Goal: Information Seeking & Learning: Learn about a topic

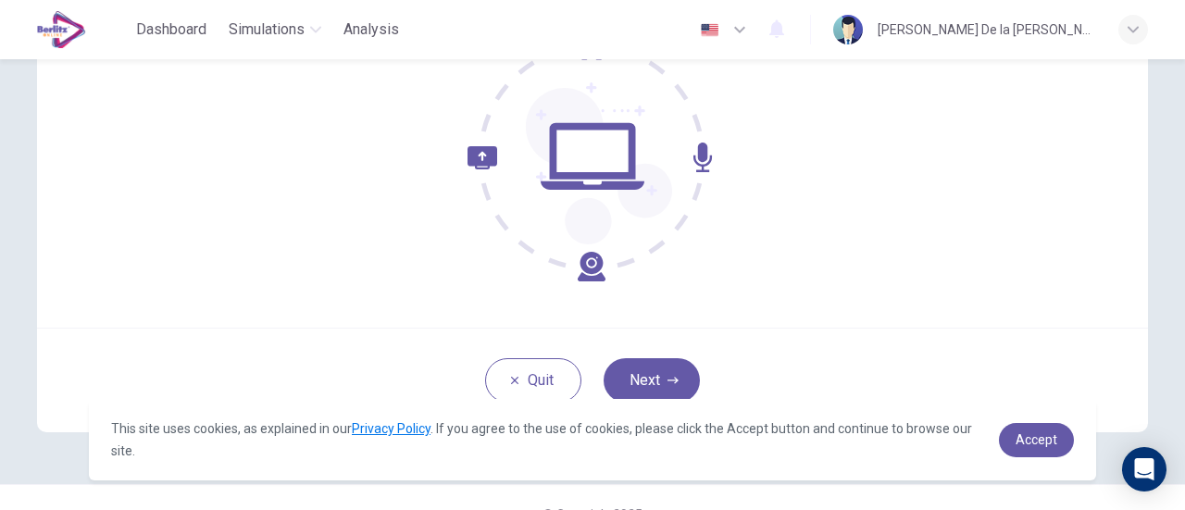
scroll to position [260, 0]
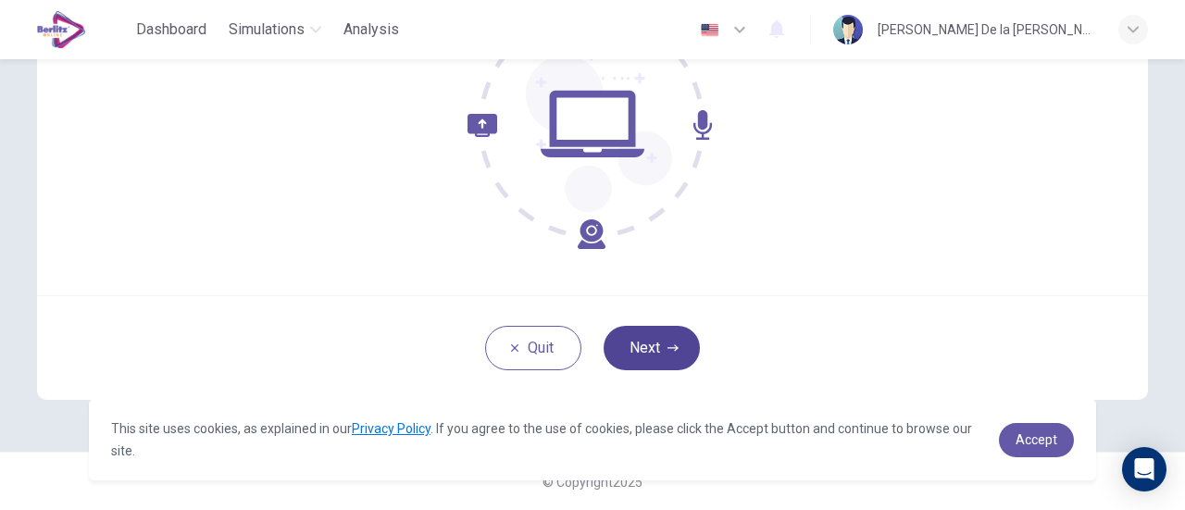
click at [660, 355] on button "Next" at bounding box center [652, 348] width 96 height 44
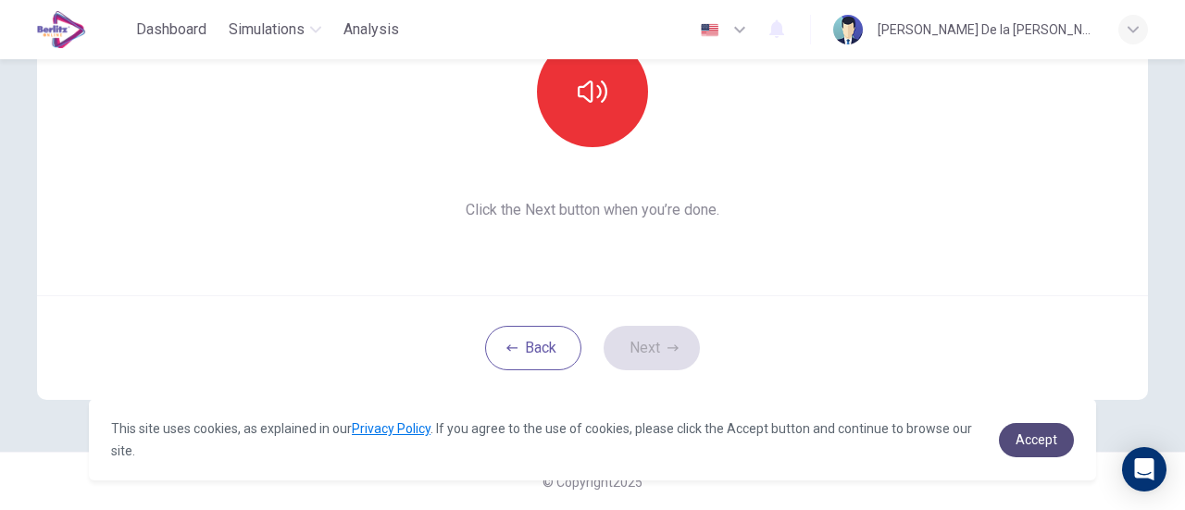
click at [1026, 431] on link "Accept" at bounding box center [1036, 440] width 75 height 34
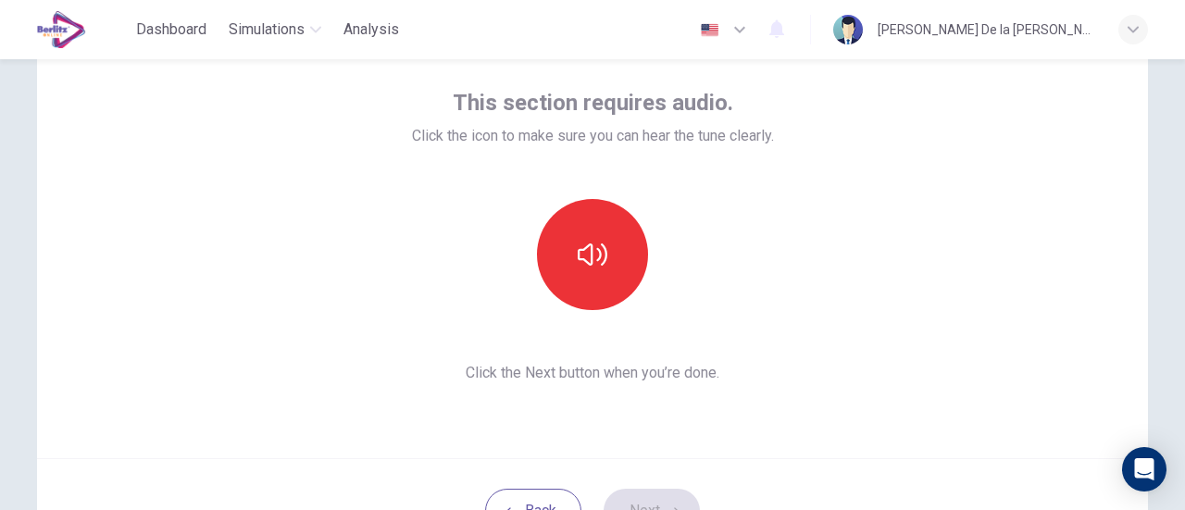
scroll to position [96, 0]
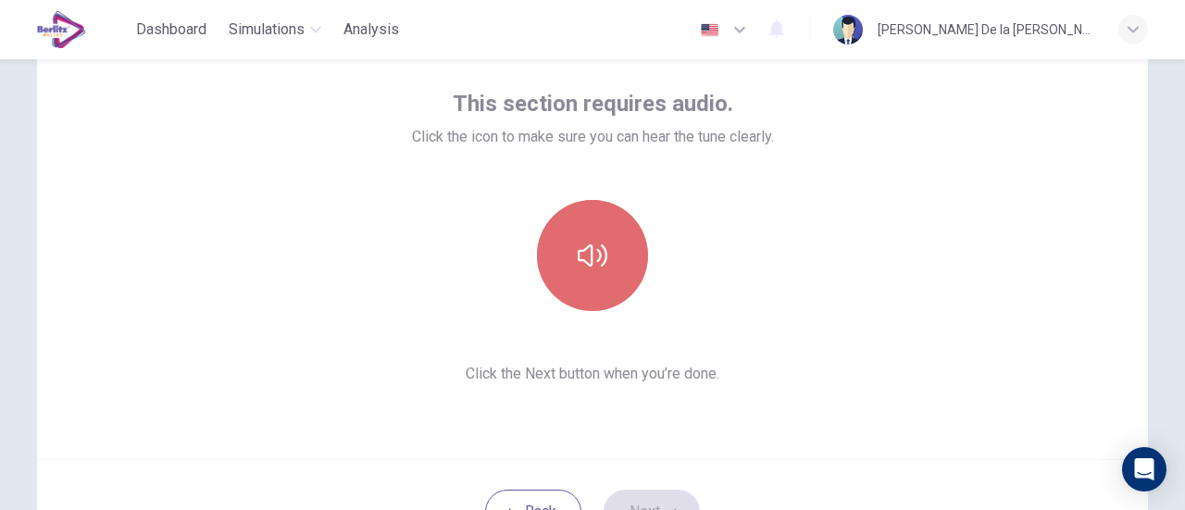
click at [615, 253] on button "button" at bounding box center [592, 255] width 111 height 111
click at [619, 259] on button "button" at bounding box center [592, 255] width 111 height 111
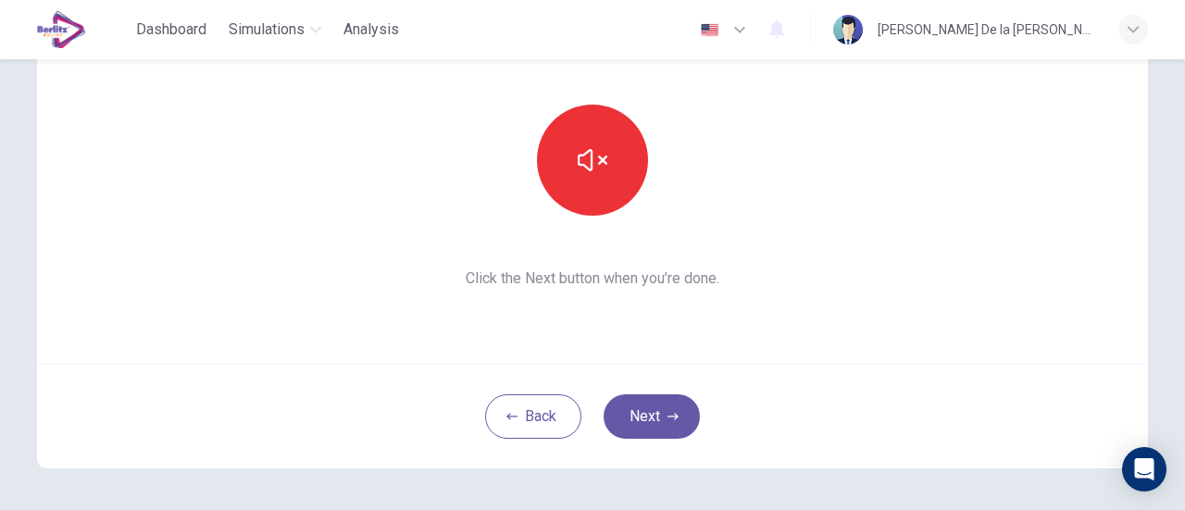
scroll to position [194, 0]
click at [668, 420] on icon "button" at bounding box center [673, 414] width 11 height 11
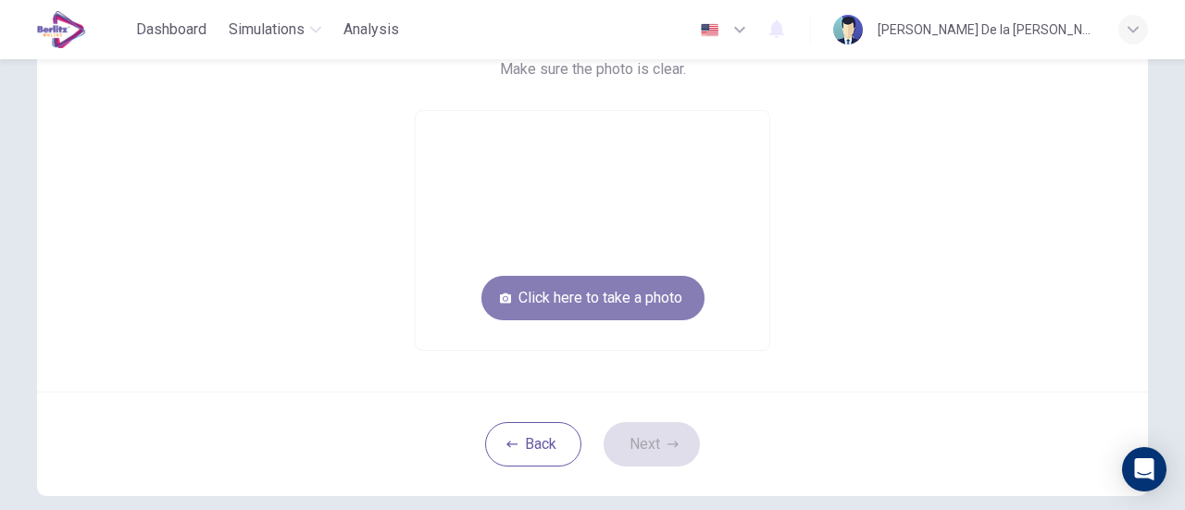
click at [609, 294] on button "Click here to take a photo" at bounding box center [593, 298] width 223 height 44
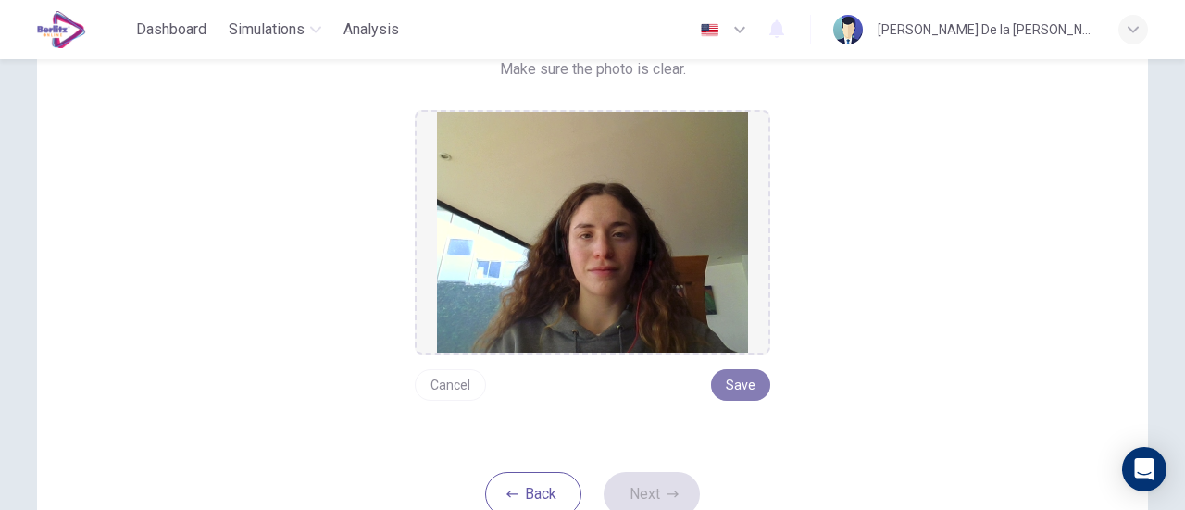
click at [734, 381] on button "Save" at bounding box center [740, 384] width 59 height 31
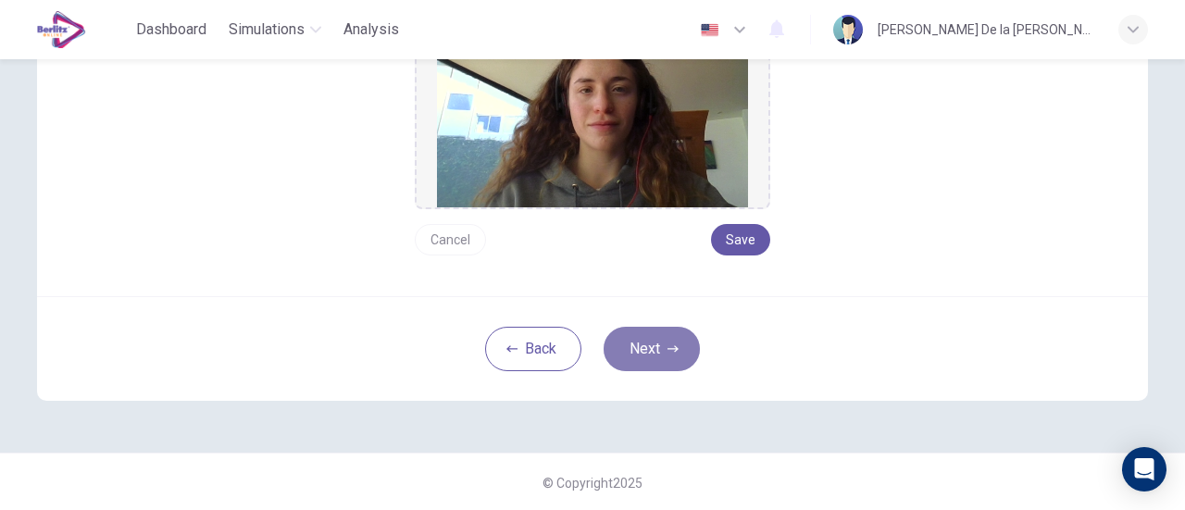
click at [665, 354] on button "Next" at bounding box center [652, 349] width 96 height 44
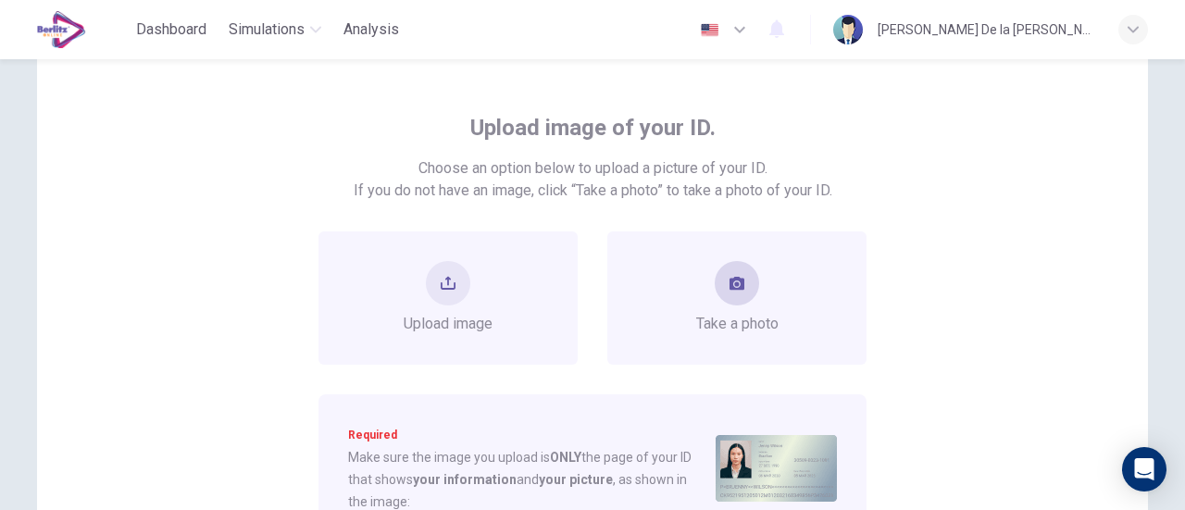
scroll to position [126, 0]
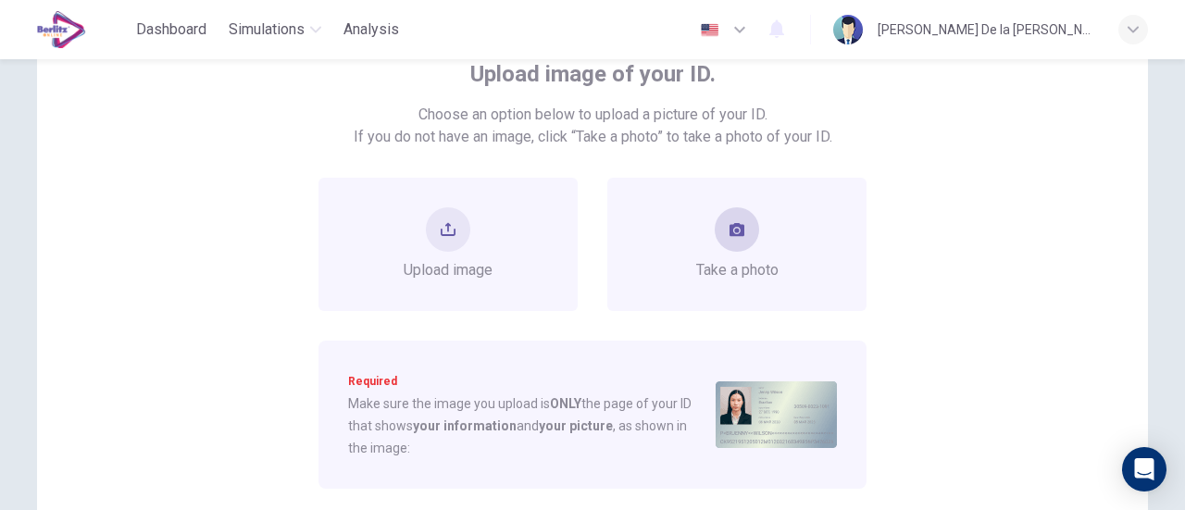
click at [742, 249] on div "Take a photo" at bounding box center [737, 244] width 82 height 74
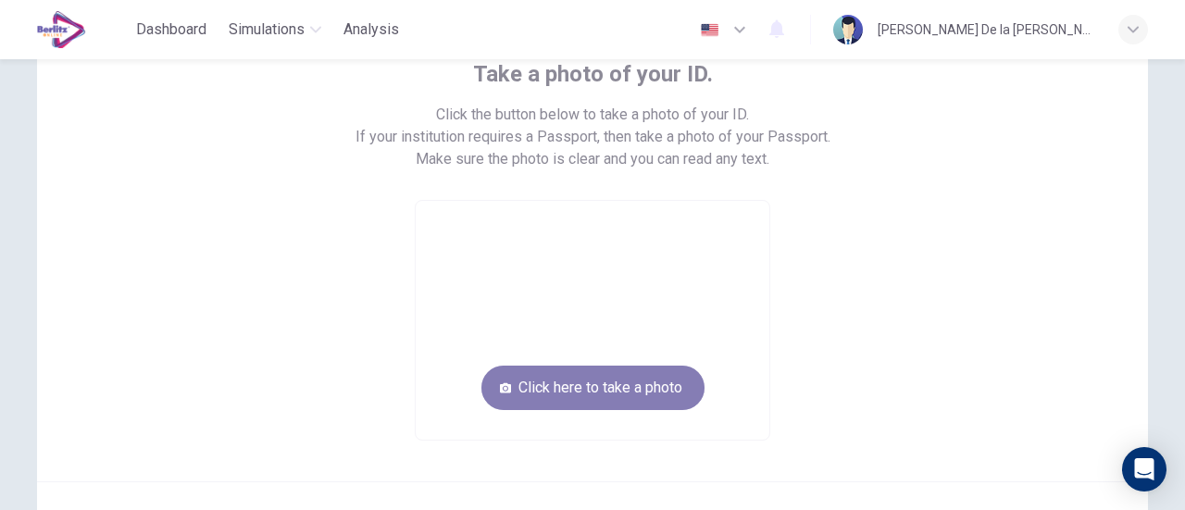
click at [613, 382] on button "Click here to take a photo" at bounding box center [593, 388] width 223 height 44
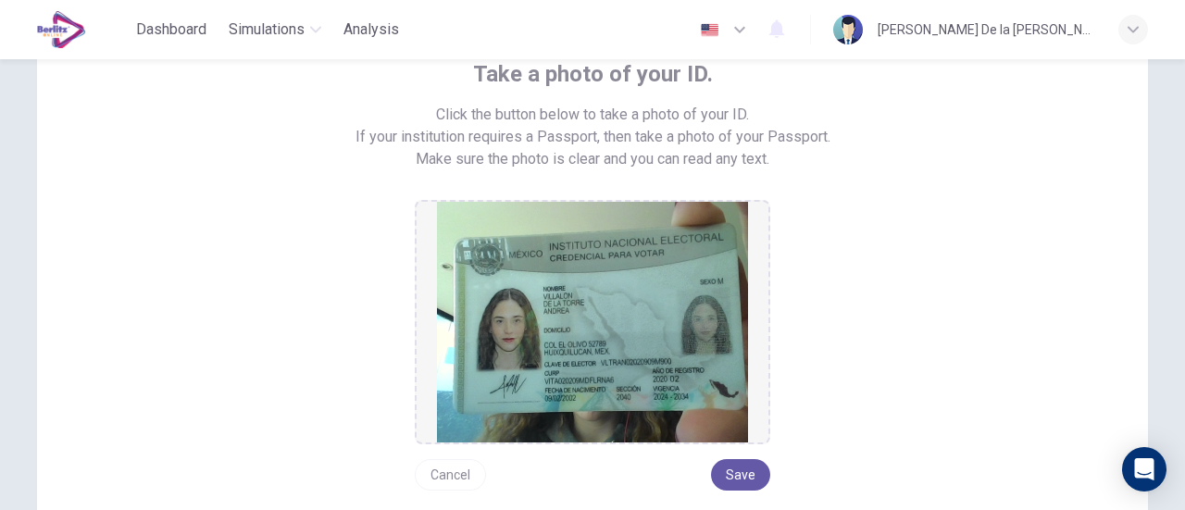
scroll to position [180, 0]
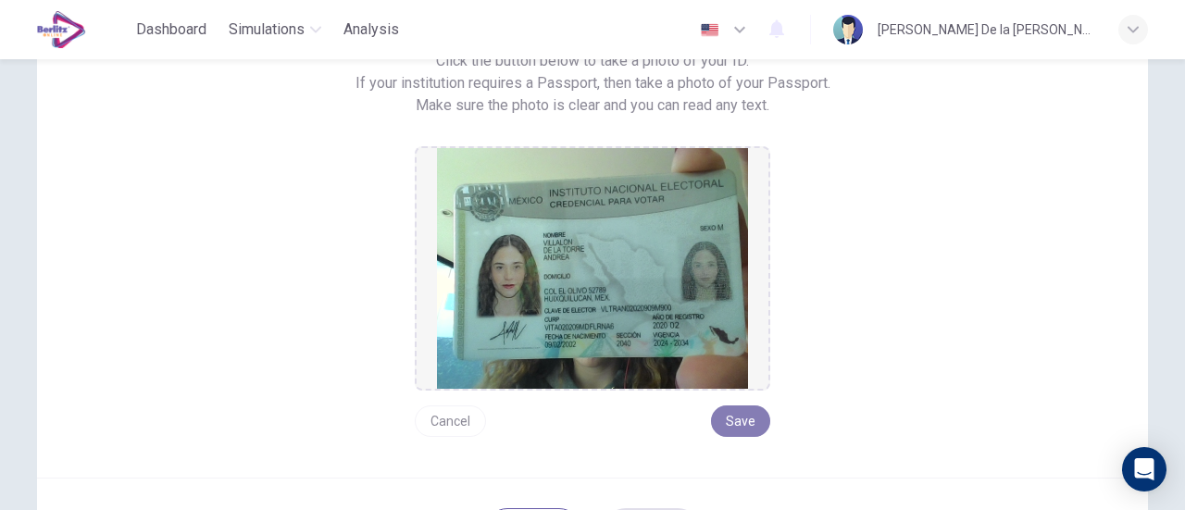
click at [724, 412] on button "Save" at bounding box center [740, 421] width 59 height 31
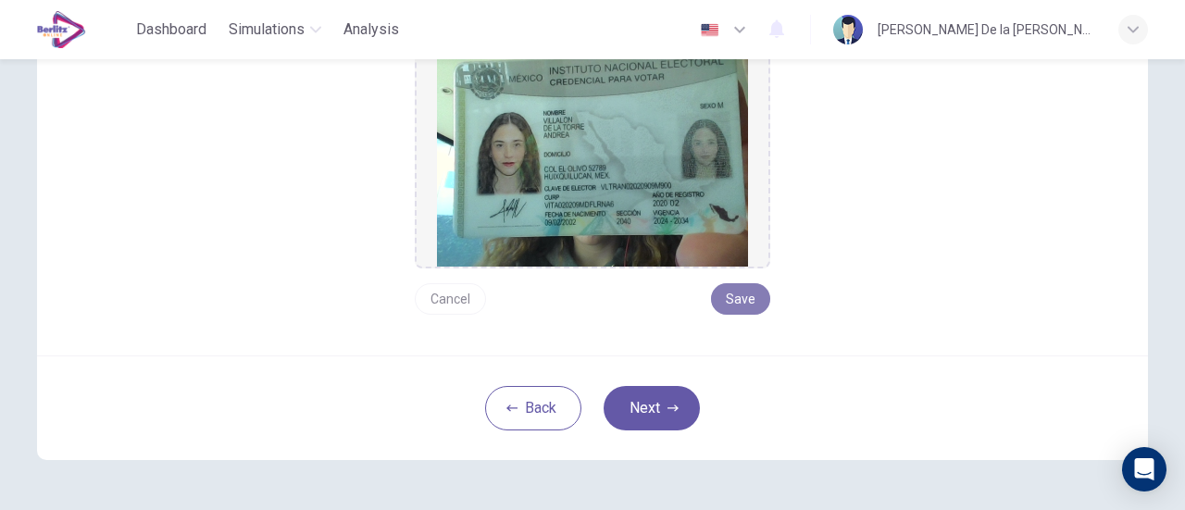
click at [740, 292] on button "Save" at bounding box center [740, 298] width 59 height 31
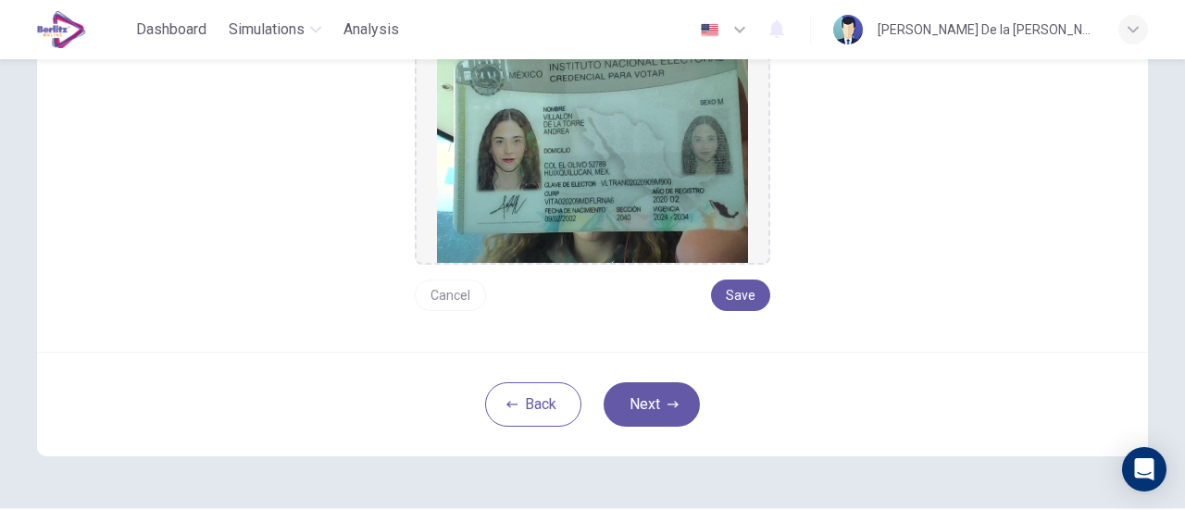
scroll to position [307, 0]
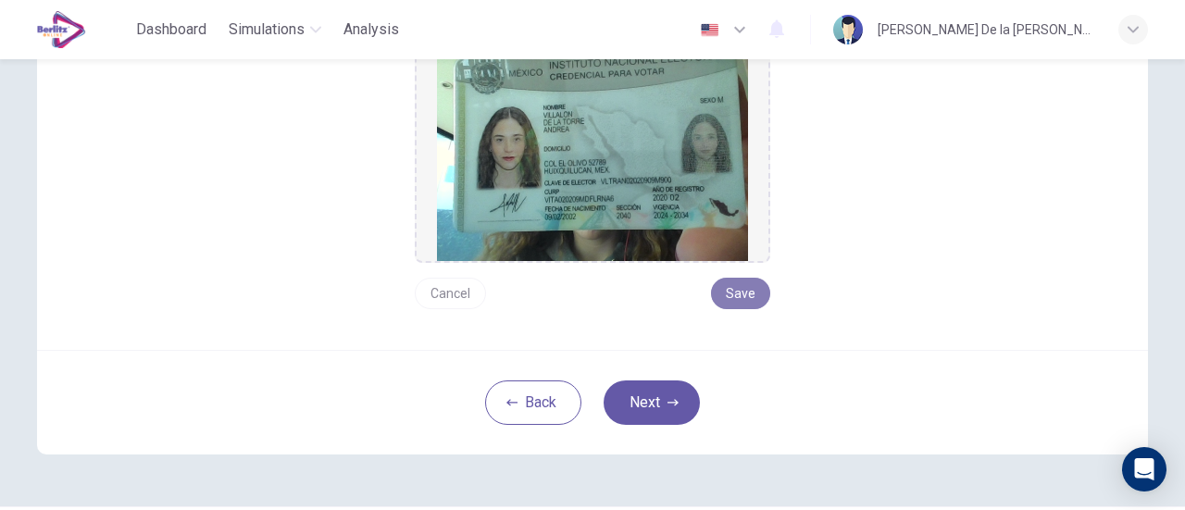
click at [738, 296] on button "Save" at bounding box center [740, 293] width 59 height 31
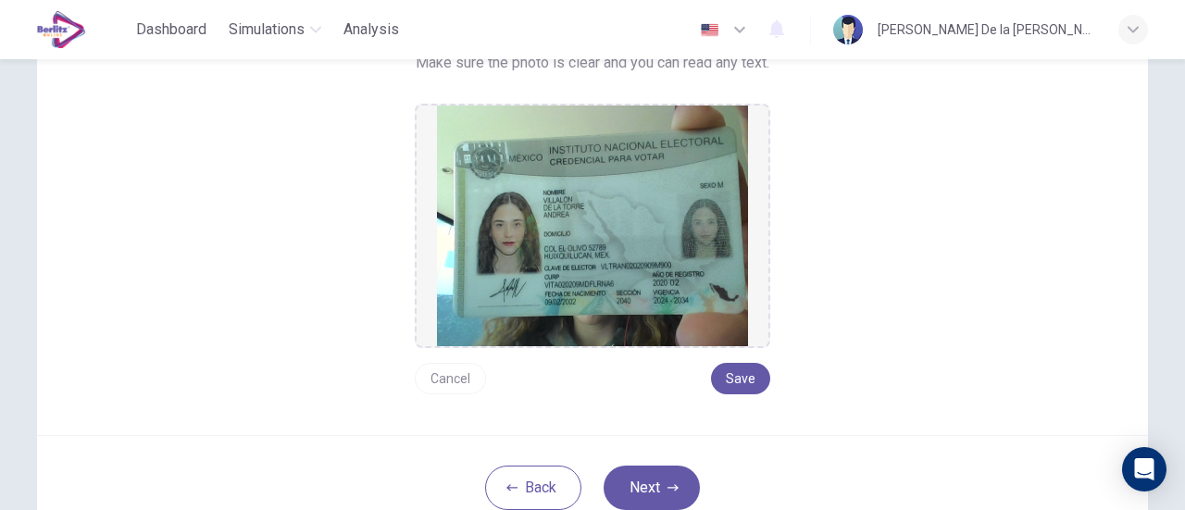
scroll to position [257, 0]
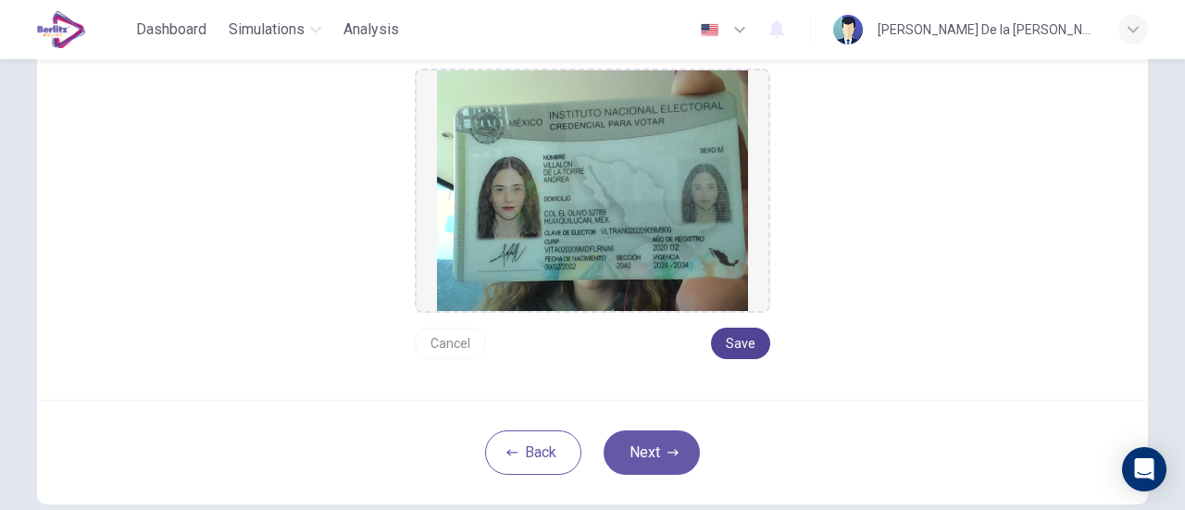
click at [736, 345] on button "Save" at bounding box center [740, 343] width 59 height 31
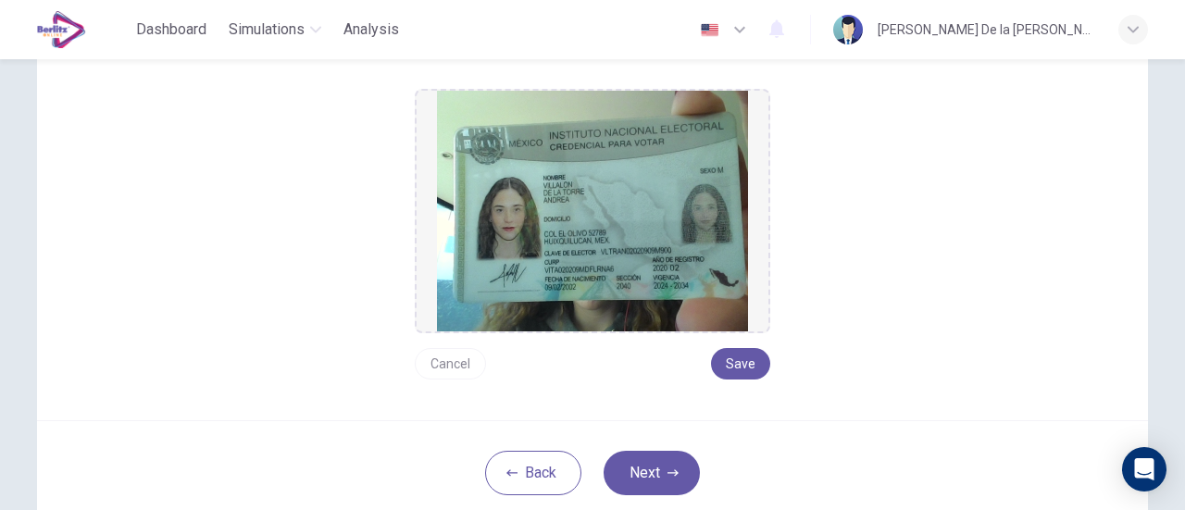
scroll to position [239, 0]
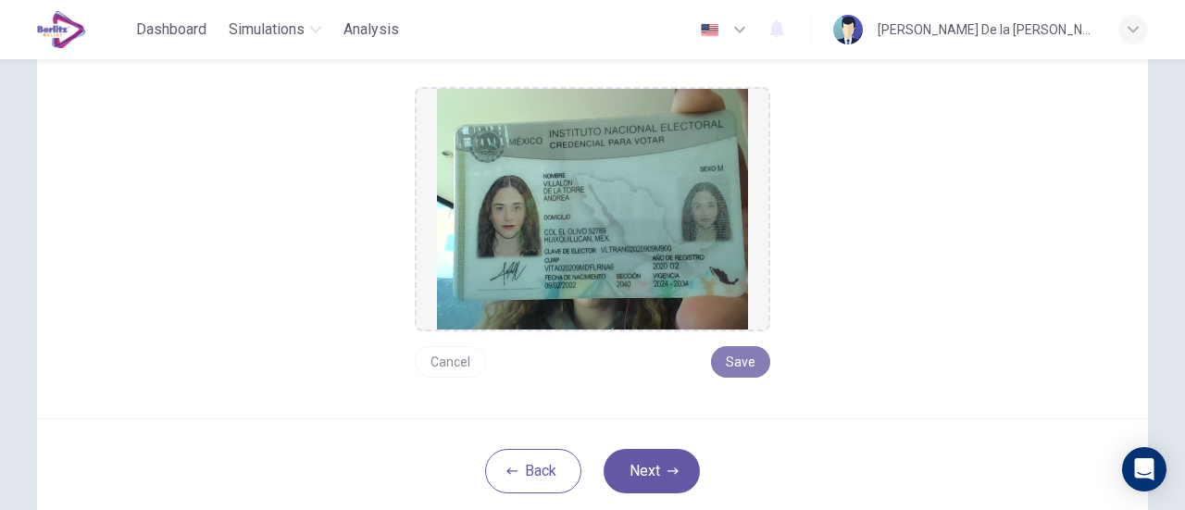
click at [750, 364] on button "Save" at bounding box center [740, 361] width 59 height 31
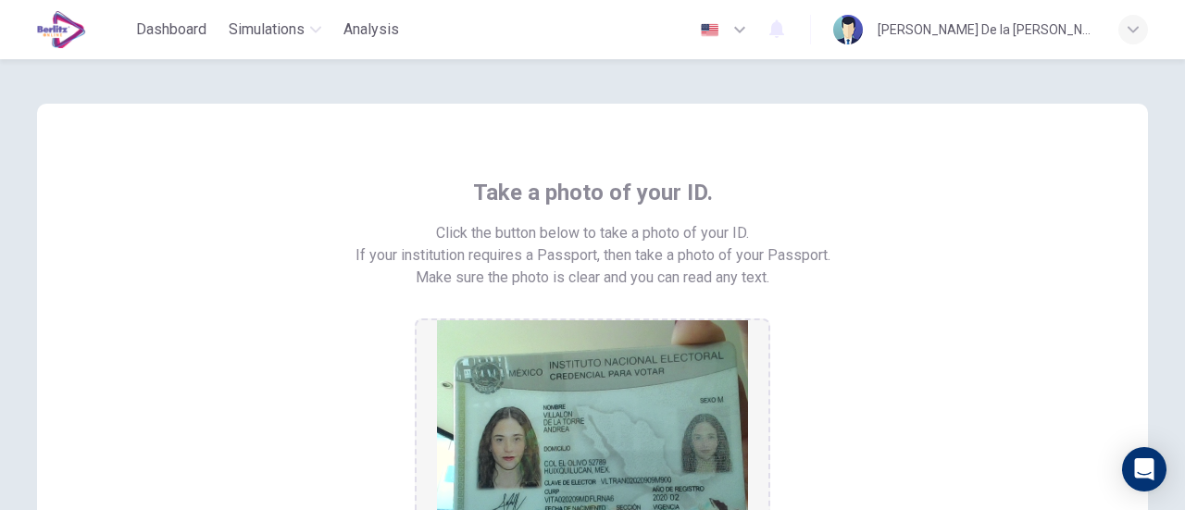
scroll to position [343, 0]
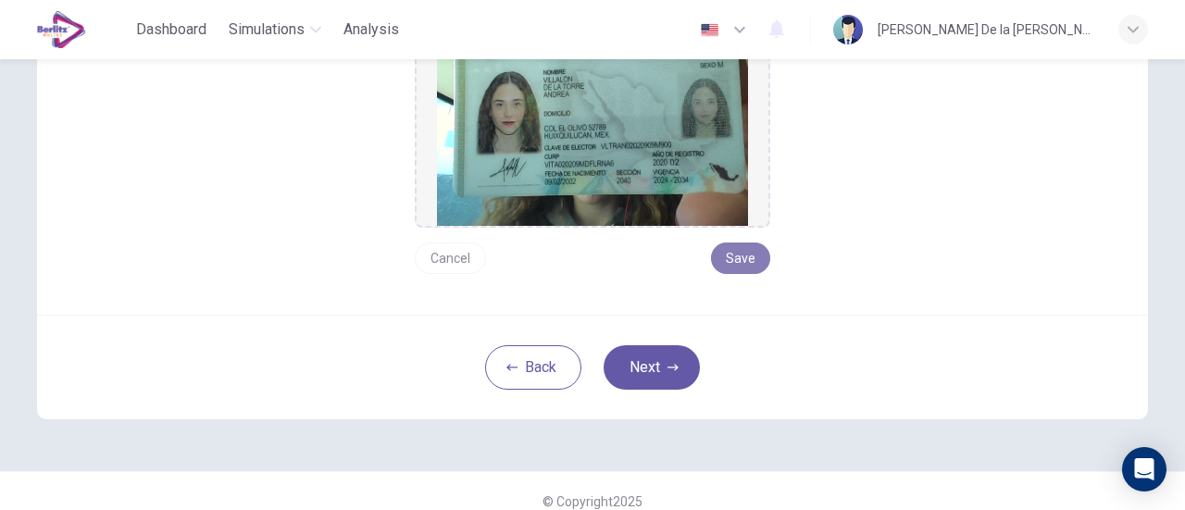
click at [732, 260] on button "Save" at bounding box center [740, 258] width 59 height 31
click at [654, 360] on button "Next" at bounding box center [652, 367] width 96 height 44
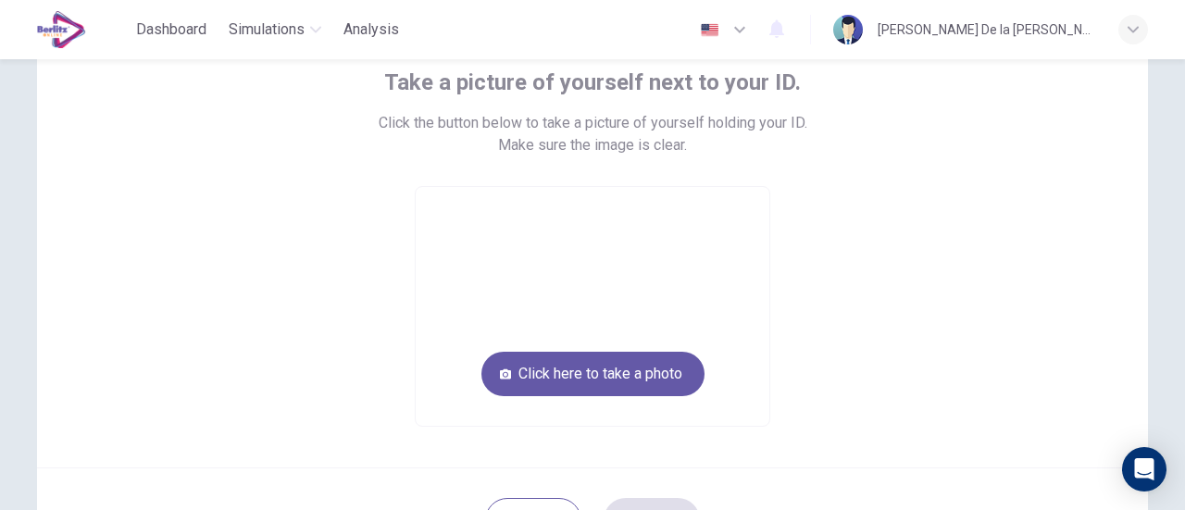
scroll to position [106, 0]
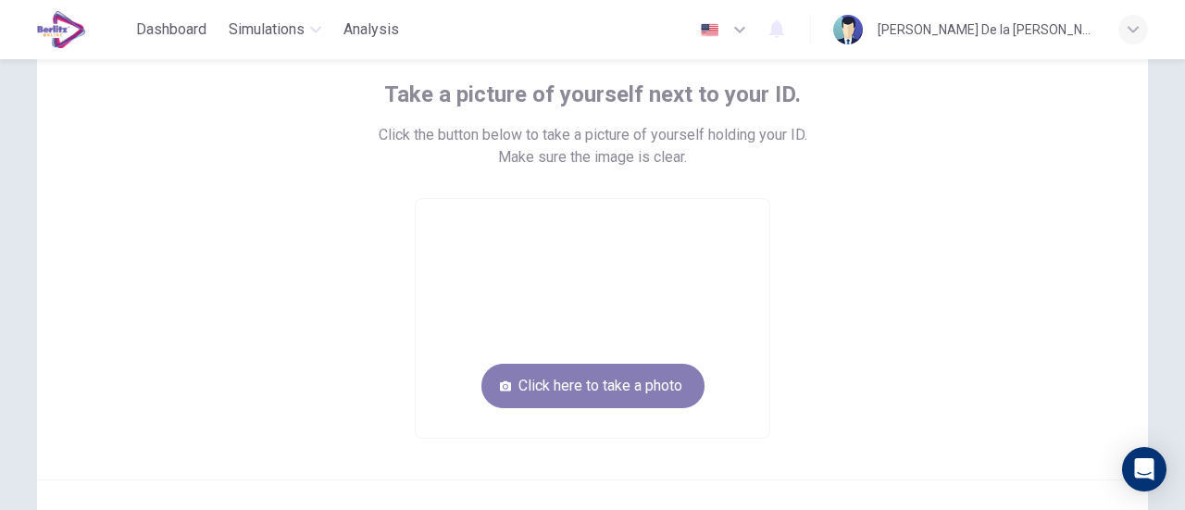
click at [641, 376] on button "Click here to take a photo" at bounding box center [593, 386] width 223 height 44
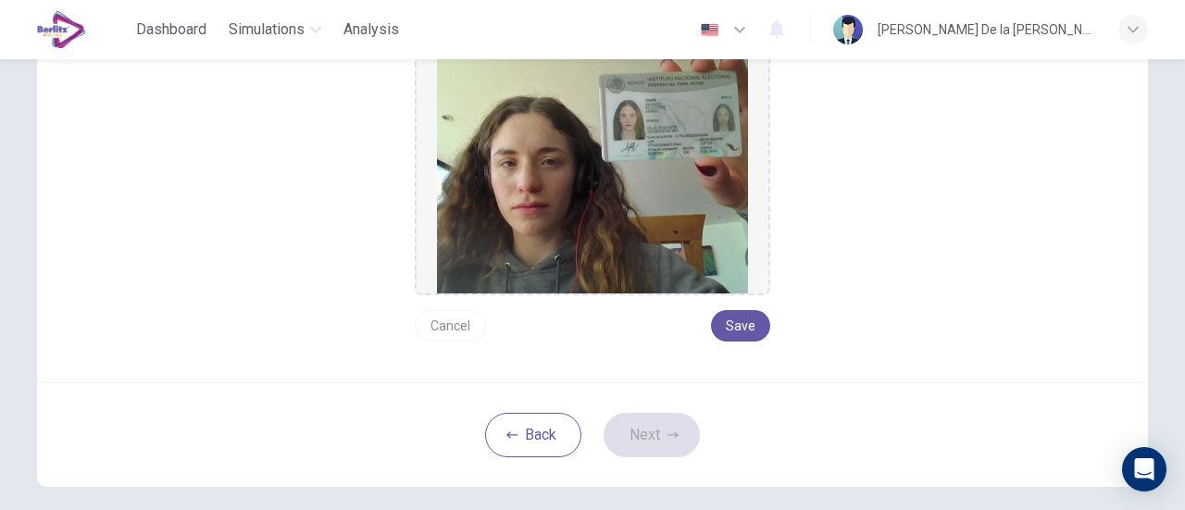
scroll to position [254, 0]
click at [741, 332] on button "Save" at bounding box center [740, 324] width 59 height 31
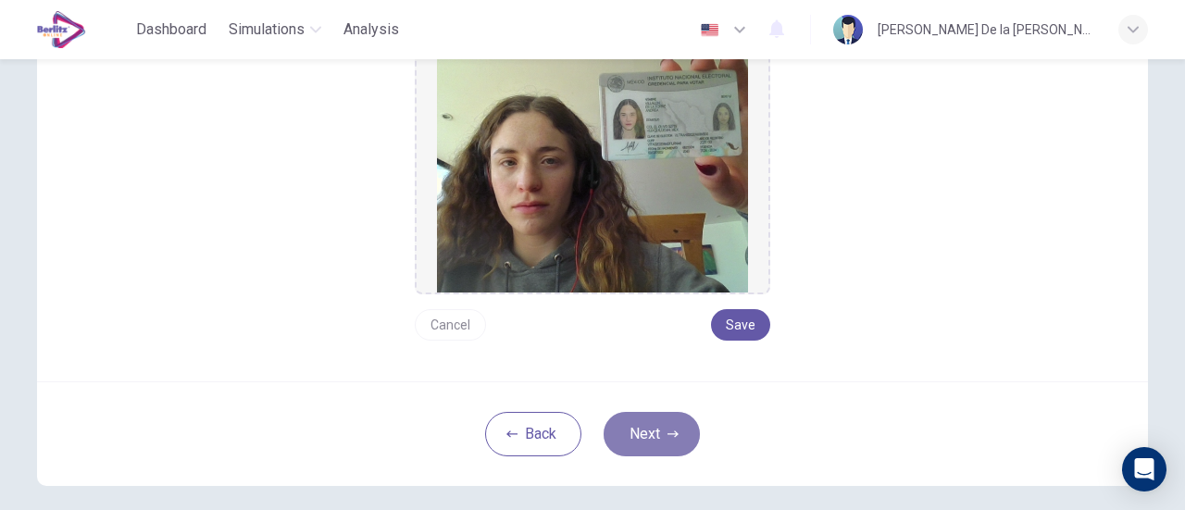
click at [655, 432] on button "Next" at bounding box center [652, 434] width 96 height 44
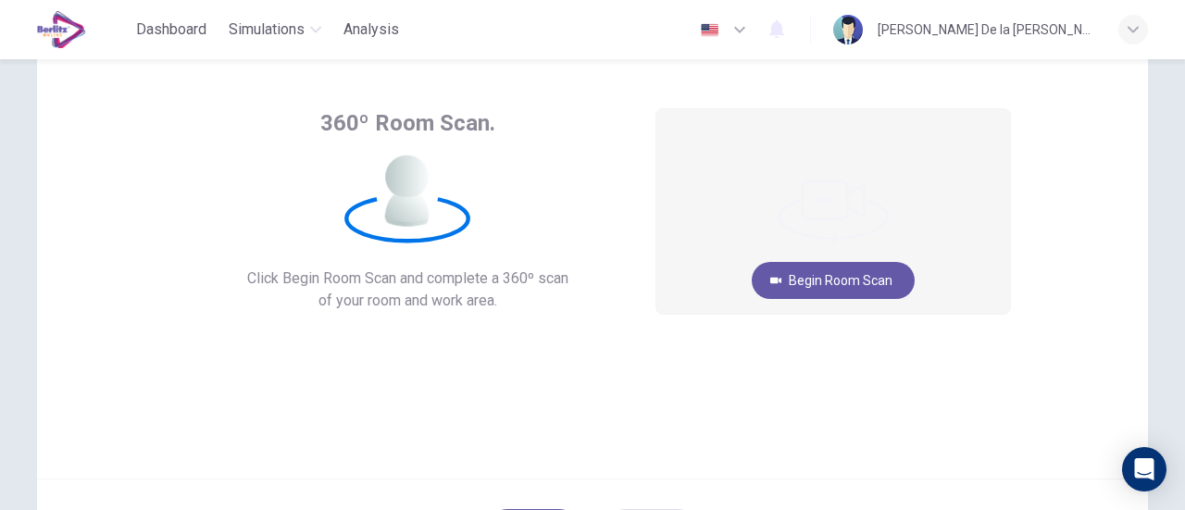
scroll to position [75, 0]
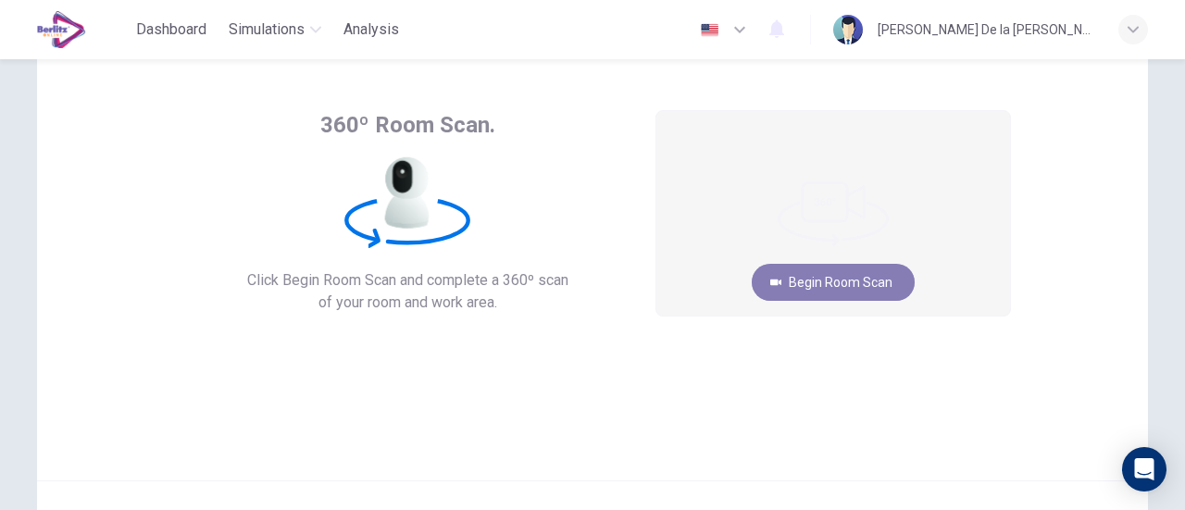
click at [817, 288] on button "Begin Room Scan" at bounding box center [833, 282] width 163 height 37
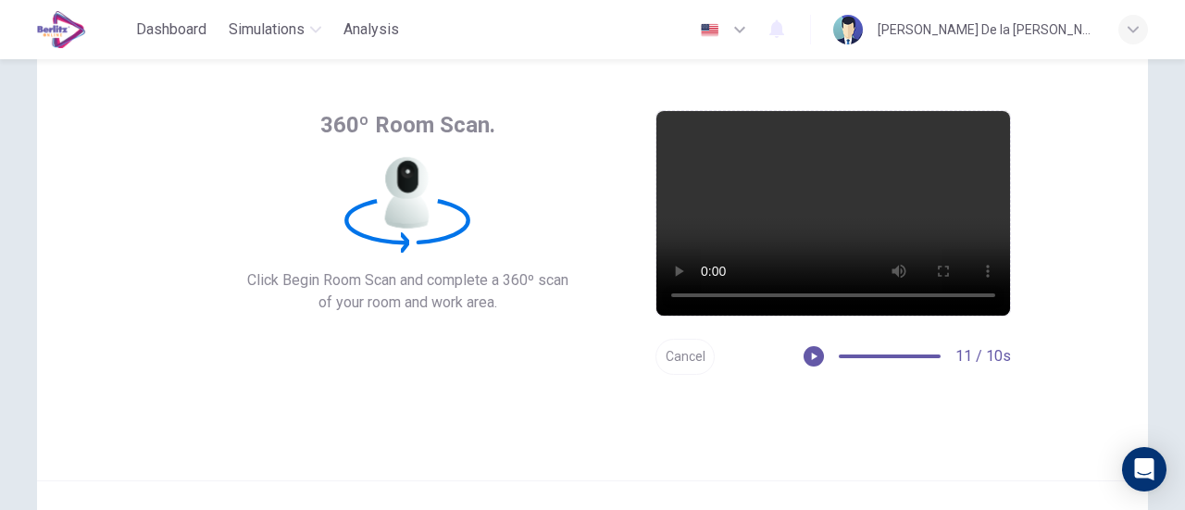
click at [693, 357] on button "Cancel" at bounding box center [685, 357] width 59 height 36
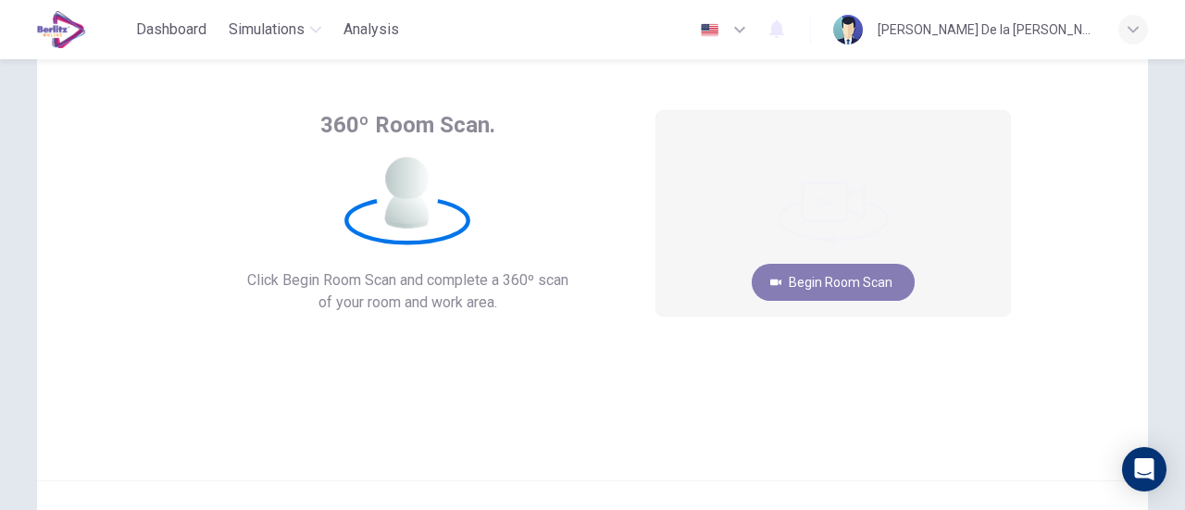
click at [832, 279] on button "Begin Room Scan" at bounding box center [833, 282] width 163 height 37
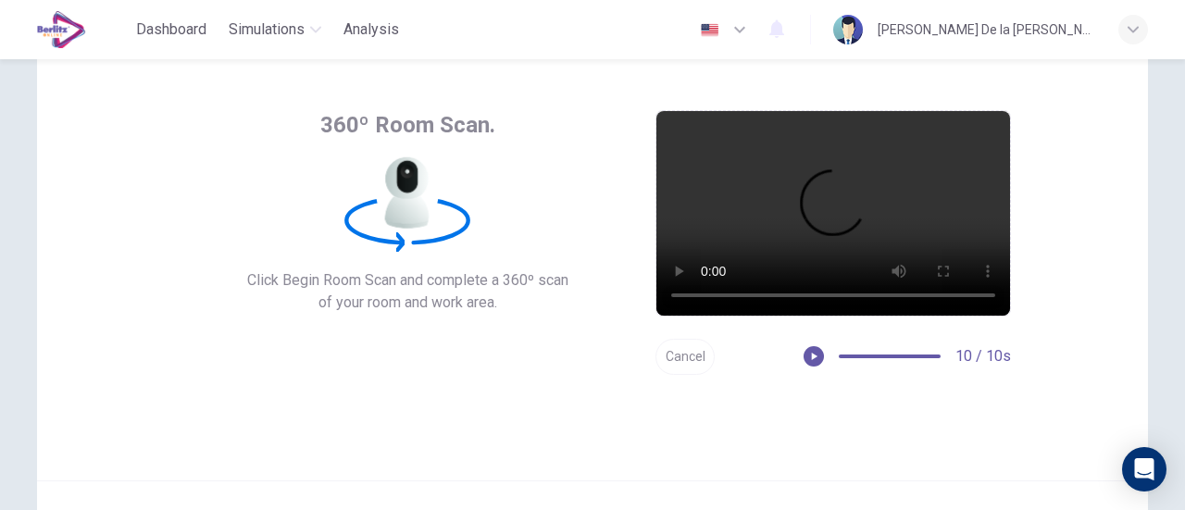
scroll to position [260, 0]
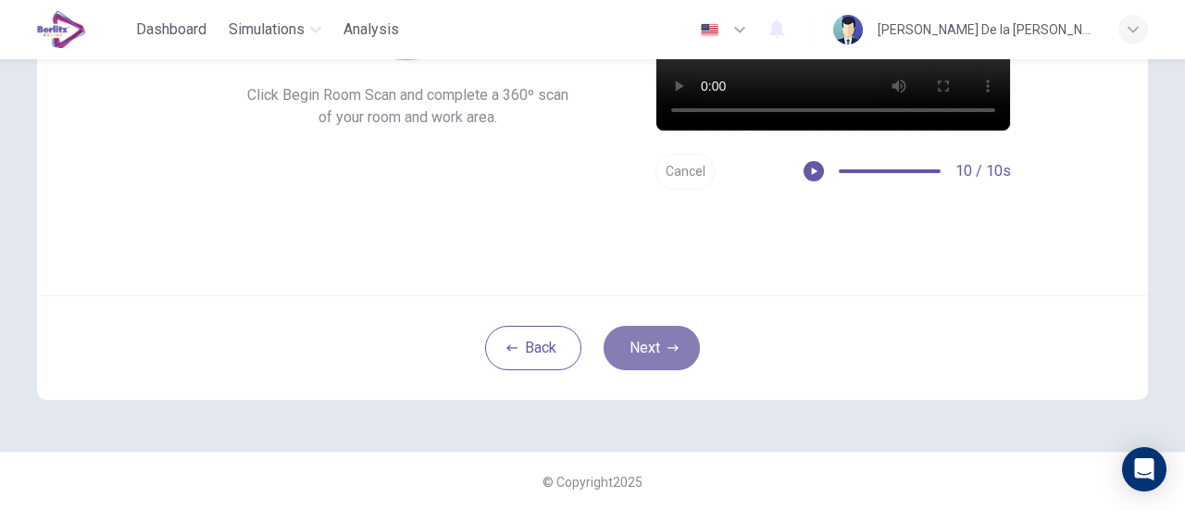
click at [659, 351] on button "Next" at bounding box center [652, 348] width 96 height 44
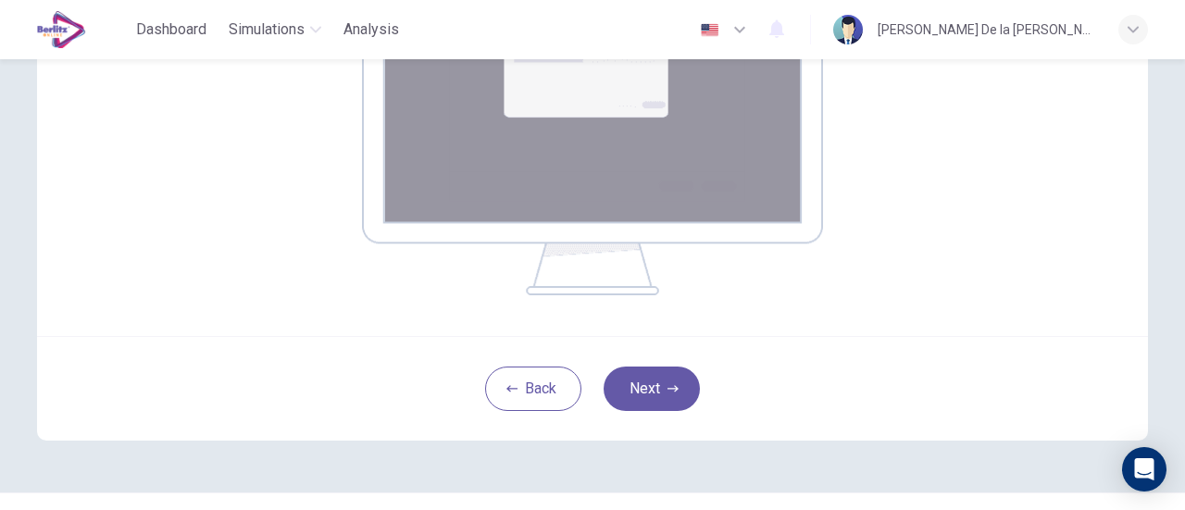
scroll to position [410, 0]
click at [657, 378] on button "Next" at bounding box center [652, 388] width 96 height 44
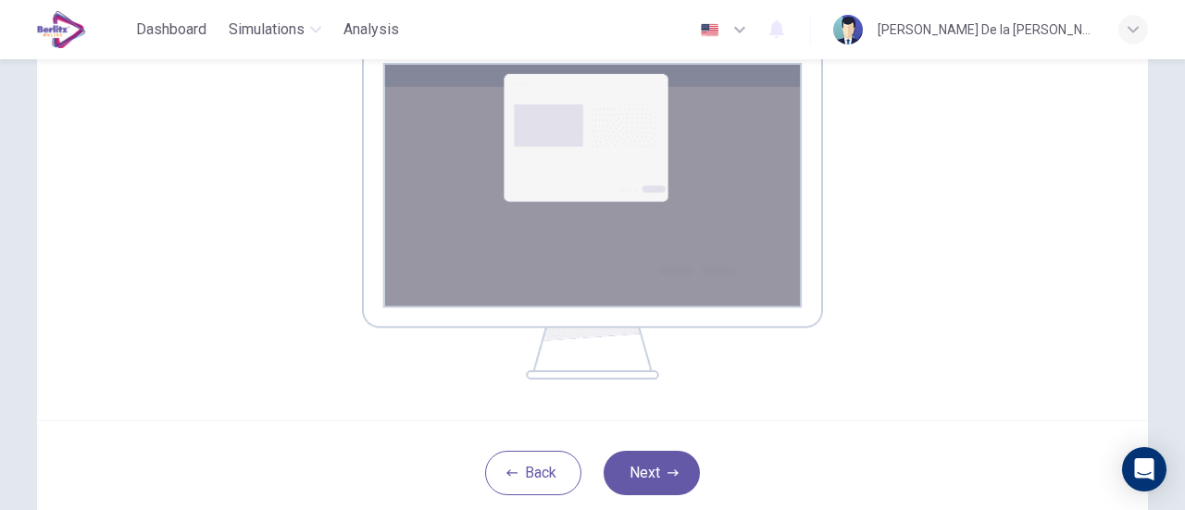
scroll to position [345, 0]
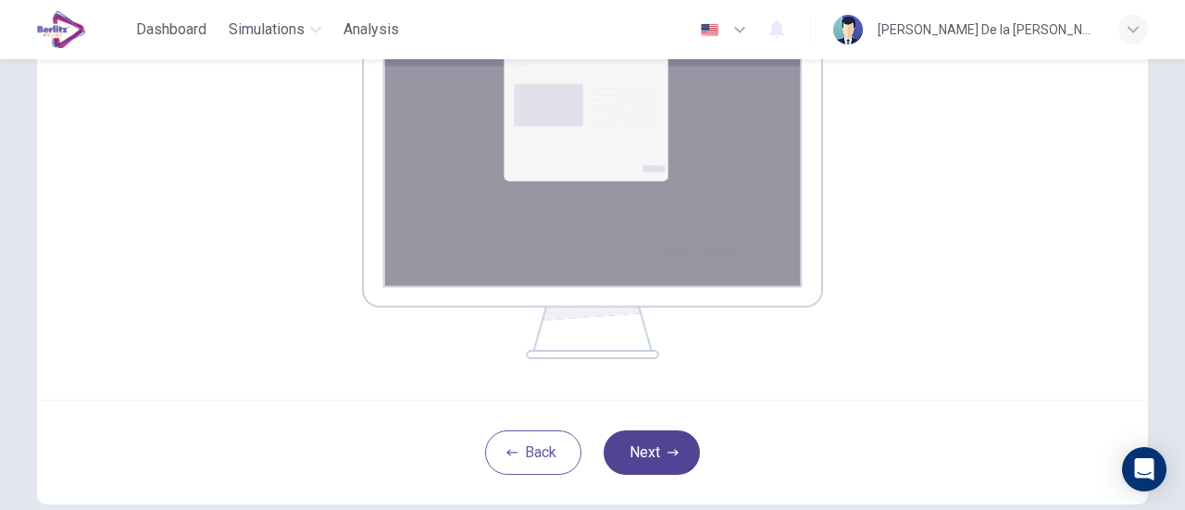
click at [643, 445] on button "Next" at bounding box center [652, 453] width 96 height 44
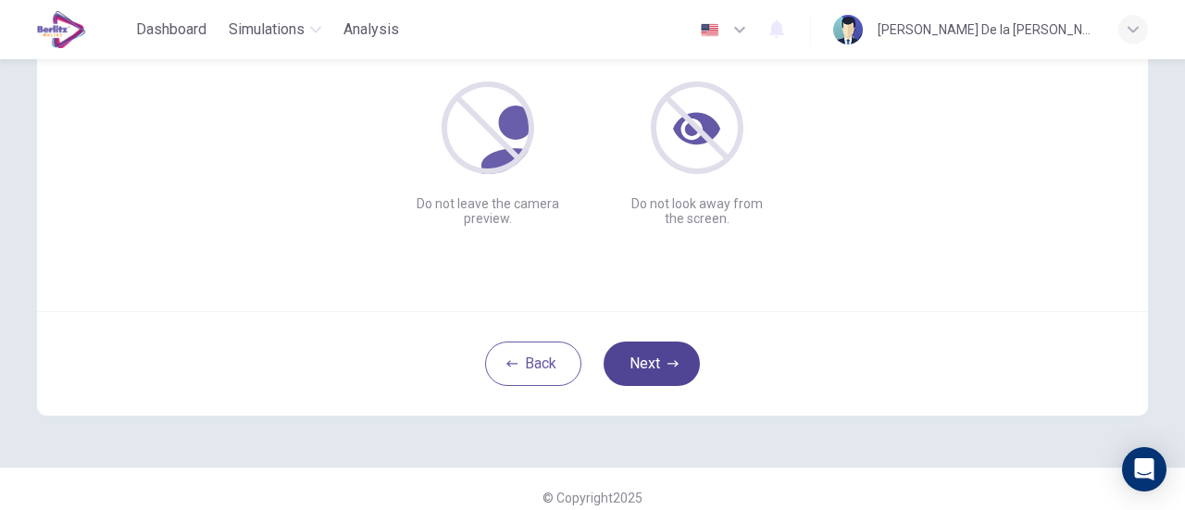
scroll to position [260, 0]
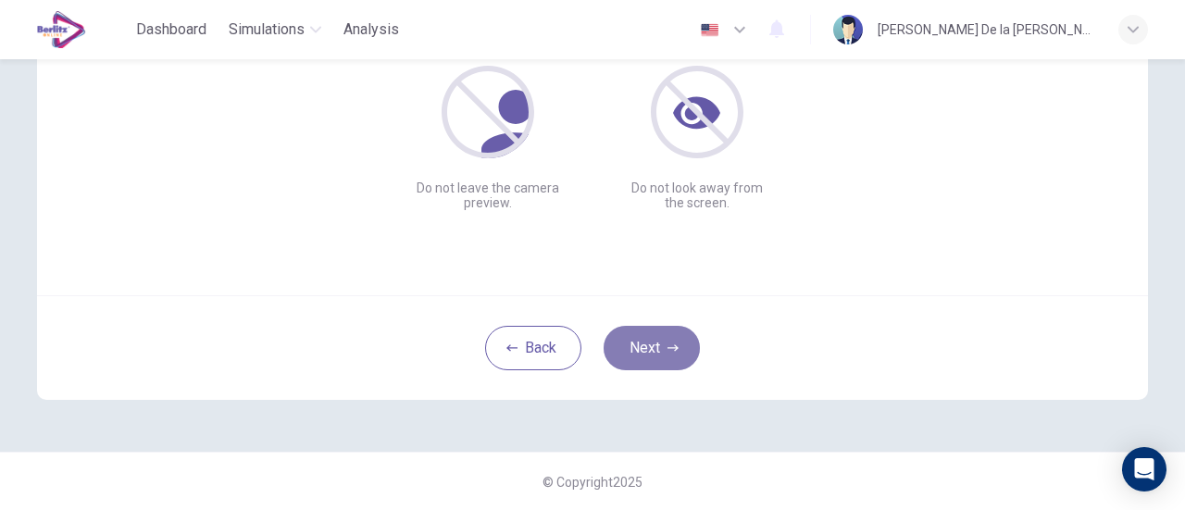
click at [642, 337] on button "Next" at bounding box center [652, 348] width 96 height 44
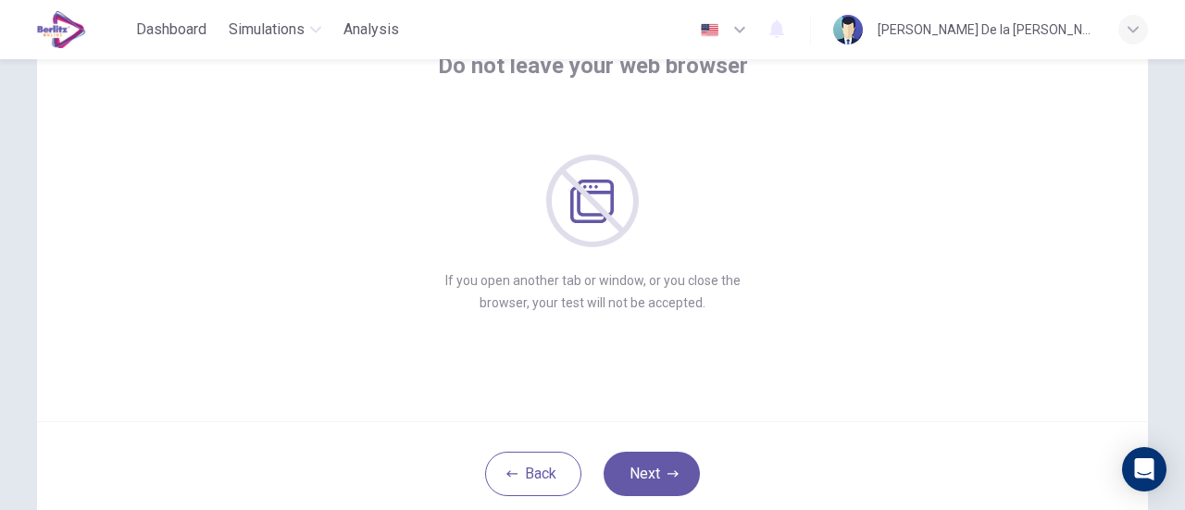
scroll to position [256, 0]
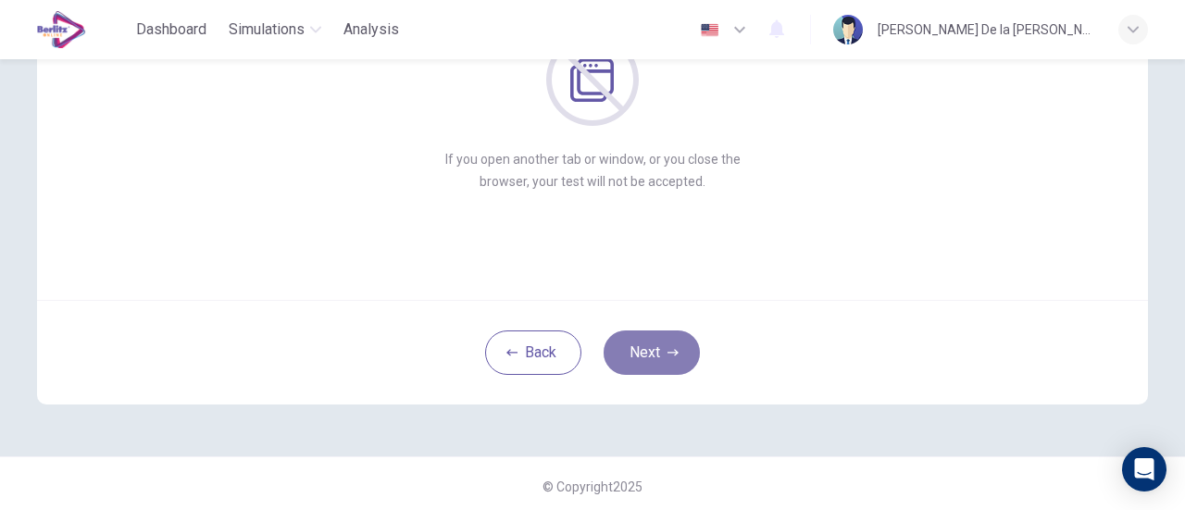
click at [653, 344] on button "Next" at bounding box center [652, 353] width 96 height 44
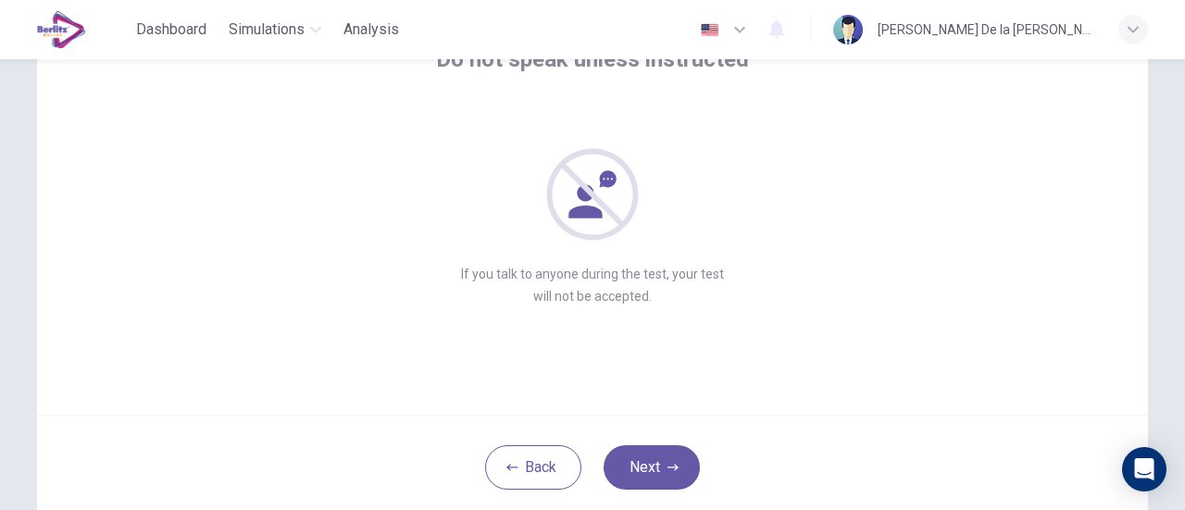
scroll to position [260, 0]
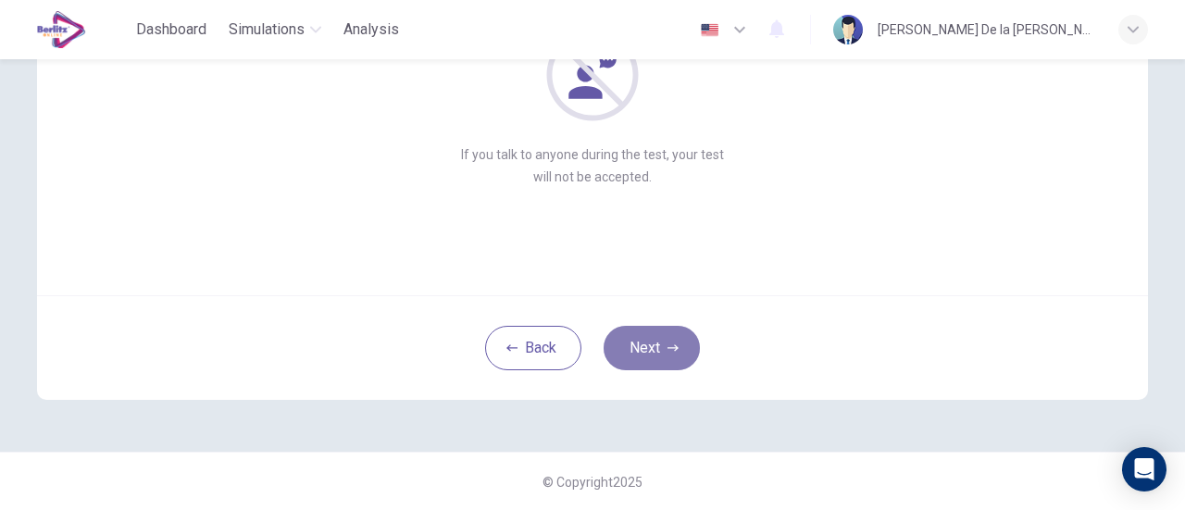
click at [663, 353] on button "Next" at bounding box center [652, 348] width 96 height 44
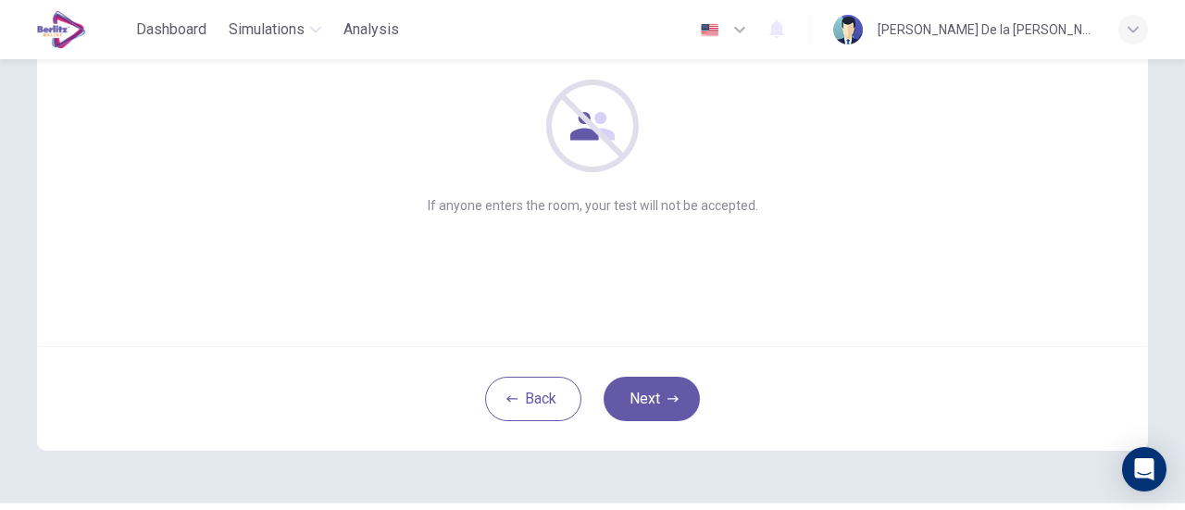
scroll to position [208, 0]
click at [655, 398] on button "Next" at bounding box center [652, 400] width 96 height 44
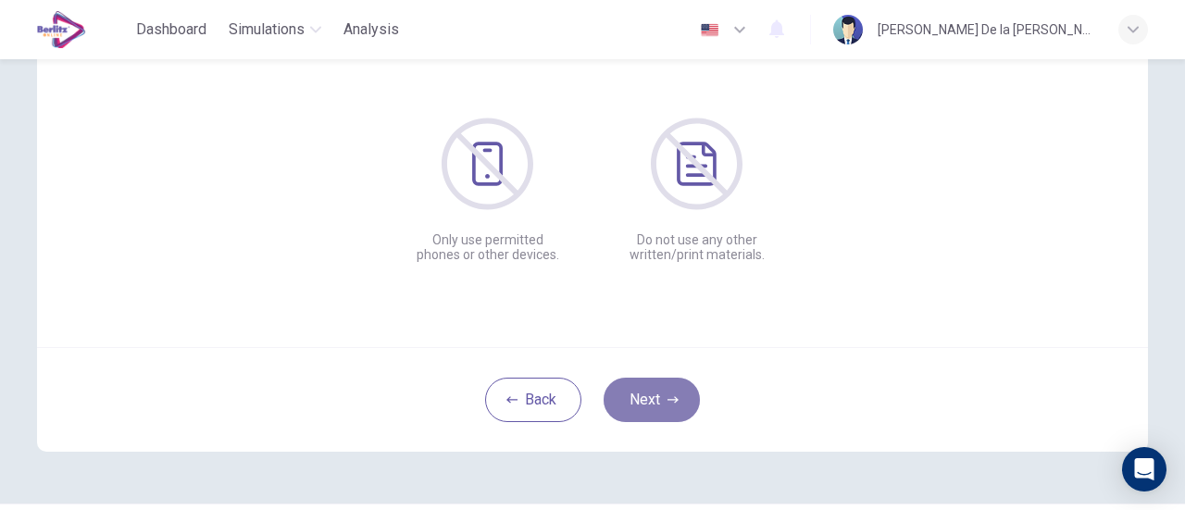
click at [656, 407] on button "Next" at bounding box center [652, 400] width 96 height 44
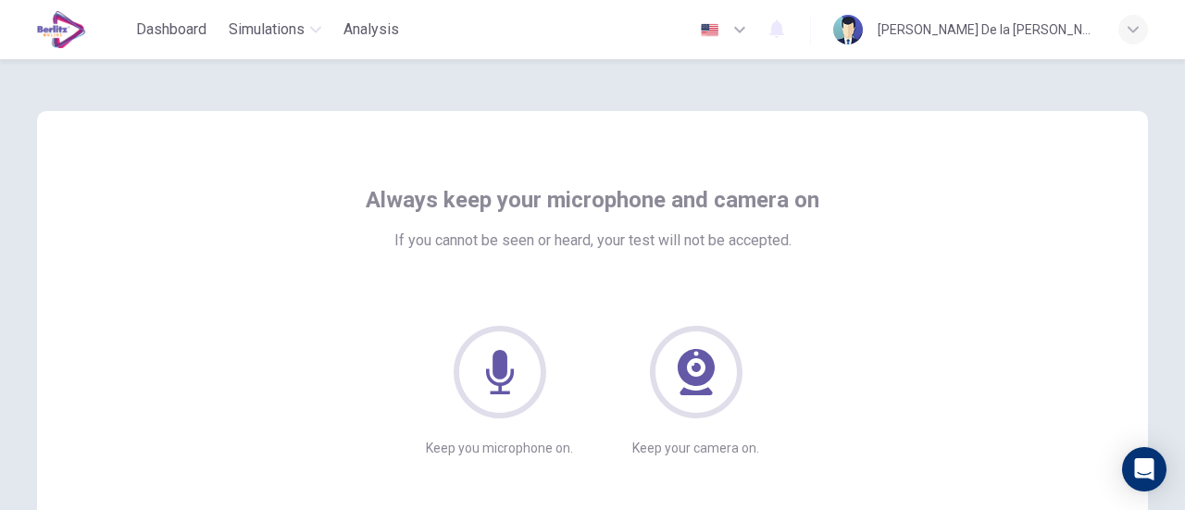
scroll to position [197, 0]
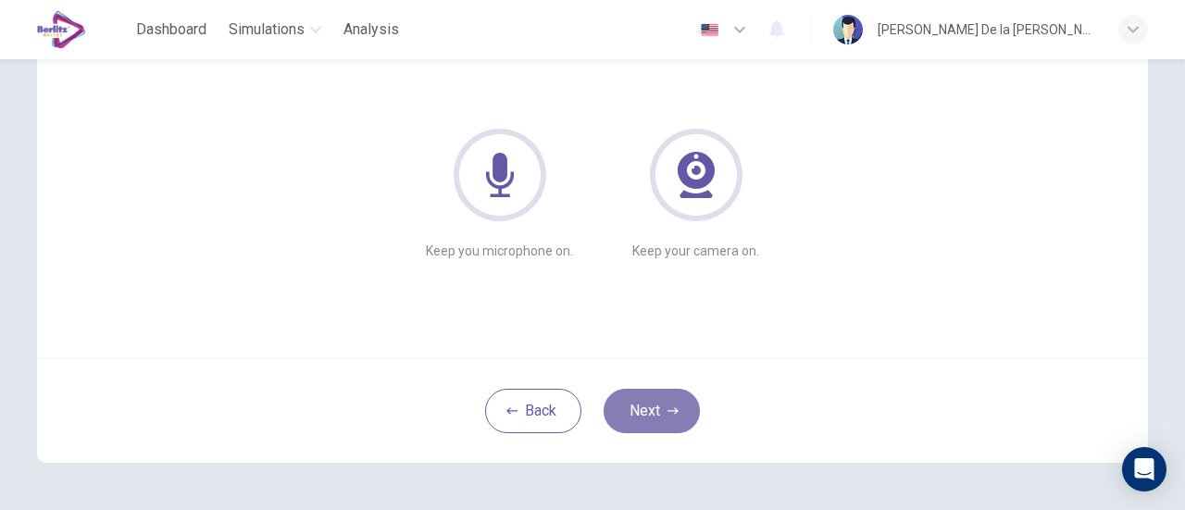
click at [649, 407] on button "Next" at bounding box center [652, 411] width 96 height 44
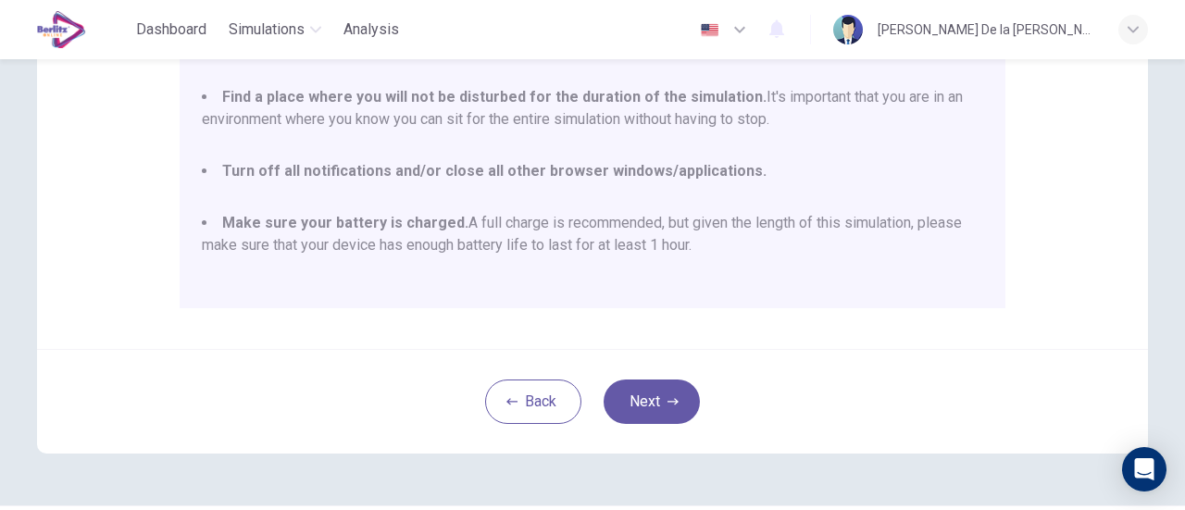
scroll to position [467, 0]
click at [652, 398] on button "Next" at bounding box center [652, 400] width 96 height 44
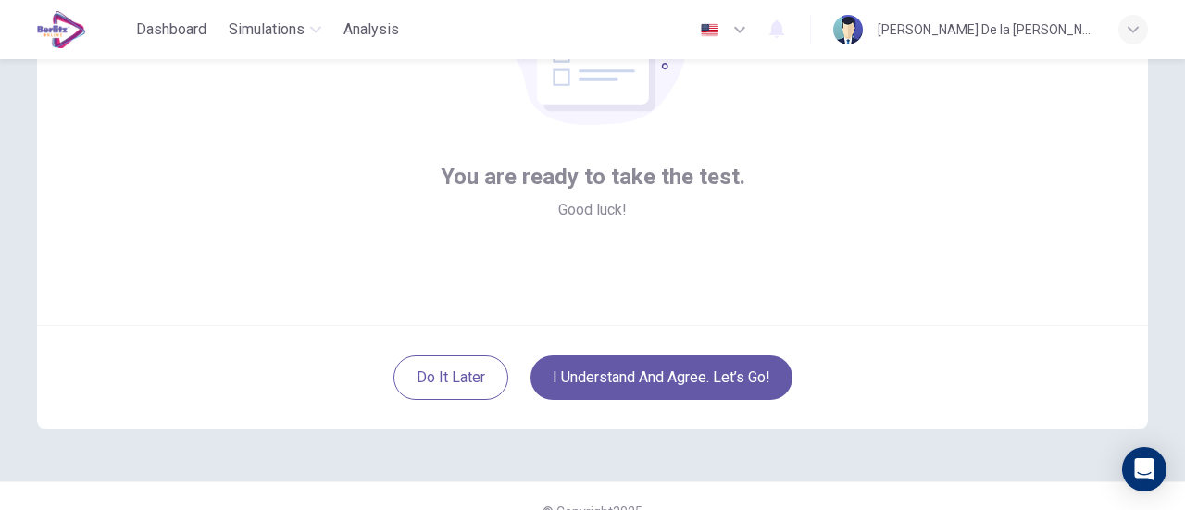
scroll to position [249, 0]
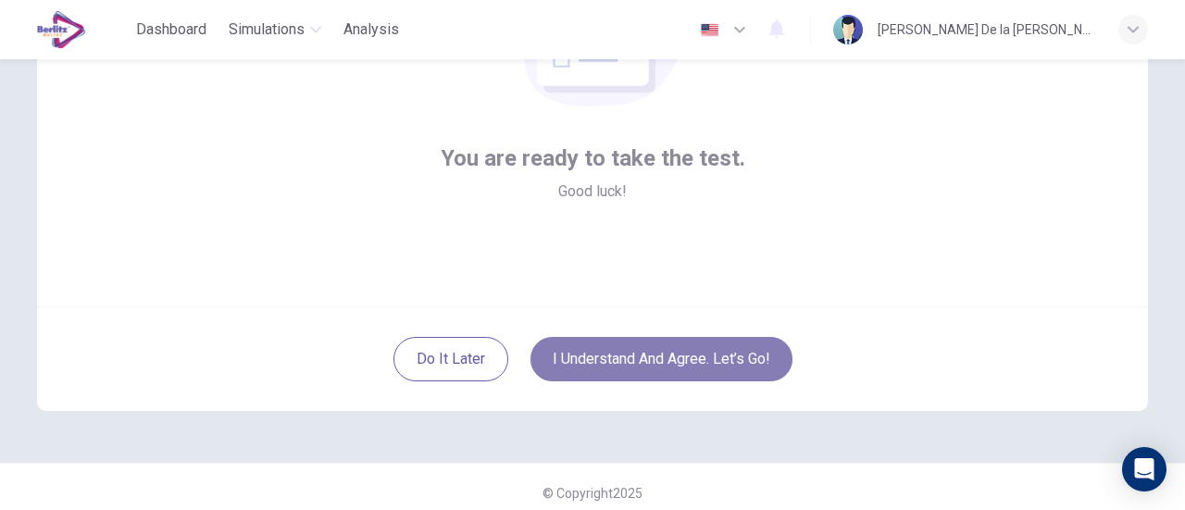
click at [711, 360] on button "I understand and agree. Let’s go!" at bounding box center [662, 359] width 262 height 44
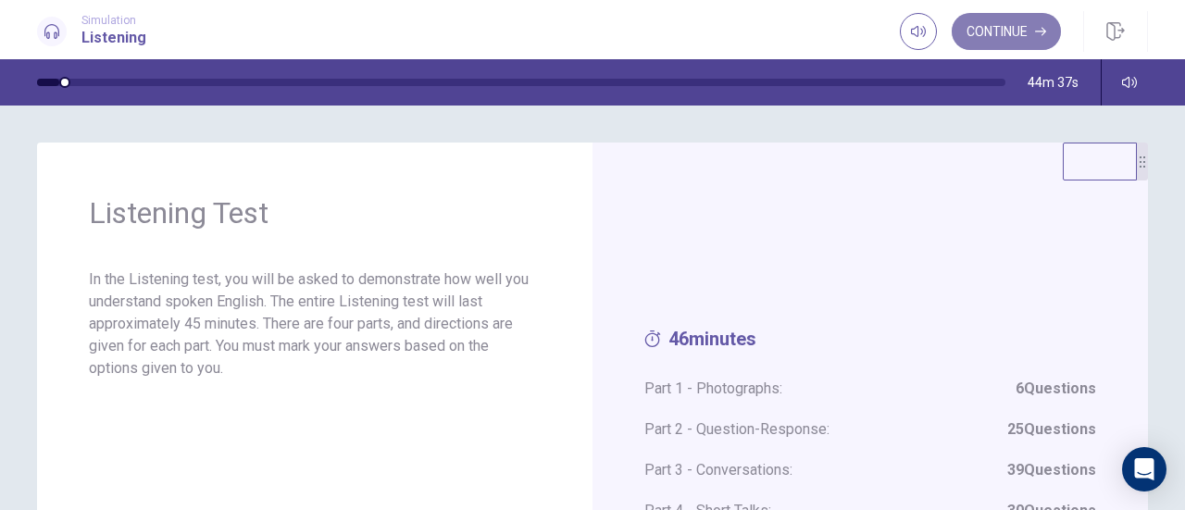
click at [1004, 25] on button "Continue" at bounding box center [1006, 31] width 109 height 37
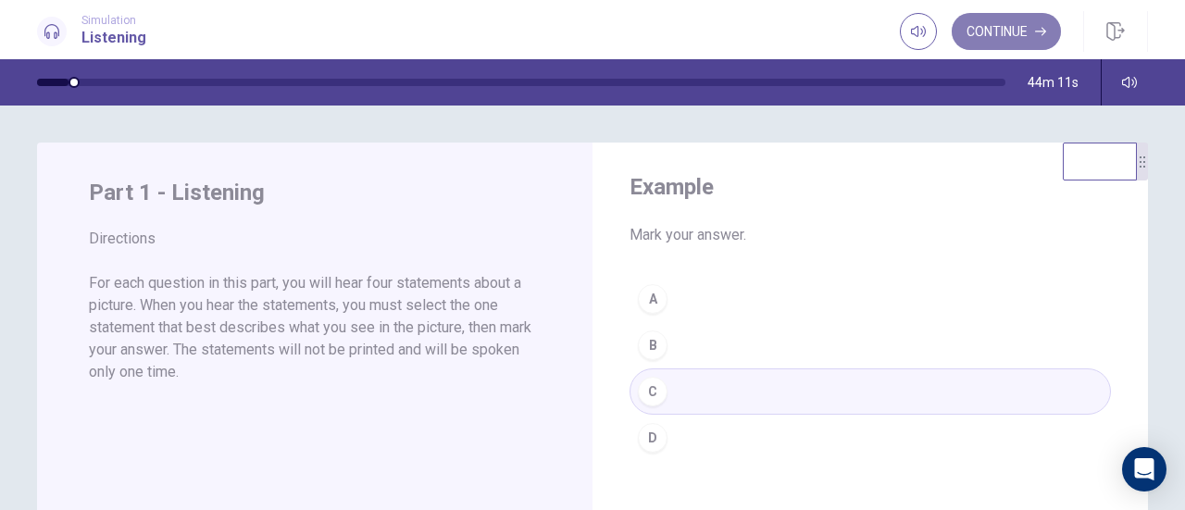
click at [988, 27] on button "Continue" at bounding box center [1006, 31] width 109 height 37
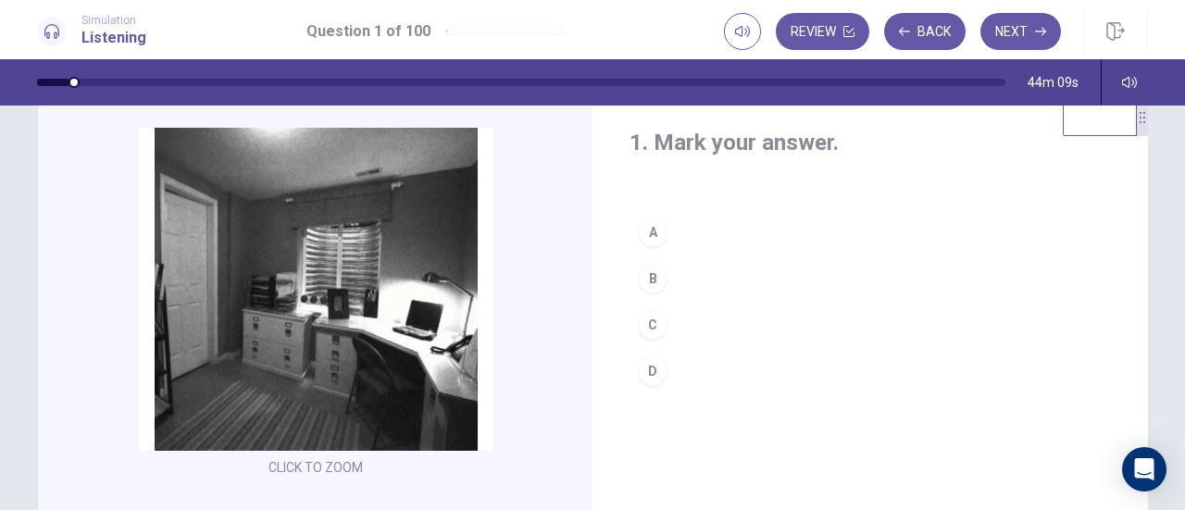
scroll to position [45, 0]
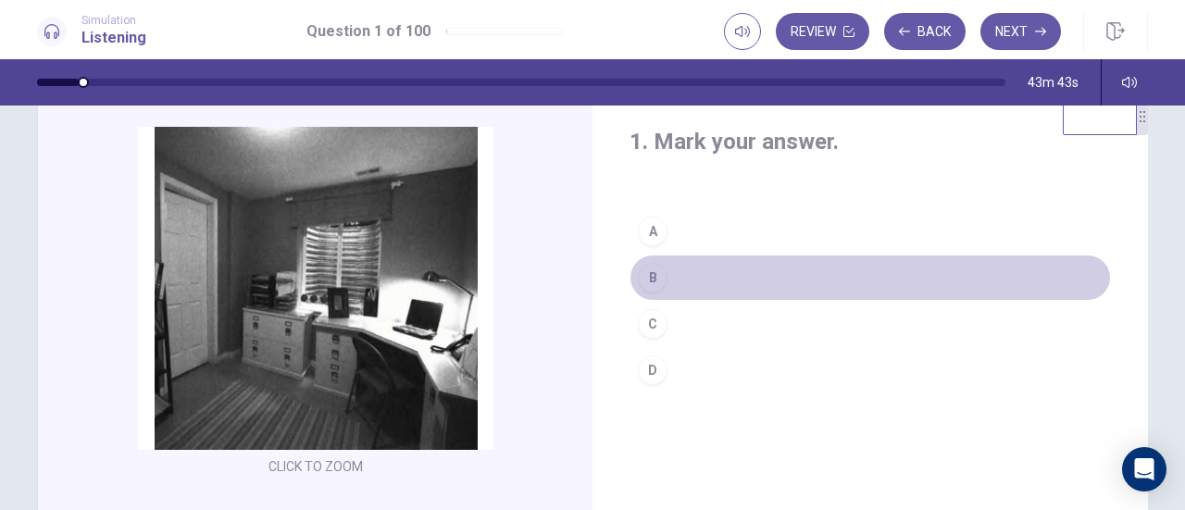
click at [646, 273] on div "B" at bounding box center [653, 278] width 30 height 30
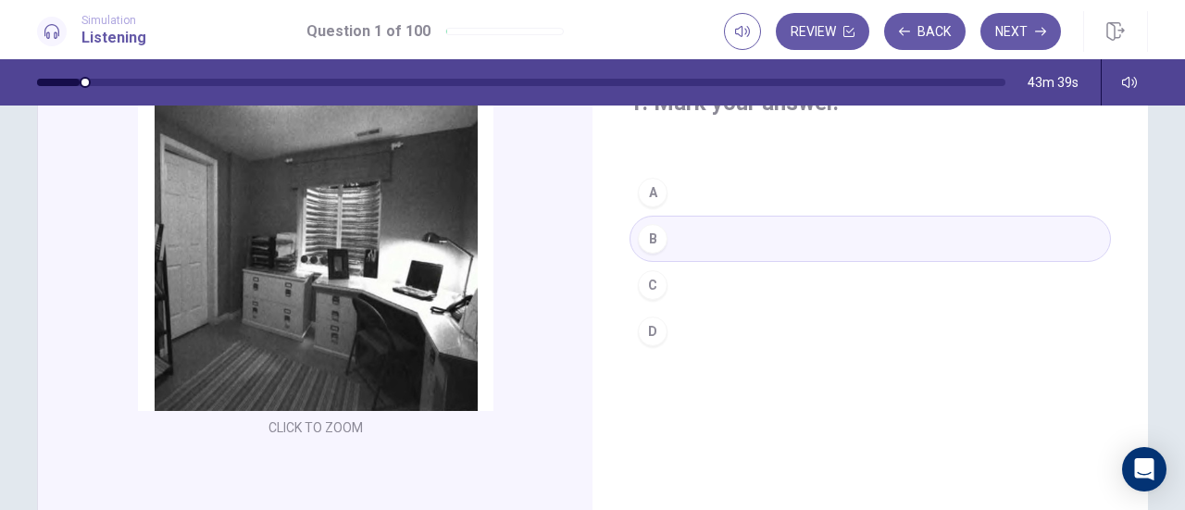
scroll to position [0, 0]
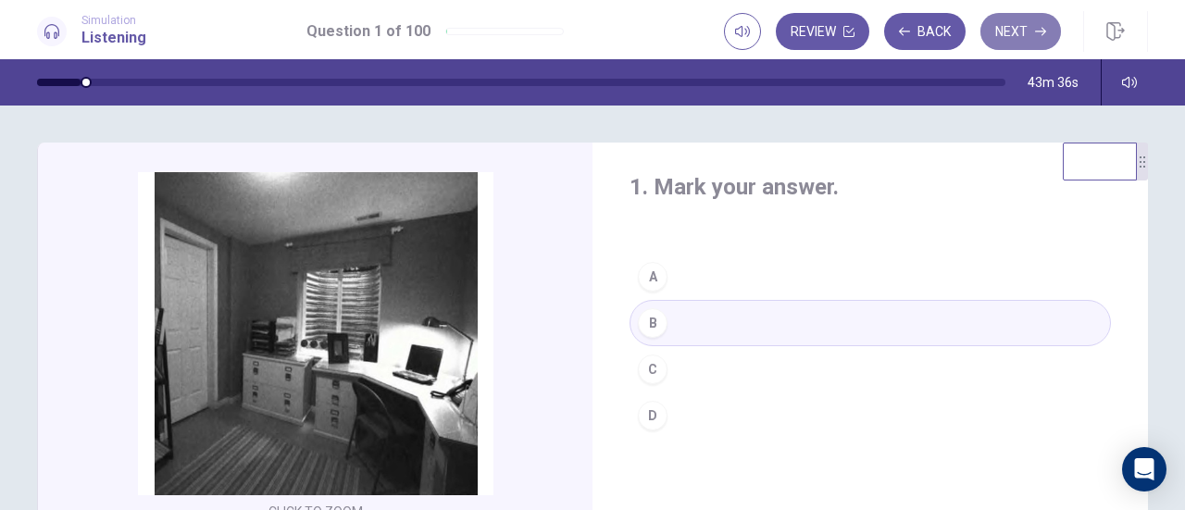
click at [1024, 37] on button "Next" at bounding box center [1021, 31] width 81 height 37
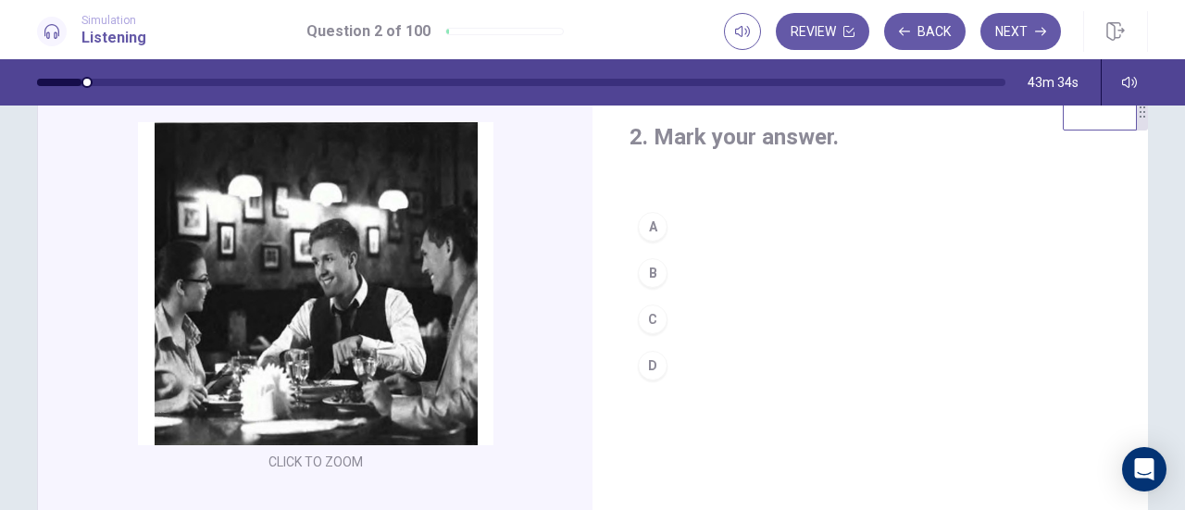
scroll to position [54, 0]
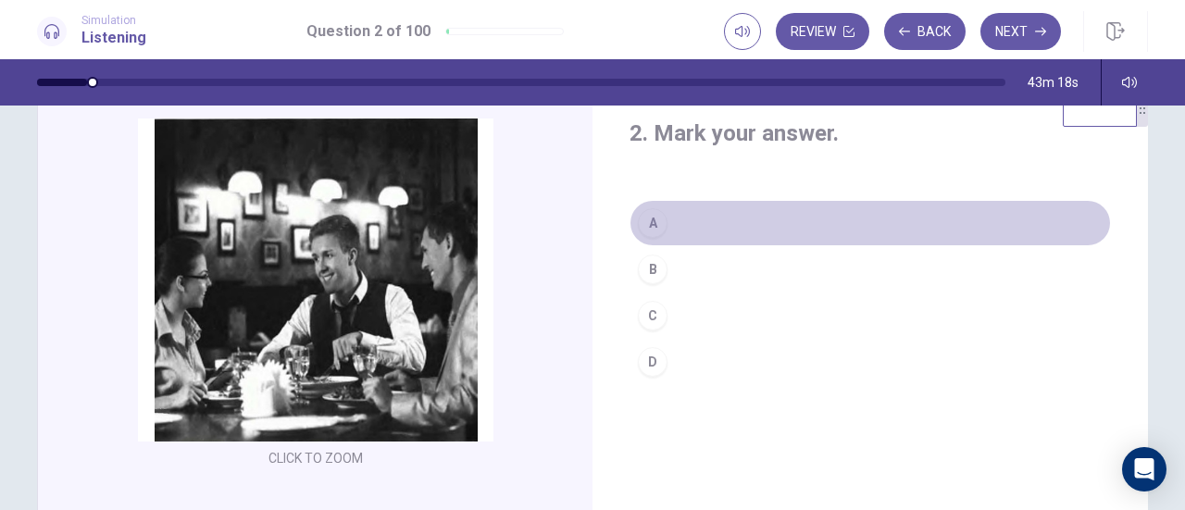
click at [648, 221] on div "A" at bounding box center [653, 223] width 30 height 30
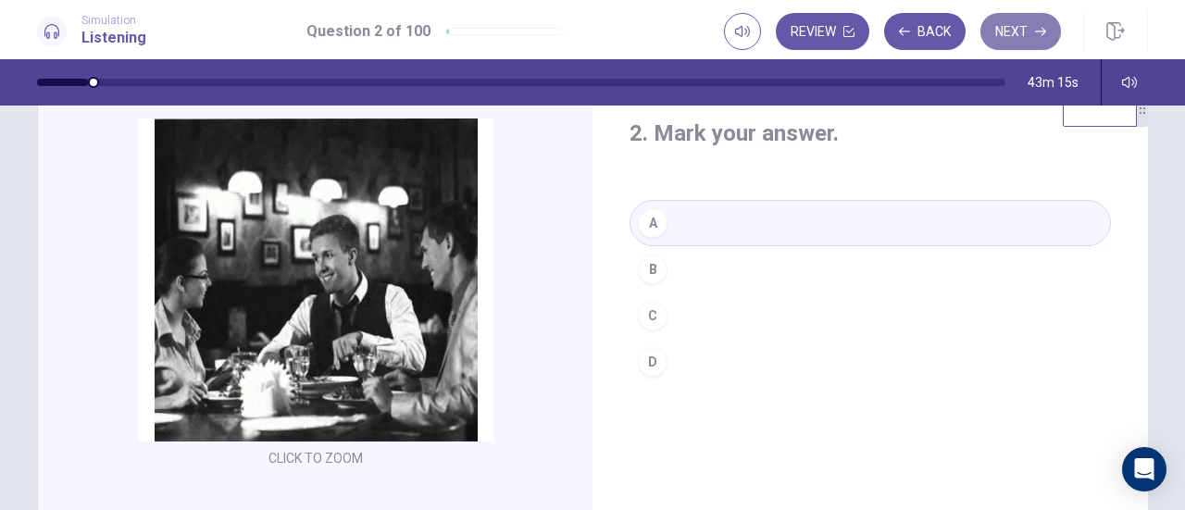
click at [1019, 28] on button "Next" at bounding box center [1021, 31] width 81 height 37
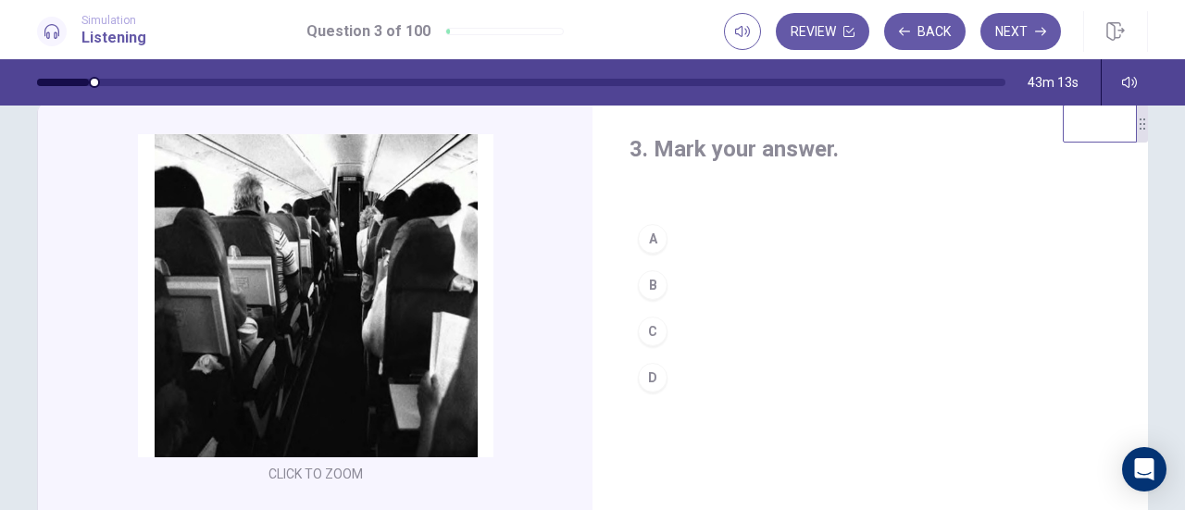
scroll to position [37, 0]
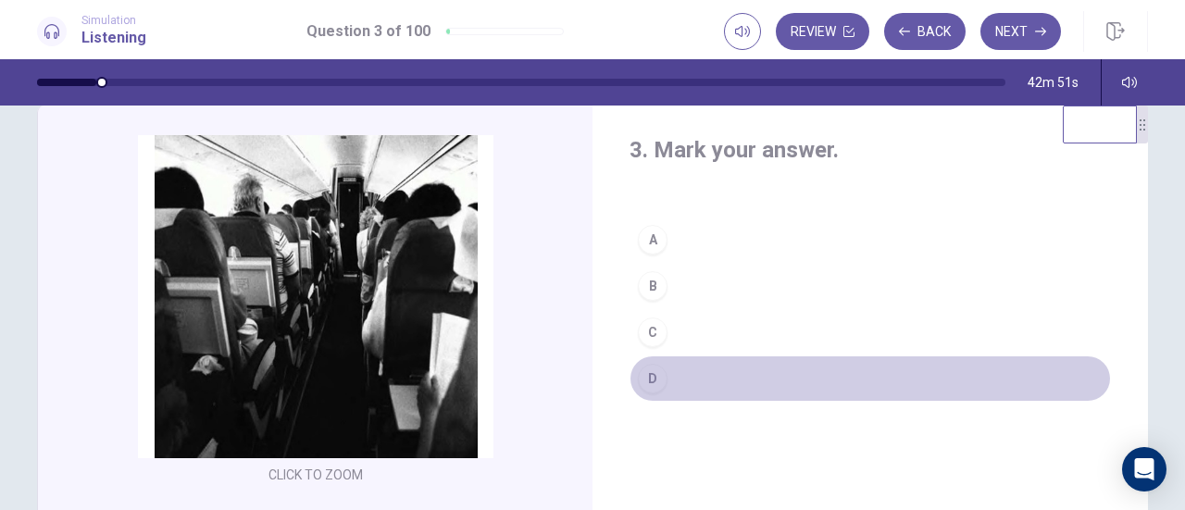
click at [643, 380] on div "D" at bounding box center [653, 379] width 30 height 30
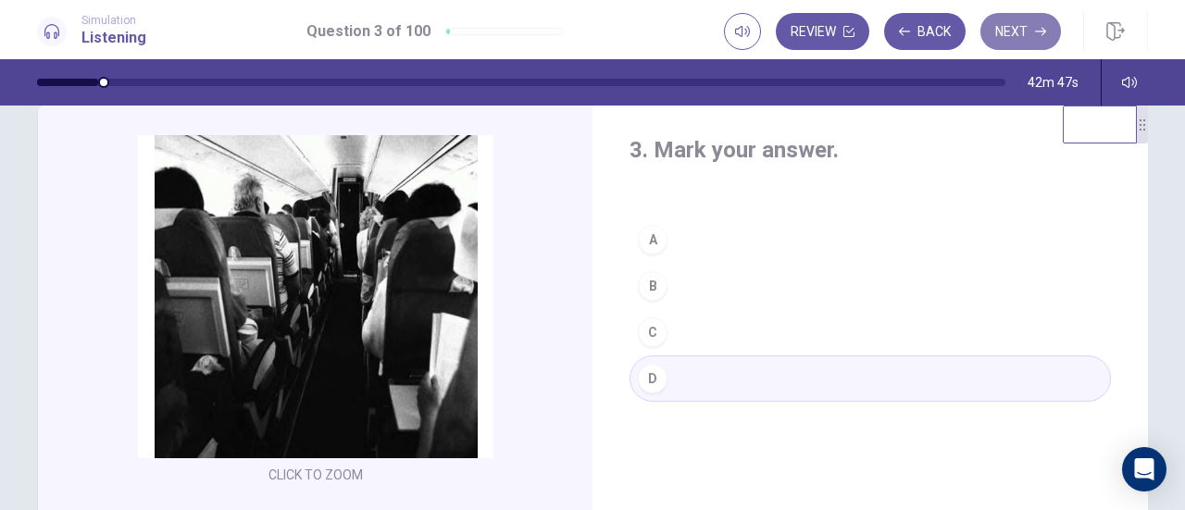
click at [1032, 35] on button "Next" at bounding box center [1021, 31] width 81 height 37
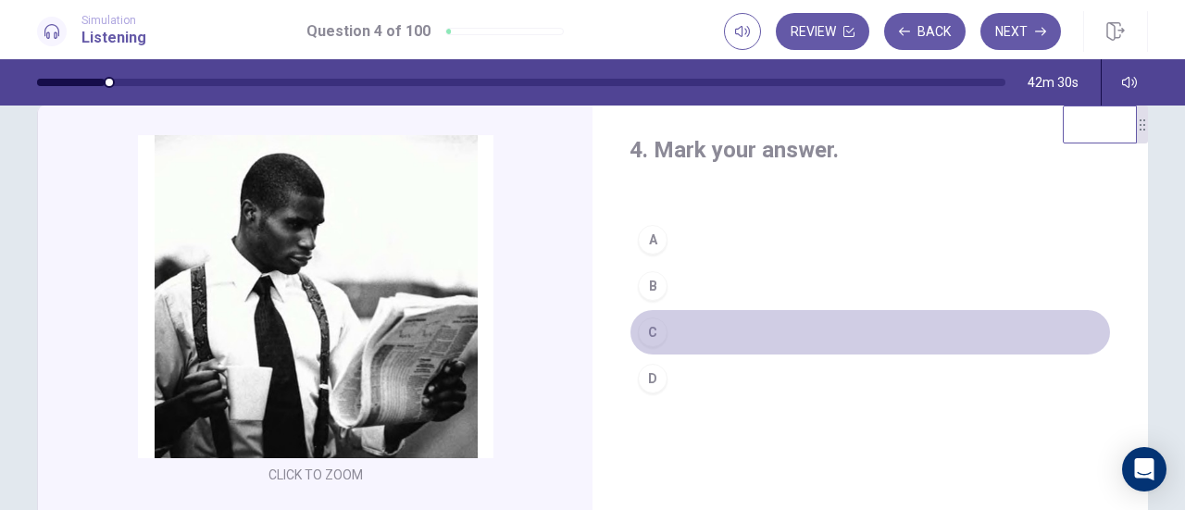
click at [647, 326] on div "C" at bounding box center [653, 333] width 30 height 30
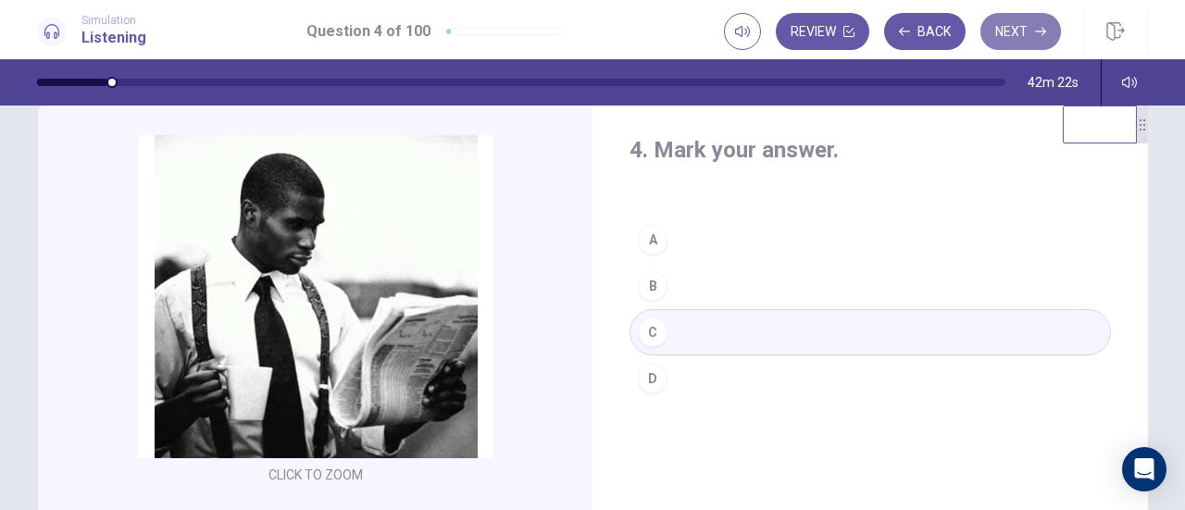
click at [1021, 31] on button "Next" at bounding box center [1021, 31] width 81 height 37
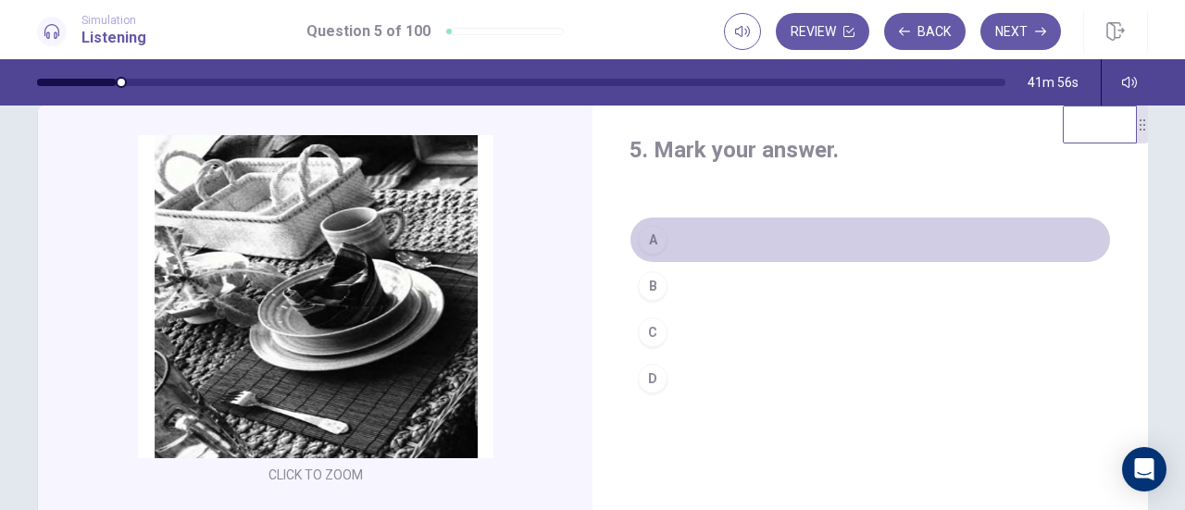
click at [650, 240] on div "A" at bounding box center [653, 240] width 30 height 30
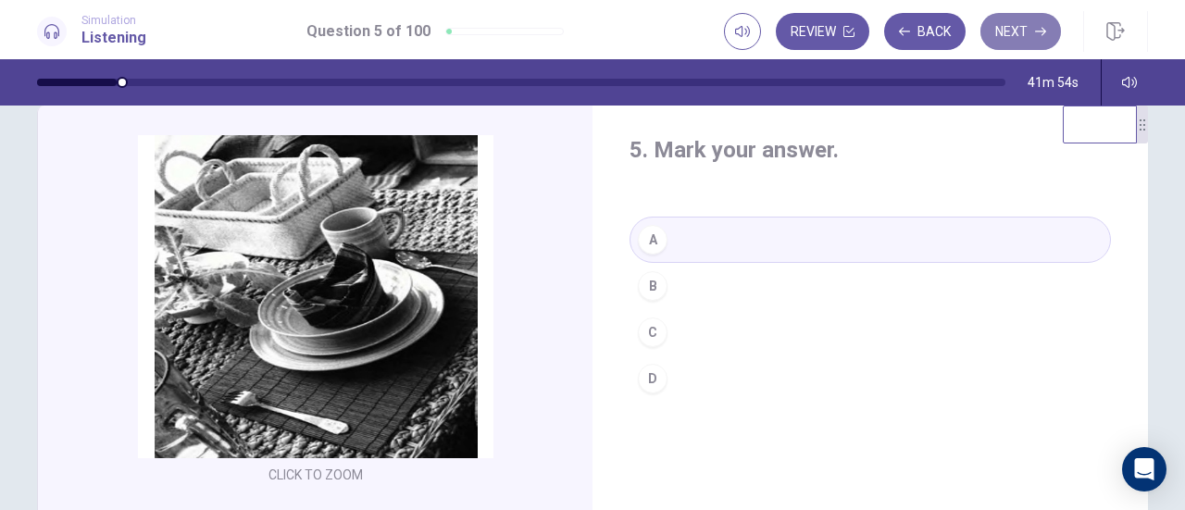
click at [1029, 22] on button "Next" at bounding box center [1021, 31] width 81 height 37
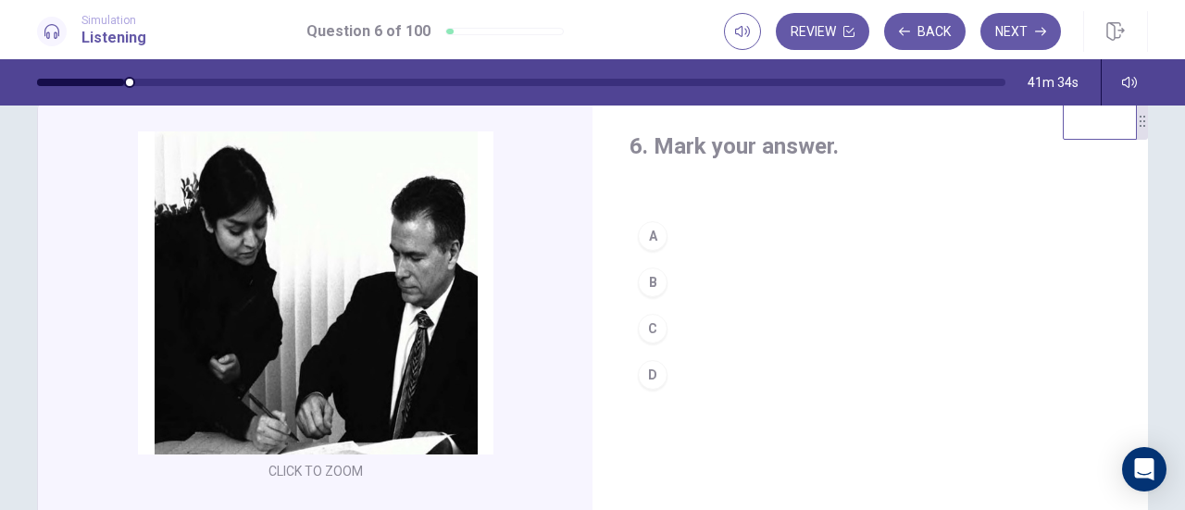
scroll to position [40, 0]
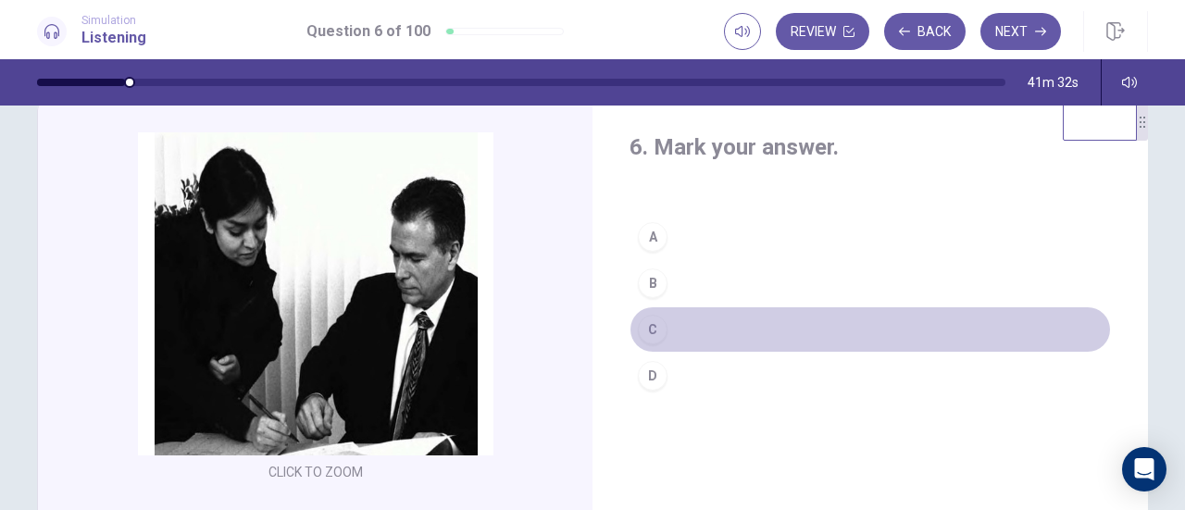
click at [646, 324] on div "C" at bounding box center [653, 330] width 30 height 30
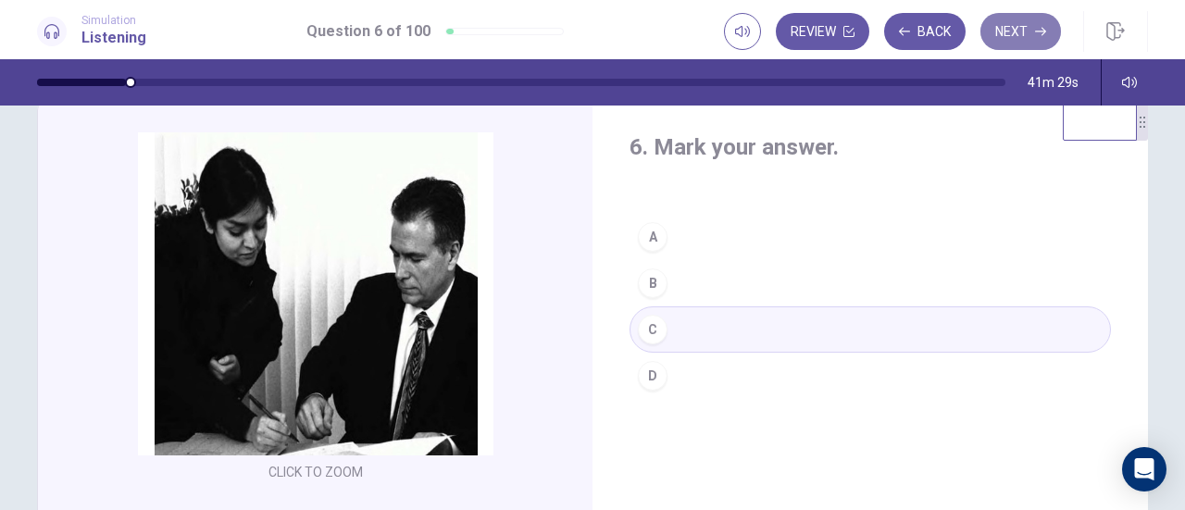
click at [1011, 32] on button "Next" at bounding box center [1021, 31] width 81 height 37
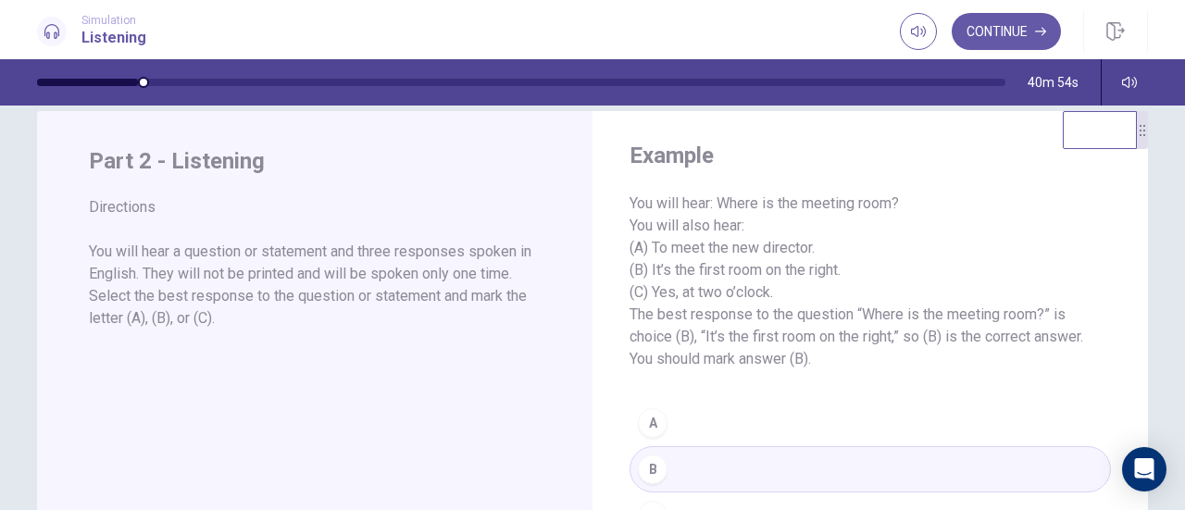
scroll to position [0, 0]
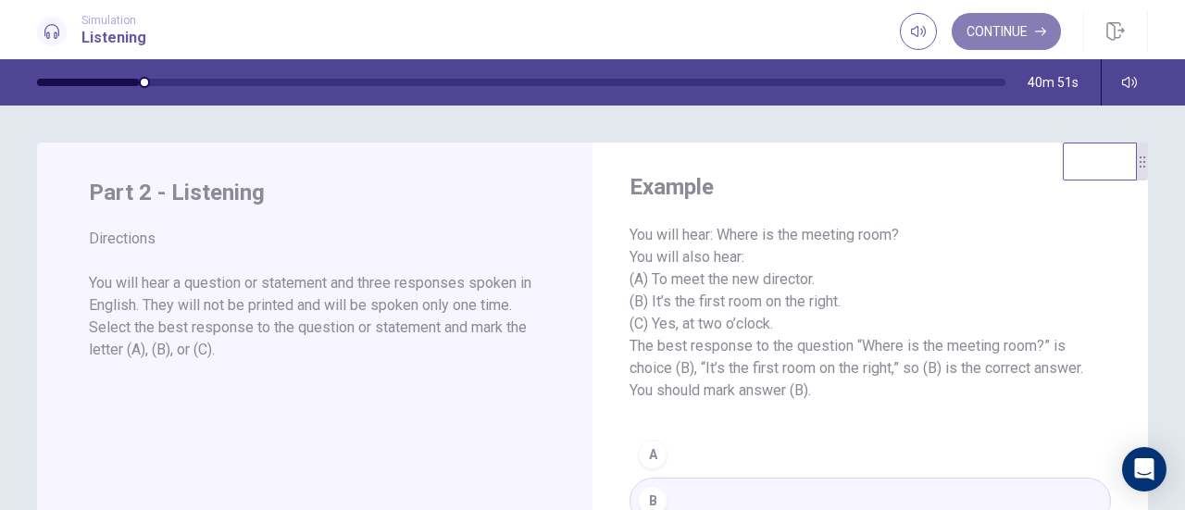
click at [1004, 44] on button "Continue" at bounding box center [1006, 31] width 109 height 37
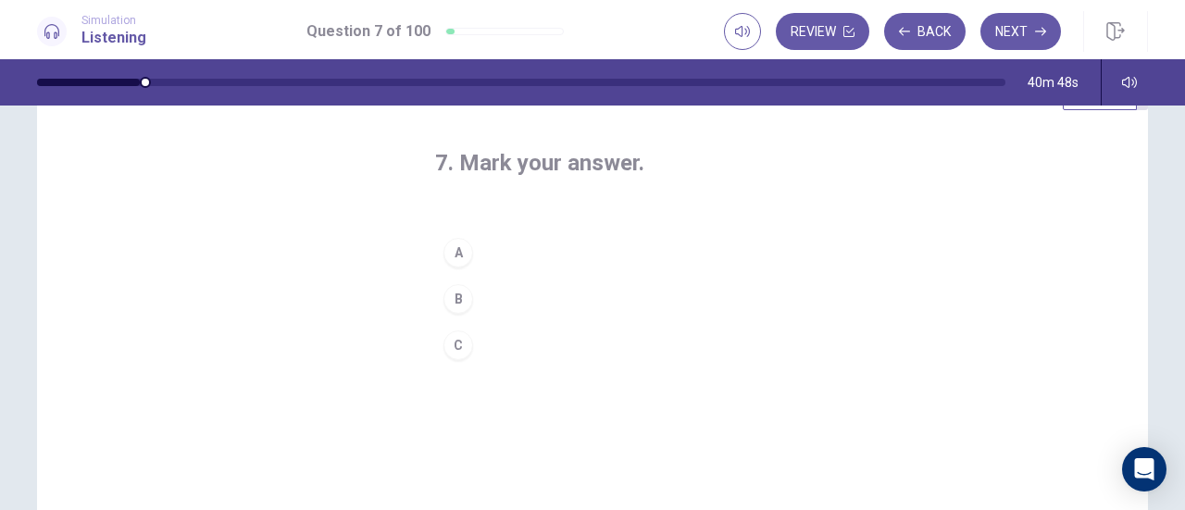
scroll to position [56, 0]
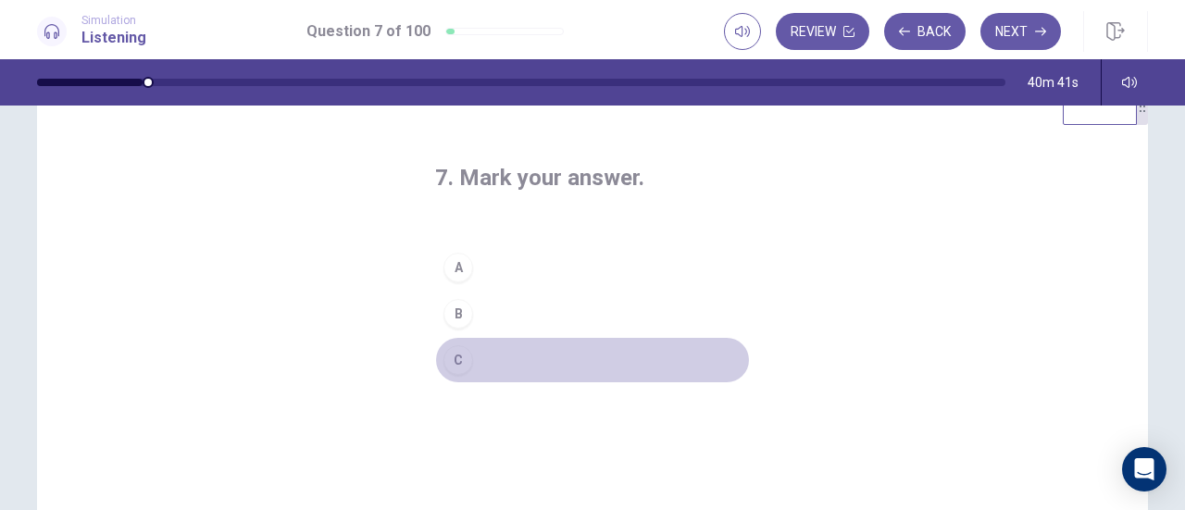
click at [453, 351] on div "C" at bounding box center [459, 360] width 30 height 30
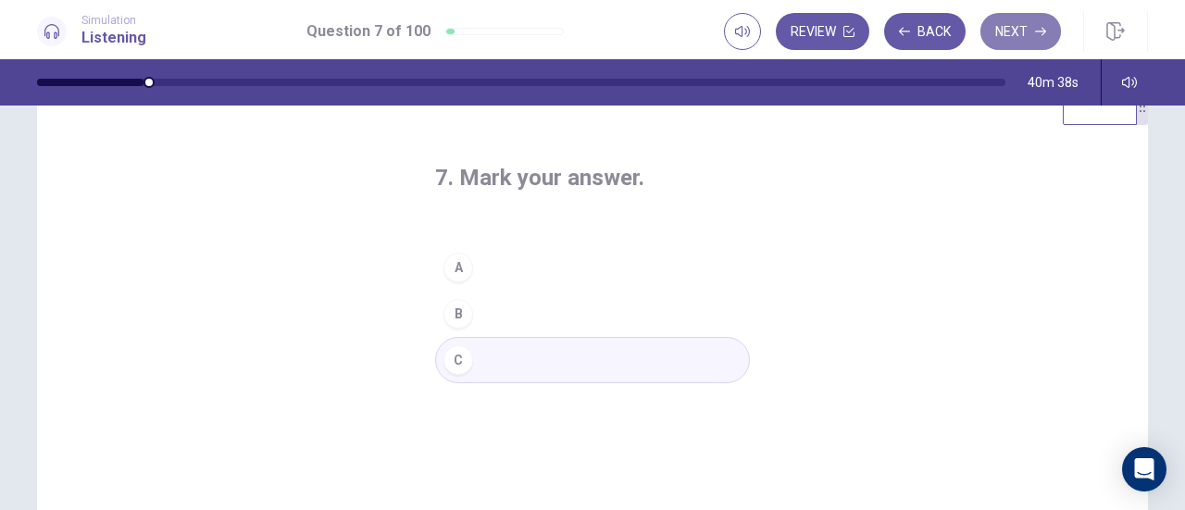
click at [1011, 34] on button "Next" at bounding box center [1021, 31] width 81 height 37
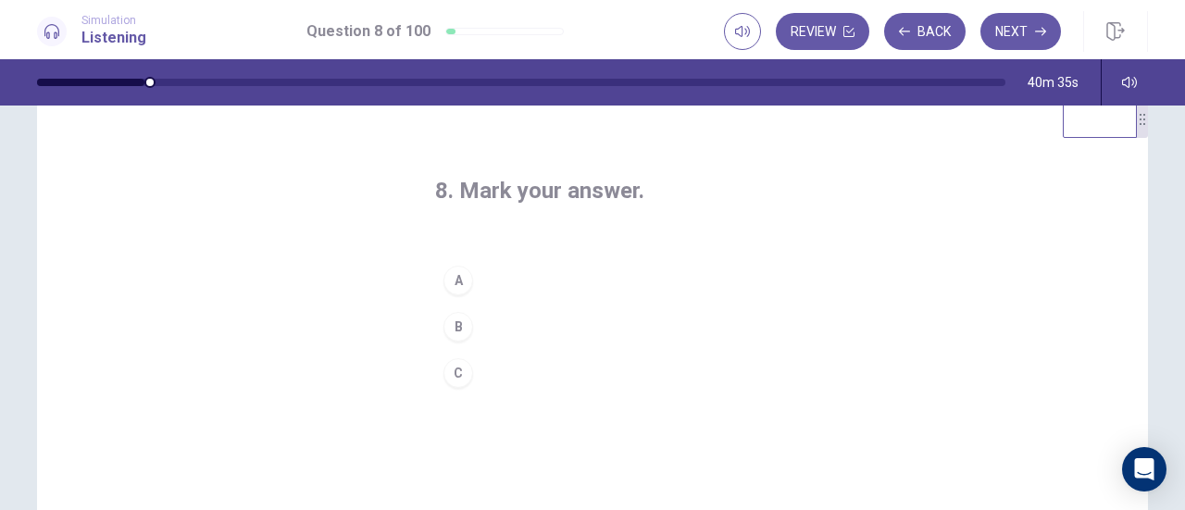
scroll to position [41, 0]
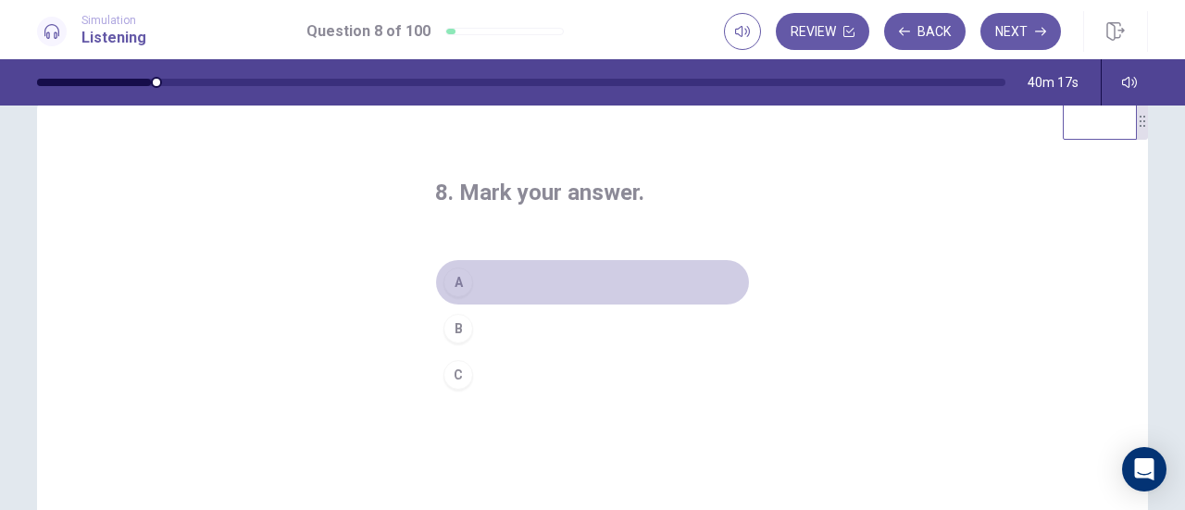
click at [451, 278] on div "A" at bounding box center [459, 283] width 30 height 30
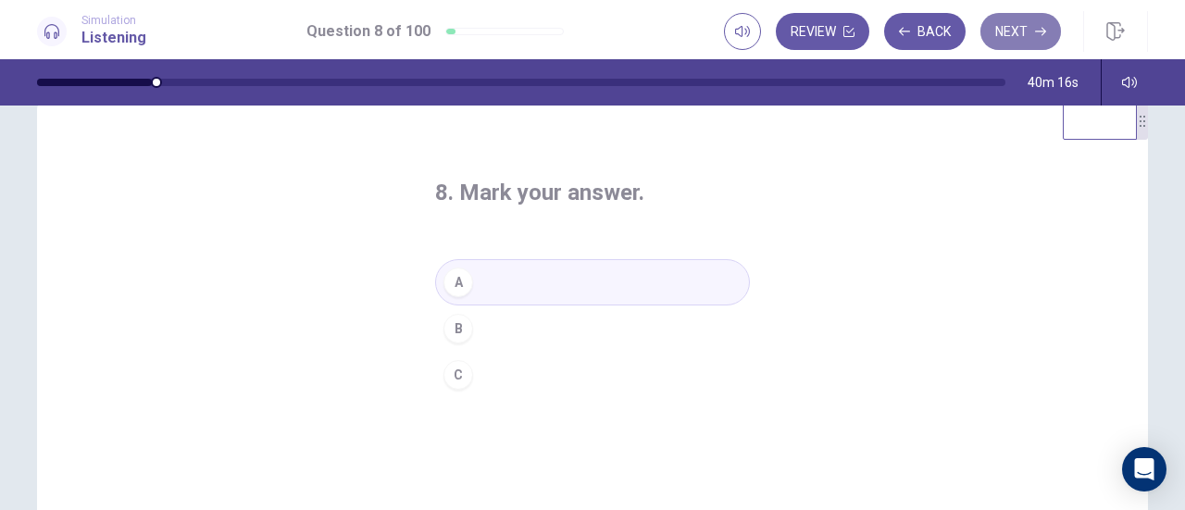
click at [1009, 31] on button "Next" at bounding box center [1021, 31] width 81 height 37
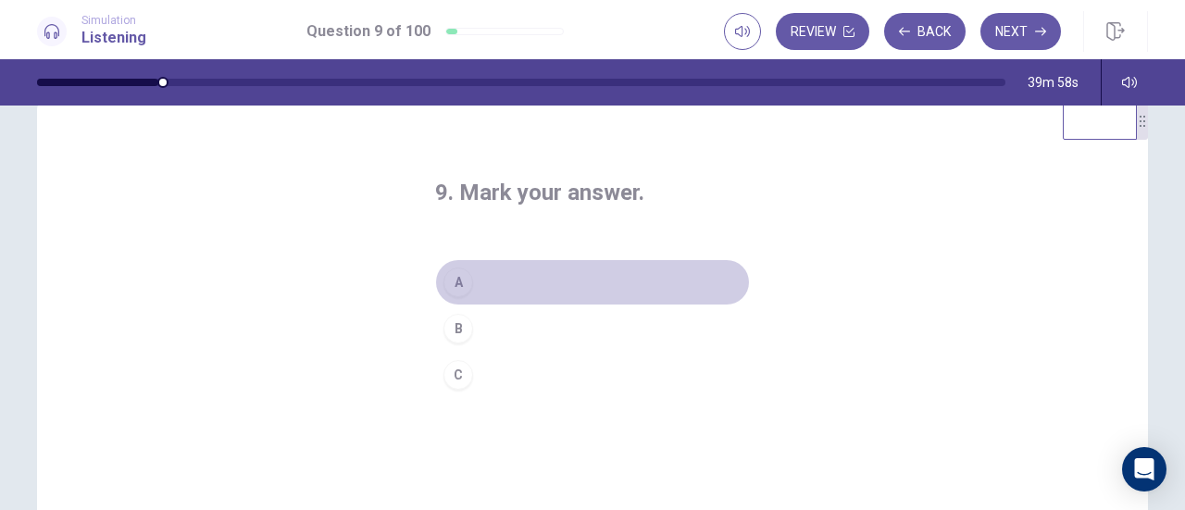
click at [450, 281] on div "A" at bounding box center [459, 283] width 30 height 30
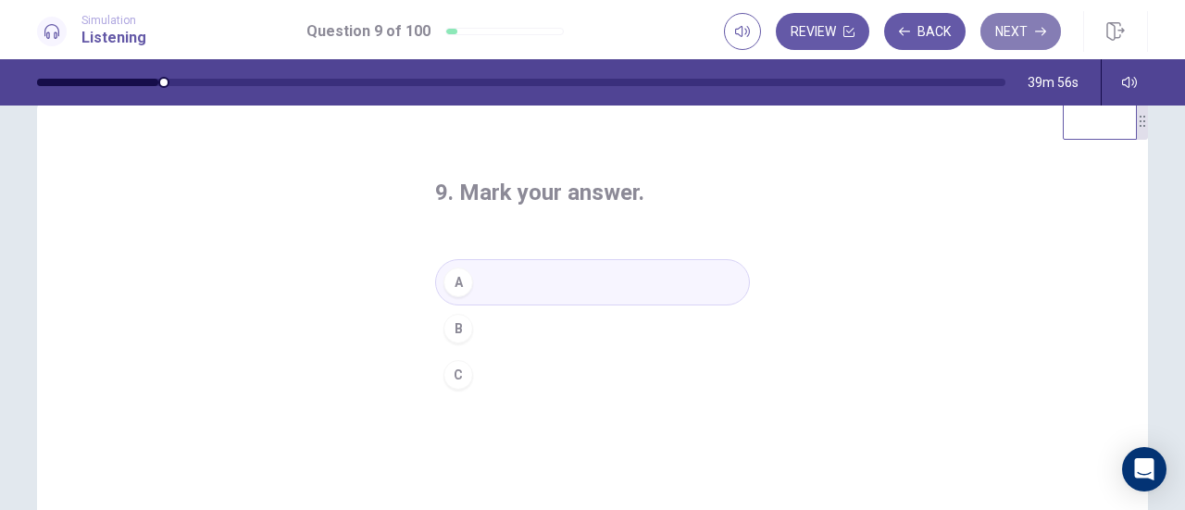
click at [1004, 36] on button "Next" at bounding box center [1021, 31] width 81 height 37
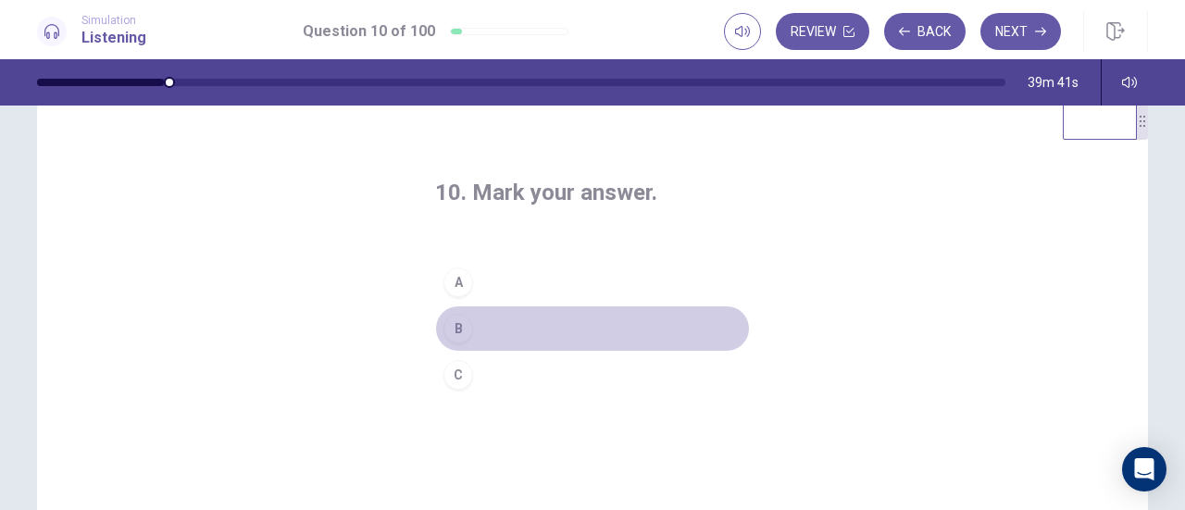
click at [463, 325] on div "B" at bounding box center [459, 329] width 30 height 30
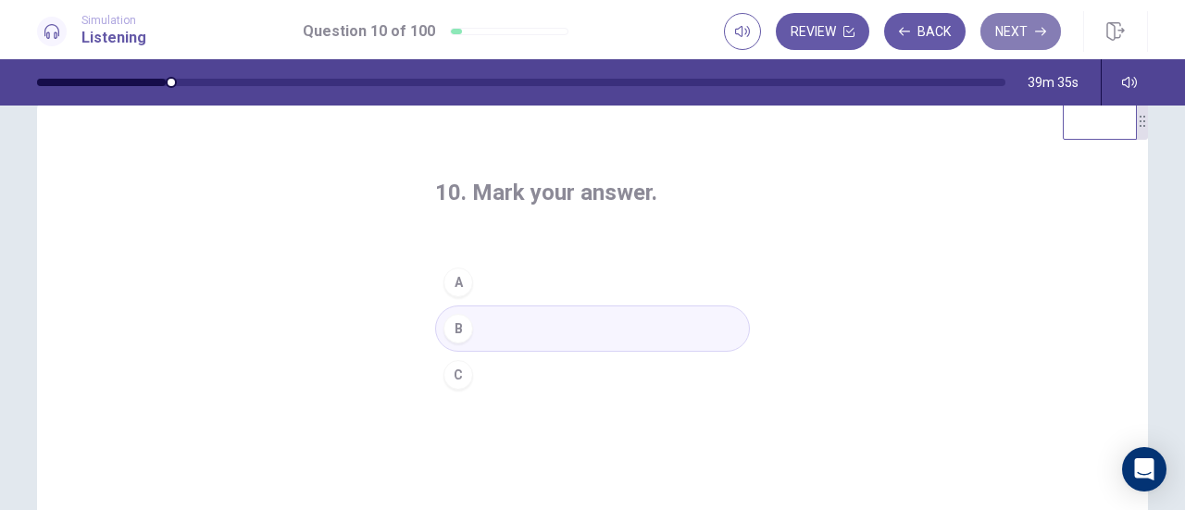
click at [1020, 34] on button "Next" at bounding box center [1021, 31] width 81 height 37
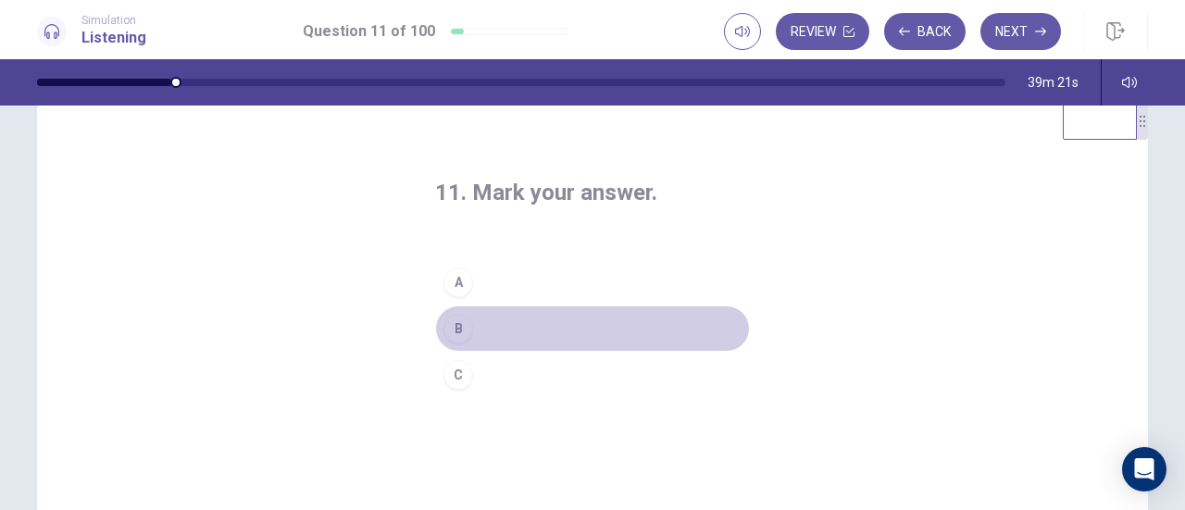
click at [459, 327] on div "B" at bounding box center [459, 329] width 30 height 30
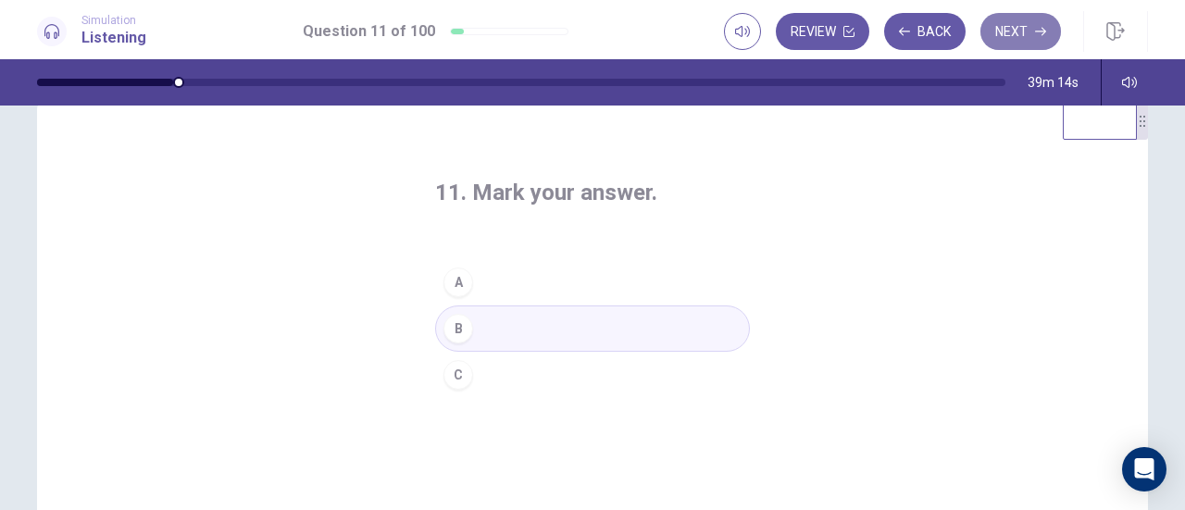
click at [1017, 40] on button "Next" at bounding box center [1021, 31] width 81 height 37
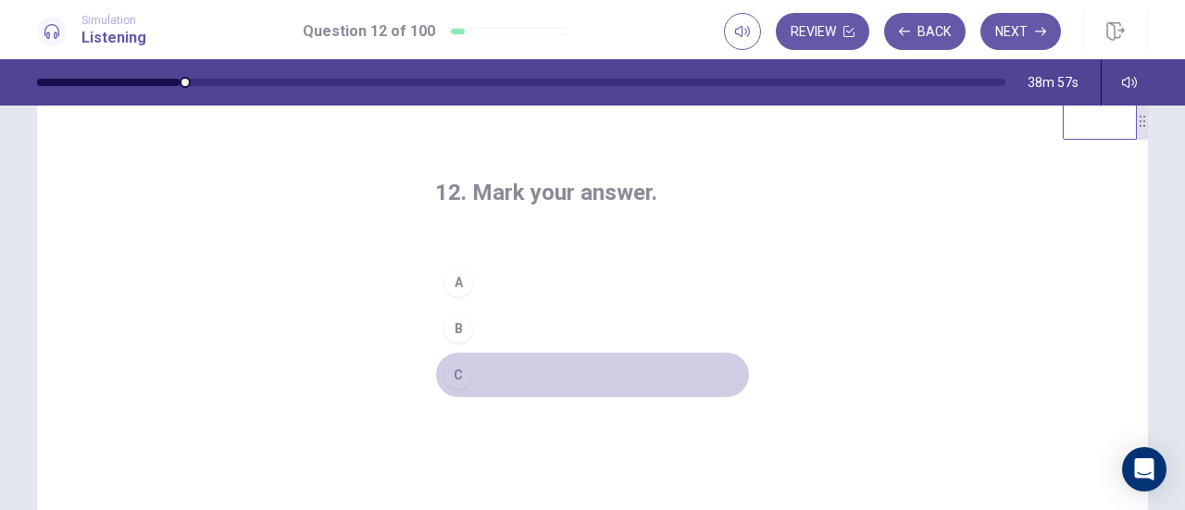
click at [451, 371] on div "C" at bounding box center [459, 375] width 30 height 30
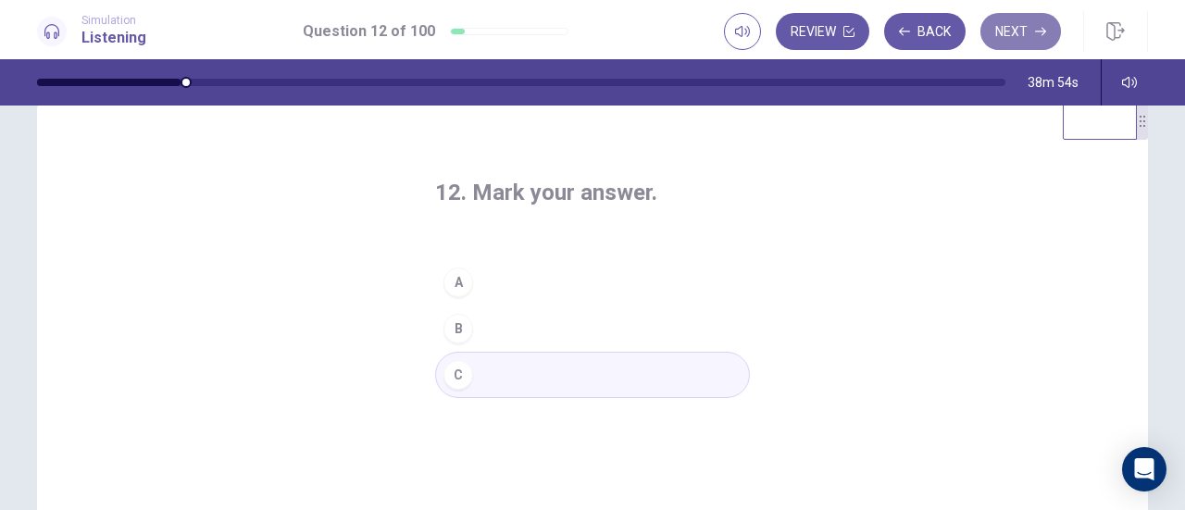
click at [1008, 29] on button "Next" at bounding box center [1021, 31] width 81 height 37
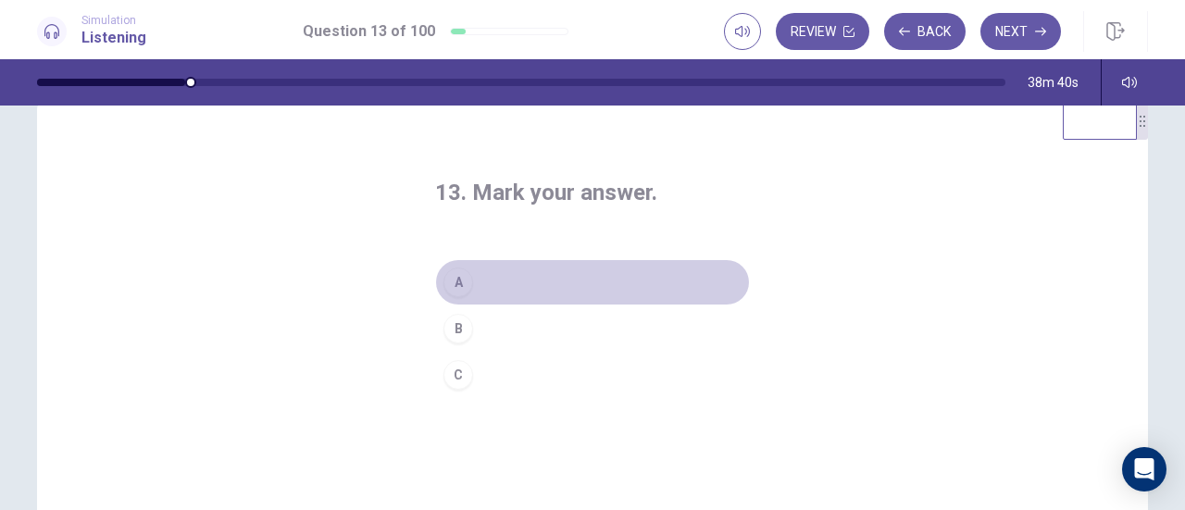
click at [453, 279] on div "A" at bounding box center [459, 283] width 30 height 30
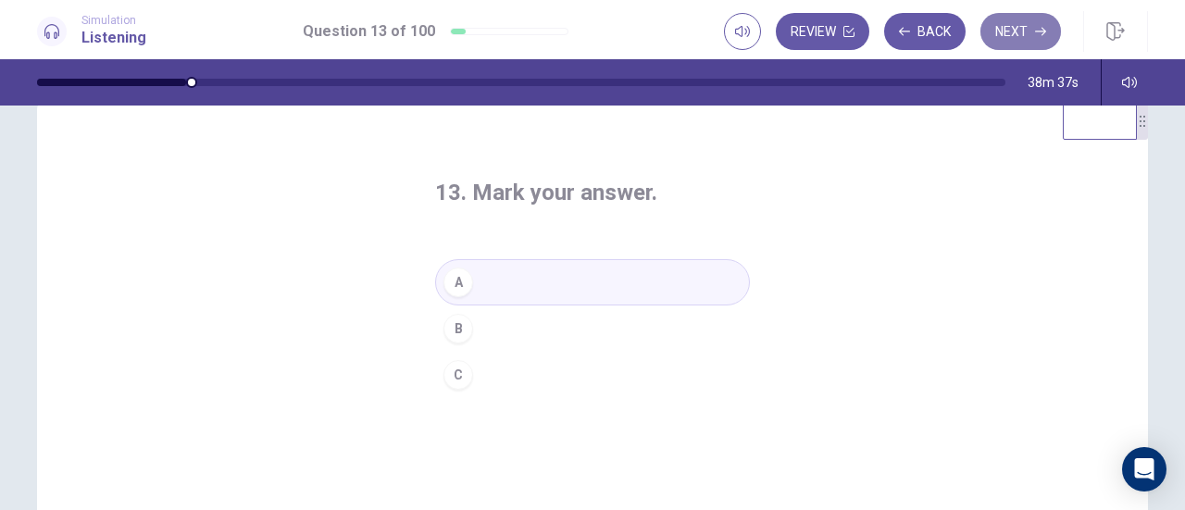
click at [1028, 32] on button "Next" at bounding box center [1021, 31] width 81 height 37
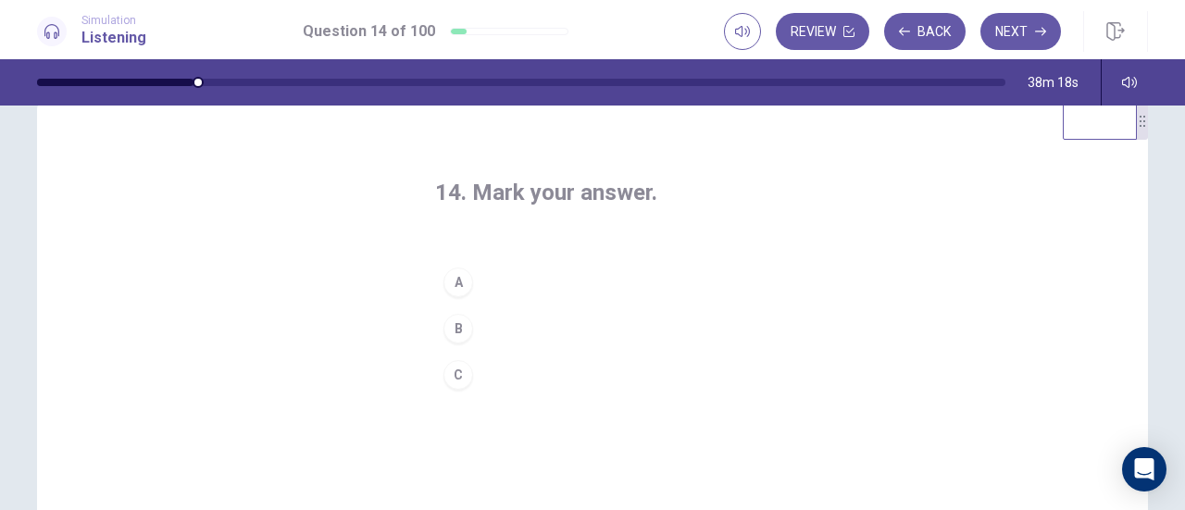
click at [453, 368] on div "C" at bounding box center [459, 375] width 30 height 30
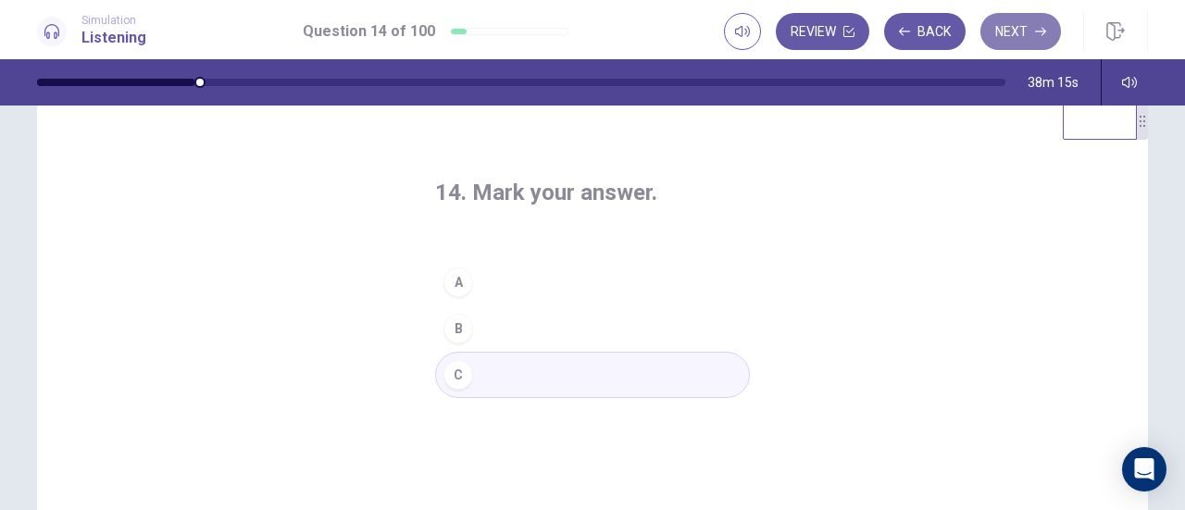
click at [1010, 36] on button "Next" at bounding box center [1021, 31] width 81 height 37
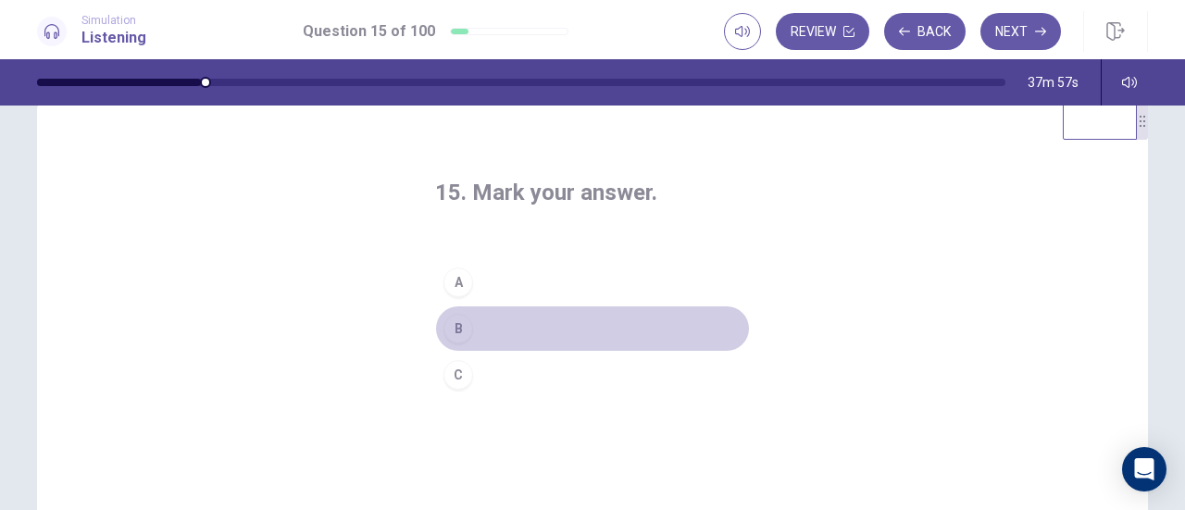
click at [456, 329] on div "B" at bounding box center [459, 329] width 30 height 30
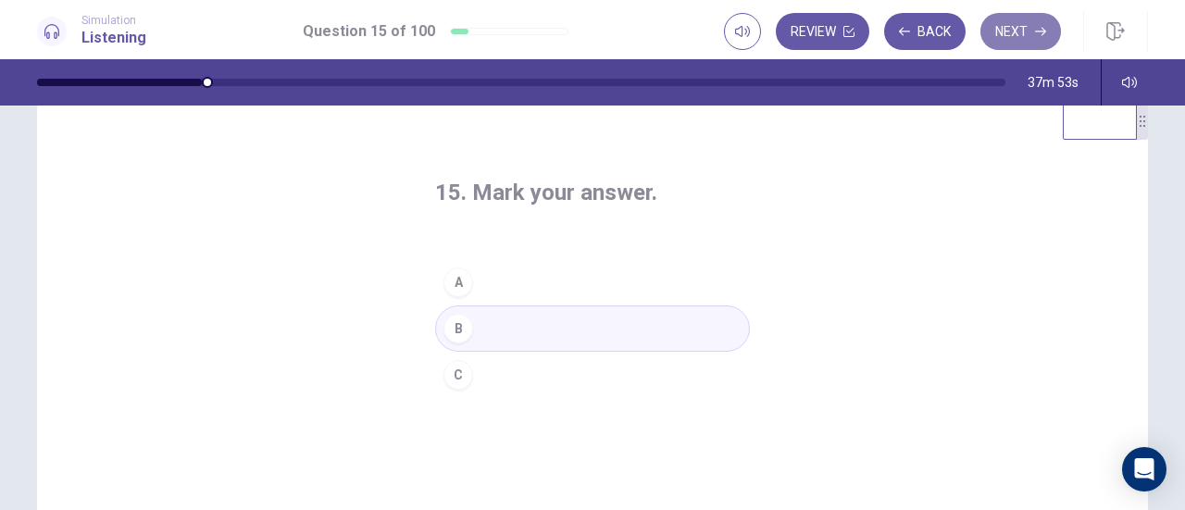
click at [1019, 34] on button "Next" at bounding box center [1021, 31] width 81 height 37
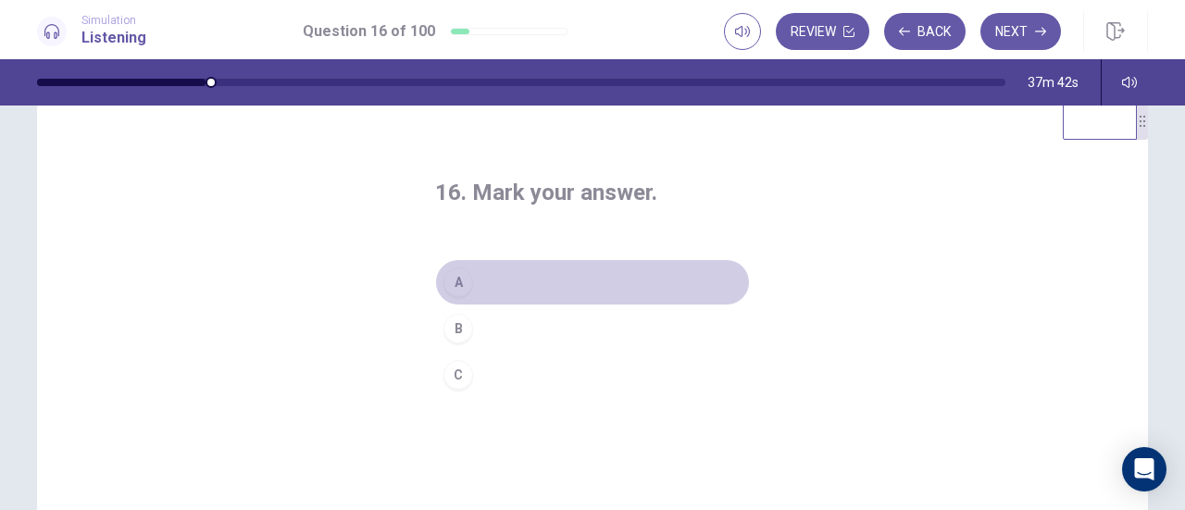
click at [455, 281] on div "A" at bounding box center [459, 283] width 30 height 30
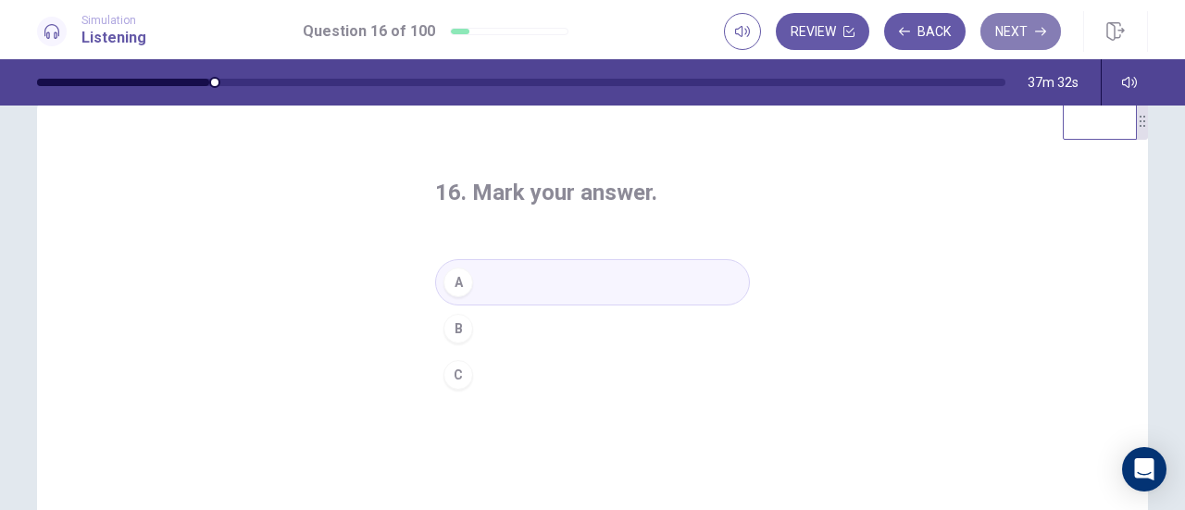
click at [1015, 32] on button "Next" at bounding box center [1021, 31] width 81 height 37
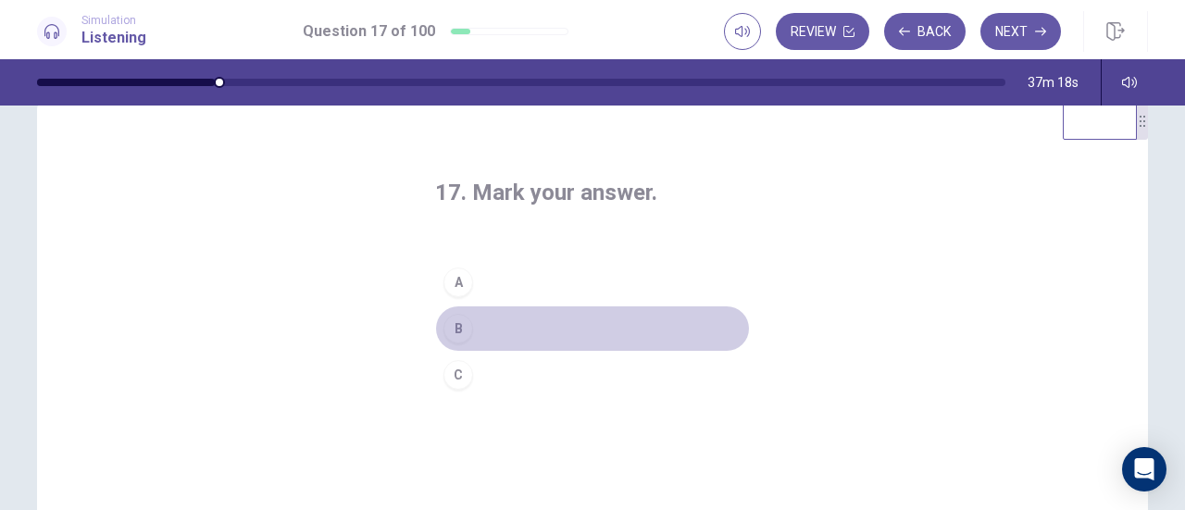
click at [457, 324] on div "B" at bounding box center [459, 329] width 30 height 30
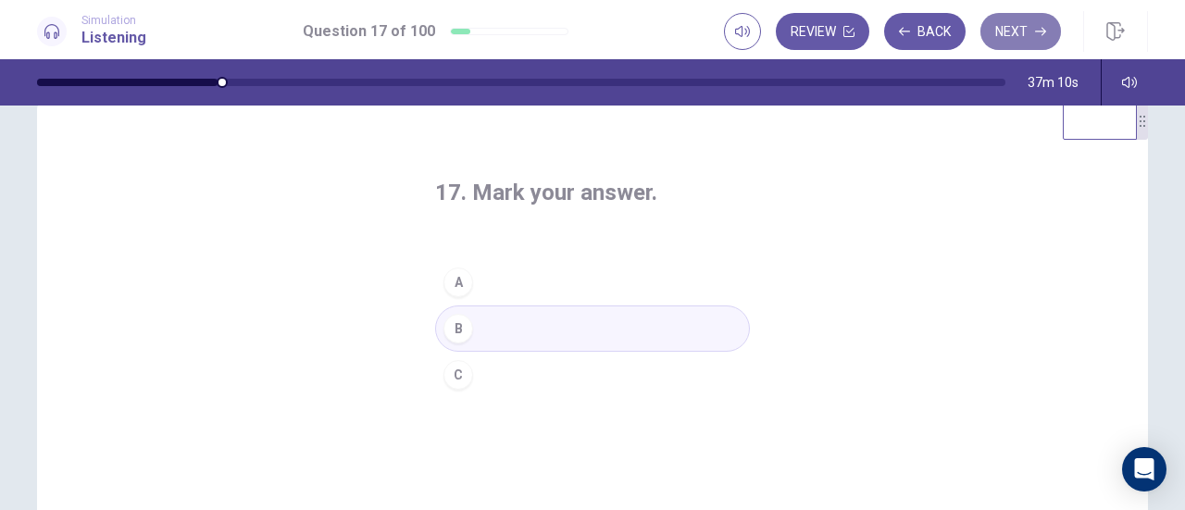
click at [1026, 35] on button "Next" at bounding box center [1021, 31] width 81 height 37
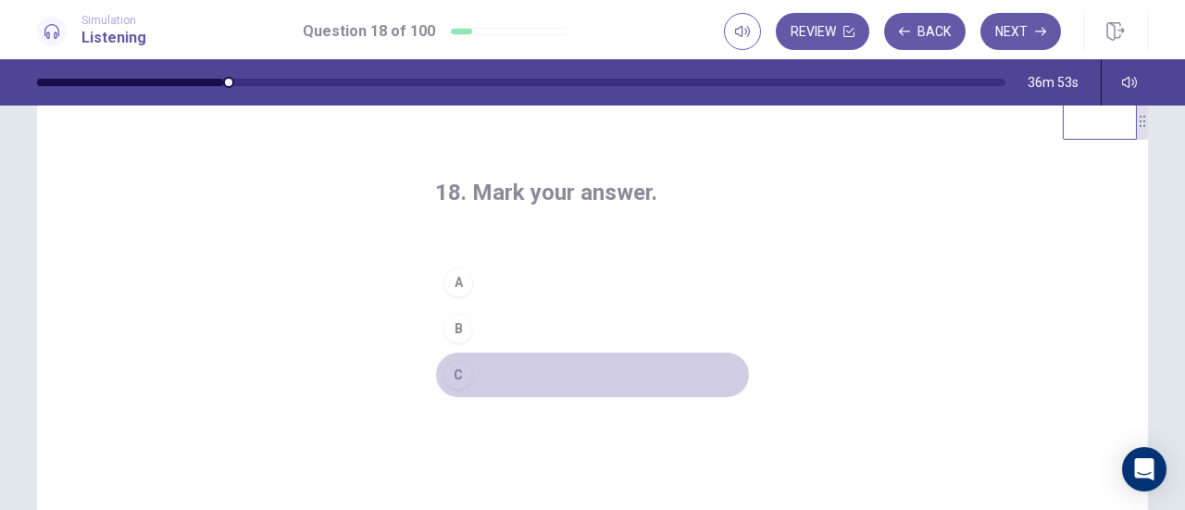
click at [446, 375] on div "C" at bounding box center [459, 375] width 30 height 30
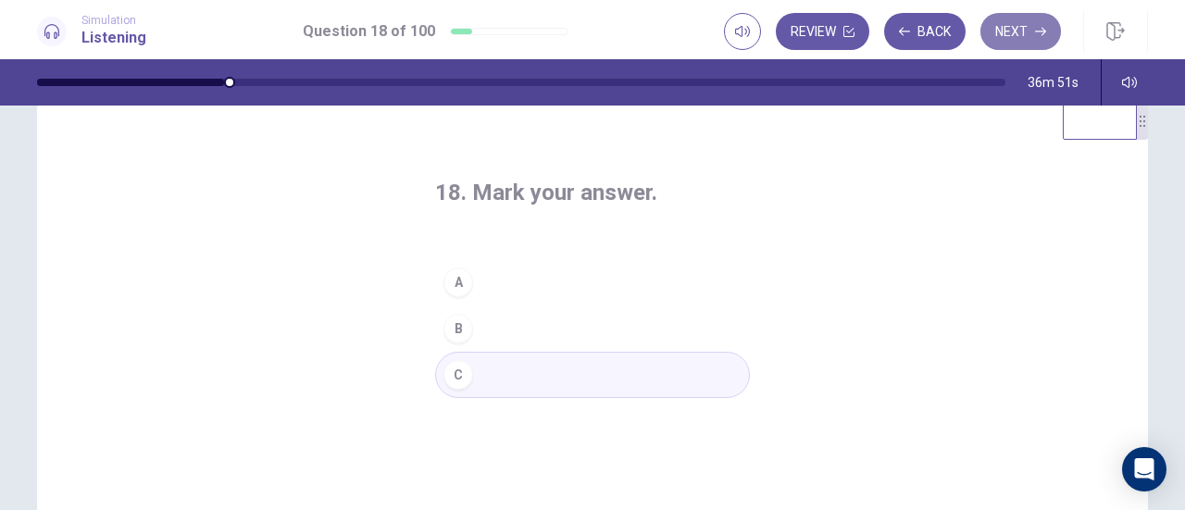
click at [1011, 34] on button "Next" at bounding box center [1021, 31] width 81 height 37
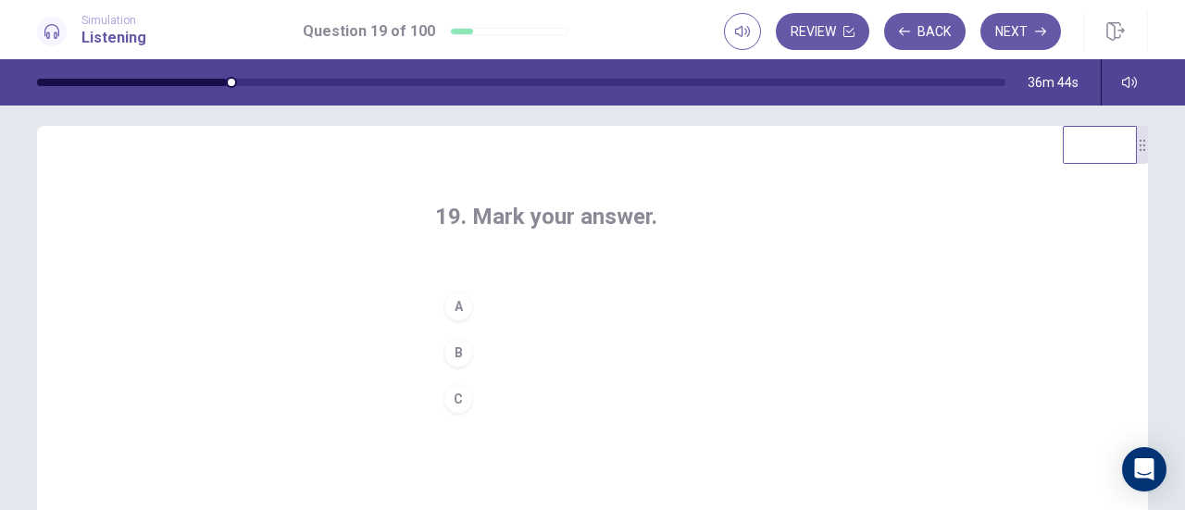
scroll to position [19, 0]
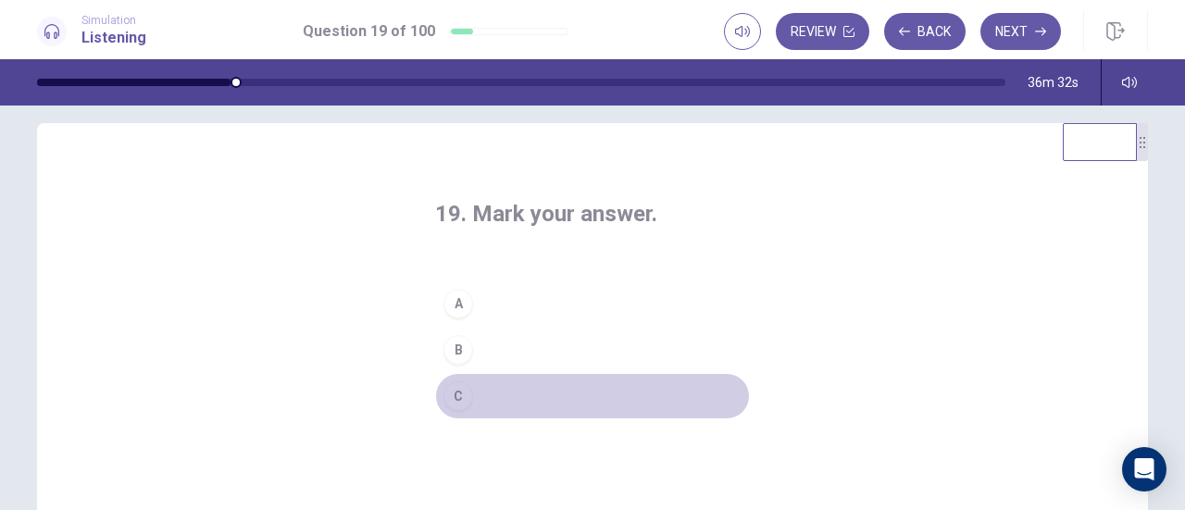
click at [457, 394] on div "C" at bounding box center [459, 397] width 30 height 30
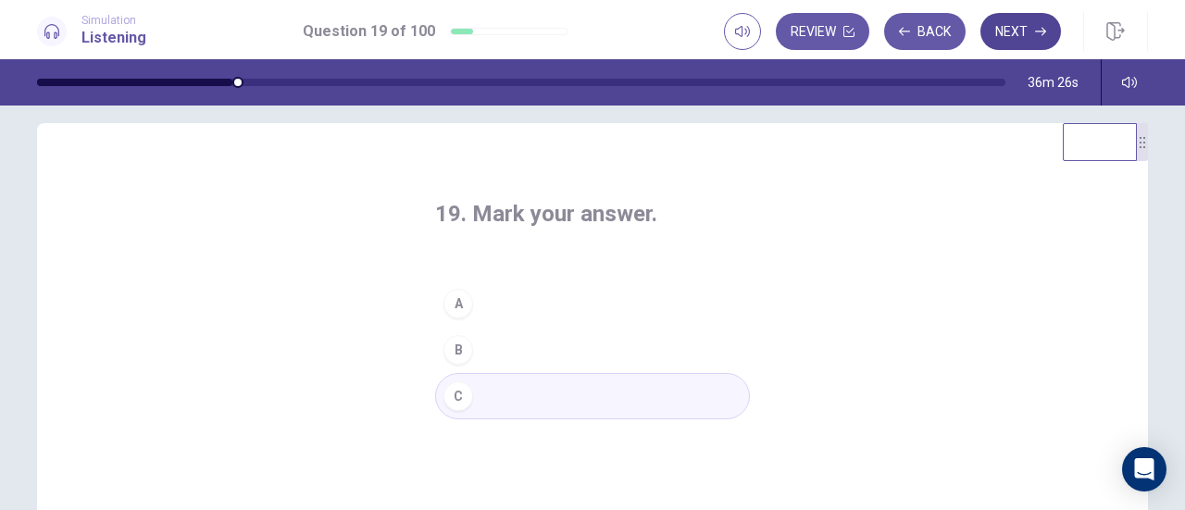
click at [1019, 33] on button "Next" at bounding box center [1021, 31] width 81 height 37
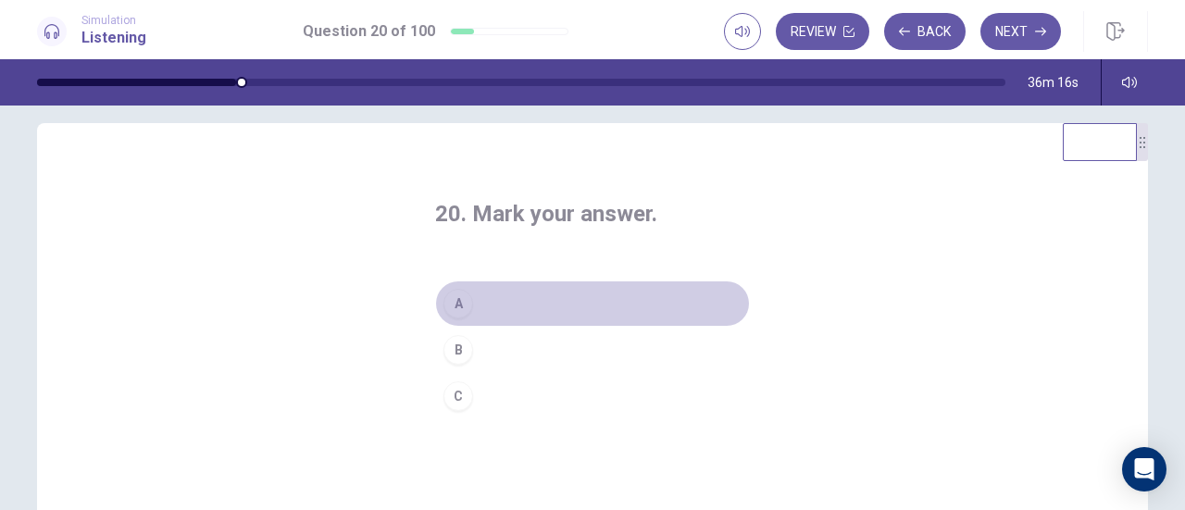
click at [452, 301] on div "A" at bounding box center [459, 304] width 30 height 30
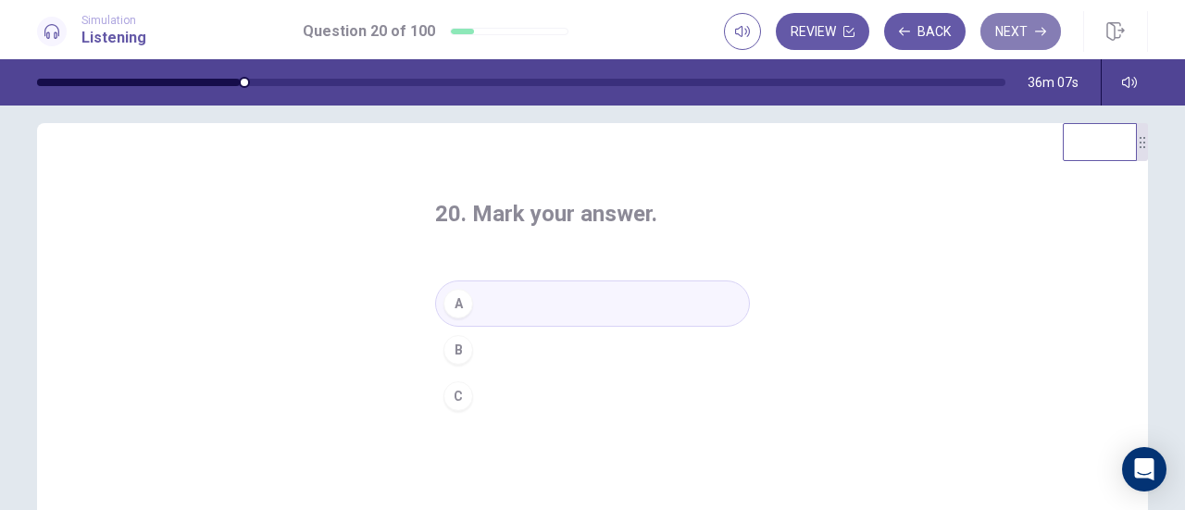
click at [1019, 36] on button "Next" at bounding box center [1021, 31] width 81 height 37
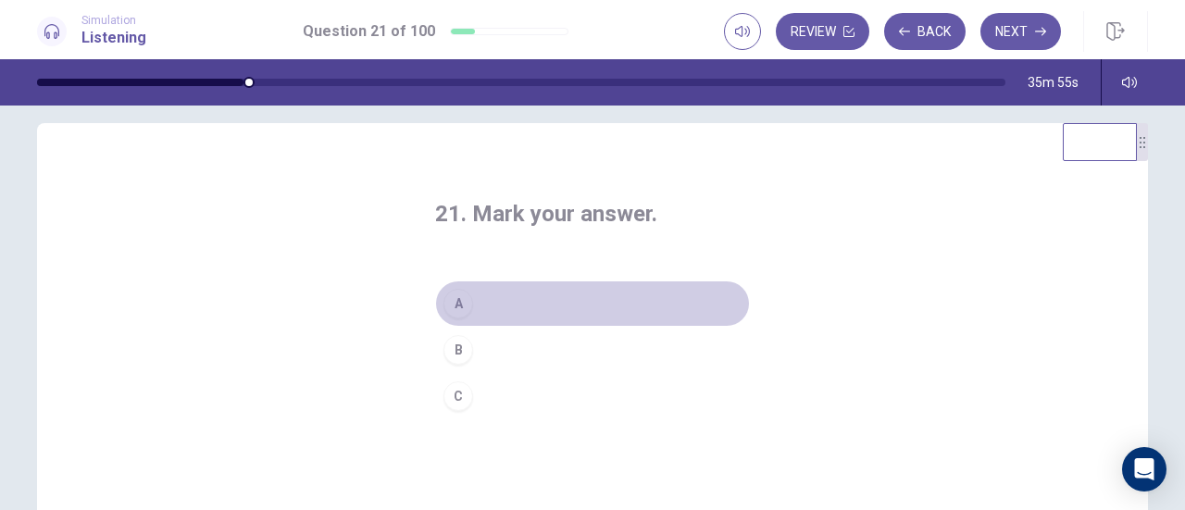
click at [460, 301] on div "A" at bounding box center [459, 304] width 30 height 30
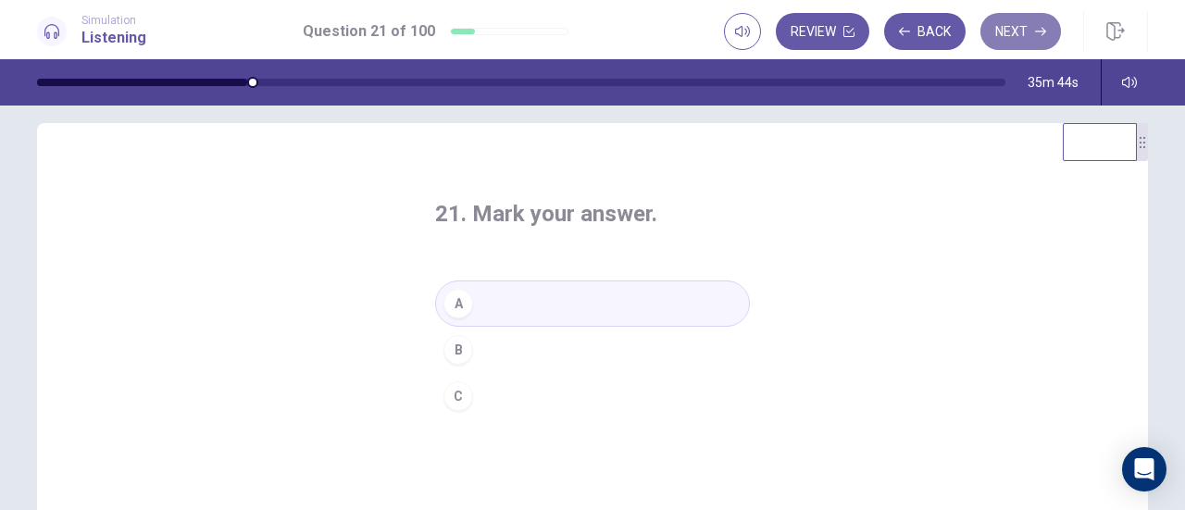
click at [1026, 23] on button "Next" at bounding box center [1021, 31] width 81 height 37
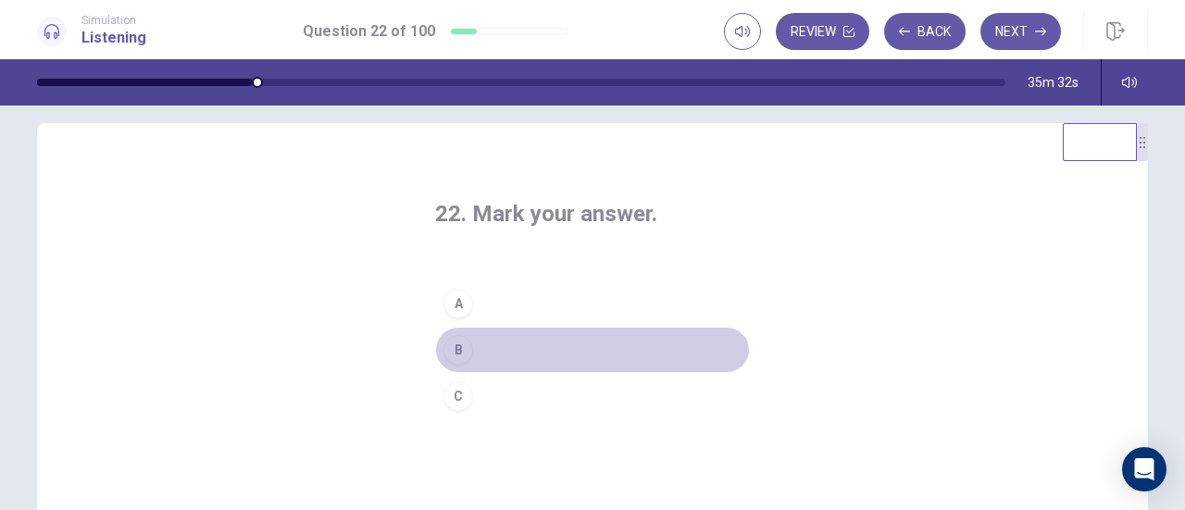
click at [457, 349] on div "B" at bounding box center [459, 350] width 30 height 30
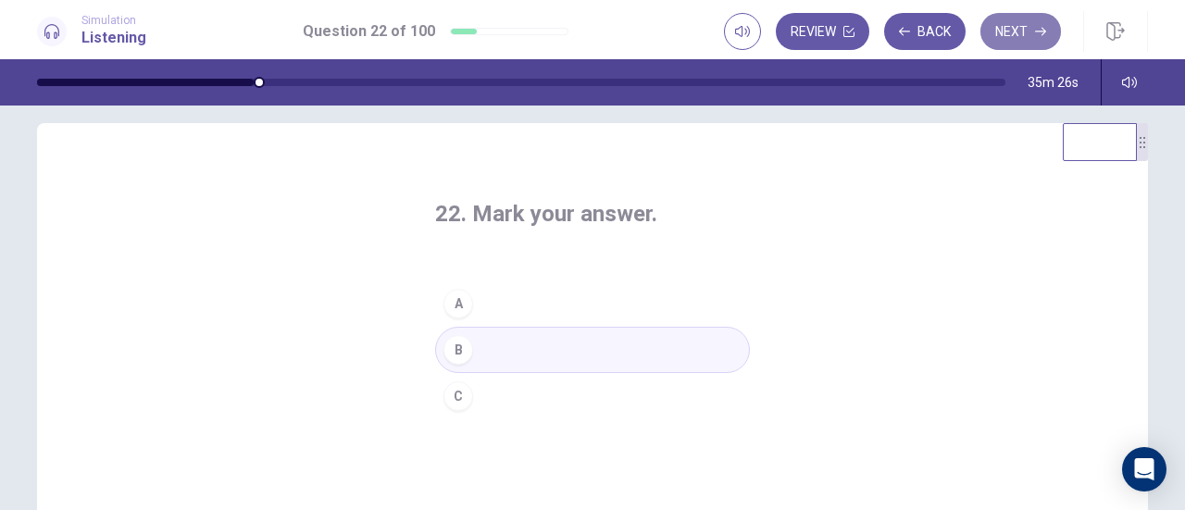
click at [1021, 38] on button "Next" at bounding box center [1021, 31] width 81 height 37
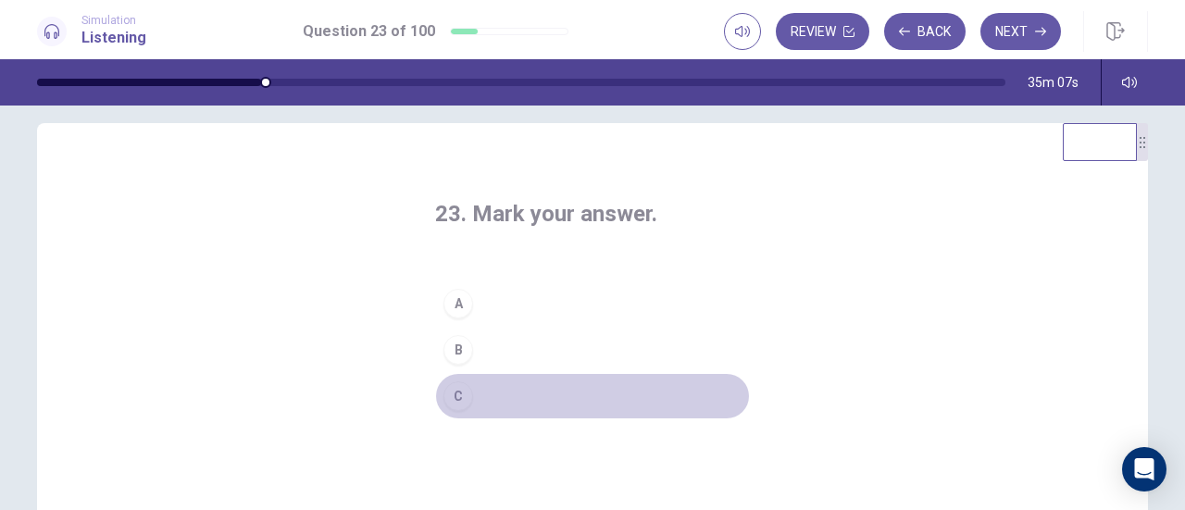
click at [452, 399] on div "C" at bounding box center [459, 397] width 30 height 30
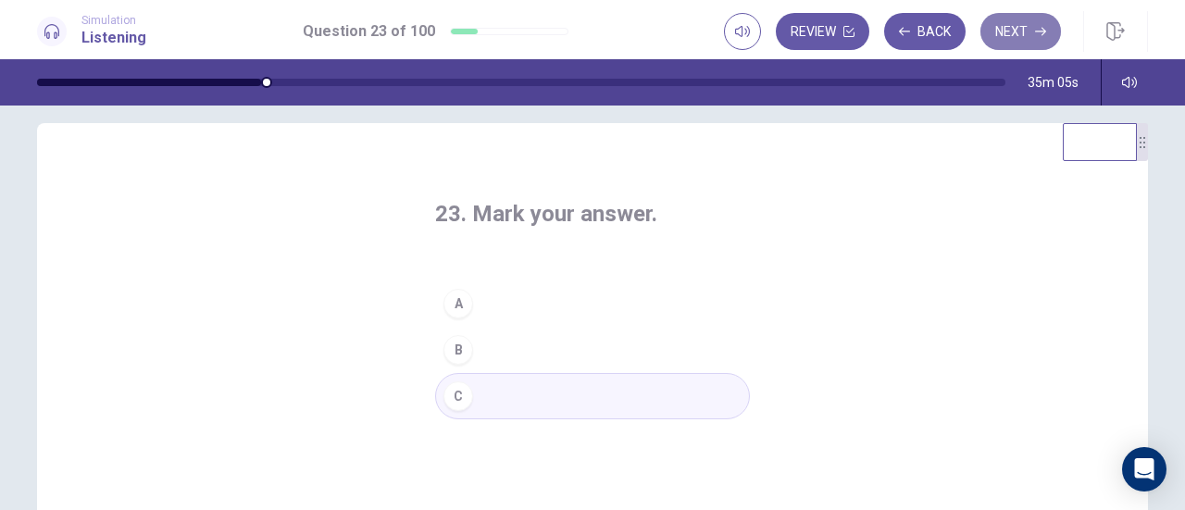
click at [1017, 30] on button "Next" at bounding box center [1021, 31] width 81 height 37
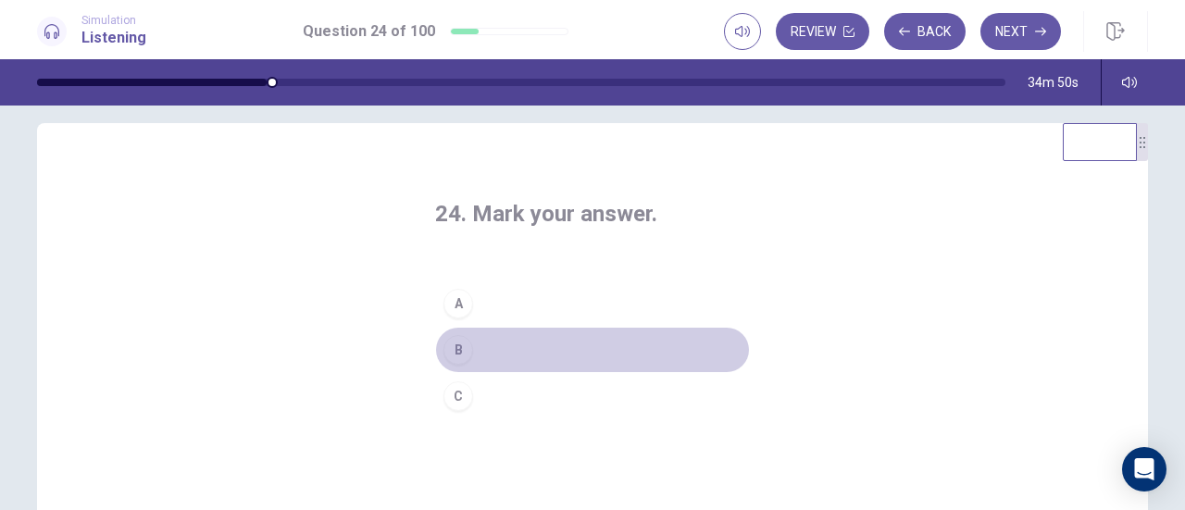
click at [455, 345] on div "B" at bounding box center [459, 350] width 30 height 30
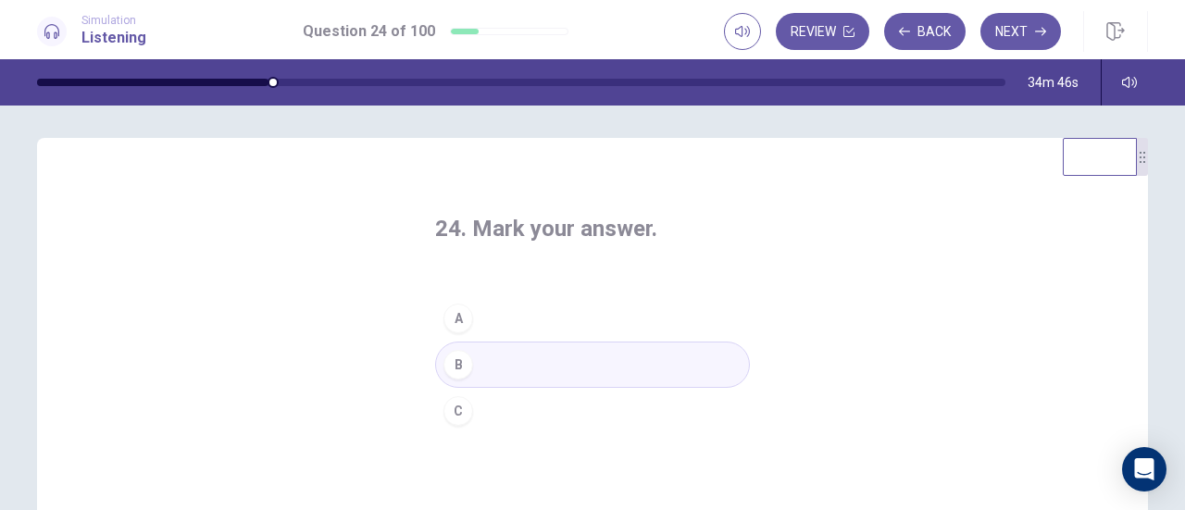
scroll to position [0, 0]
click at [1010, 31] on button "Next" at bounding box center [1021, 31] width 81 height 37
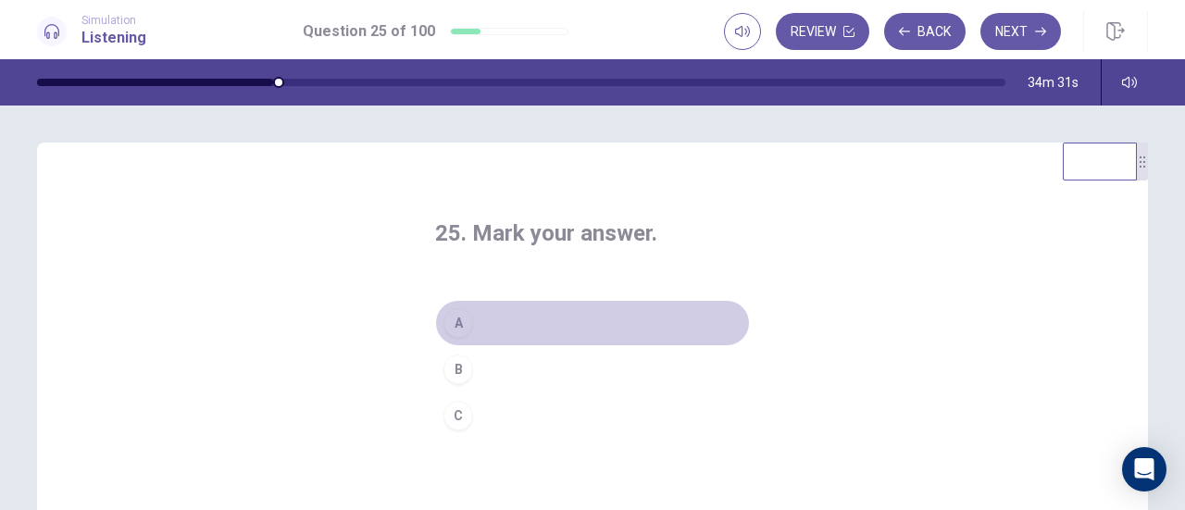
click at [459, 328] on div "A" at bounding box center [459, 323] width 30 height 30
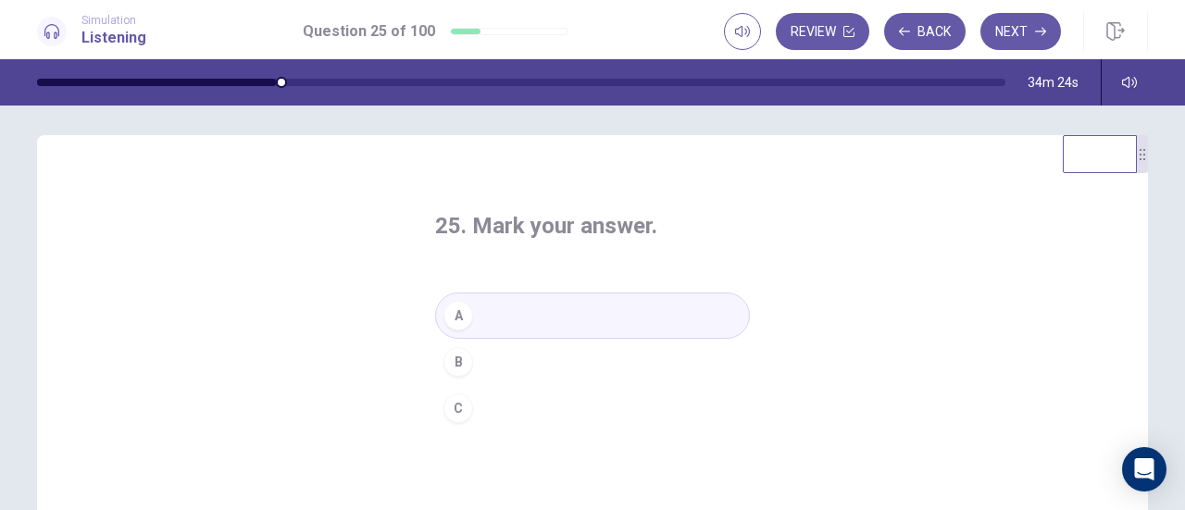
scroll to position [6, 0]
click at [1011, 42] on button "Next" at bounding box center [1021, 31] width 81 height 37
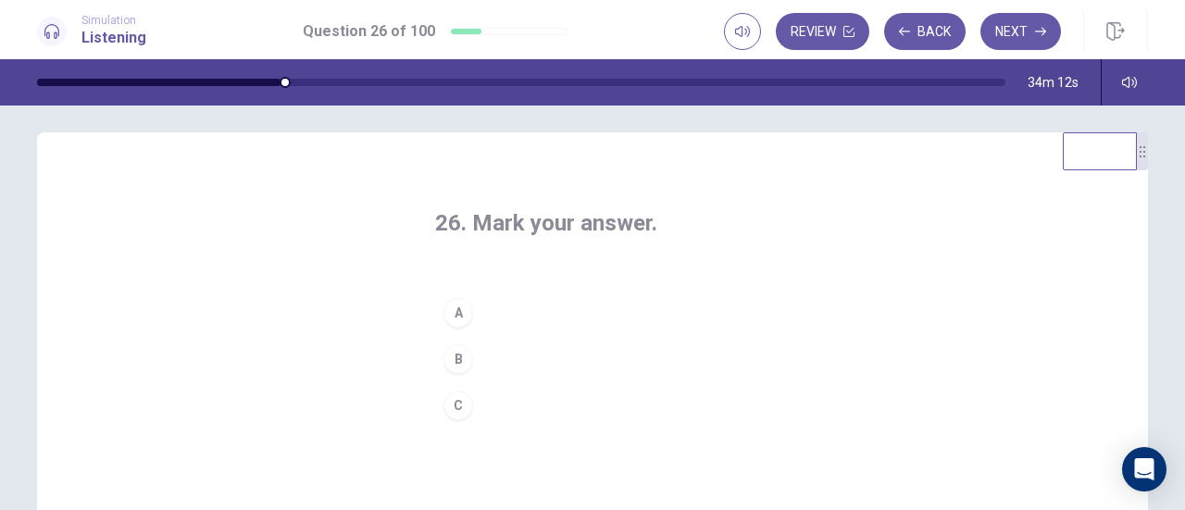
scroll to position [11, 0]
click at [456, 402] on div "C" at bounding box center [459, 405] width 30 height 30
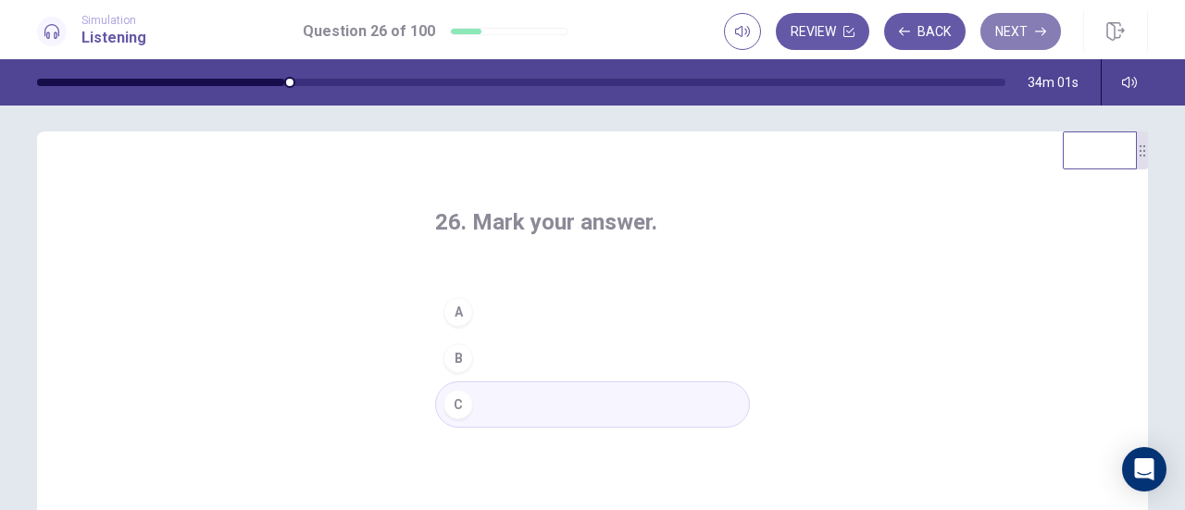
click at [1021, 25] on button "Next" at bounding box center [1021, 31] width 81 height 37
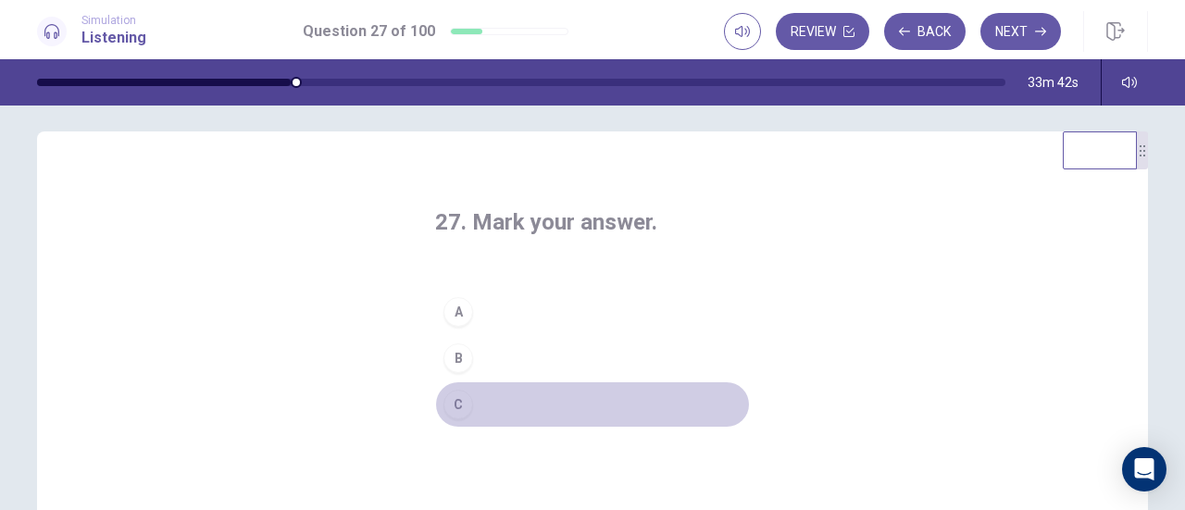
click at [449, 405] on div "C" at bounding box center [459, 405] width 30 height 30
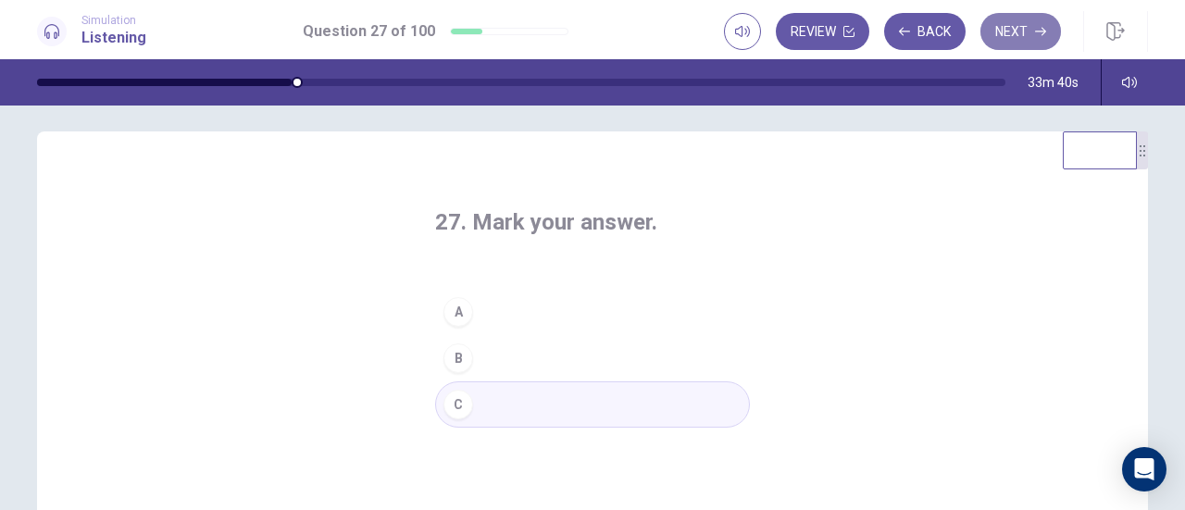
click at [1018, 34] on button "Next" at bounding box center [1021, 31] width 81 height 37
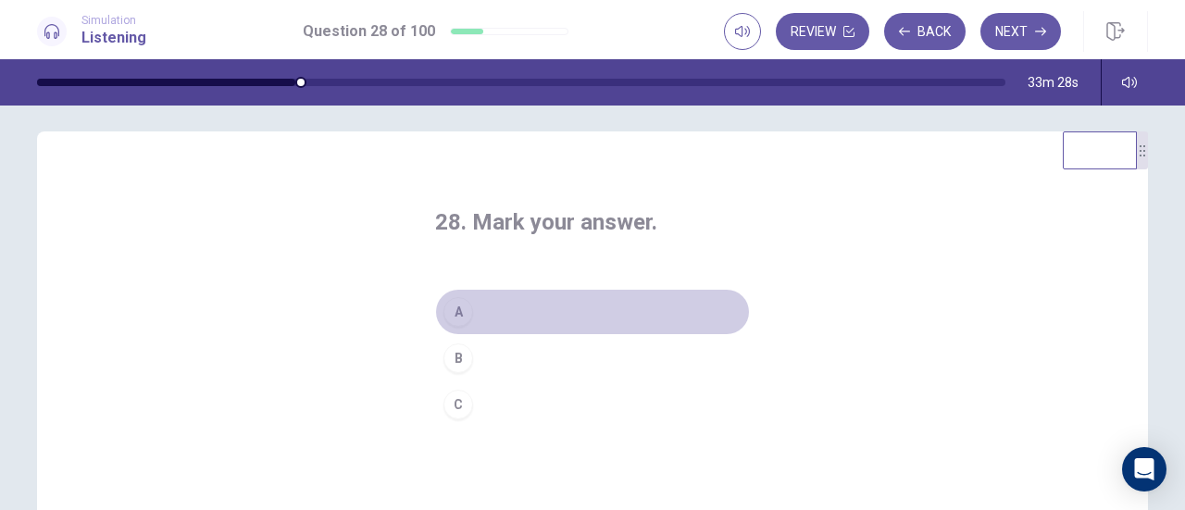
click at [449, 310] on div "A" at bounding box center [459, 312] width 30 height 30
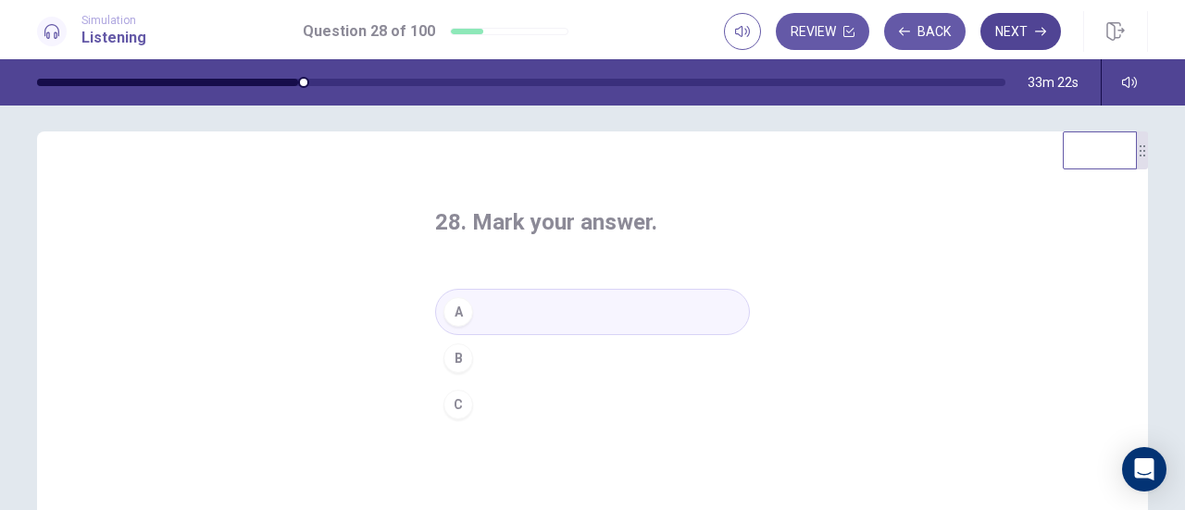
click at [1022, 36] on button "Next" at bounding box center [1021, 31] width 81 height 37
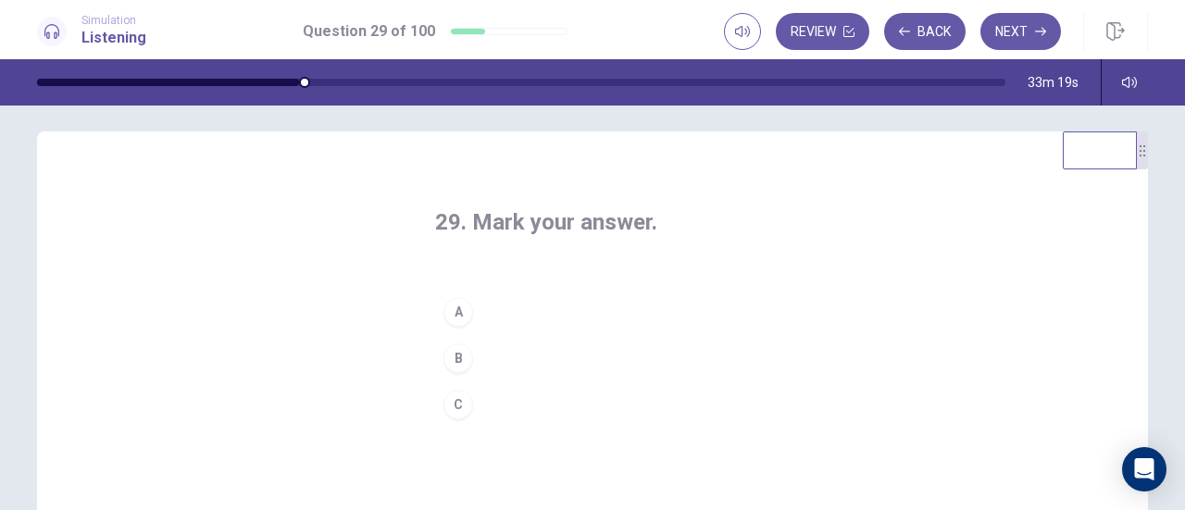
scroll to position [31, 0]
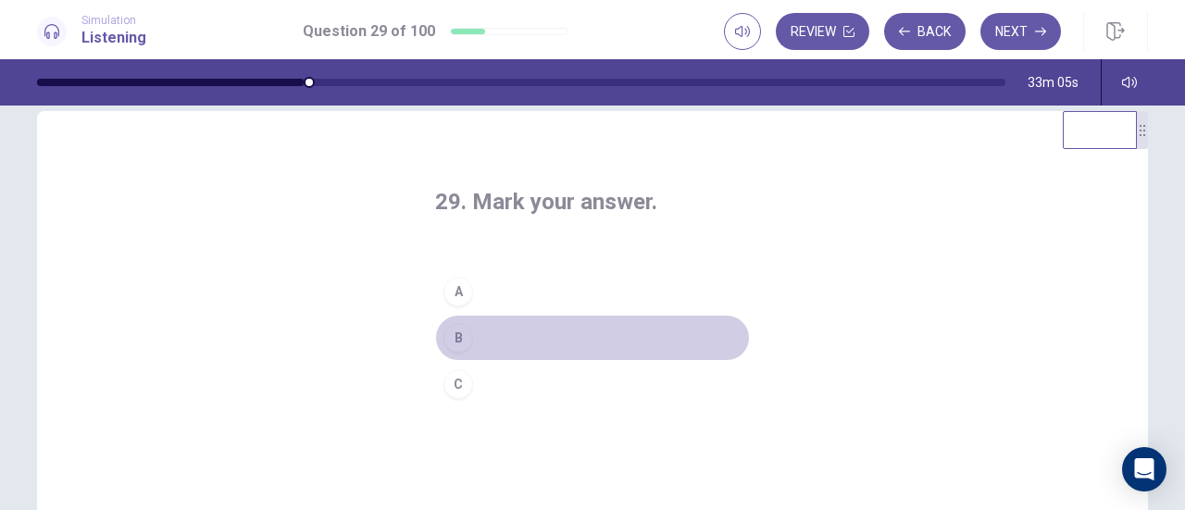
click at [454, 331] on div "B" at bounding box center [459, 338] width 30 height 30
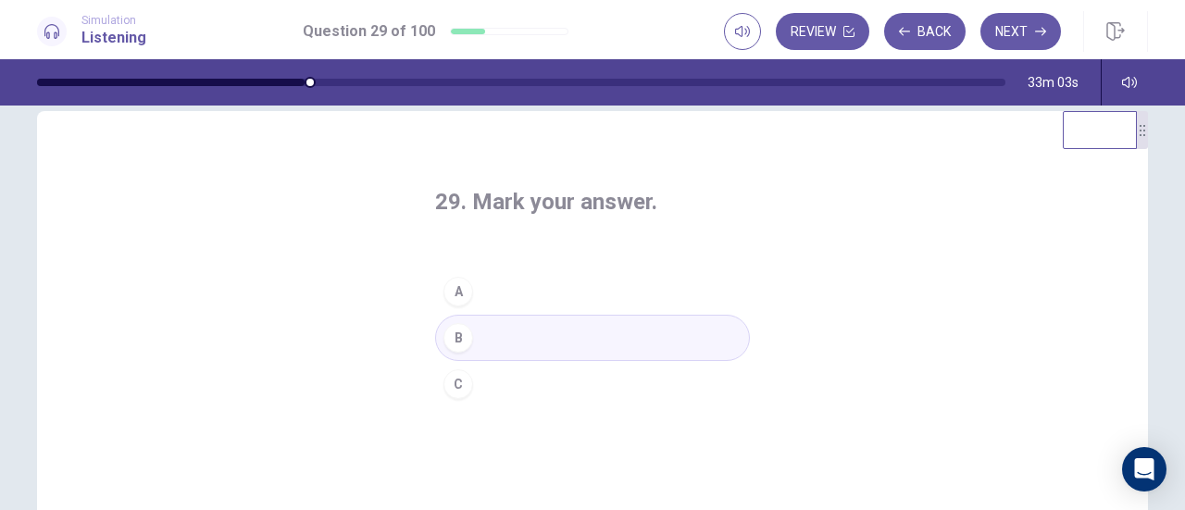
scroll to position [0, 0]
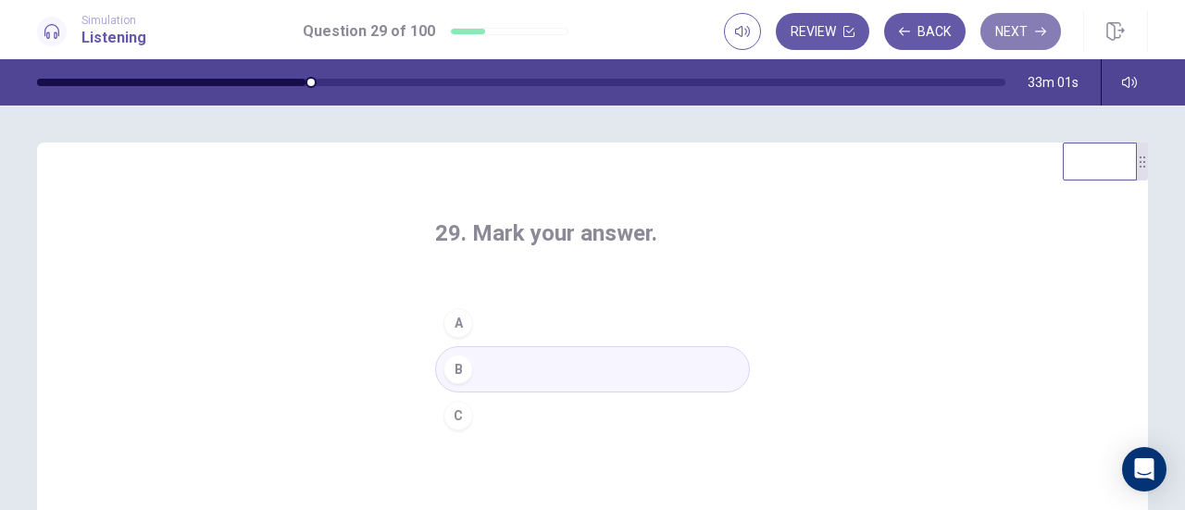
click at [1018, 36] on button "Next" at bounding box center [1021, 31] width 81 height 37
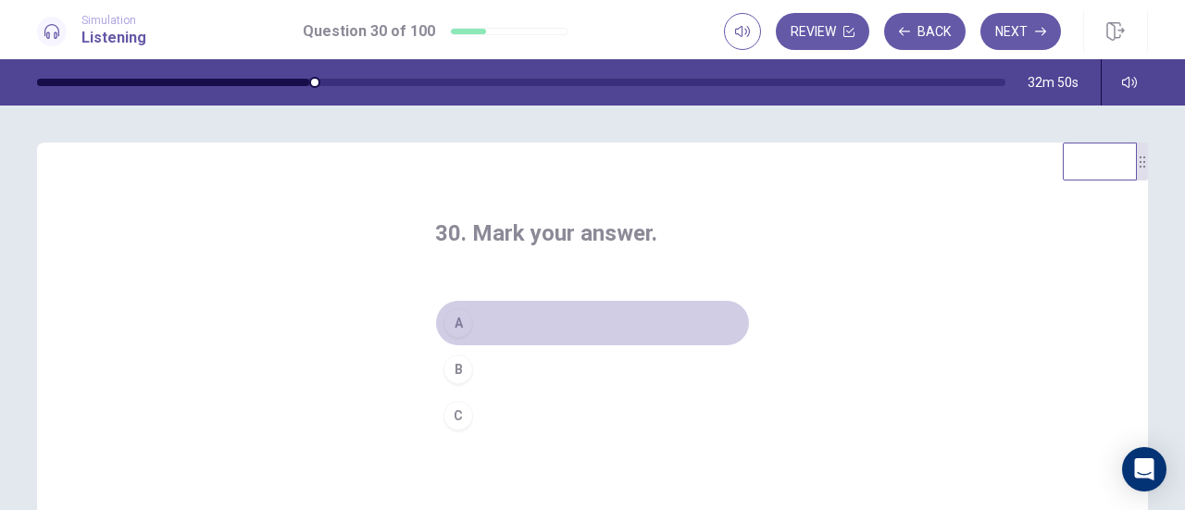
click at [451, 312] on div "A" at bounding box center [459, 323] width 30 height 30
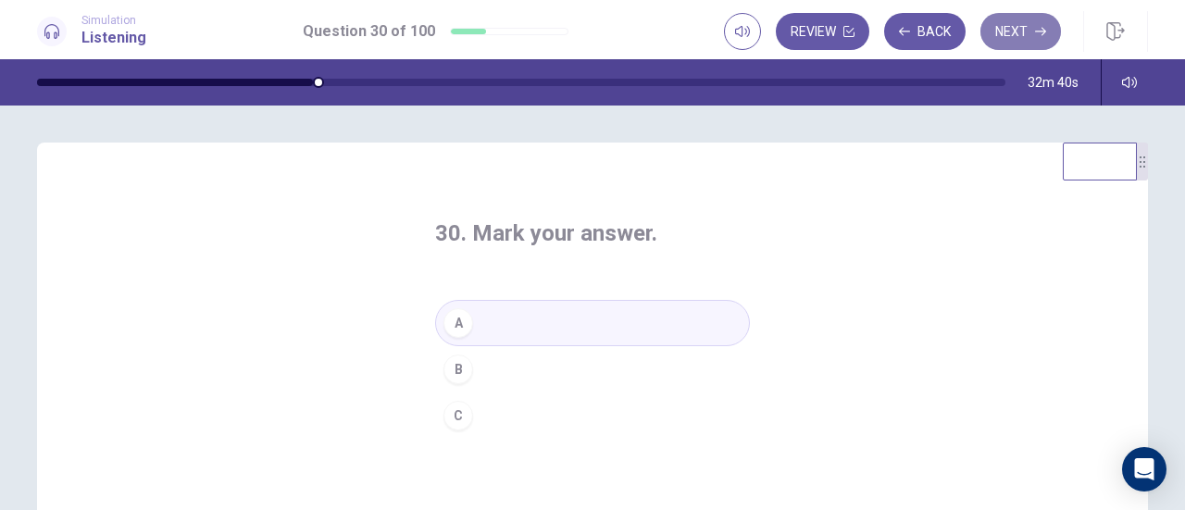
click at [1033, 22] on button "Next" at bounding box center [1021, 31] width 81 height 37
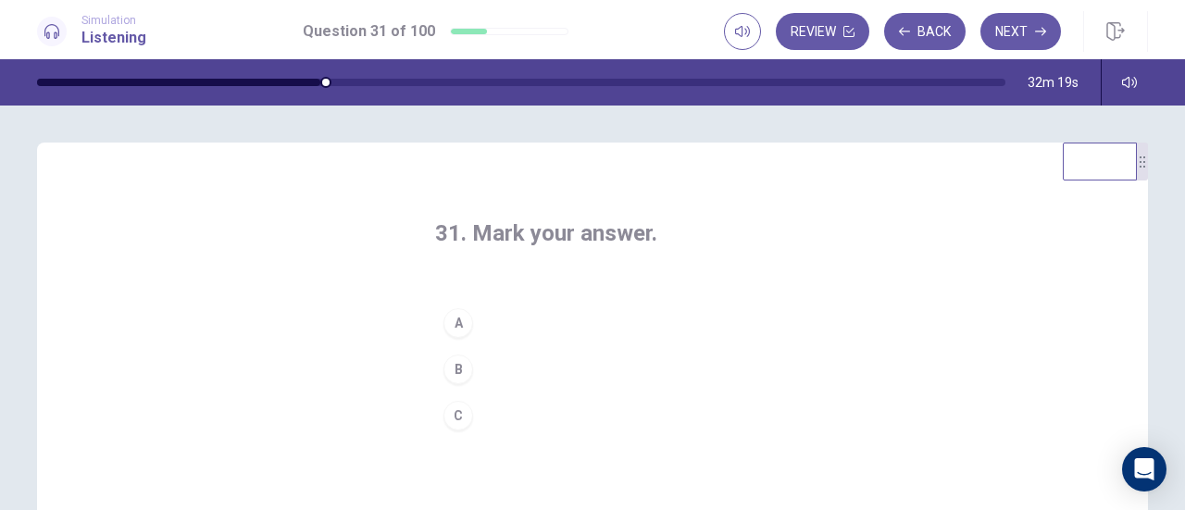
click at [457, 411] on div "C" at bounding box center [459, 416] width 30 height 30
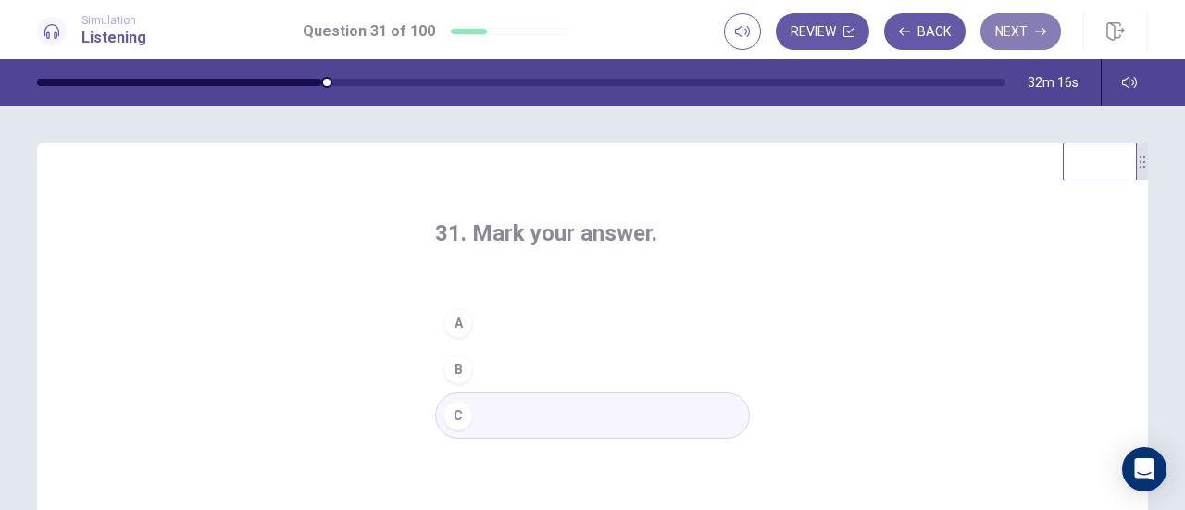
click at [1008, 27] on button "Next" at bounding box center [1021, 31] width 81 height 37
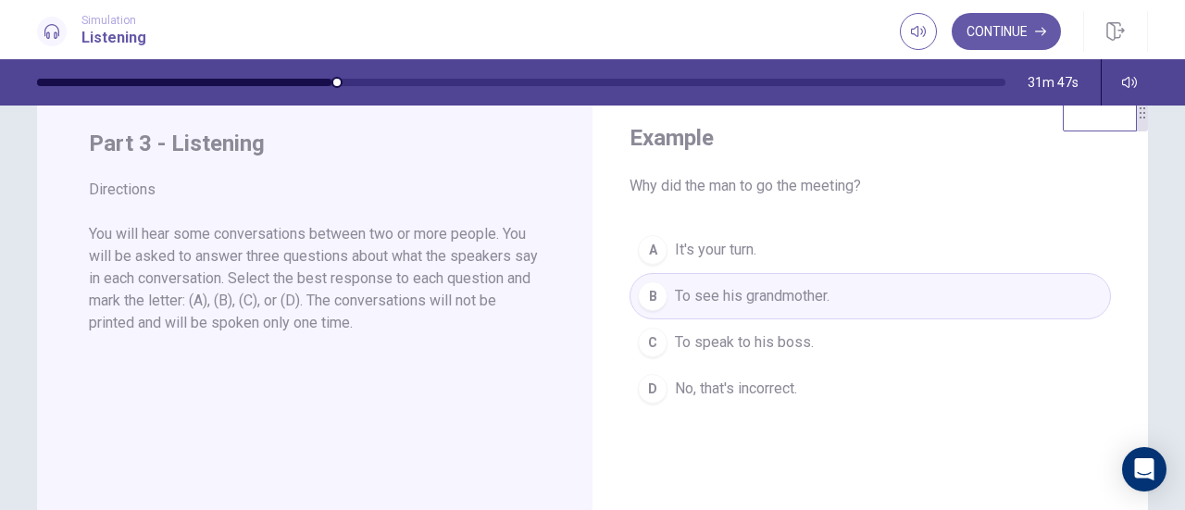
scroll to position [50, 0]
click at [996, 41] on button "Continue" at bounding box center [1006, 31] width 109 height 37
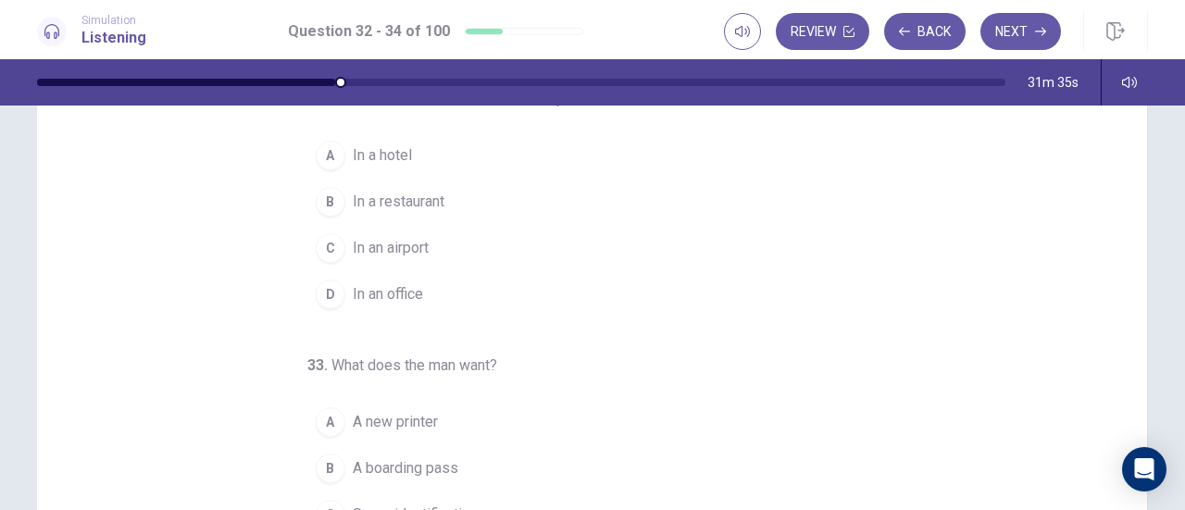
scroll to position [0, 0]
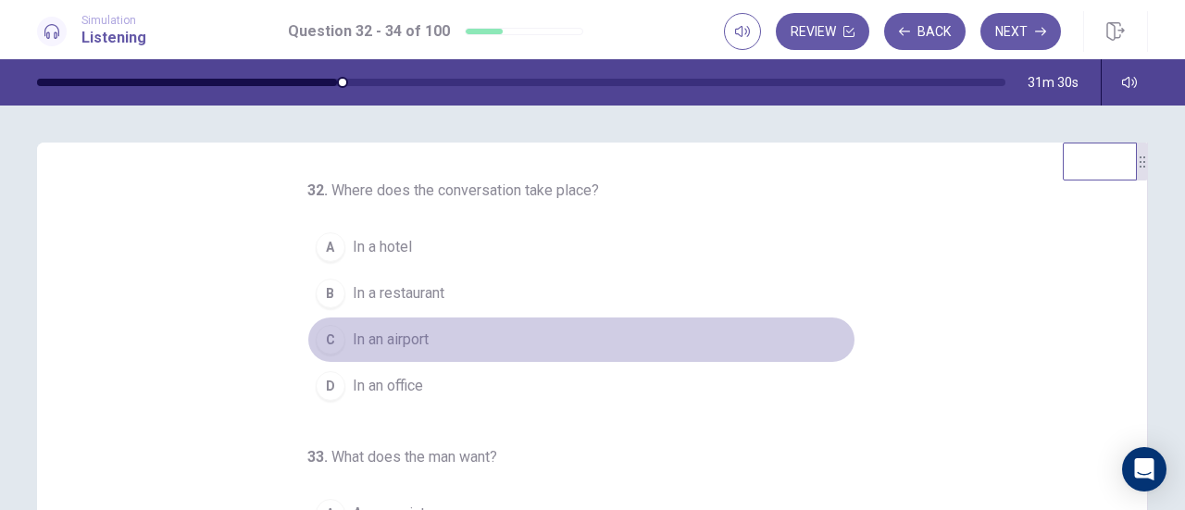
click at [324, 335] on div "C" at bounding box center [331, 340] width 30 height 30
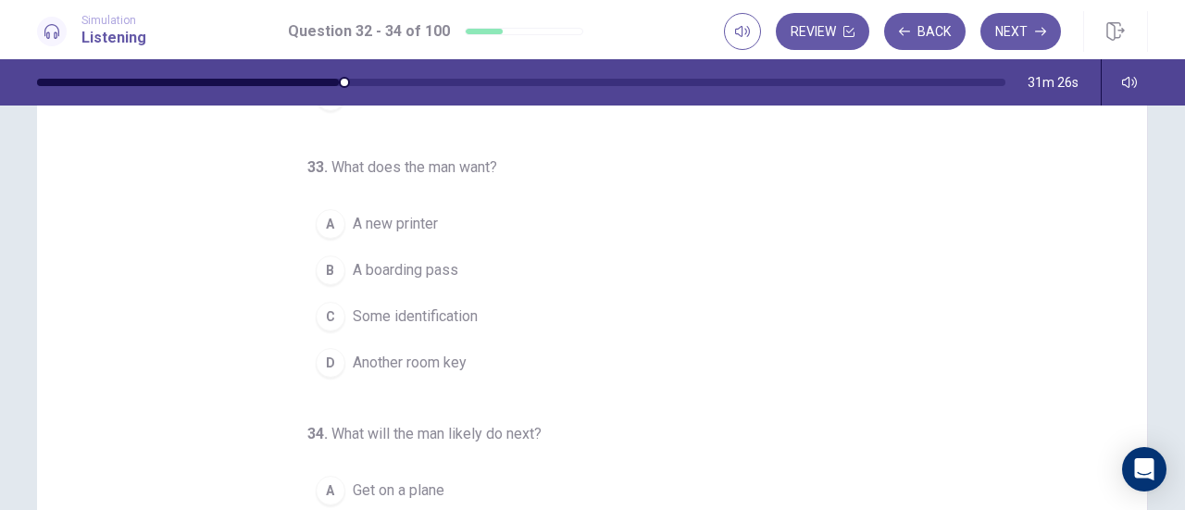
scroll to position [109, 0]
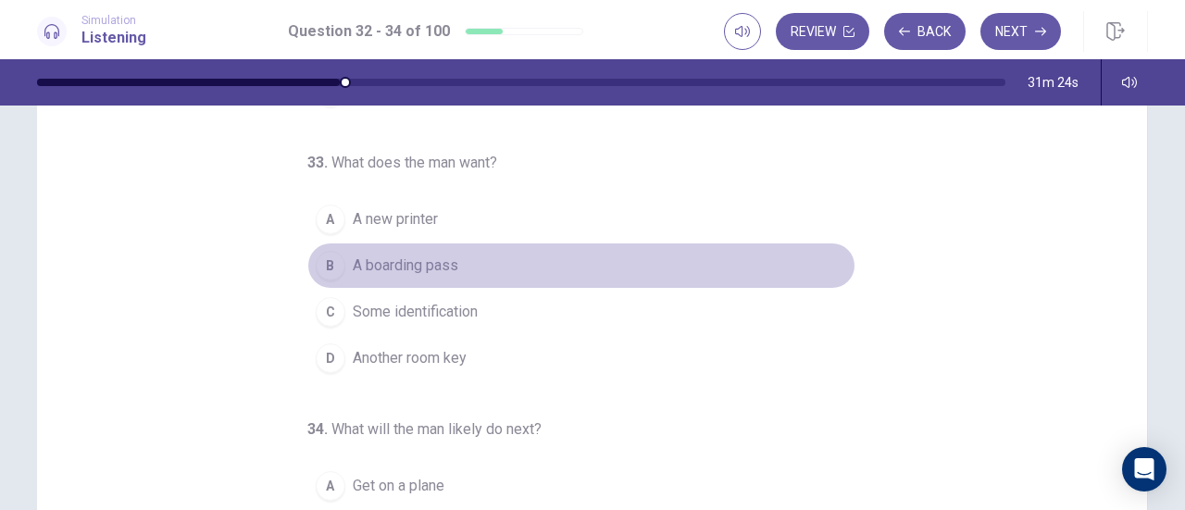
click at [319, 258] on div "B" at bounding box center [331, 266] width 30 height 30
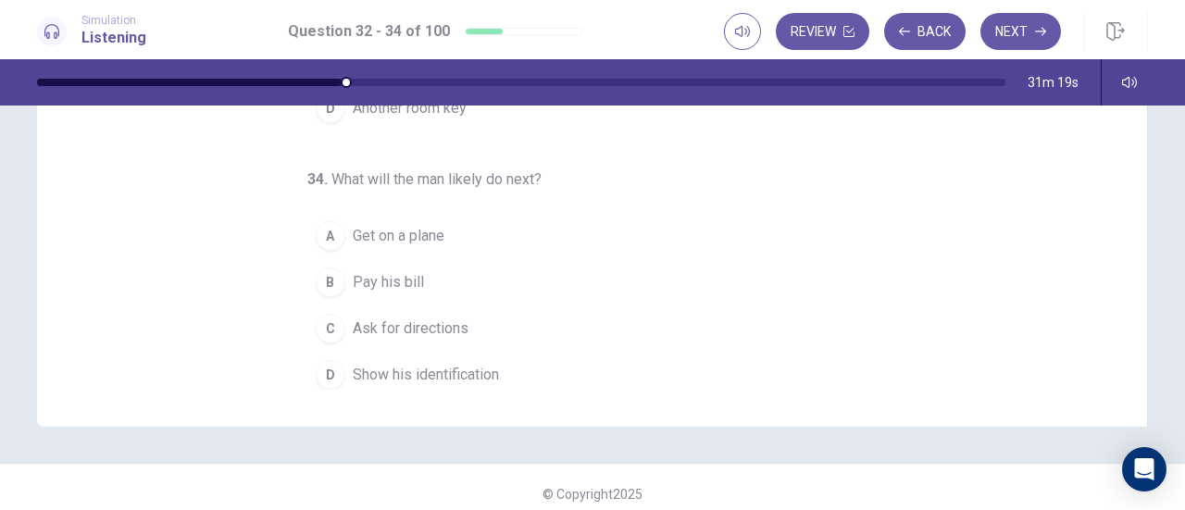
scroll to position [360, 0]
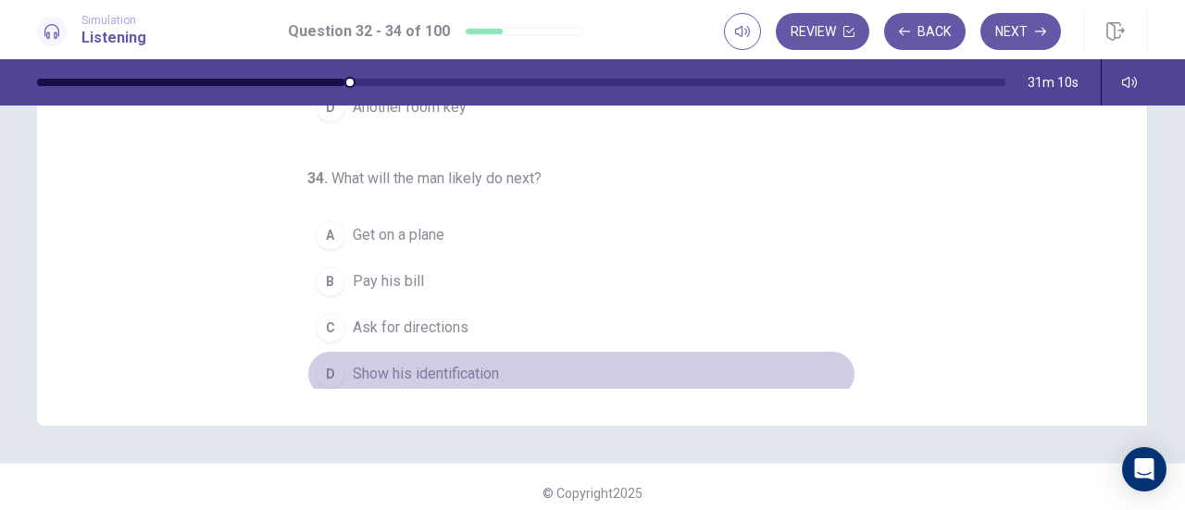
click at [394, 366] on span "Show his identification" at bounding box center [426, 374] width 146 height 22
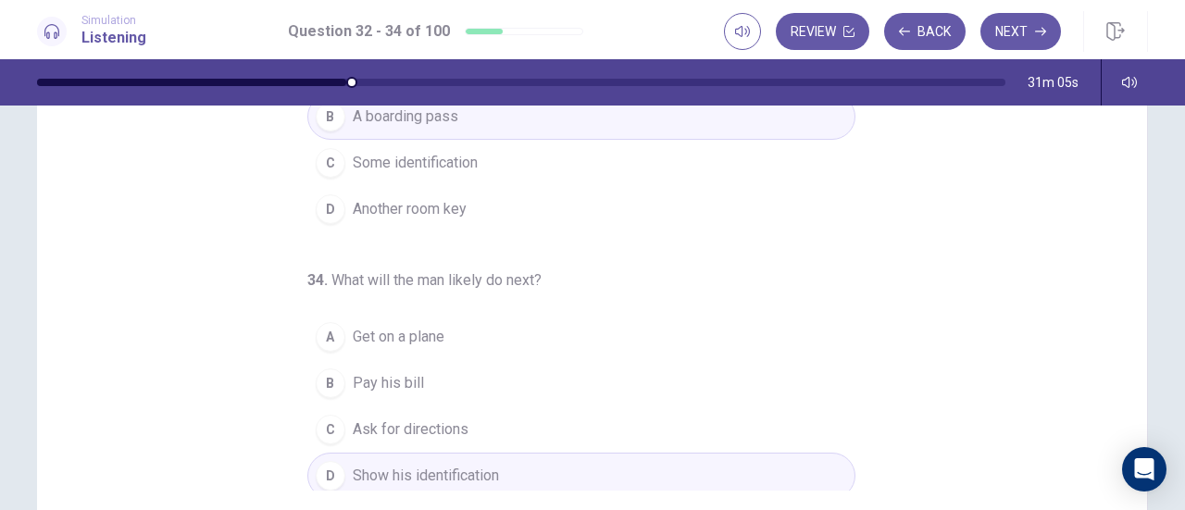
scroll to position [372, 0]
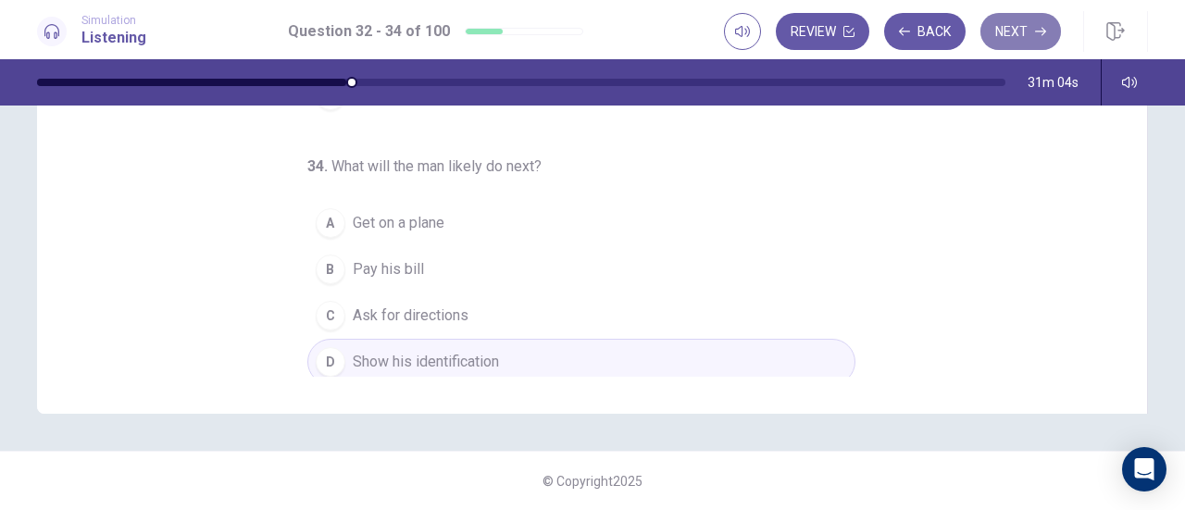
click at [1019, 27] on button "Next" at bounding box center [1021, 31] width 81 height 37
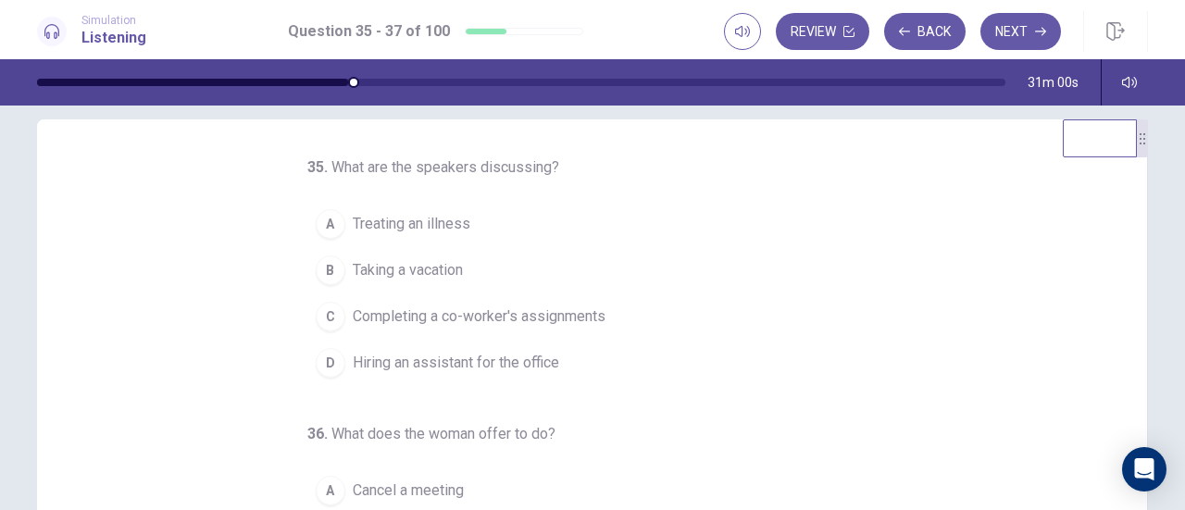
scroll to position [21, 0]
click at [930, 35] on button "Back" at bounding box center [924, 31] width 81 height 37
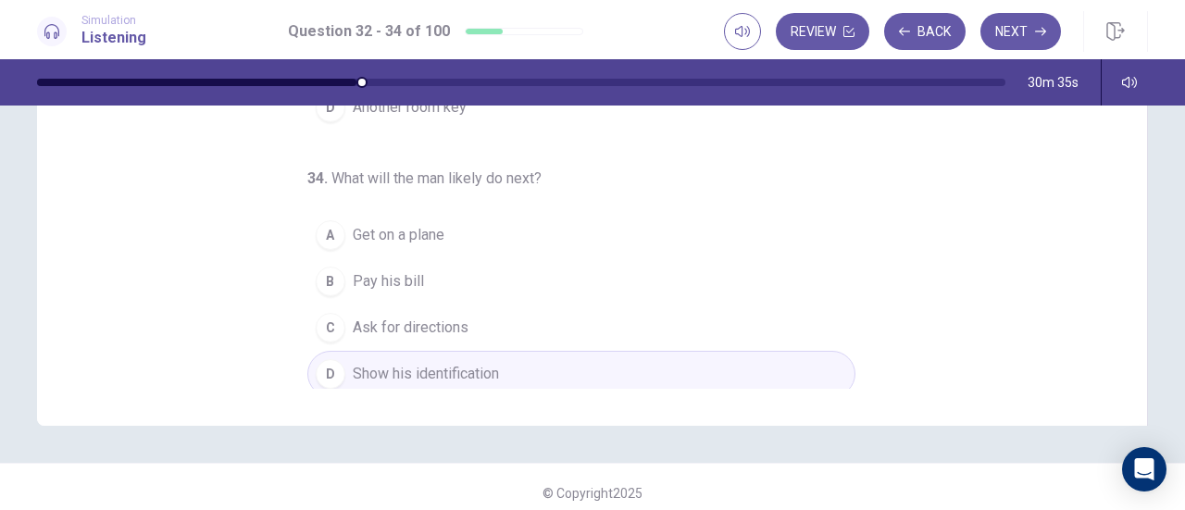
scroll to position [372, 0]
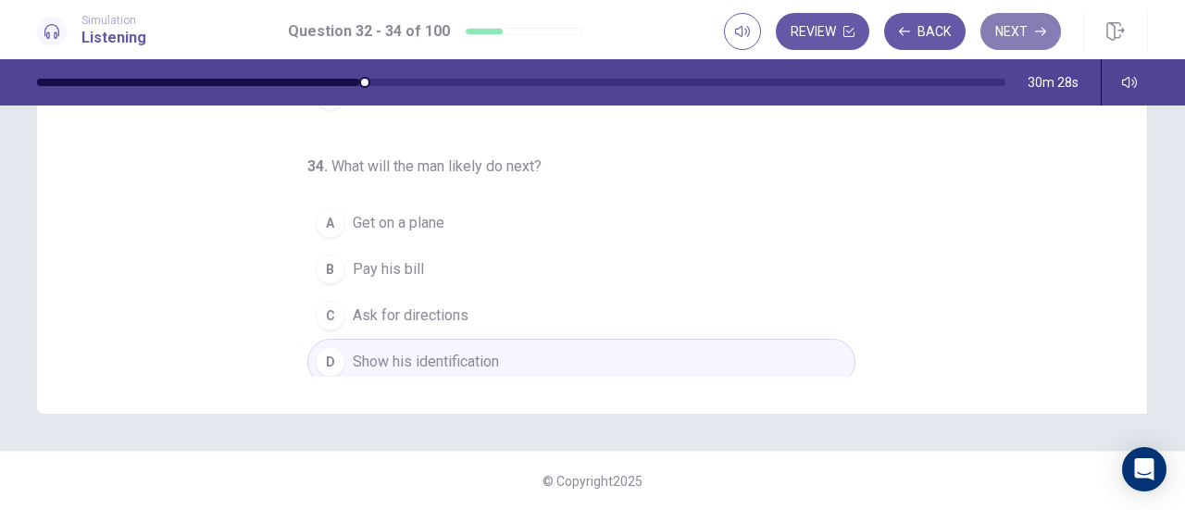
click at [1008, 33] on button "Next" at bounding box center [1021, 31] width 81 height 37
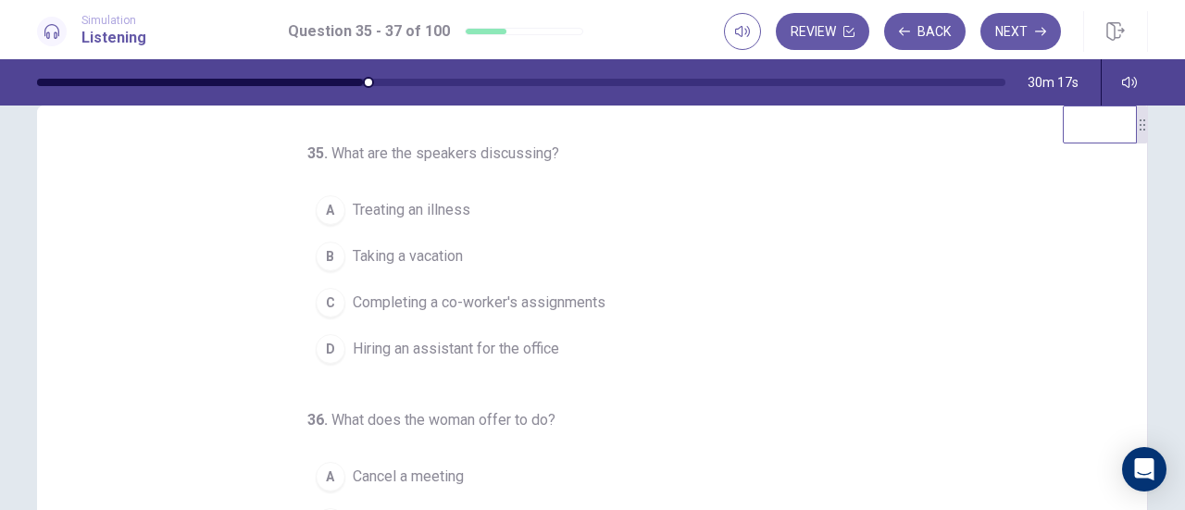
scroll to position [0, 0]
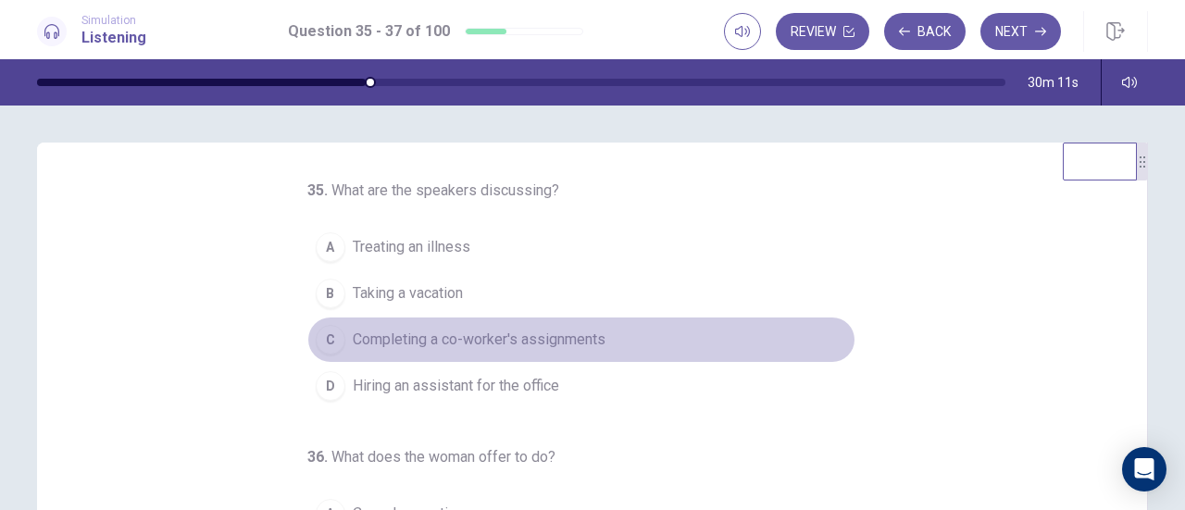
click at [324, 333] on div "C" at bounding box center [331, 340] width 30 height 30
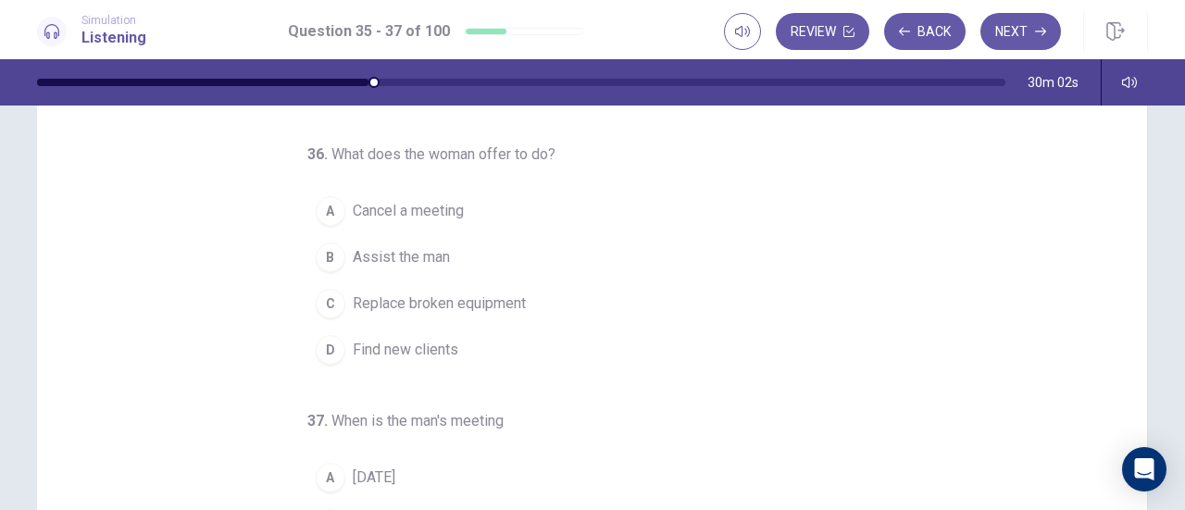
scroll to position [133, 0]
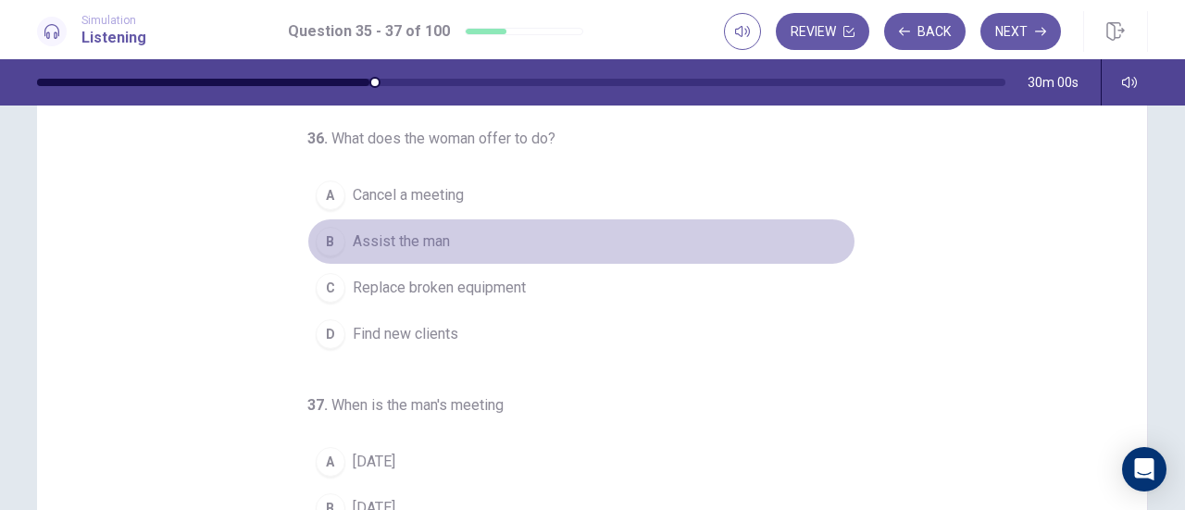
click at [320, 231] on div "B" at bounding box center [331, 242] width 30 height 30
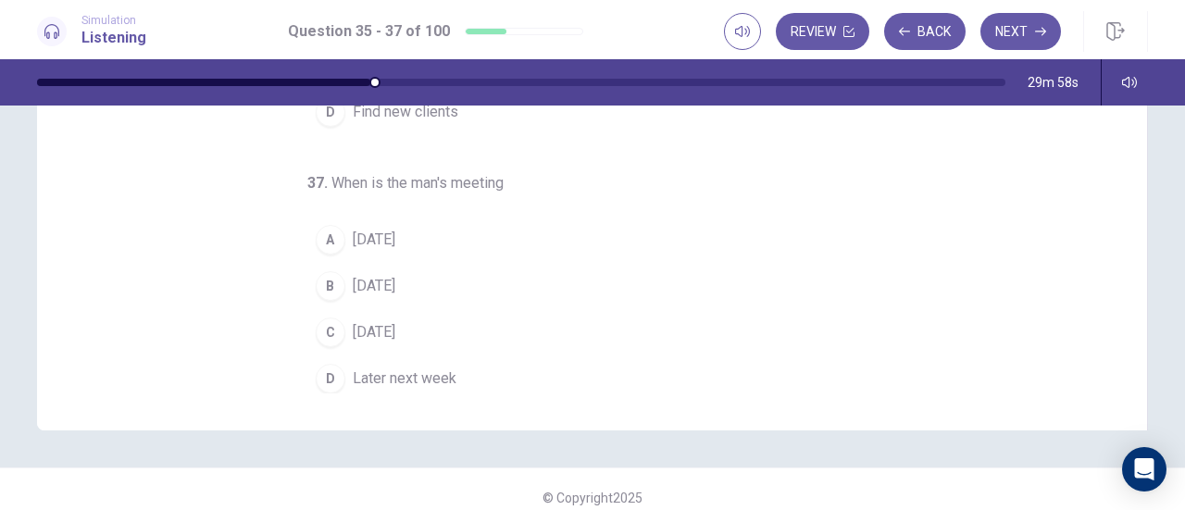
scroll to position [350, 0]
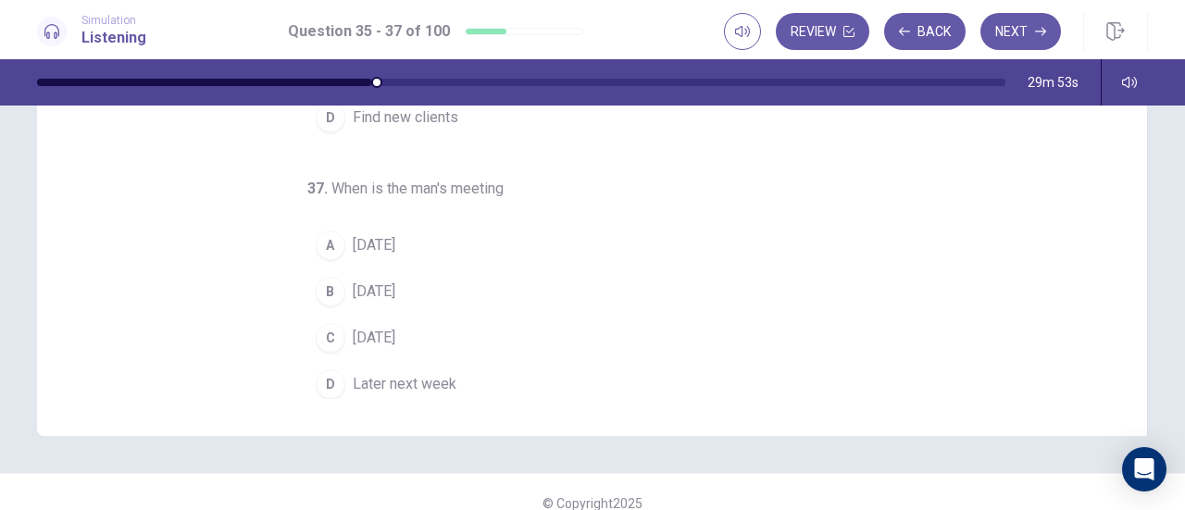
click at [326, 236] on div "A" at bounding box center [331, 246] width 30 height 30
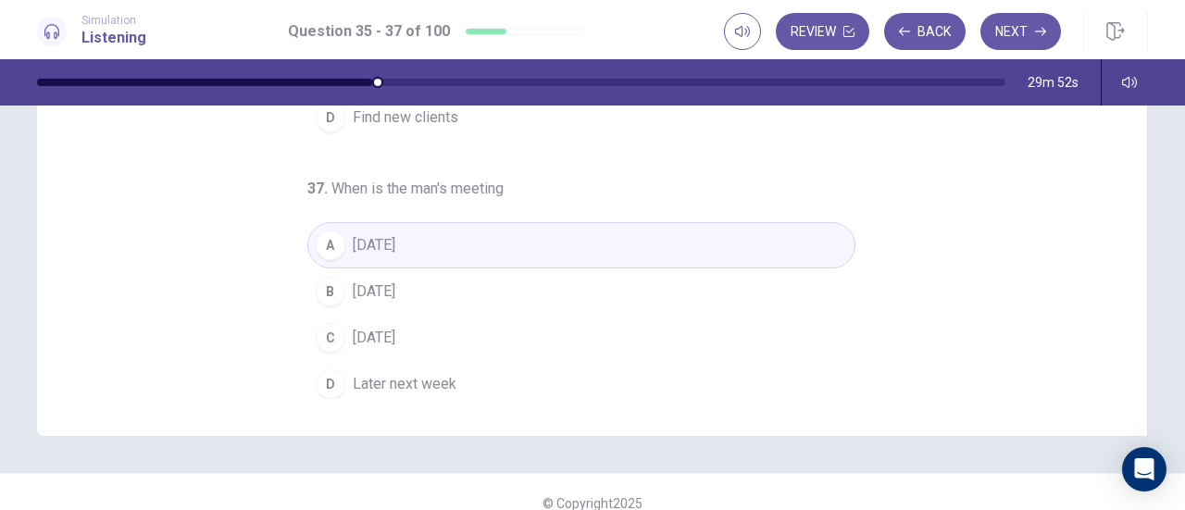
scroll to position [372, 0]
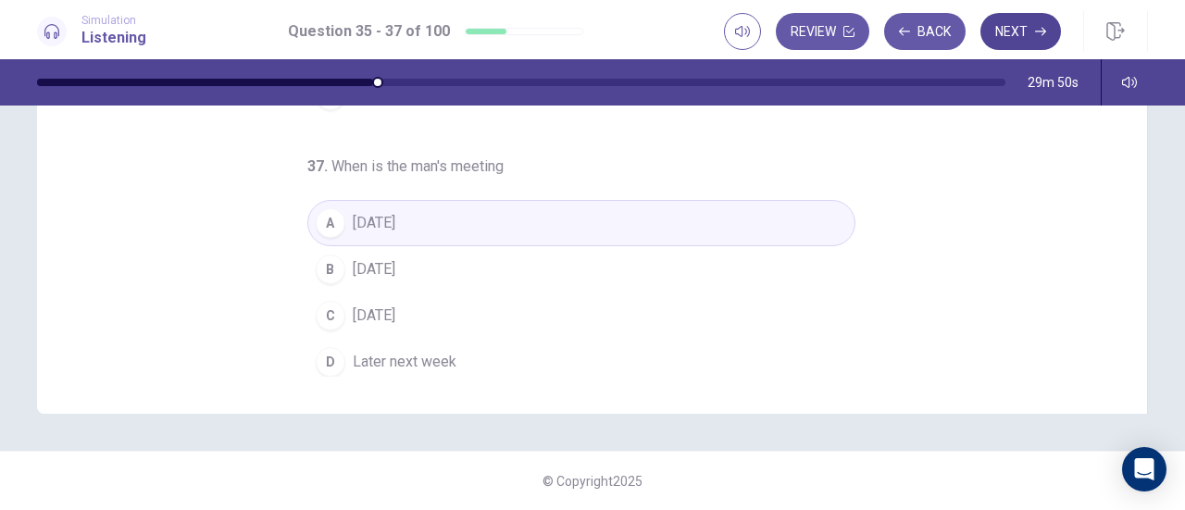
click at [1012, 44] on button "Next" at bounding box center [1021, 31] width 81 height 37
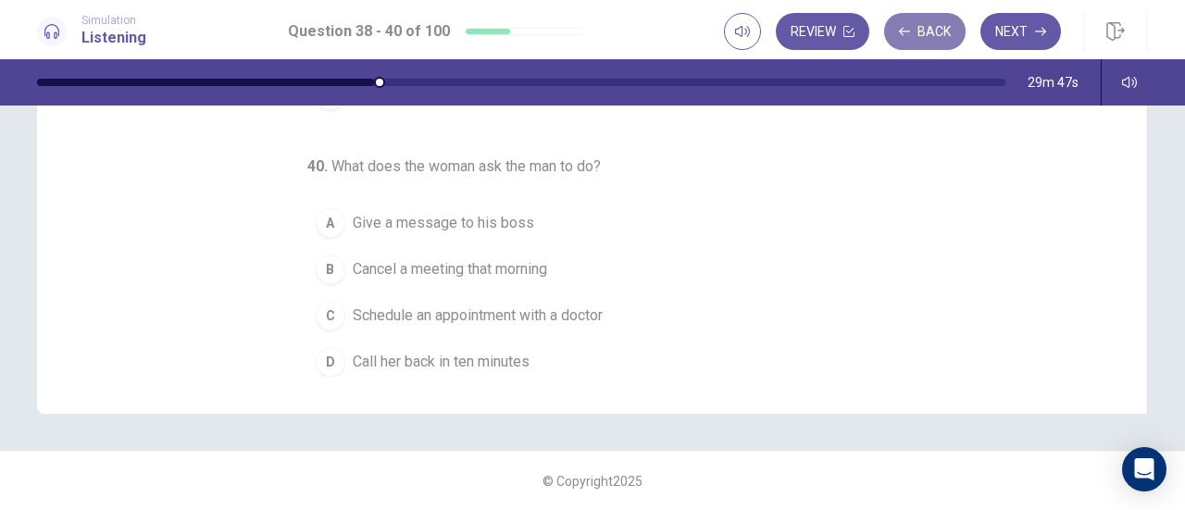
click at [928, 32] on button "Back" at bounding box center [924, 31] width 81 height 37
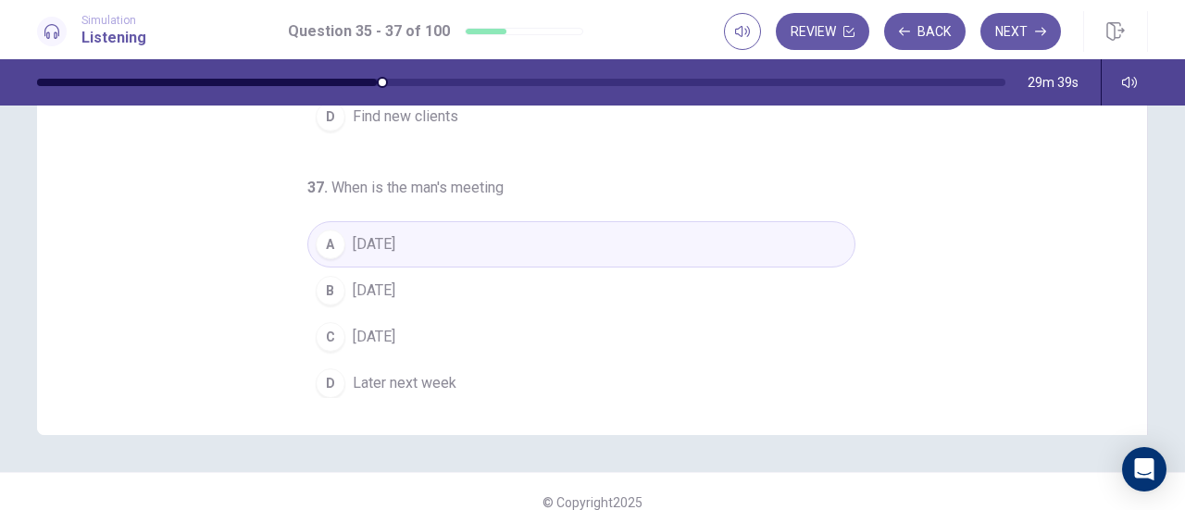
scroll to position [352, 0]
click at [1026, 30] on button "Next" at bounding box center [1021, 31] width 81 height 37
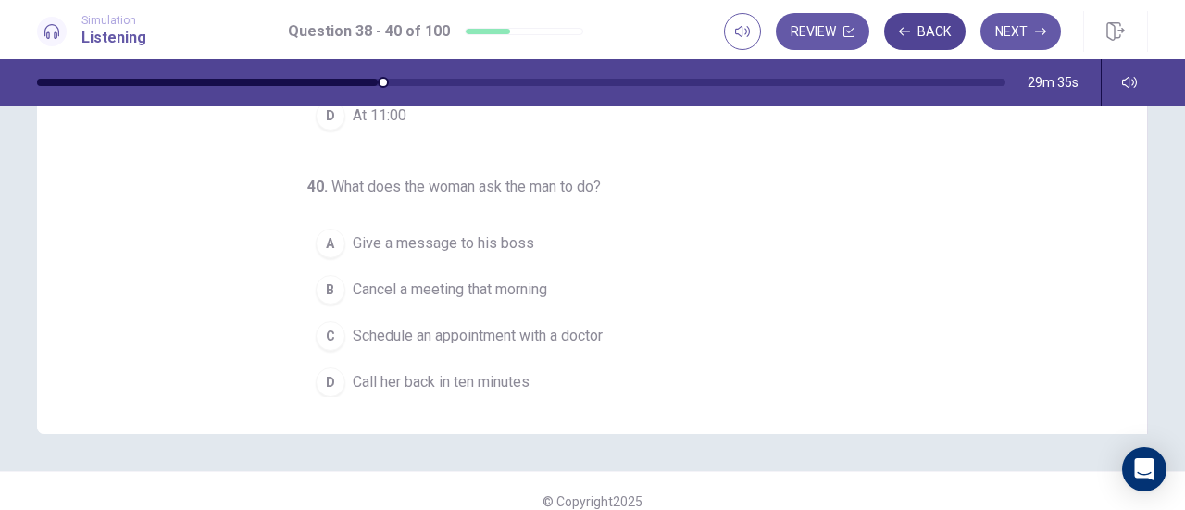
click at [923, 38] on button "Back" at bounding box center [924, 31] width 81 height 37
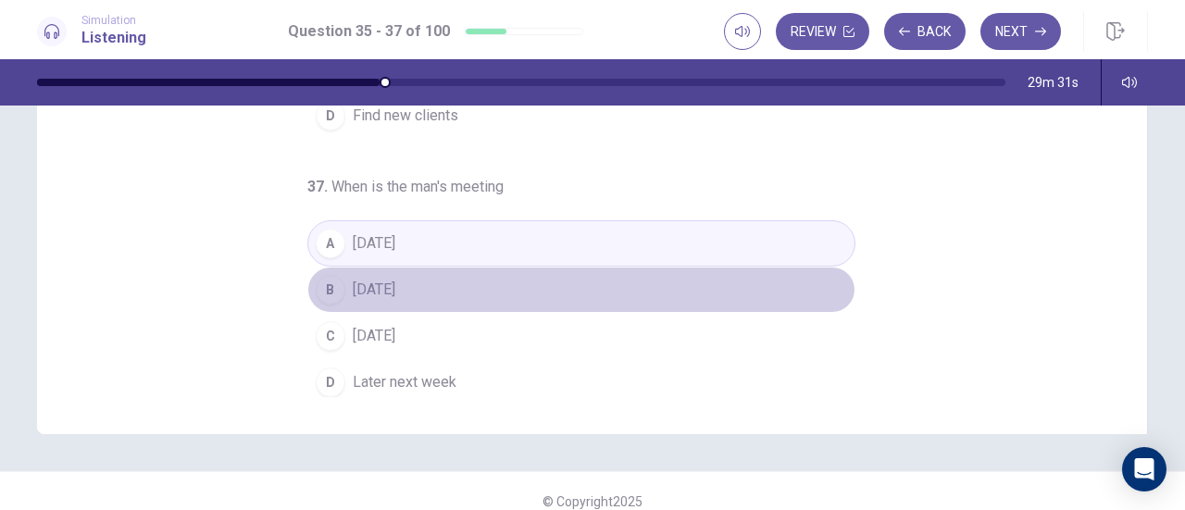
click at [322, 285] on div "B" at bounding box center [331, 290] width 30 height 30
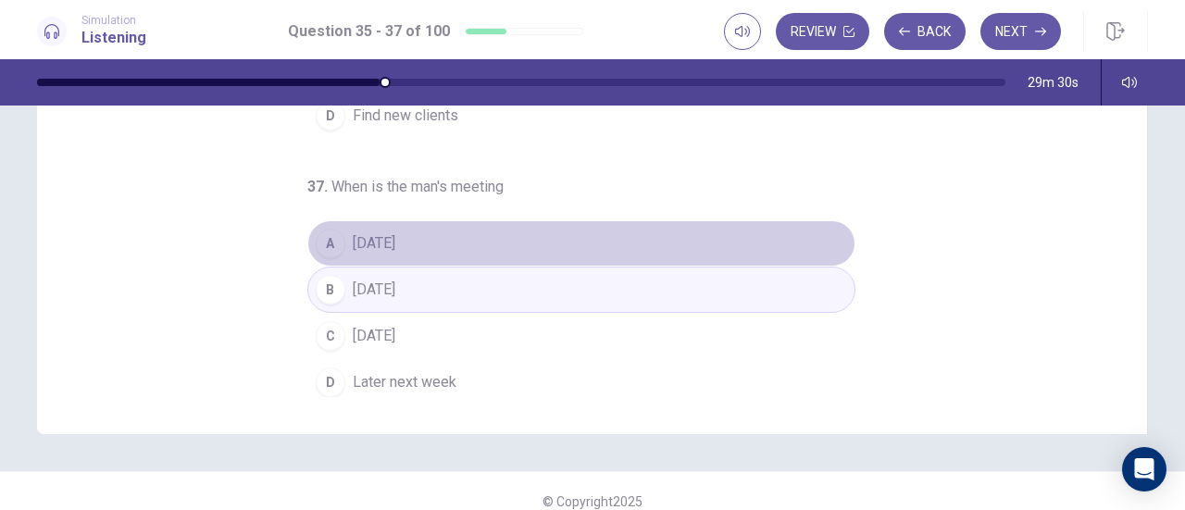
click at [320, 244] on div "A" at bounding box center [331, 244] width 30 height 30
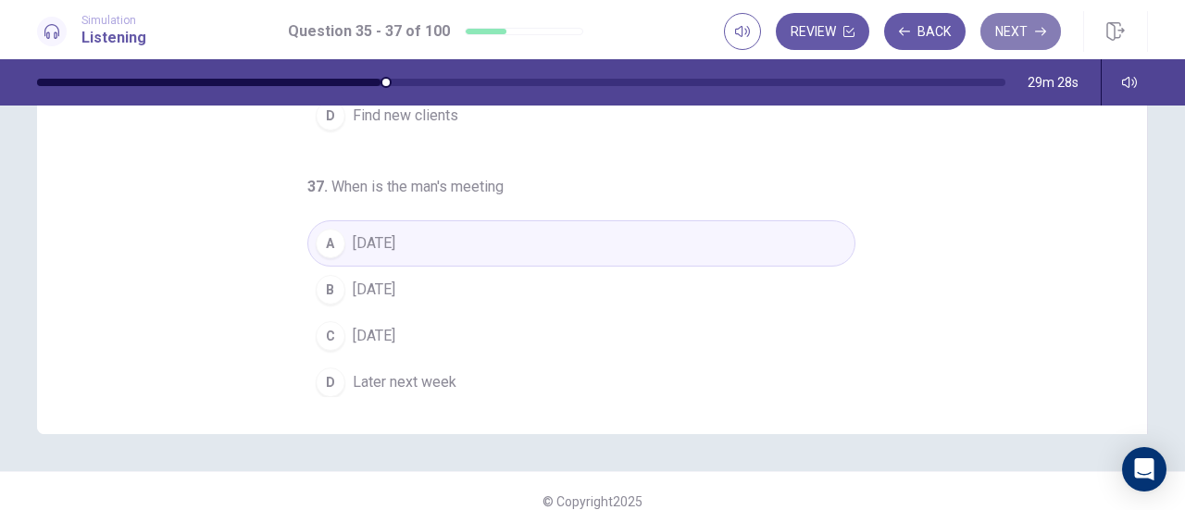
click at [1019, 34] on button "Next" at bounding box center [1021, 31] width 81 height 37
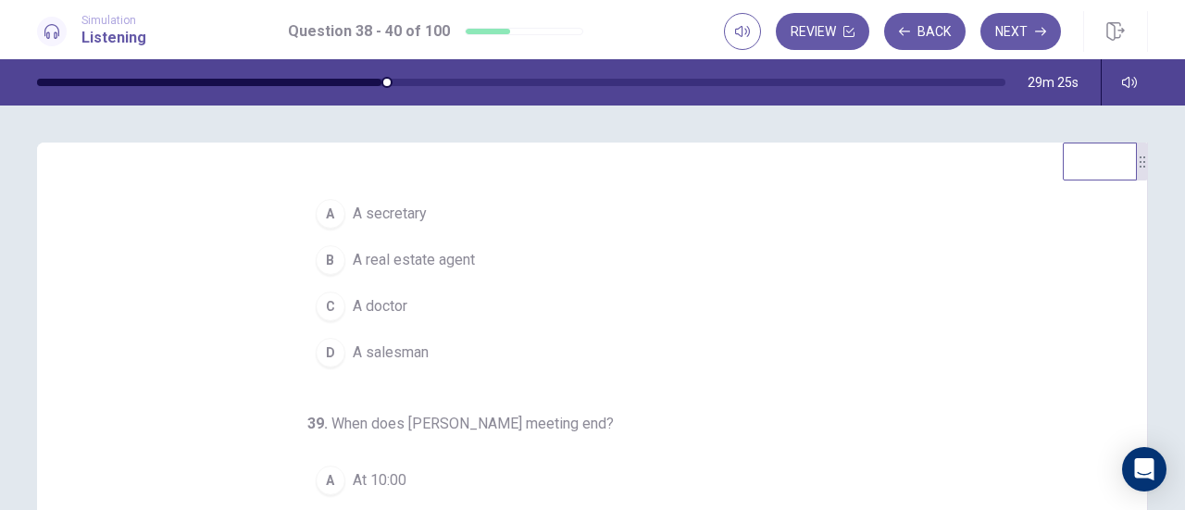
scroll to position [0, 0]
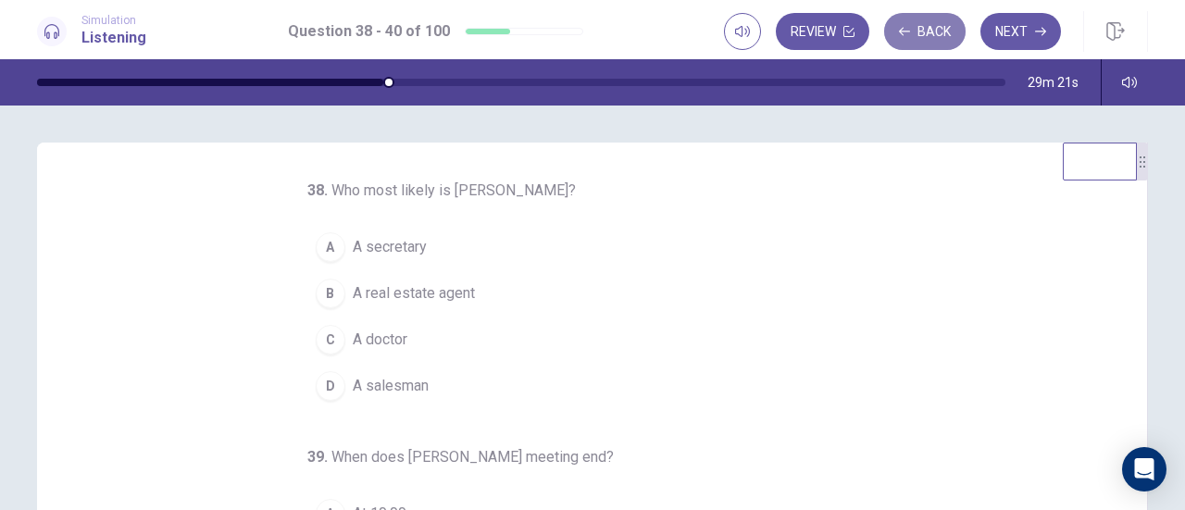
click at [937, 32] on button "Back" at bounding box center [924, 31] width 81 height 37
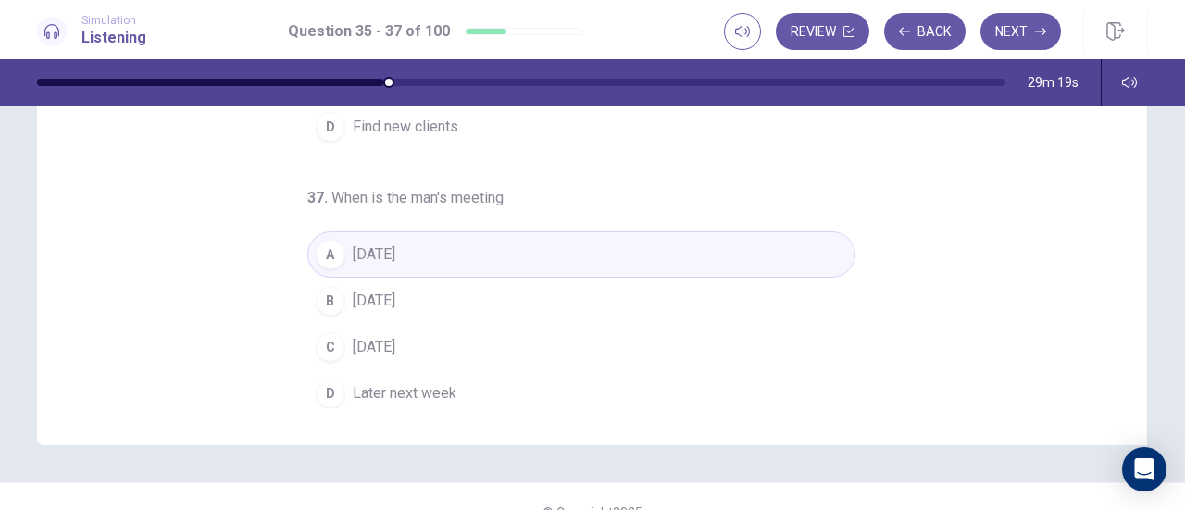
scroll to position [342, 0]
click at [1010, 37] on button "Next" at bounding box center [1021, 31] width 81 height 37
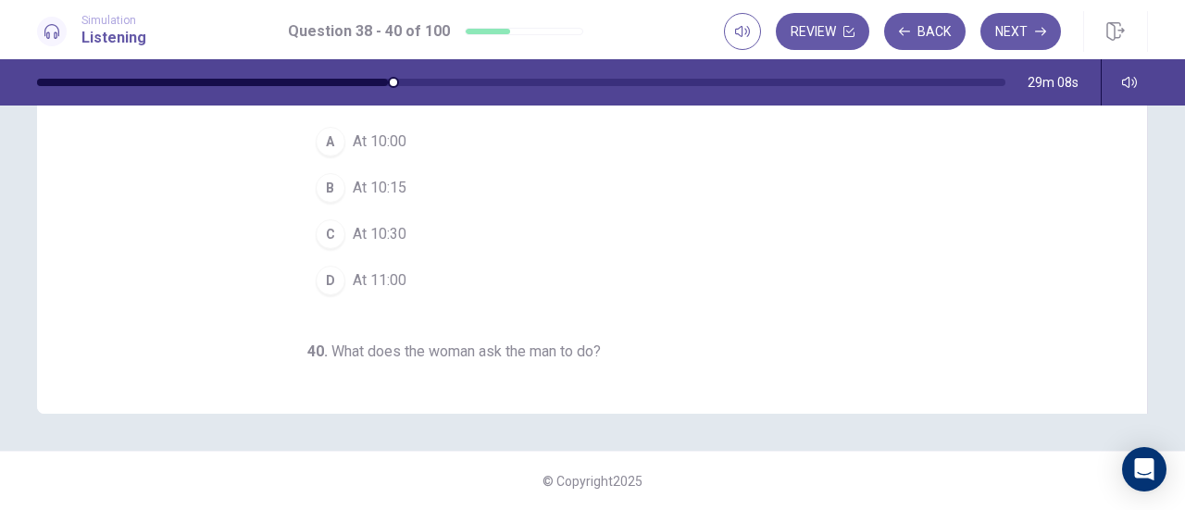
scroll to position [0, 0]
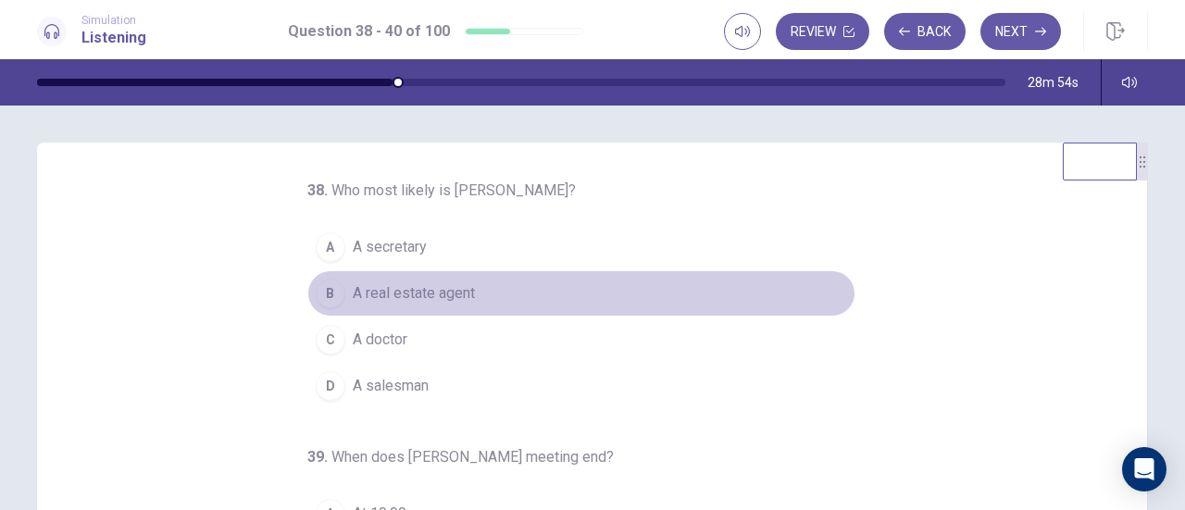
click at [319, 299] on div "B" at bounding box center [331, 294] width 30 height 30
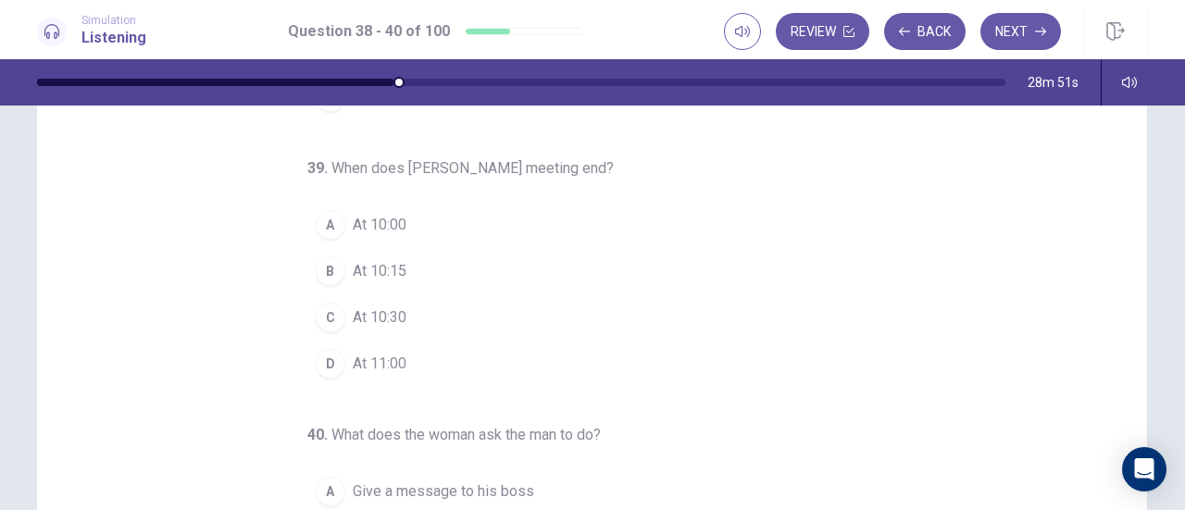
scroll to position [113, 0]
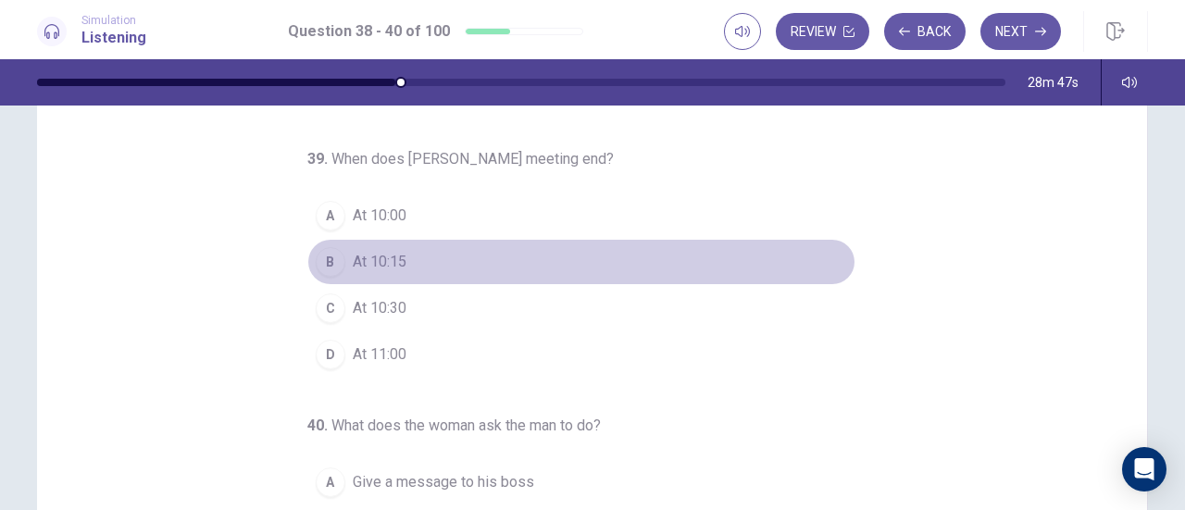
click at [326, 257] on div "B" at bounding box center [331, 262] width 30 height 30
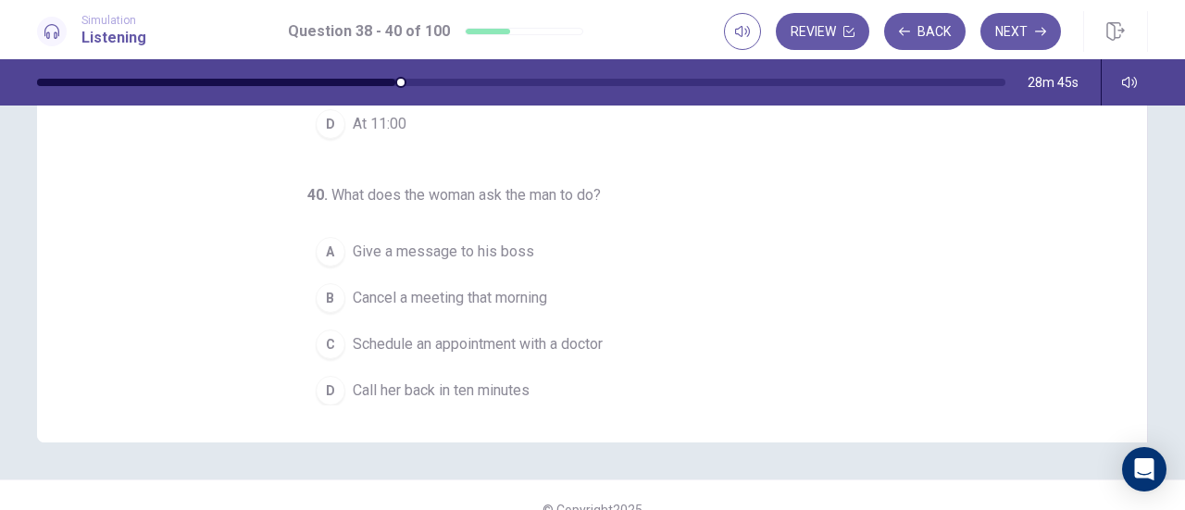
scroll to position [349, 0]
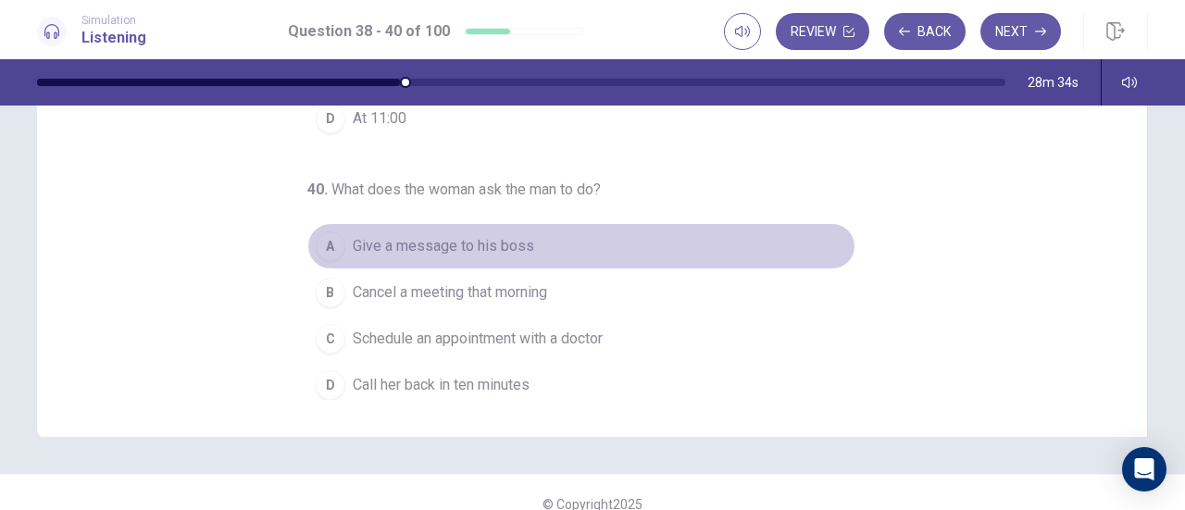
click at [320, 238] on div "A" at bounding box center [331, 247] width 30 height 30
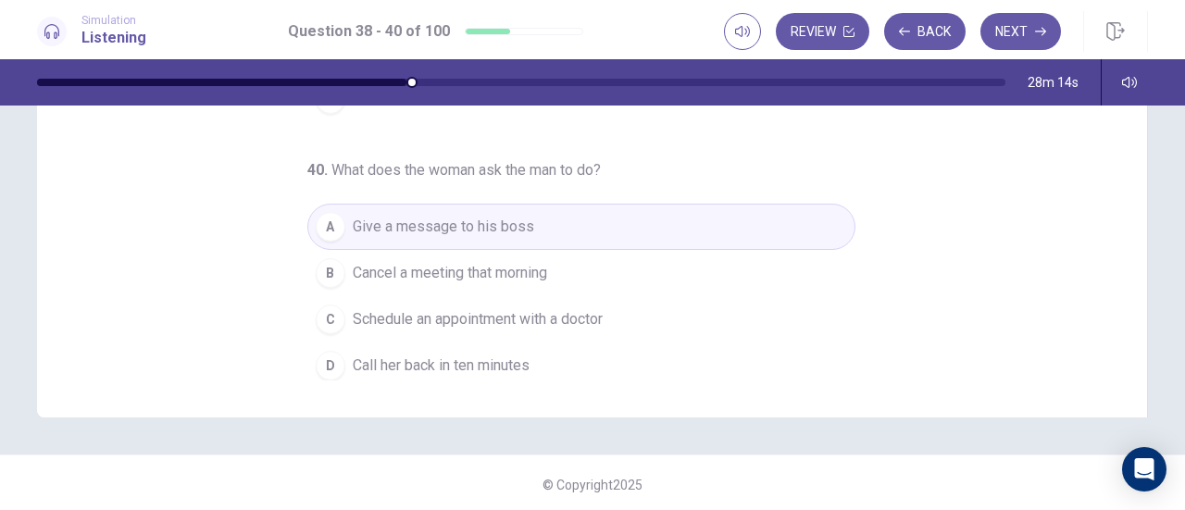
scroll to position [372, 0]
click at [1009, 32] on button "Next" at bounding box center [1021, 31] width 81 height 37
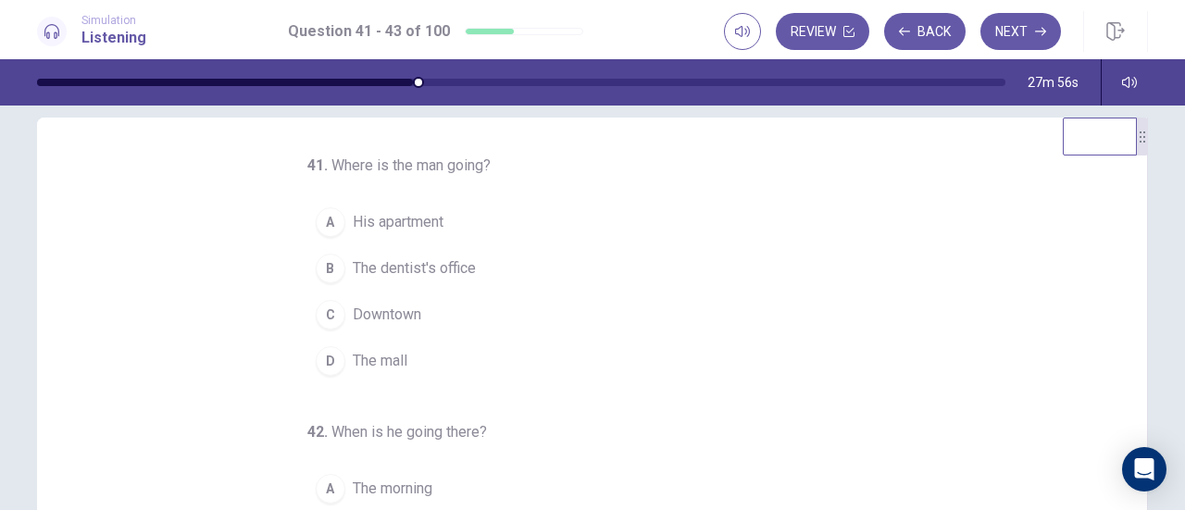
scroll to position [0, 0]
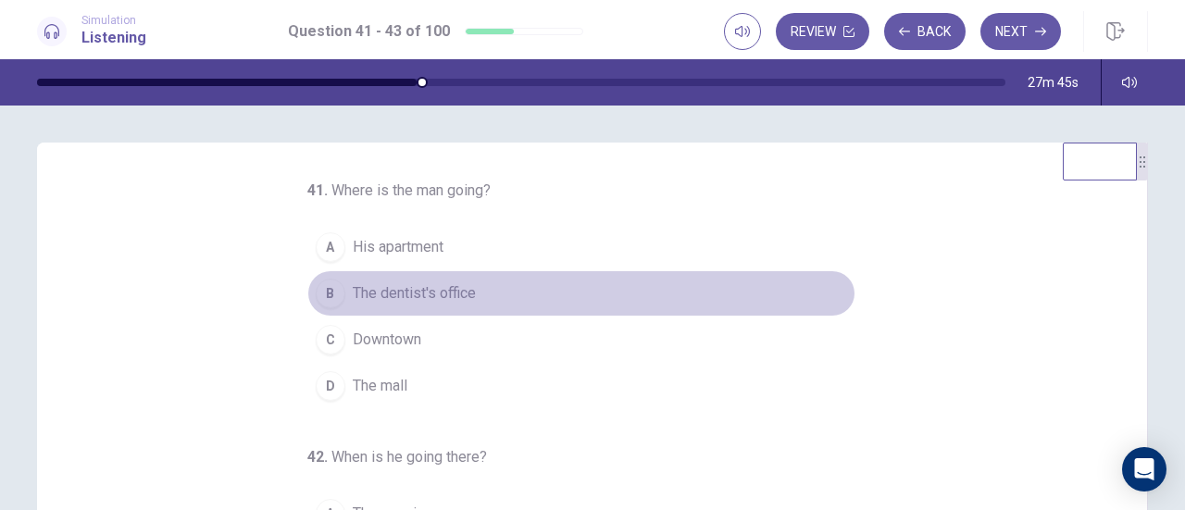
click at [320, 280] on div "B" at bounding box center [331, 294] width 30 height 30
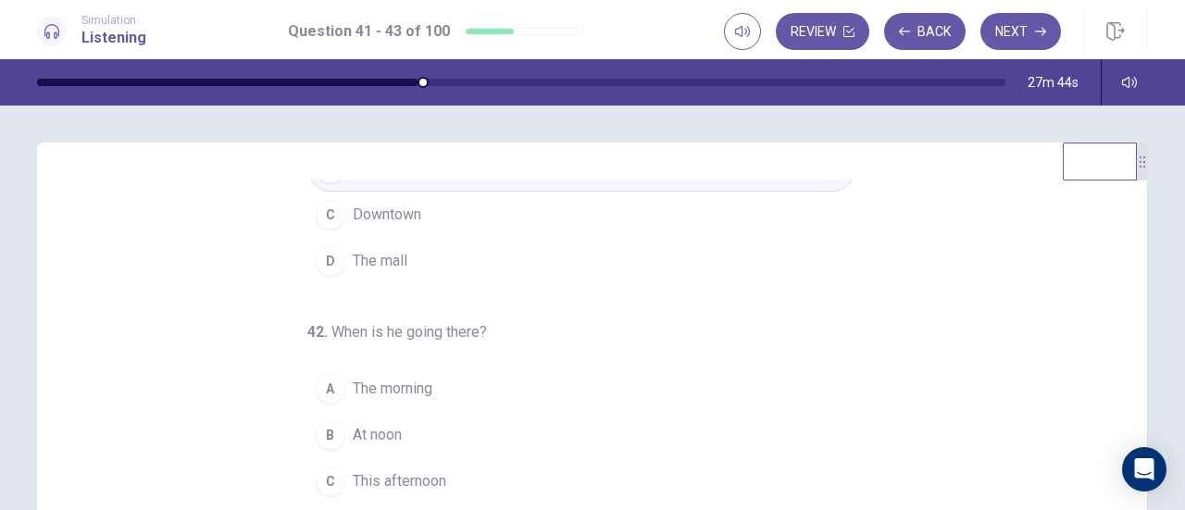
scroll to position [185, 0]
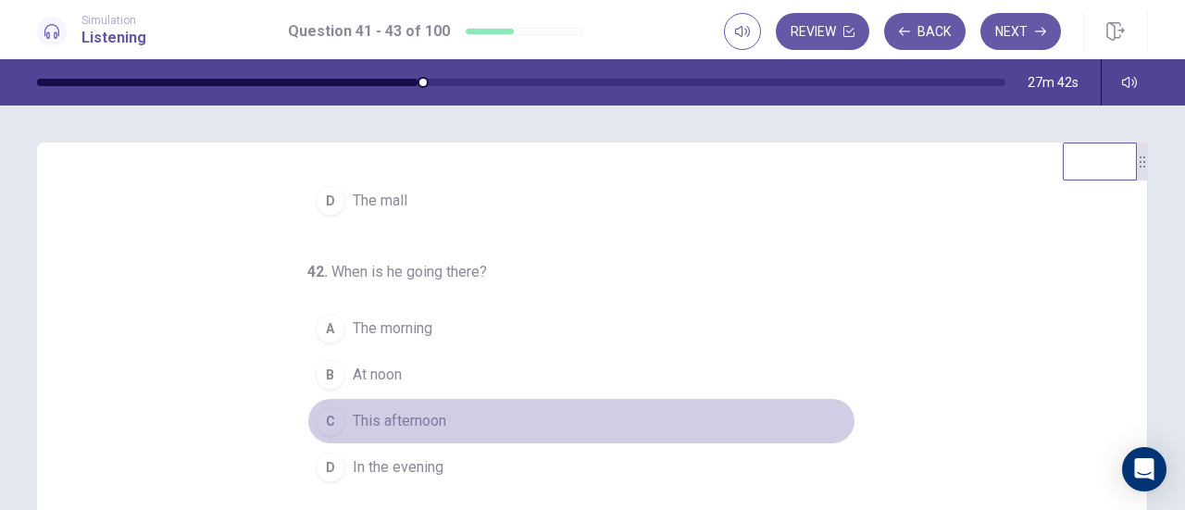
click at [319, 400] on button "C This afternoon" at bounding box center [581, 421] width 548 height 46
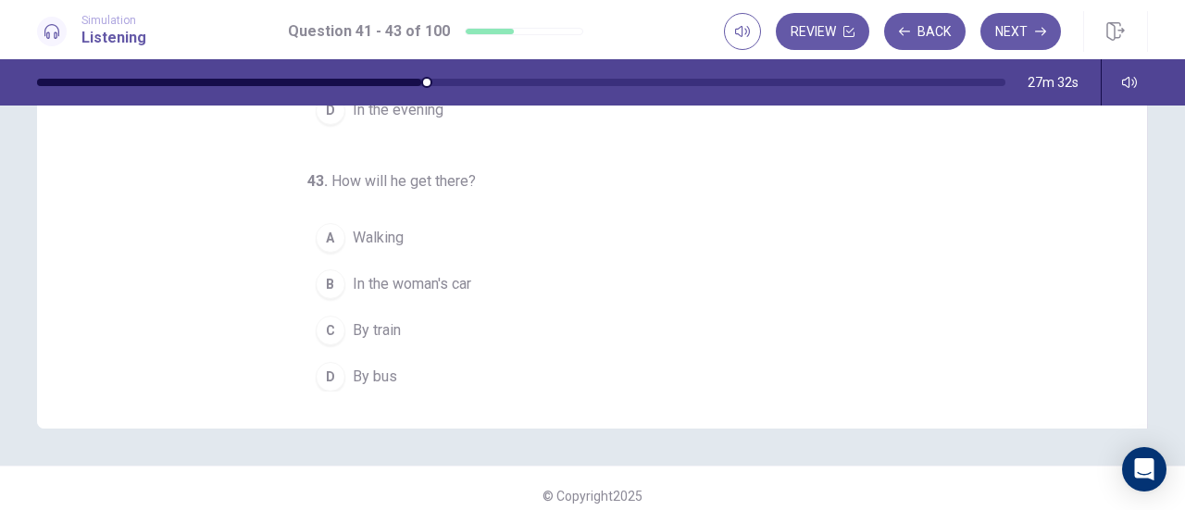
scroll to position [372, 0]
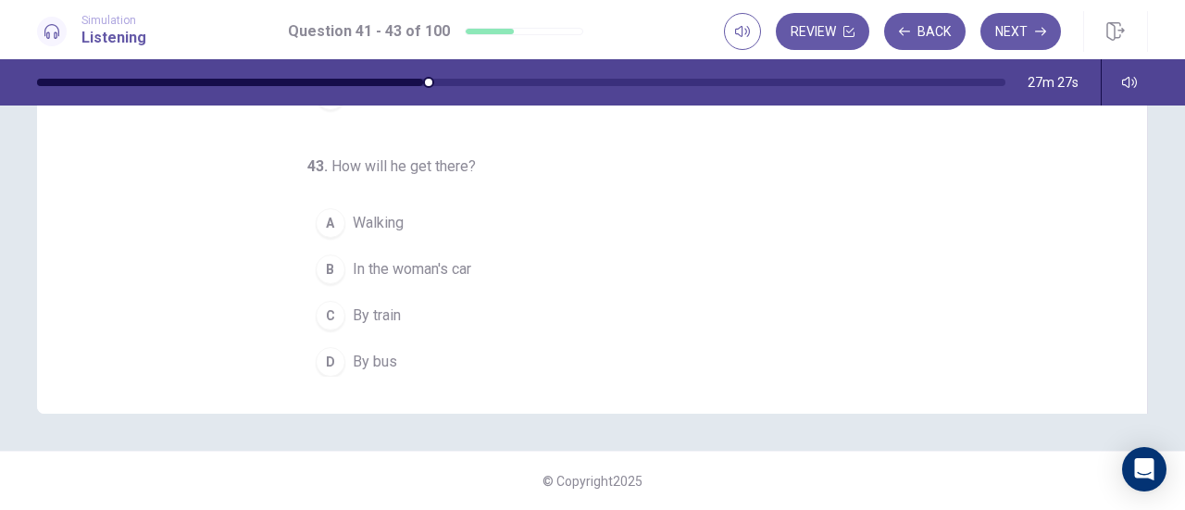
click at [319, 347] on div "D" at bounding box center [331, 362] width 30 height 30
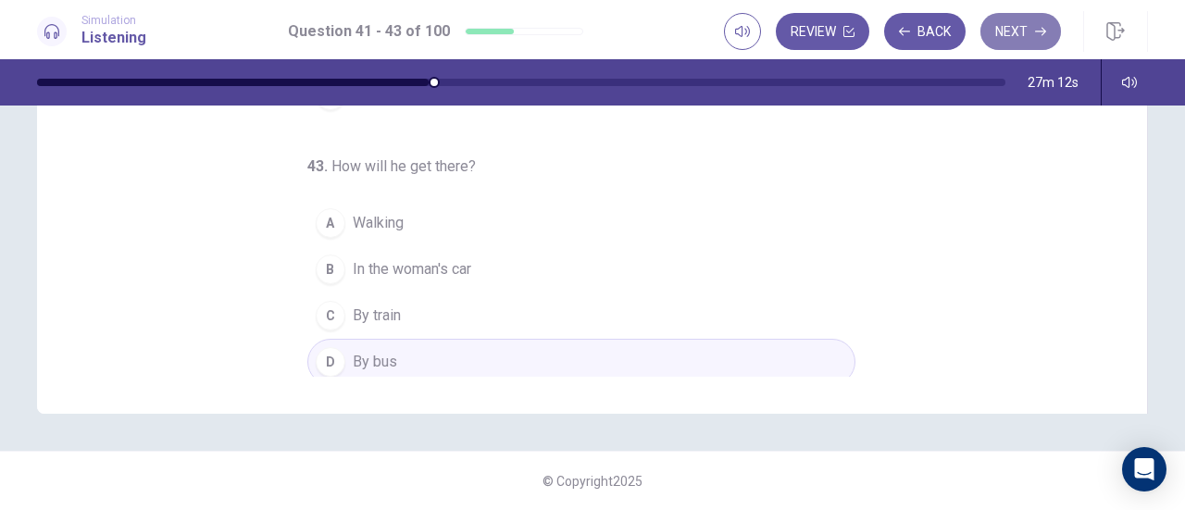
click at [1022, 36] on button "Next" at bounding box center [1021, 31] width 81 height 37
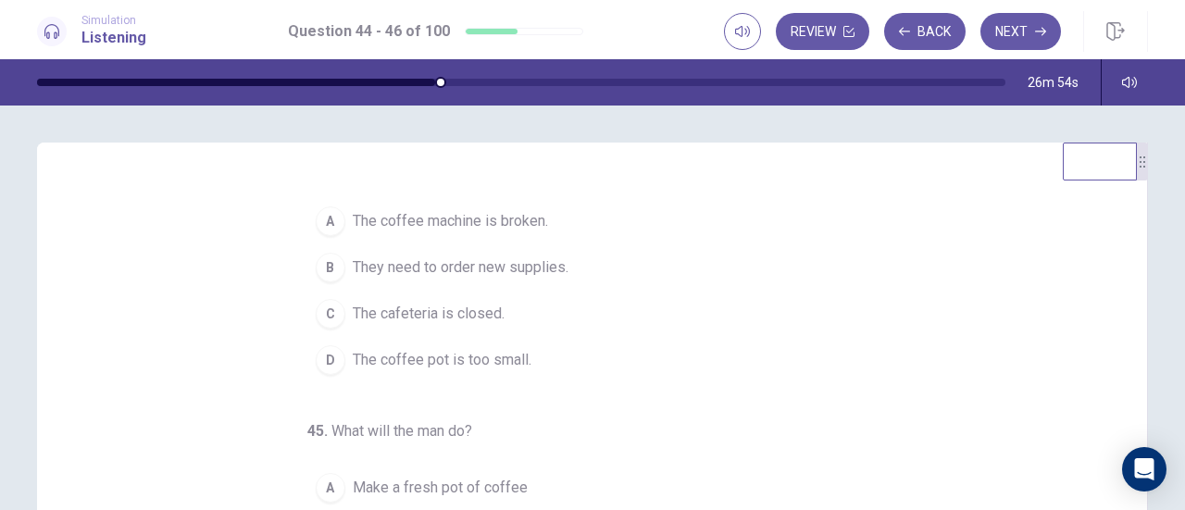
scroll to position [0, 0]
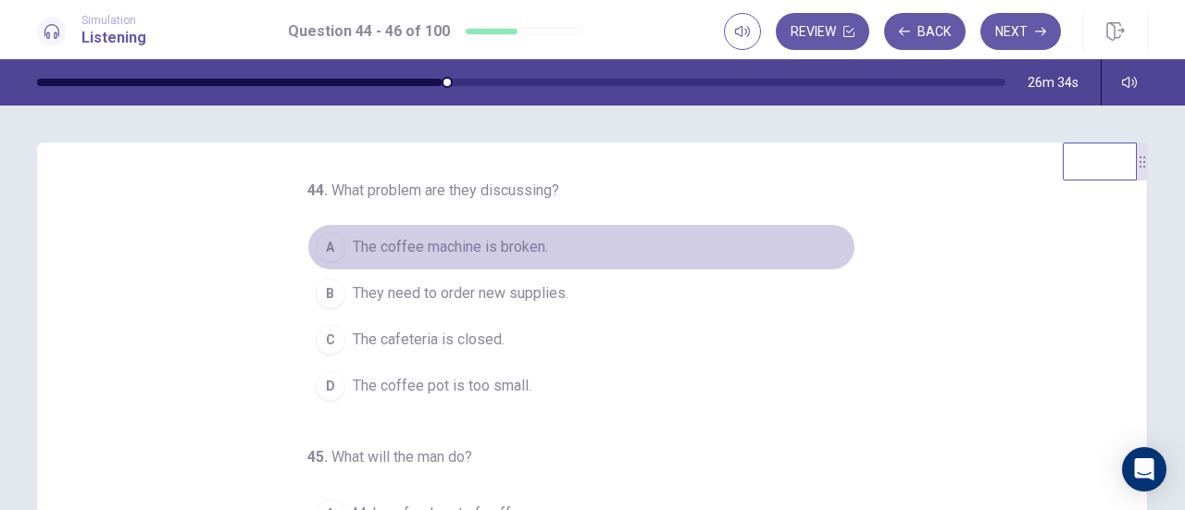
click at [316, 249] on div "A" at bounding box center [331, 247] width 30 height 30
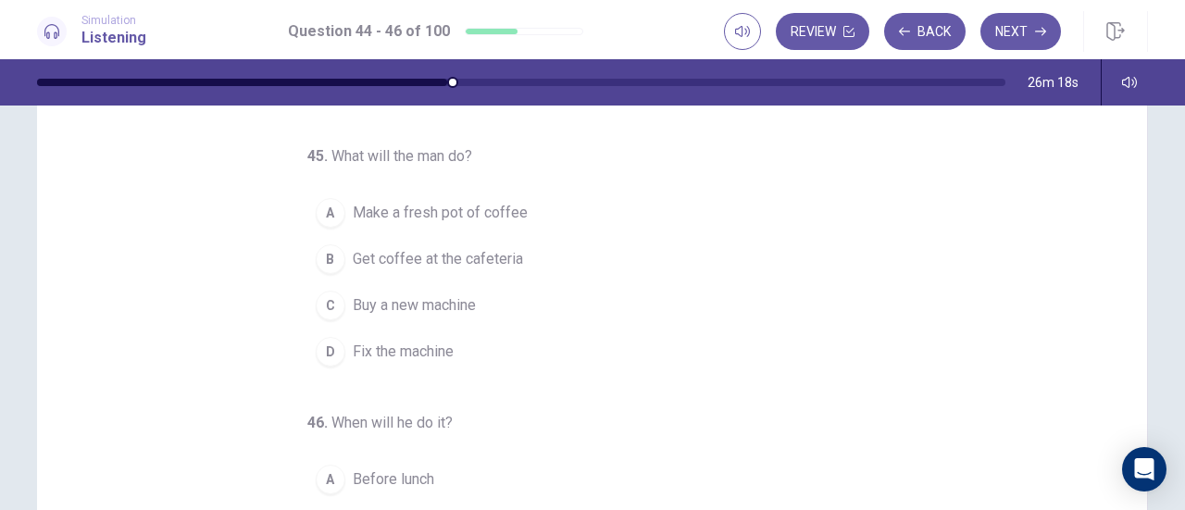
scroll to position [111, 0]
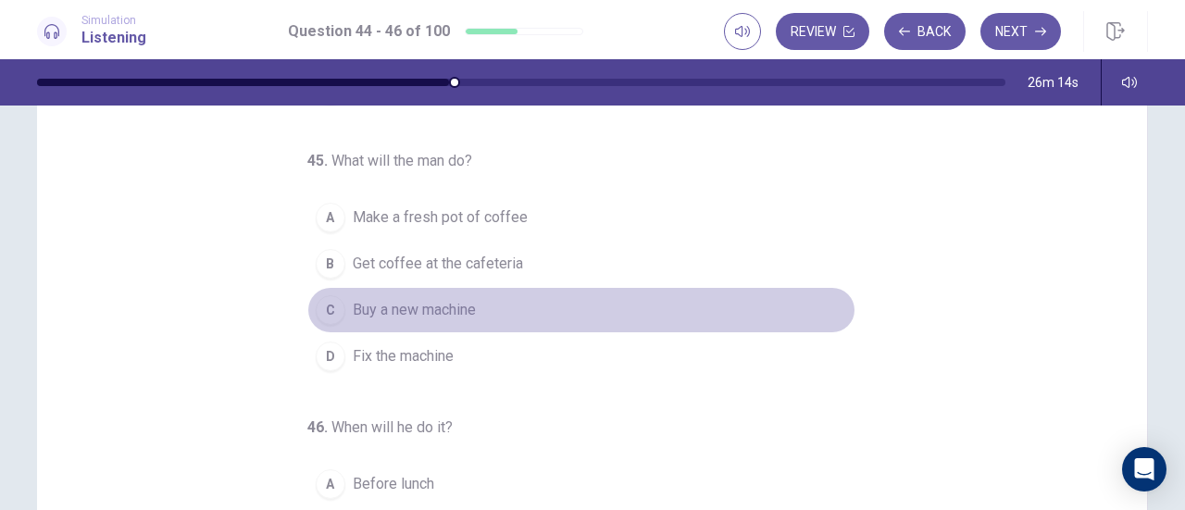
click at [316, 307] on div "C" at bounding box center [331, 310] width 30 height 30
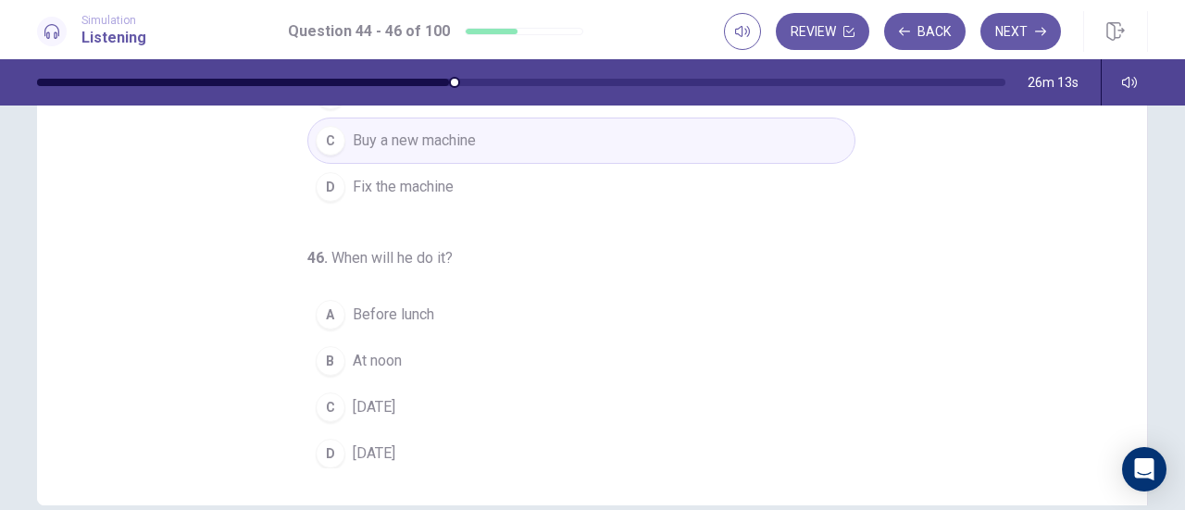
scroll to position [294, 0]
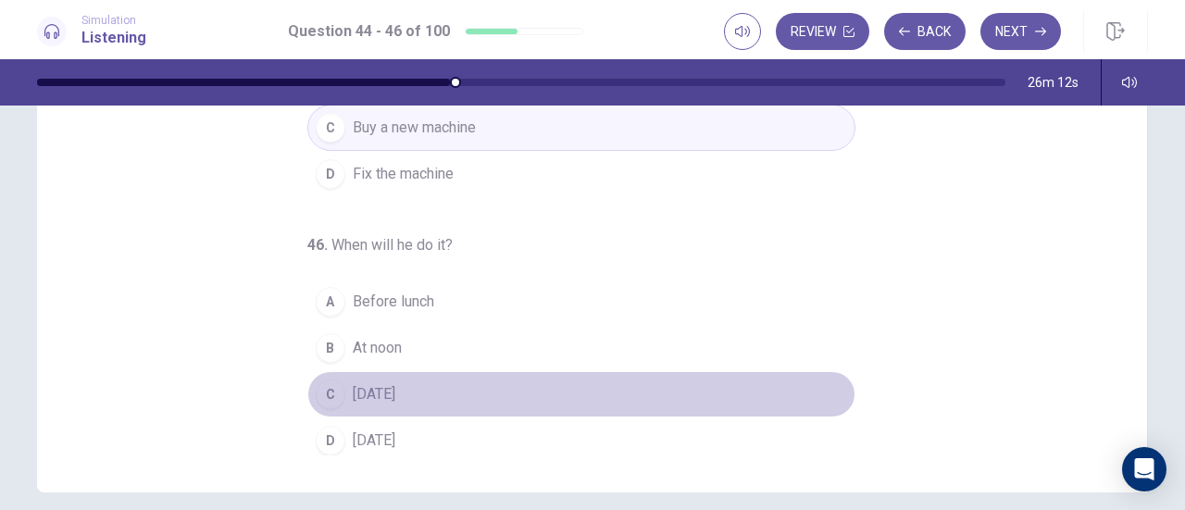
click at [326, 381] on div "C" at bounding box center [331, 395] width 30 height 30
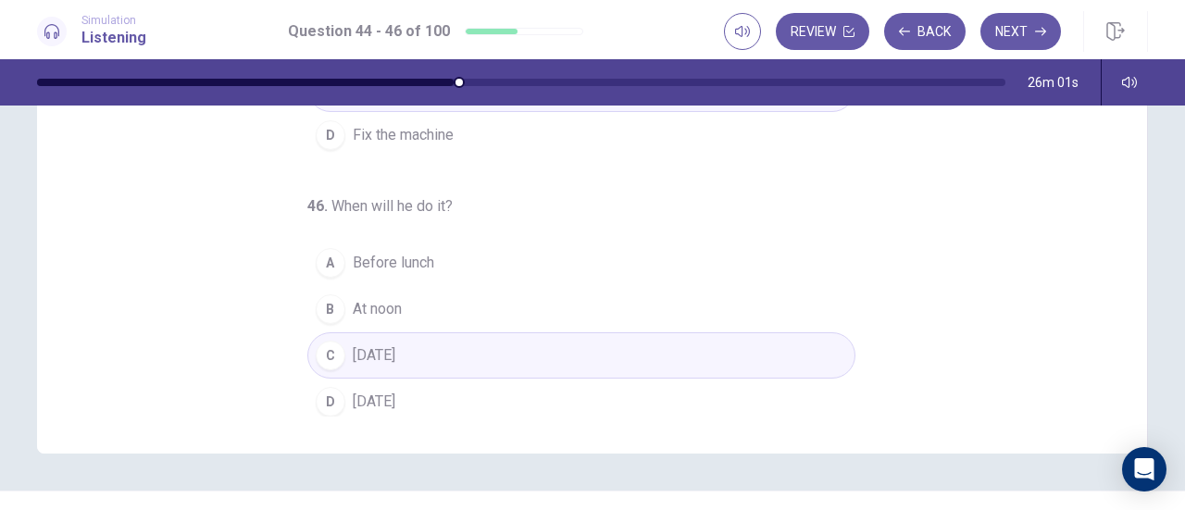
scroll to position [372, 0]
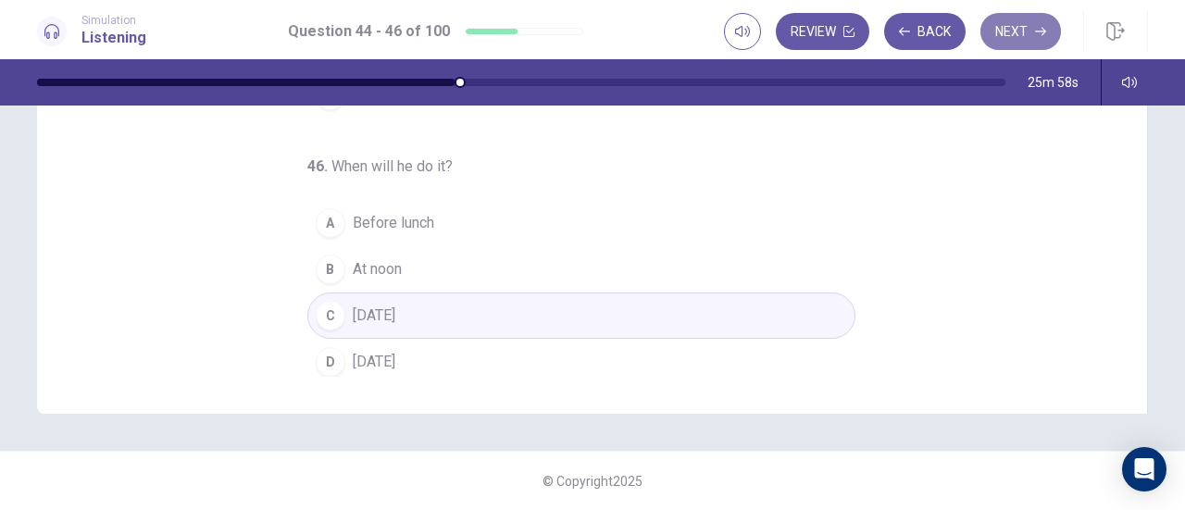
click at [1022, 29] on button "Next" at bounding box center [1021, 31] width 81 height 37
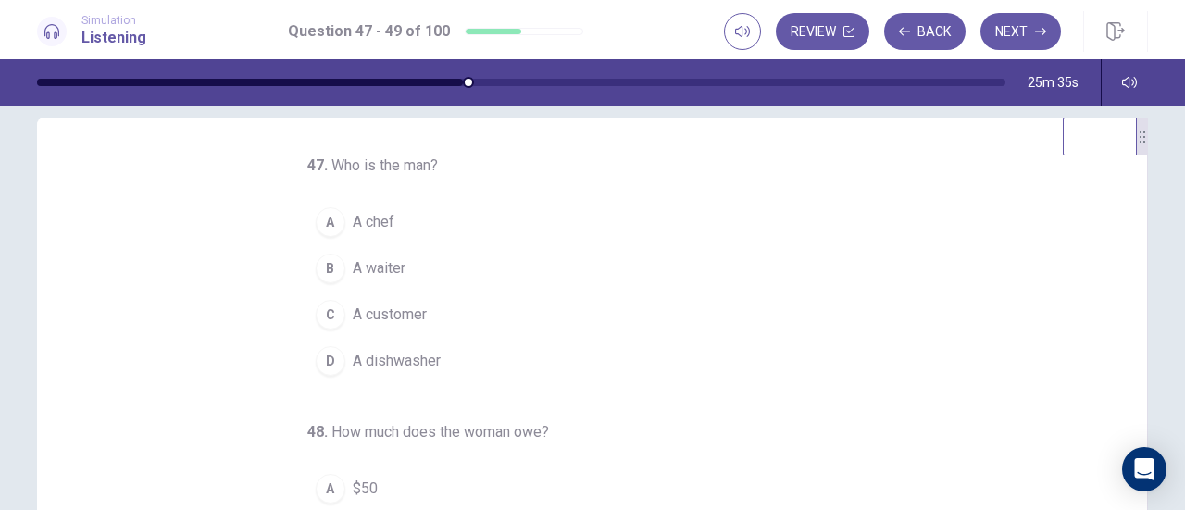
scroll to position [16, 0]
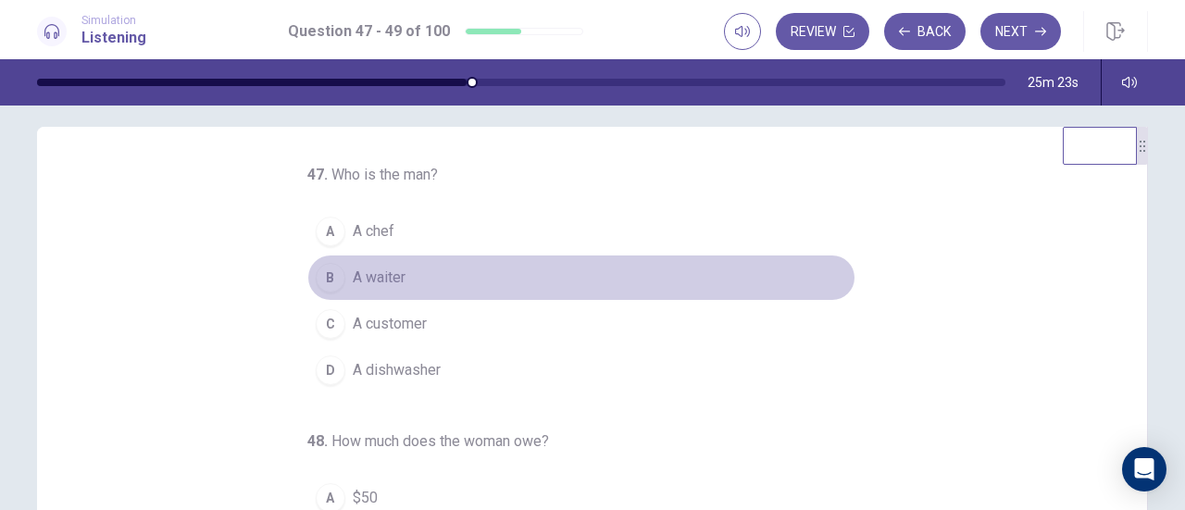
click at [323, 268] on div "B" at bounding box center [331, 278] width 30 height 30
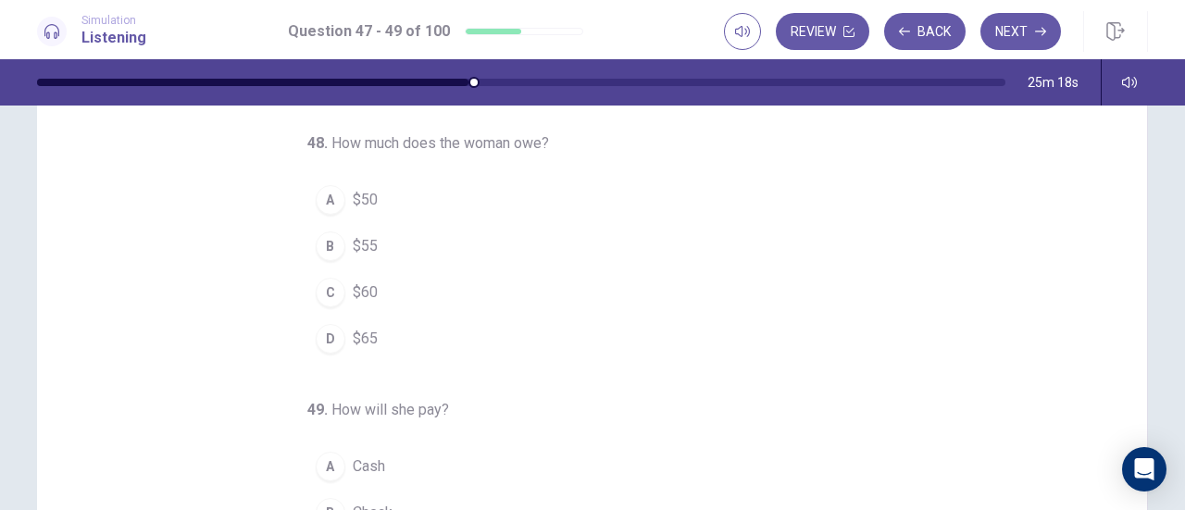
scroll to position [125, 0]
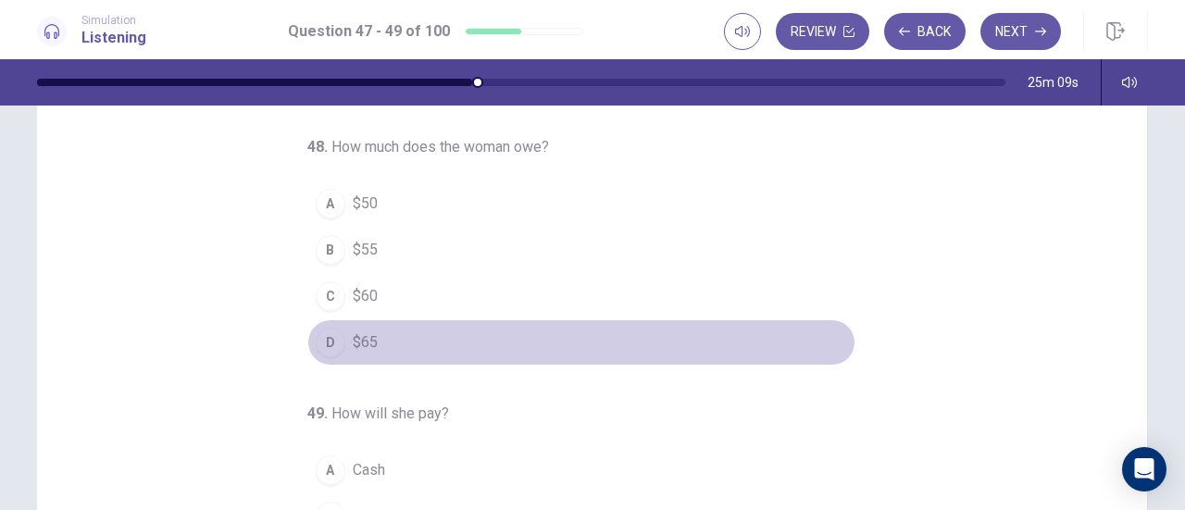
click at [316, 328] on div "D" at bounding box center [331, 343] width 30 height 30
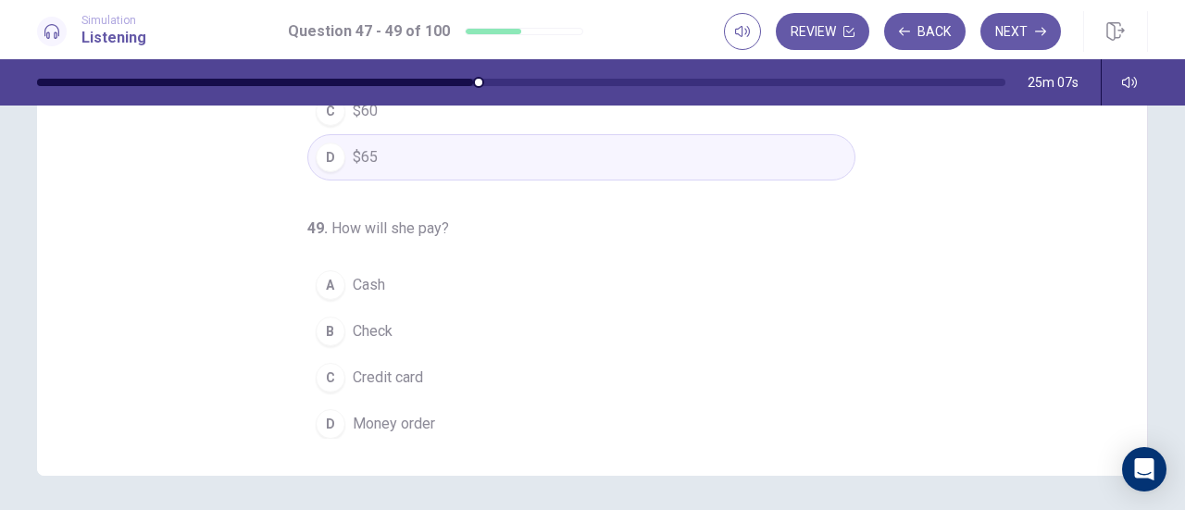
scroll to position [372, 0]
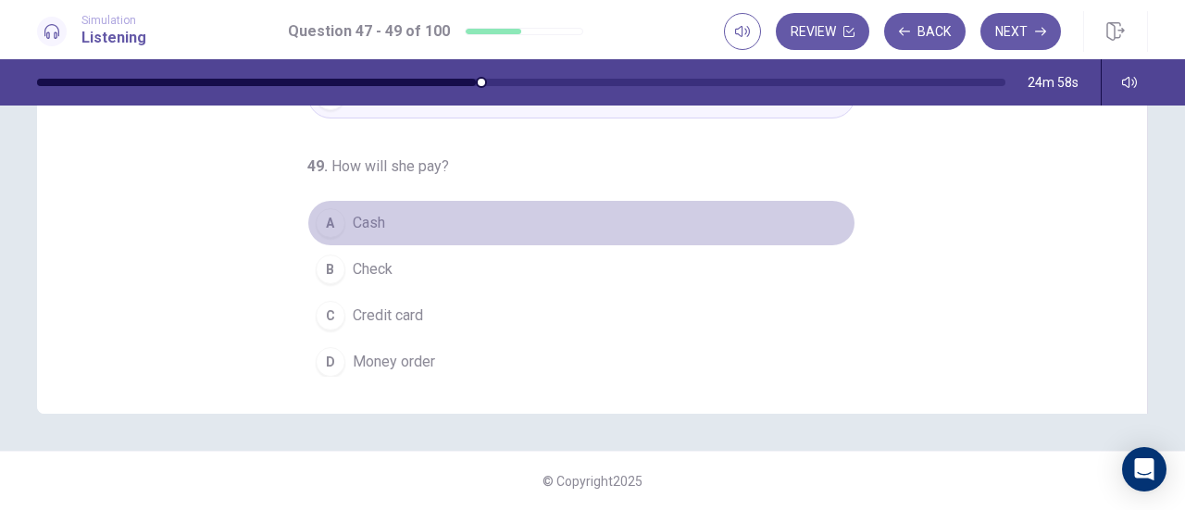
click at [320, 218] on div "A" at bounding box center [331, 223] width 30 height 30
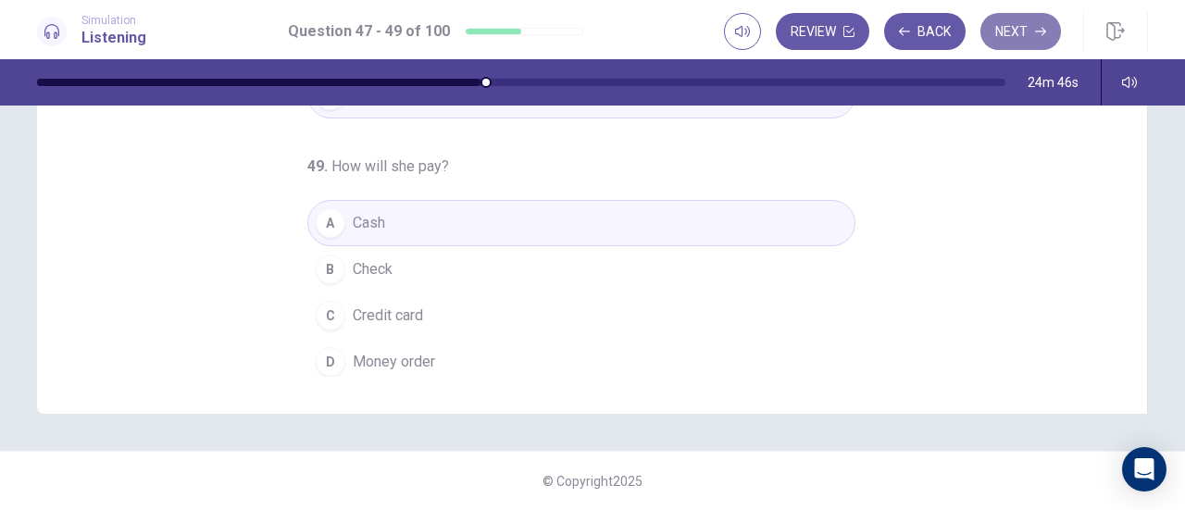
click at [1020, 37] on button "Next" at bounding box center [1021, 31] width 81 height 37
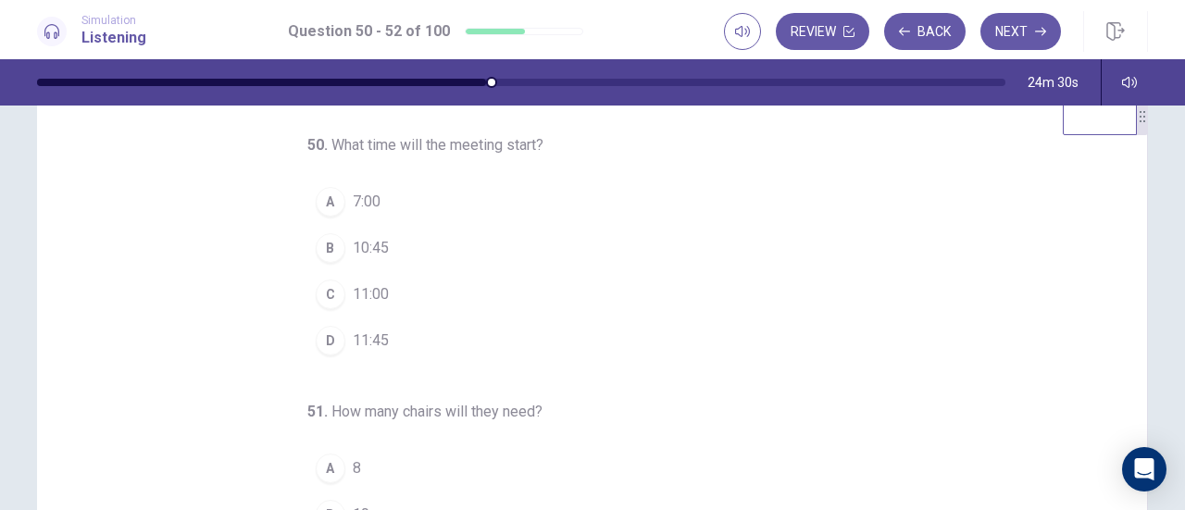
scroll to position [46, 0]
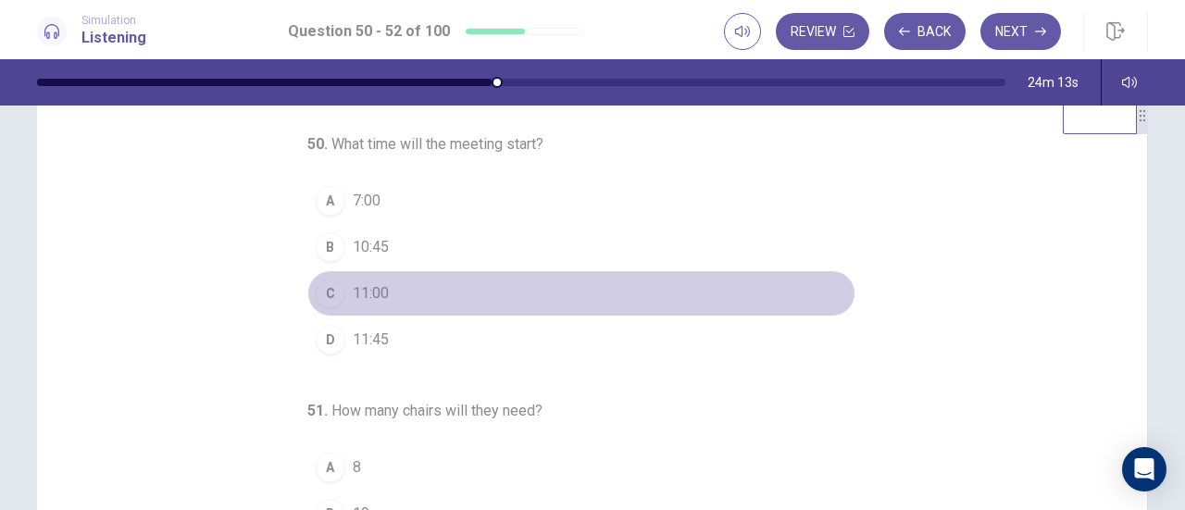
click at [323, 294] on div "C" at bounding box center [331, 294] width 30 height 30
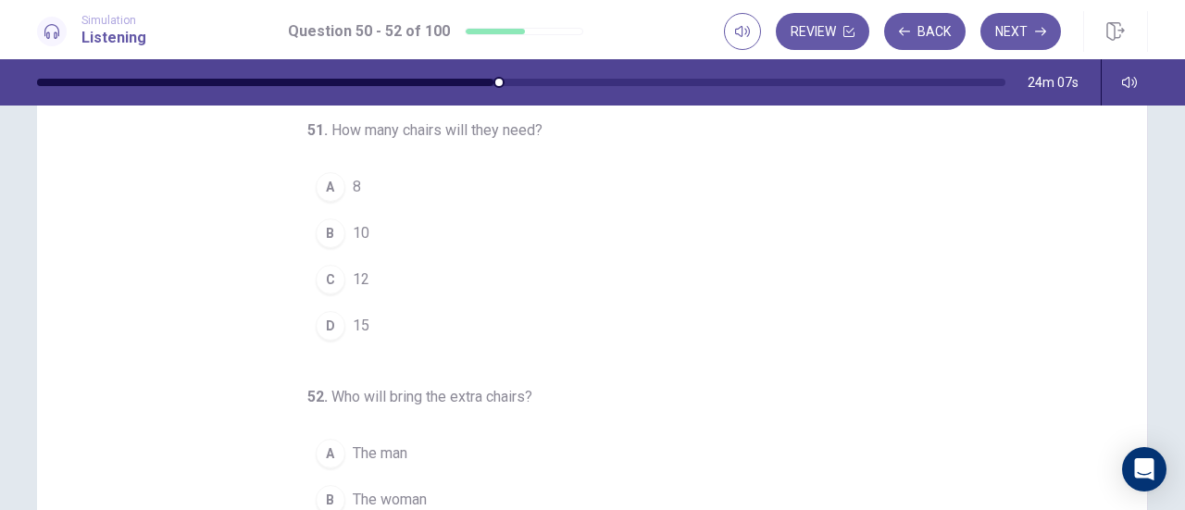
scroll to position [143, 0]
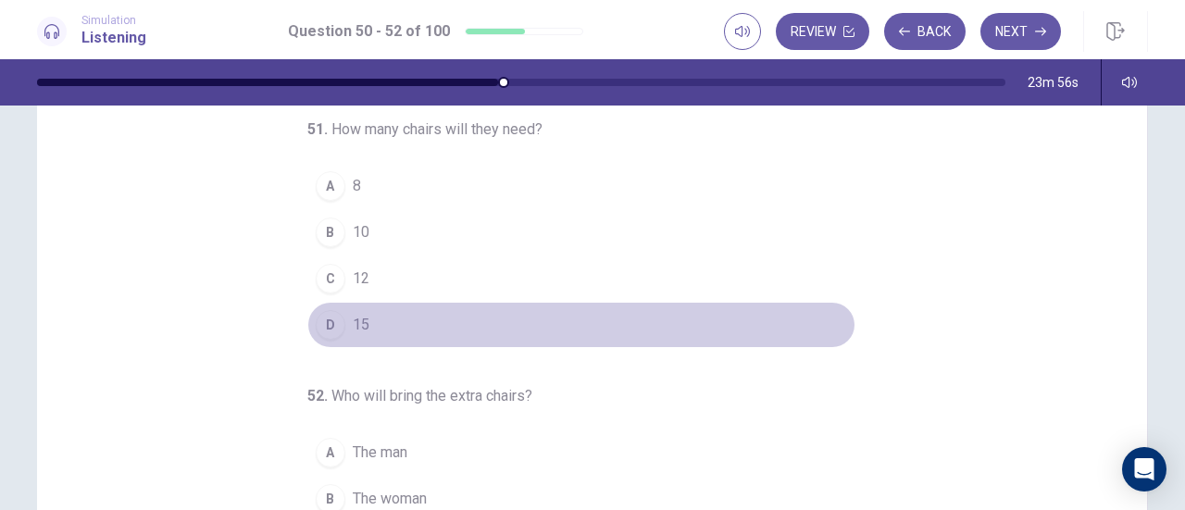
click at [323, 316] on div "D" at bounding box center [331, 325] width 30 height 30
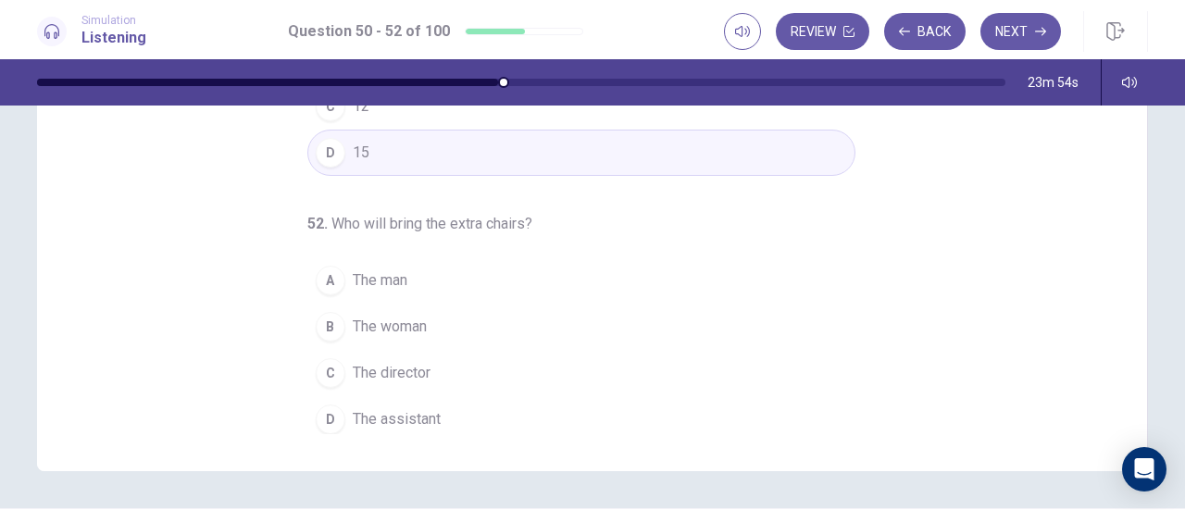
scroll to position [317, 0]
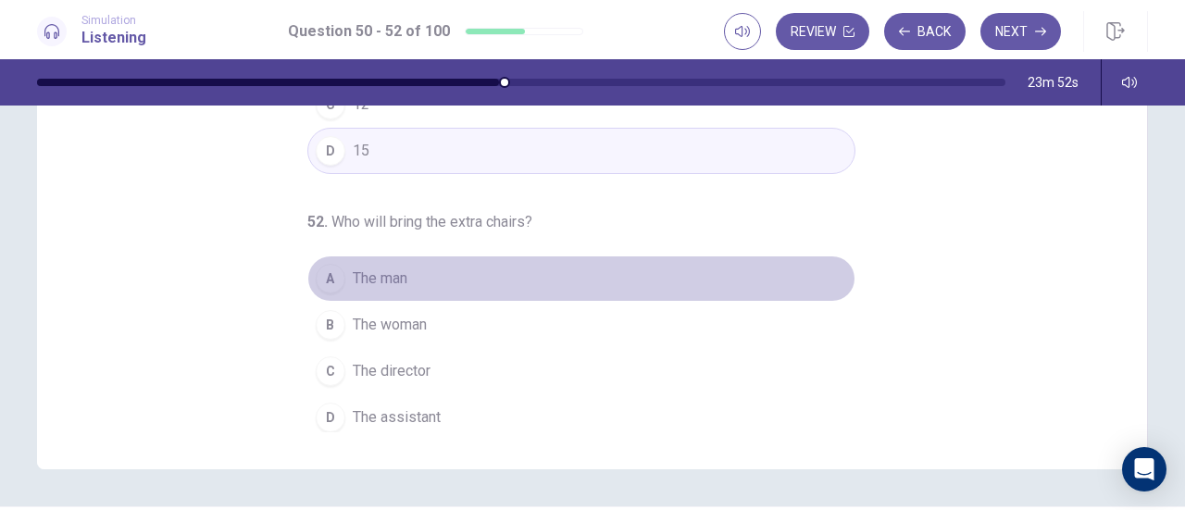
click at [342, 270] on button "A The man" at bounding box center [581, 279] width 548 height 46
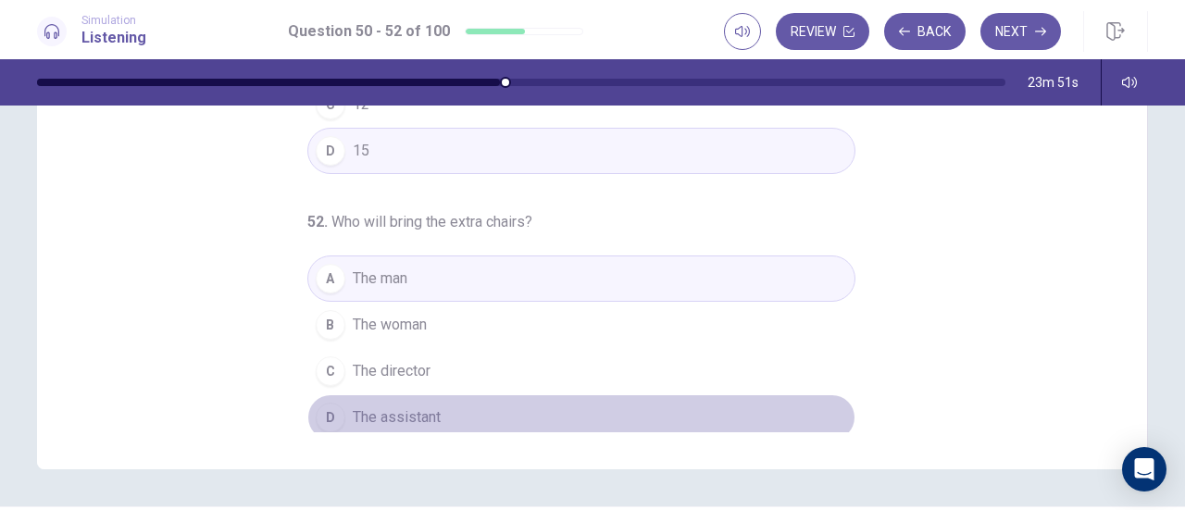
click at [405, 407] on span "The assistant" at bounding box center [397, 418] width 88 height 22
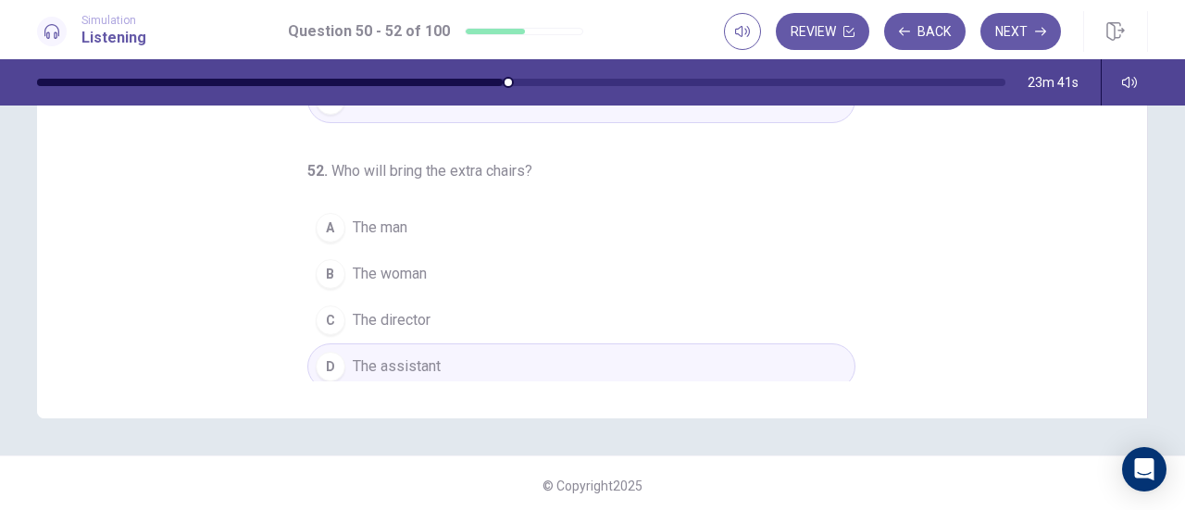
scroll to position [372, 0]
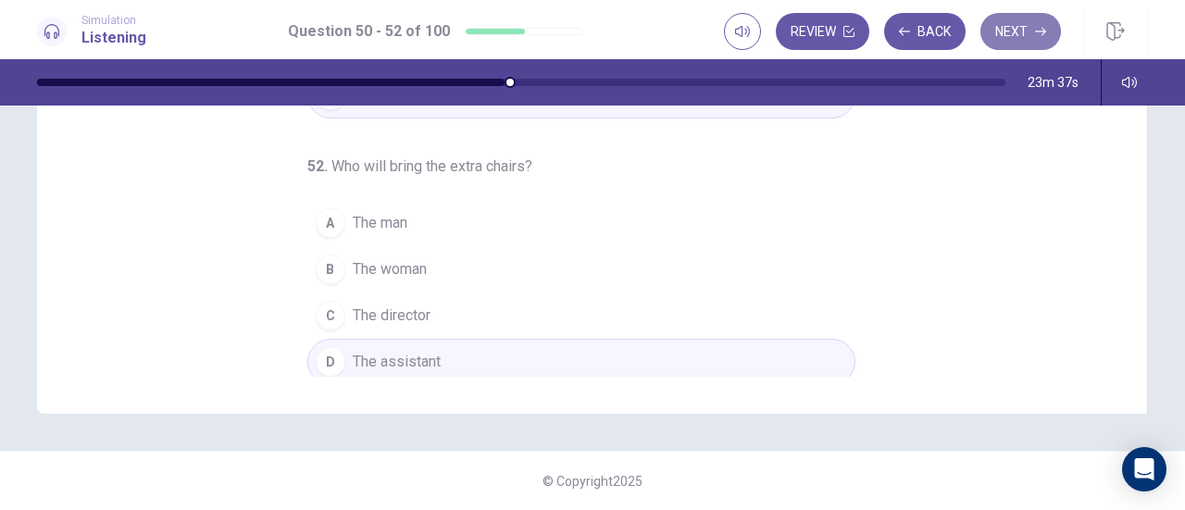
click at [1012, 38] on button "Next" at bounding box center [1021, 31] width 81 height 37
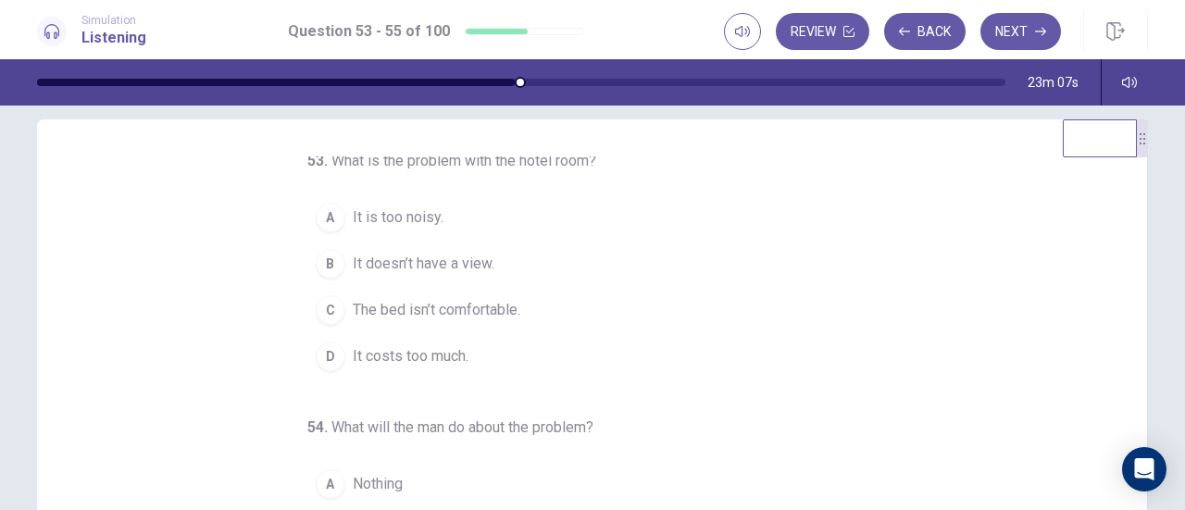
scroll to position [0, 0]
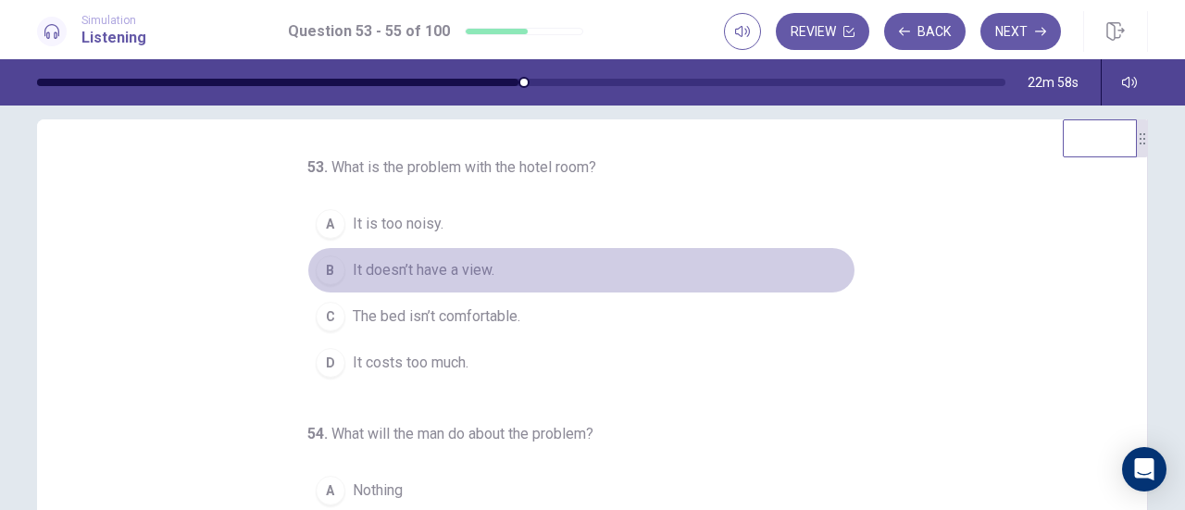
click at [322, 263] on div "B" at bounding box center [331, 271] width 30 height 30
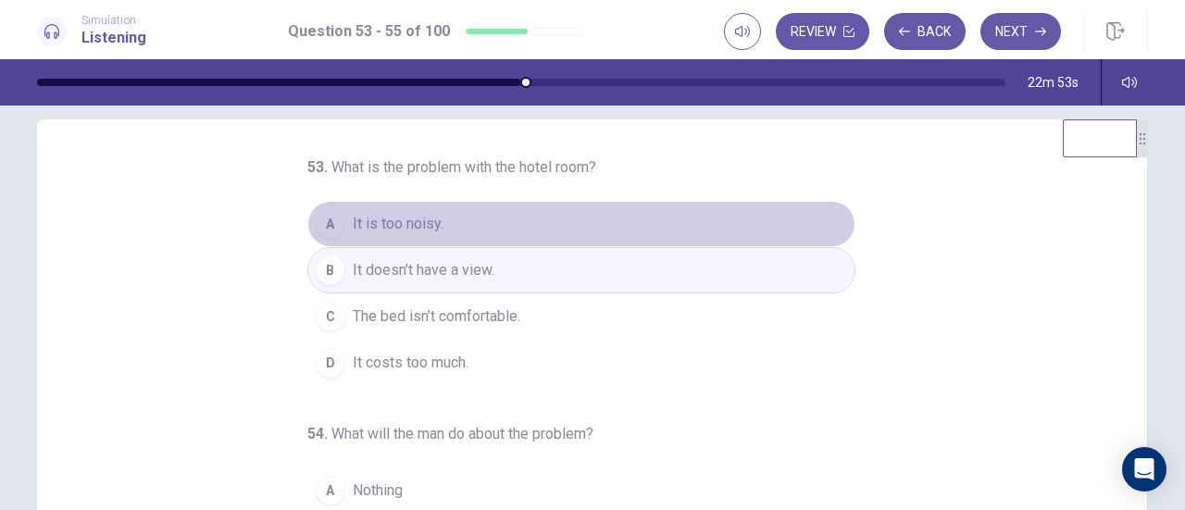
click at [322, 219] on div "A" at bounding box center [331, 224] width 30 height 30
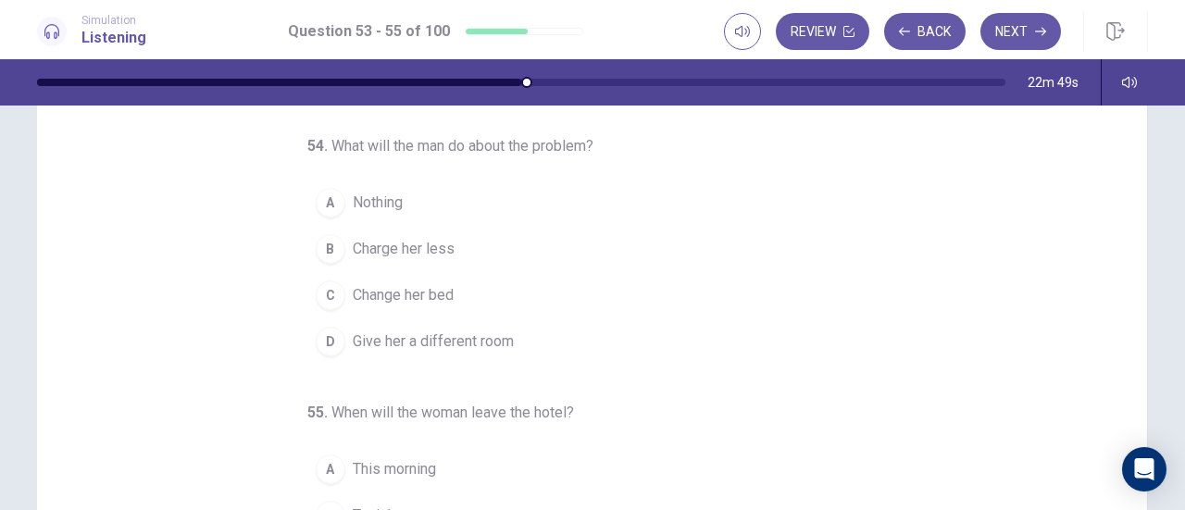
scroll to position [127, 0]
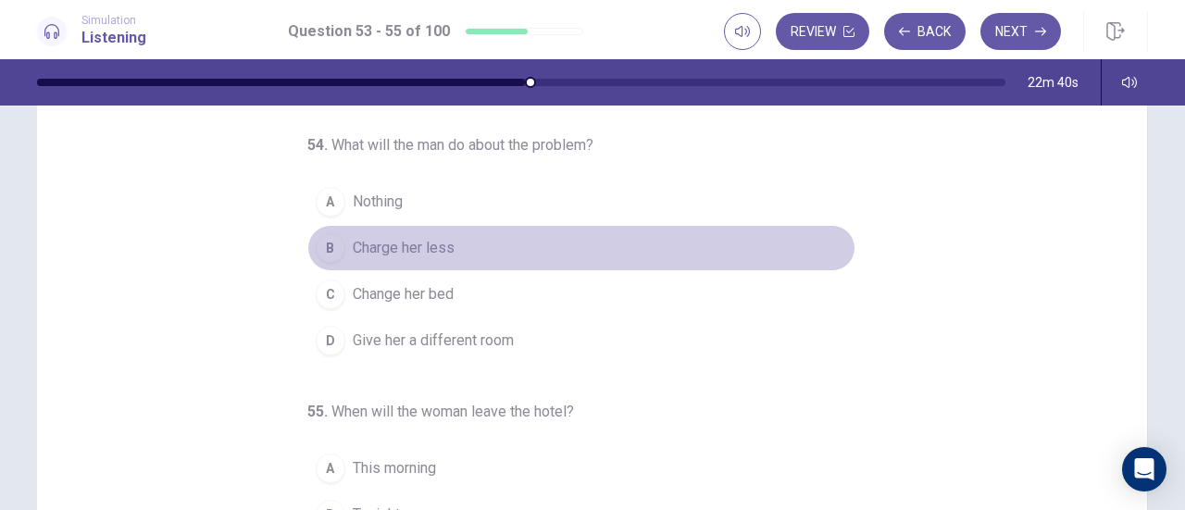
click at [320, 242] on div "B" at bounding box center [331, 248] width 30 height 30
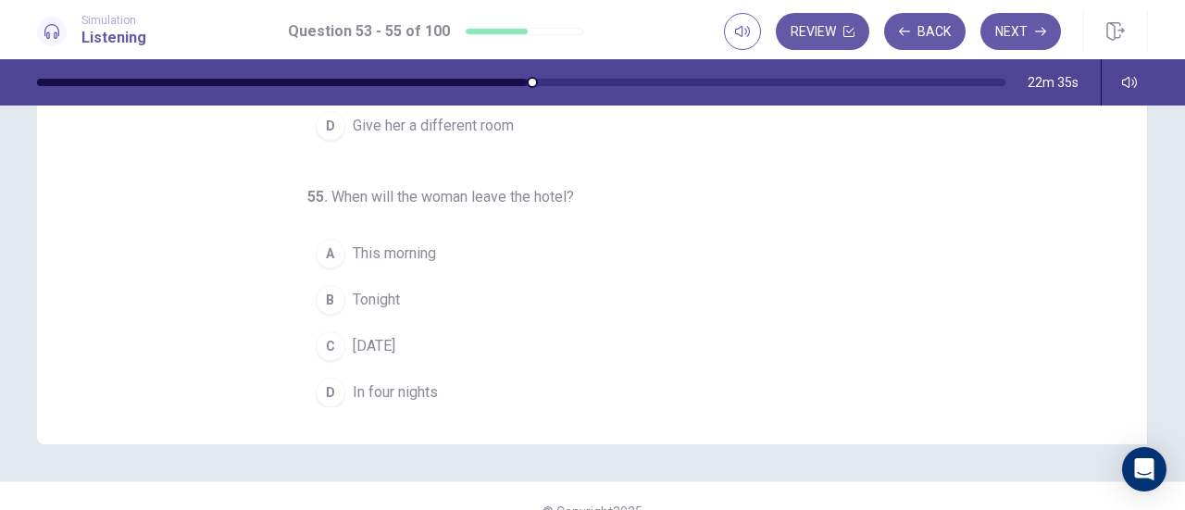
scroll to position [343, 0]
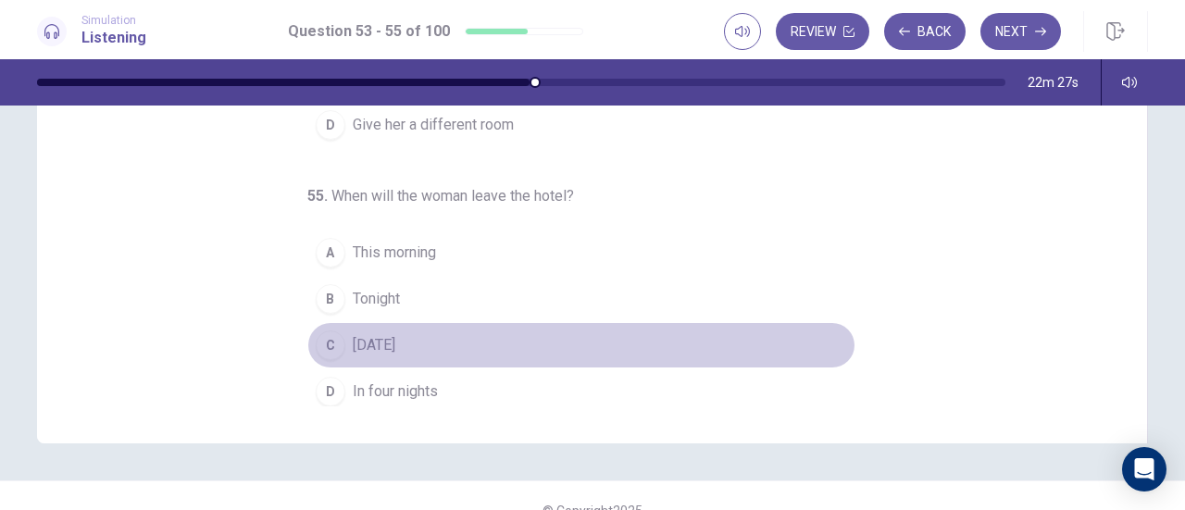
click at [319, 338] on div "C" at bounding box center [331, 346] width 30 height 30
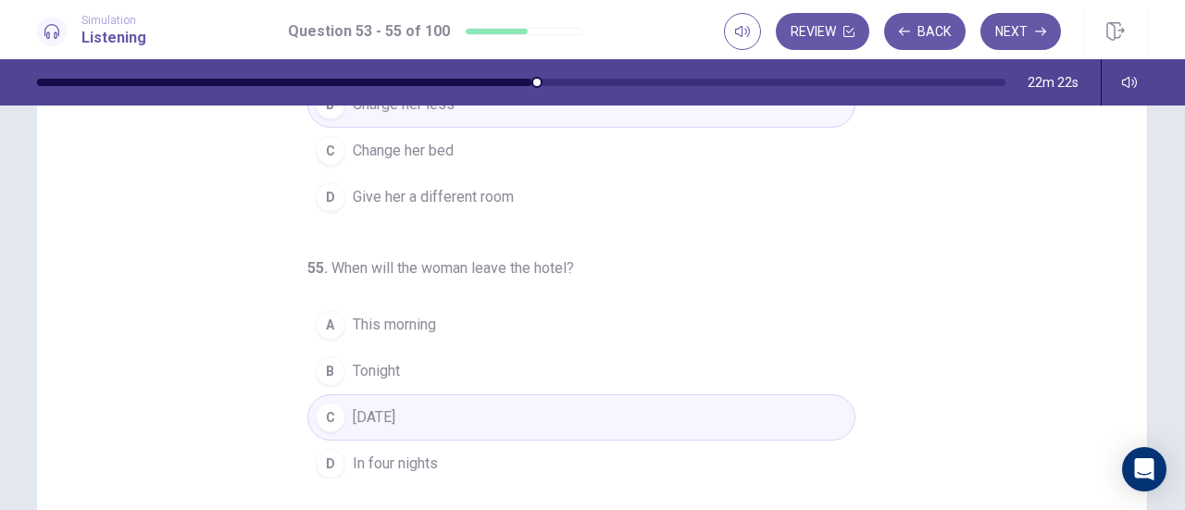
scroll to position [372, 0]
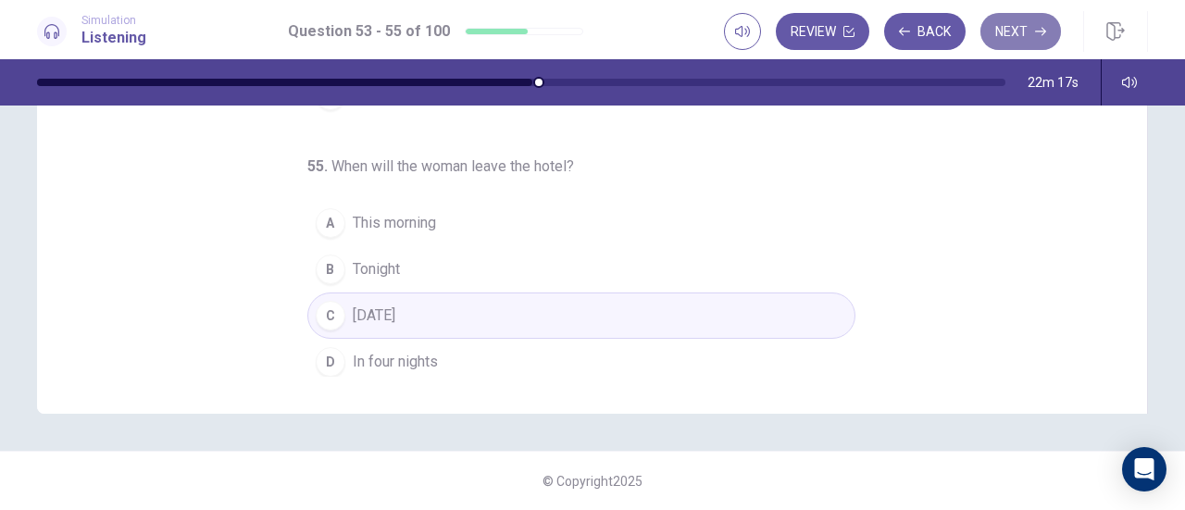
click at [1027, 33] on button "Next" at bounding box center [1021, 31] width 81 height 37
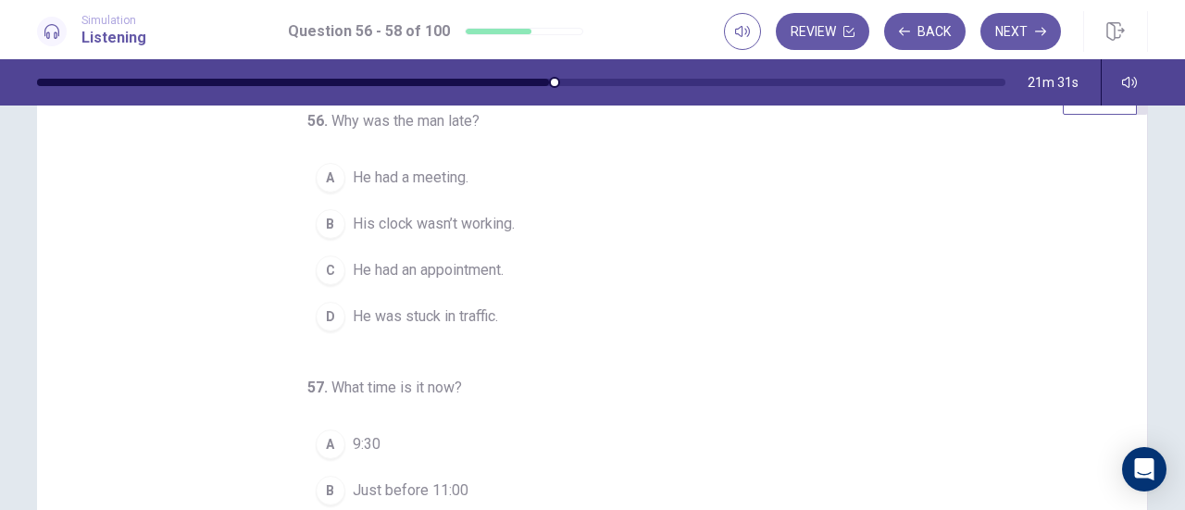
scroll to position [0, 0]
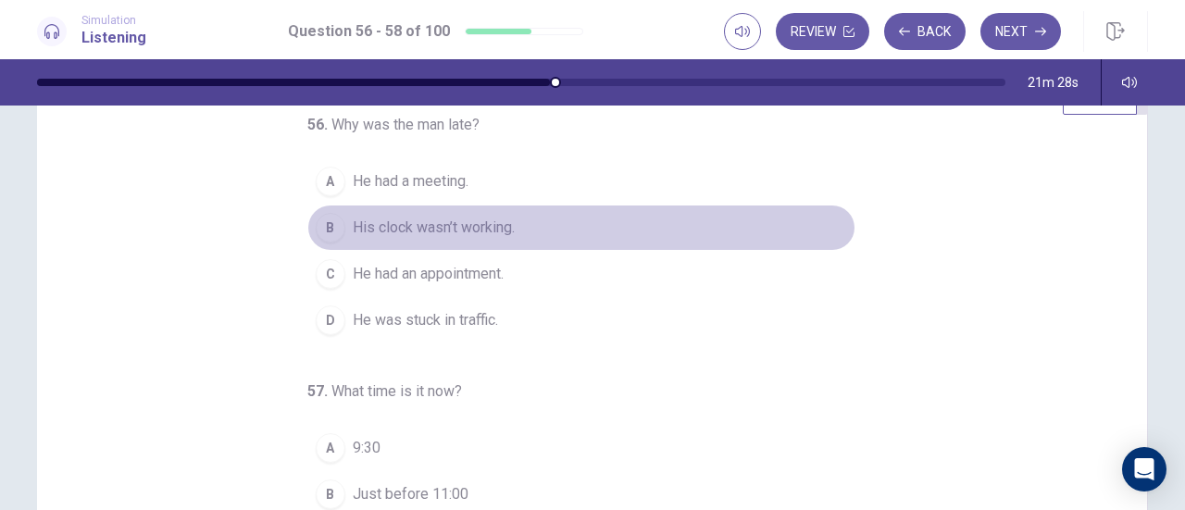
click at [326, 225] on div "B" at bounding box center [331, 228] width 30 height 30
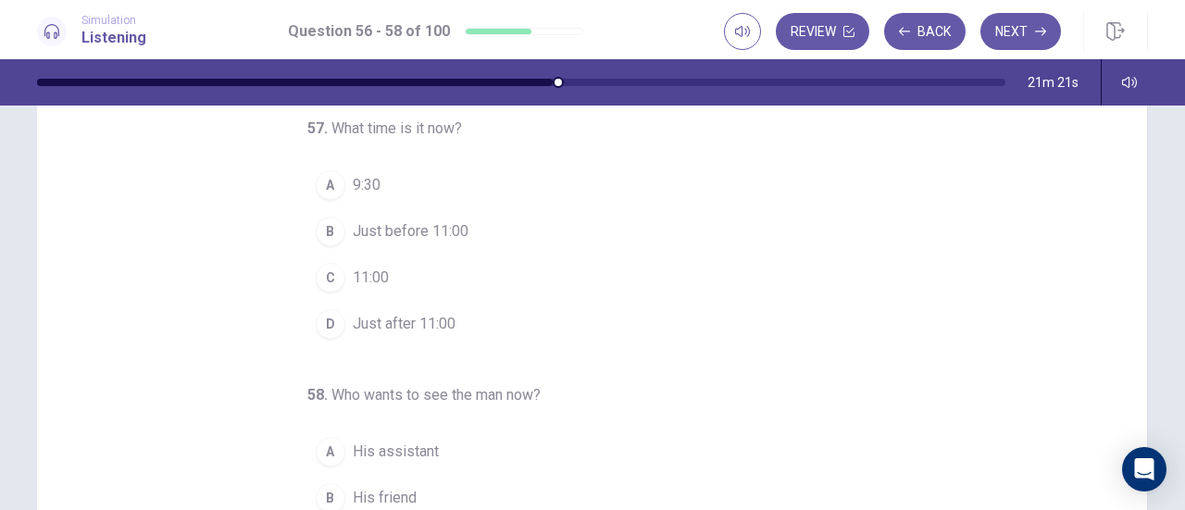
scroll to position [142, 0]
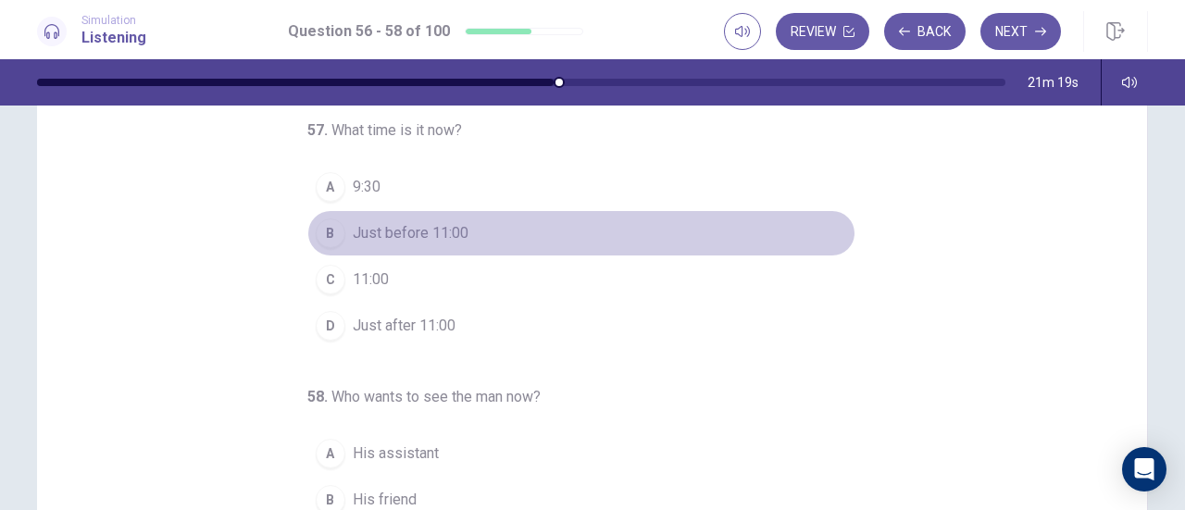
click at [317, 223] on div "B" at bounding box center [331, 234] width 30 height 30
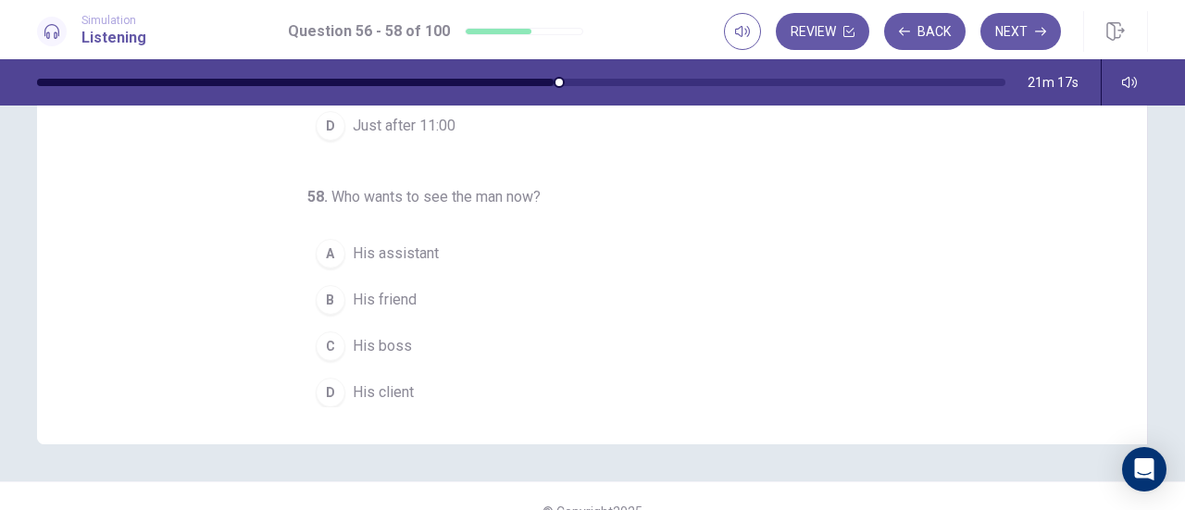
scroll to position [344, 0]
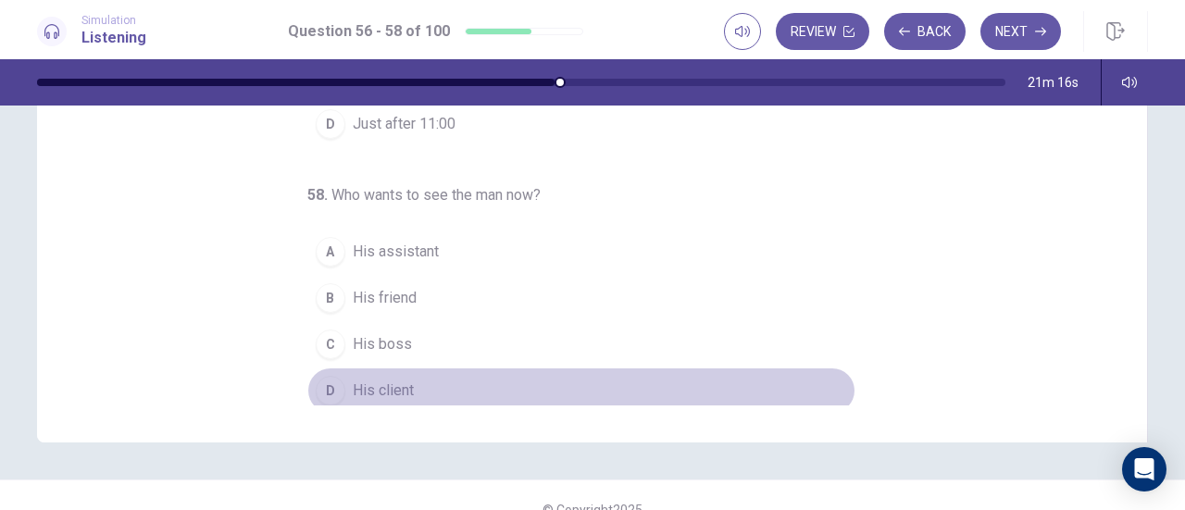
click at [353, 381] on span "His client" at bounding box center [383, 391] width 61 height 22
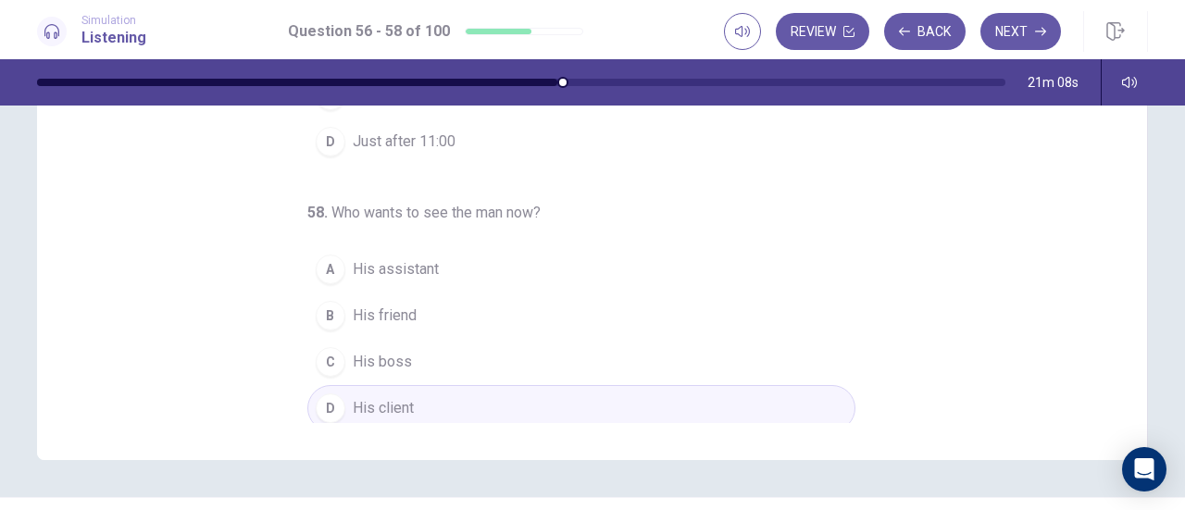
scroll to position [372, 0]
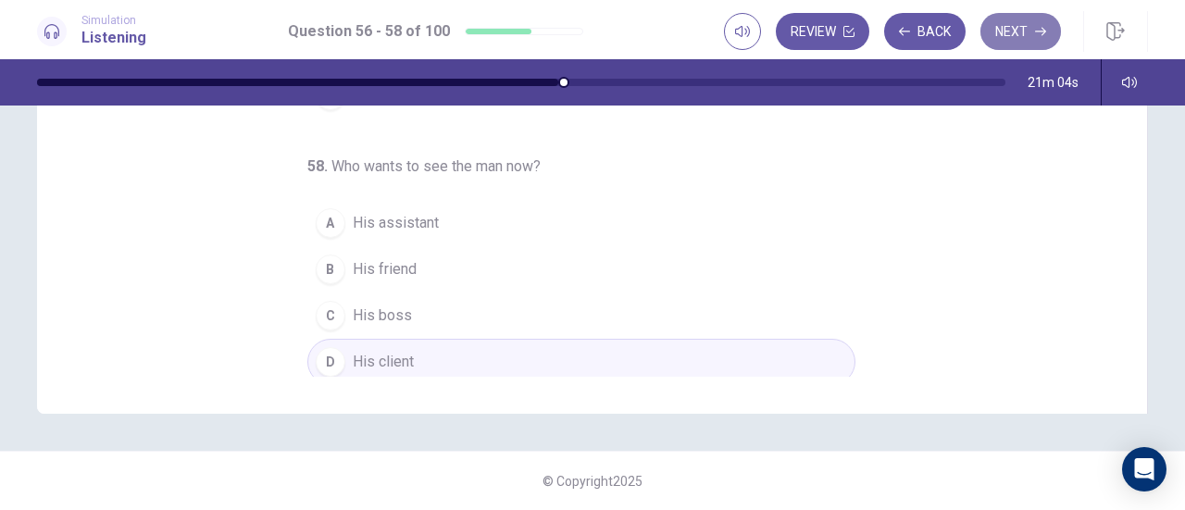
click at [1020, 30] on button "Next" at bounding box center [1021, 31] width 81 height 37
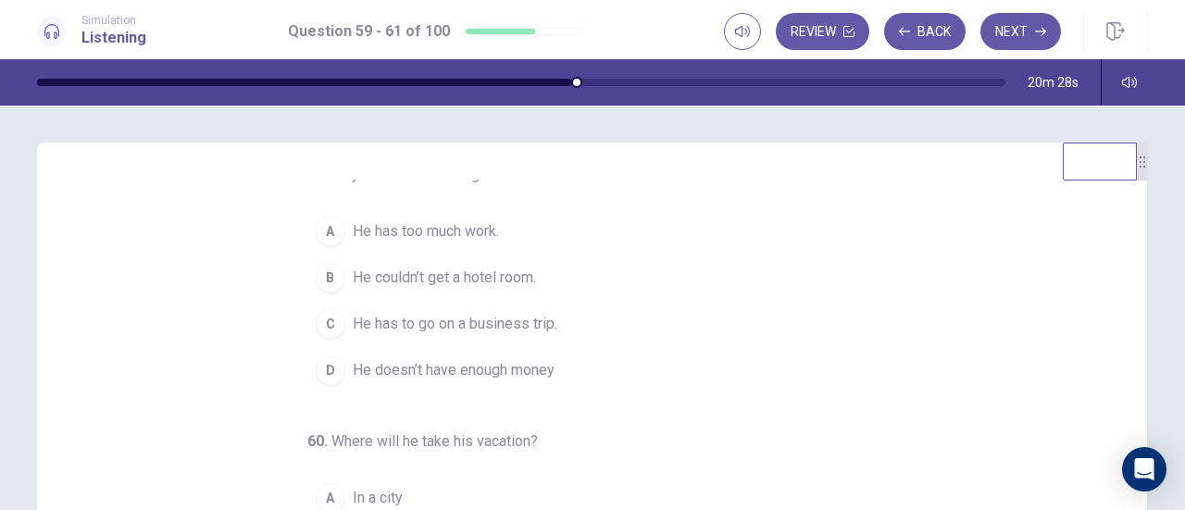
scroll to position [0, 0]
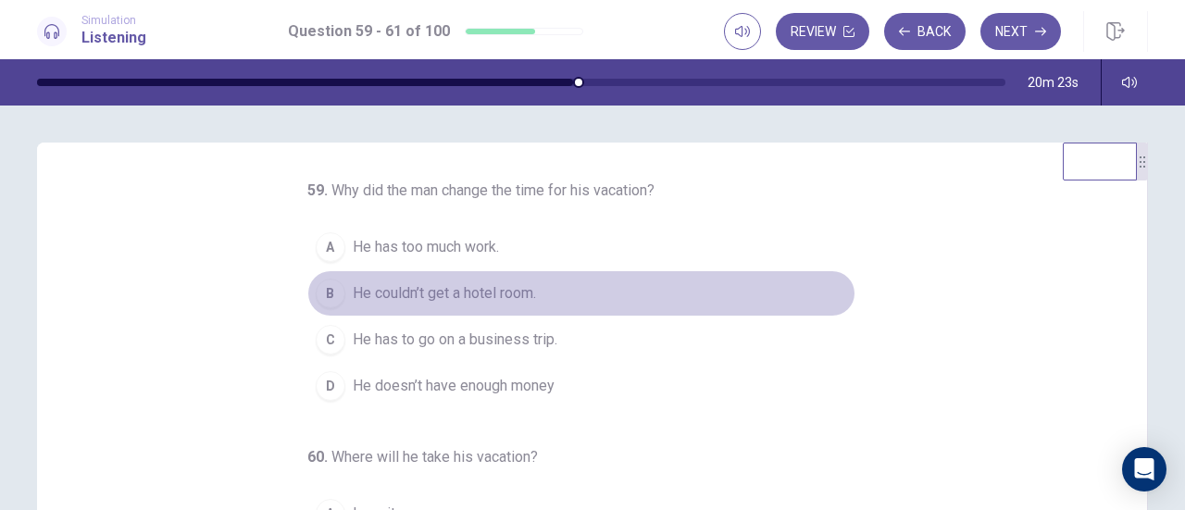
click at [473, 300] on button "B He couldn’t get a hotel room." at bounding box center [581, 293] width 548 height 46
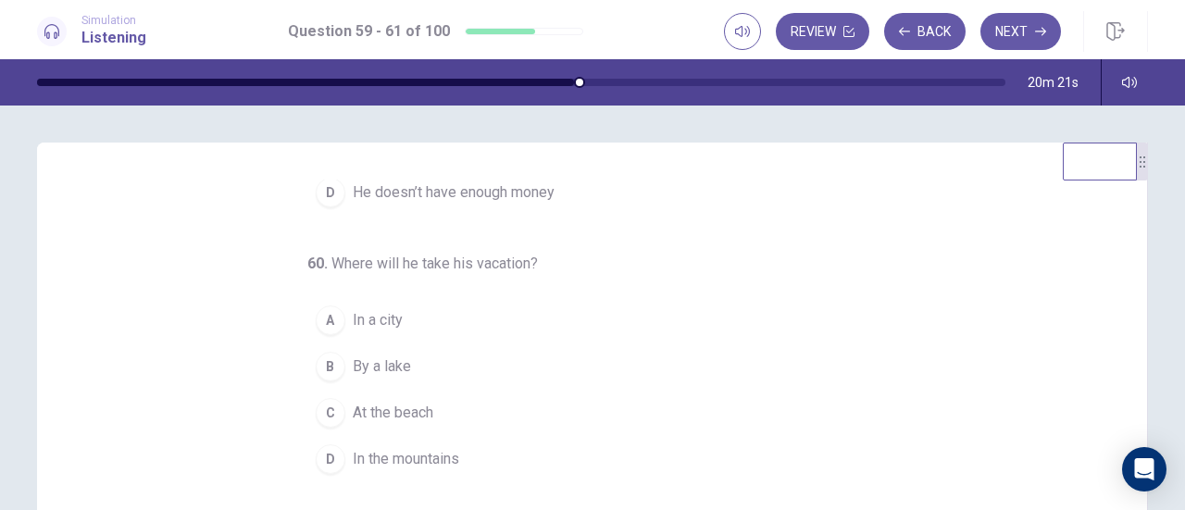
scroll to position [105, 0]
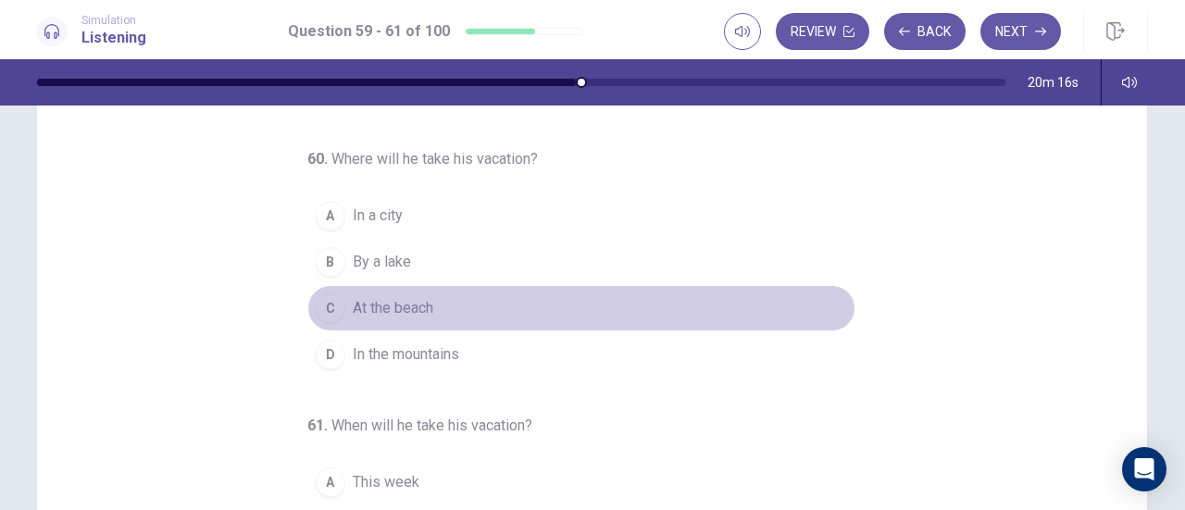
click at [353, 307] on span "At the beach" at bounding box center [393, 308] width 81 height 22
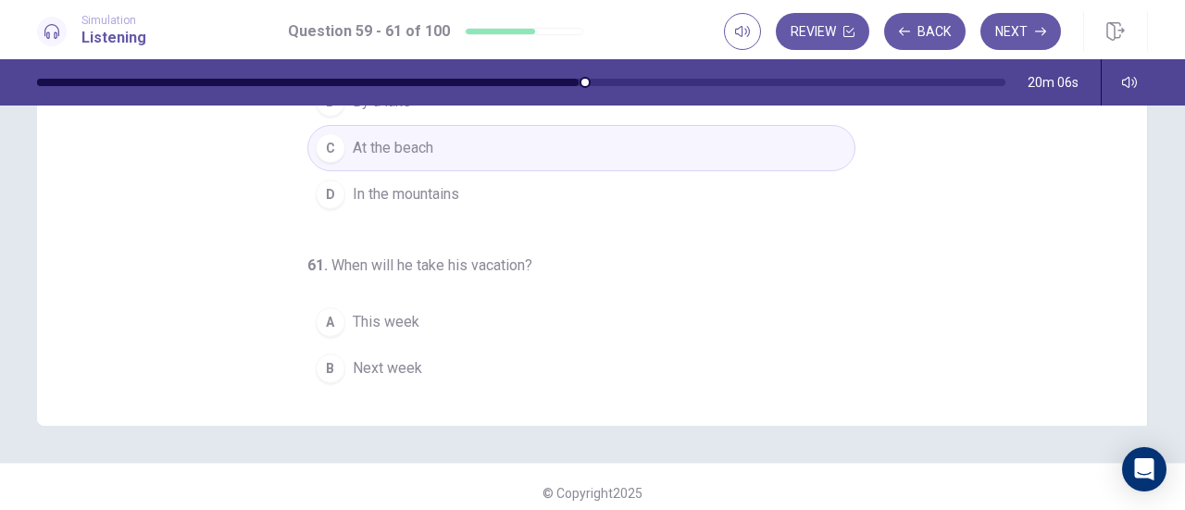
scroll to position [41, 0]
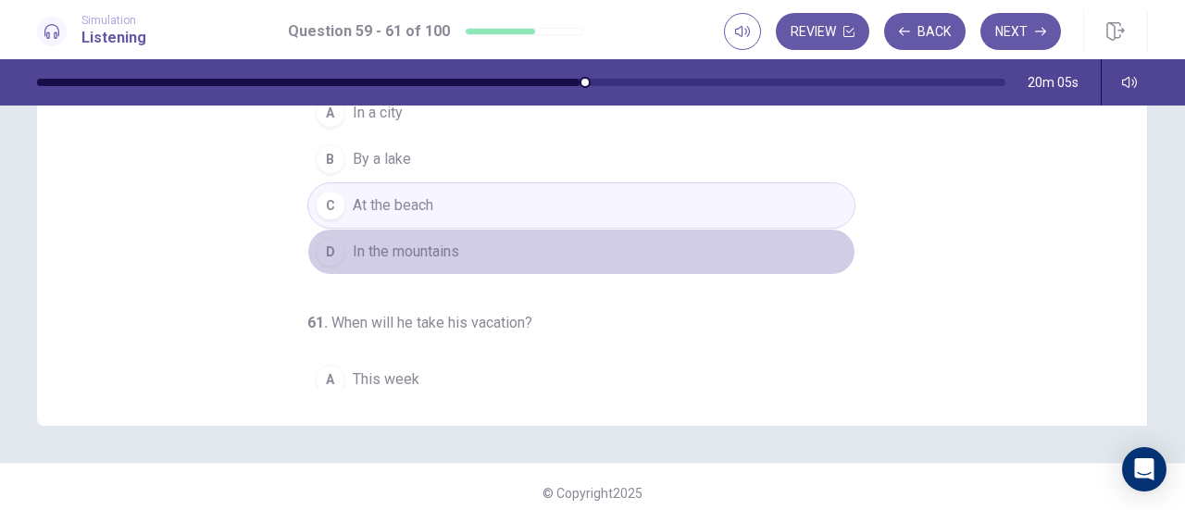
click at [467, 262] on button "D In the mountains" at bounding box center [581, 252] width 548 height 46
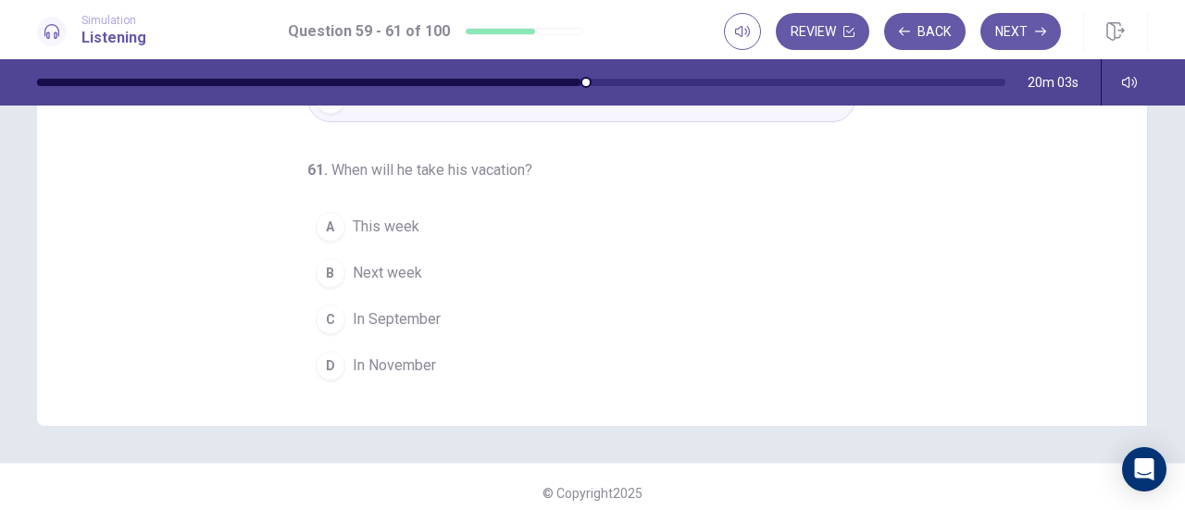
scroll to position [207, 0]
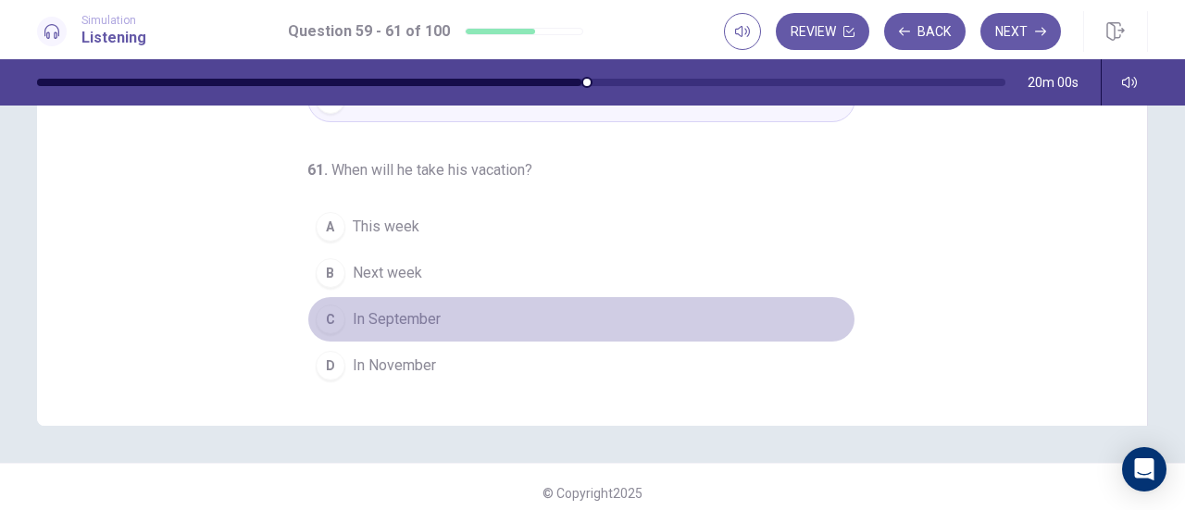
click at [316, 314] on div "C" at bounding box center [331, 320] width 30 height 30
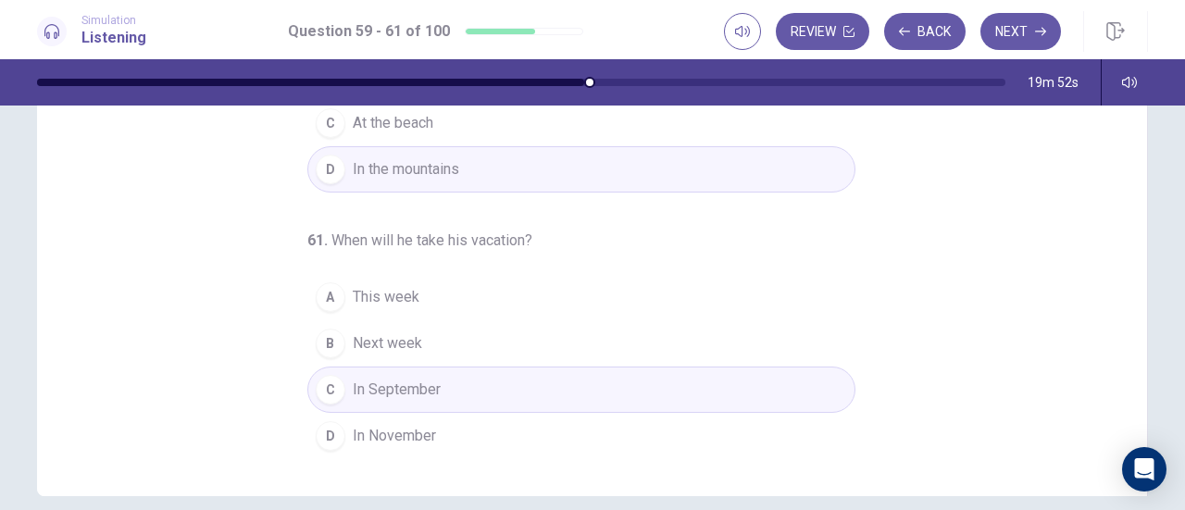
scroll to position [372, 0]
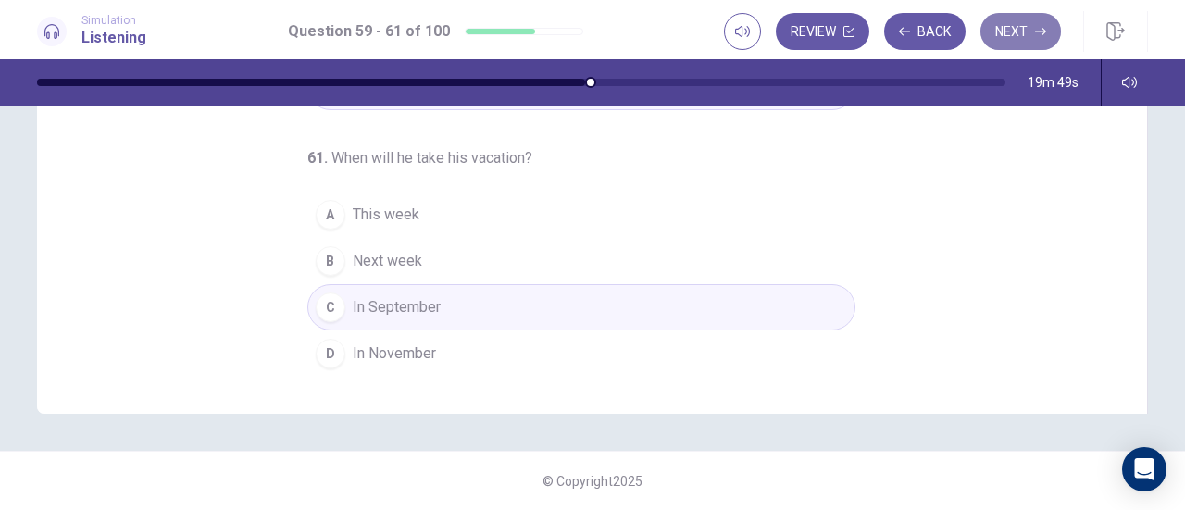
click at [1015, 31] on button "Next" at bounding box center [1021, 31] width 81 height 37
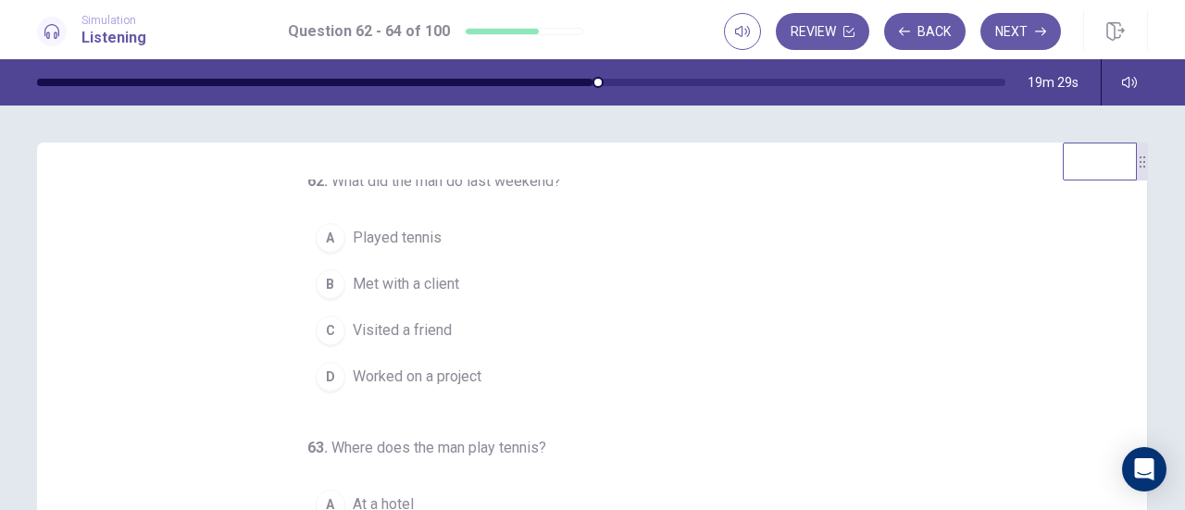
scroll to position [0, 0]
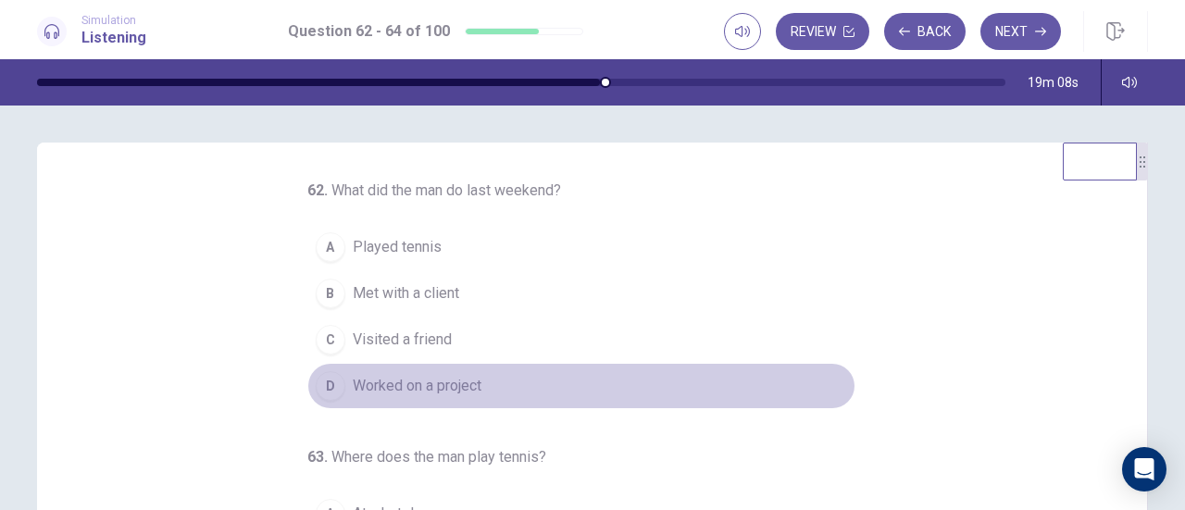
click at [316, 381] on div "D" at bounding box center [331, 386] width 30 height 30
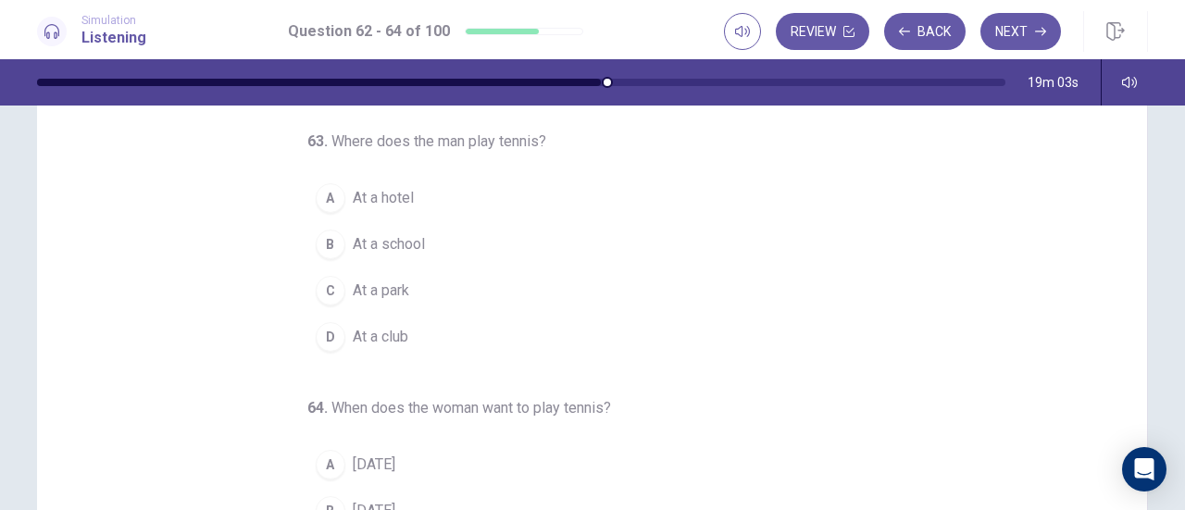
scroll to position [132, 0]
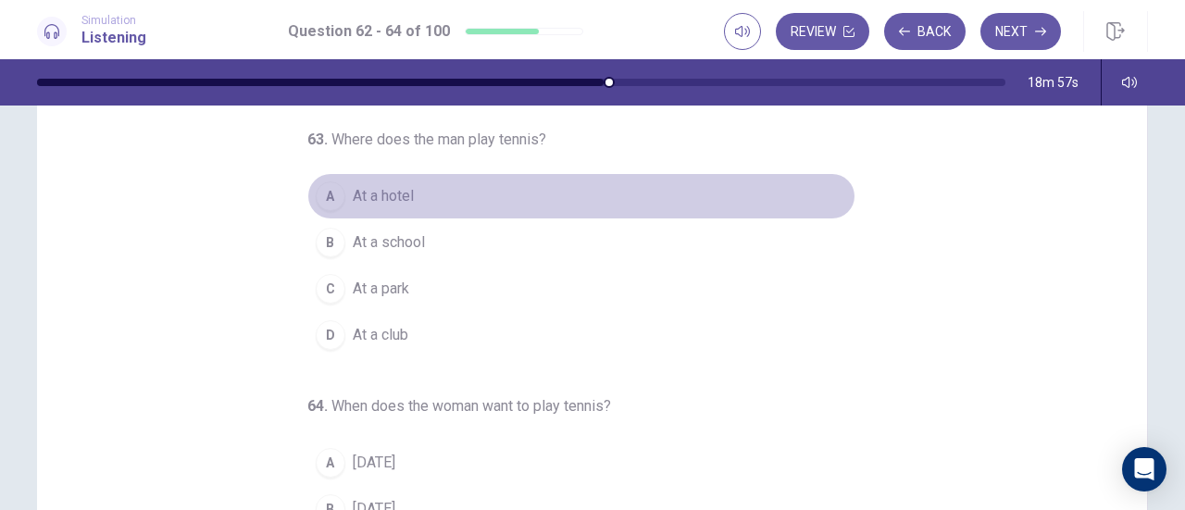
click at [379, 187] on span "At a hotel" at bounding box center [383, 196] width 61 height 22
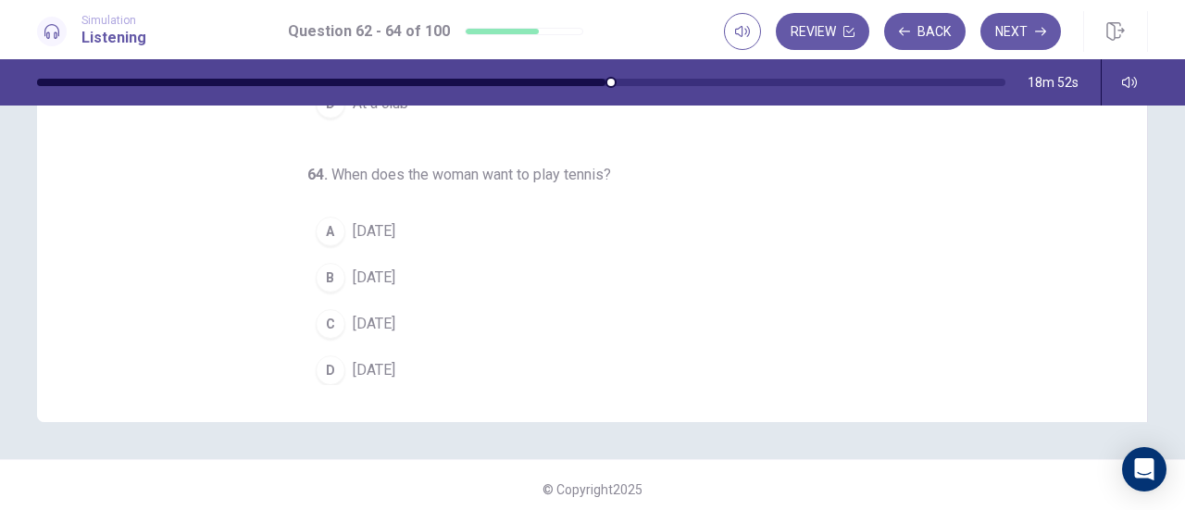
scroll to position [365, 0]
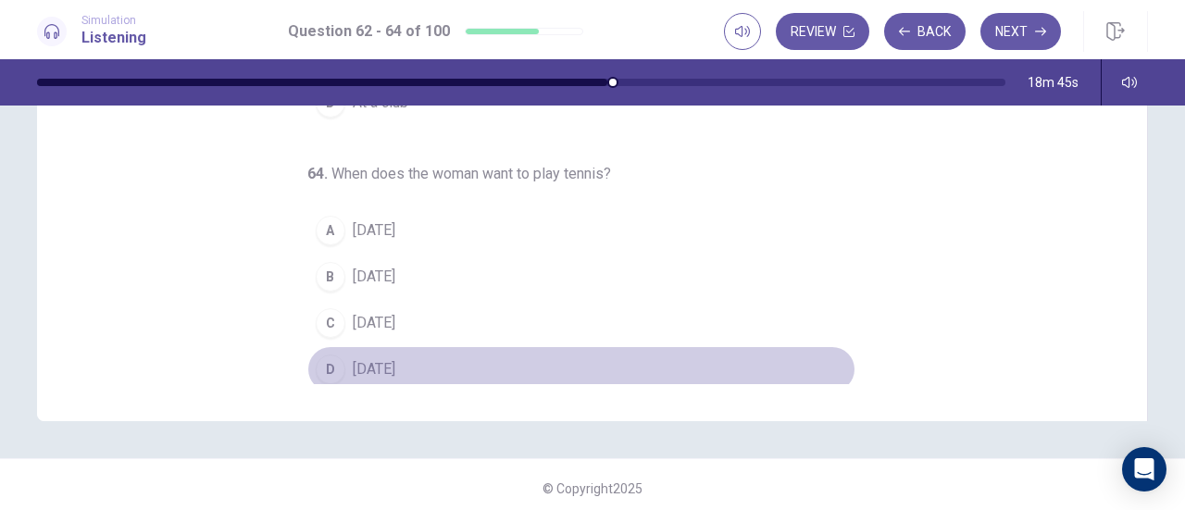
click at [323, 358] on div "D" at bounding box center [331, 370] width 30 height 30
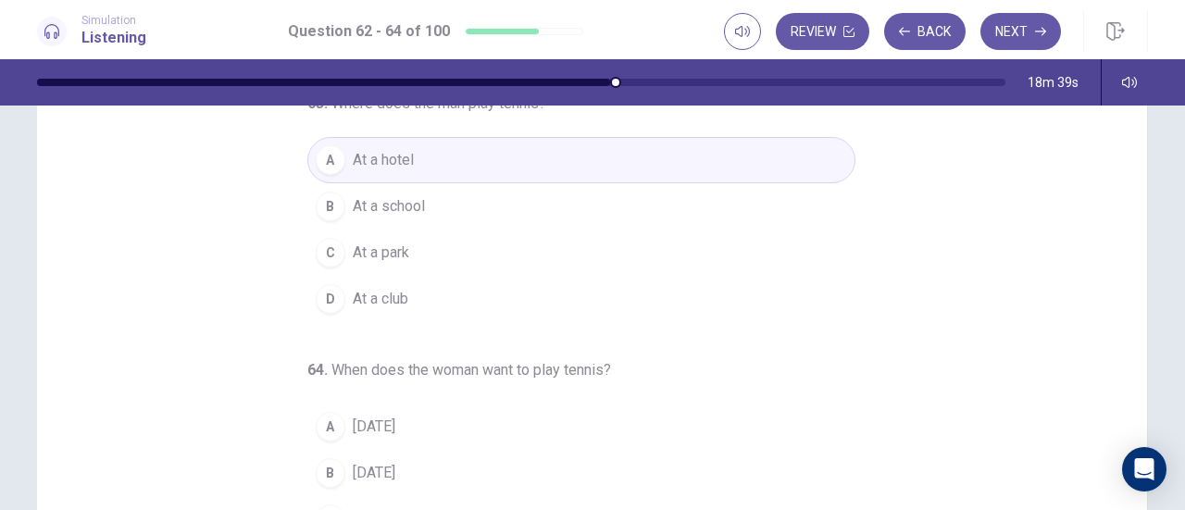
scroll to position [372, 0]
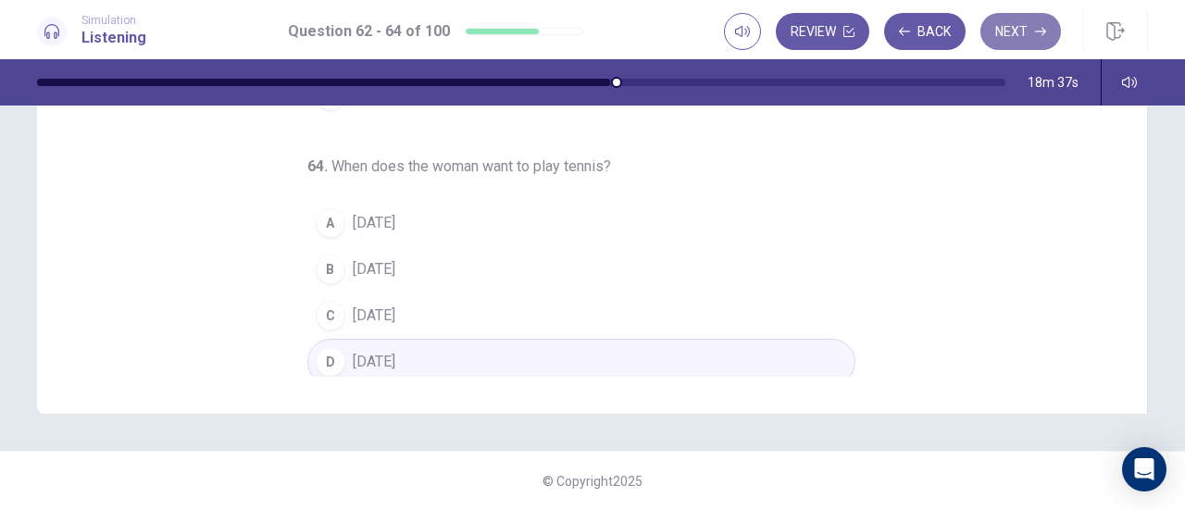
click at [1022, 32] on button "Next" at bounding box center [1021, 31] width 81 height 37
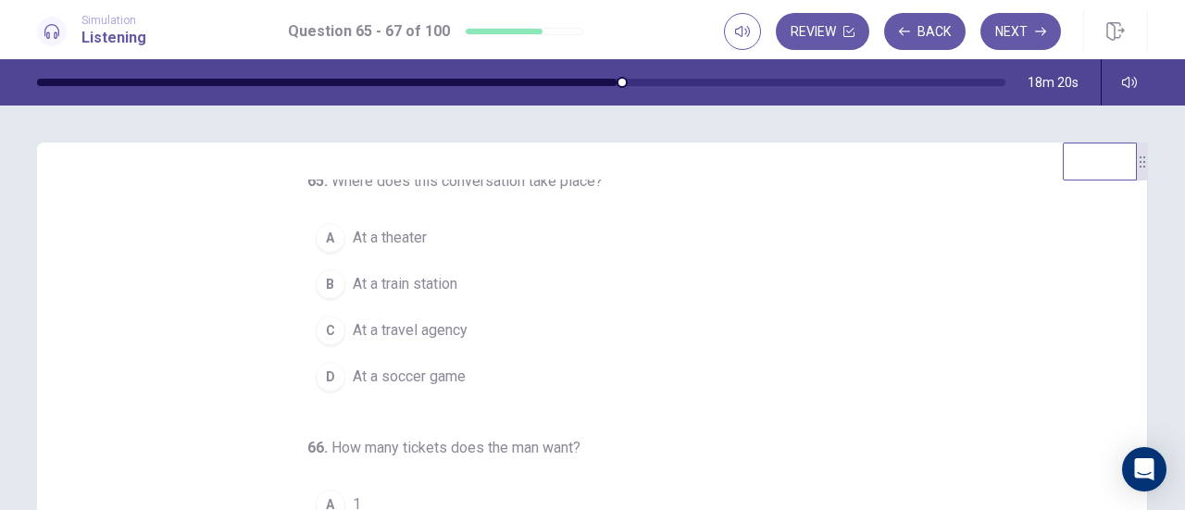
scroll to position [0, 0]
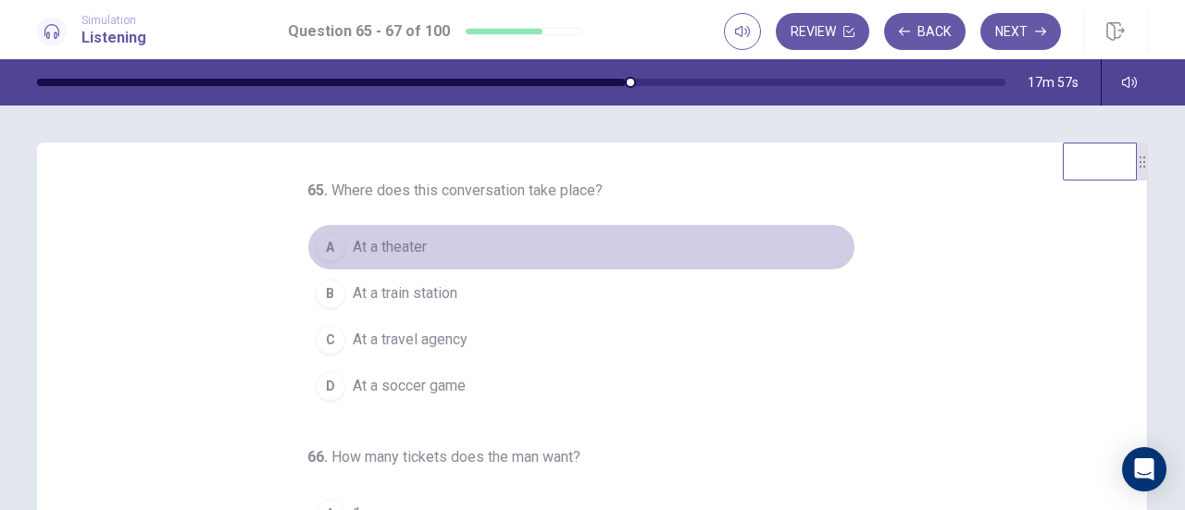
click at [424, 240] on button "A At a theater" at bounding box center [581, 247] width 548 height 46
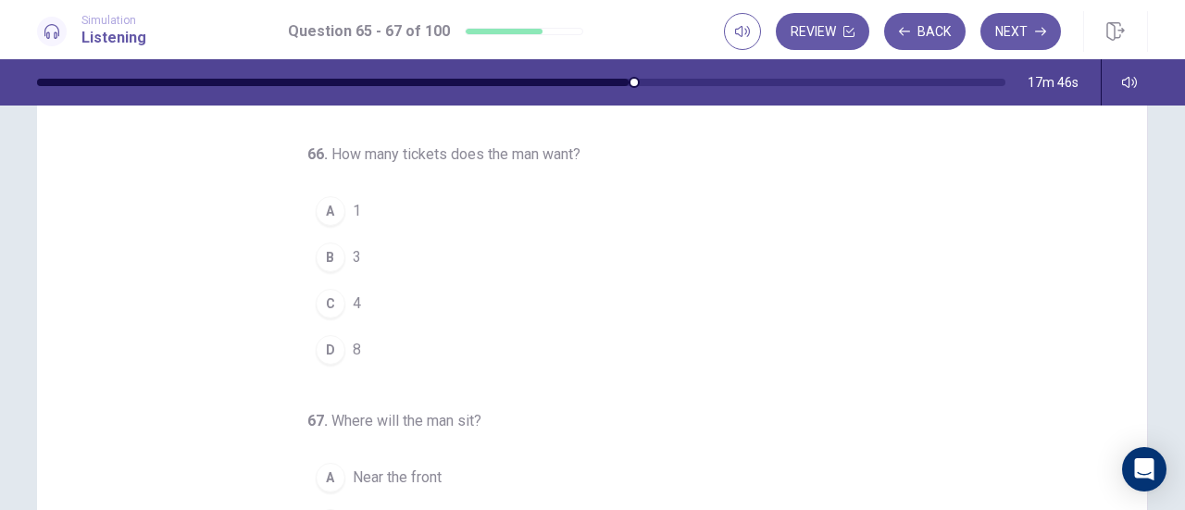
scroll to position [119, 0]
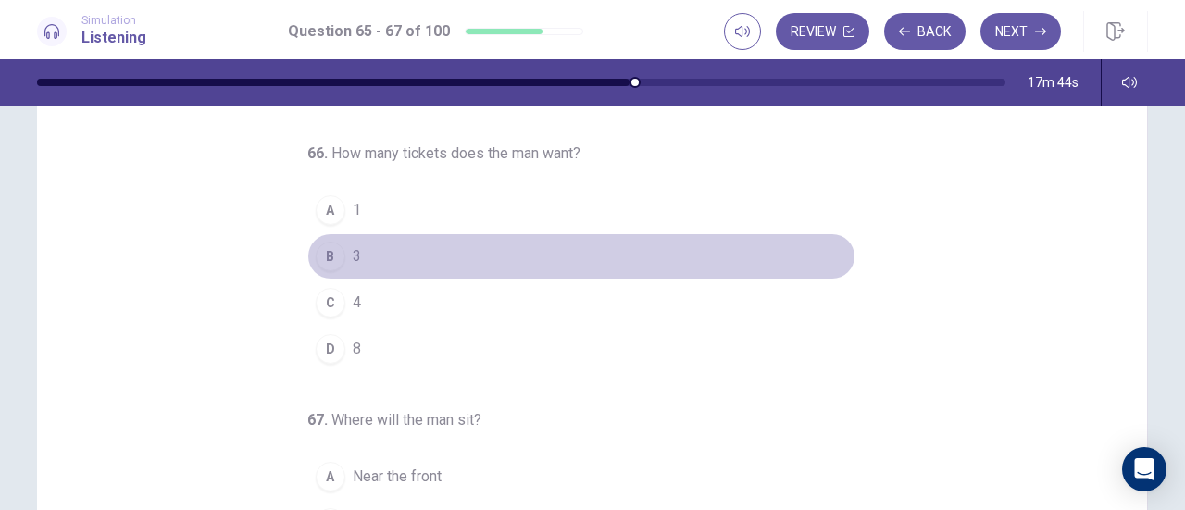
click at [324, 242] on div "B" at bounding box center [331, 257] width 30 height 30
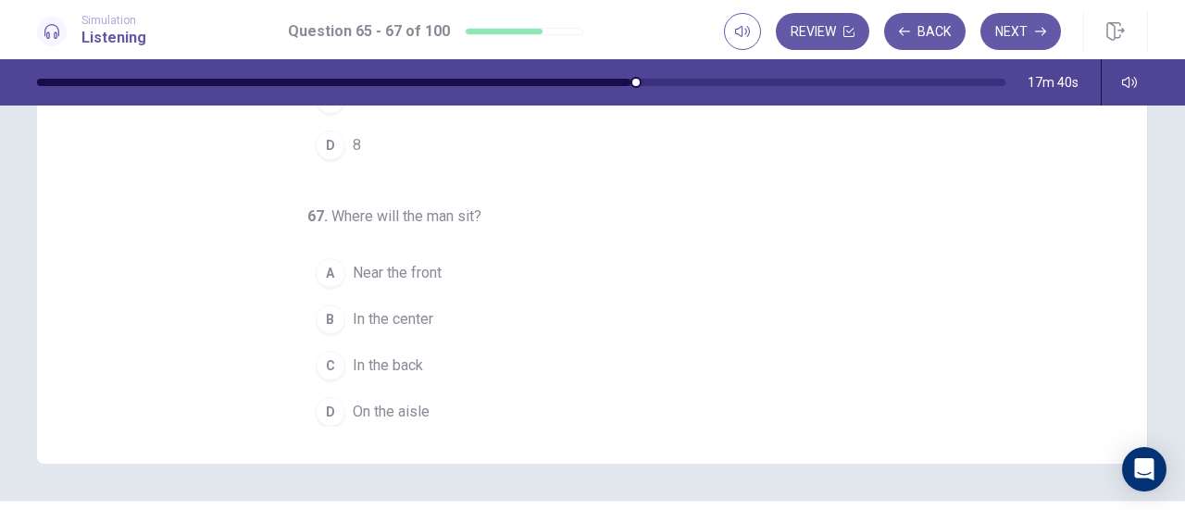
scroll to position [323, 0]
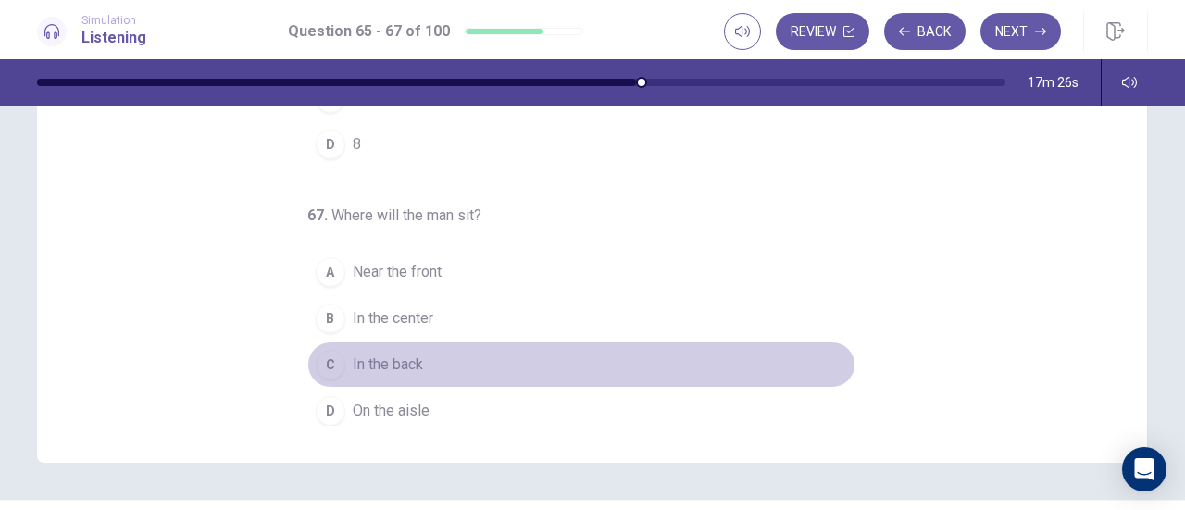
click at [319, 355] on div "C" at bounding box center [331, 365] width 30 height 30
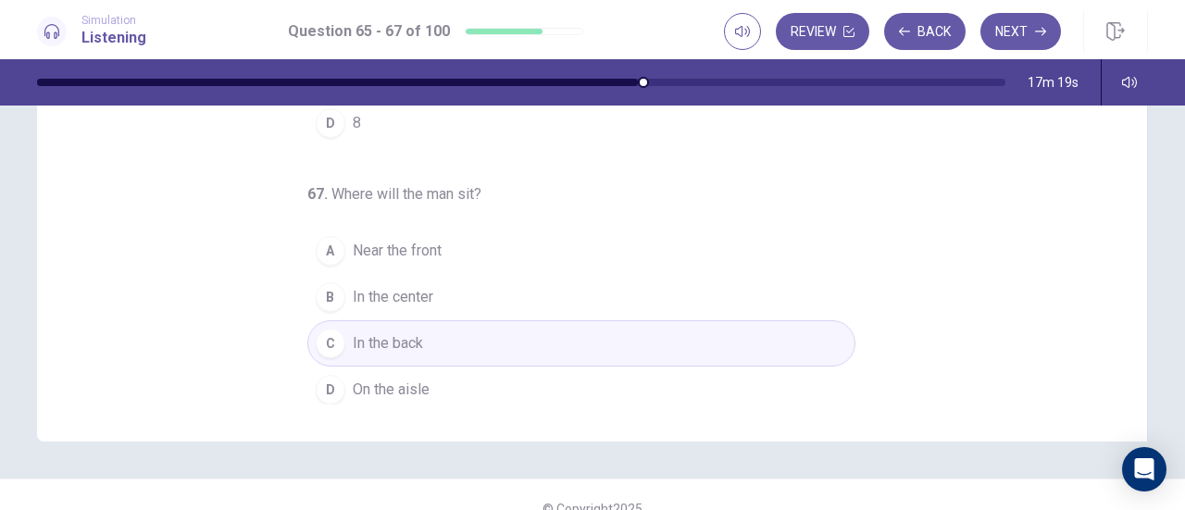
scroll to position [372, 0]
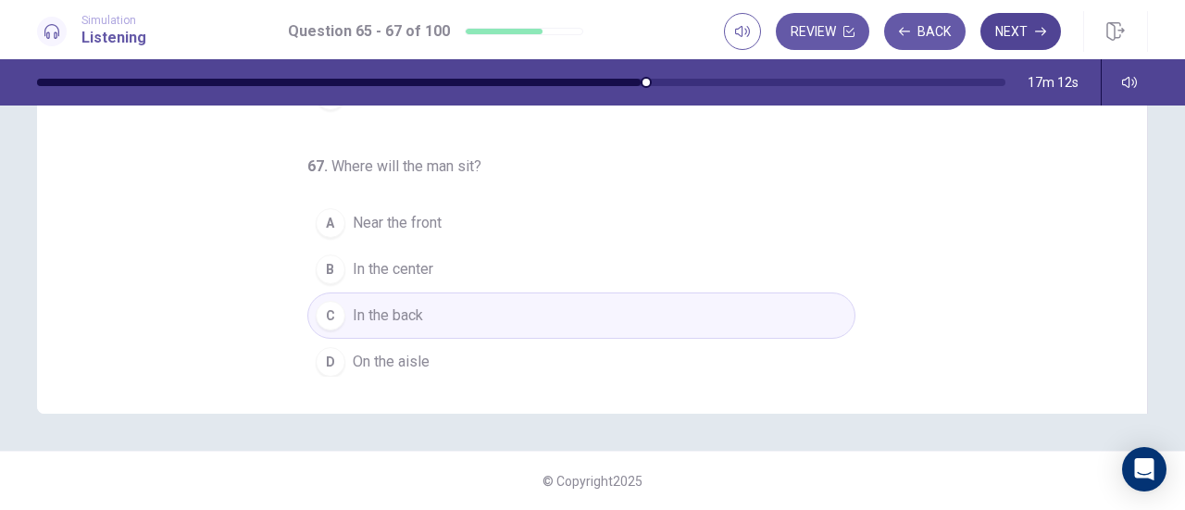
click at [1019, 41] on button "Next" at bounding box center [1021, 31] width 81 height 37
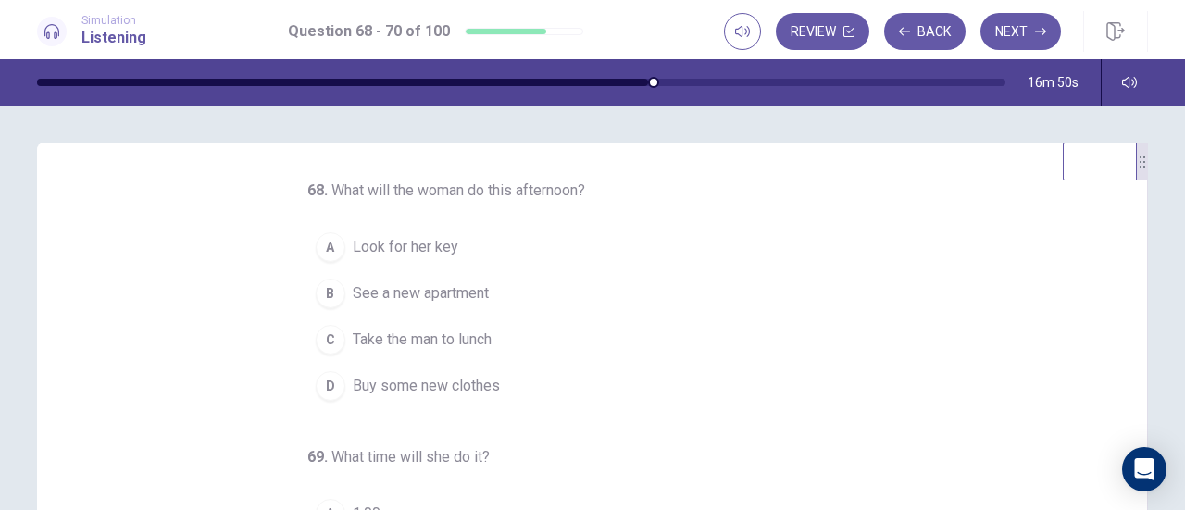
scroll to position [4, 0]
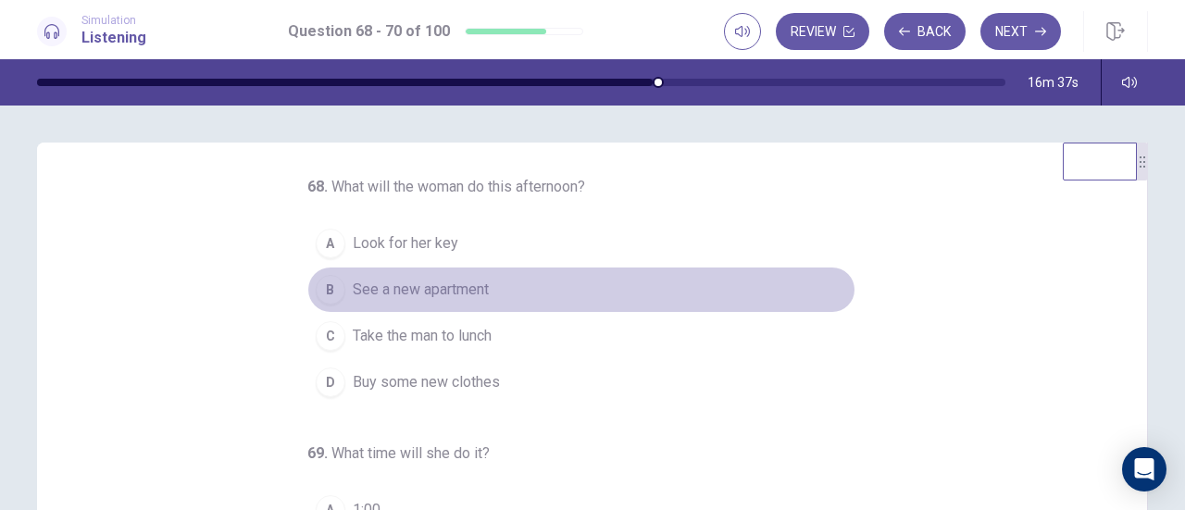
click at [328, 287] on div "B" at bounding box center [331, 290] width 30 height 30
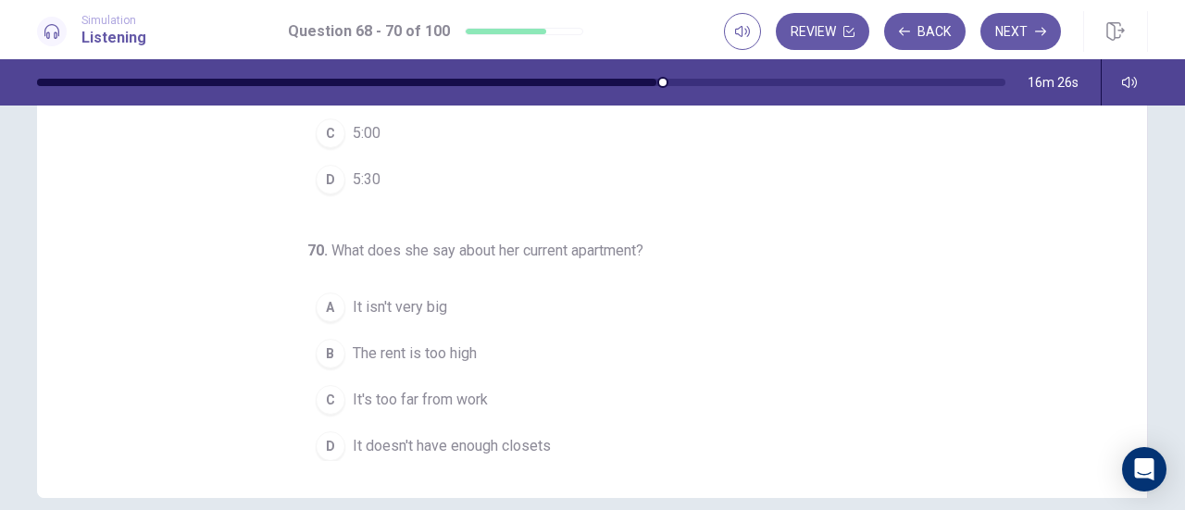
scroll to position [287, 0]
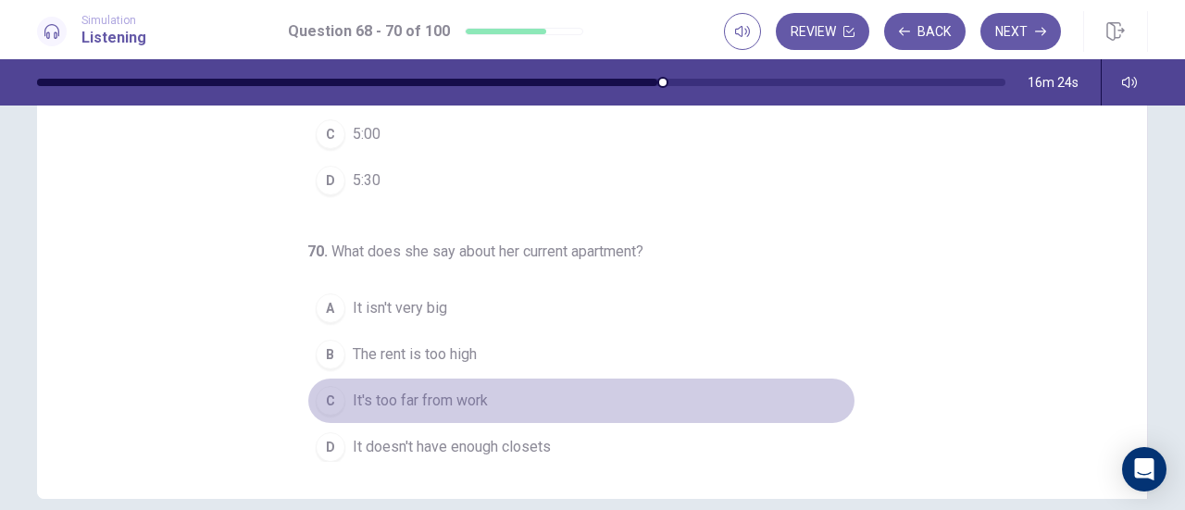
click at [328, 388] on div "C" at bounding box center [331, 401] width 30 height 30
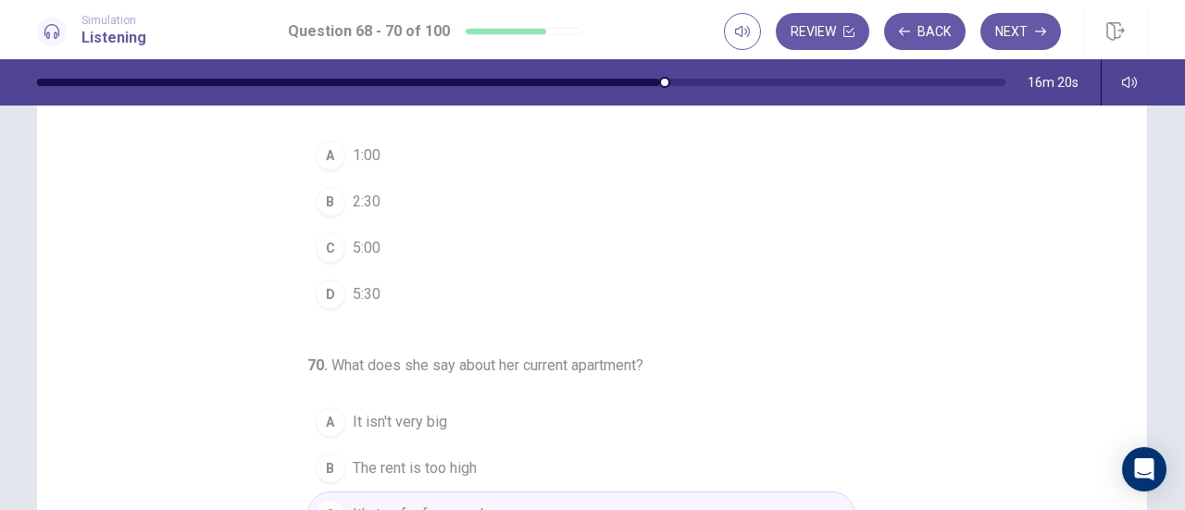
scroll to position [157, 0]
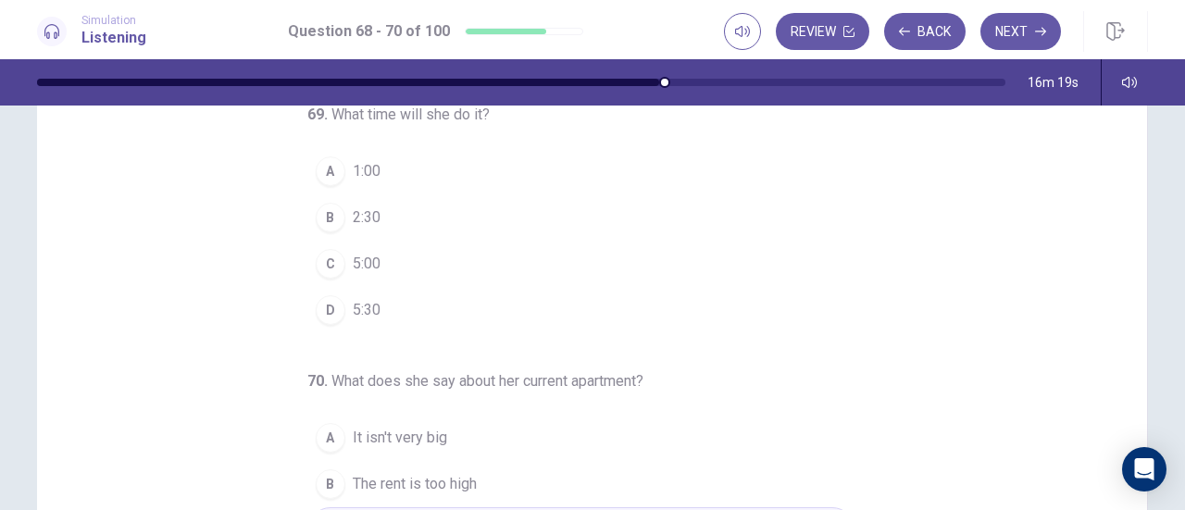
click at [324, 210] on div "B" at bounding box center [331, 218] width 30 height 30
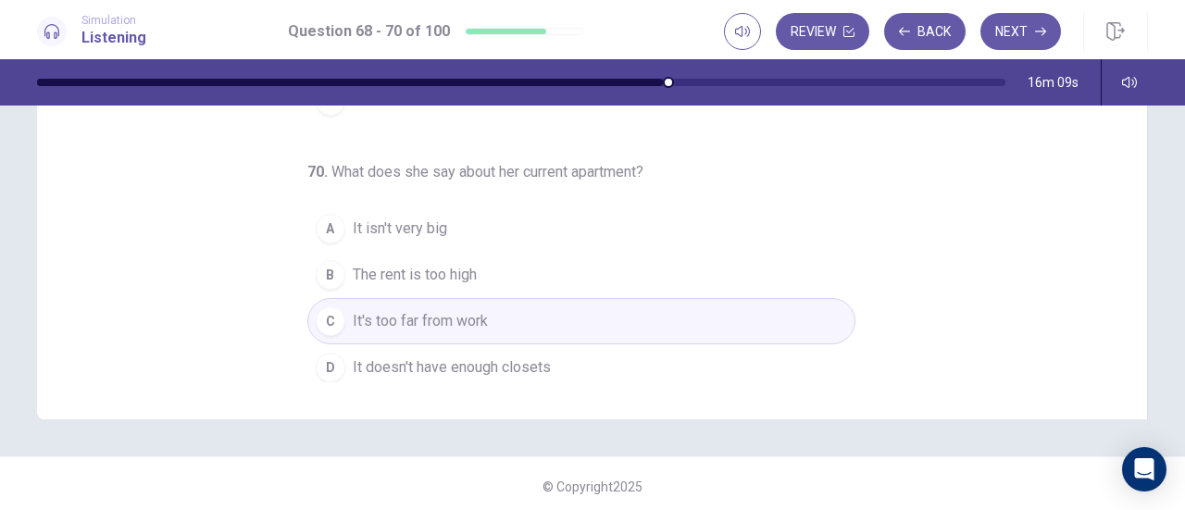
scroll to position [368, 0]
click at [1022, 31] on button "Next" at bounding box center [1021, 31] width 81 height 37
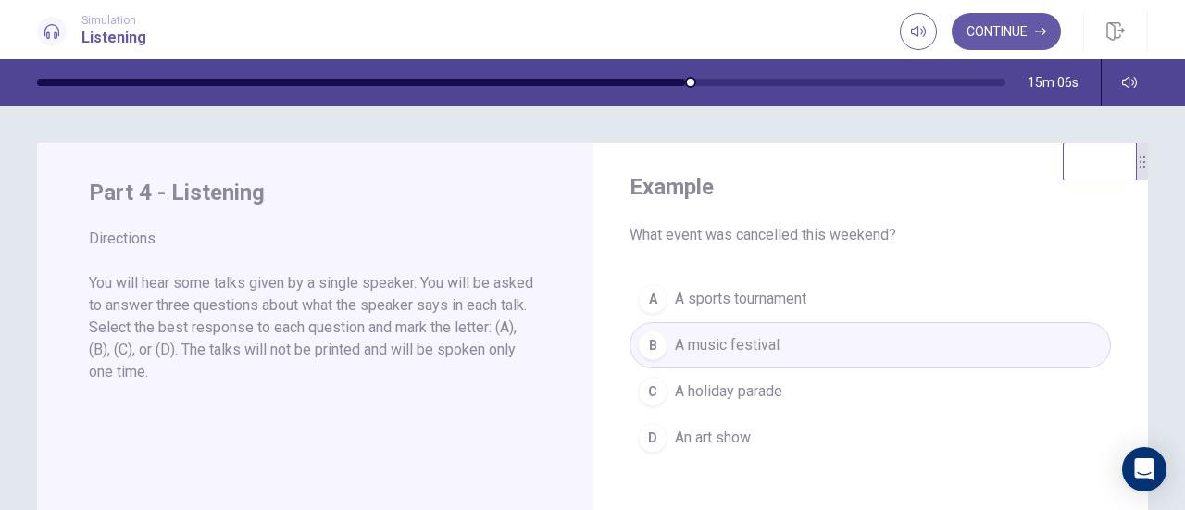
scroll to position [1, 0]
click at [994, 32] on button "Continue" at bounding box center [1006, 31] width 109 height 37
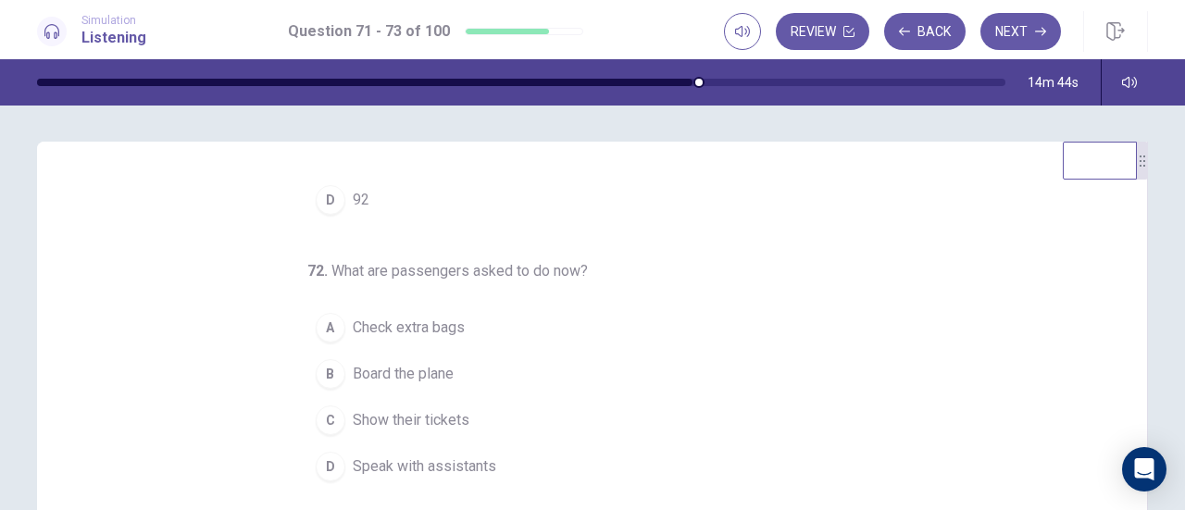
scroll to position [0, 0]
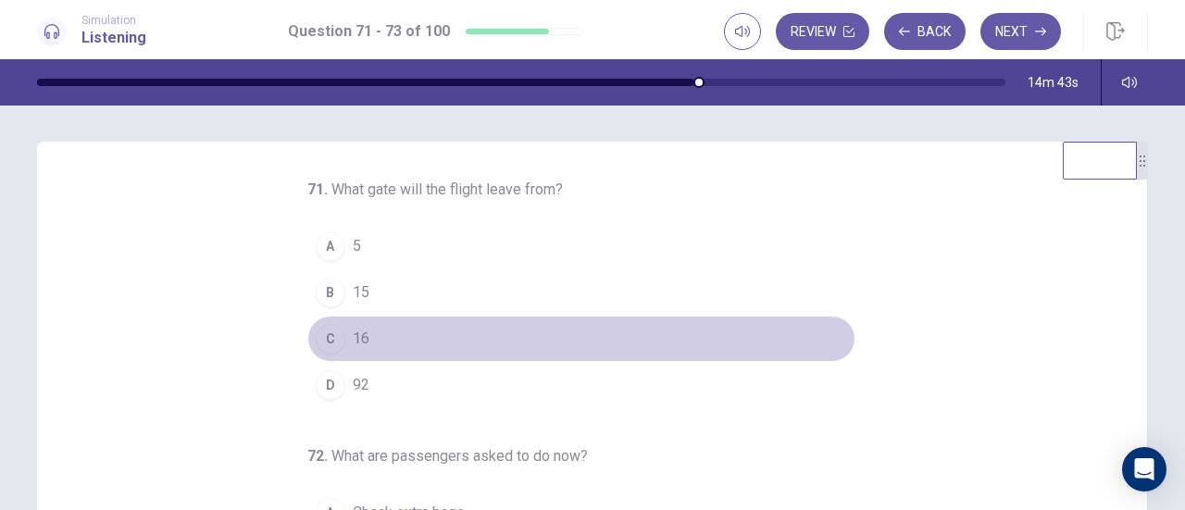
click at [324, 340] on div "C" at bounding box center [331, 339] width 30 height 30
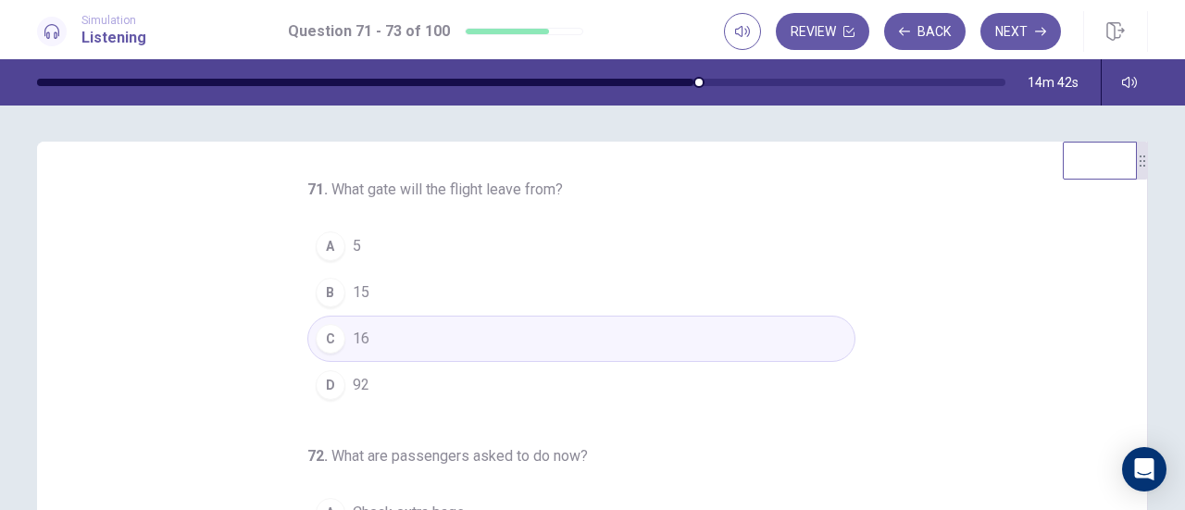
scroll to position [185, 0]
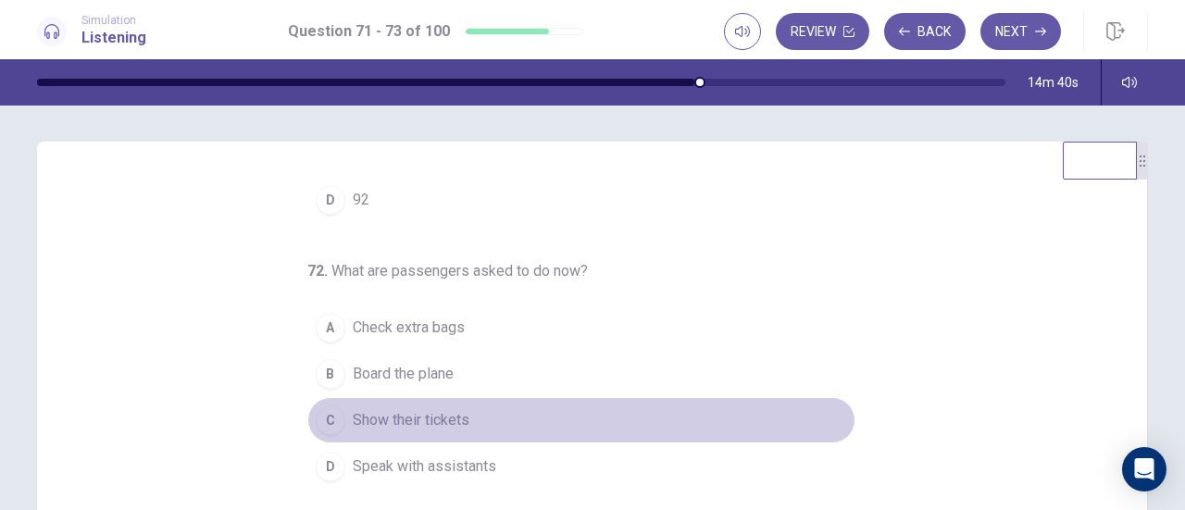
click at [326, 424] on div "C" at bounding box center [331, 421] width 30 height 30
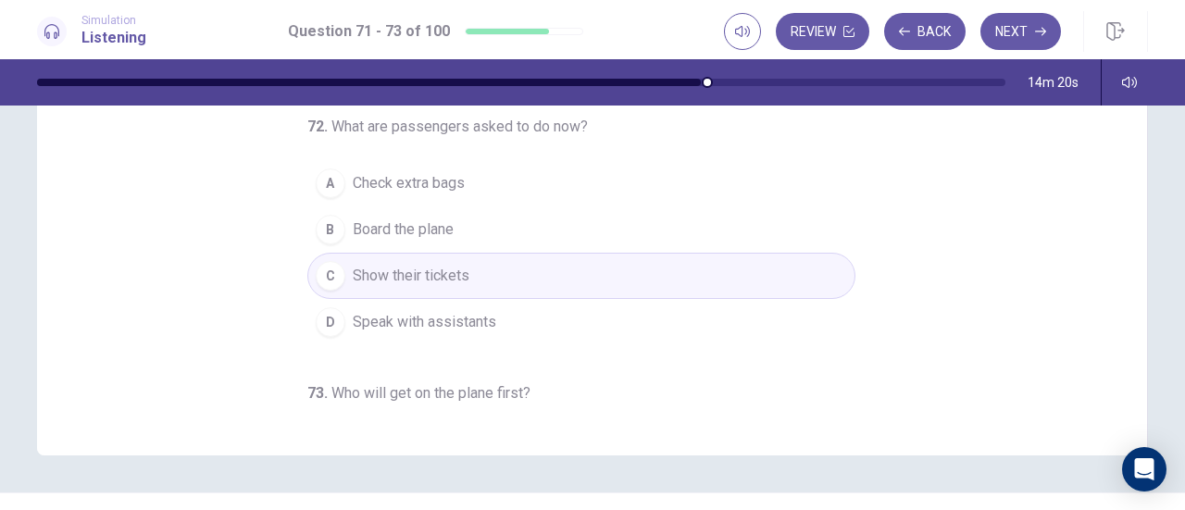
scroll to position [332, 0]
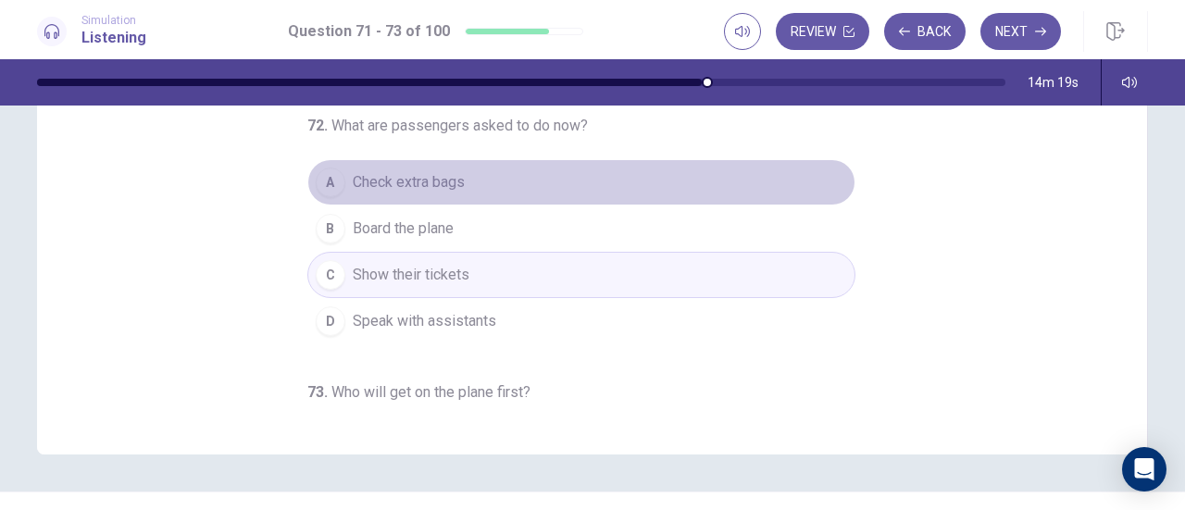
click at [472, 187] on button "A Check extra bags" at bounding box center [581, 182] width 548 height 46
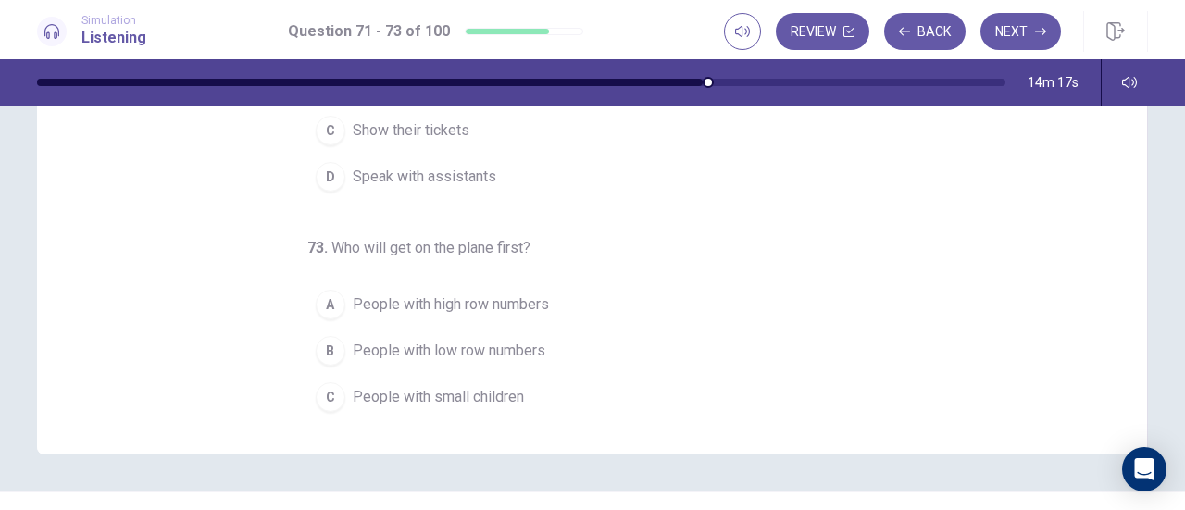
scroll to position [185, 0]
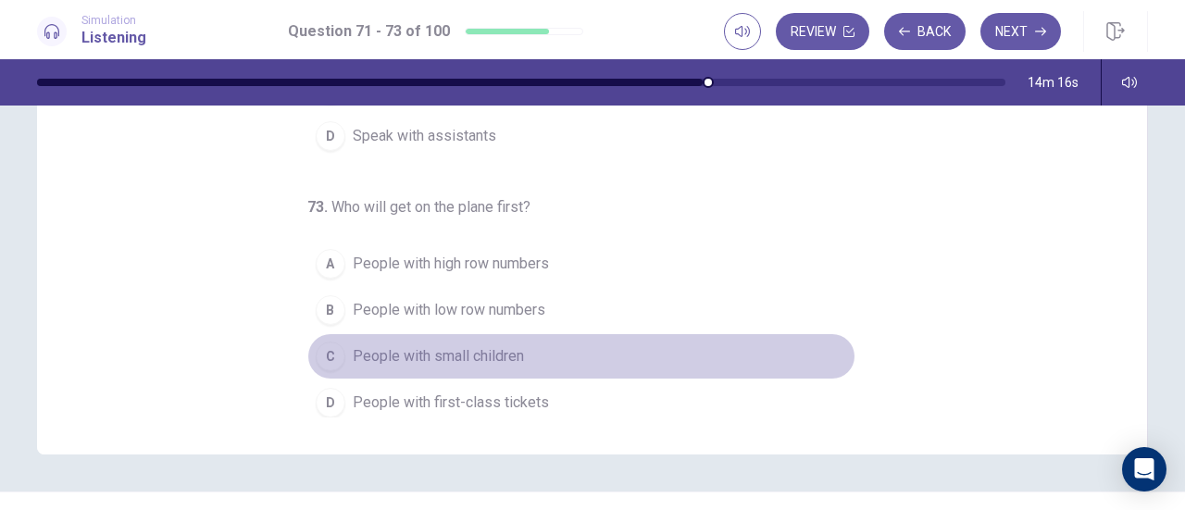
click at [376, 358] on span "People with small children" at bounding box center [438, 356] width 171 height 22
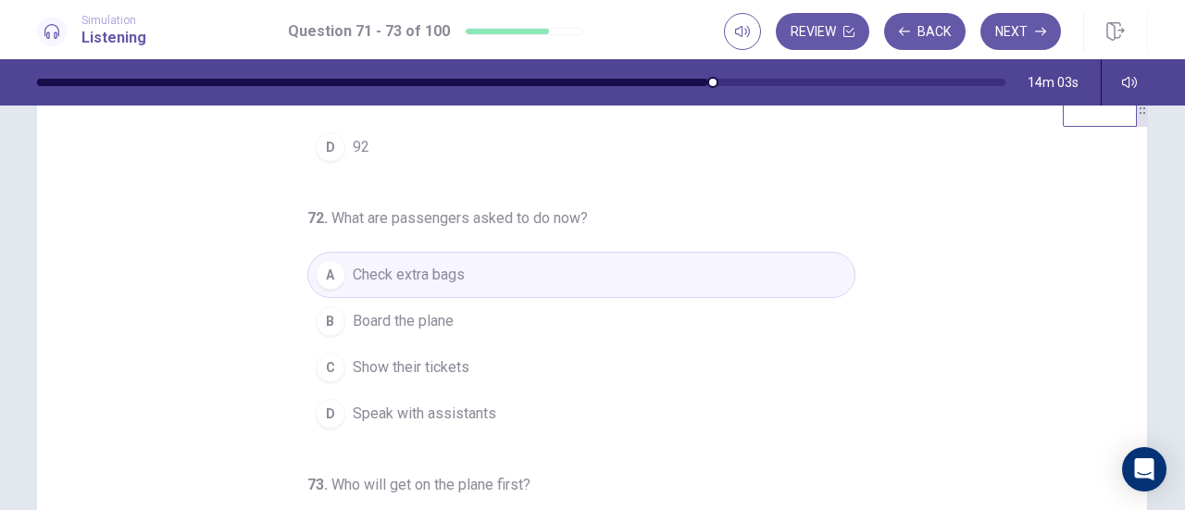
scroll to position [0, 0]
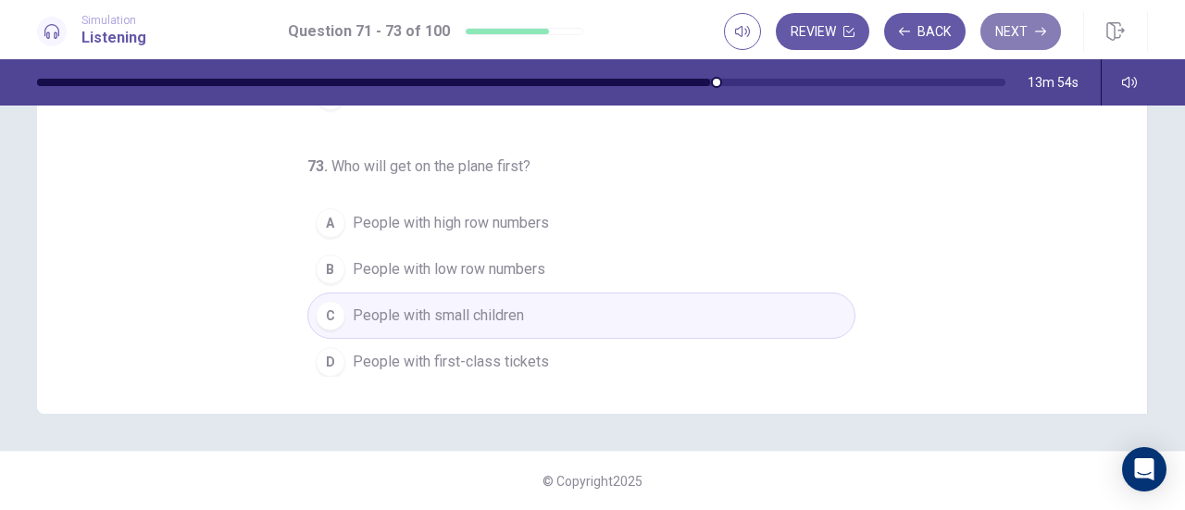
click at [1008, 32] on button "Next" at bounding box center [1021, 31] width 81 height 37
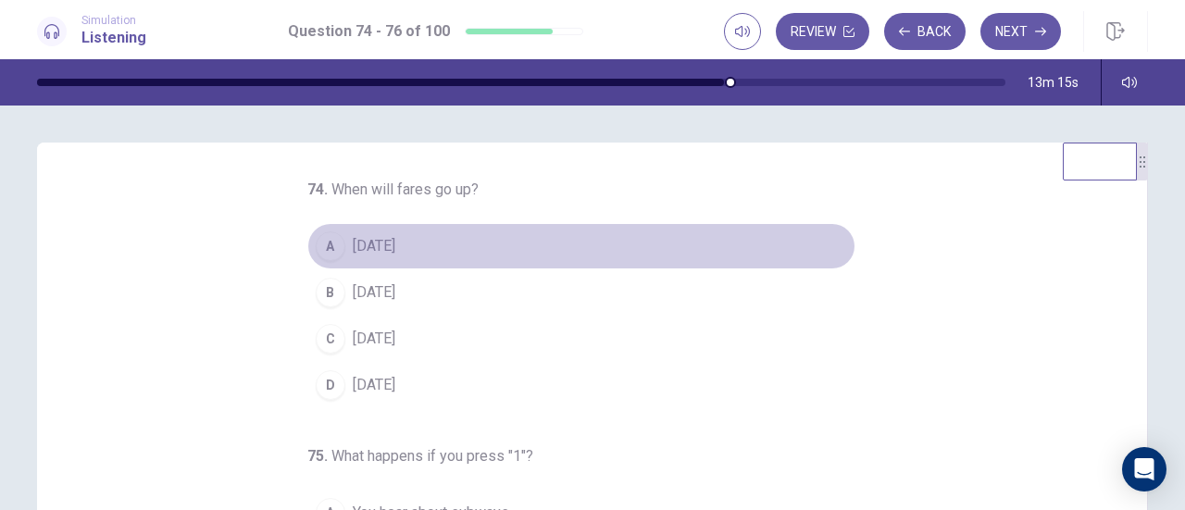
click at [322, 238] on div "A" at bounding box center [331, 247] width 30 height 30
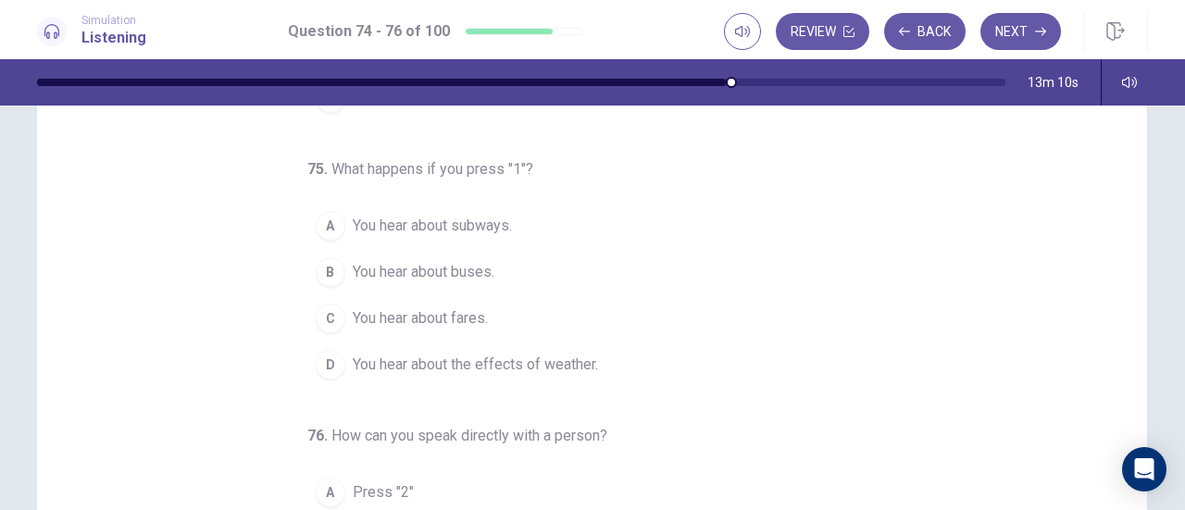
scroll to position [117, 0]
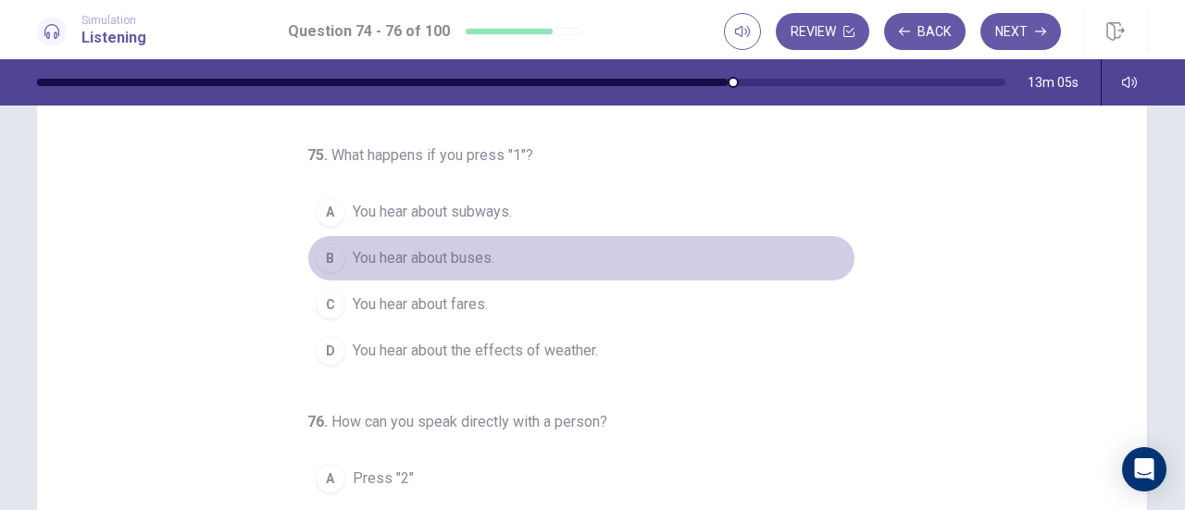
click at [319, 250] on div "B" at bounding box center [331, 259] width 30 height 30
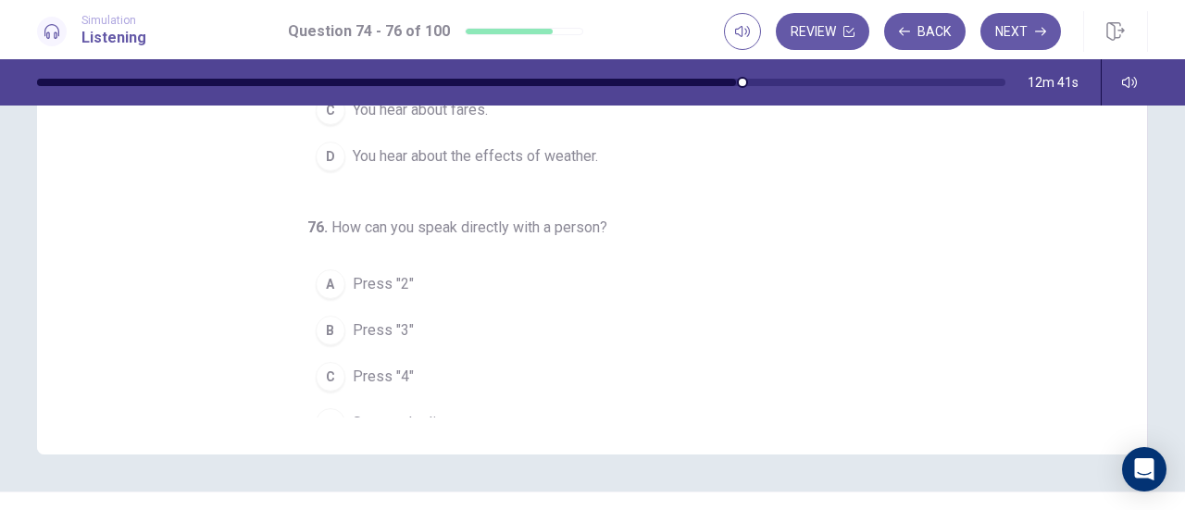
scroll to position [185, 0]
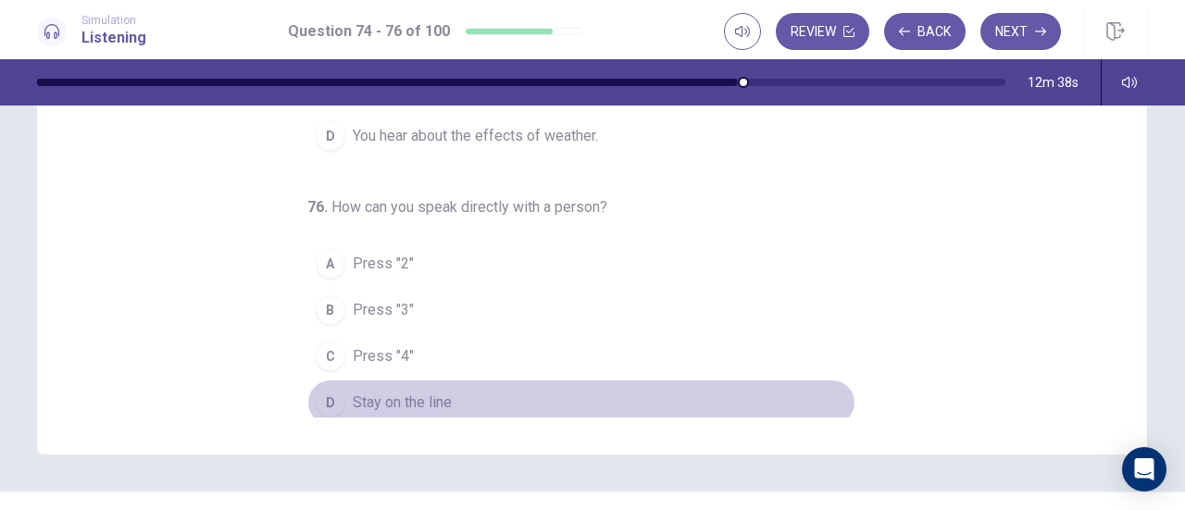
click at [320, 390] on div "D" at bounding box center [331, 403] width 30 height 30
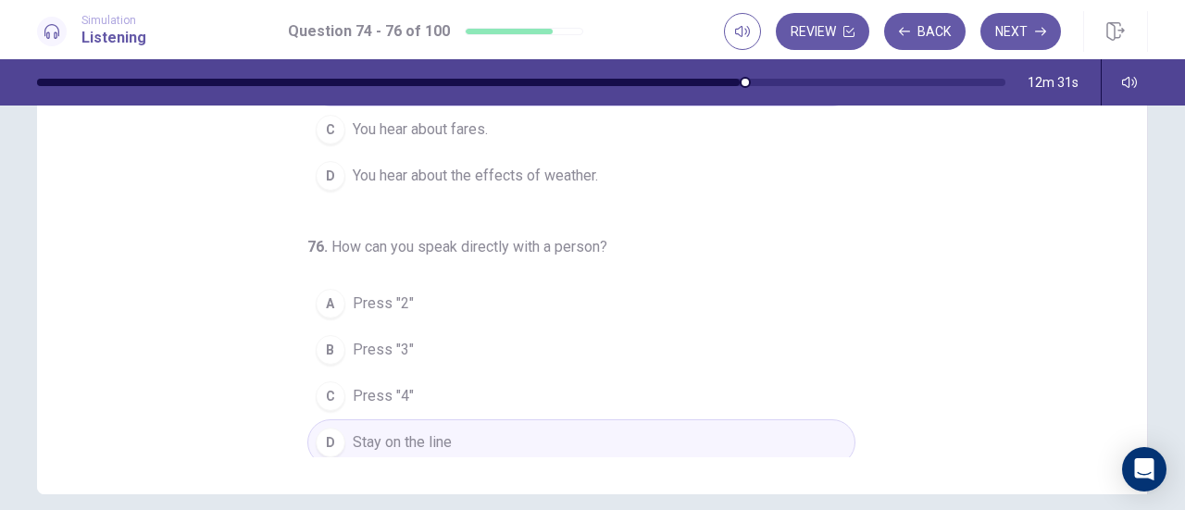
scroll to position [372, 0]
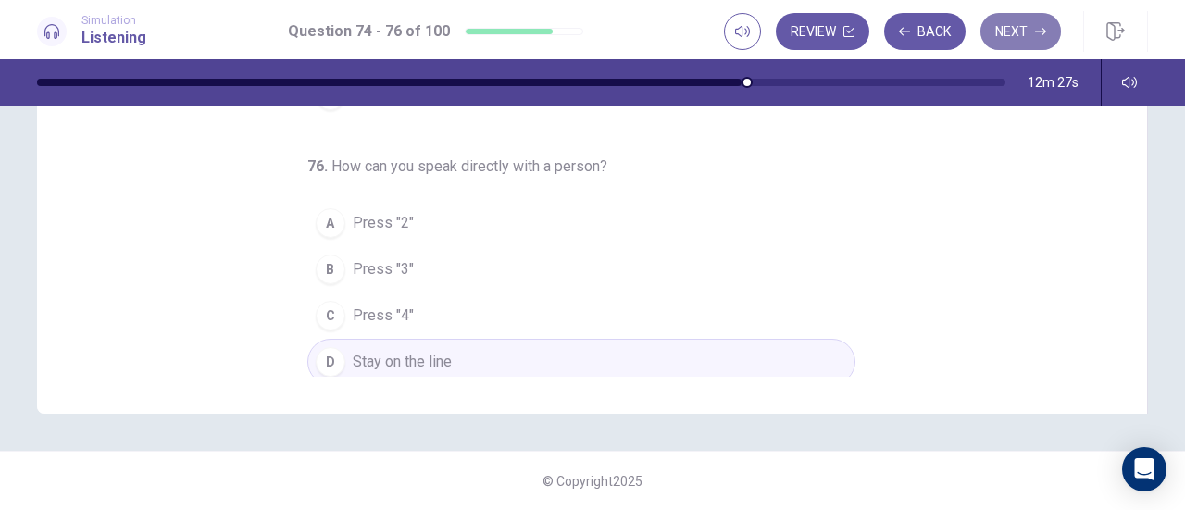
click at [994, 32] on button "Next" at bounding box center [1021, 31] width 81 height 37
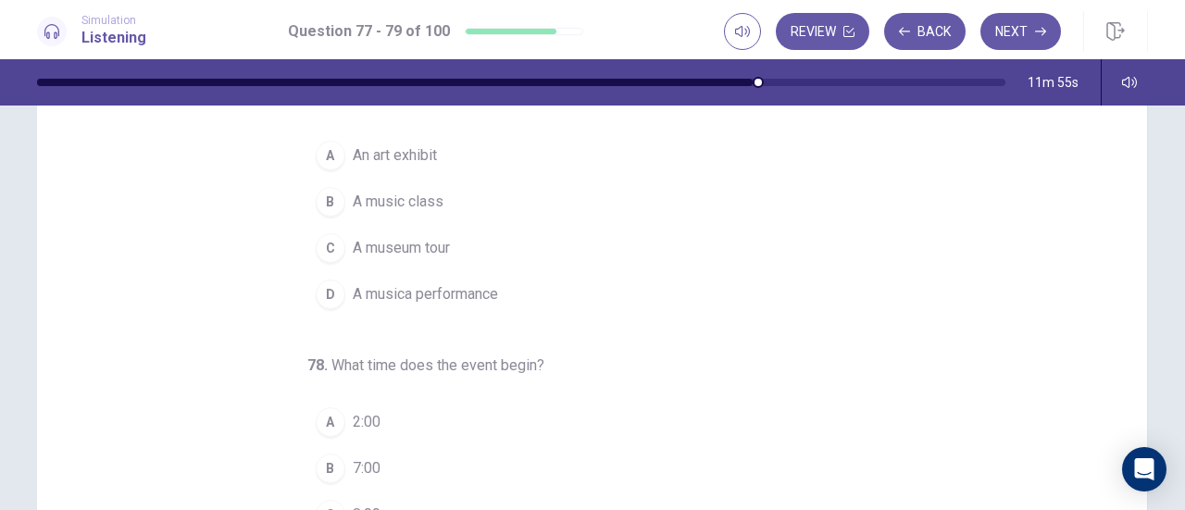
scroll to position [0, 0]
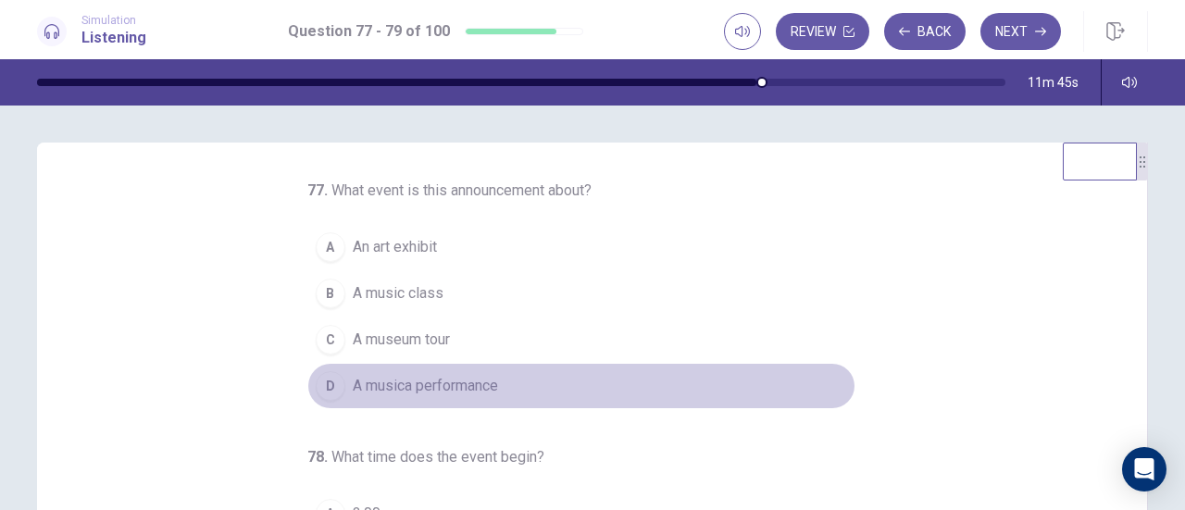
click at [405, 379] on span "A musica performance" at bounding box center [425, 386] width 145 height 22
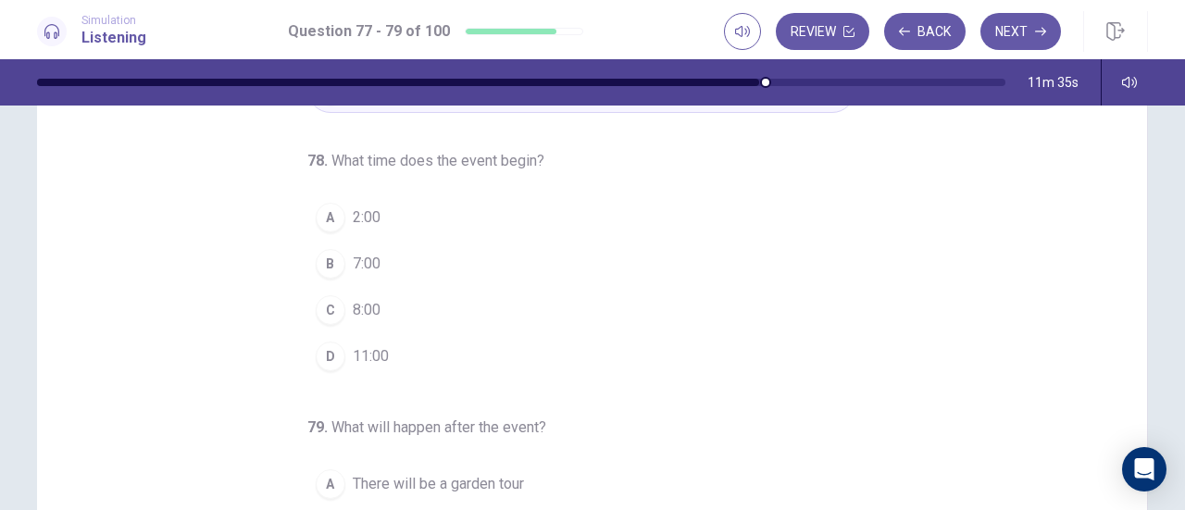
scroll to position [81, 0]
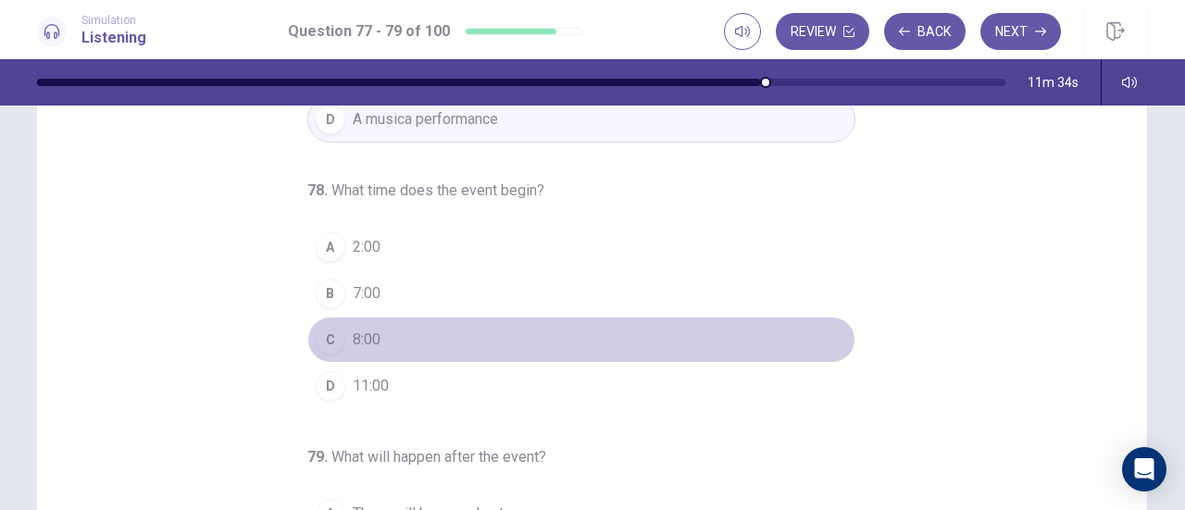
click at [332, 328] on div "C" at bounding box center [331, 340] width 30 height 30
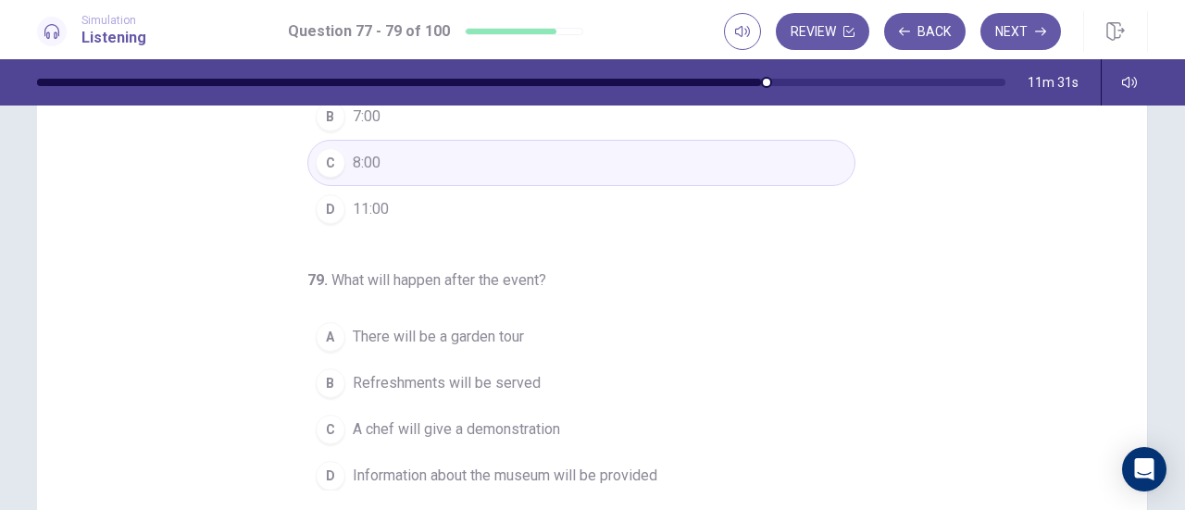
scroll to position [346, 0]
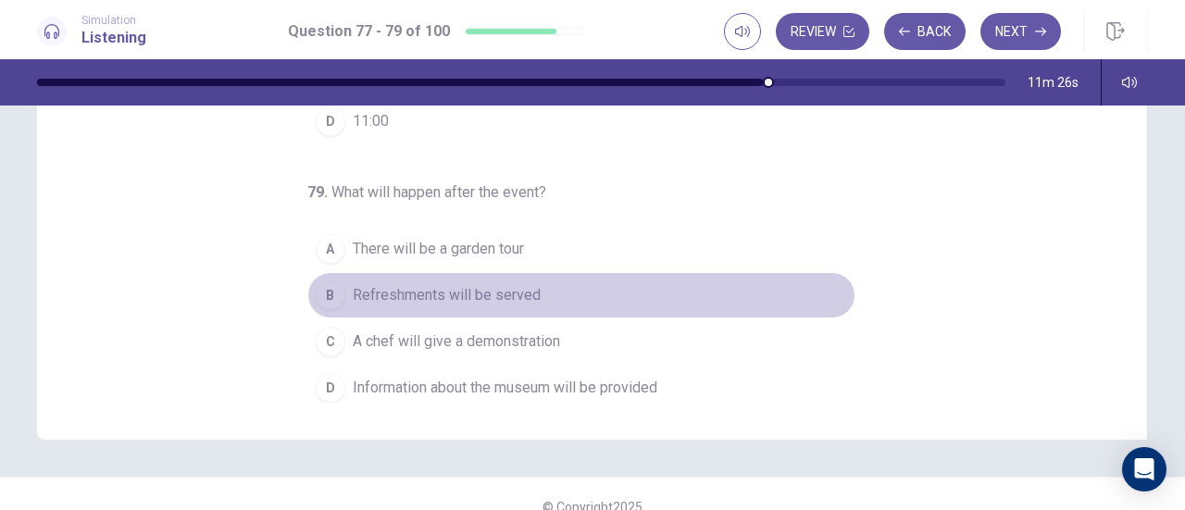
click at [322, 282] on div "B" at bounding box center [331, 296] width 30 height 30
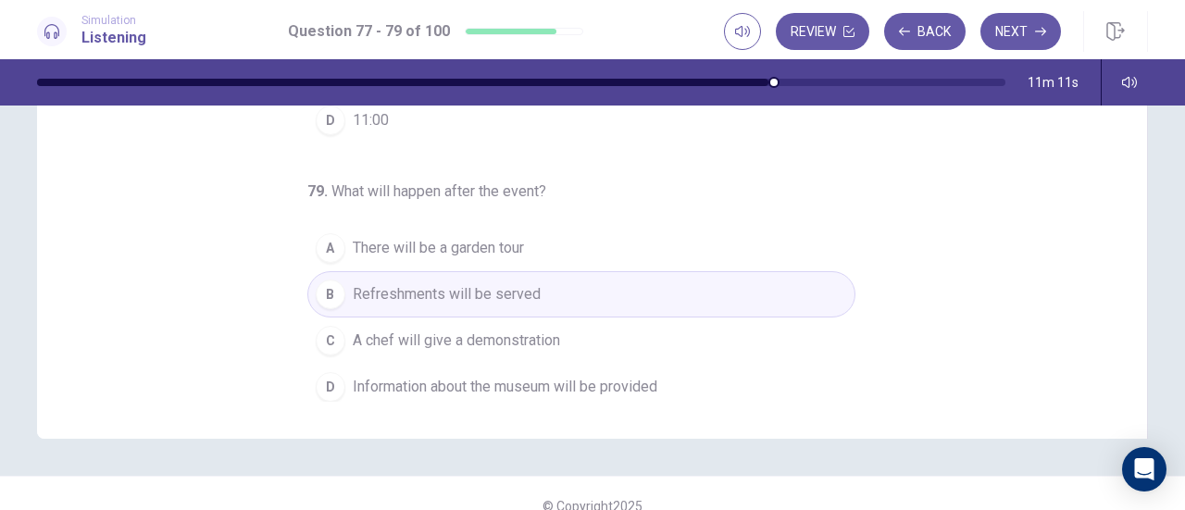
scroll to position [348, 0]
click at [1014, 29] on button "Next" at bounding box center [1021, 31] width 81 height 37
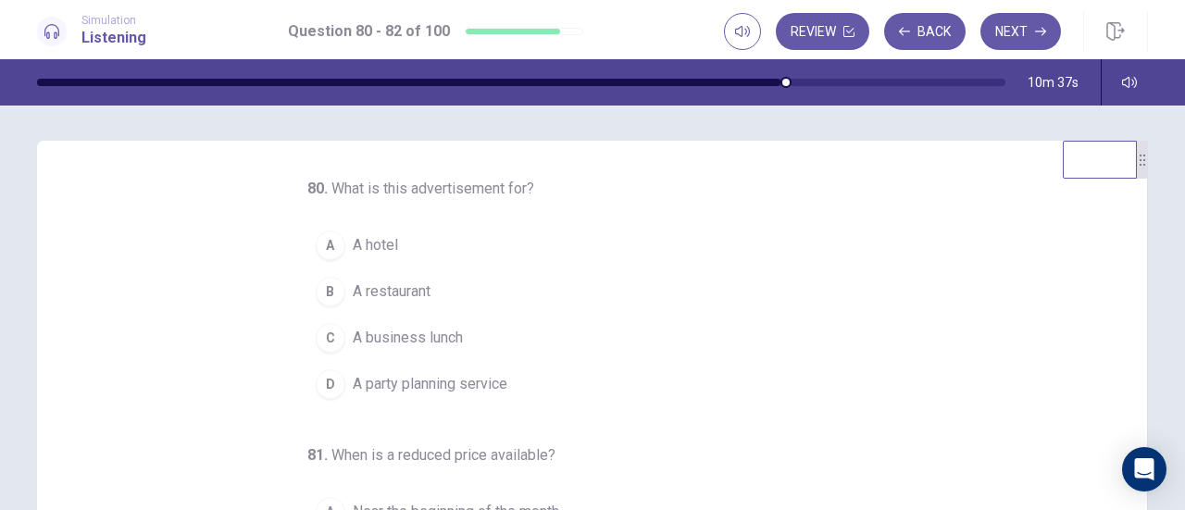
scroll to position [0, 0]
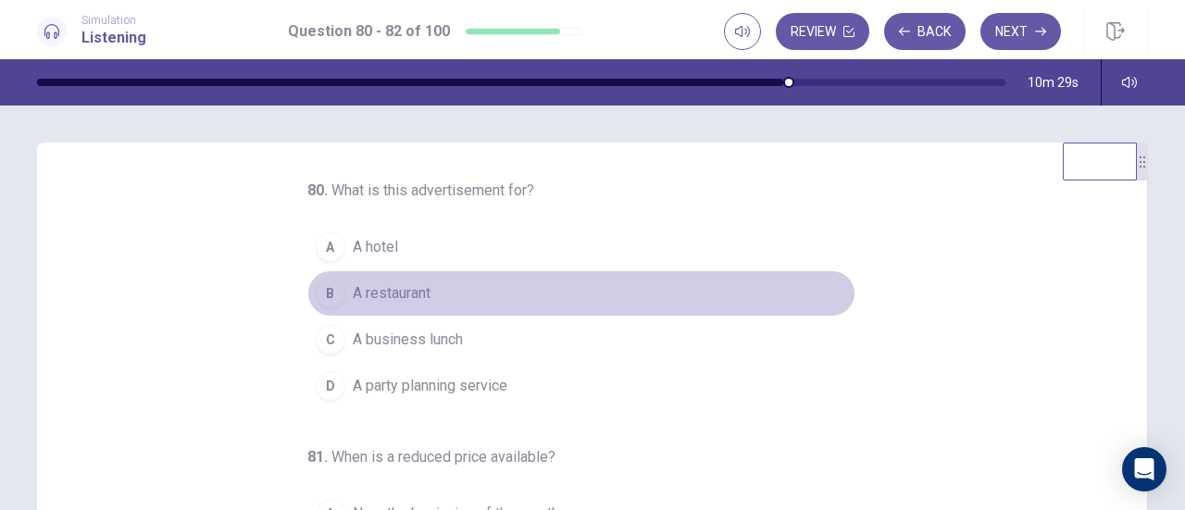
click at [326, 294] on div "B" at bounding box center [331, 294] width 30 height 30
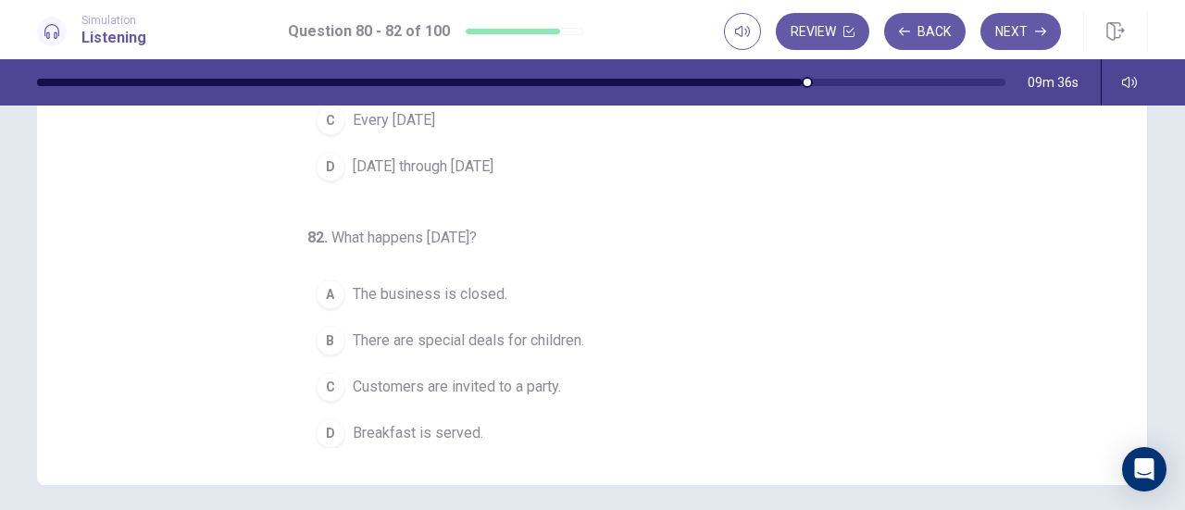
scroll to position [299, 0]
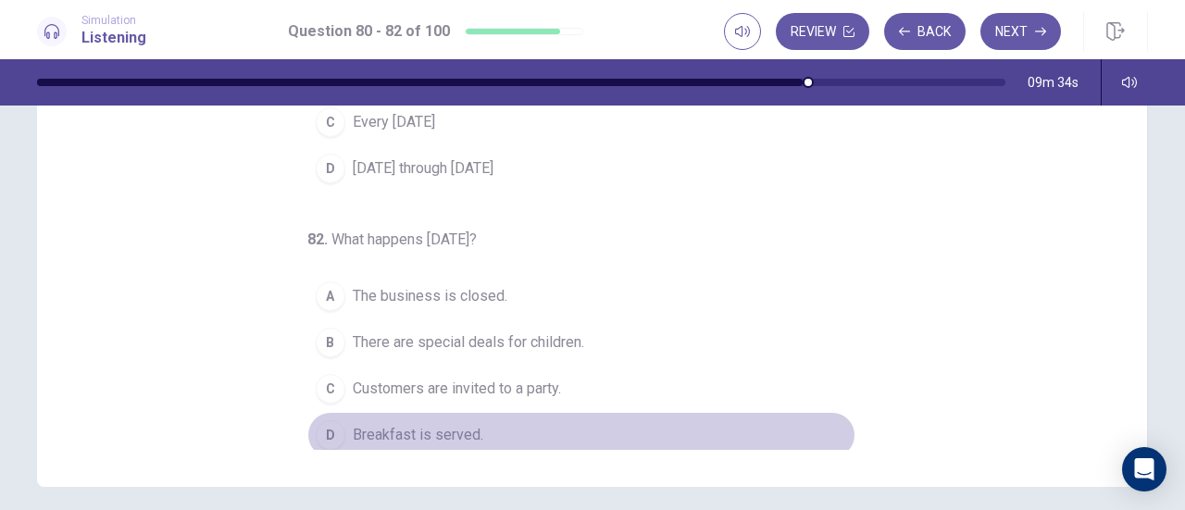
click at [326, 420] on div "D" at bounding box center [331, 435] width 30 height 30
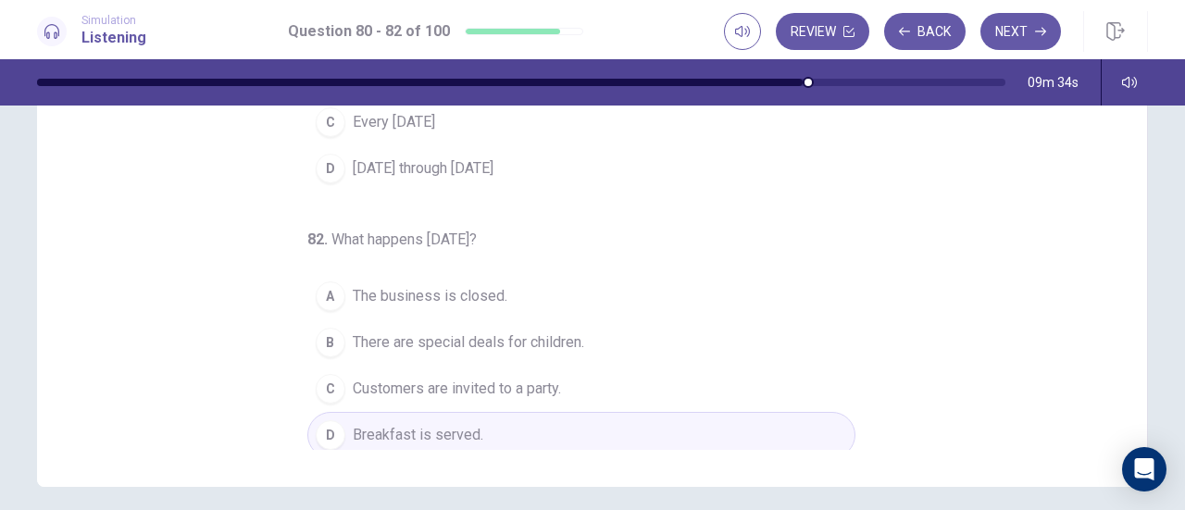
scroll to position [0, 0]
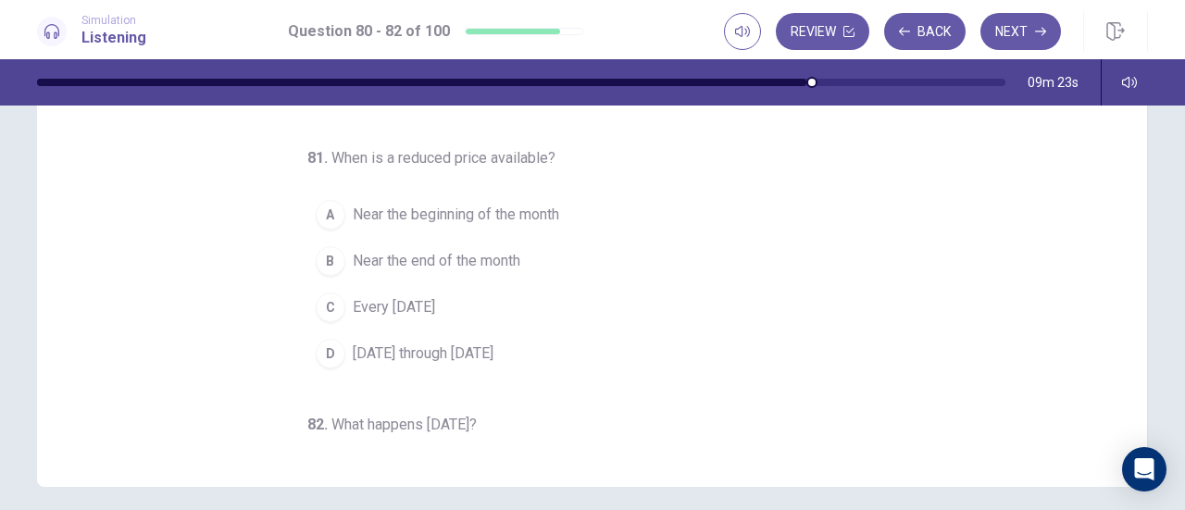
click at [460, 259] on span "Near the end of the month" at bounding box center [437, 261] width 168 height 22
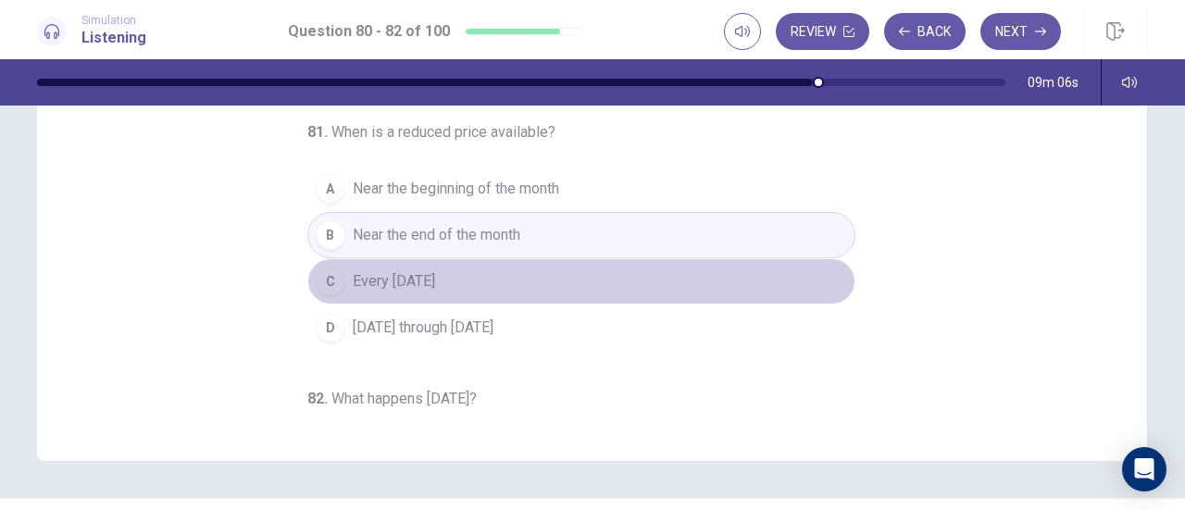
click at [485, 286] on button "C Every Wednesday" at bounding box center [581, 281] width 548 height 46
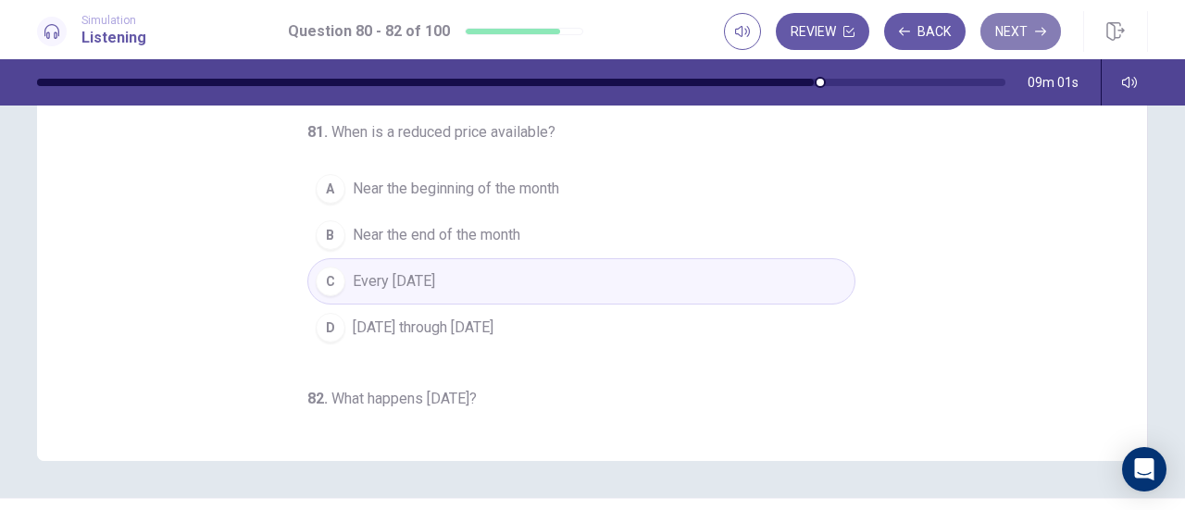
click at [1011, 36] on button "Next" at bounding box center [1021, 31] width 81 height 37
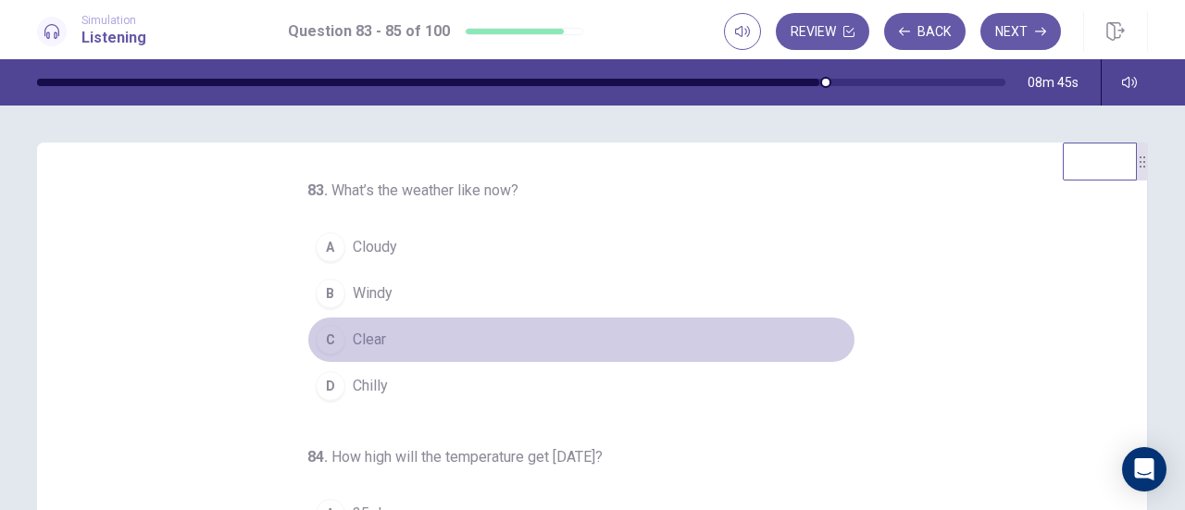
click at [327, 337] on div "C" at bounding box center [331, 340] width 30 height 30
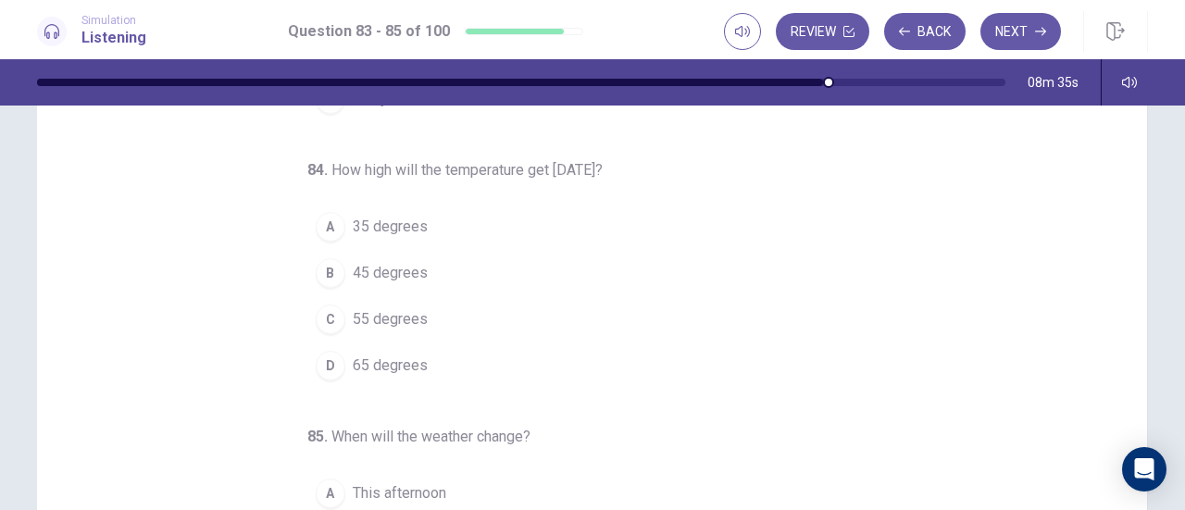
scroll to position [103, 0]
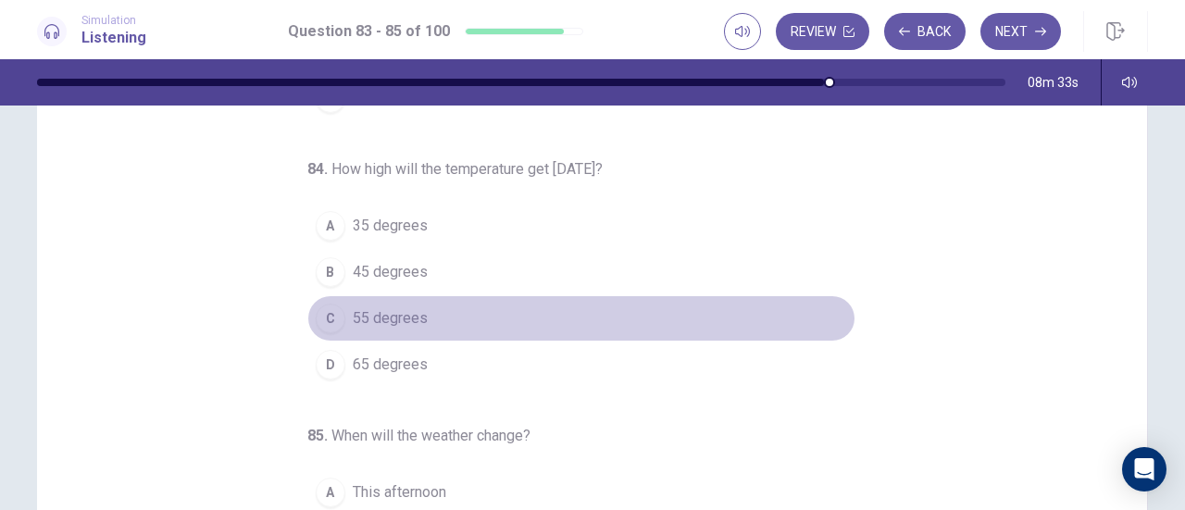
click at [369, 307] on span "55 degrees" at bounding box center [390, 318] width 75 height 22
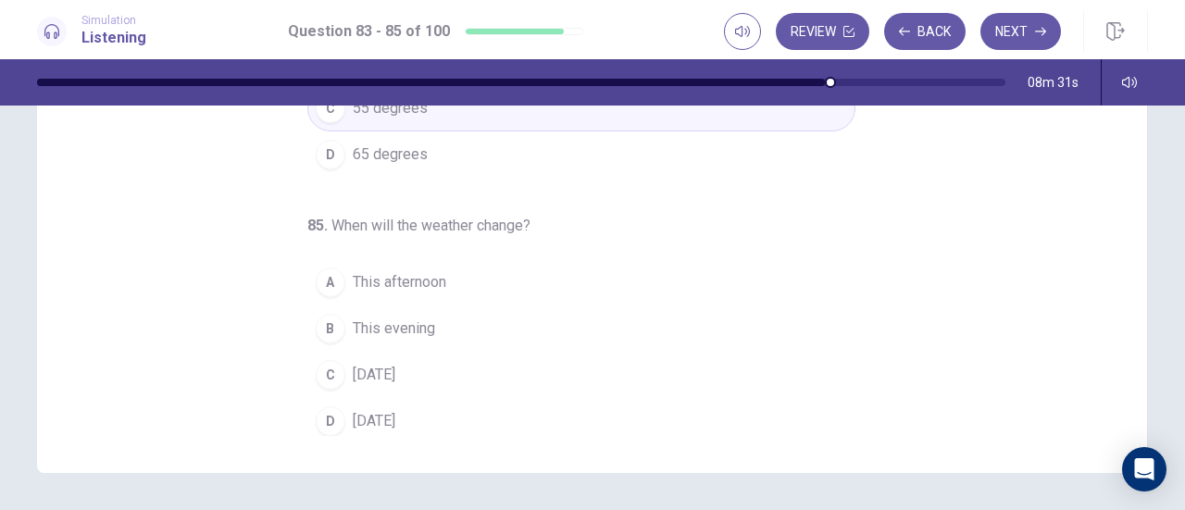
scroll to position [314, 0]
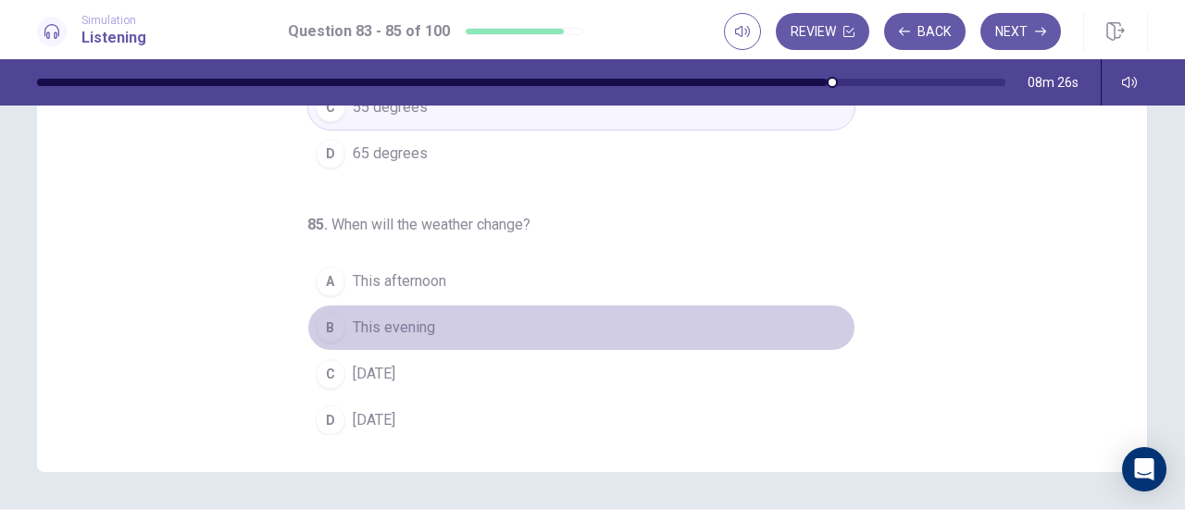
click at [329, 324] on div "B" at bounding box center [331, 328] width 30 height 30
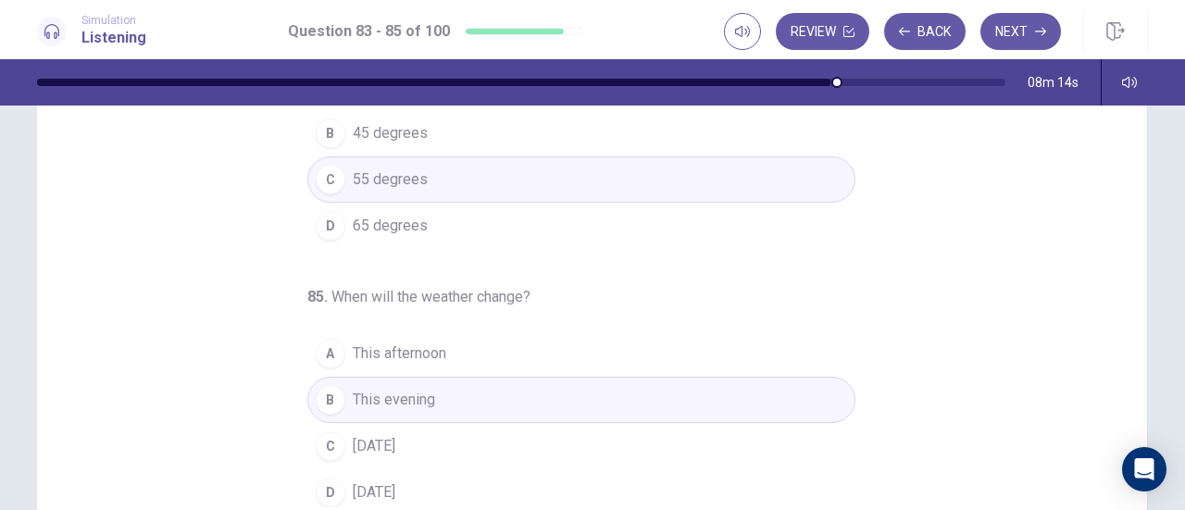
scroll to position [372, 0]
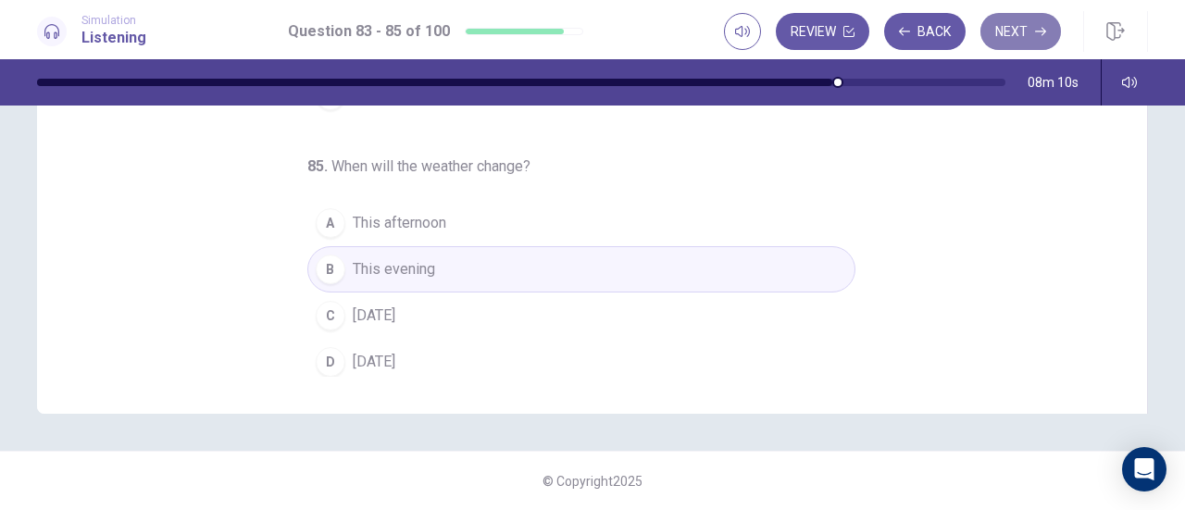
click at [1004, 34] on button "Next" at bounding box center [1021, 31] width 81 height 37
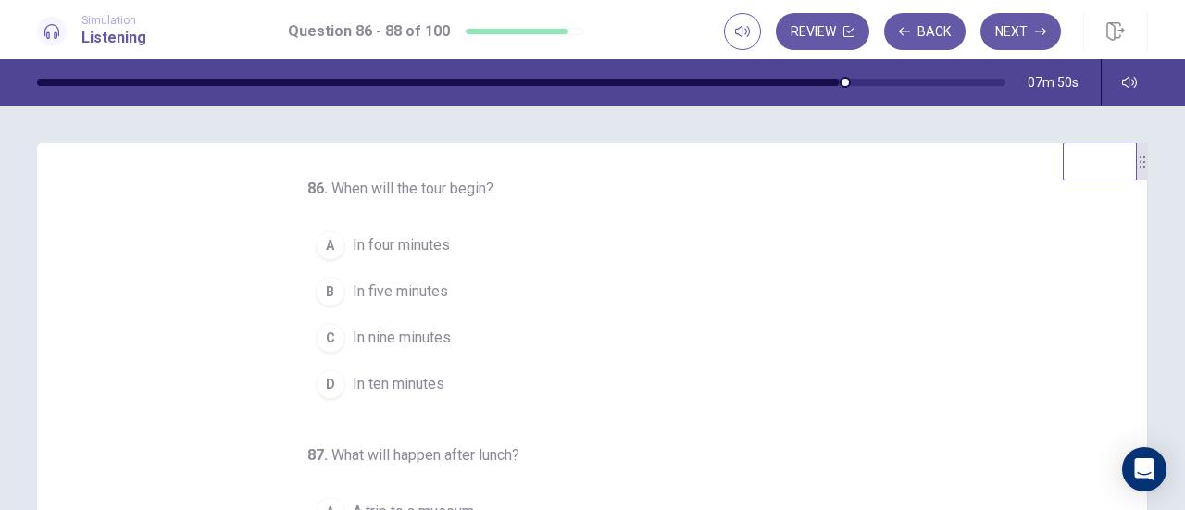
scroll to position [1, 0]
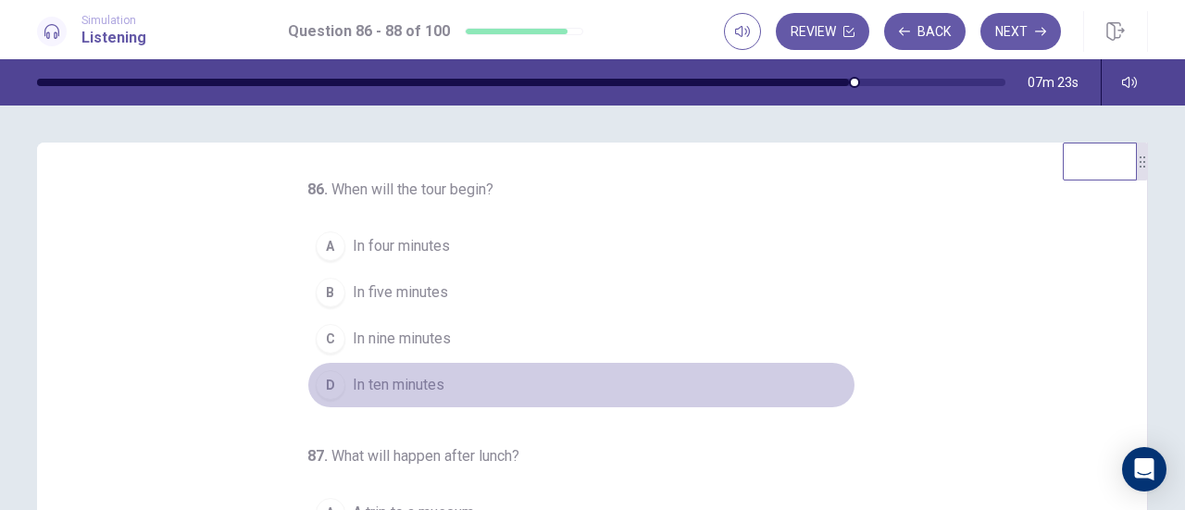
click at [316, 388] on div "D" at bounding box center [331, 385] width 30 height 30
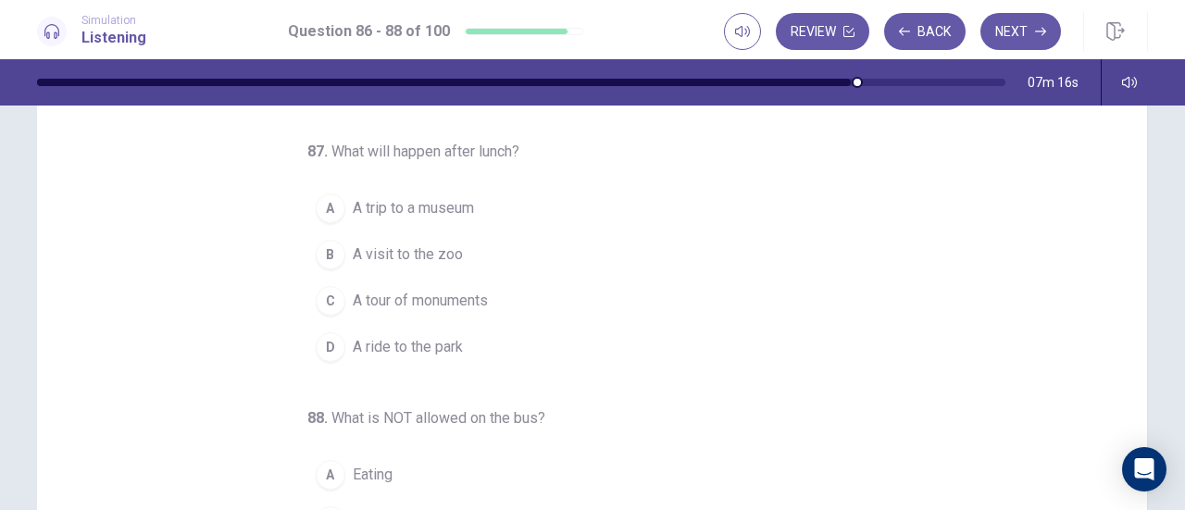
scroll to position [121, 0]
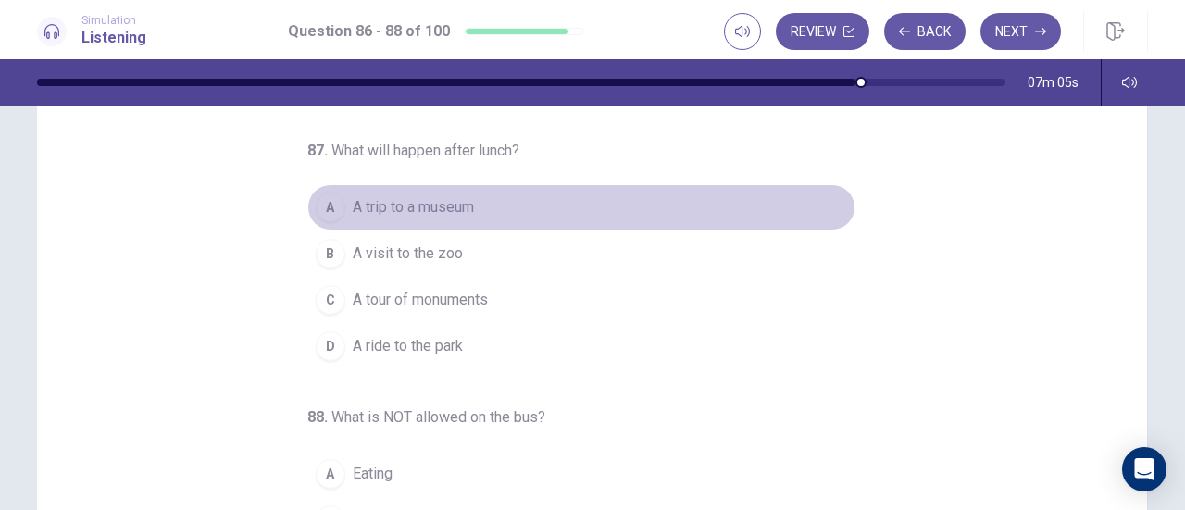
click at [430, 200] on span "A trip to a museum" at bounding box center [413, 207] width 121 height 22
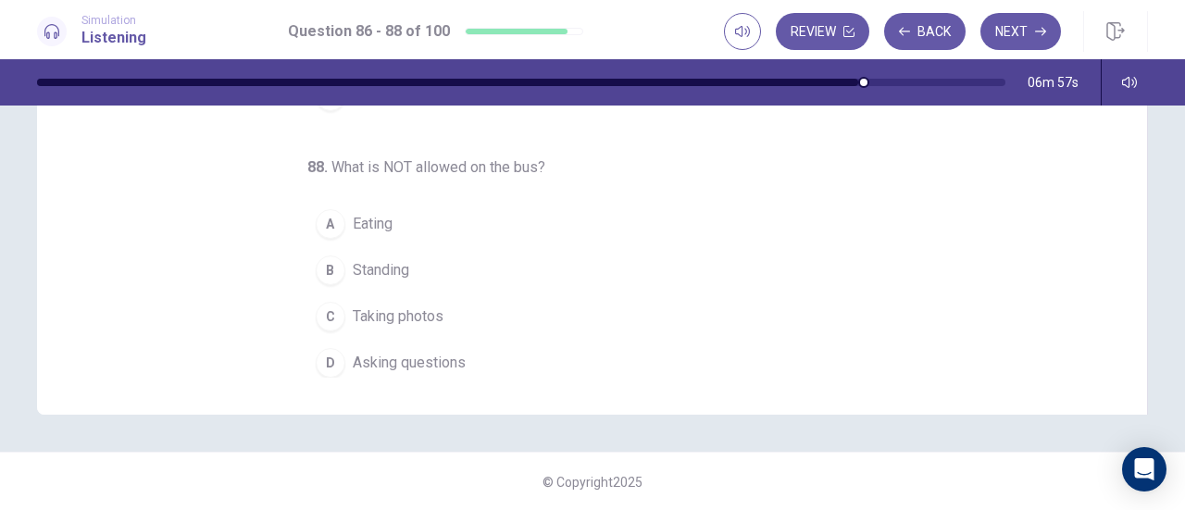
scroll to position [372, 0]
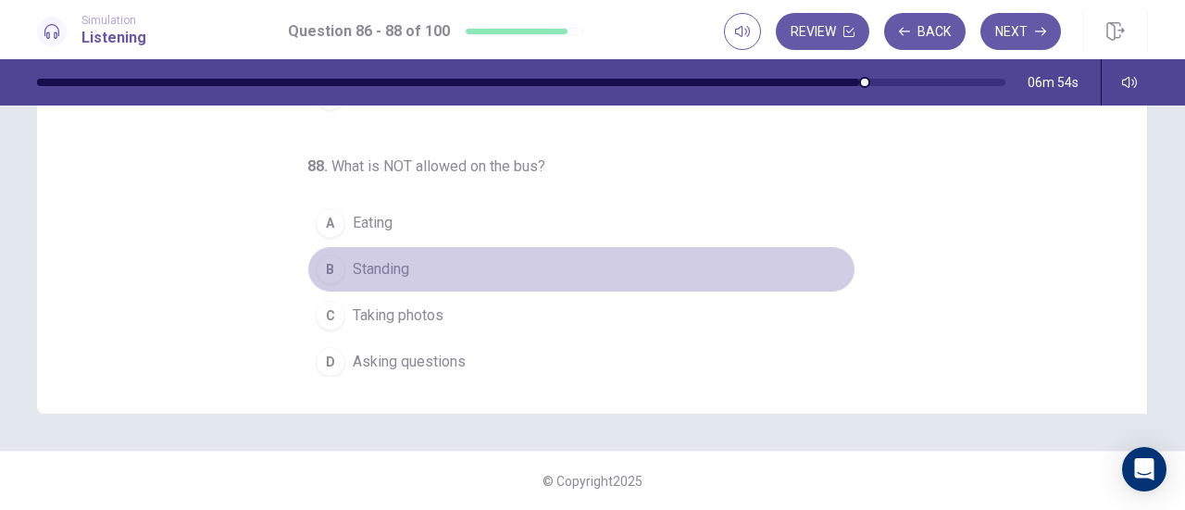
click at [320, 264] on div "B" at bounding box center [331, 270] width 30 height 30
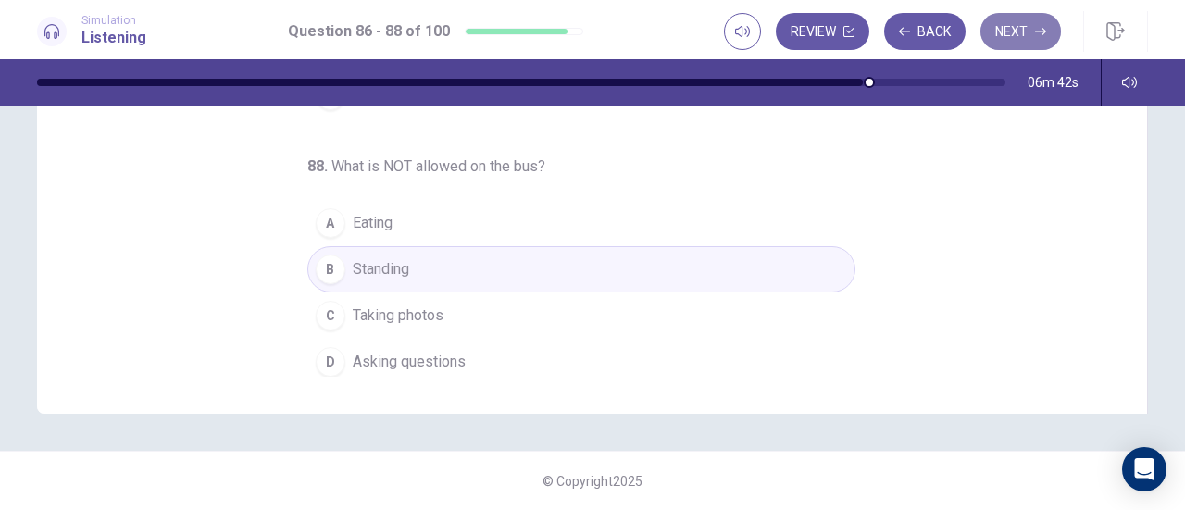
click at [1022, 35] on button "Next" at bounding box center [1021, 31] width 81 height 37
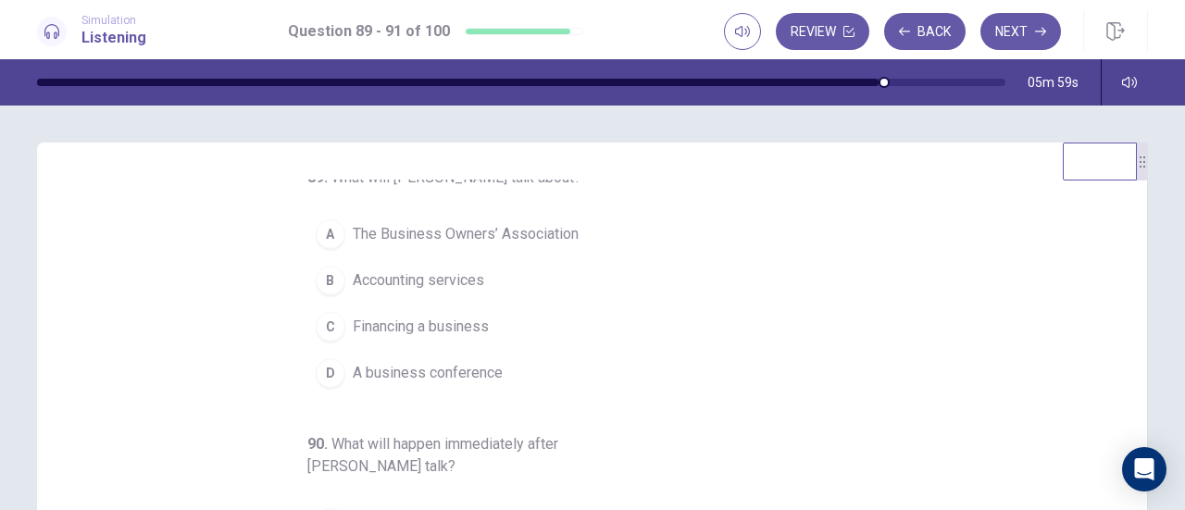
scroll to position [0, 0]
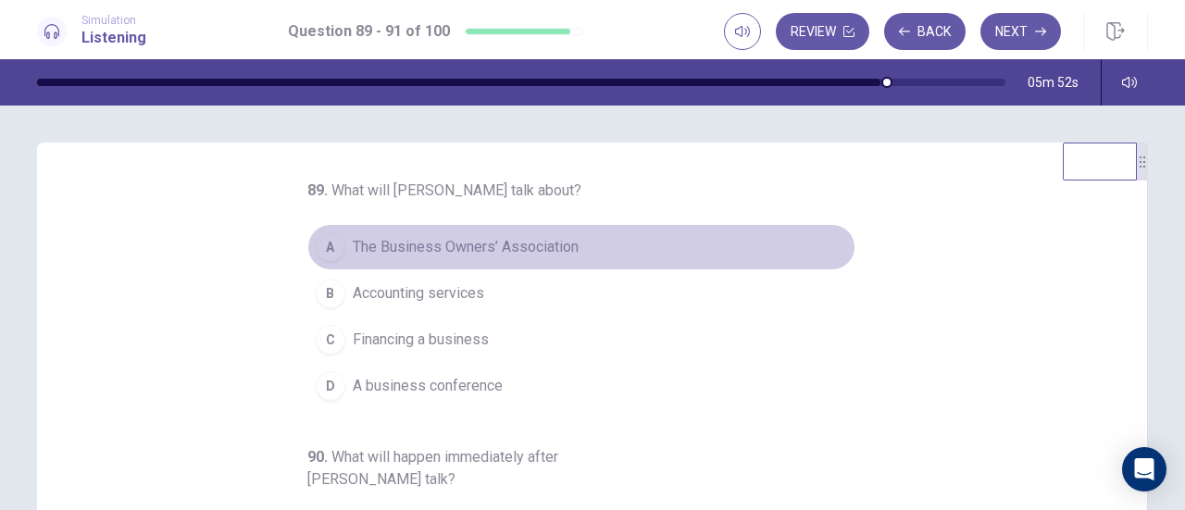
click at [439, 247] on span "The Business Owners’ Association" at bounding box center [466, 247] width 226 height 22
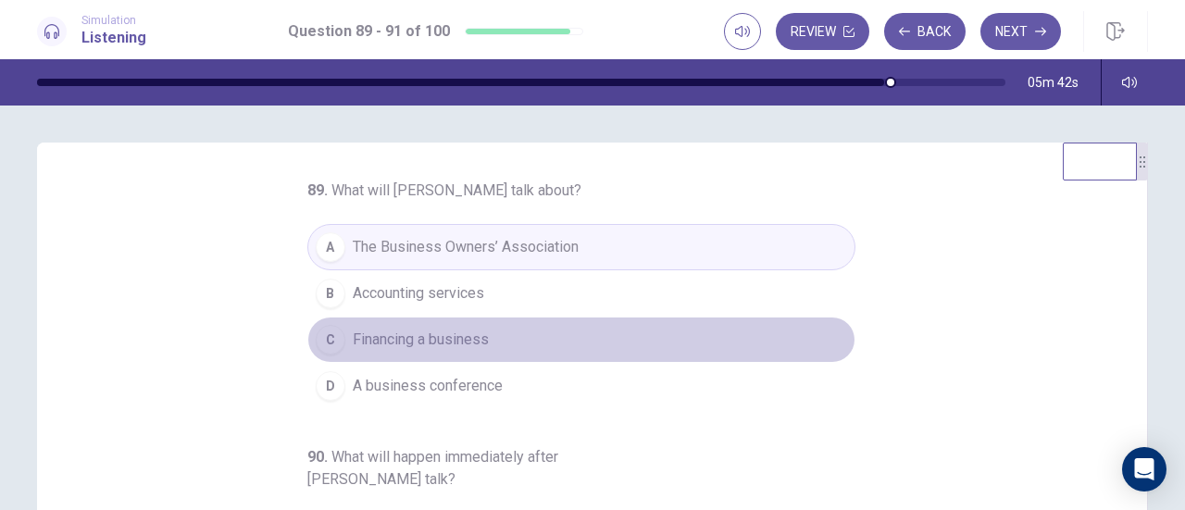
click at [389, 349] on span "Financing a business" at bounding box center [421, 340] width 136 height 22
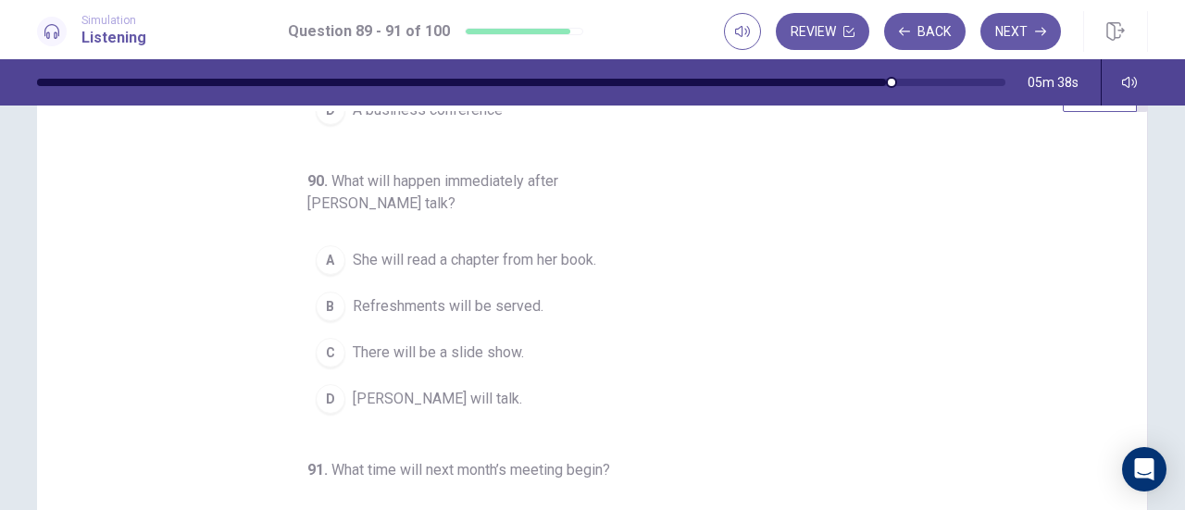
scroll to position [70, 0]
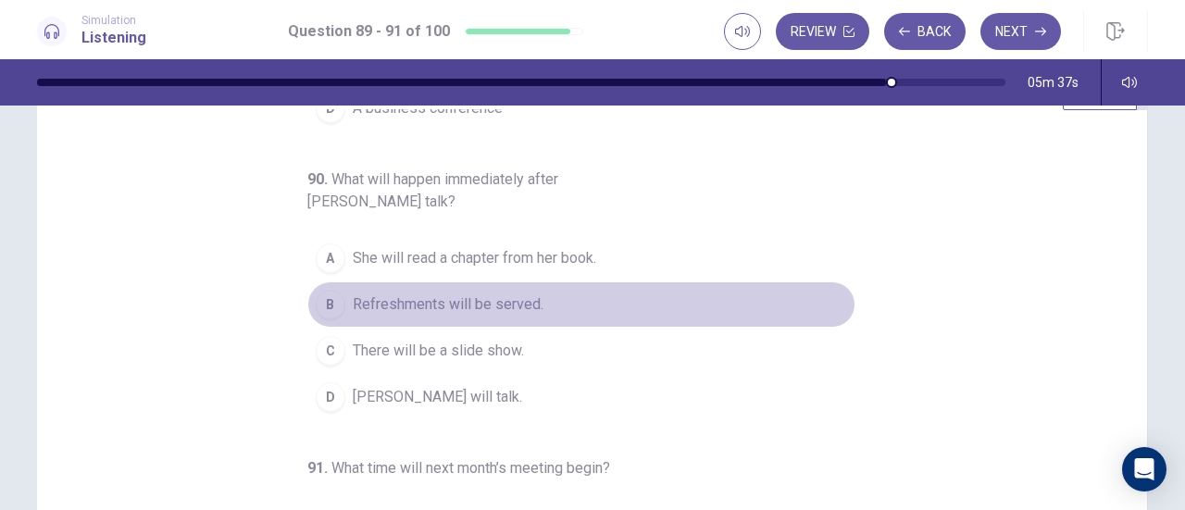
click at [320, 305] on div "B" at bounding box center [331, 305] width 30 height 30
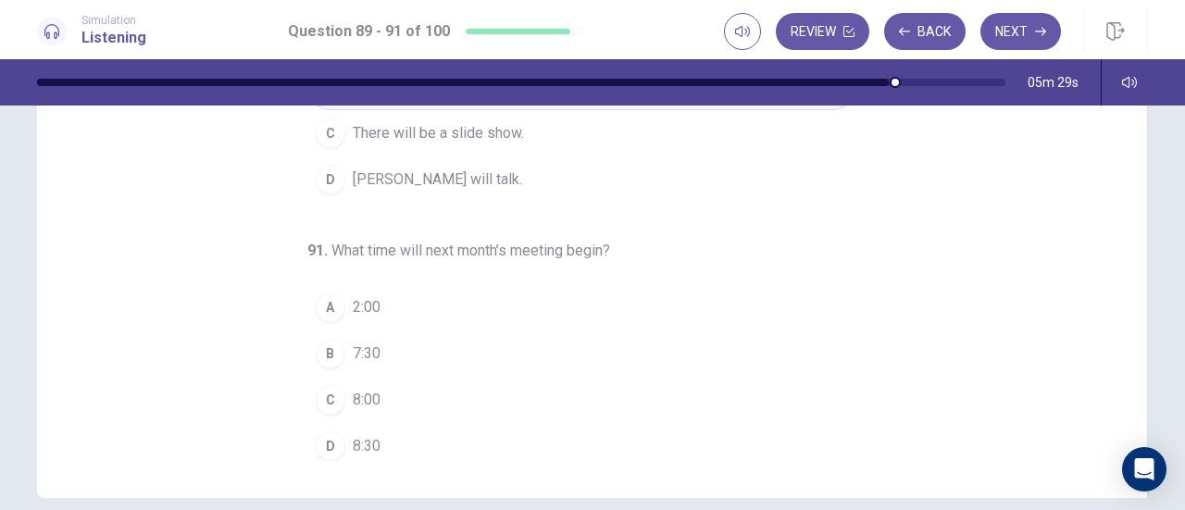
scroll to position [289, 0]
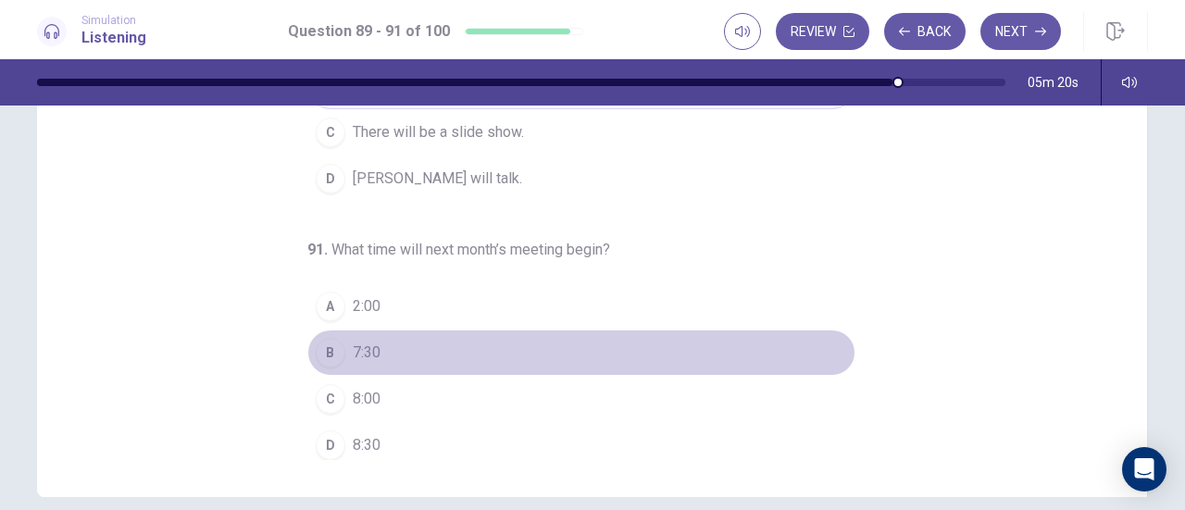
click at [322, 349] on div "B" at bounding box center [331, 353] width 30 height 30
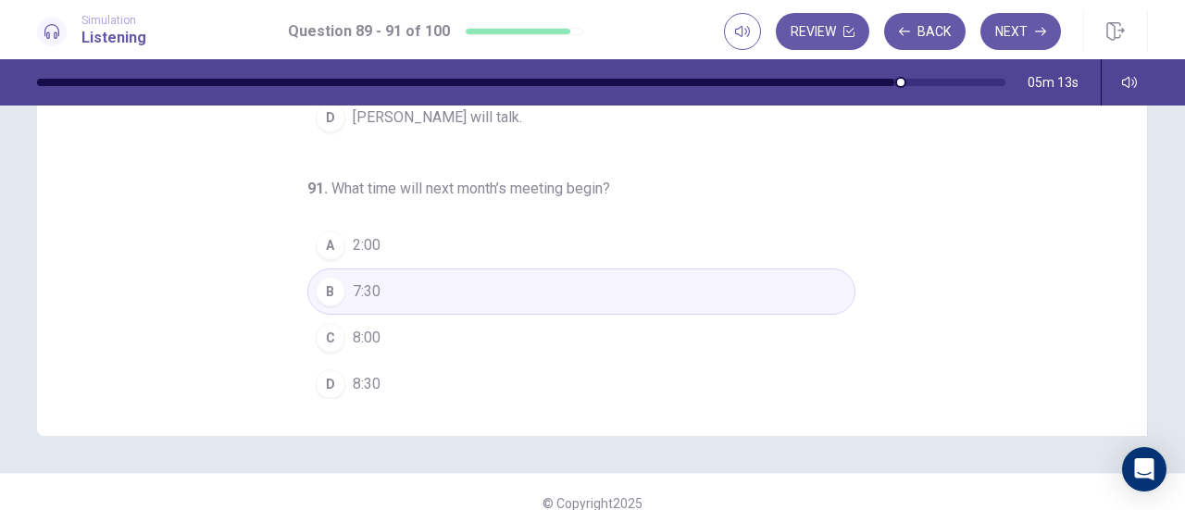
scroll to position [372, 0]
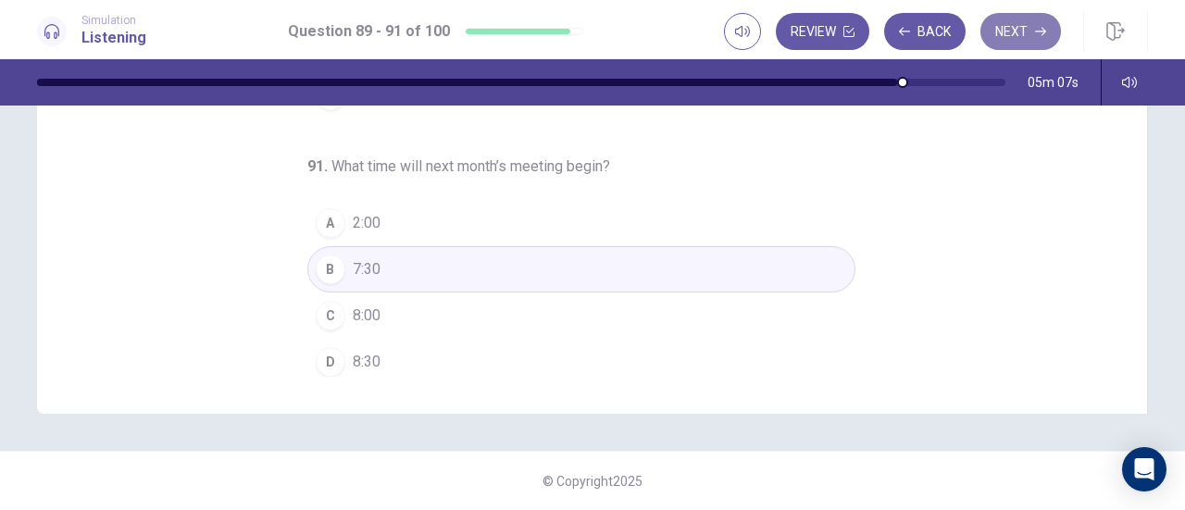
click at [1017, 26] on button "Next" at bounding box center [1021, 31] width 81 height 37
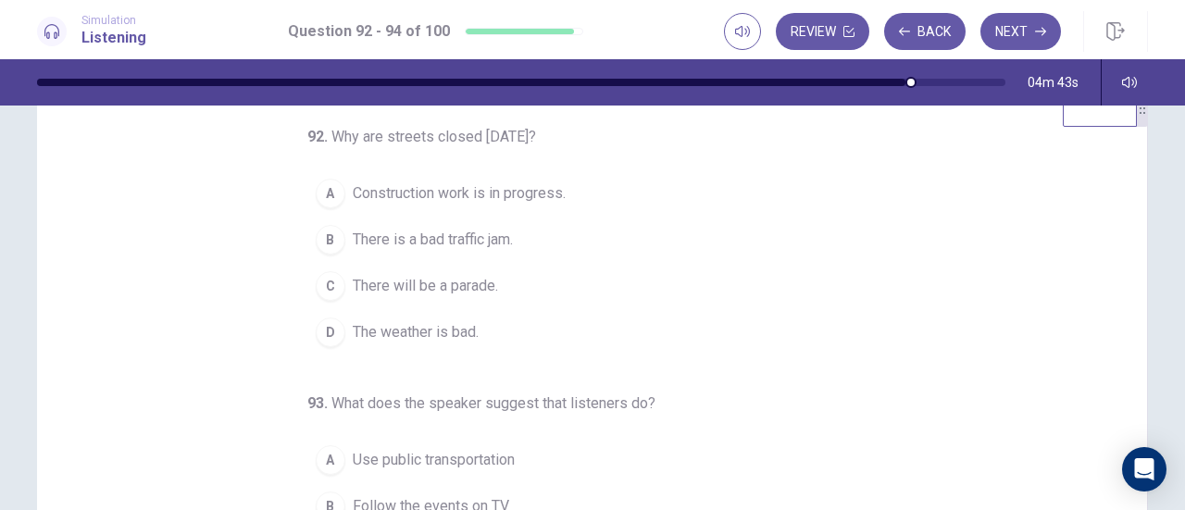
scroll to position [53, 0]
click at [328, 281] on div "C" at bounding box center [331, 287] width 30 height 30
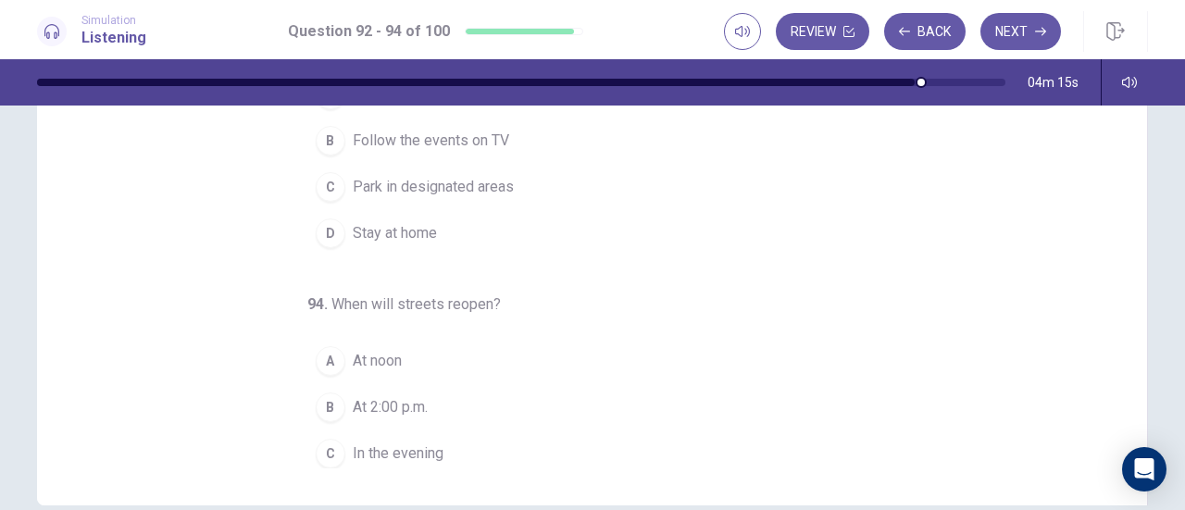
scroll to position [180, 0]
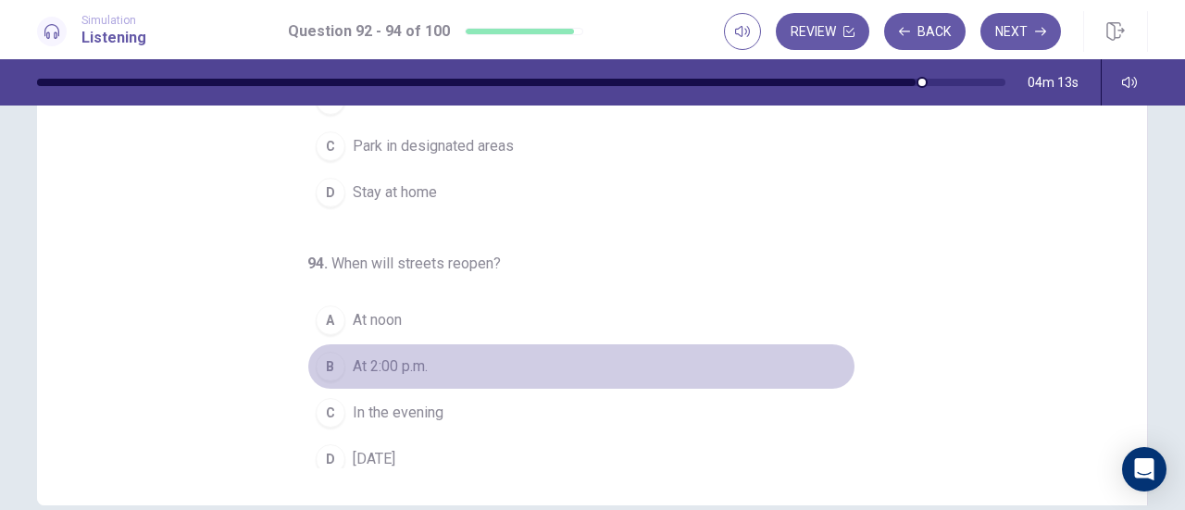
drag, startPoint x: 313, startPoint y: 360, endPoint x: 675, endPoint y: 286, distance: 369.6
click at [675, 286] on div "94 . When will streets reopen? A At noon B At 2:00 p.m. C In the evening D Tomo…" at bounding box center [581, 368] width 548 height 230
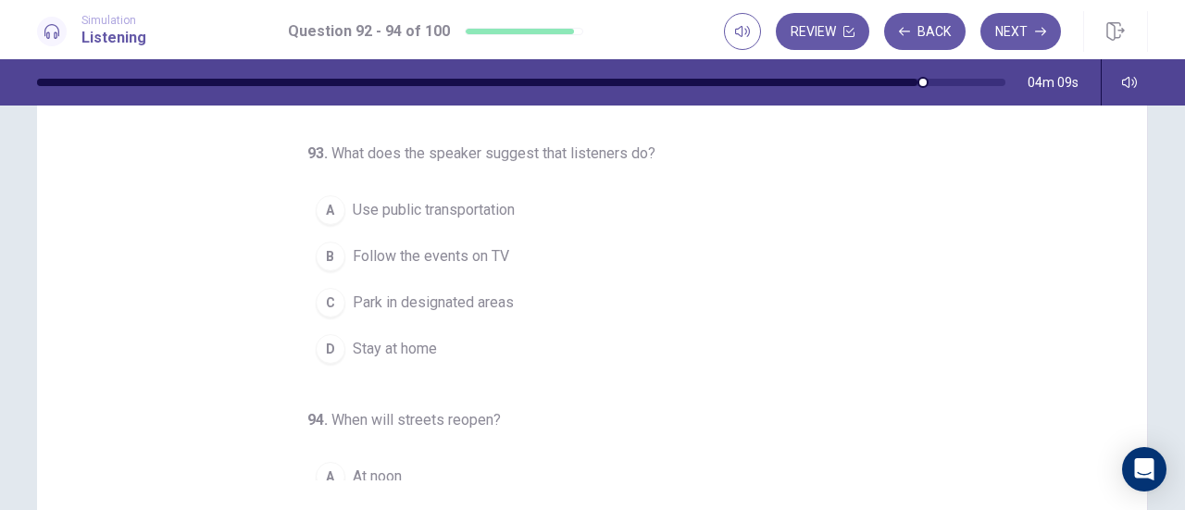
scroll to position [36, 0]
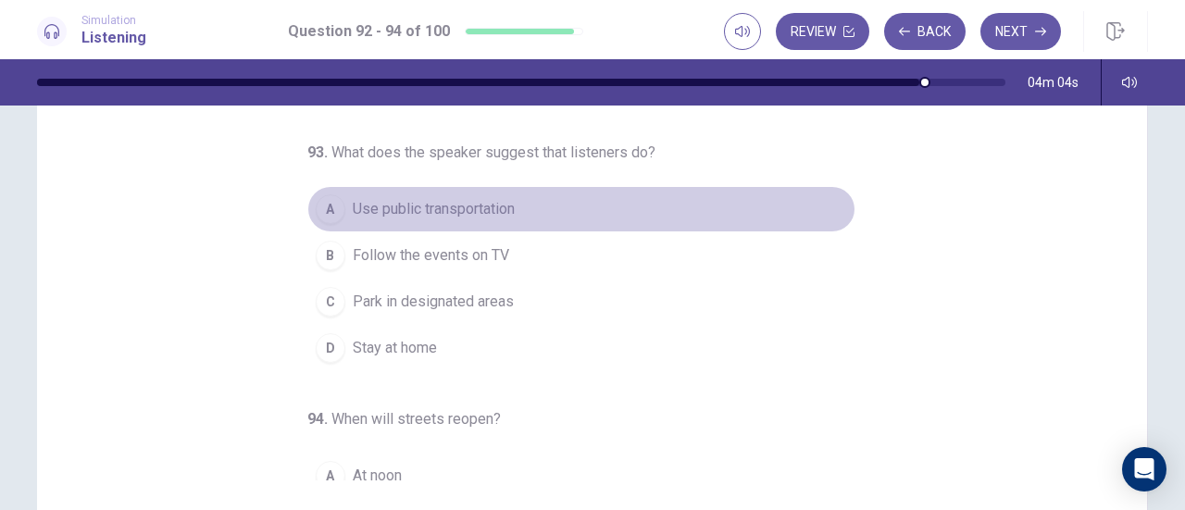
click at [428, 211] on span "Use public transportation" at bounding box center [434, 209] width 162 height 22
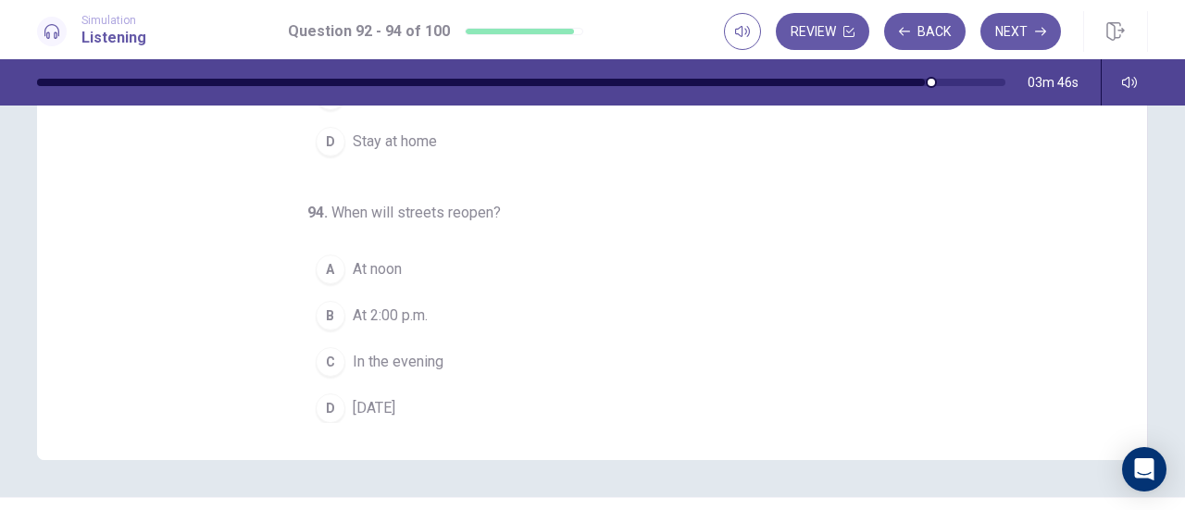
scroll to position [327, 0]
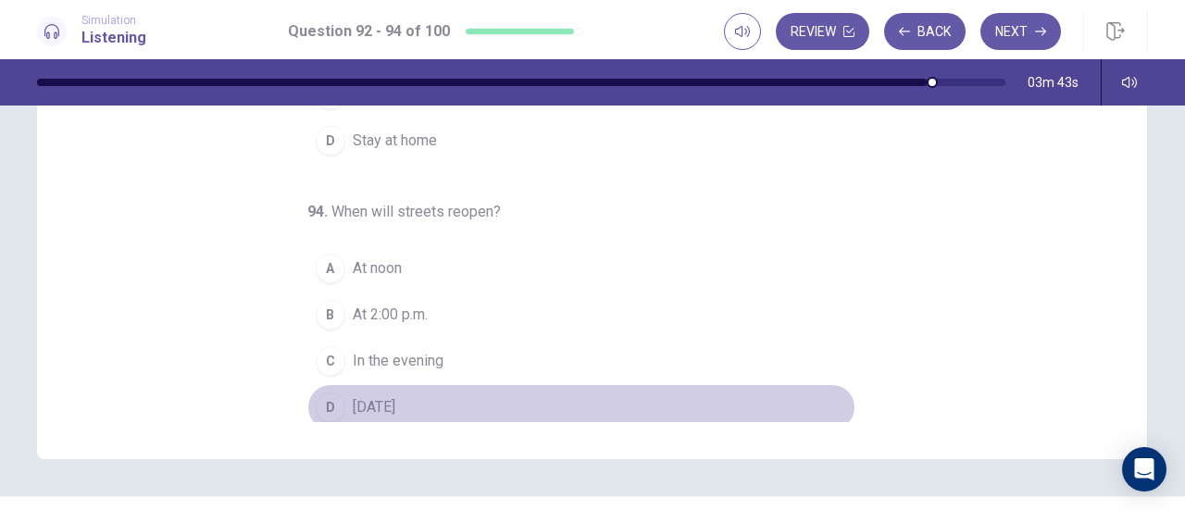
click at [324, 401] on div "D" at bounding box center [331, 408] width 30 height 30
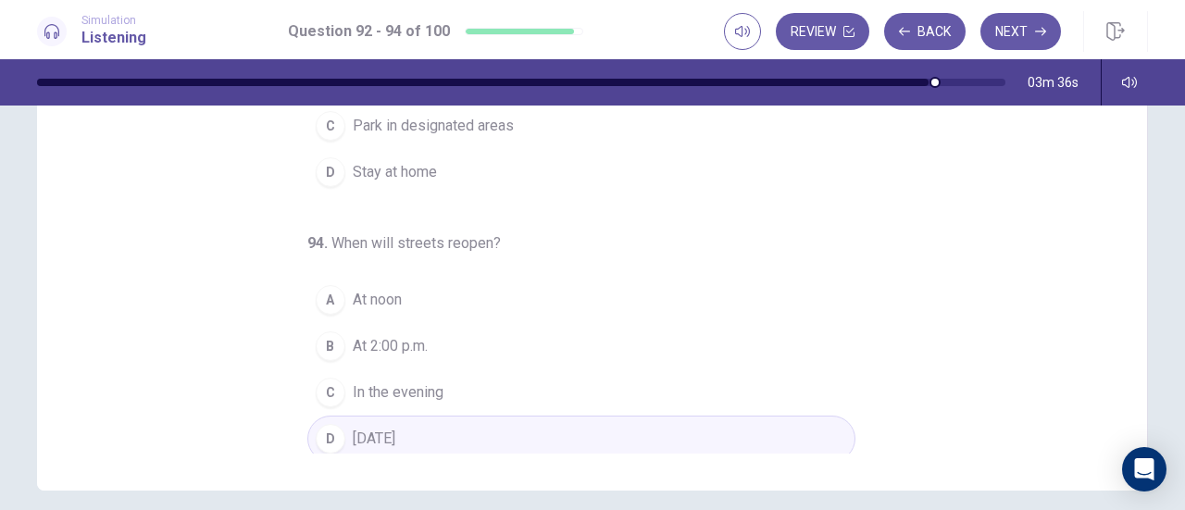
scroll to position [333, 0]
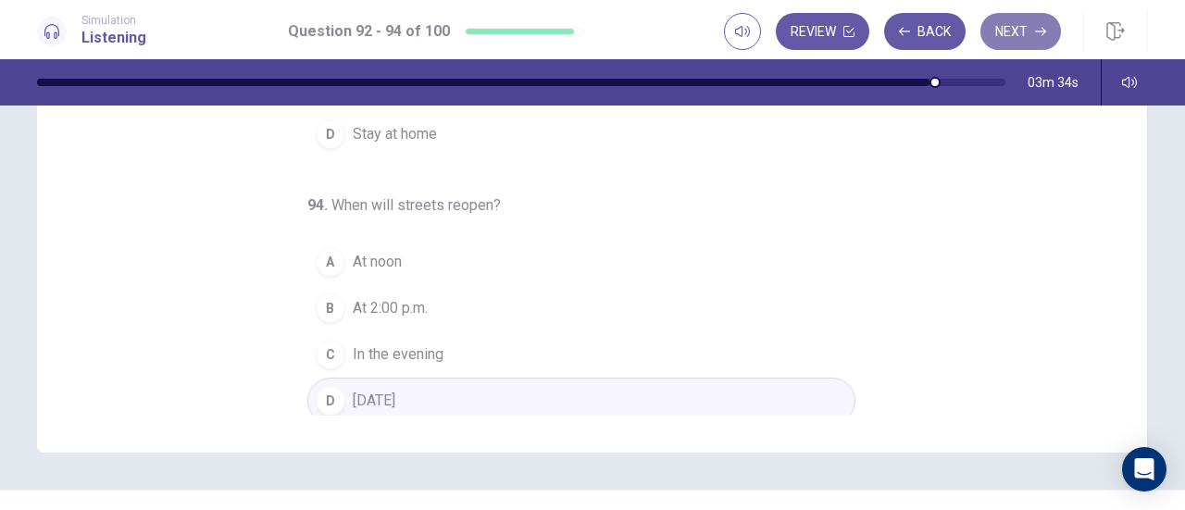
click at [1028, 22] on button "Next" at bounding box center [1021, 31] width 81 height 37
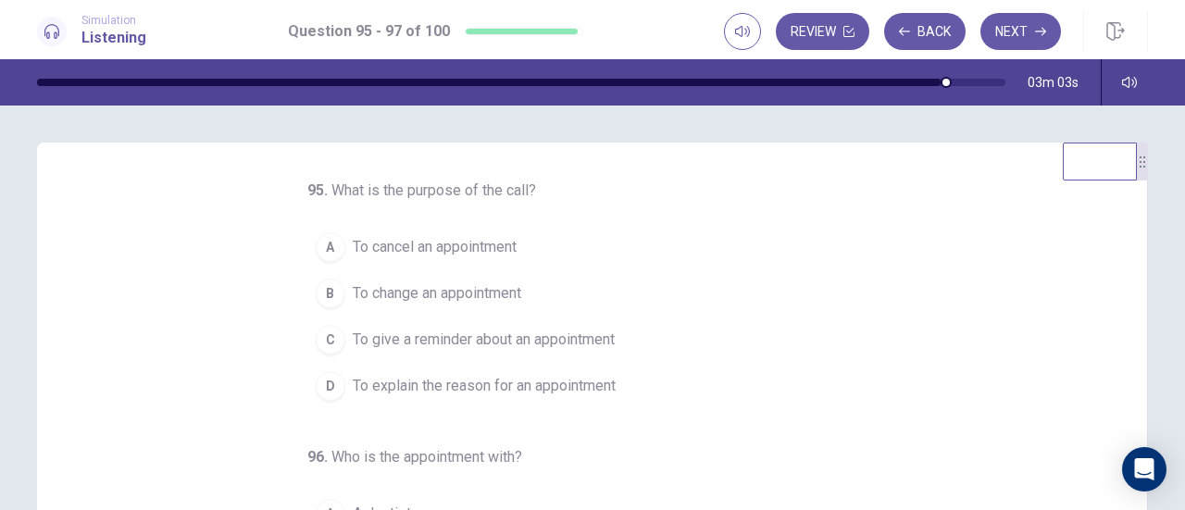
scroll to position [30, 0]
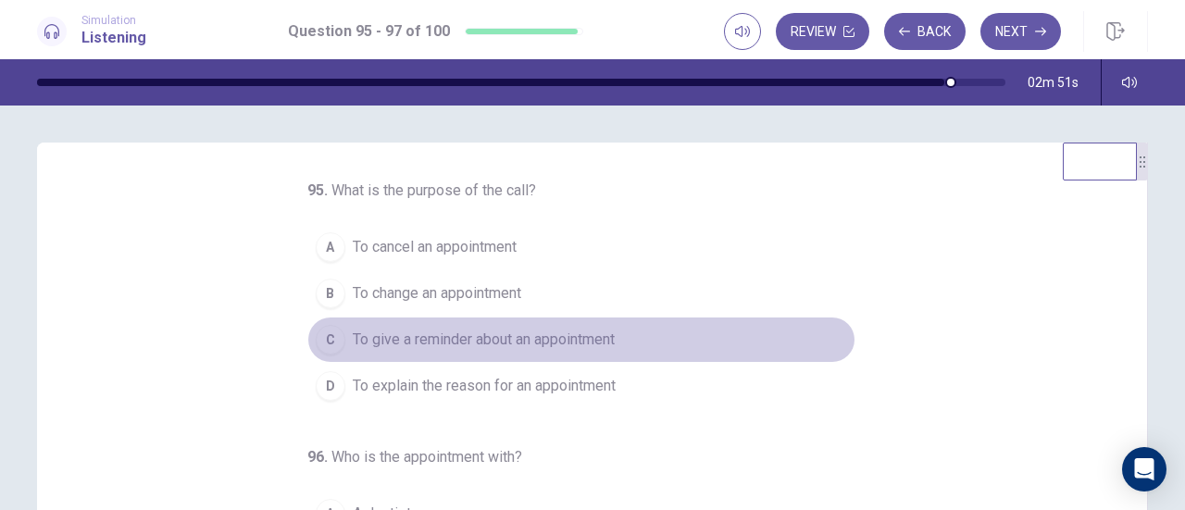
click at [471, 338] on span "To give a reminder about an appointment" at bounding box center [484, 340] width 262 height 22
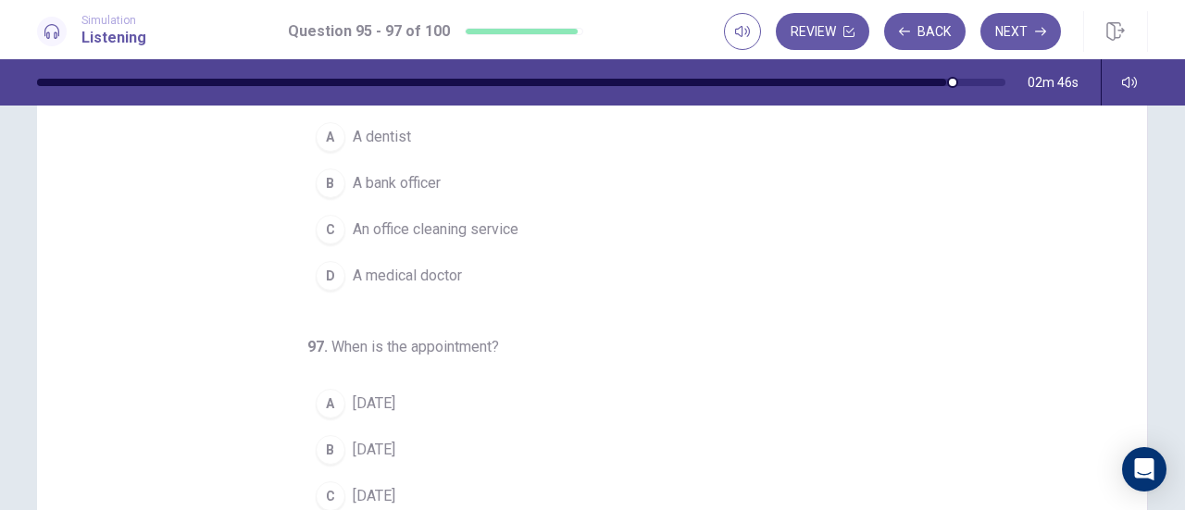
scroll to position [323, 0]
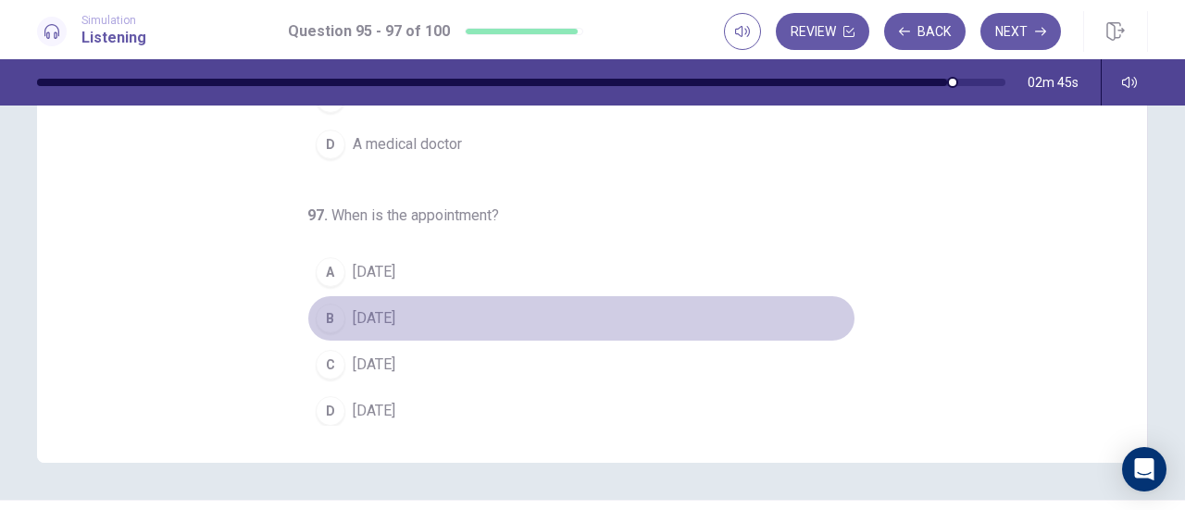
click at [324, 307] on div "B" at bounding box center [331, 319] width 30 height 30
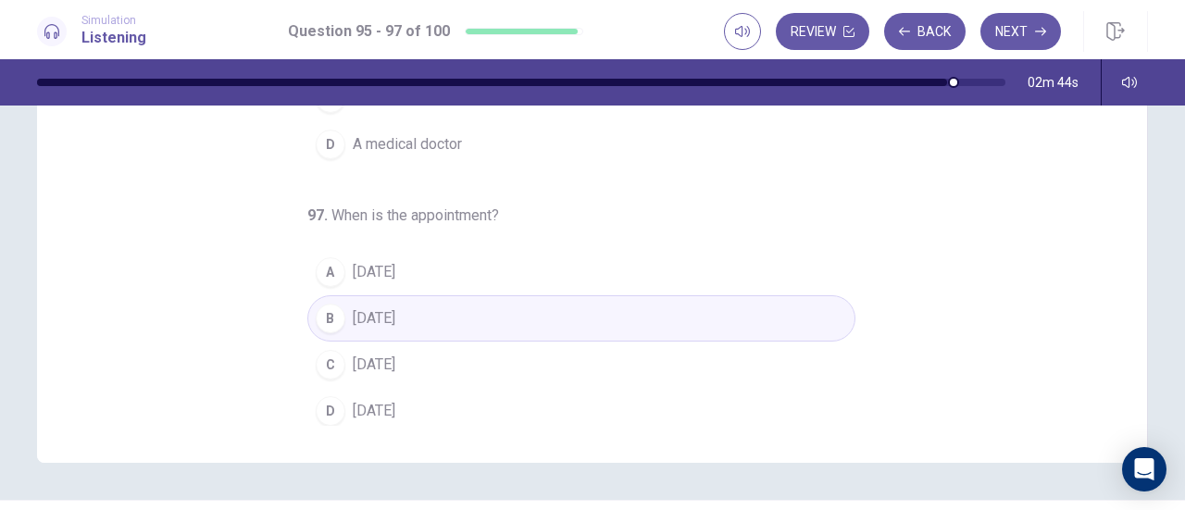
scroll to position [0, 0]
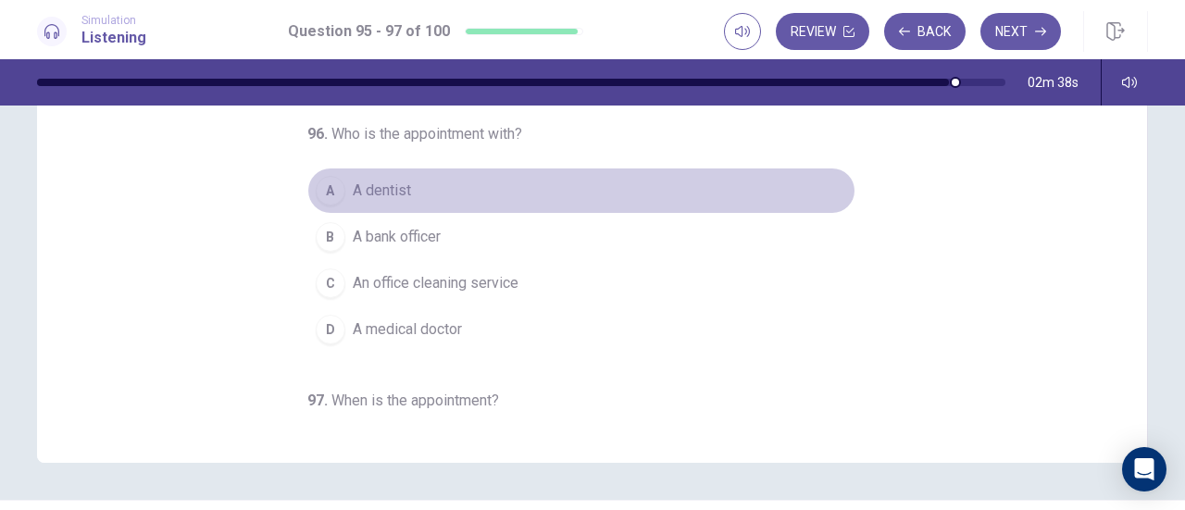
click at [392, 184] on span "A dentist" at bounding box center [382, 191] width 58 height 22
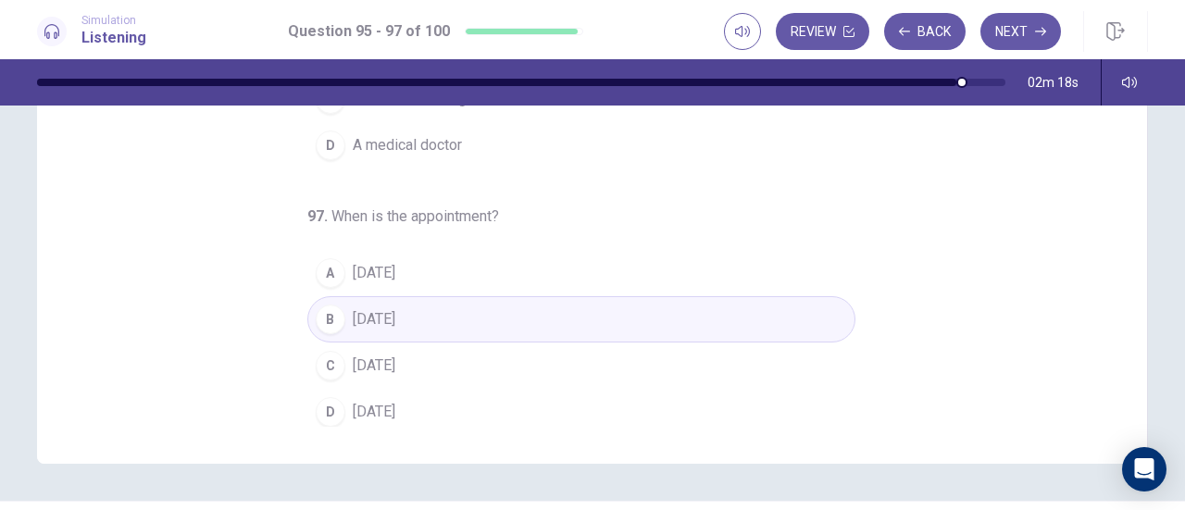
scroll to position [372, 0]
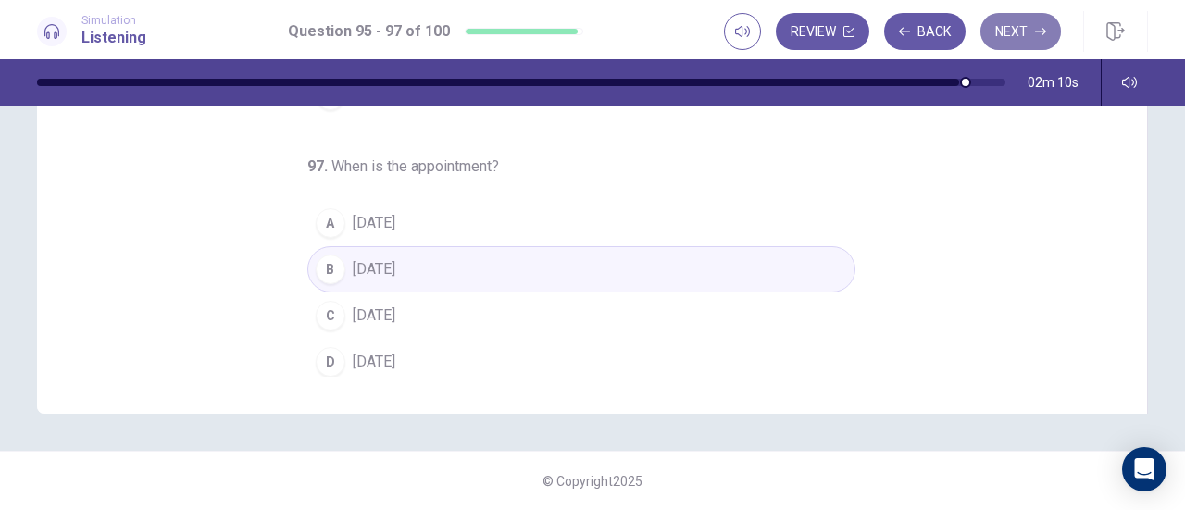
click at [1006, 36] on button "Next" at bounding box center [1021, 31] width 81 height 37
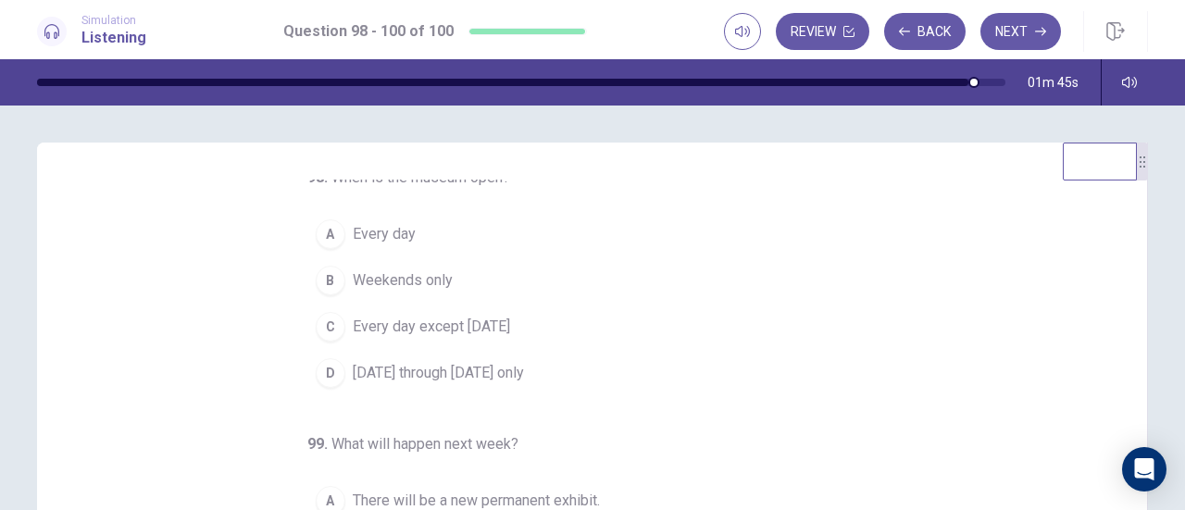
scroll to position [0, 0]
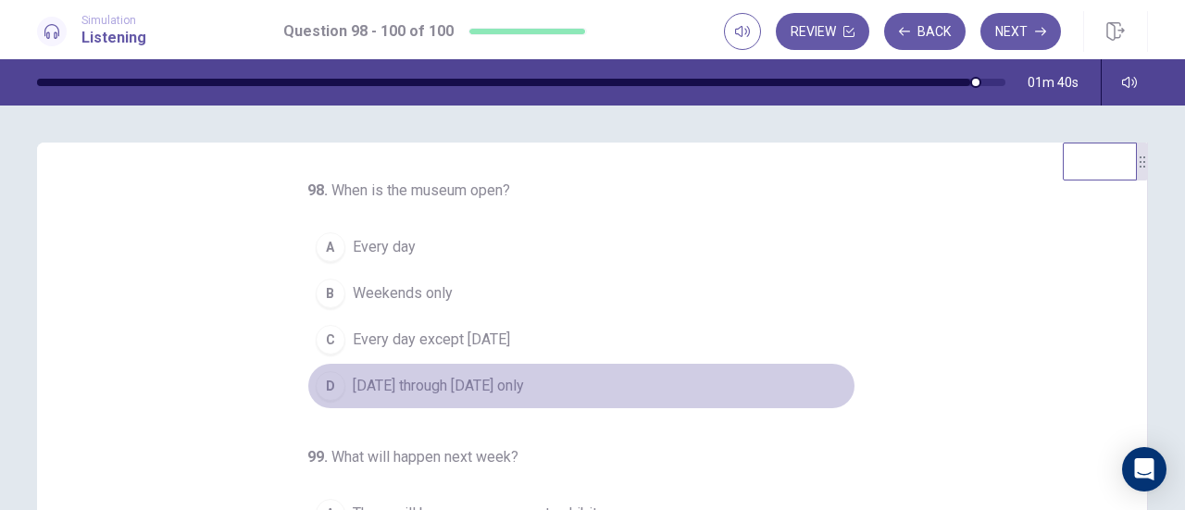
click at [324, 374] on div "D" at bounding box center [331, 386] width 30 height 30
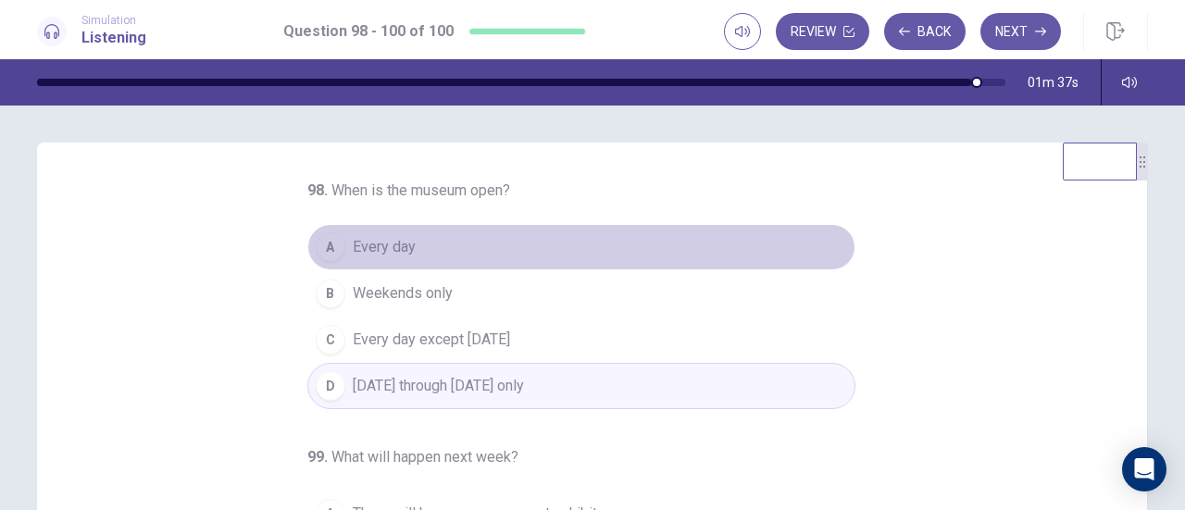
click at [323, 247] on div "A" at bounding box center [331, 247] width 30 height 30
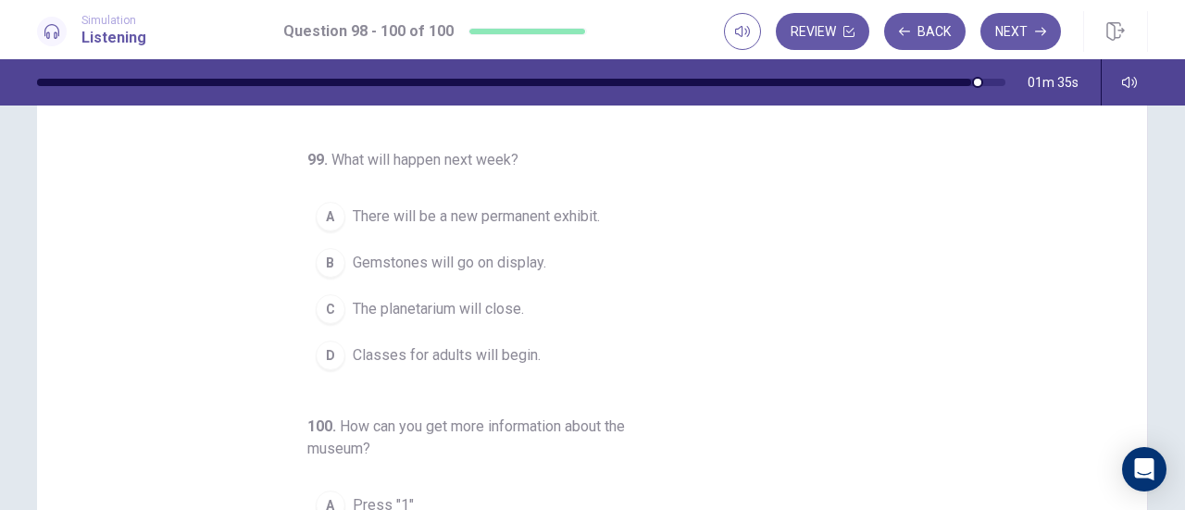
scroll to position [100, 0]
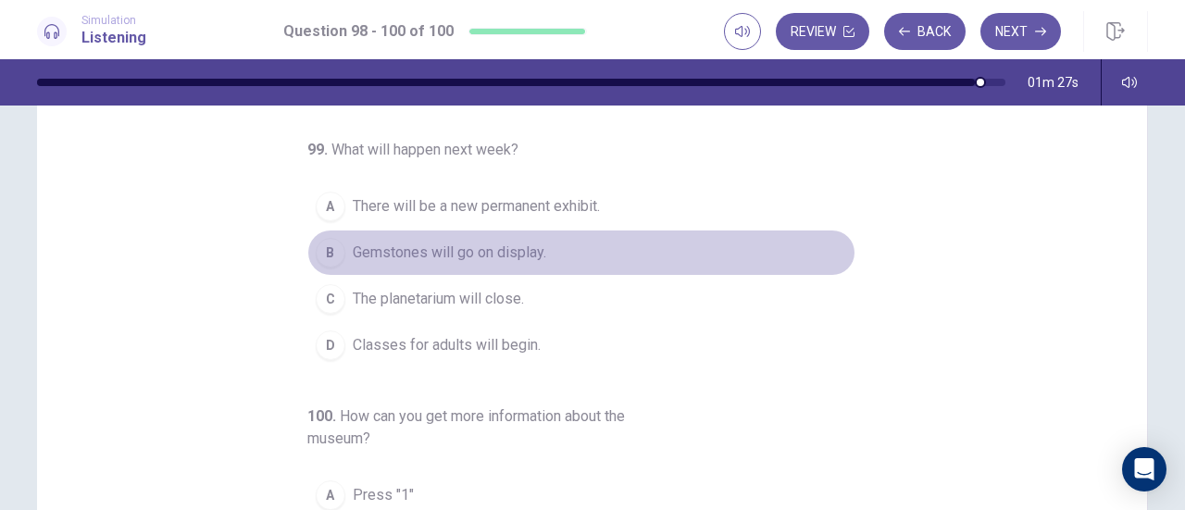
click at [328, 242] on div "B" at bounding box center [331, 253] width 30 height 30
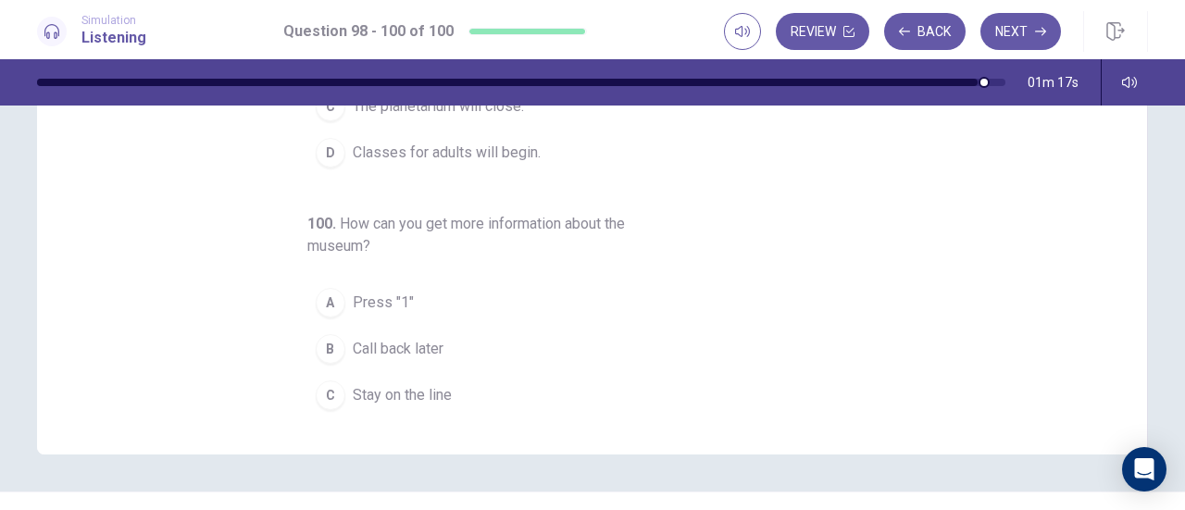
scroll to position [207, 0]
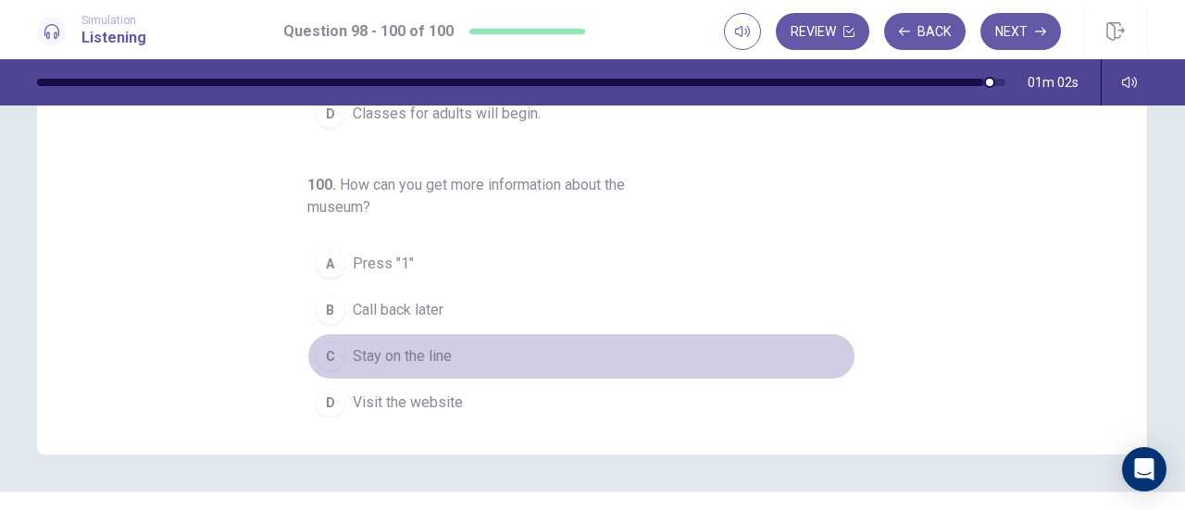
click at [322, 344] on div "C" at bounding box center [331, 357] width 30 height 30
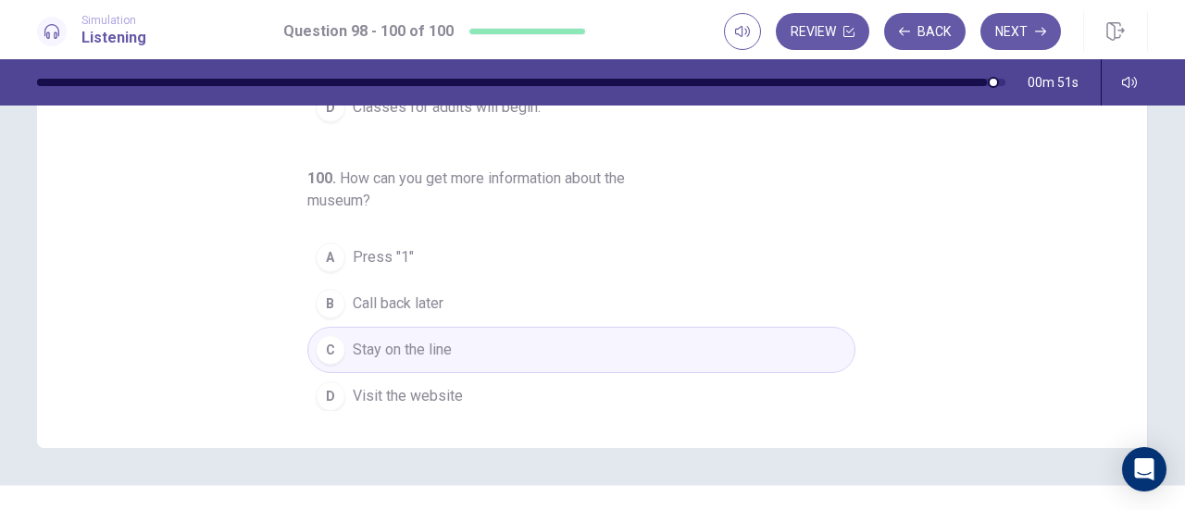
scroll to position [372, 0]
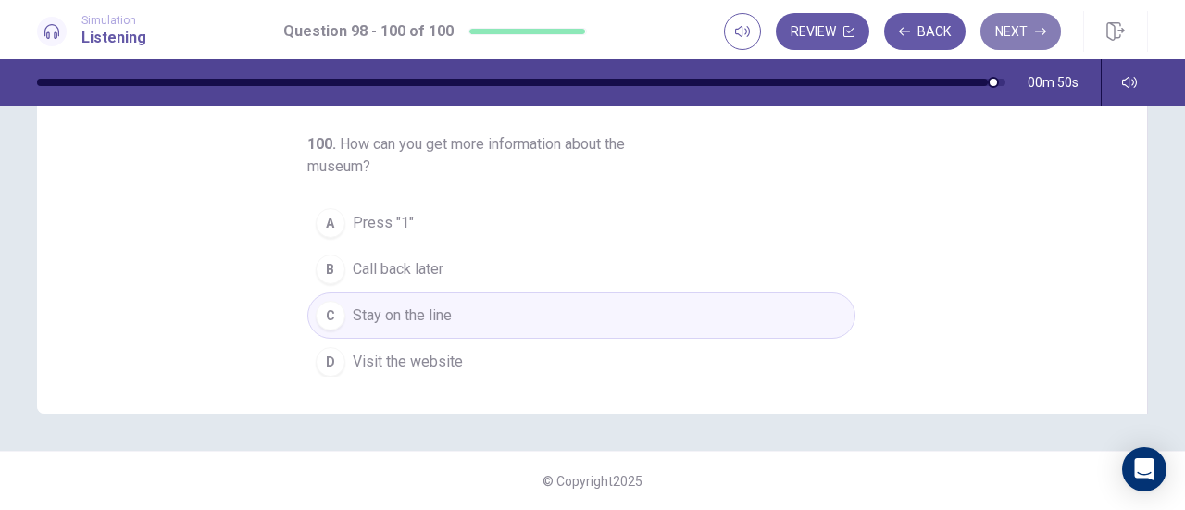
click at [1015, 32] on button "Next" at bounding box center [1021, 31] width 81 height 37
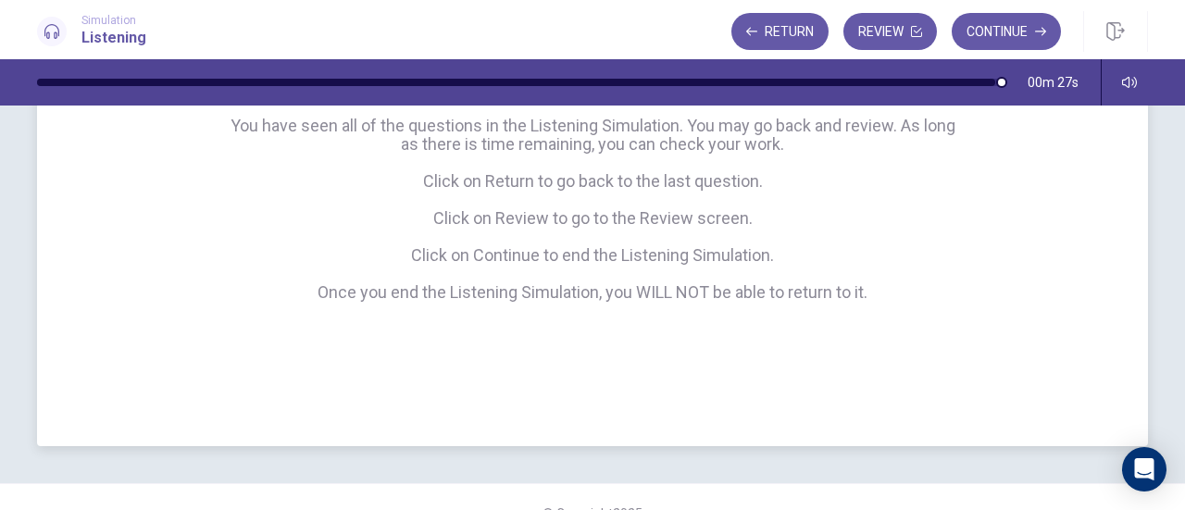
scroll to position [289, 0]
click at [908, 37] on button "Review" at bounding box center [891, 31] width 94 height 37
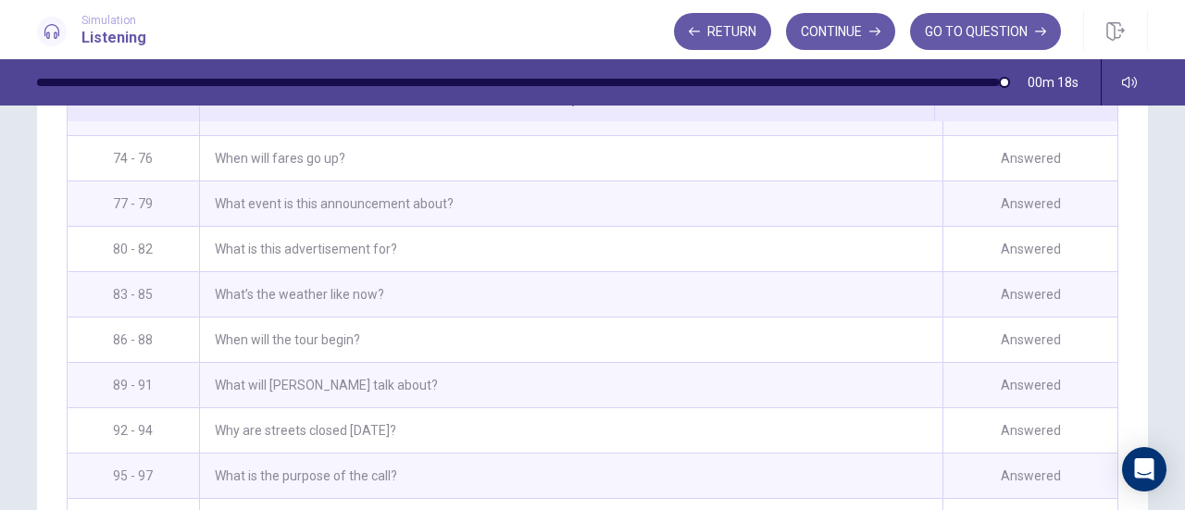
scroll to position [470, 0]
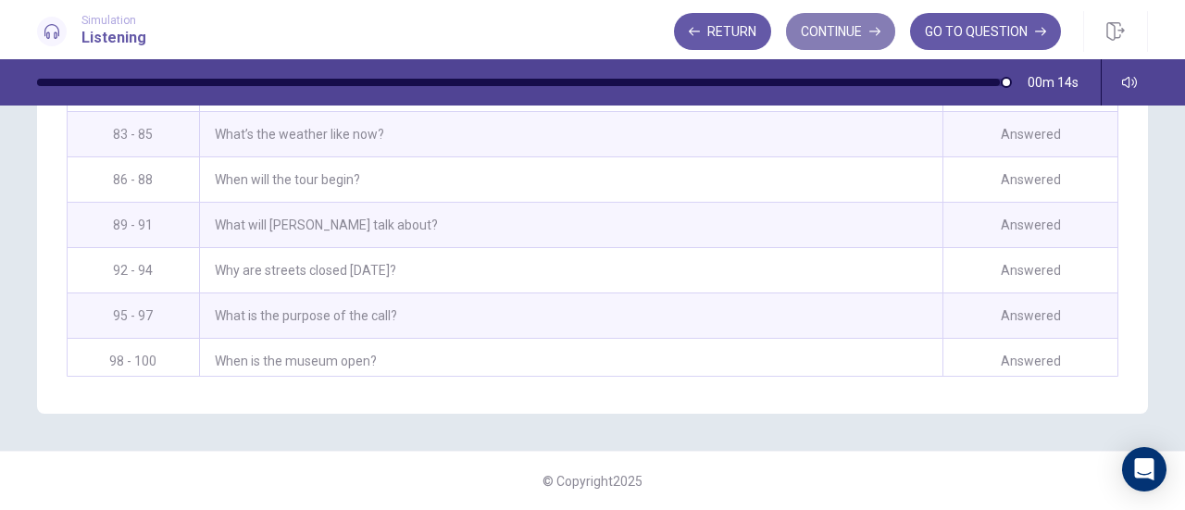
click at [861, 32] on button "Continue" at bounding box center [840, 31] width 109 height 37
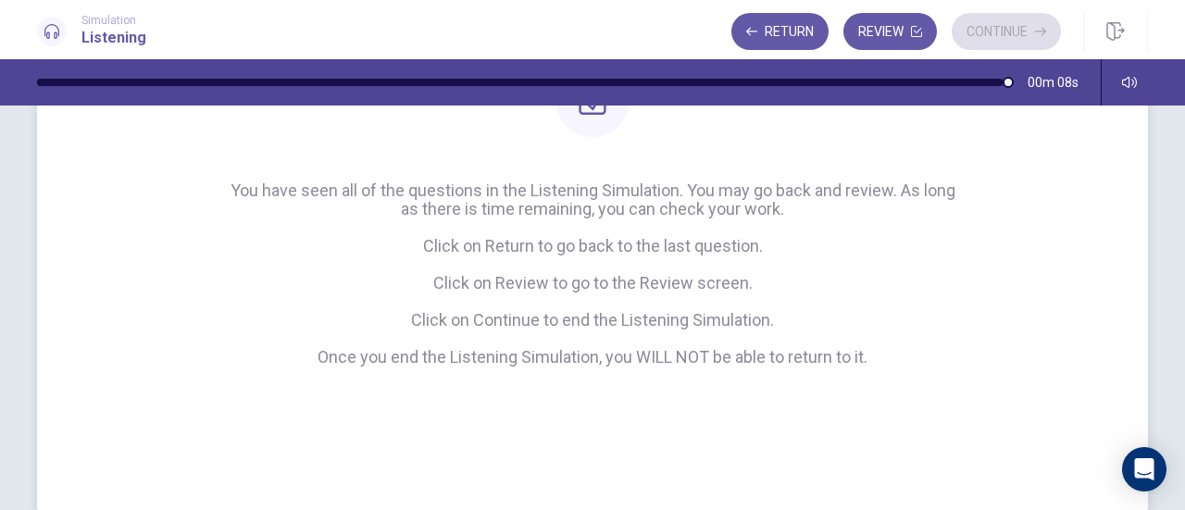
scroll to position [0, 0]
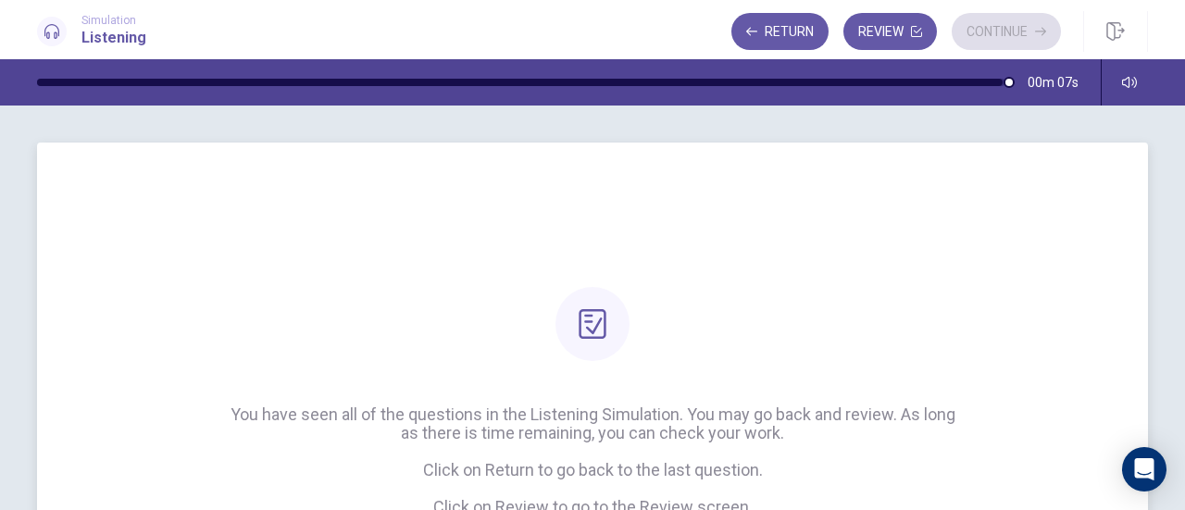
click at [677, 316] on div "You have seen all of the questions in the Listening Simulation. You may go back…" at bounding box center [592, 439] width 793 height 304
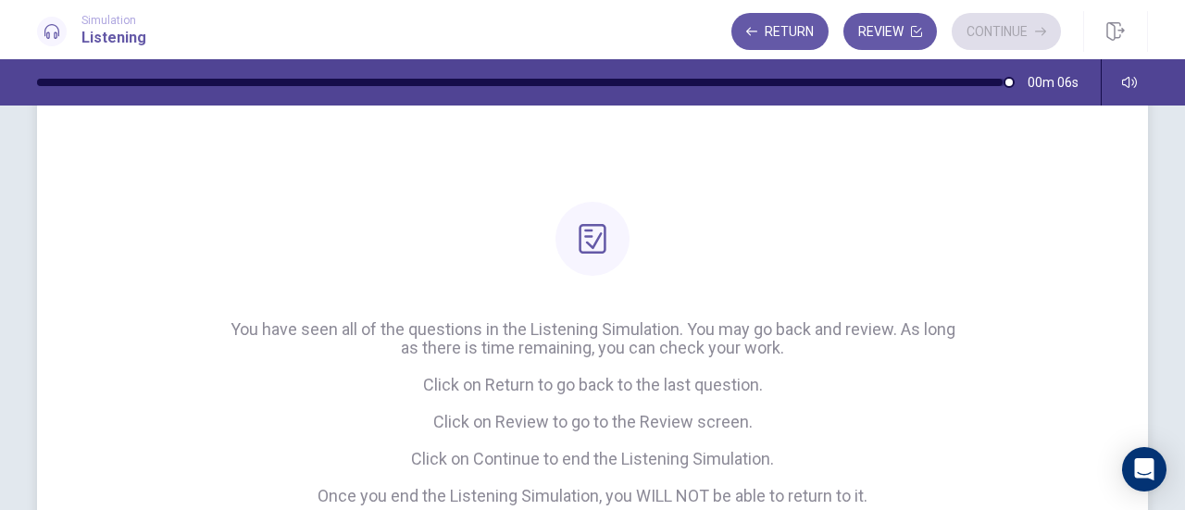
scroll to position [87, 0]
click at [1021, 34] on div "Return Review Continue" at bounding box center [897, 31] width 330 height 37
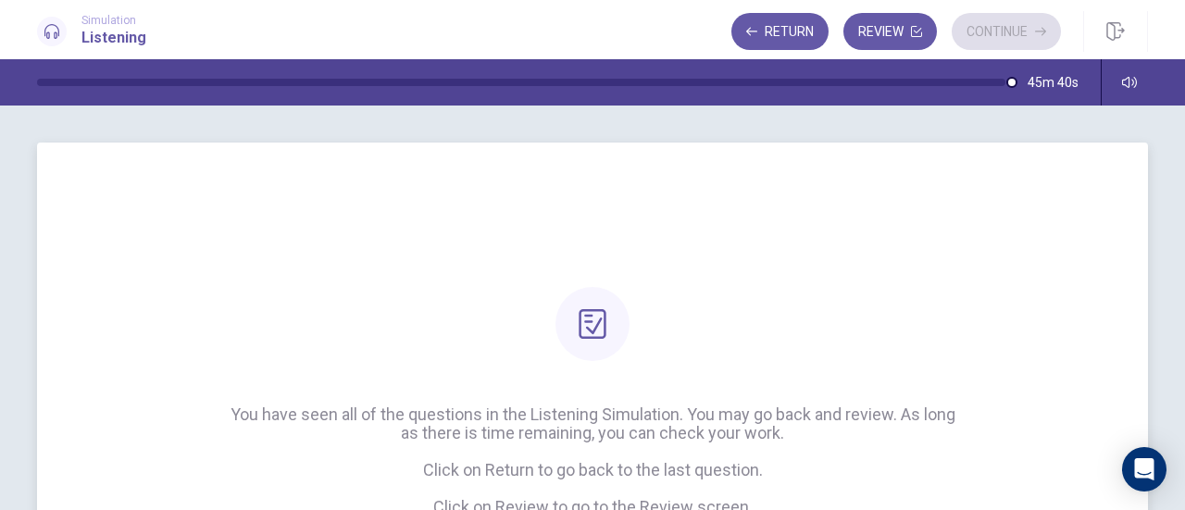
scroll to position [265, 0]
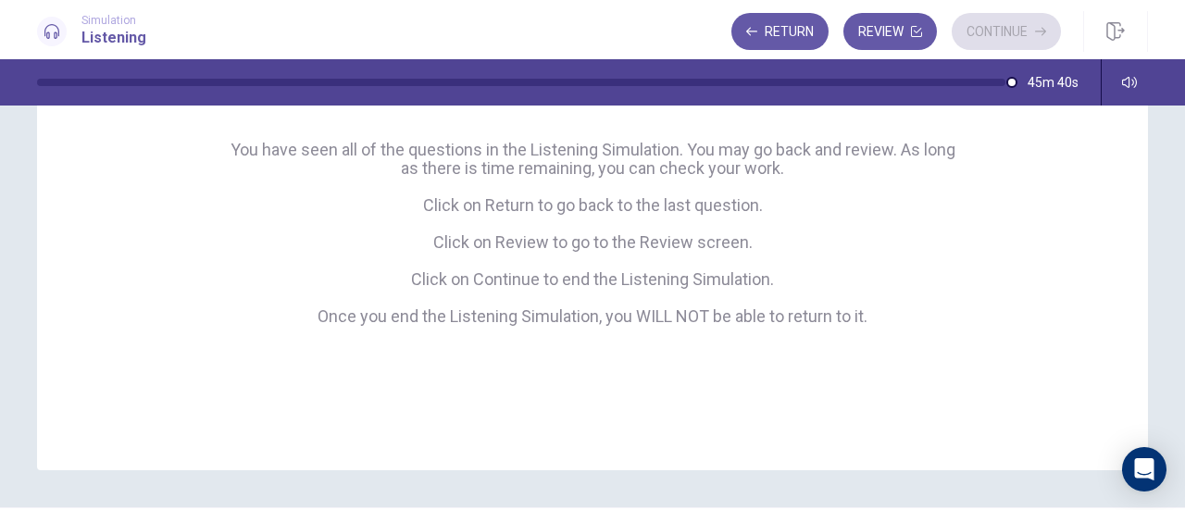
click at [985, 32] on div "Return Review Continue" at bounding box center [897, 31] width 330 height 37
click at [897, 34] on button "Review" at bounding box center [891, 31] width 94 height 37
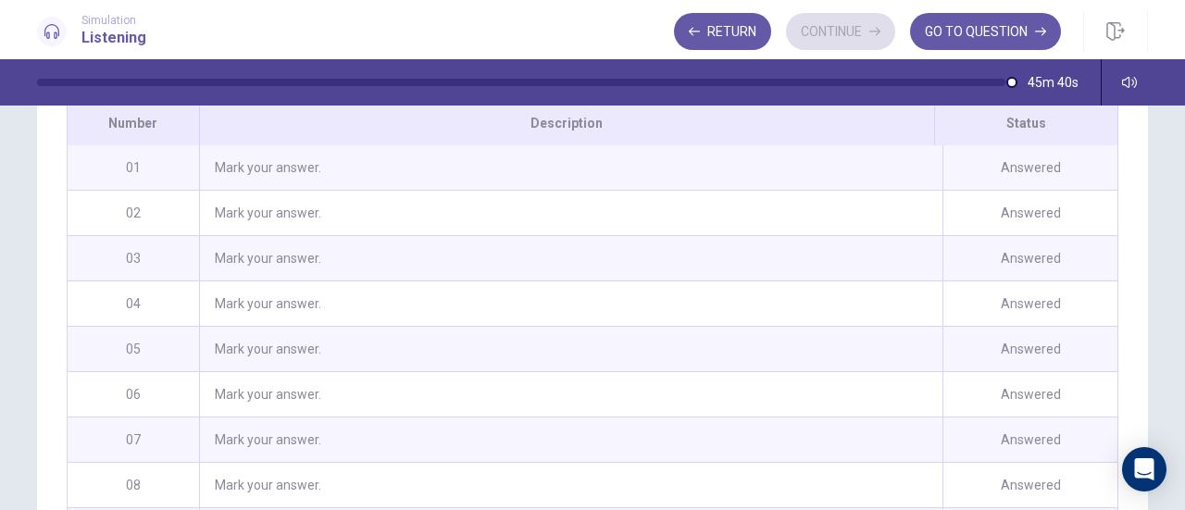
click at [828, 35] on div "Return Continue GO TO QUESTION" at bounding box center [867, 31] width 387 height 37
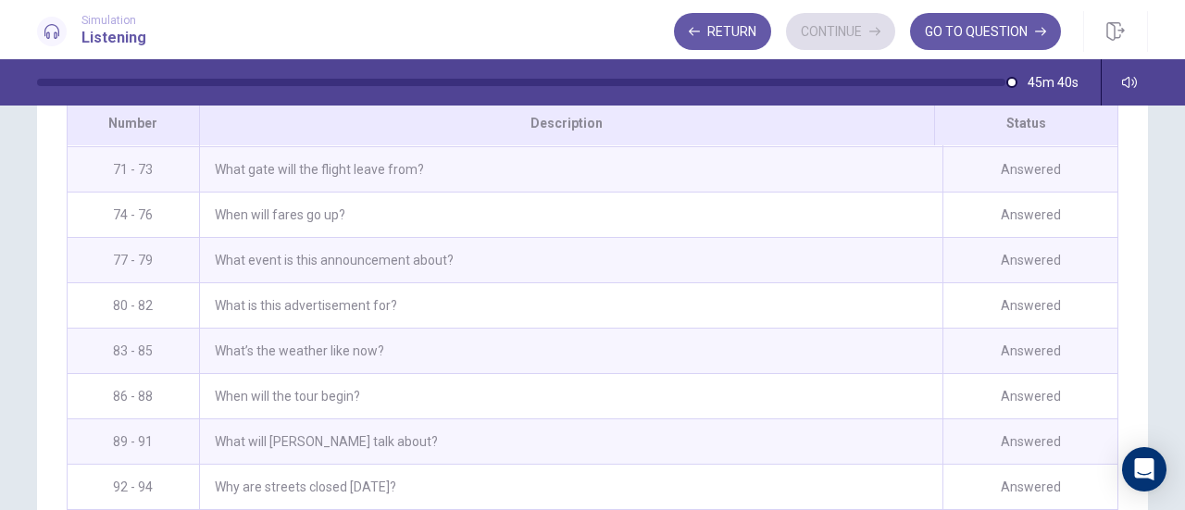
scroll to position [2027, 0]
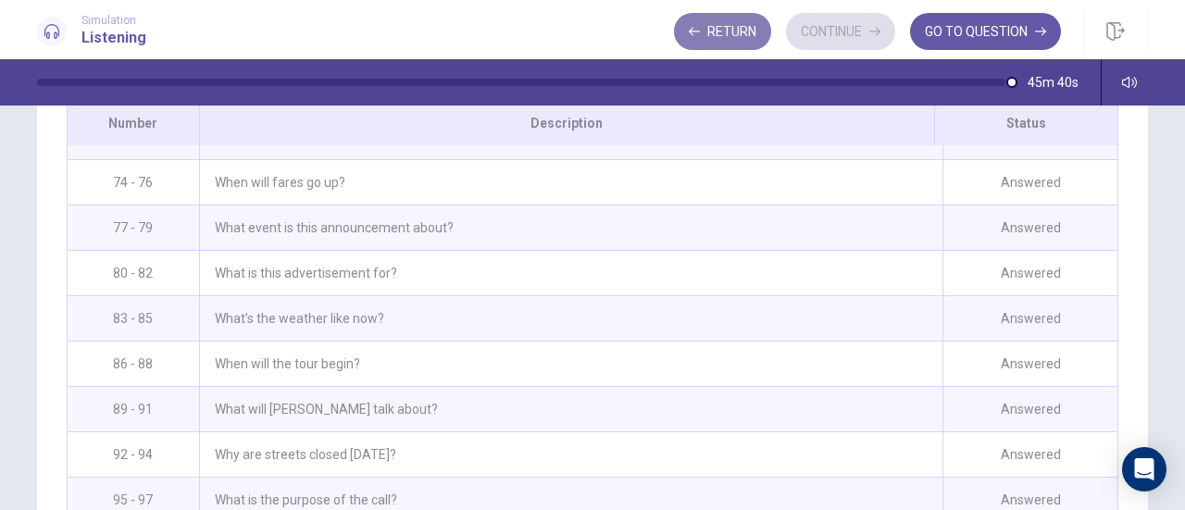
click at [748, 26] on button "Return" at bounding box center [722, 31] width 97 height 37
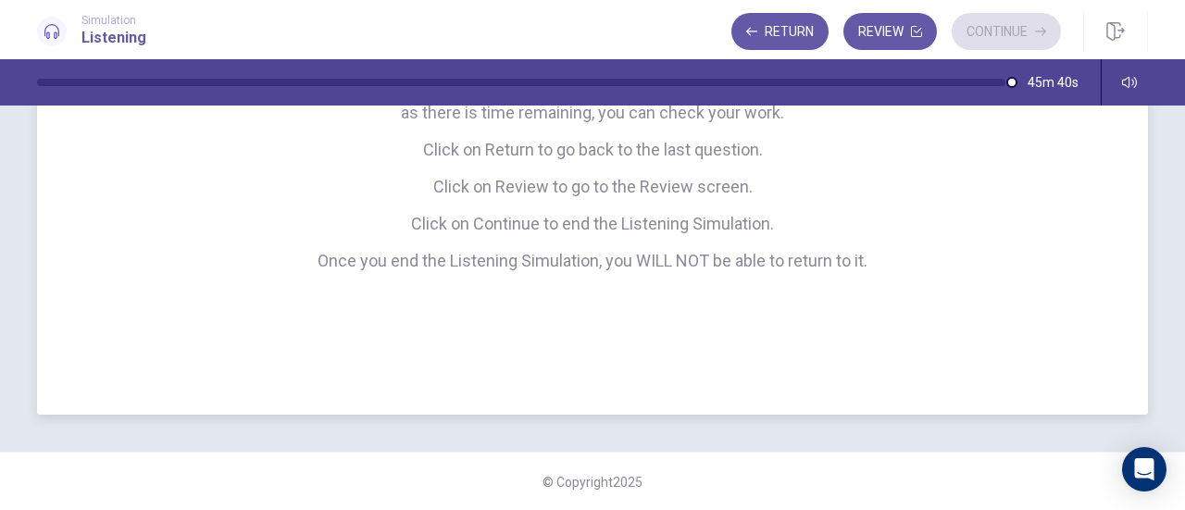
scroll to position [176, 0]
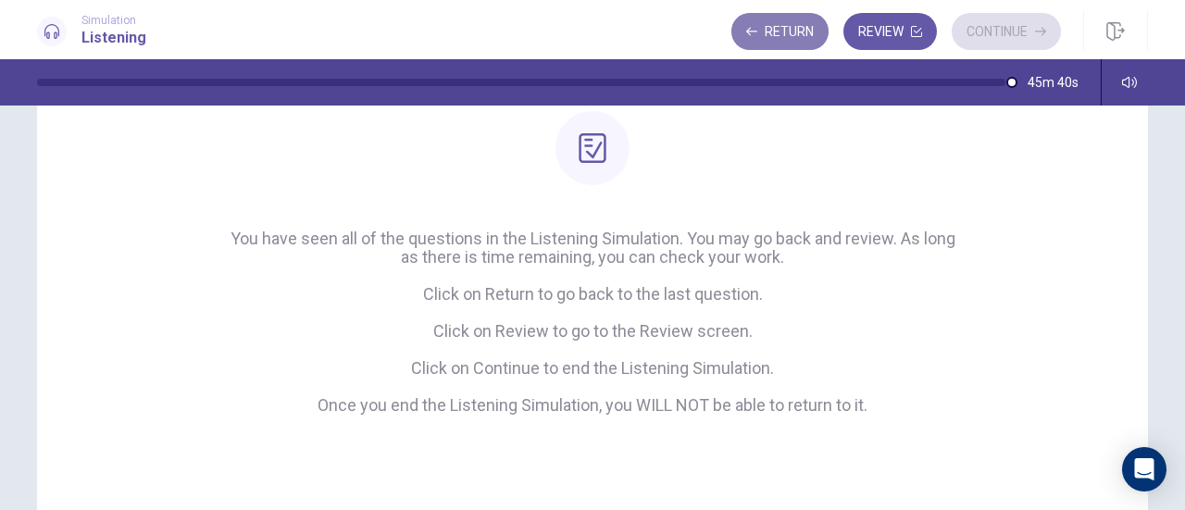
click at [780, 35] on button "Return" at bounding box center [780, 31] width 97 height 37
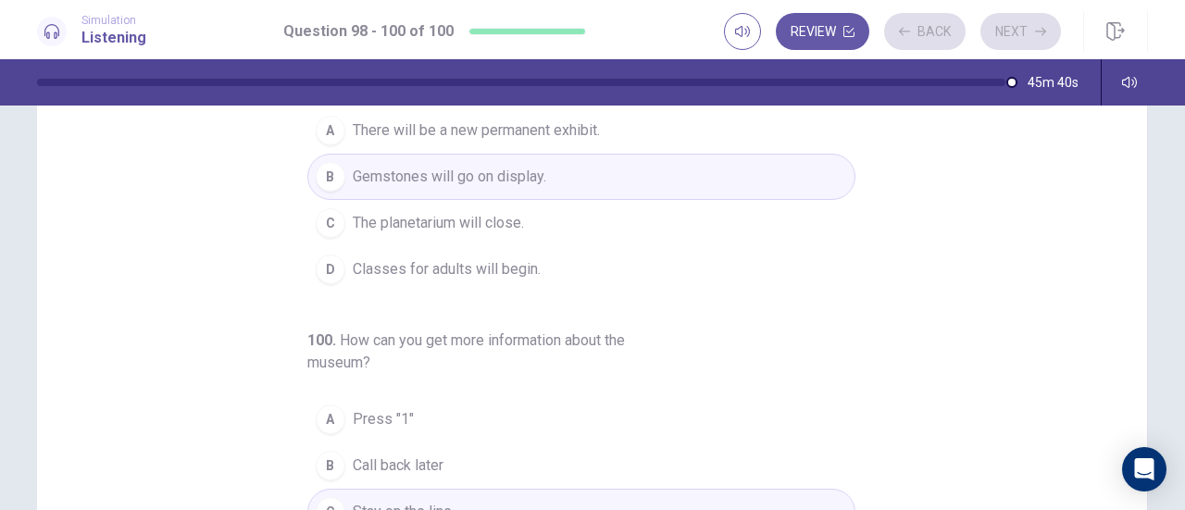
scroll to position [372, 0]
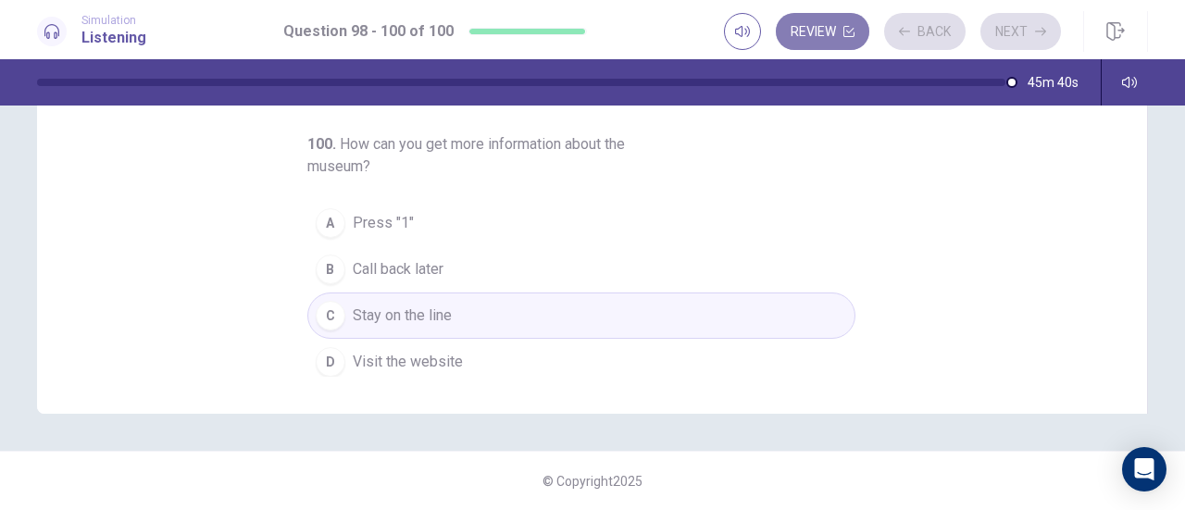
click at [847, 35] on icon "button" at bounding box center [849, 31] width 11 height 11
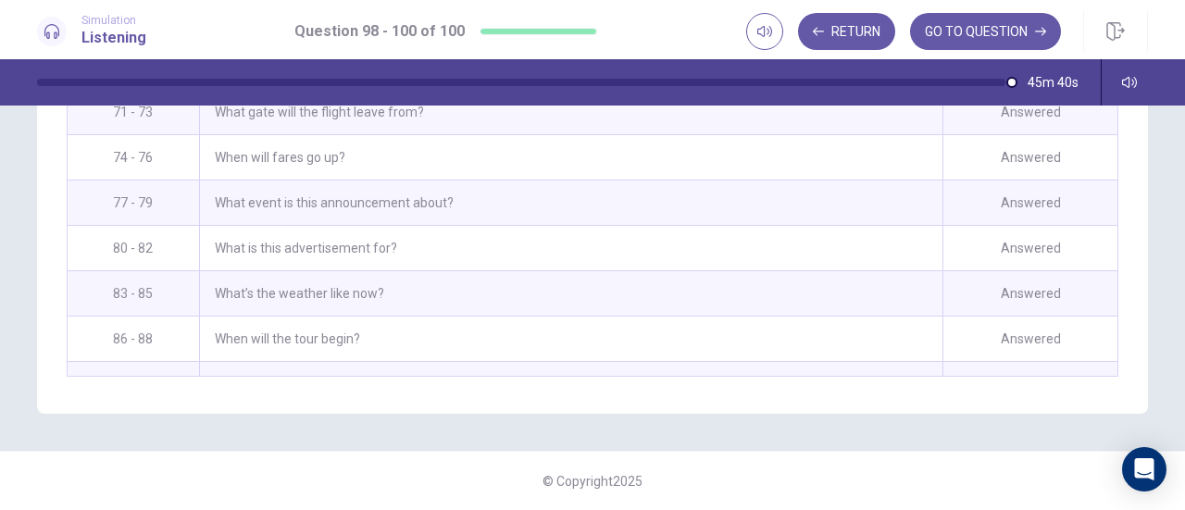
scroll to position [2027, 0]
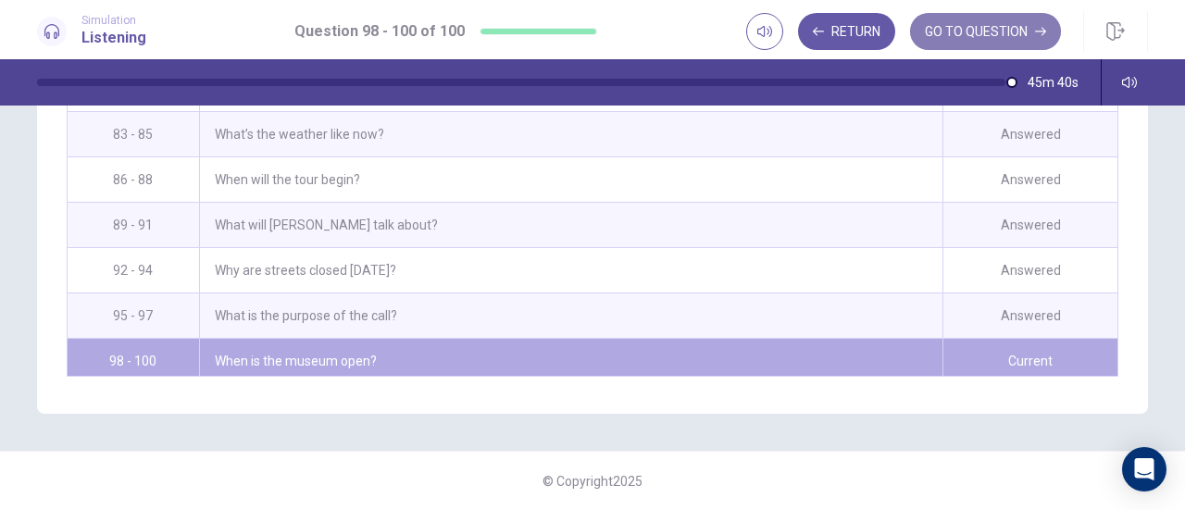
click at [976, 38] on button "GO TO QUESTION" at bounding box center [985, 31] width 151 height 37
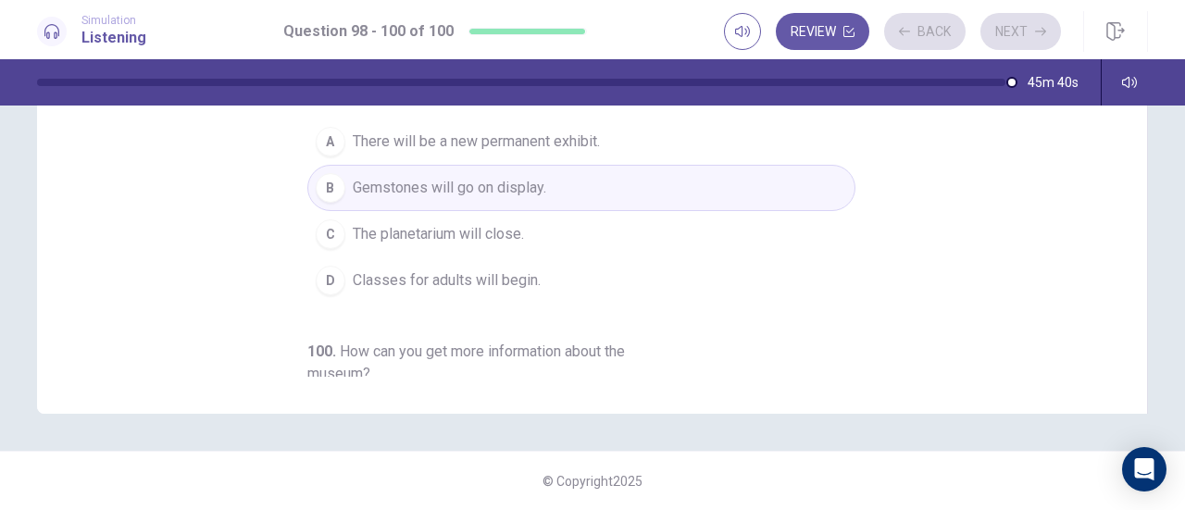
scroll to position [0, 0]
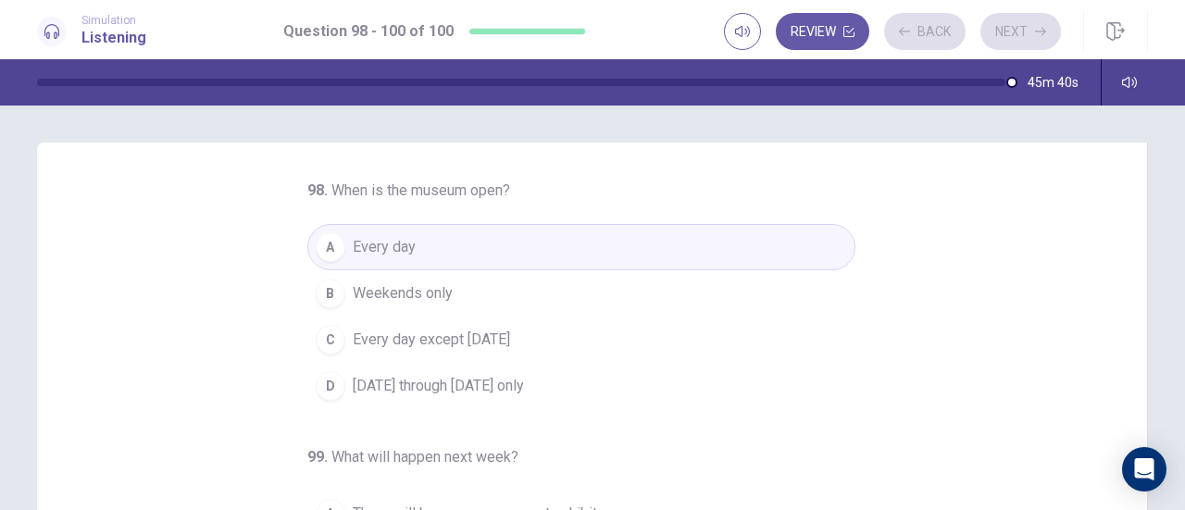
drag, startPoint x: 1021, startPoint y: 36, endPoint x: 734, endPoint y: 377, distance: 445.0
click at [734, 377] on div "Simulation Listening Question 98 - 100 of 100 Review Back Next Question 98 - 10…" at bounding box center [592, 255] width 1185 height 510
click at [1019, 25] on div "Review Back Next" at bounding box center [892, 31] width 337 height 37
click at [1046, 23] on div "Review Back Next" at bounding box center [892, 31] width 337 height 37
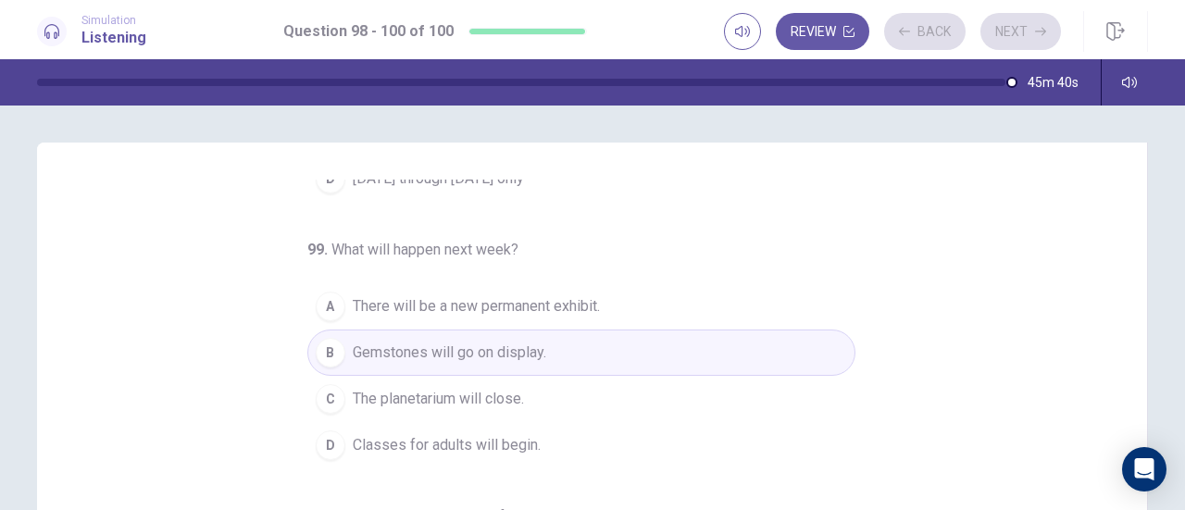
scroll to position [372, 0]
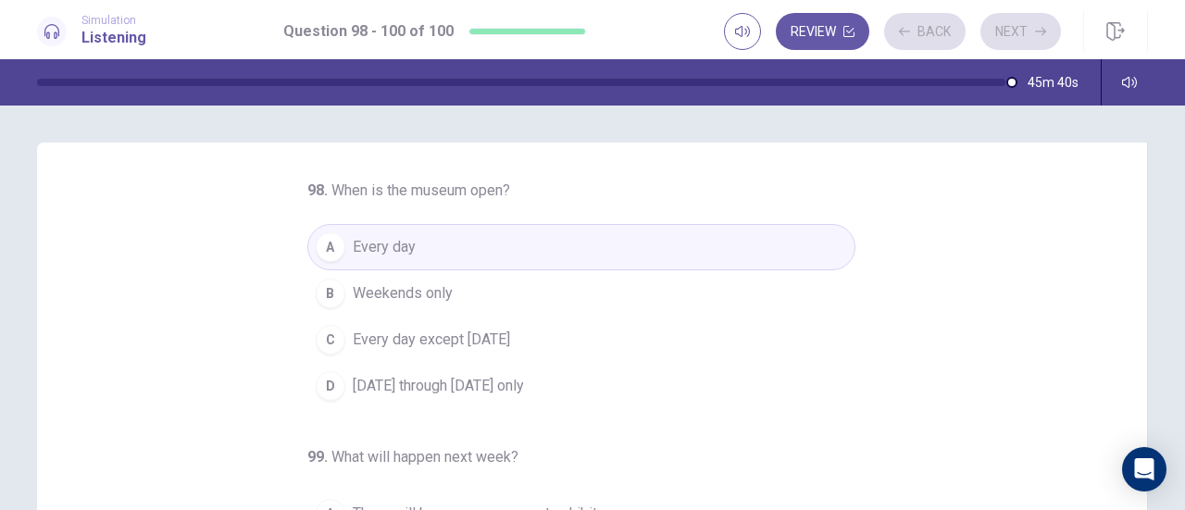
click at [1023, 31] on div "Review Back Next" at bounding box center [892, 31] width 337 height 37
click at [813, 38] on button "Review" at bounding box center [823, 31] width 94 height 37
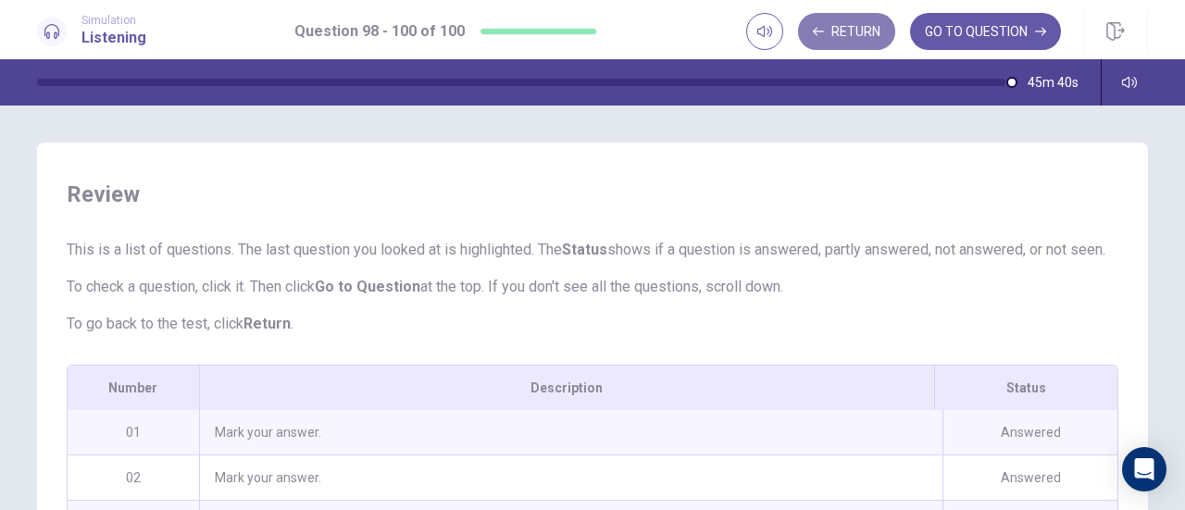
click at [854, 36] on button "Return" at bounding box center [846, 31] width 97 height 37
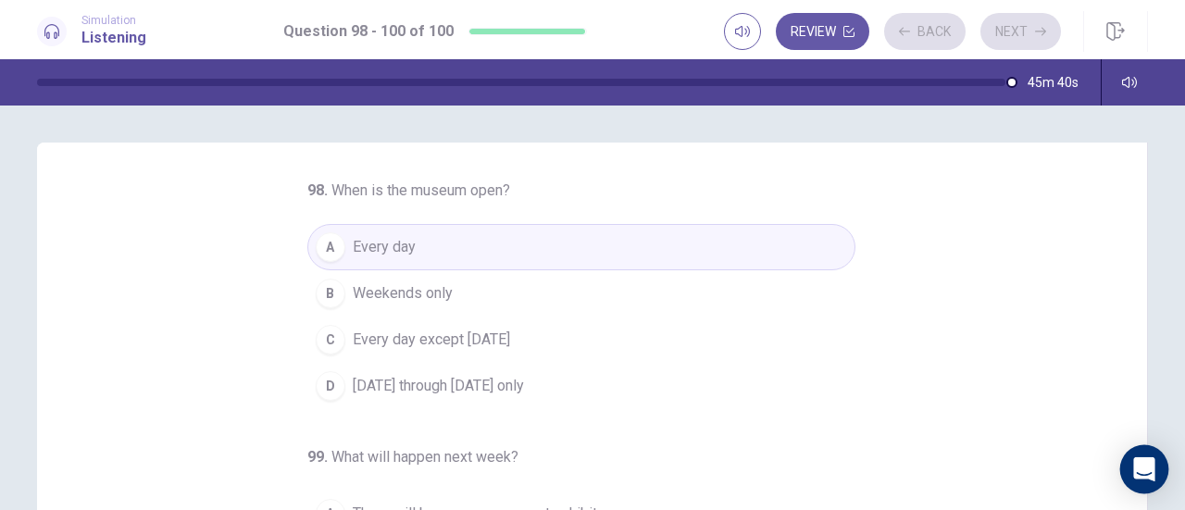
click at [1129, 471] on div "Open Intercom Messenger" at bounding box center [1145, 469] width 49 height 49
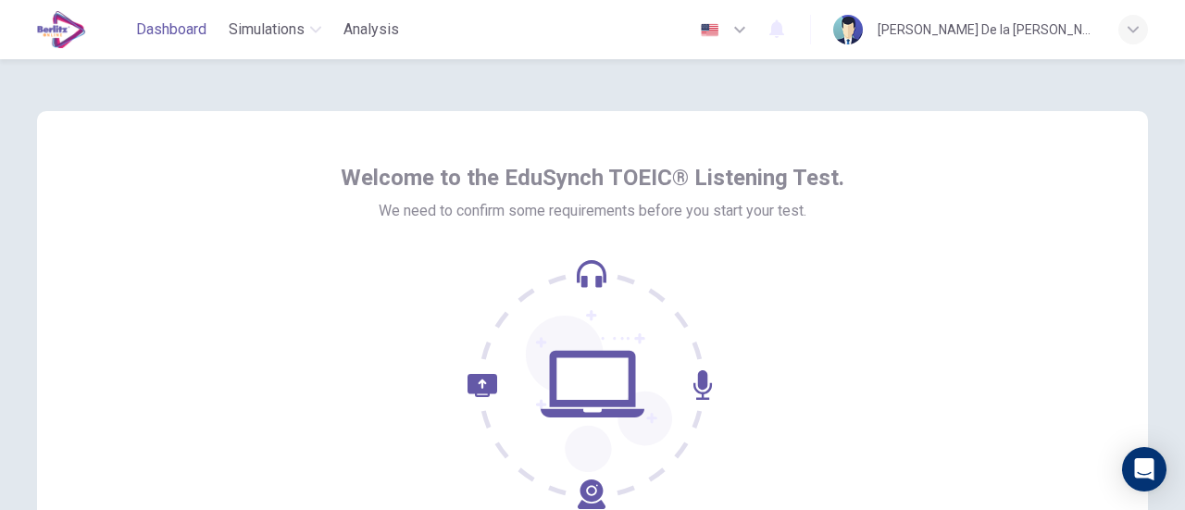
click at [190, 23] on span "Dashboard" at bounding box center [171, 30] width 70 height 22
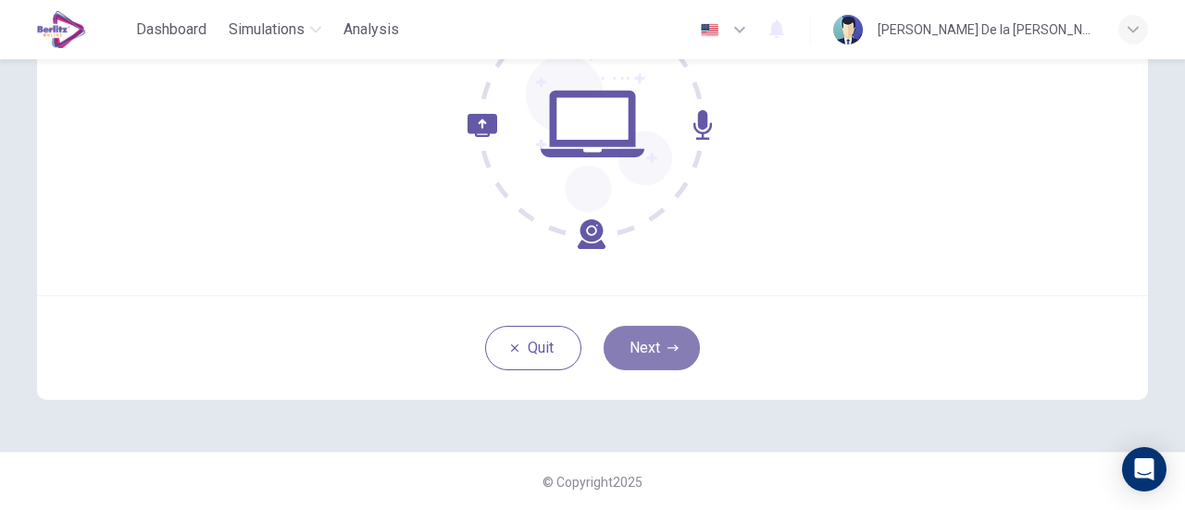
click at [636, 347] on button "Next" at bounding box center [652, 348] width 96 height 44
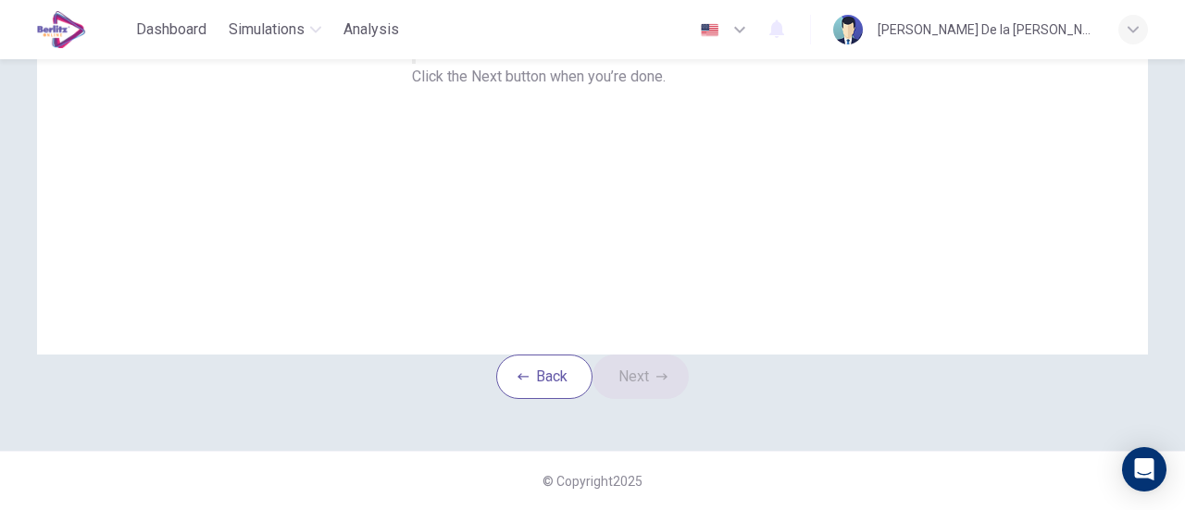
scroll to position [0, 0]
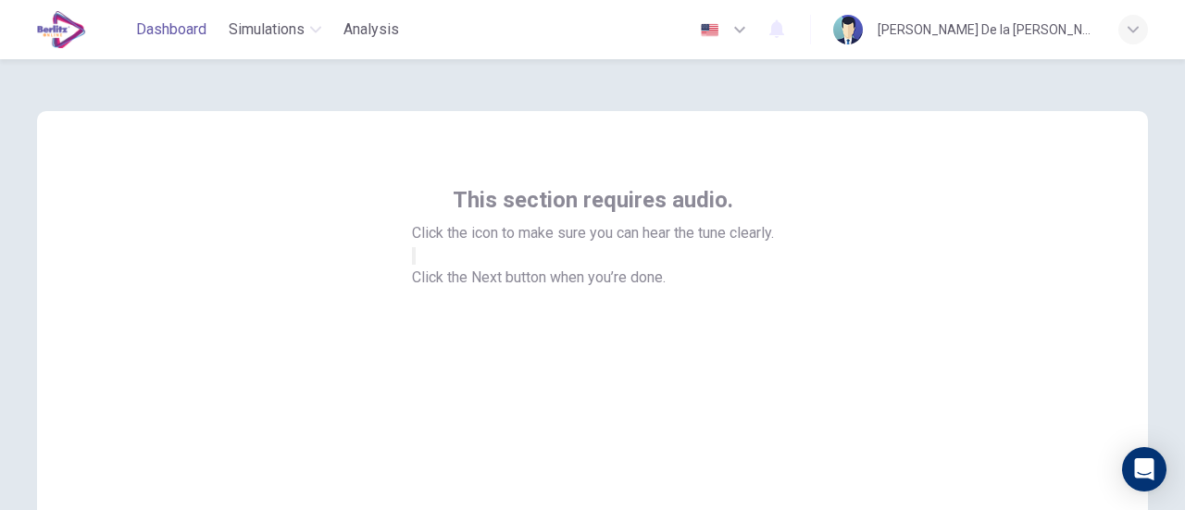
click at [160, 21] on span "Dashboard" at bounding box center [171, 30] width 70 height 22
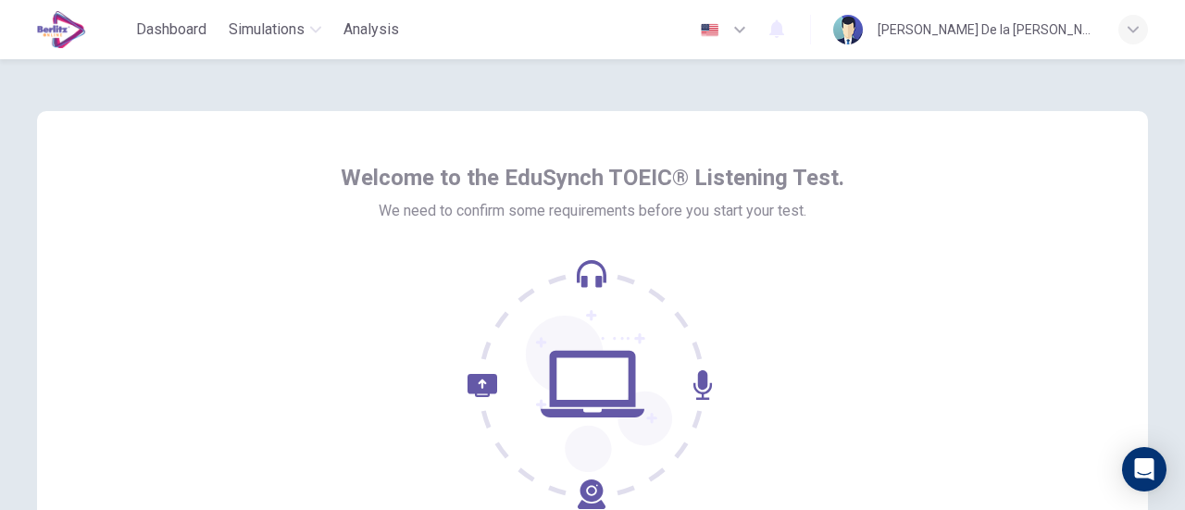
scroll to position [260, 0]
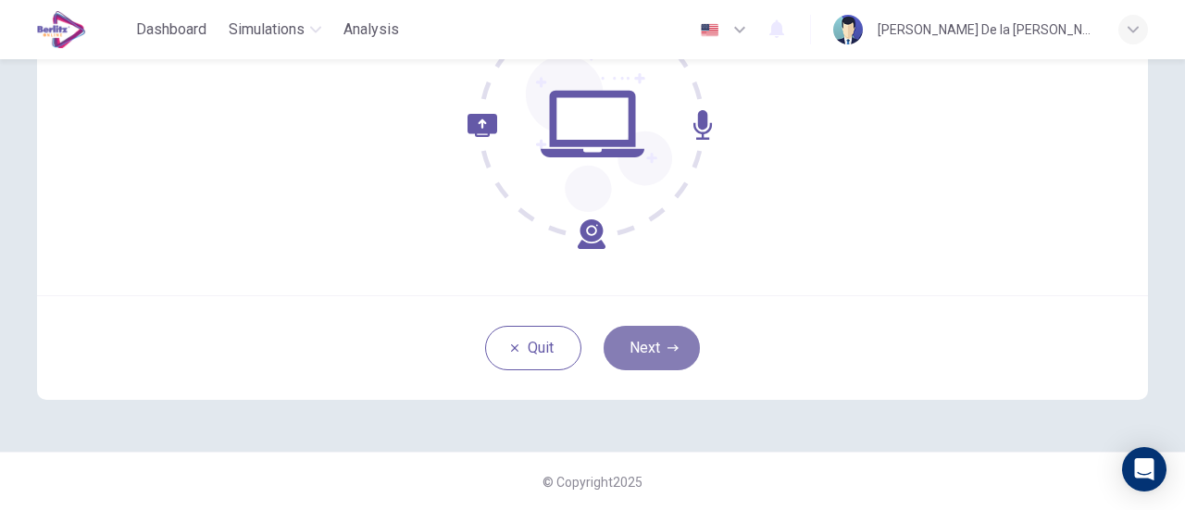
click at [657, 357] on button "Next" at bounding box center [652, 348] width 96 height 44
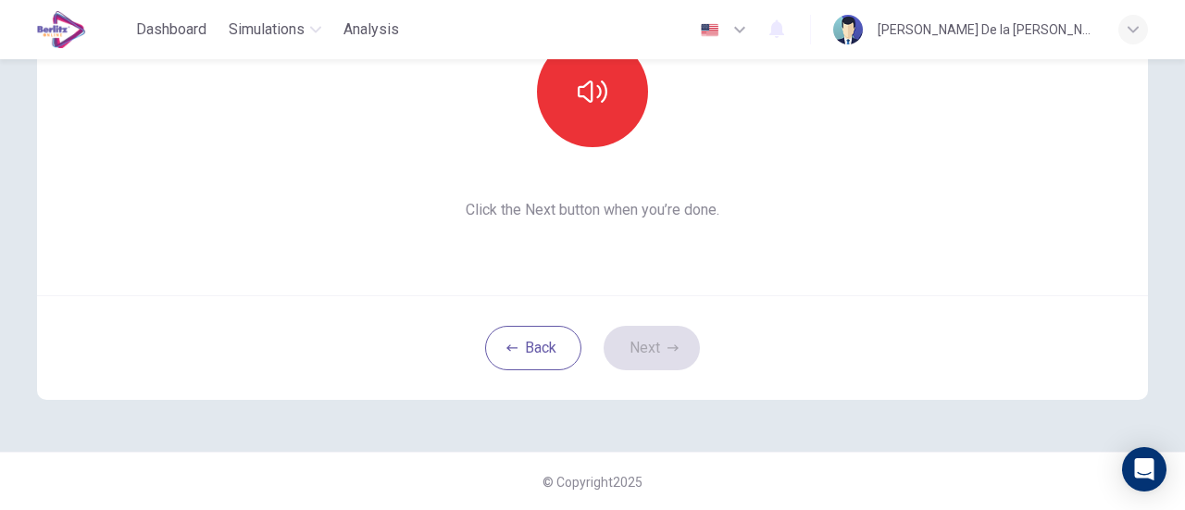
scroll to position [54, 0]
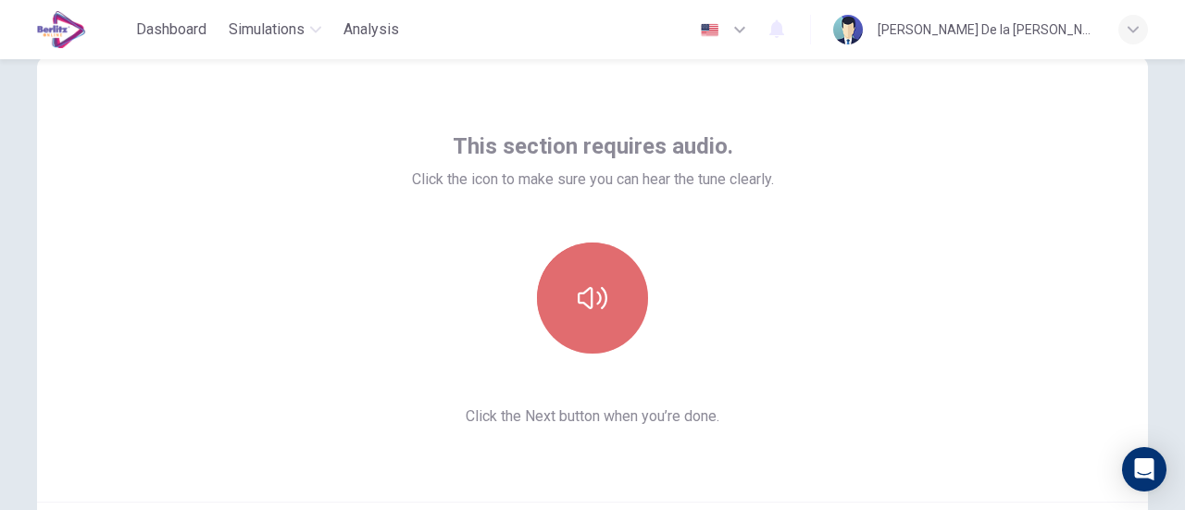
click at [612, 282] on button "button" at bounding box center [592, 298] width 111 height 111
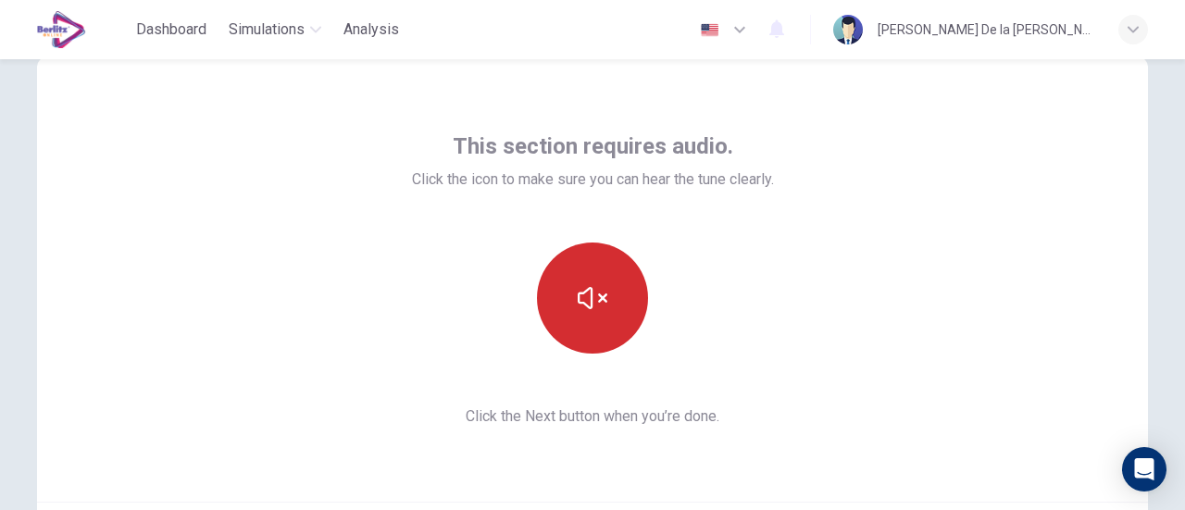
scroll to position [260, 0]
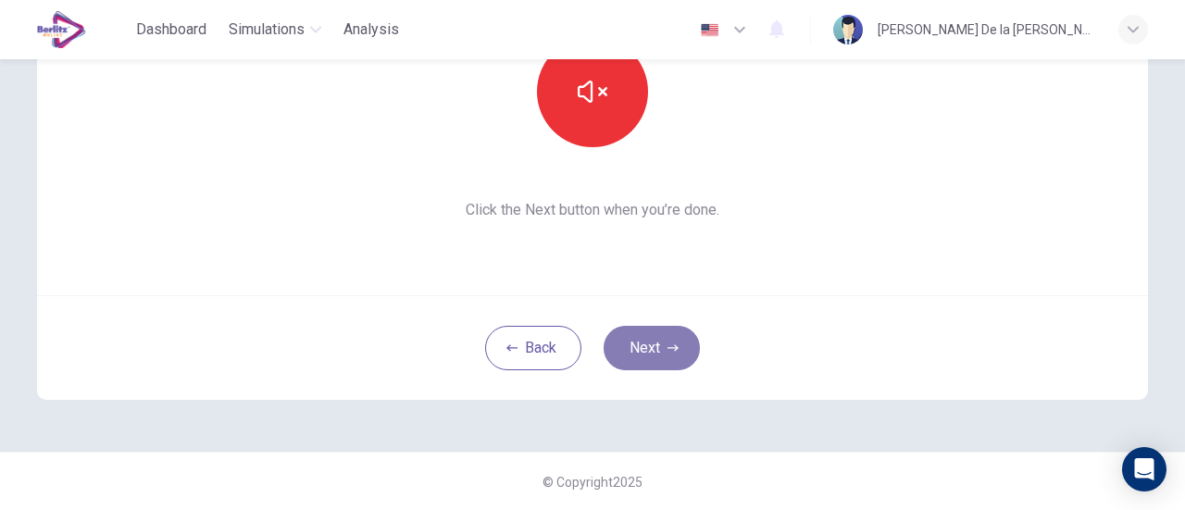
click at [657, 345] on button "Next" at bounding box center [652, 348] width 96 height 44
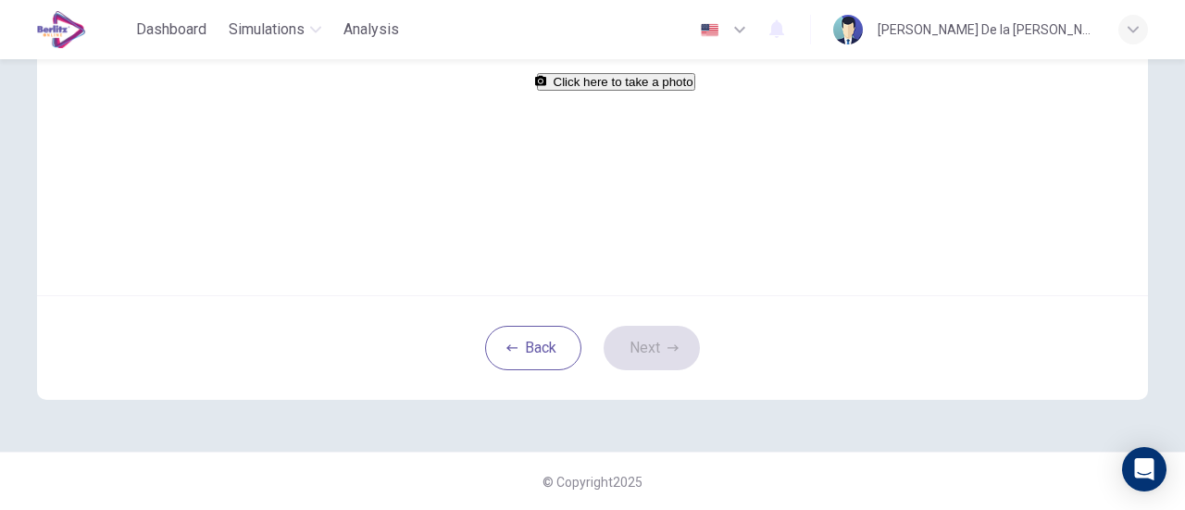
click at [620, 91] on button "Click here to take a photo" at bounding box center [616, 82] width 158 height 18
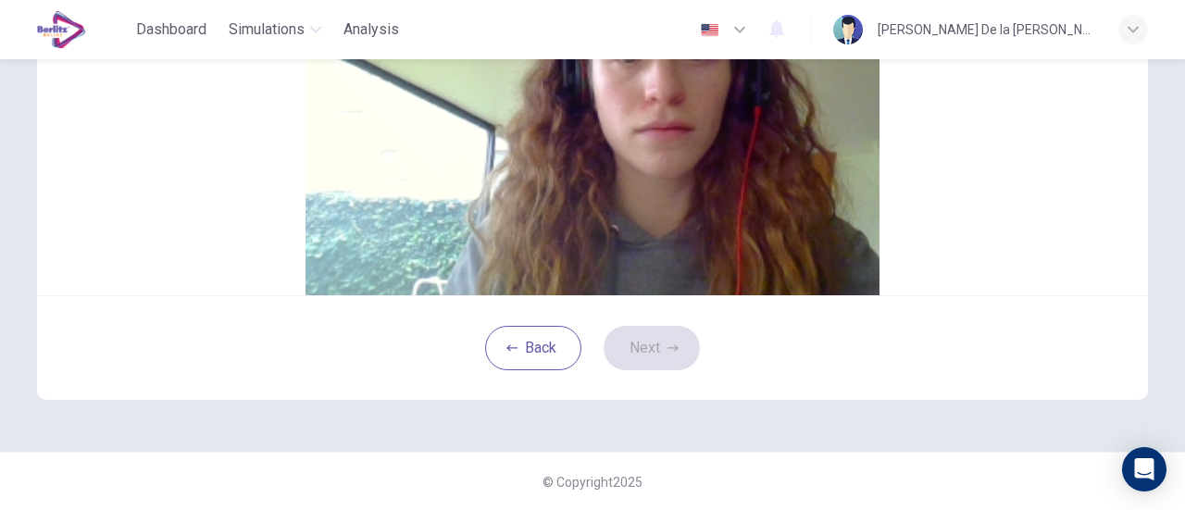
click at [663, 370] on button "Next" at bounding box center [652, 348] width 96 height 44
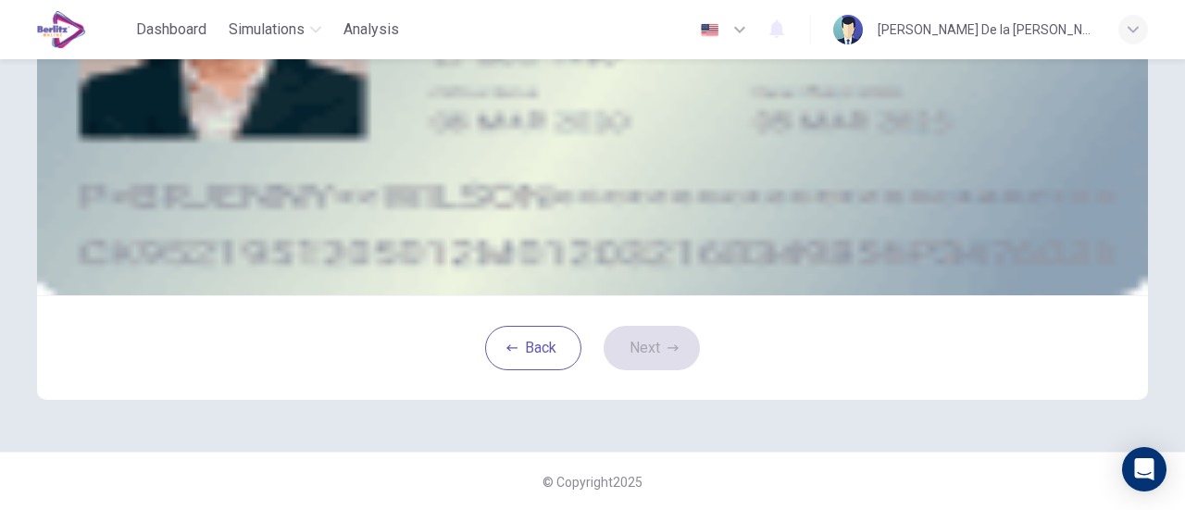
scroll to position [164, 0]
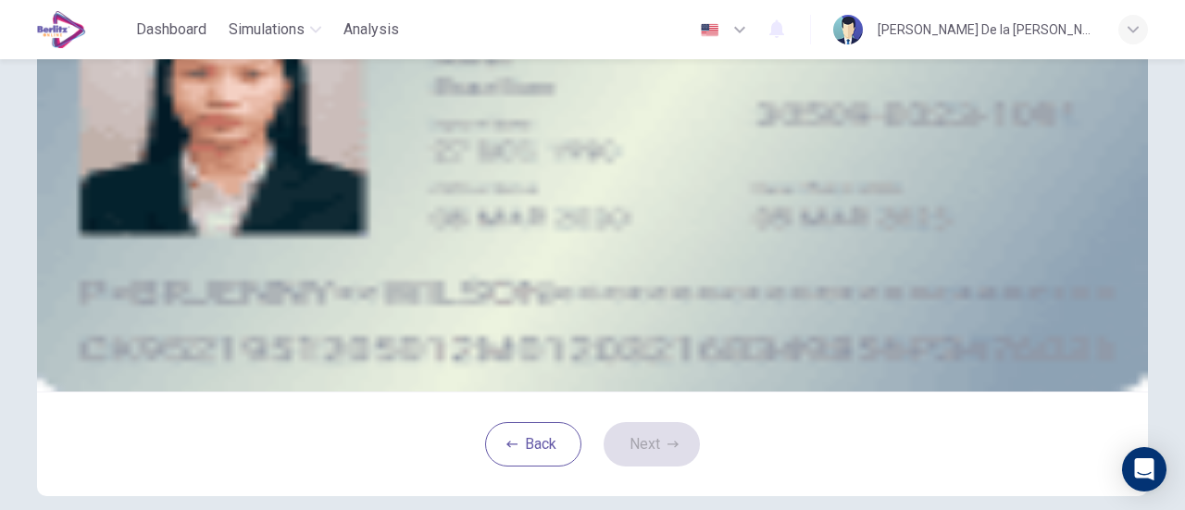
click at [193, 110] on button "take photo" at bounding box center [183, 99] width 19 height 21
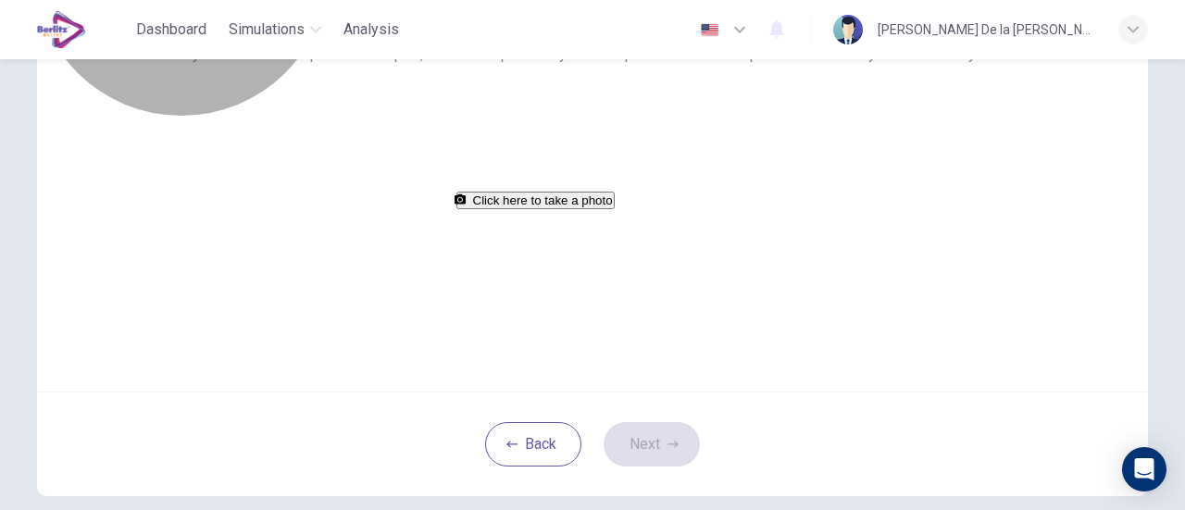
click at [615, 209] on button "Click here to take a photo" at bounding box center [536, 201] width 158 height 18
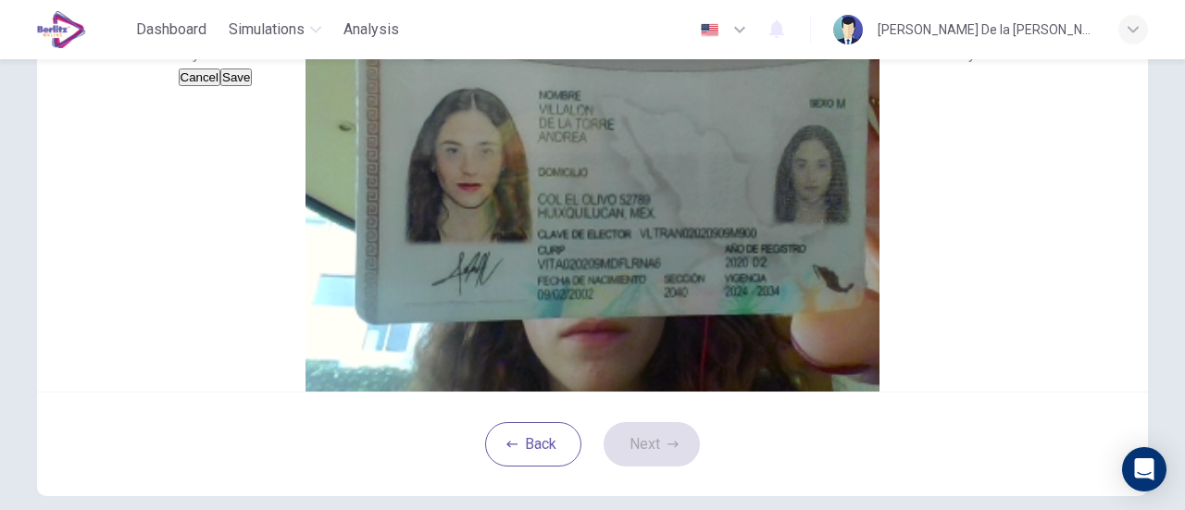
click at [252, 86] on button "Save" at bounding box center [235, 78] width 31 height 18
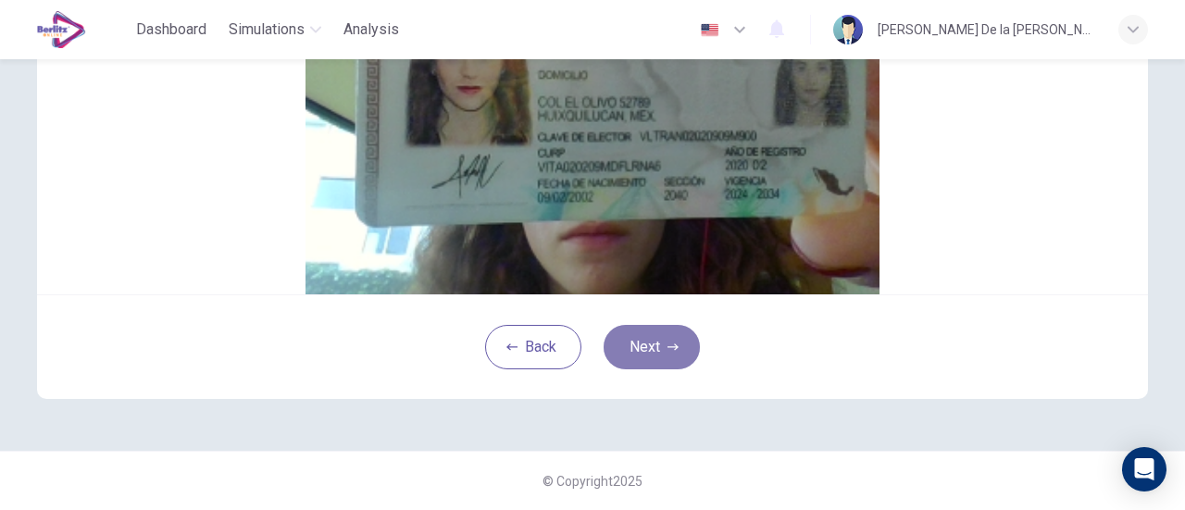
click at [670, 331] on button "Next" at bounding box center [652, 347] width 96 height 44
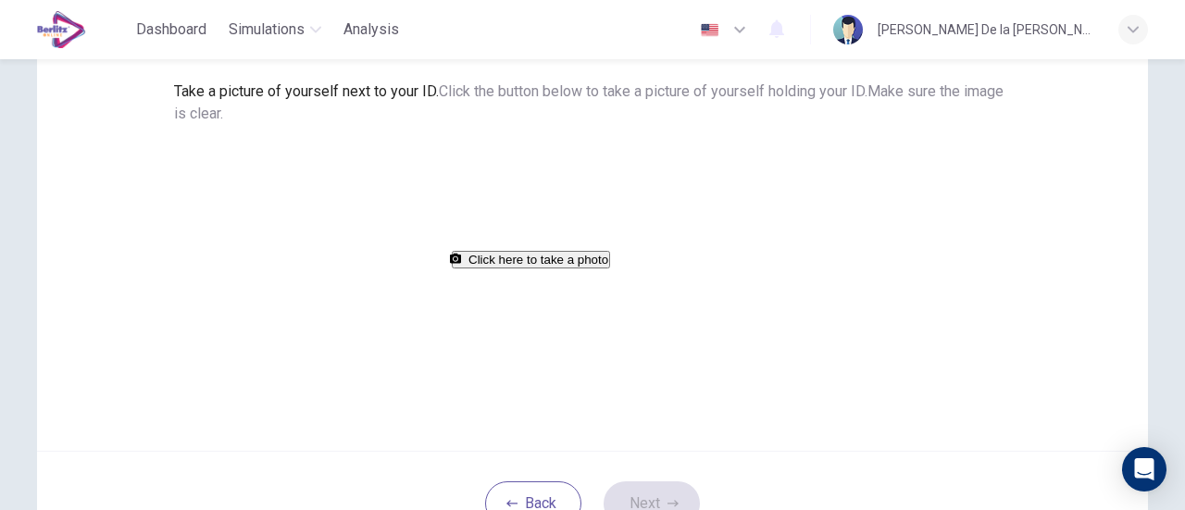
scroll to position [106, 0]
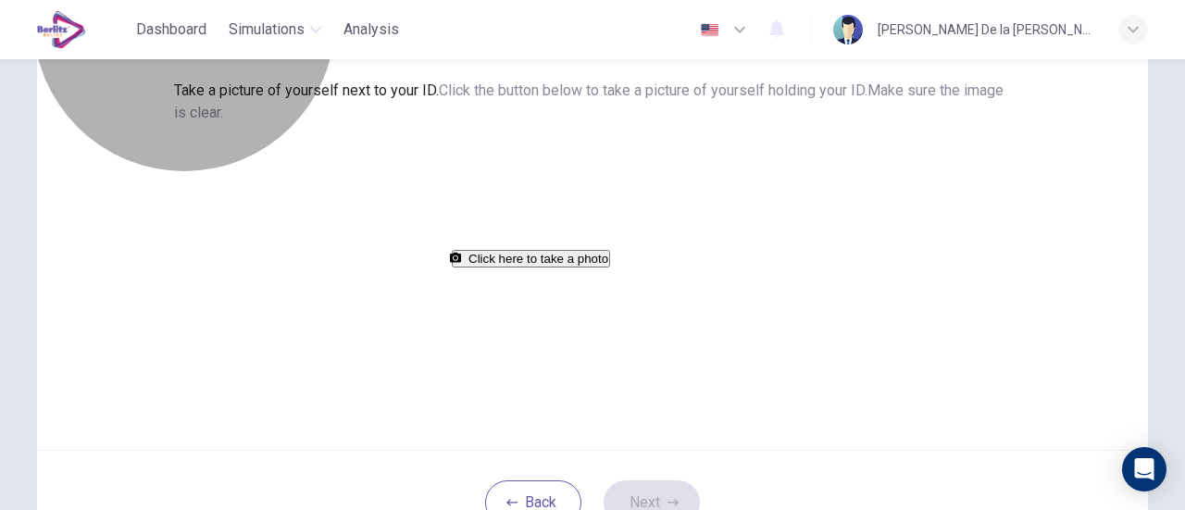
click at [610, 268] on button "Click here to take a photo" at bounding box center [531, 259] width 158 height 18
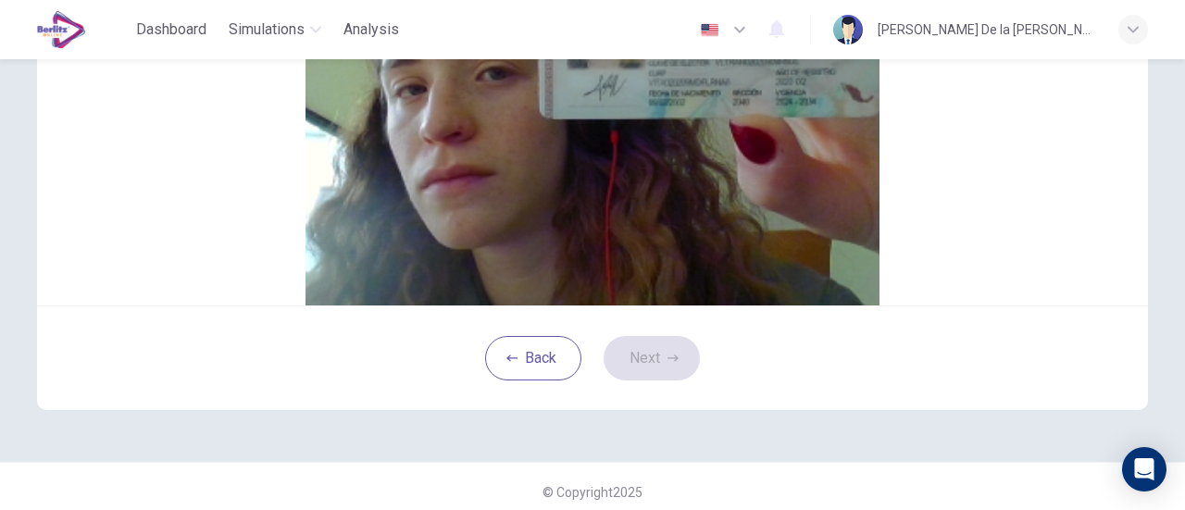
scroll to position [251, 0]
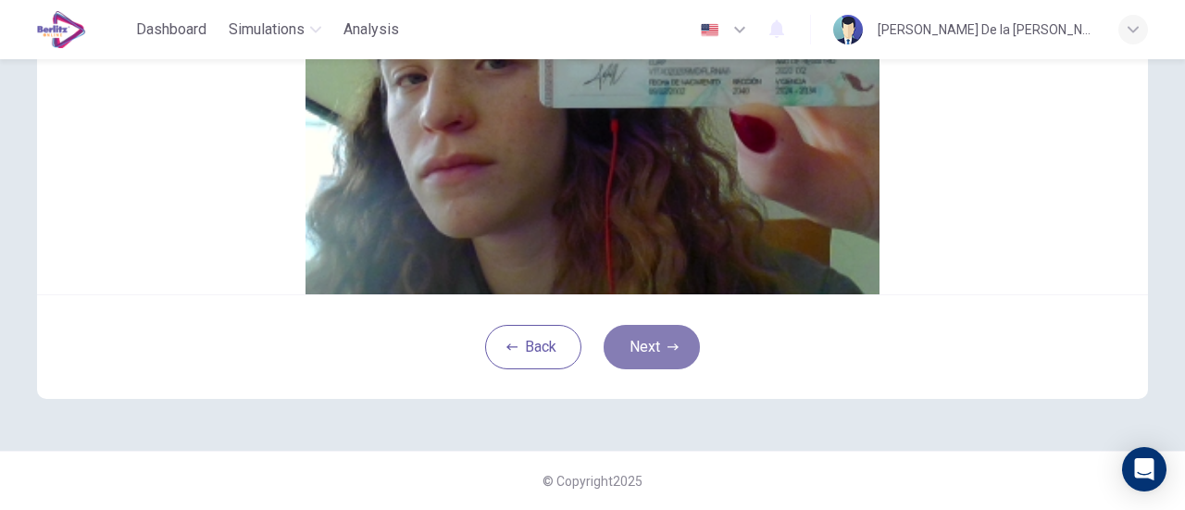
click at [619, 369] on button "Next" at bounding box center [652, 347] width 96 height 44
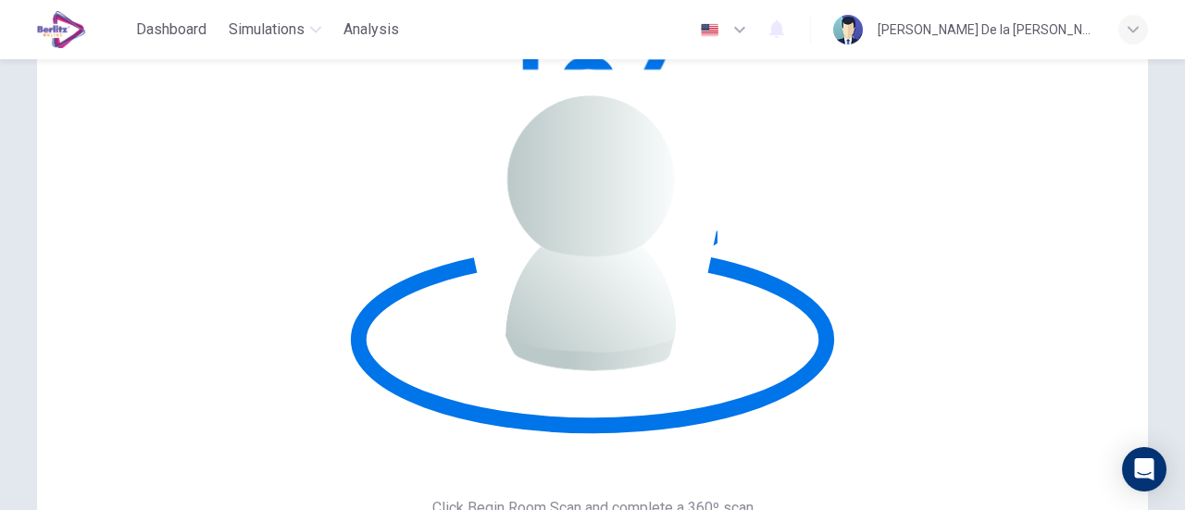
scroll to position [105, 0]
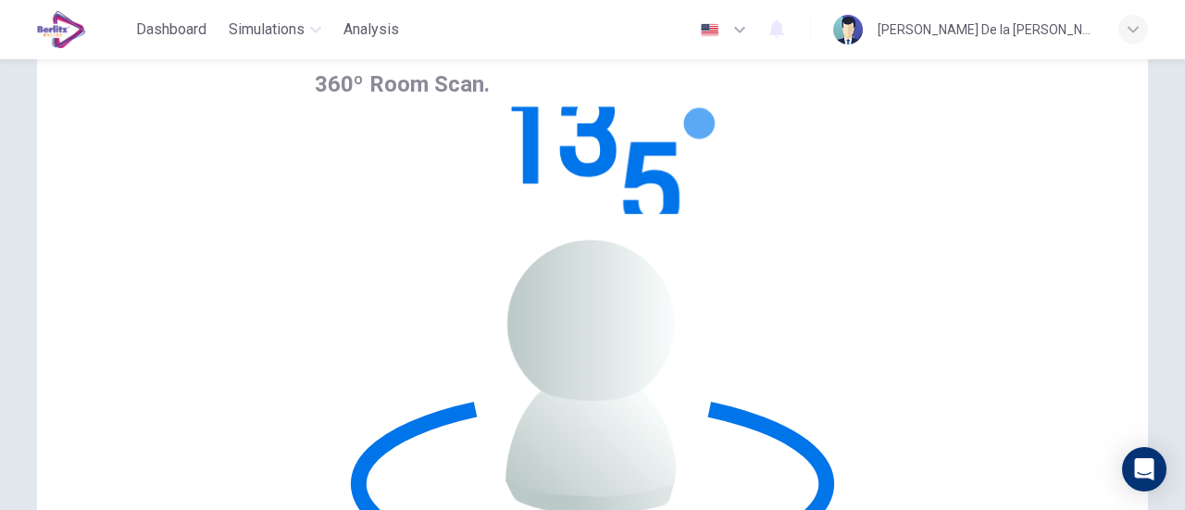
scroll to position [260, 0]
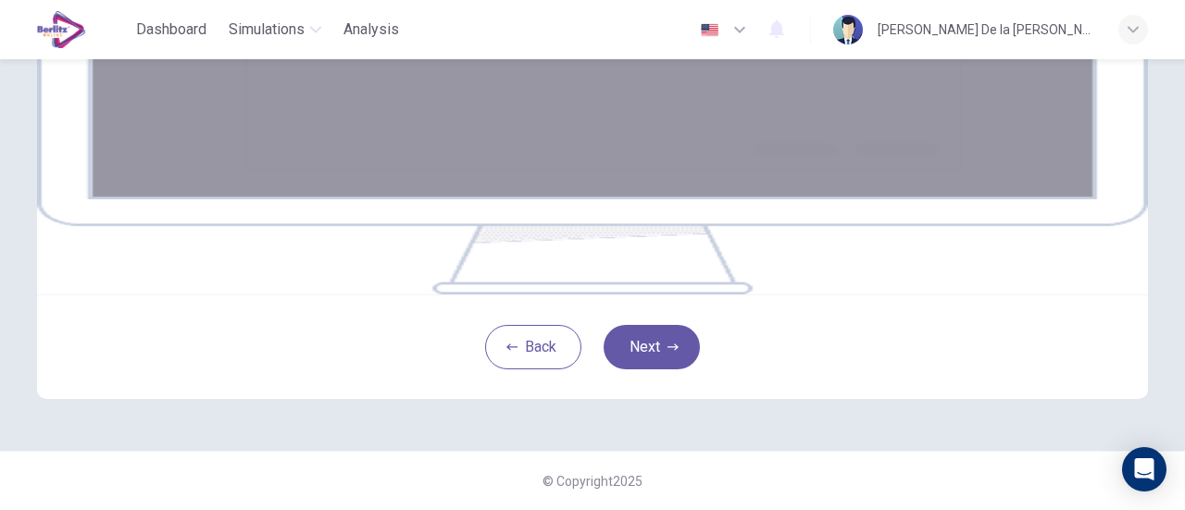
scroll to position [356, 0]
click at [661, 369] on button "Next" at bounding box center [652, 347] width 96 height 44
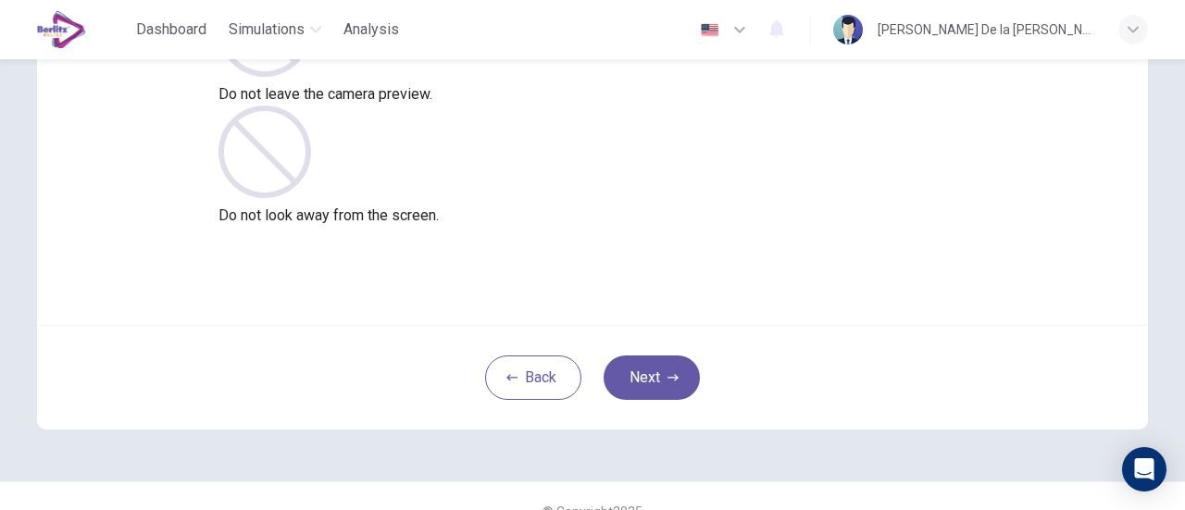
scroll to position [233, 0]
click at [654, 384] on button "Next" at bounding box center [652, 375] width 96 height 44
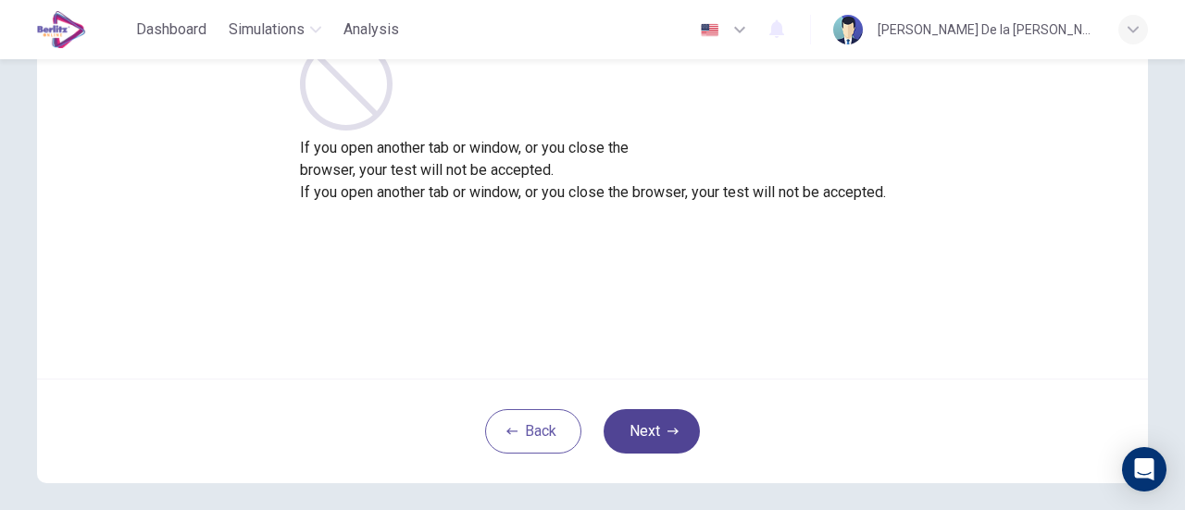
scroll to position [186, 0]
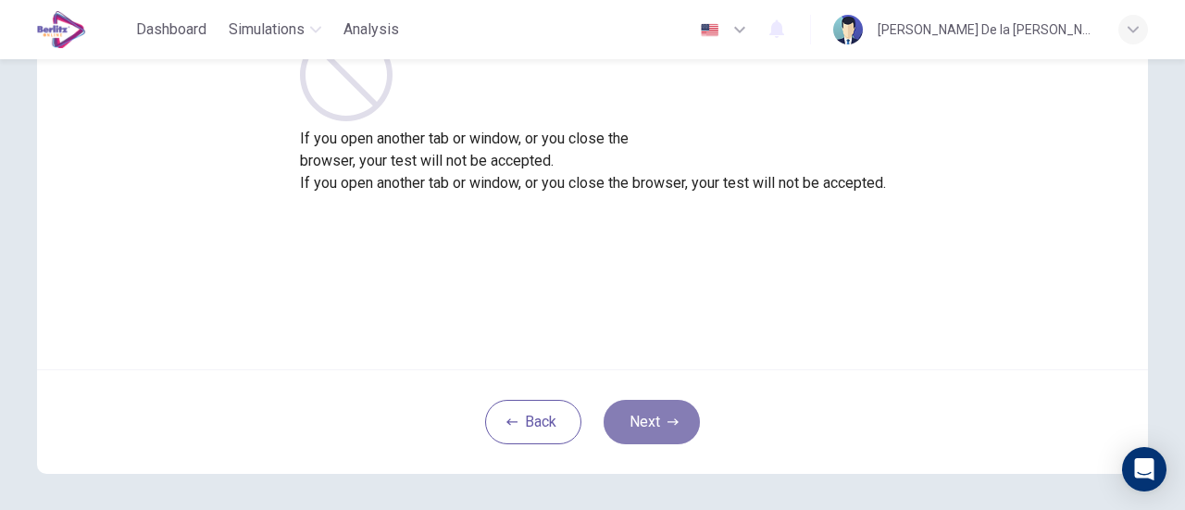
click at [647, 426] on button "Next" at bounding box center [652, 422] width 96 height 44
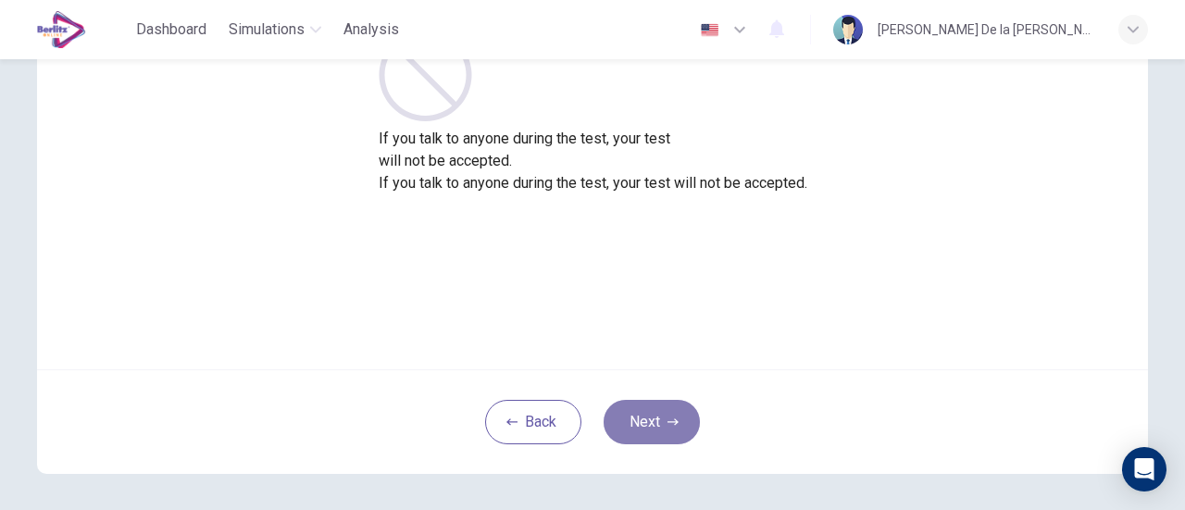
click at [647, 426] on button "Next" at bounding box center [652, 422] width 96 height 44
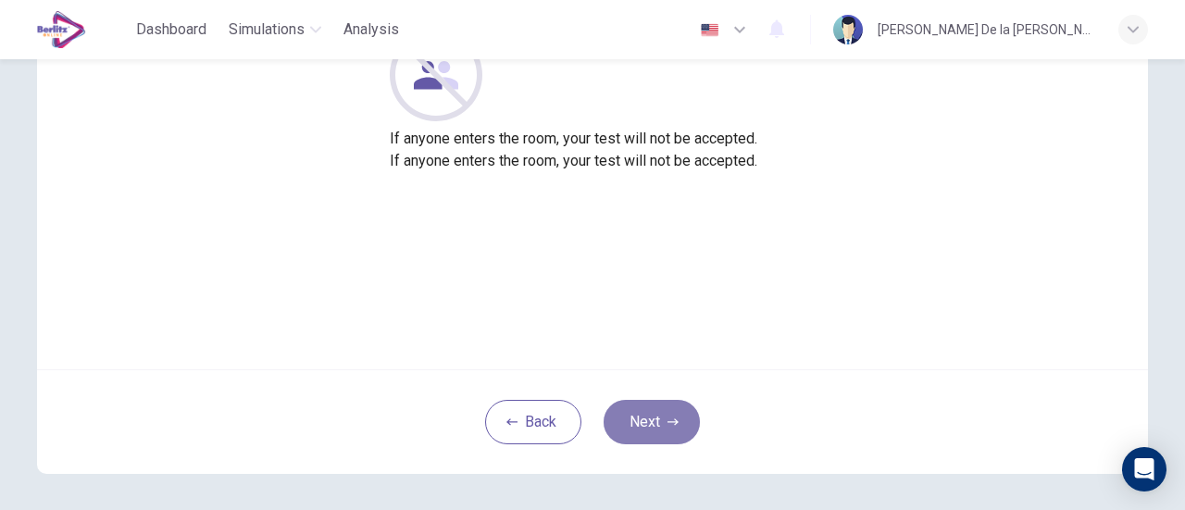
click at [647, 426] on button "Next" at bounding box center [652, 422] width 96 height 44
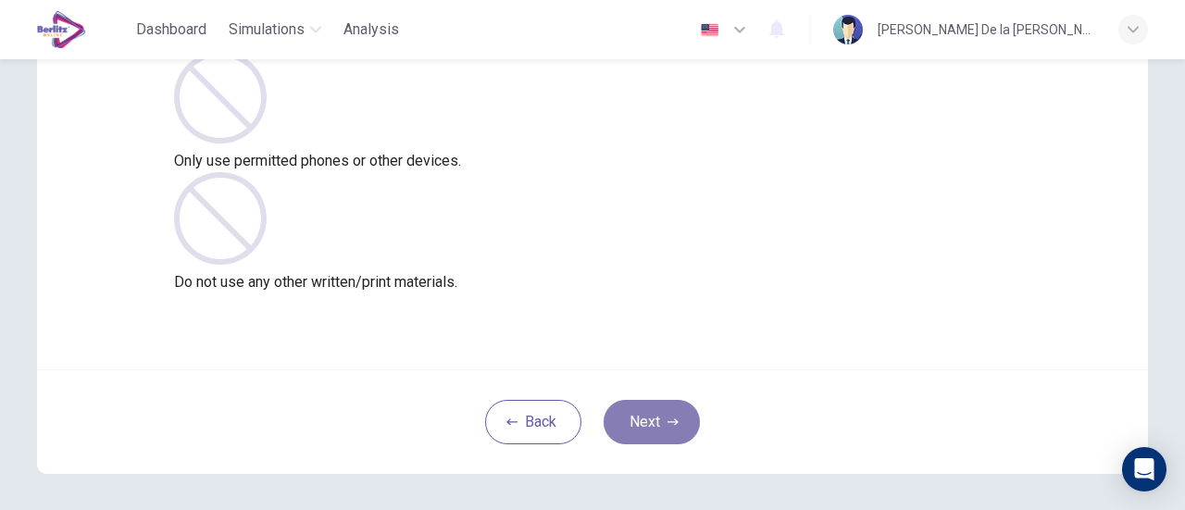
click at [647, 426] on button "Next" at bounding box center [652, 422] width 96 height 44
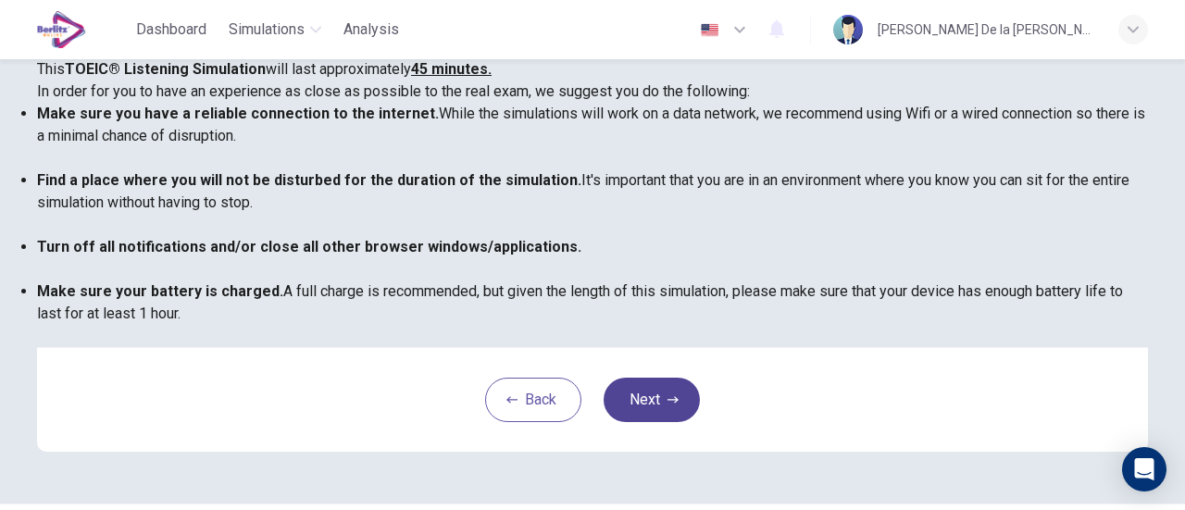
scroll to position [519, 0]
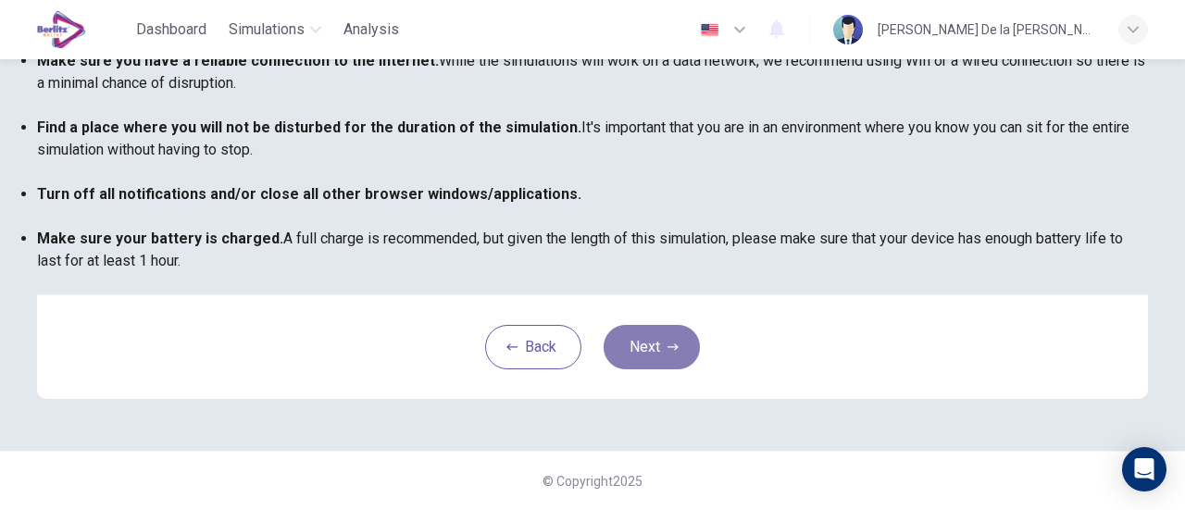
click at [646, 348] on button "Next" at bounding box center [652, 347] width 96 height 44
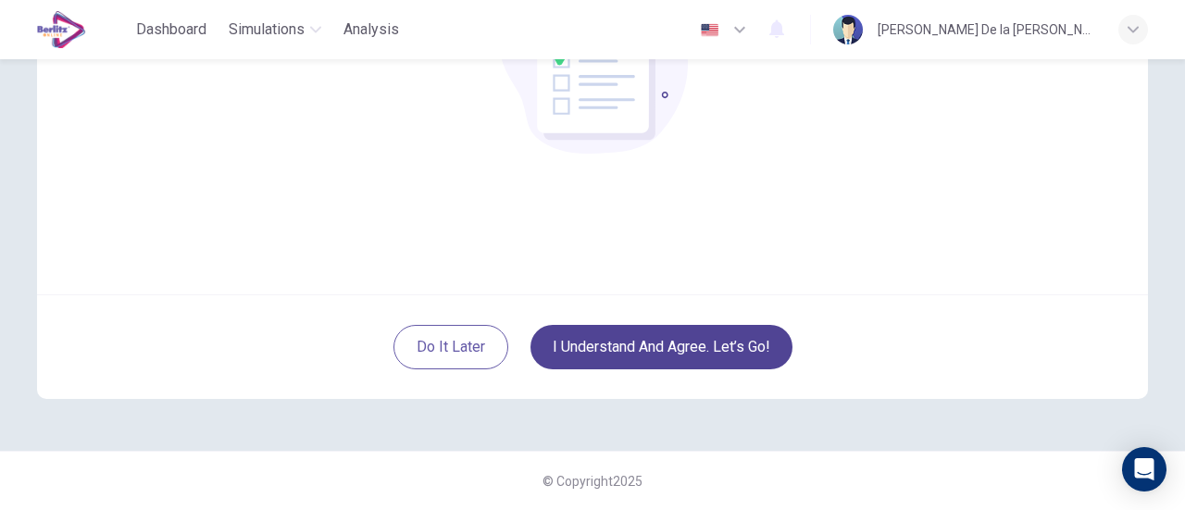
scroll to position [260, 0]
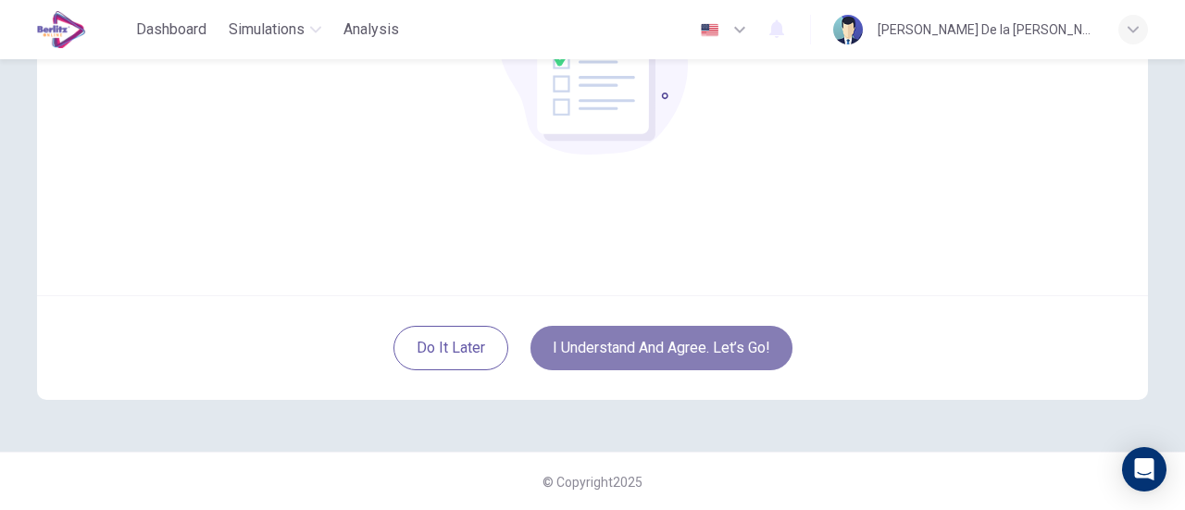
click at [646, 348] on button "I understand and agree. Let’s go!" at bounding box center [662, 348] width 262 height 44
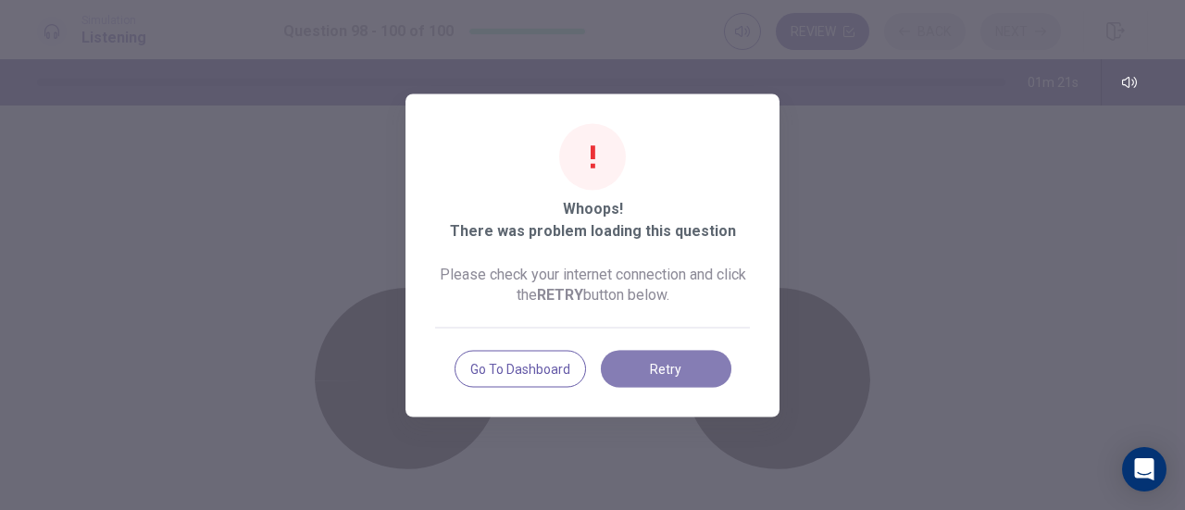
click at [672, 376] on button "Retry" at bounding box center [666, 368] width 131 height 37
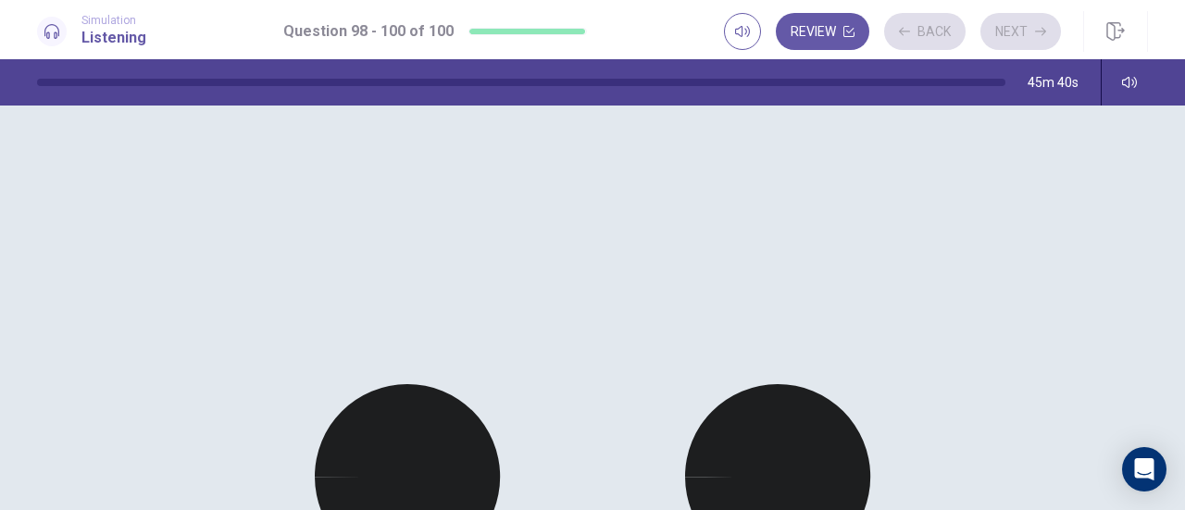
scroll to position [372, 0]
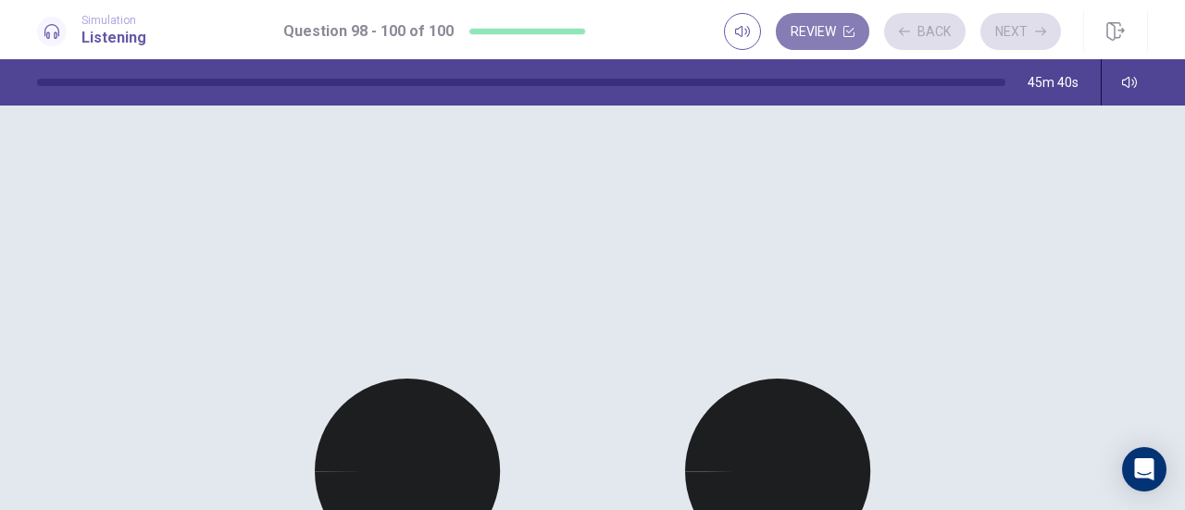
click at [835, 38] on button "Review" at bounding box center [823, 31] width 94 height 37
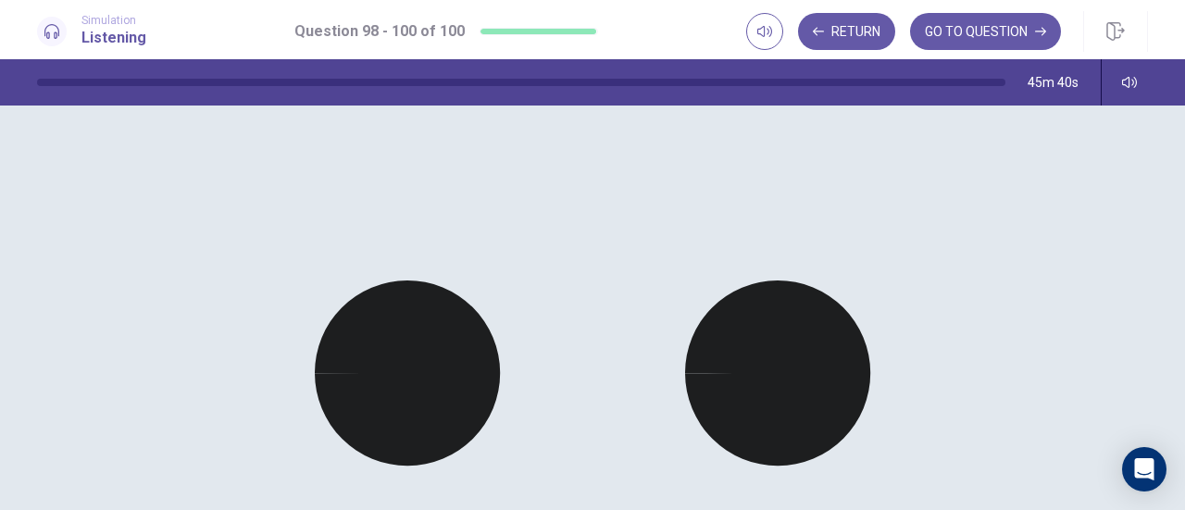
scroll to position [2027, 0]
click at [977, 34] on button "GO TO QUESTION" at bounding box center [985, 31] width 151 height 37
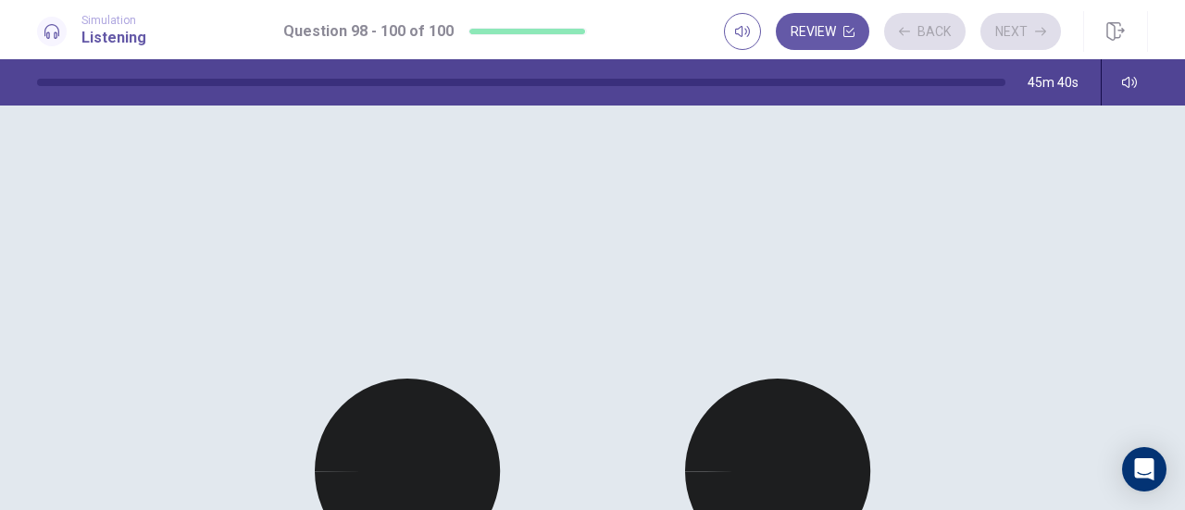
scroll to position [207, 0]
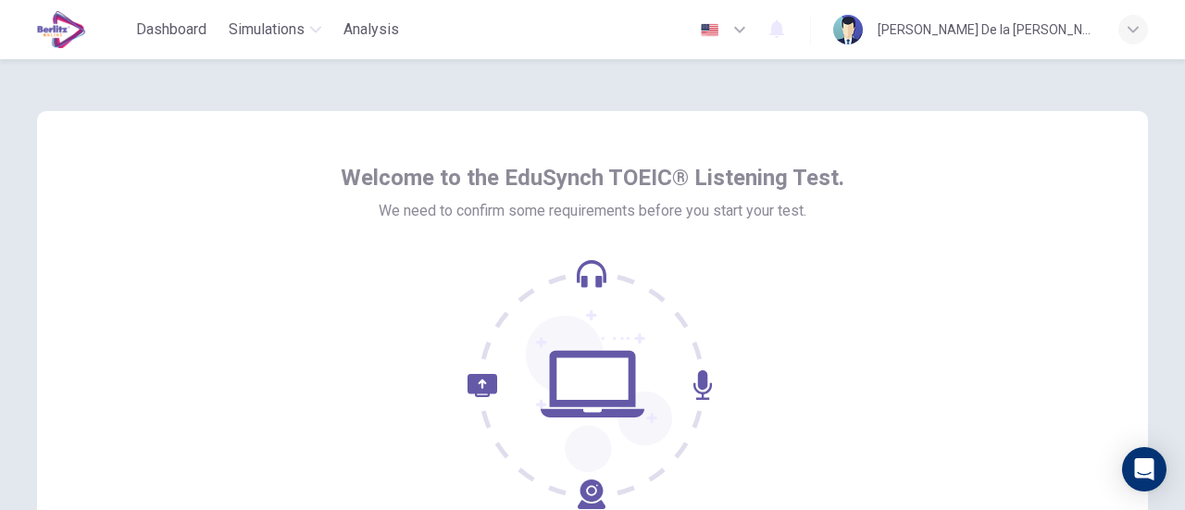
scroll to position [260, 0]
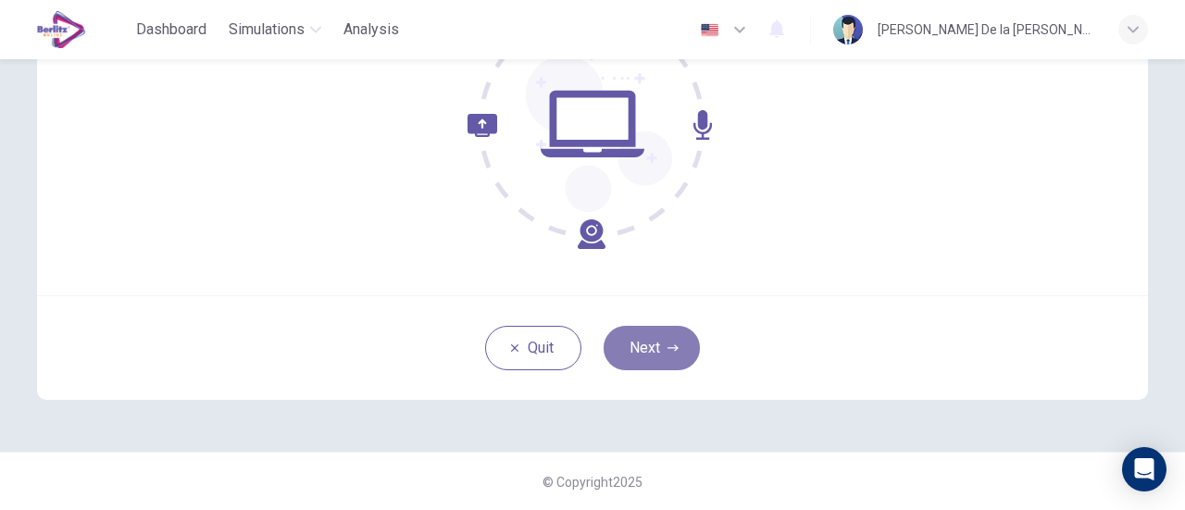
click at [644, 345] on button "Next" at bounding box center [652, 348] width 96 height 44
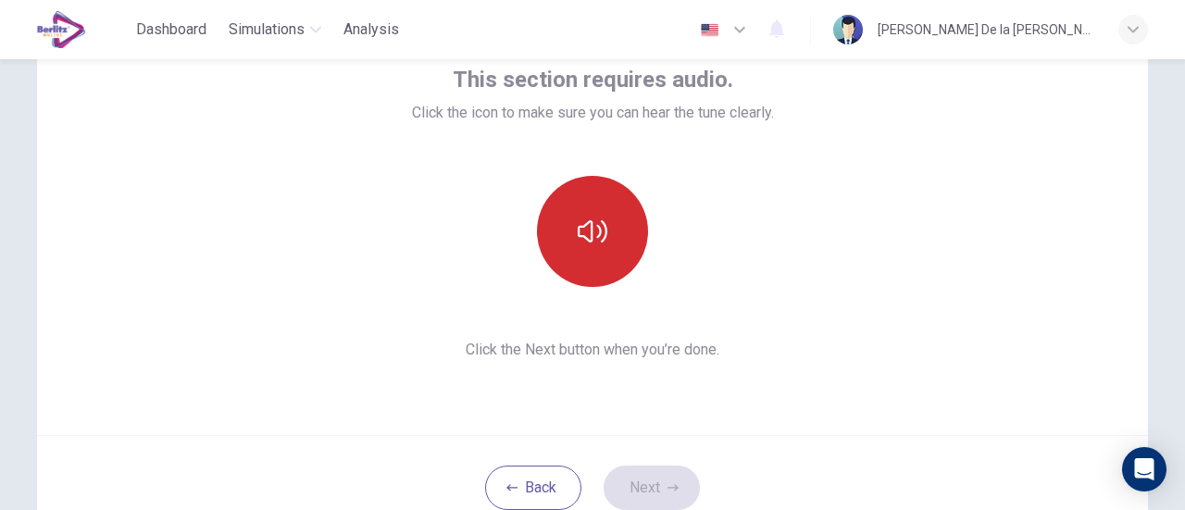
scroll to position [119, 0]
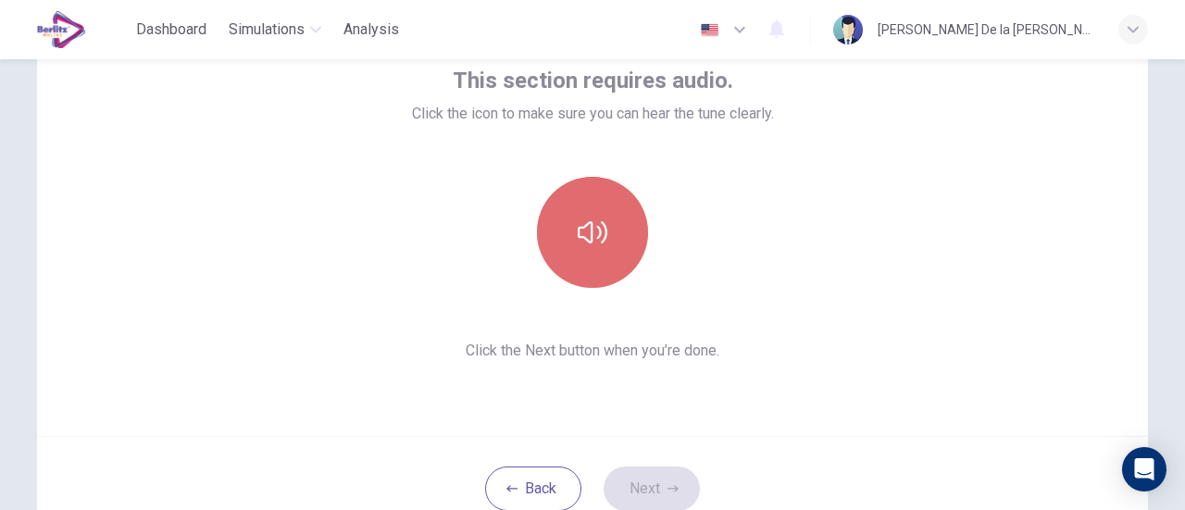
click at [584, 233] on icon "button" at bounding box center [593, 233] width 30 height 30
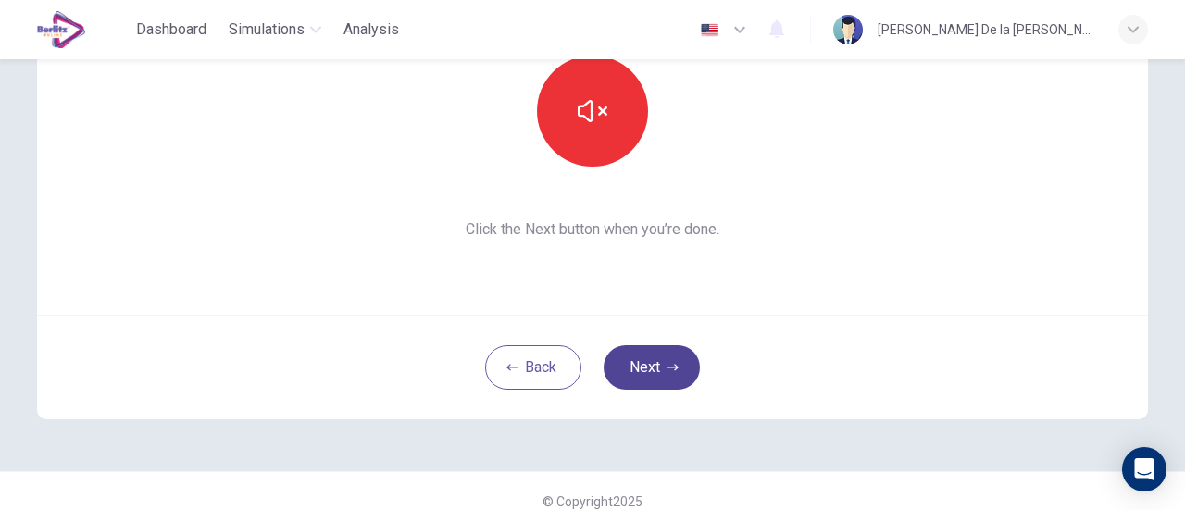
scroll to position [242, 0]
click at [647, 364] on button "Next" at bounding box center [652, 366] width 96 height 44
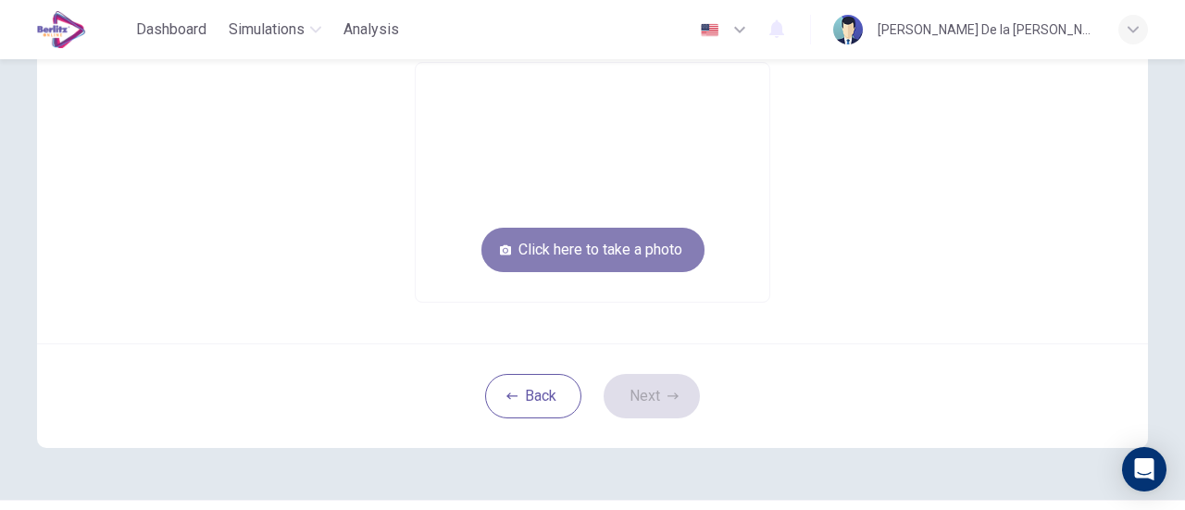
click at [637, 251] on button "Click here to take a photo" at bounding box center [593, 250] width 223 height 44
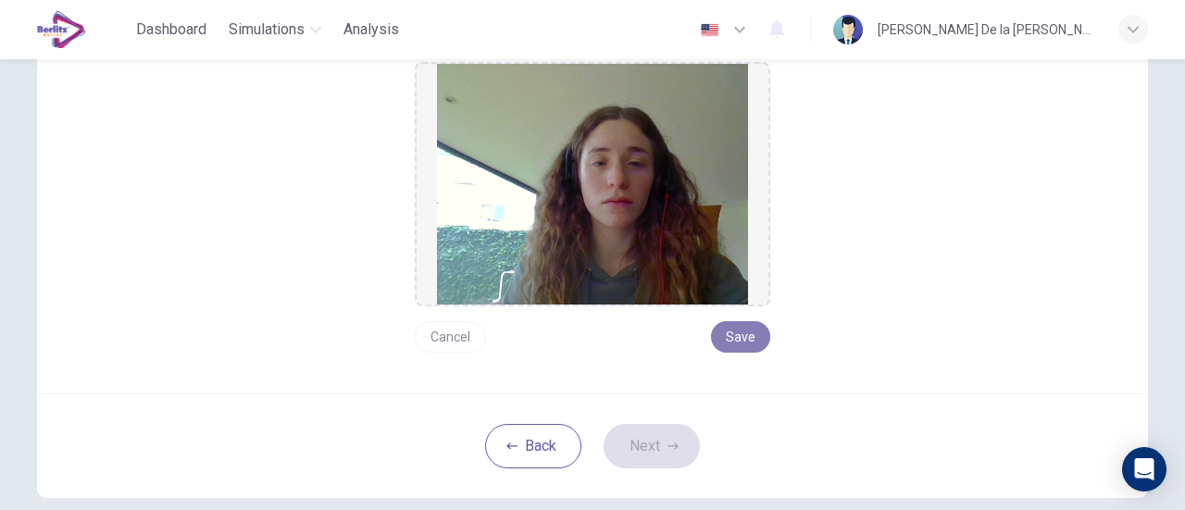
click at [736, 337] on button "Save" at bounding box center [740, 336] width 59 height 31
click at [635, 440] on button "Next" at bounding box center [652, 446] width 96 height 44
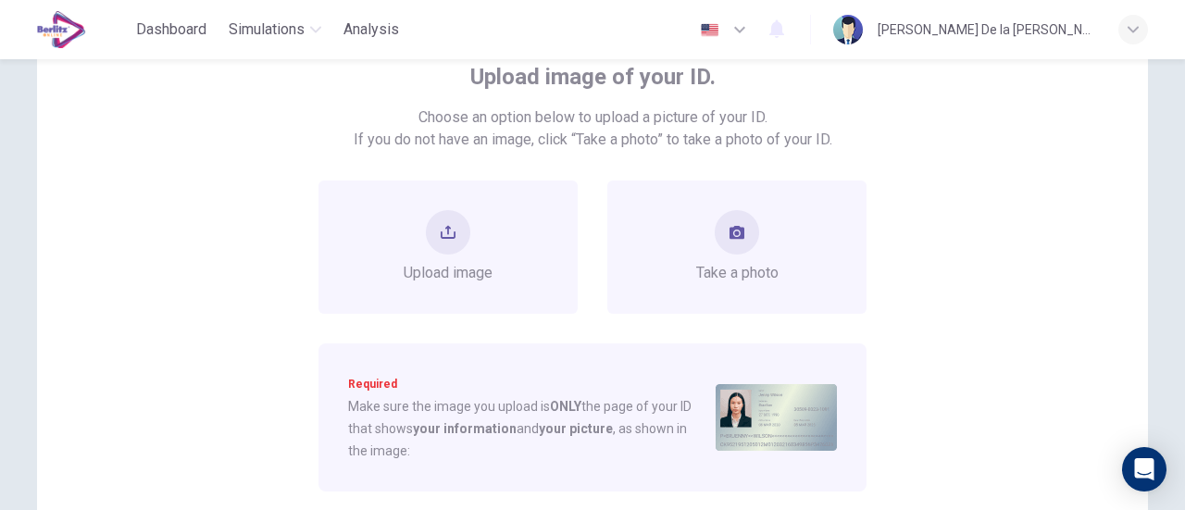
scroll to position [122, 0]
click at [713, 277] on span "Take a photo" at bounding box center [737, 274] width 82 height 22
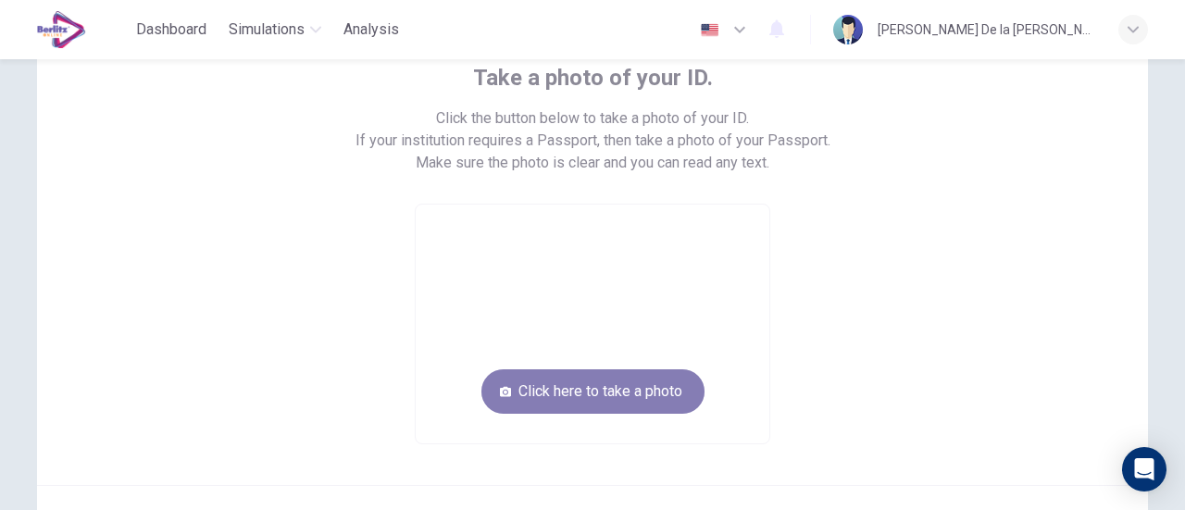
click at [639, 379] on button "Click here to take a photo" at bounding box center [593, 391] width 223 height 44
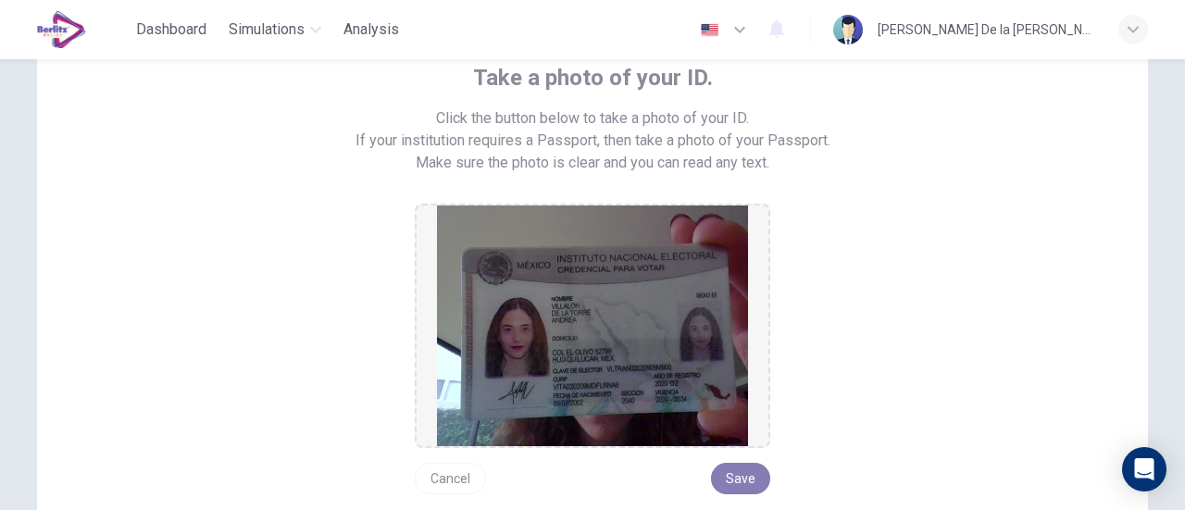
click at [735, 477] on button "Save" at bounding box center [740, 478] width 59 height 31
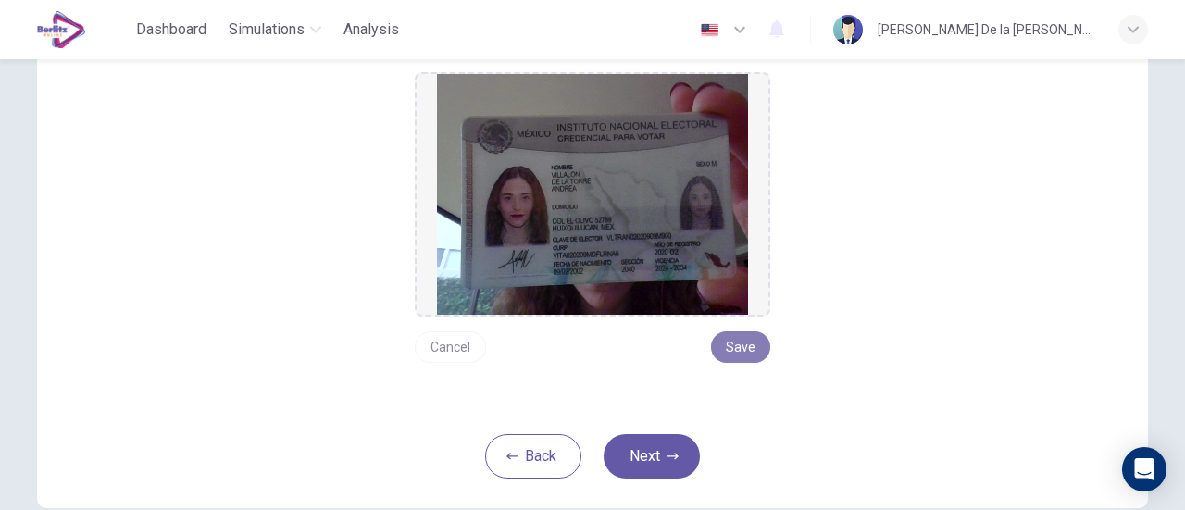
click at [737, 340] on button "Save" at bounding box center [740, 347] width 59 height 31
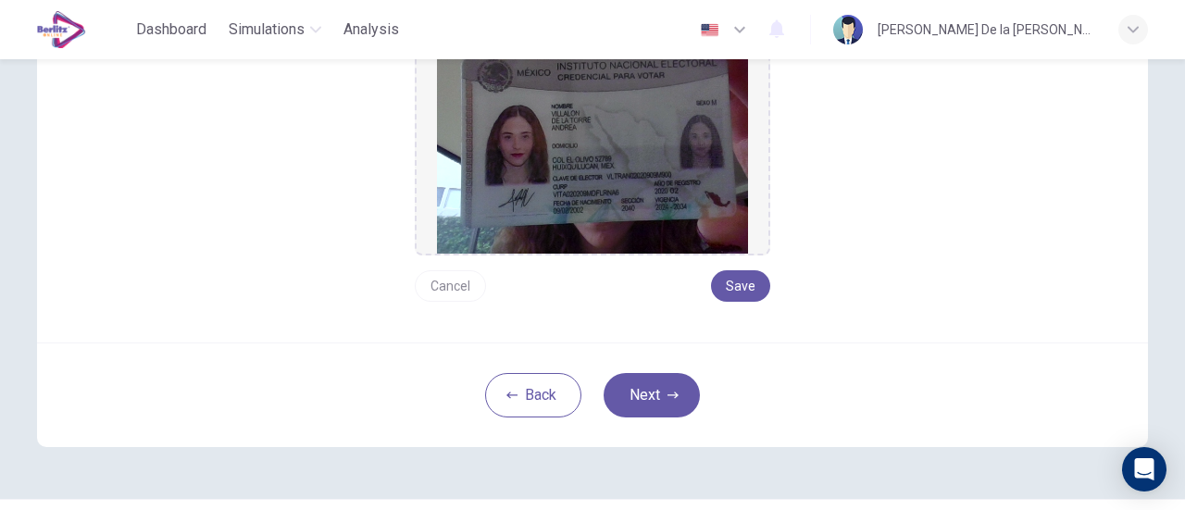
scroll to position [322, 0]
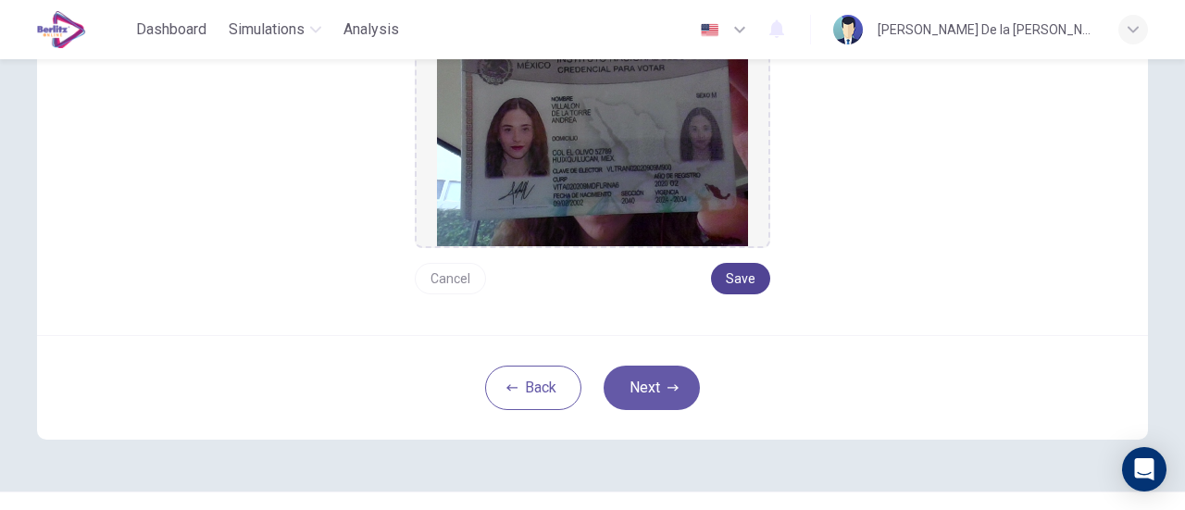
click at [735, 275] on button "Save" at bounding box center [740, 278] width 59 height 31
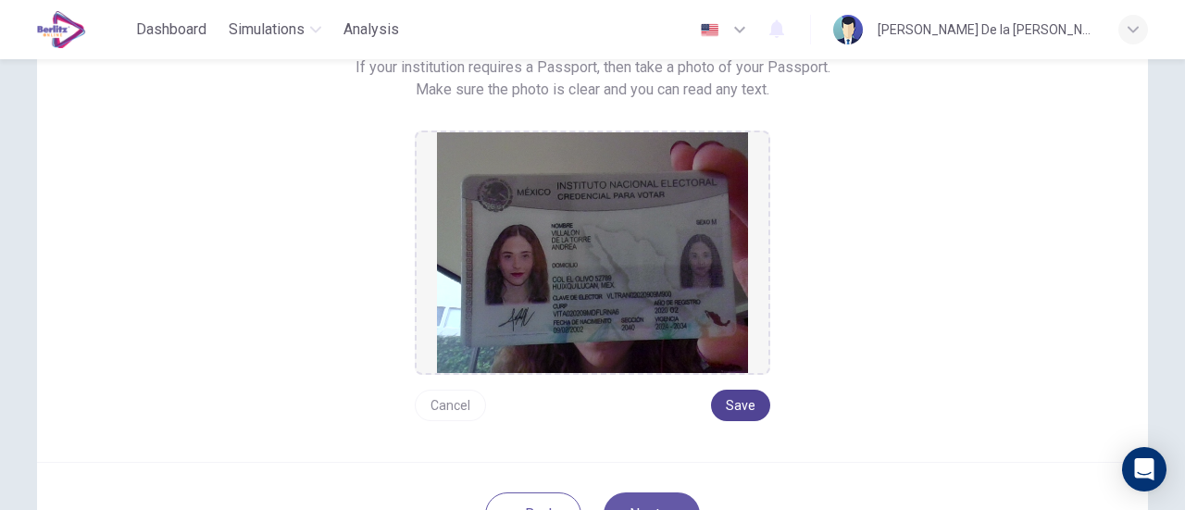
scroll to position [200, 0]
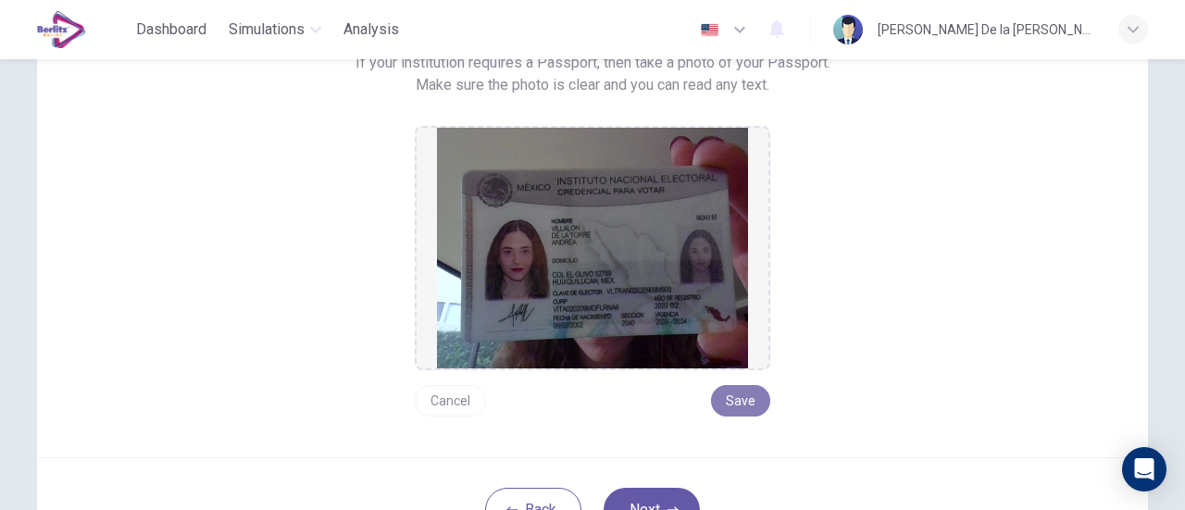
click at [739, 403] on button "Save" at bounding box center [740, 400] width 59 height 31
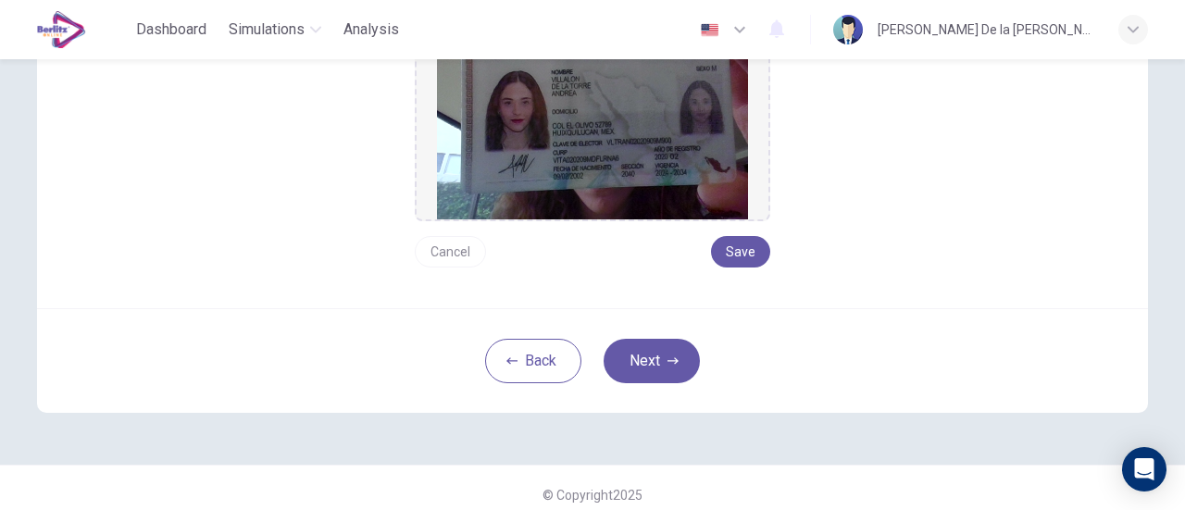
scroll to position [351, 0]
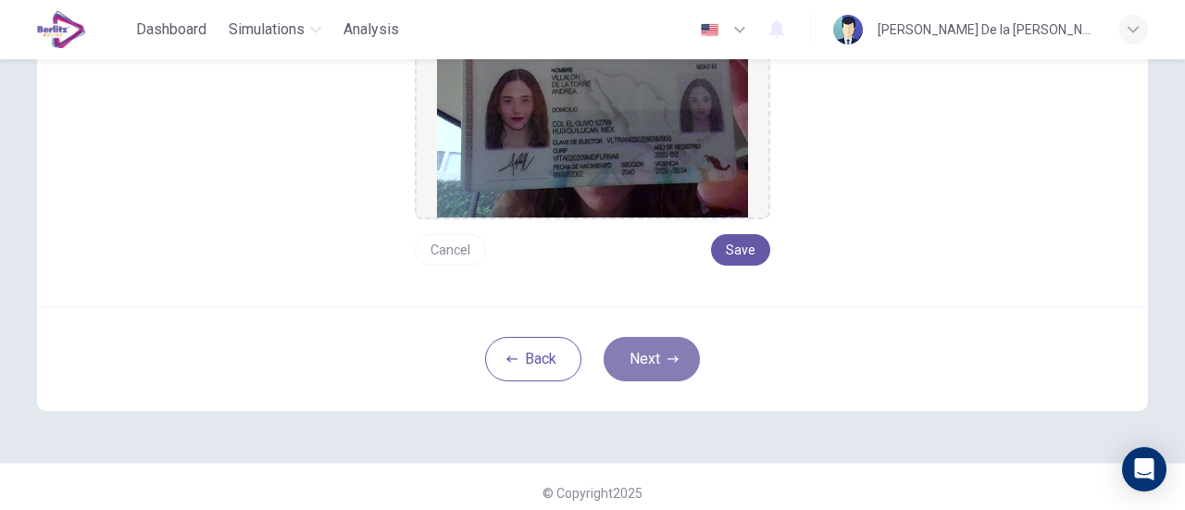
click at [665, 369] on button "Next" at bounding box center [652, 359] width 96 height 44
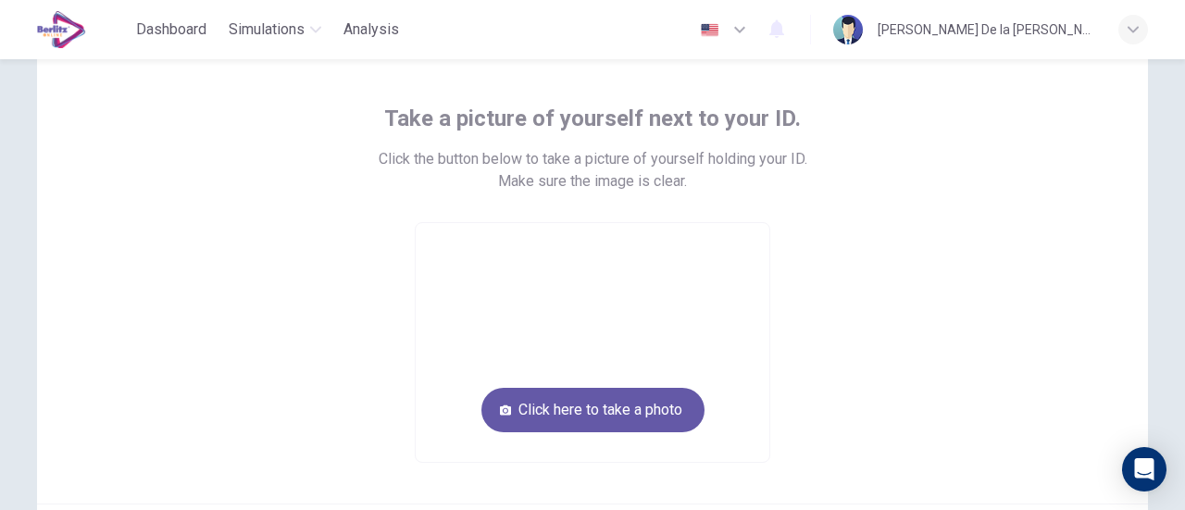
scroll to position [80, 0]
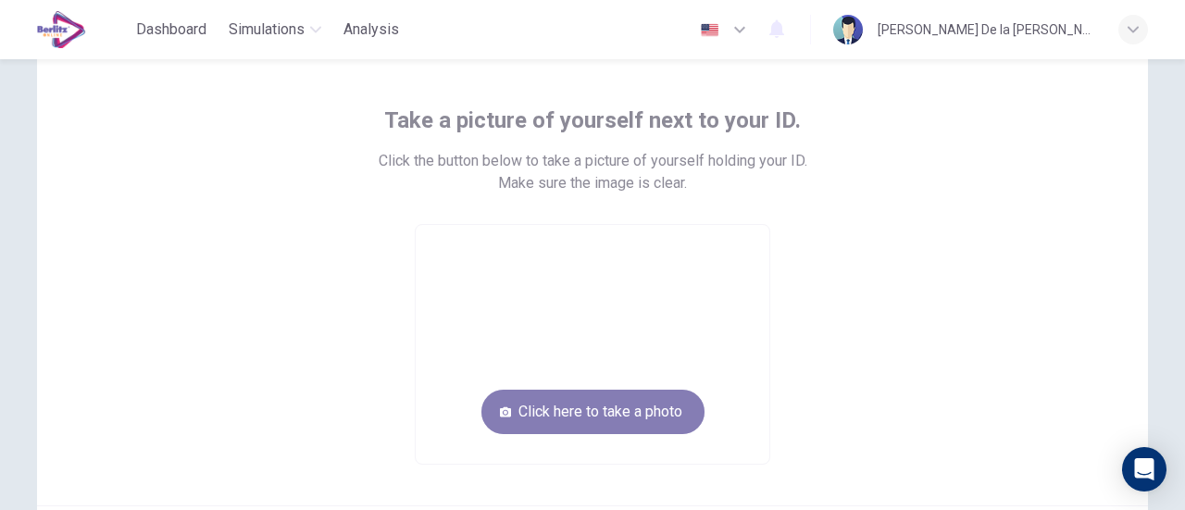
click at [621, 408] on button "Click here to take a photo" at bounding box center [593, 412] width 223 height 44
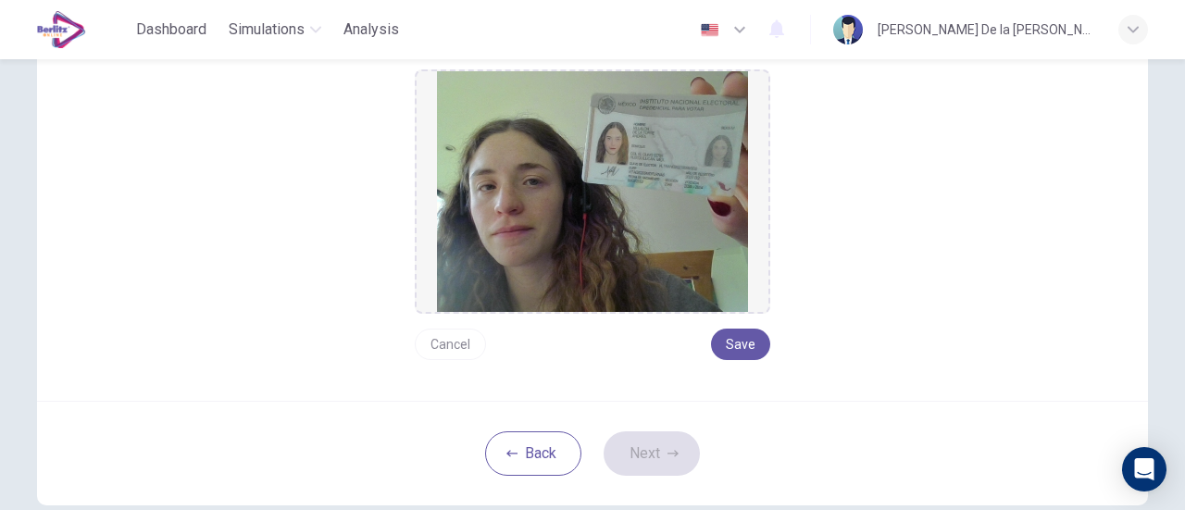
scroll to position [239, 0]
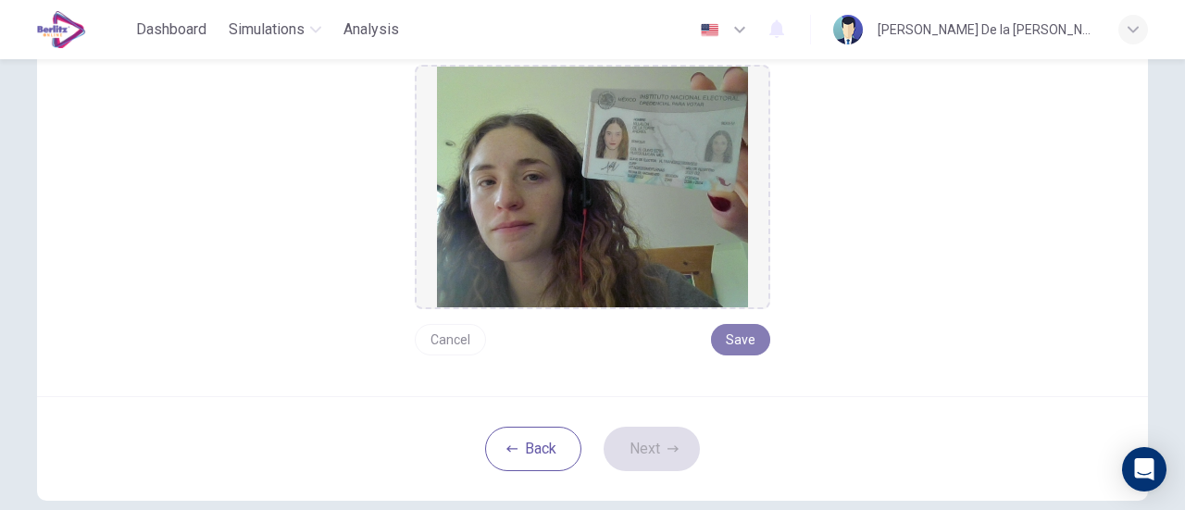
click at [739, 338] on button "Save" at bounding box center [740, 339] width 59 height 31
click at [665, 433] on button "Next" at bounding box center [652, 449] width 96 height 44
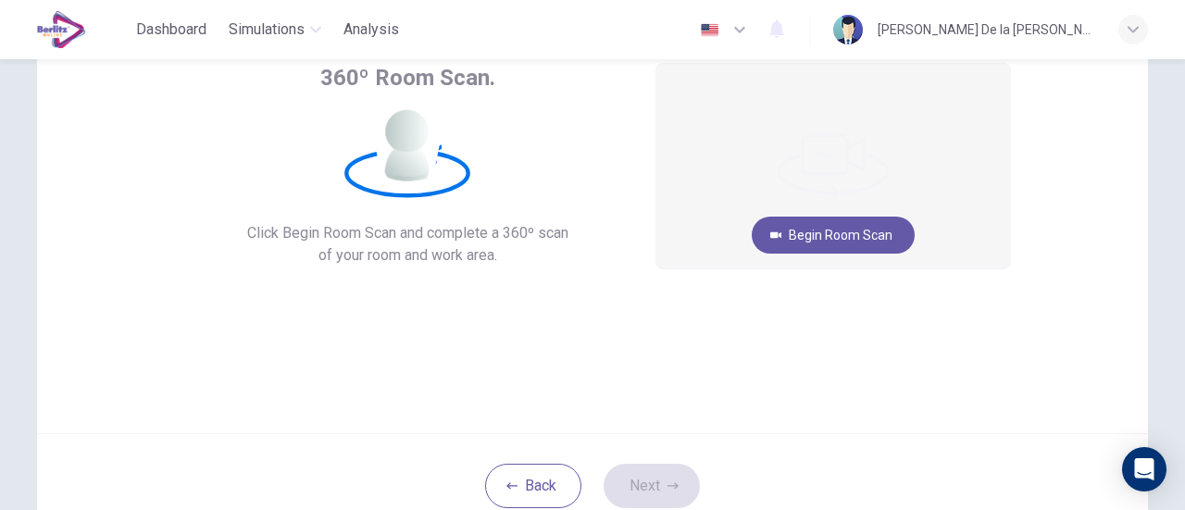
scroll to position [119, 0]
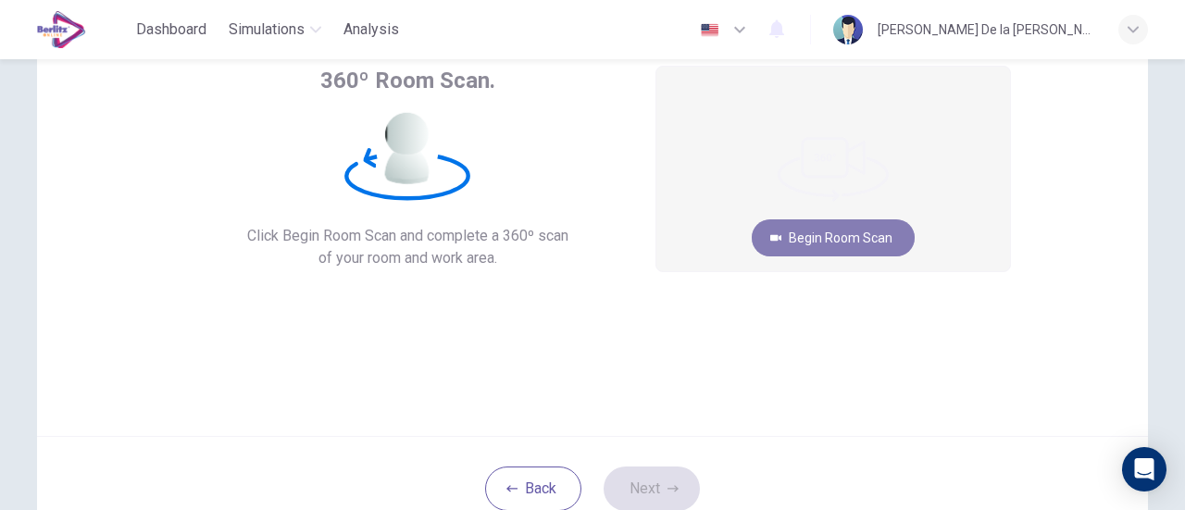
click at [818, 242] on button "Begin Room Scan" at bounding box center [833, 237] width 163 height 37
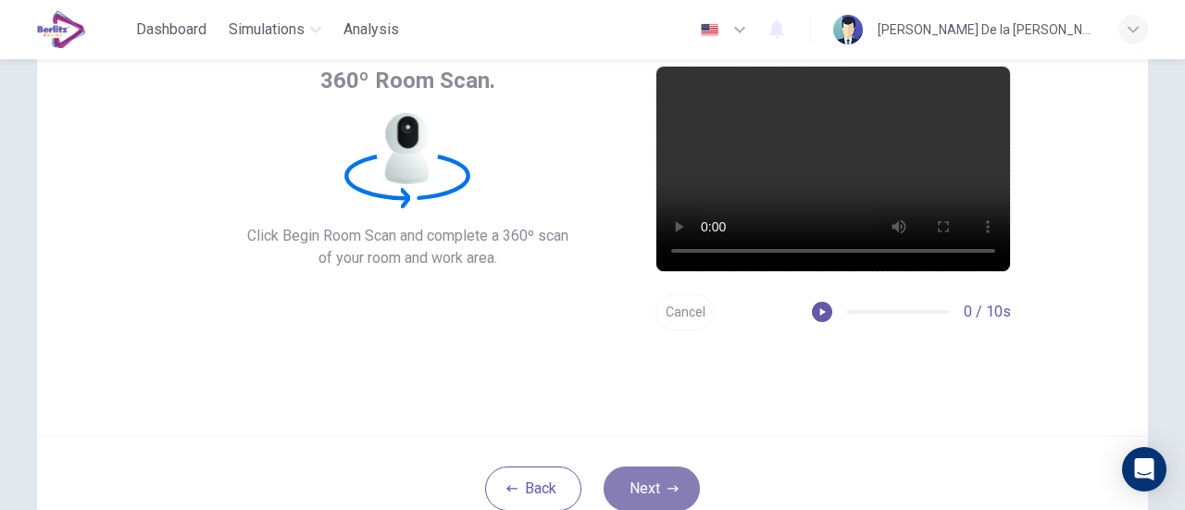
click at [648, 492] on button "Next" at bounding box center [652, 489] width 96 height 44
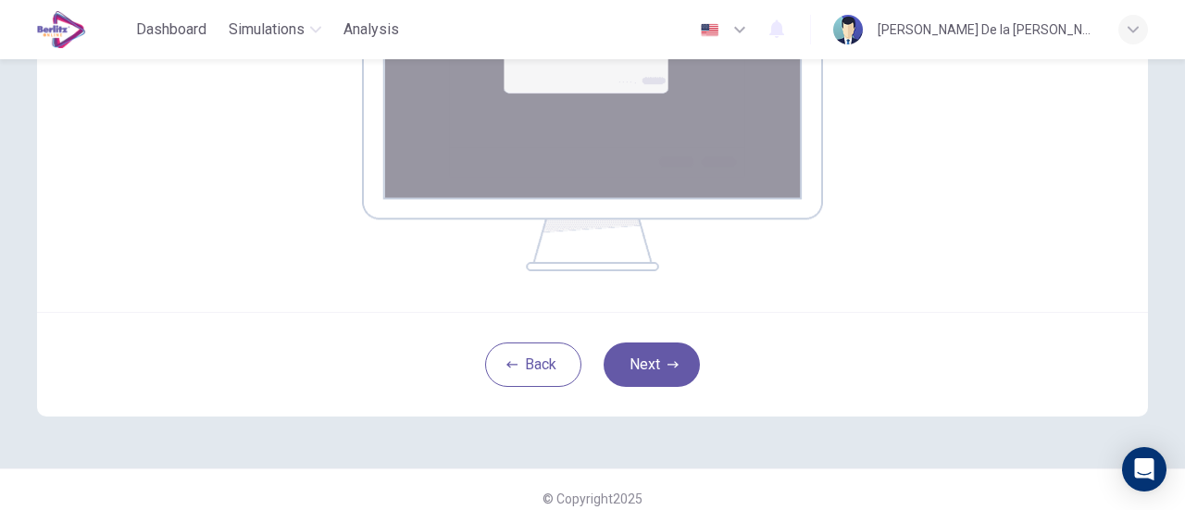
scroll to position [451, 0]
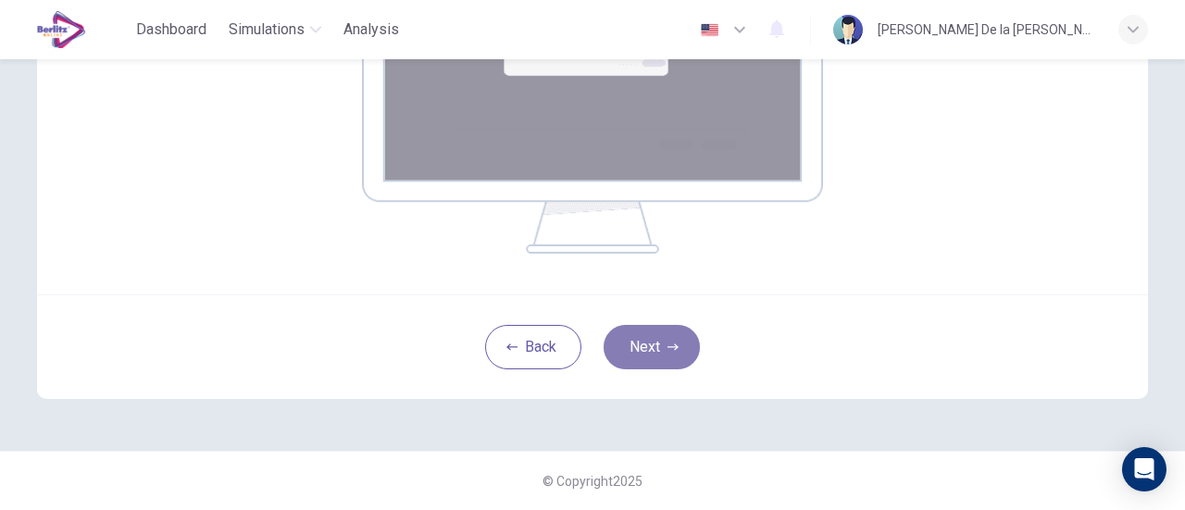
click at [657, 344] on button "Next" at bounding box center [652, 347] width 96 height 44
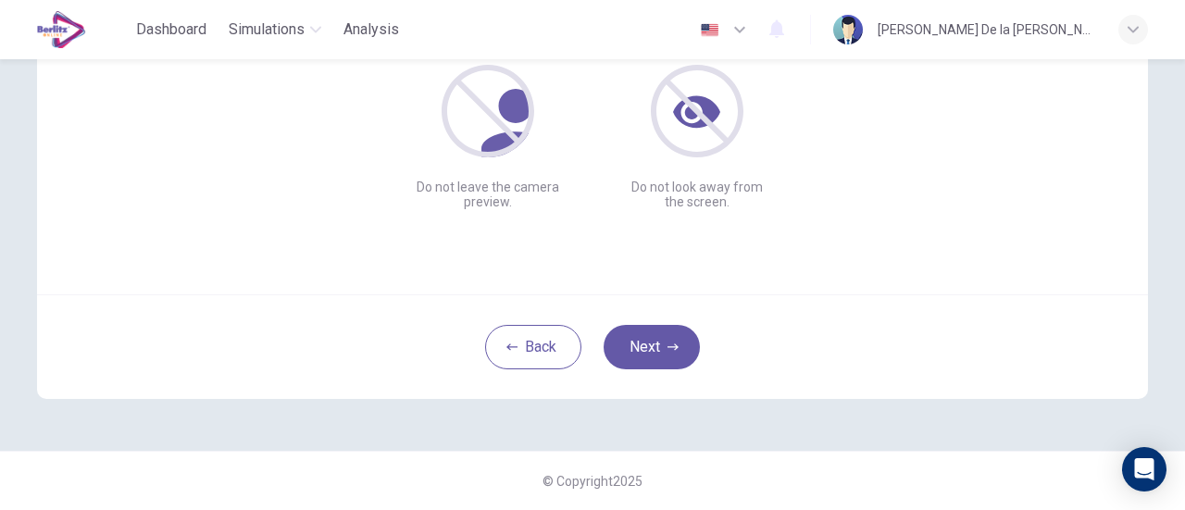
scroll to position [260, 0]
click at [668, 347] on icon "button" at bounding box center [673, 347] width 11 height 6
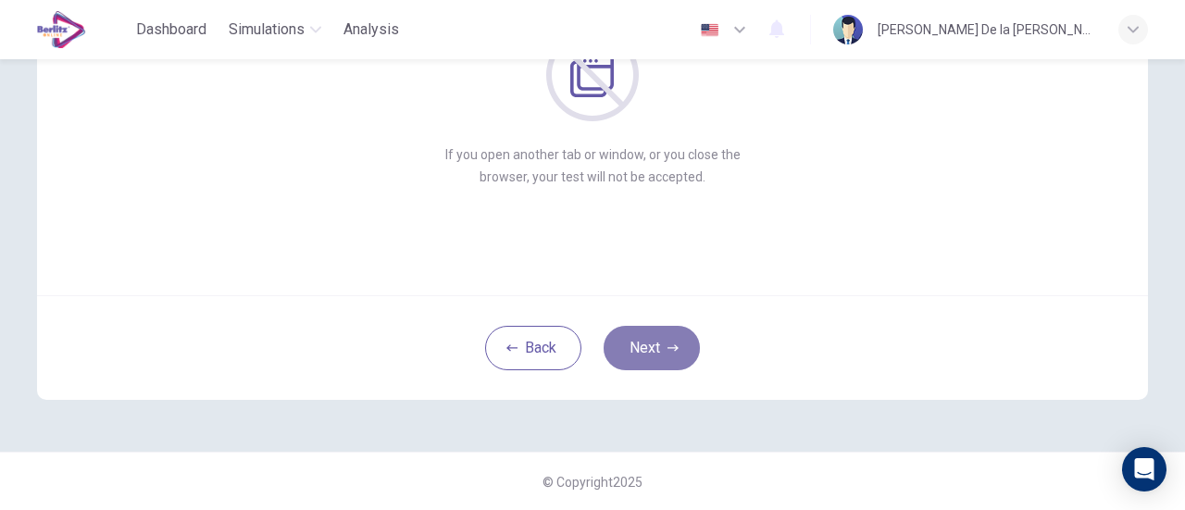
click at [668, 347] on icon "button" at bounding box center [673, 347] width 11 height 6
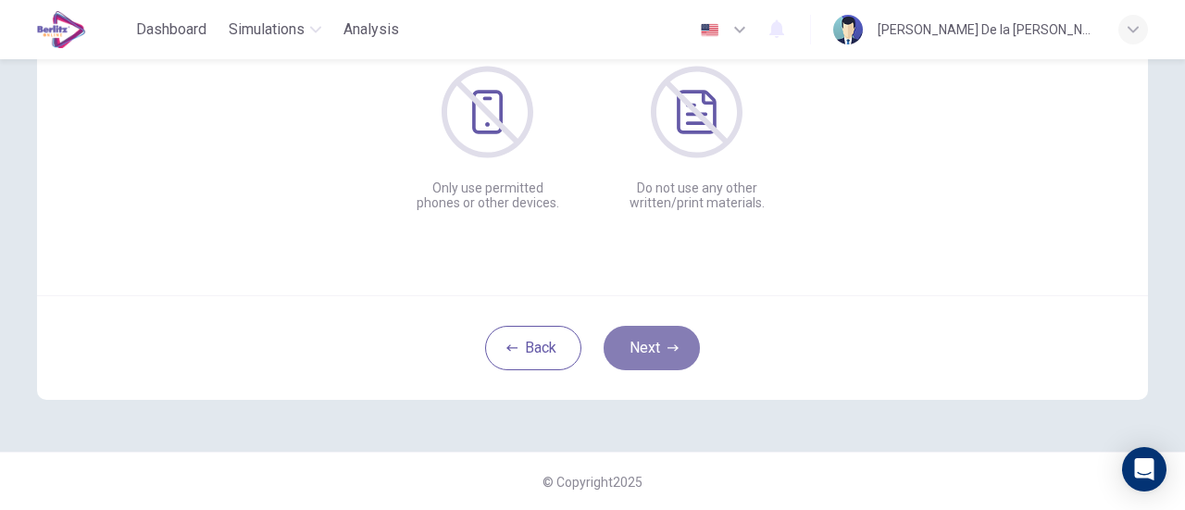
click at [668, 347] on icon "button" at bounding box center [673, 347] width 11 height 6
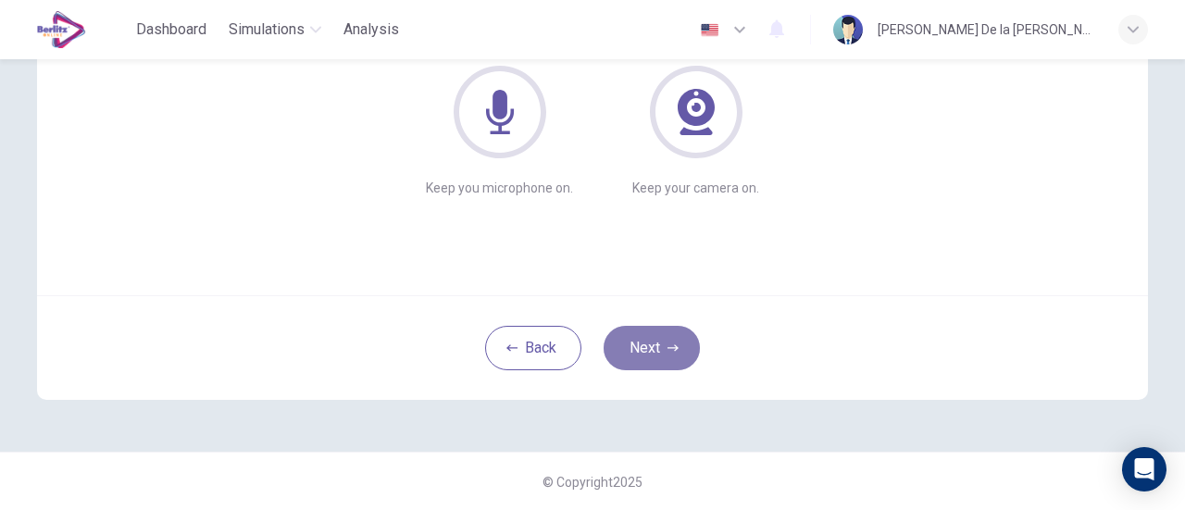
click at [668, 347] on icon "button" at bounding box center [673, 347] width 11 height 6
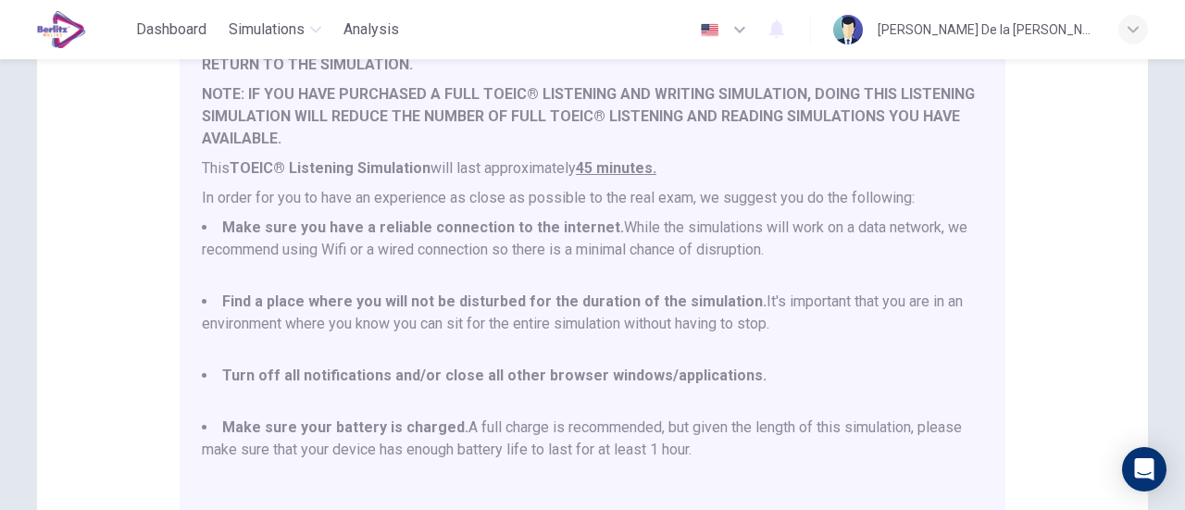
scroll to position [519, 0]
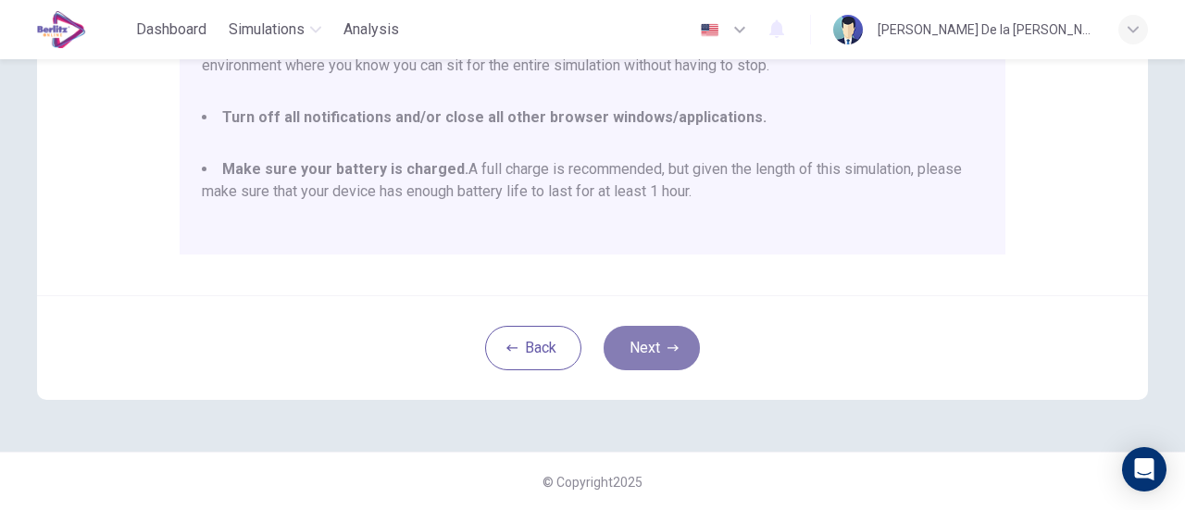
click at [646, 345] on button "Next" at bounding box center [652, 348] width 96 height 44
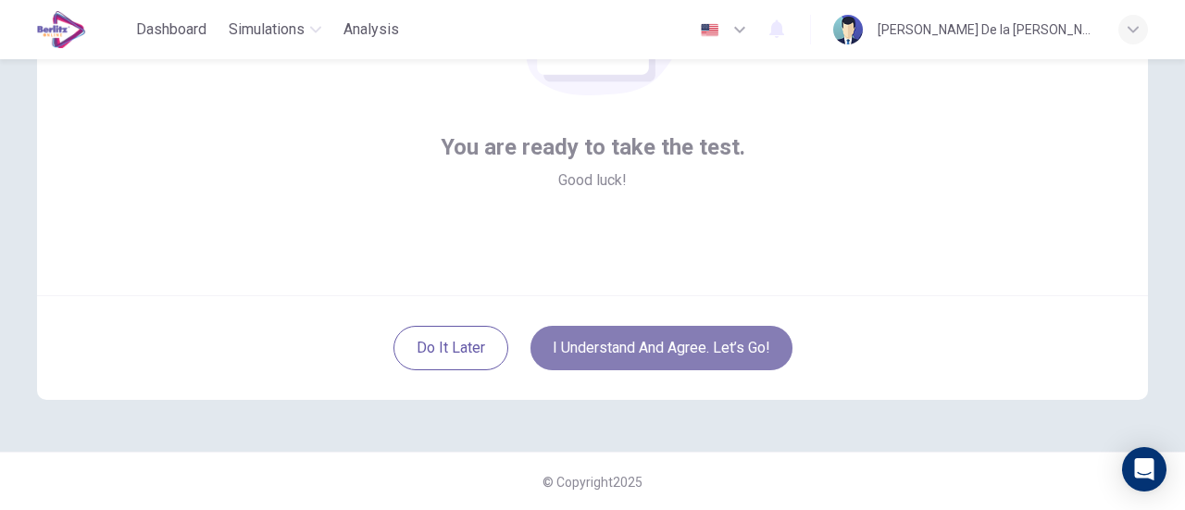
click at [646, 345] on button "I understand and agree. Let’s go!" at bounding box center [662, 348] width 262 height 44
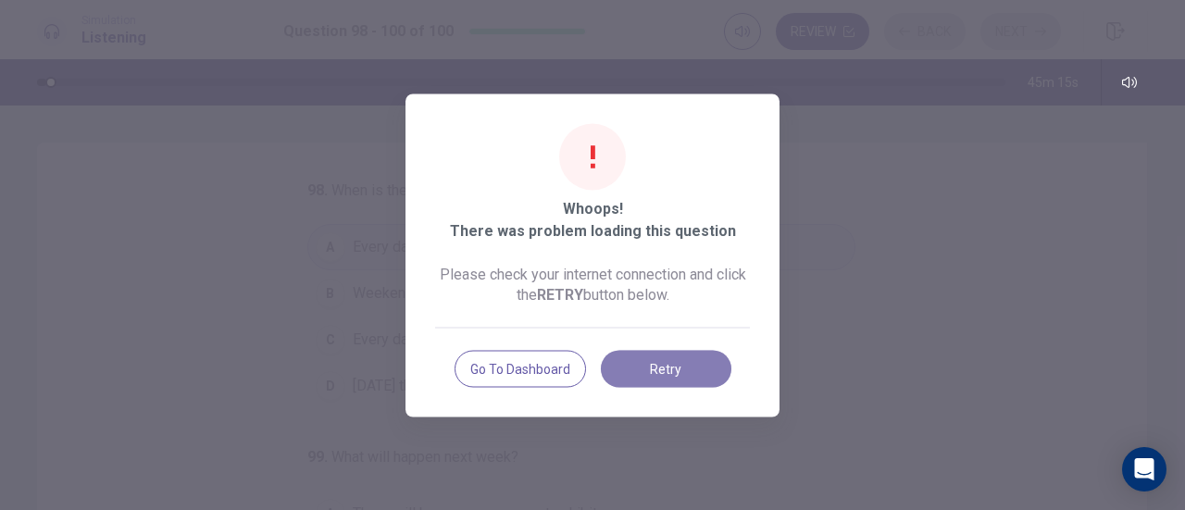
click at [665, 372] on button "Retry" at bounding box center [666, 368] width 131 height 37
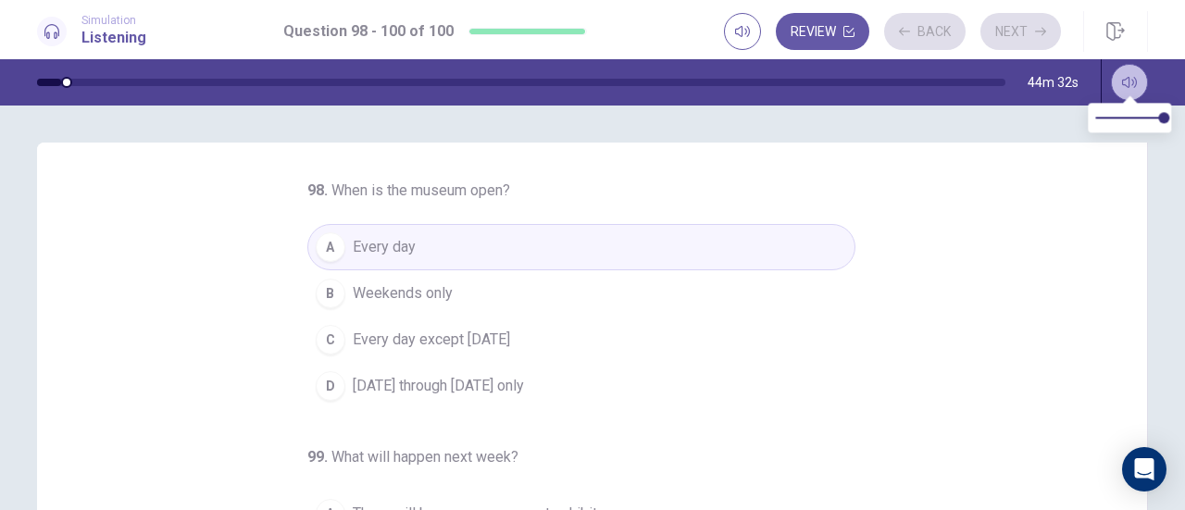
click at [1133, 75] on icon "button" at bounding box center [1129, 82] width 15 height 15
drag, startPoint x: 1132, startPoint y: 88, endPoint x: 1156, endPoint y: 118, distance: 38.2
click at [1156, 118] on body "This site uses cookies, as explained in our Privacy Policy . If you agree to th…" at bounding box center [592, 255] width 1185 height 510
type input "*"
drag, startPoint x: 1156, startPoint y: 118, endPoint x: 1046, endPoint y: 128, distance: 109.7
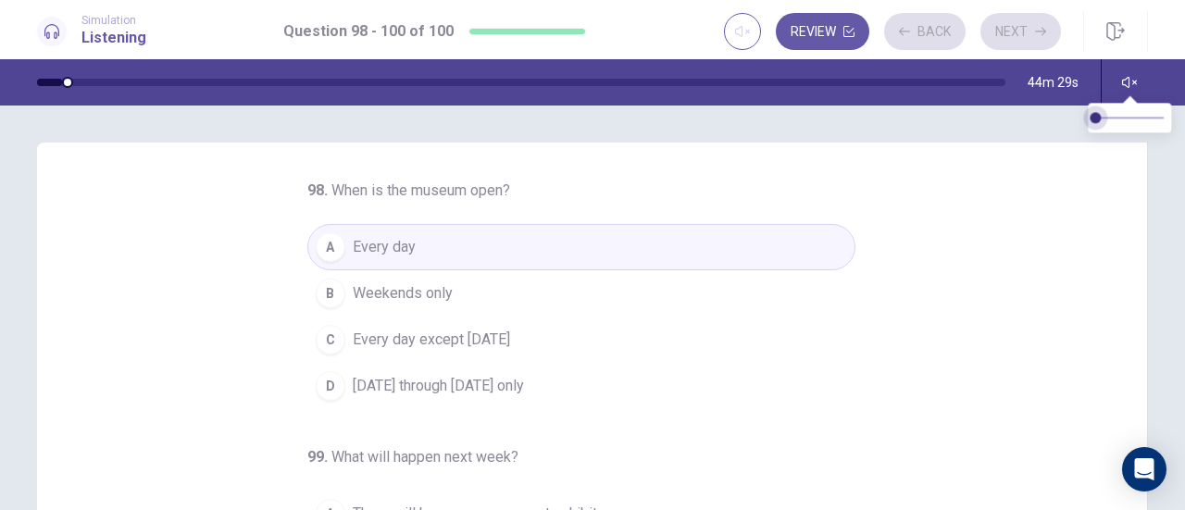
click at [1046, 128] on body "This site uses cookies, as explained in our Privacy Policy . If you agree to th…" at bounding box center [592, 255] width 1185 height 510
click at [1009, 117] on div "98 . When is the museum open? A Every day B Weekends only C Every day except Su…" at bounding box center [592, 308] width 1185 height 405
click at [148, 491] on div "98 . When is the museum open? A Every day B Weekends only C Every day except Su…" at bounding box center [600, 465] width 1066 height 570
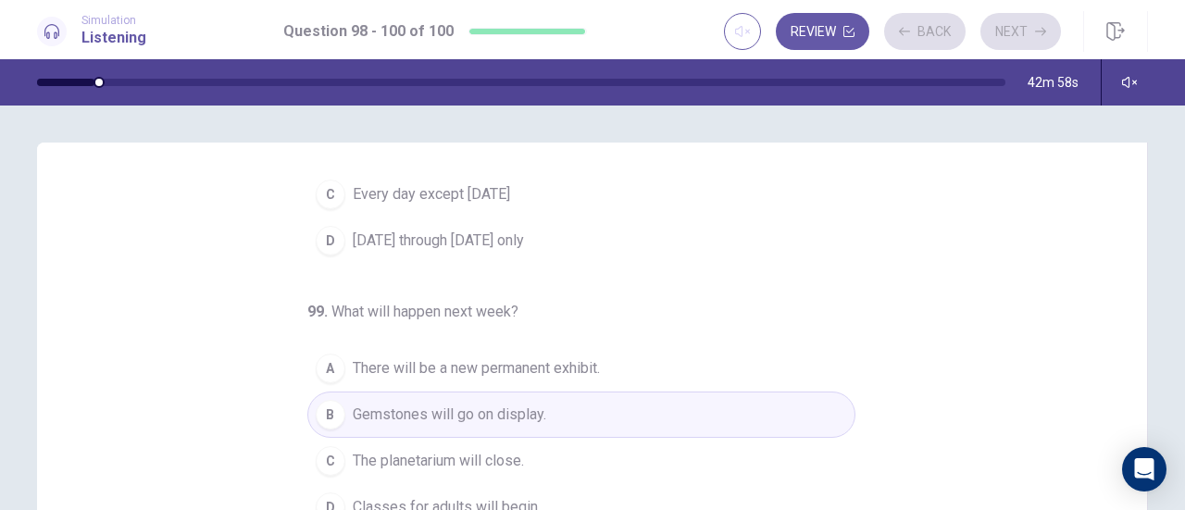
scroll to position [207, 0]
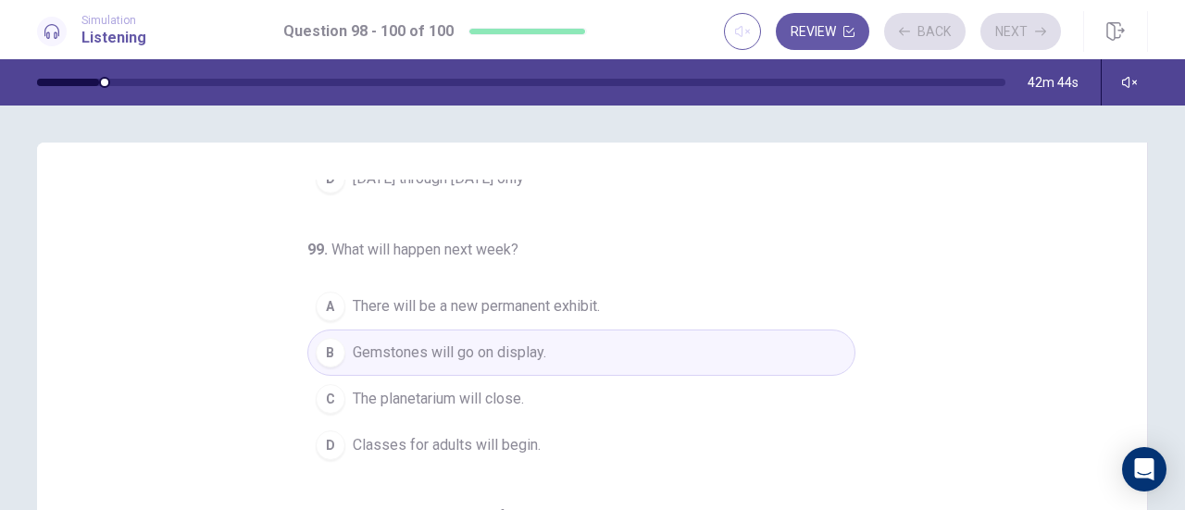
click at [207, 481] on div "98 . When is the museum open? A Every day B Weekends only C Every day except Su…" at bounding box center [600, 465] width 1066 height 570
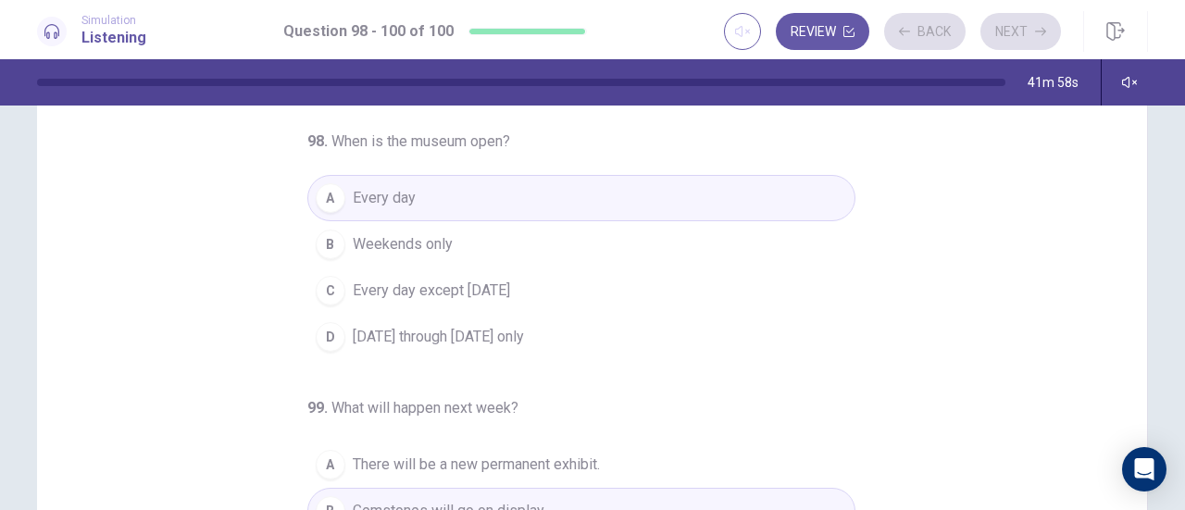
scroll to position [0, 0]
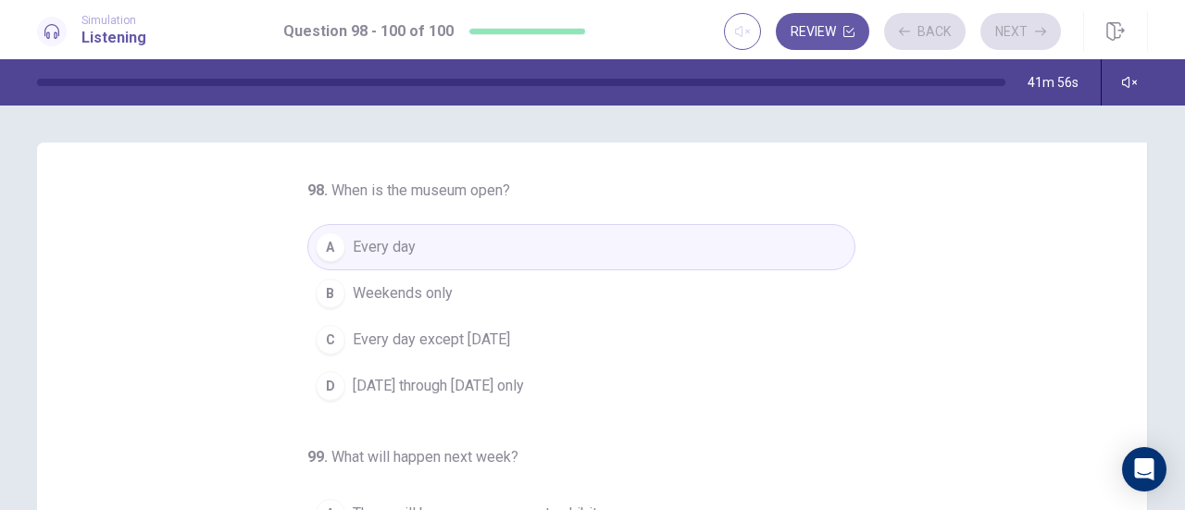
click at [1040, 31] on div "Review Back Next" at bounding box center [892, 31] width 337 height 37
click at [821, 33] on button "Review" at bounding box center [823, 31] width 94 height 37
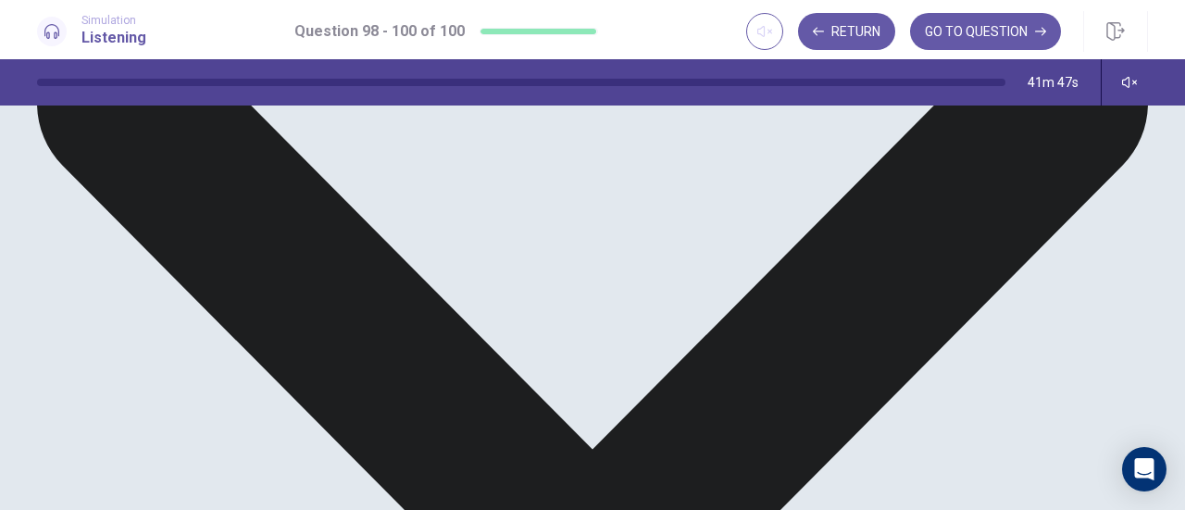
scroll to position [2027, 0]
click at [957, 32] on button "GO TO QUESTION" at bounding box center [985, 31] width 151 height 37
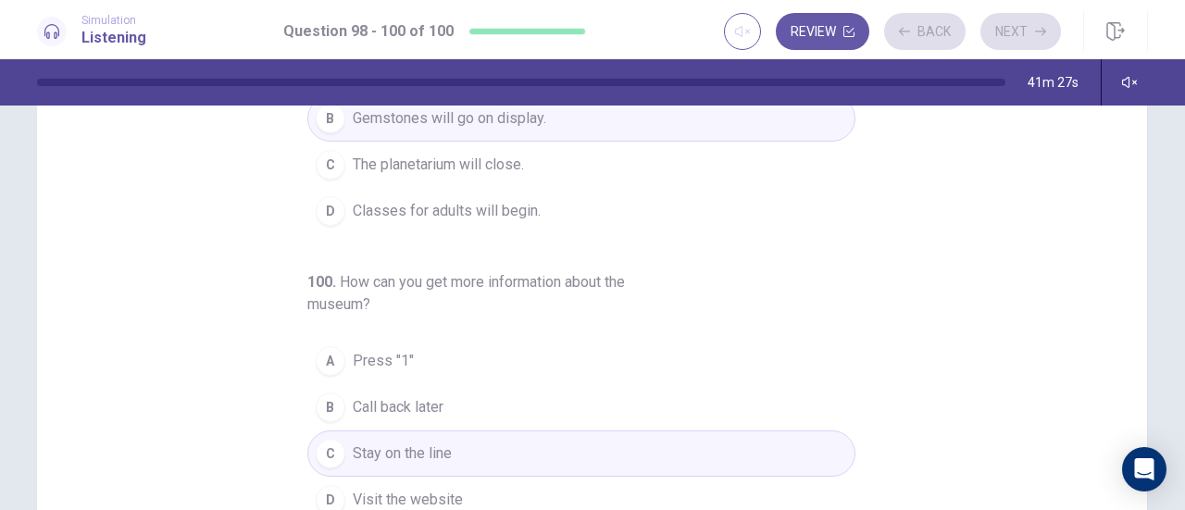
scroll to position [372, 0]
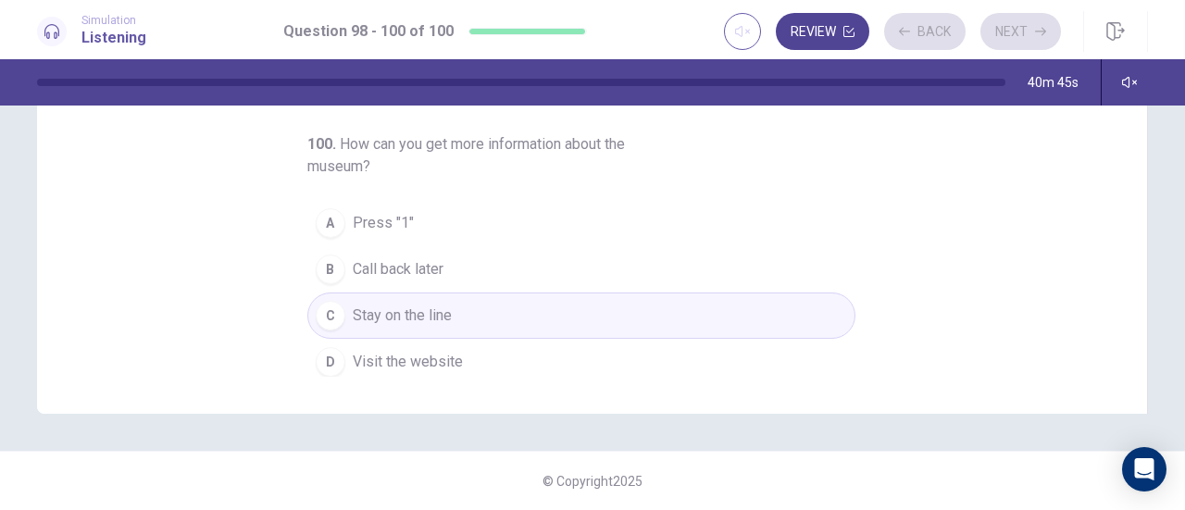
click at [818, 27] on button "Review" at bounding box center [823, 31] width 94 height 37
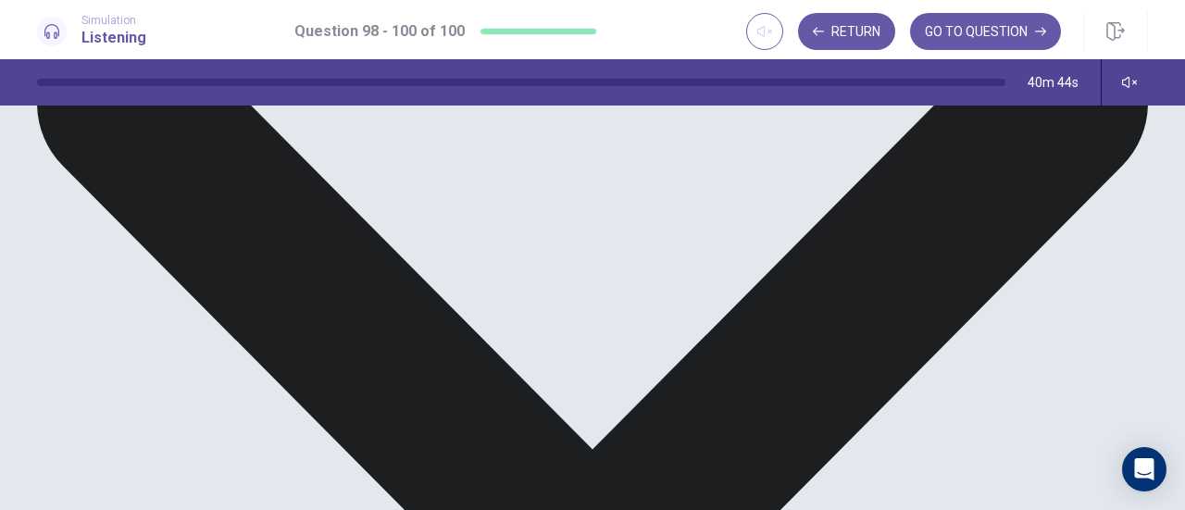
scroll to position [2027, 0]
click at [957, 34] on button "GO TO QUESTION" at bounding box center [985, 31] width 151 height 37
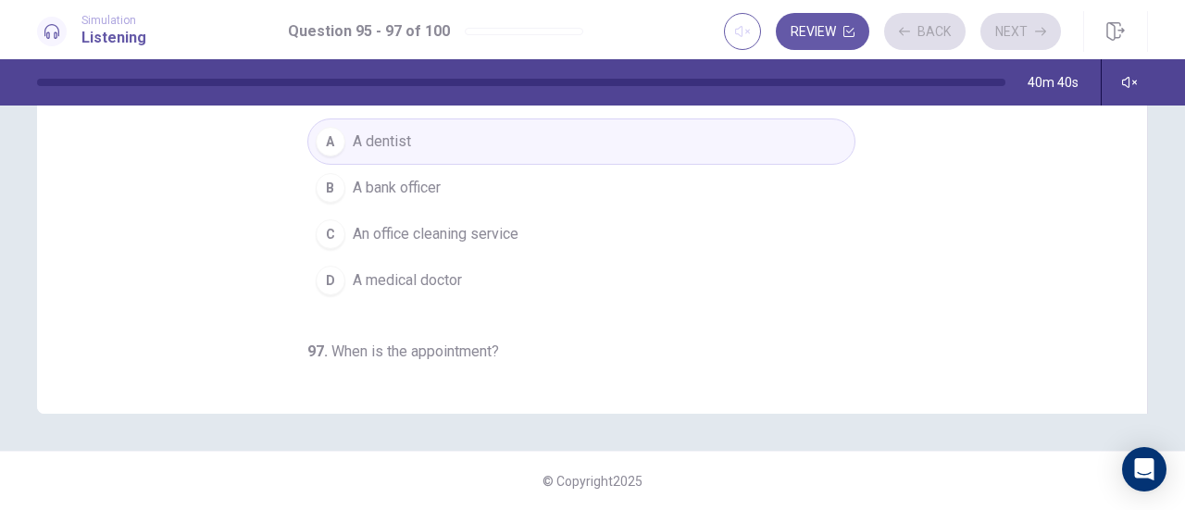
scroll to position [185, 0]
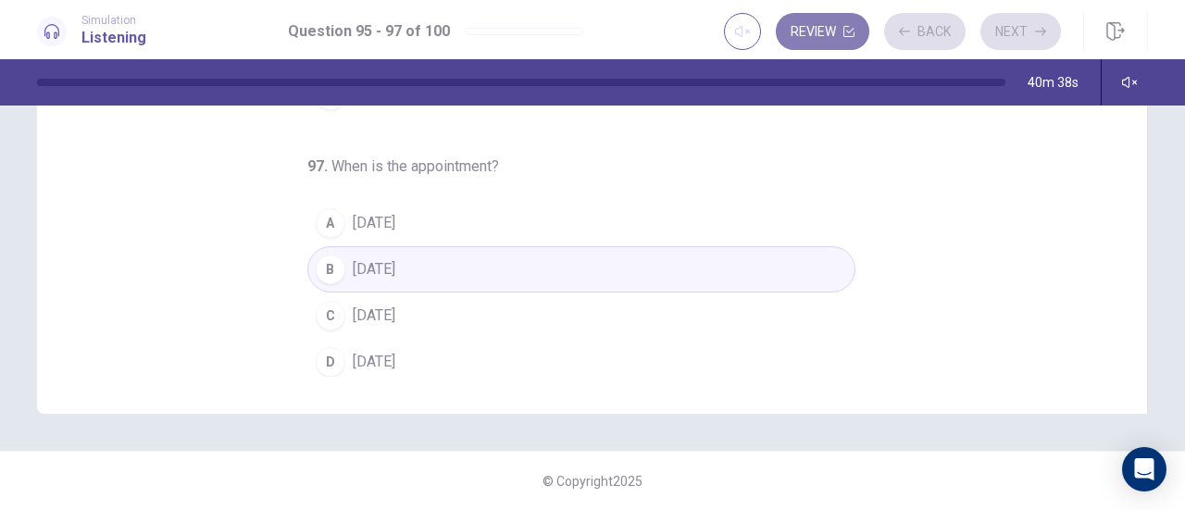
click at [833, 36] on button "Review" at bounding box center [823, 31] width 94 height 37
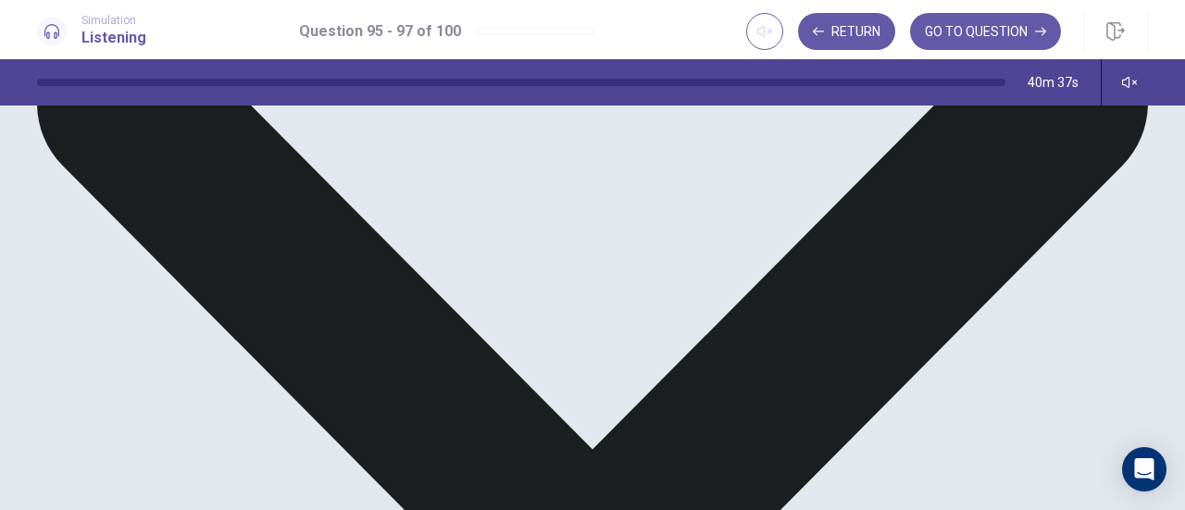
scroll to position [2027, 0]
click at [961, 35] on button "GO TO QUESTION" at bounding box center [985, 31] width 151 height 37
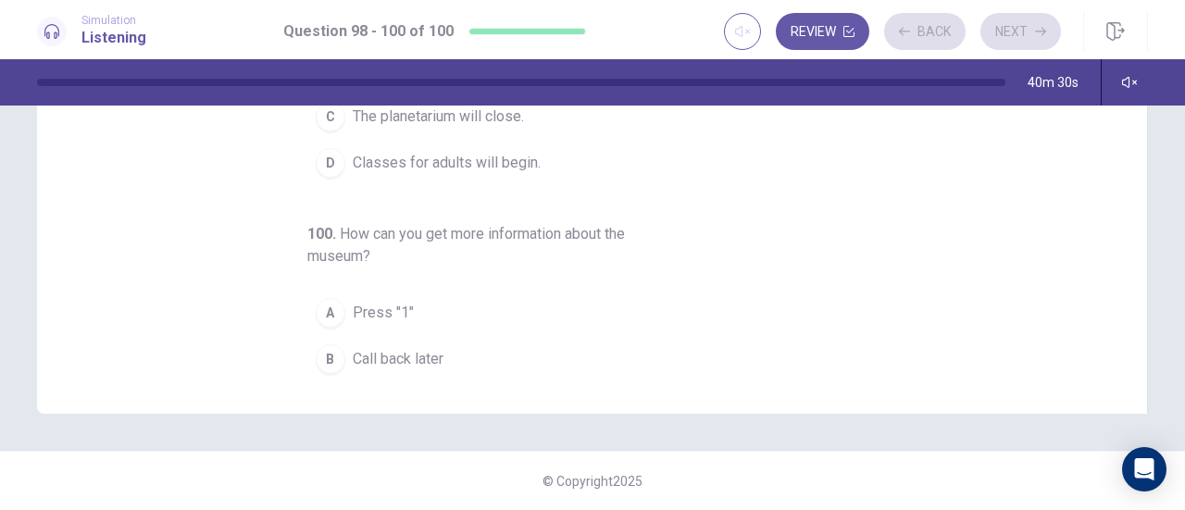
scroll to position [0, 0]
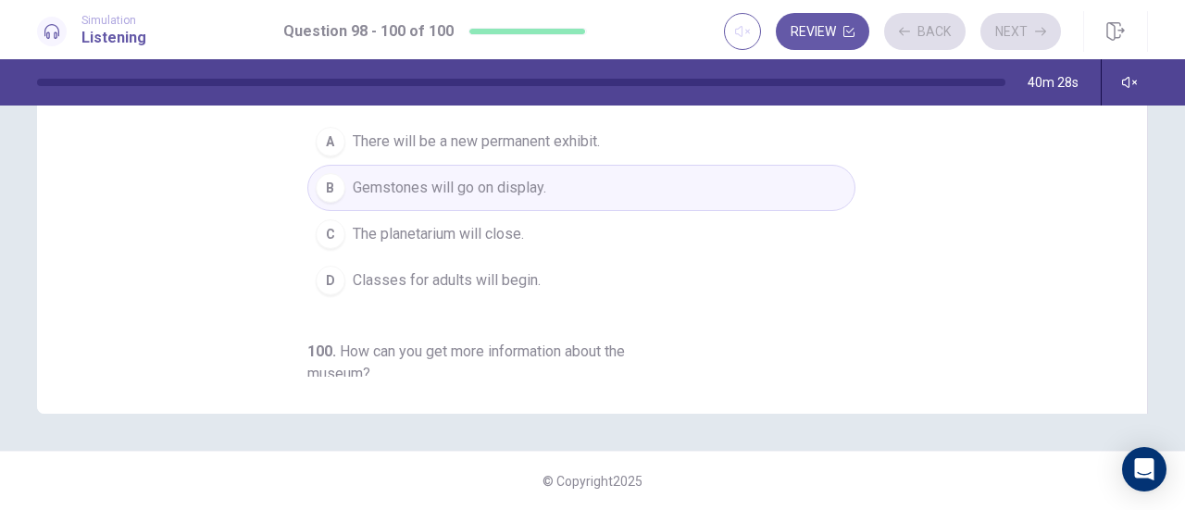
click at [196, 83] on div at bounding box center [521, 82] width 969 height 7
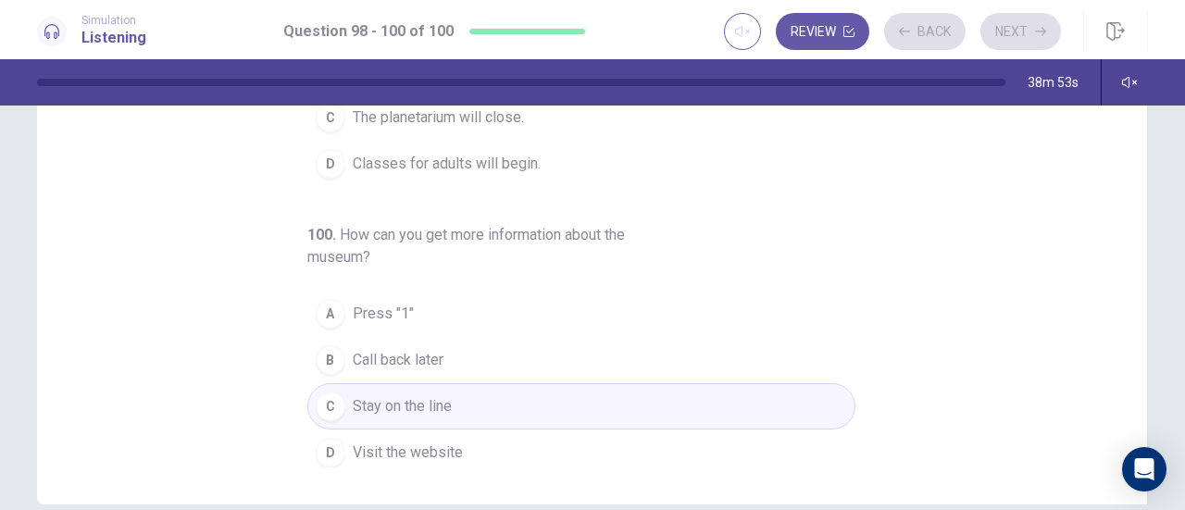
scroll to position [372, 0]
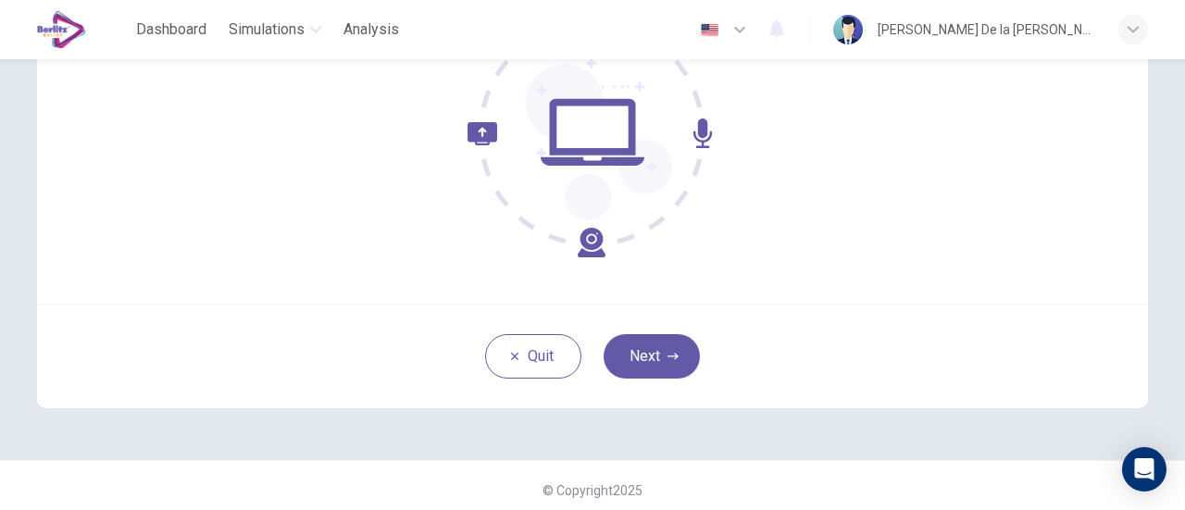
scroll to position [260, 0]
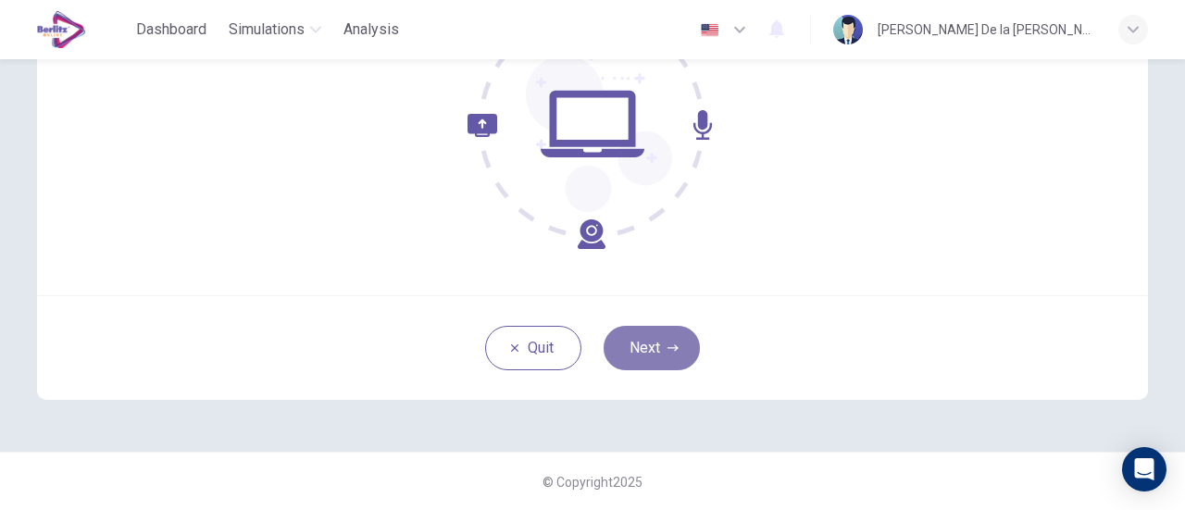
click at [660, 337] on button "Next" at bounding box center [652, 348] width 96 height 44
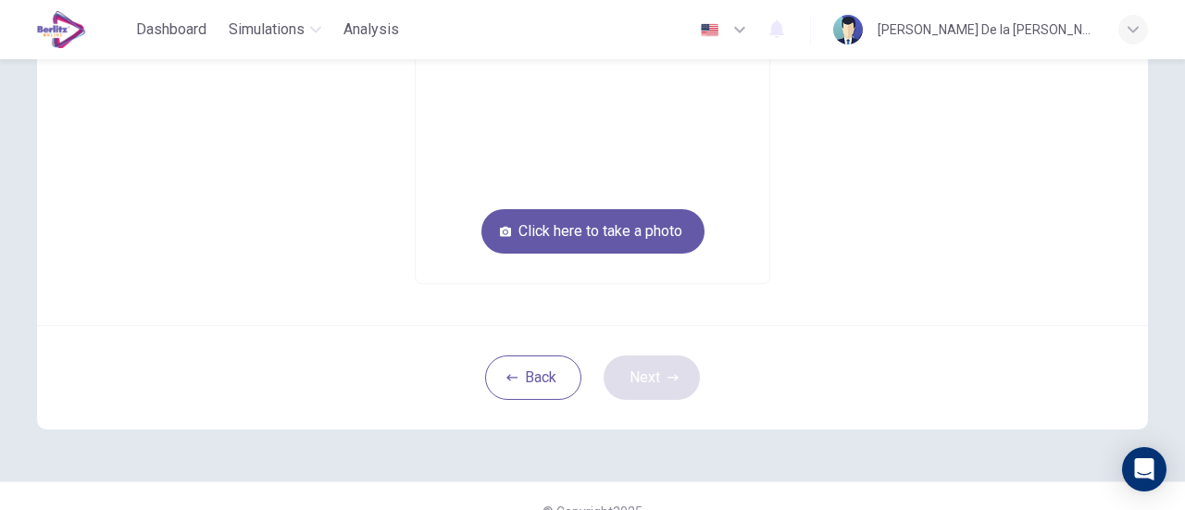
scroll to position [205, 0]
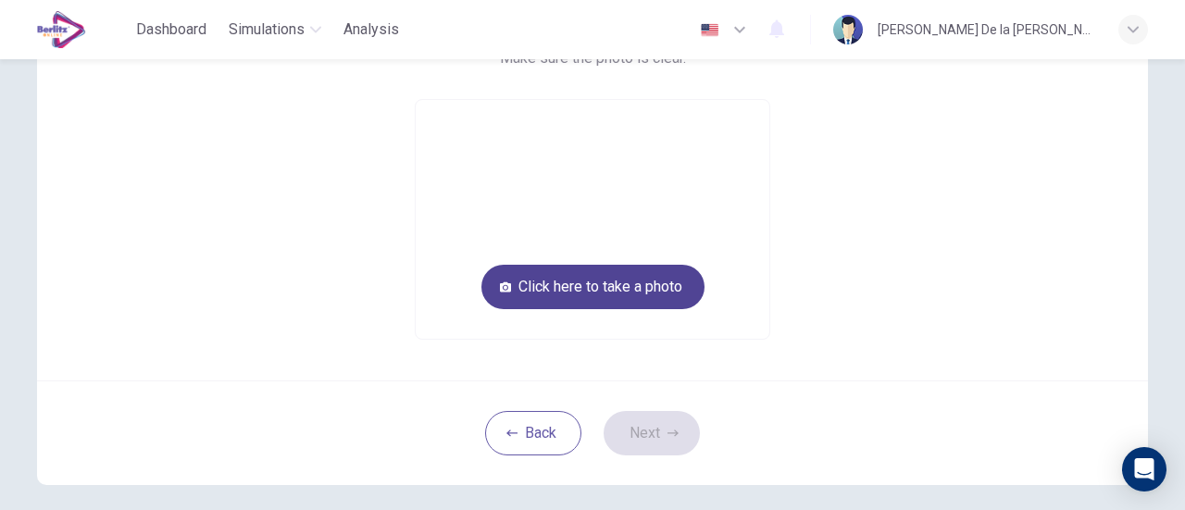
click at [607, 282] on button "Click here to take a photo" at bounding box center [593, 287] width 223 height 44
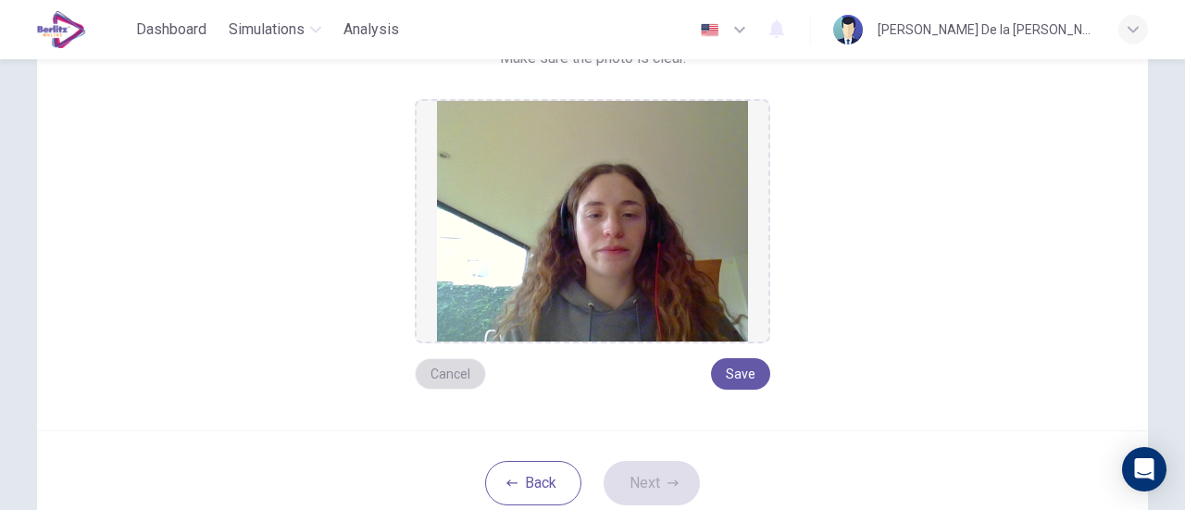
click at [453, 369] on button "Cancel" at bounding box center [450, 373] width 71 height 31
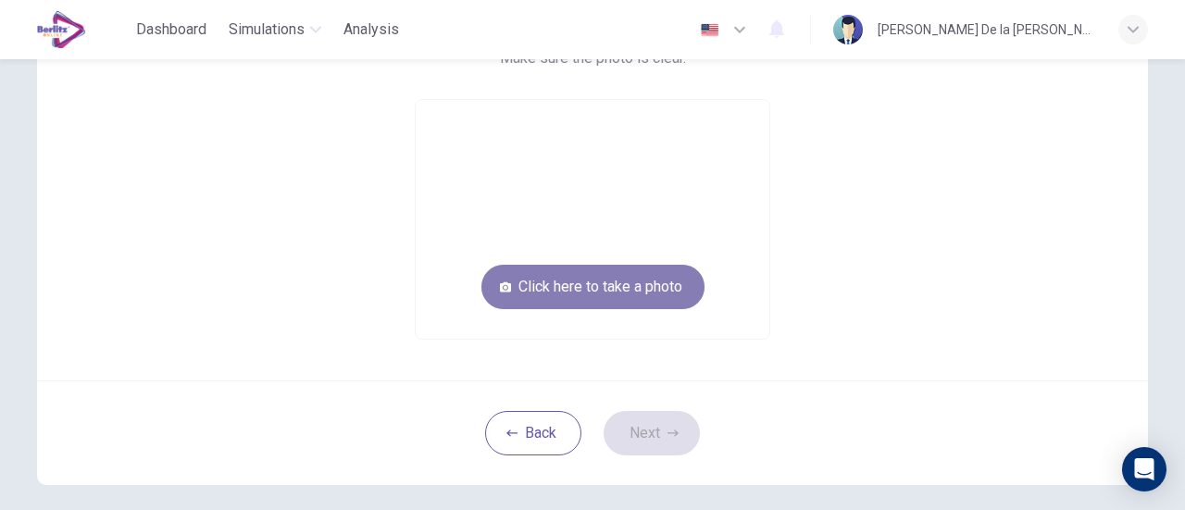
click at [635, 284] on button "Click here to take a photo" at bounding box center [593, 287] width 223 height 44
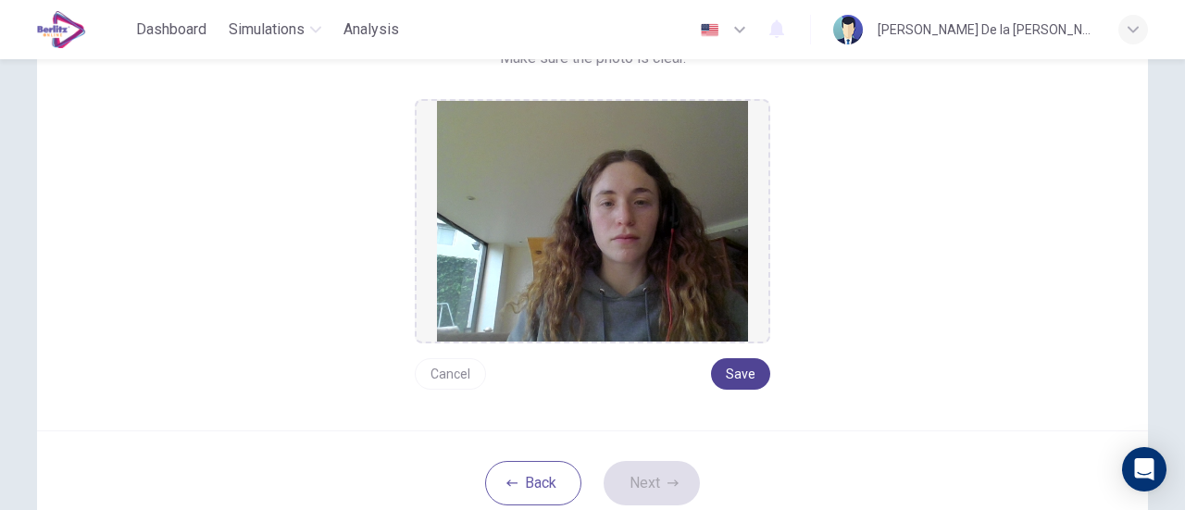
click at [724, 371] on button "Save" at bounding box center [740, 373] width 59 height 31
click at [645, 485] on button "Next" at bounding box center [652, 483] width 96 height 44
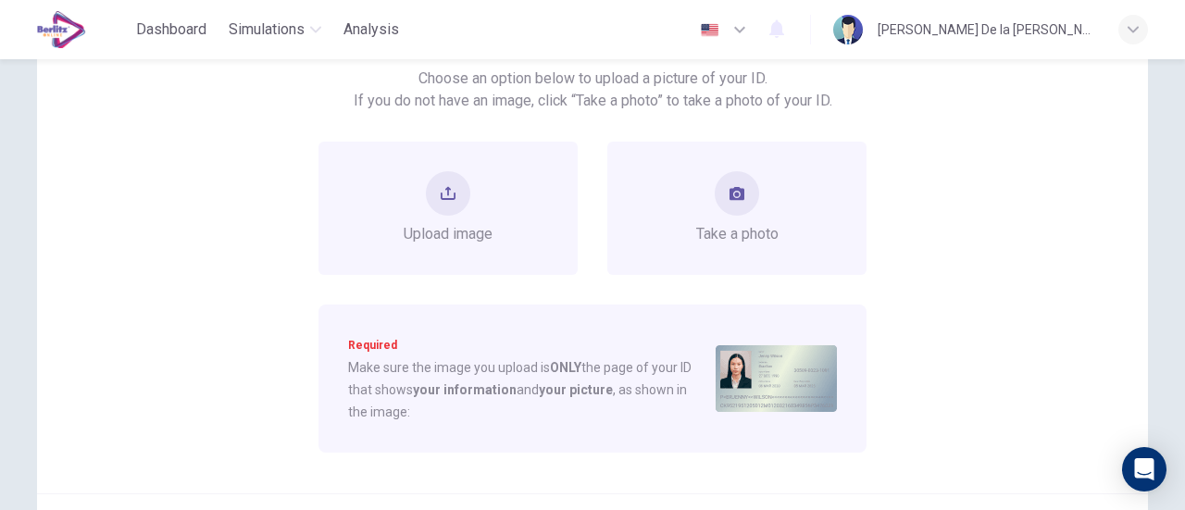
scroll to position [157, 0]
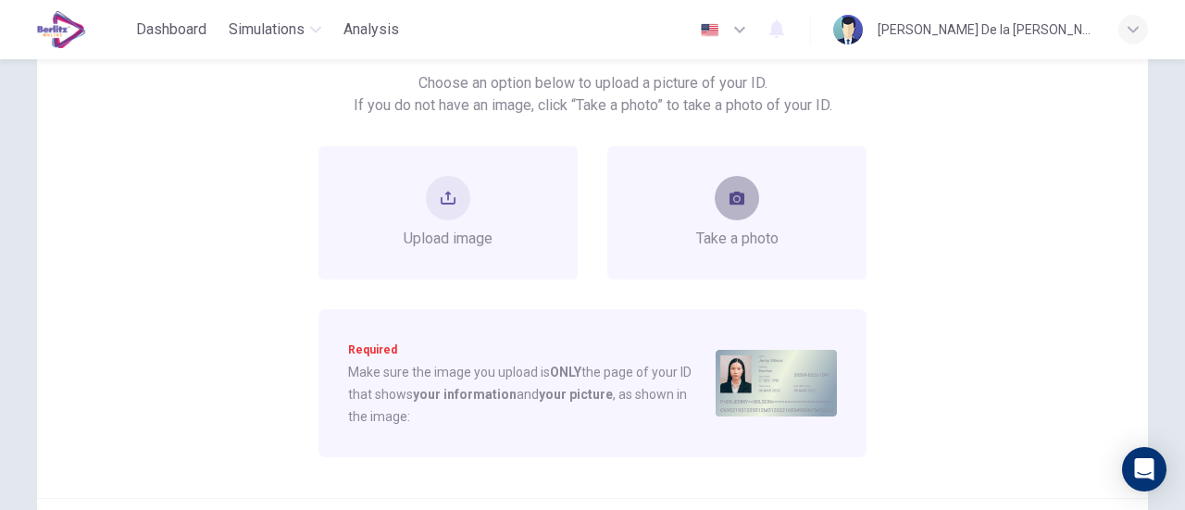
click at [739, 214] on button "take photo" at bounding box center [737, 198] width 44 height 44
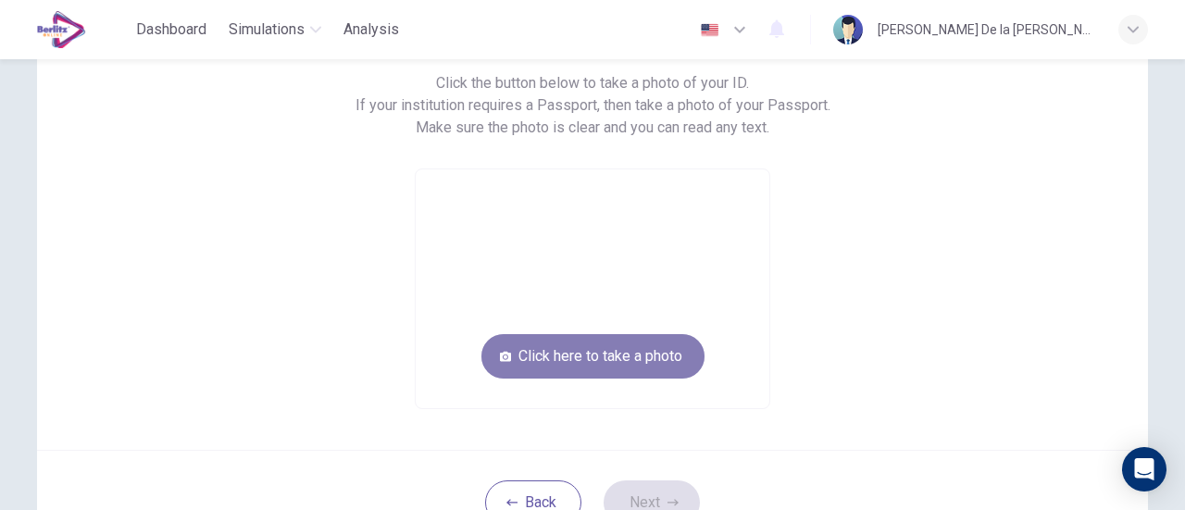
click at [645, 355] on button "Click here to take a photo" at bounding box center [593, 356] width 223 height 44
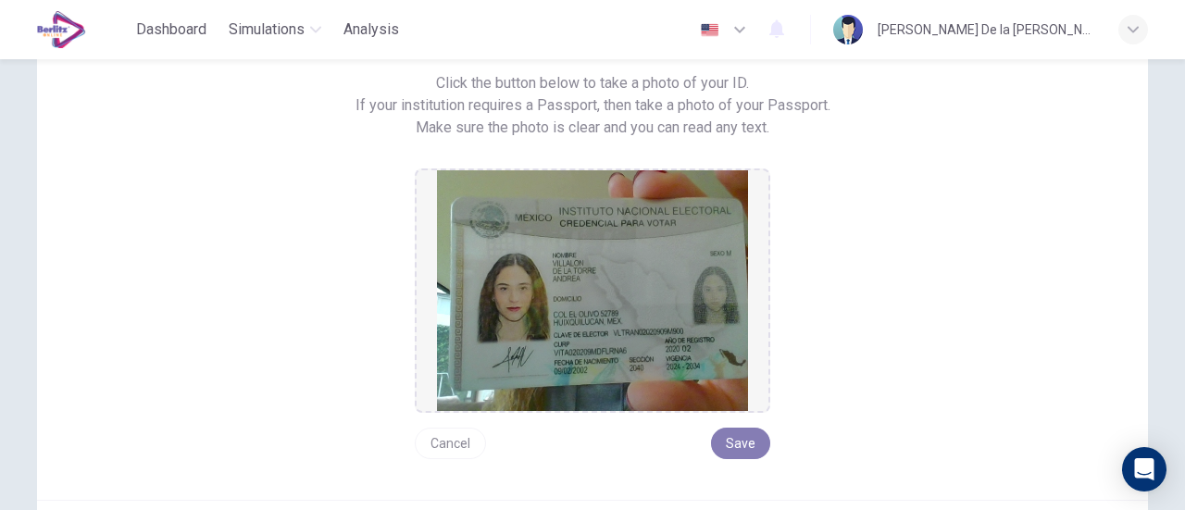
click at [741, 436] on button "Save" at bounding box center [740, 443] width 59 height 31
click at [734, 444] on button "Save" at bounding box center [740, 443] width 59 height 31
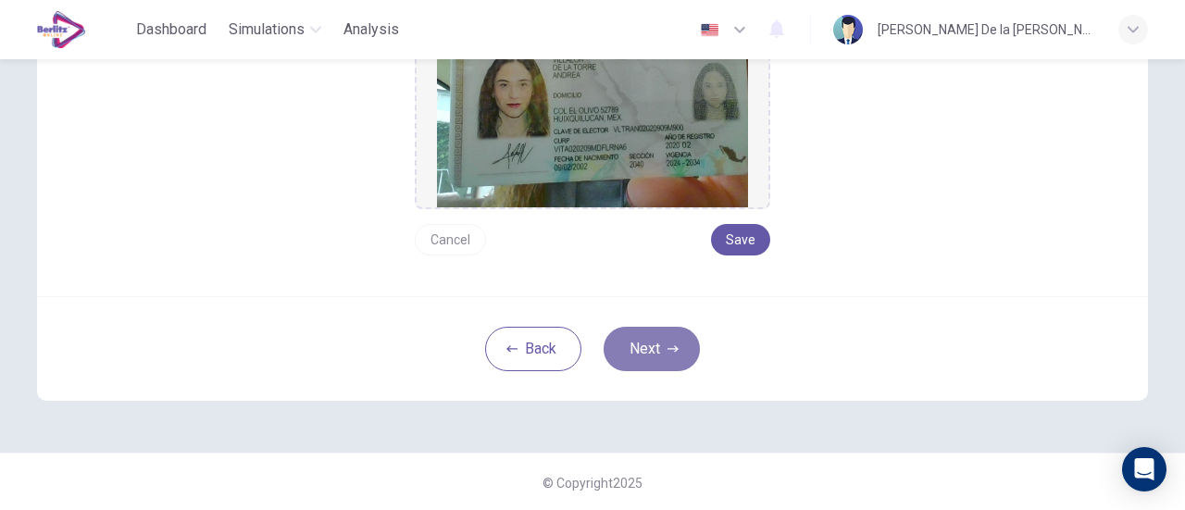
click at [661, 344] on button "Next" at bounding box center [652, 349] width 96 height 44
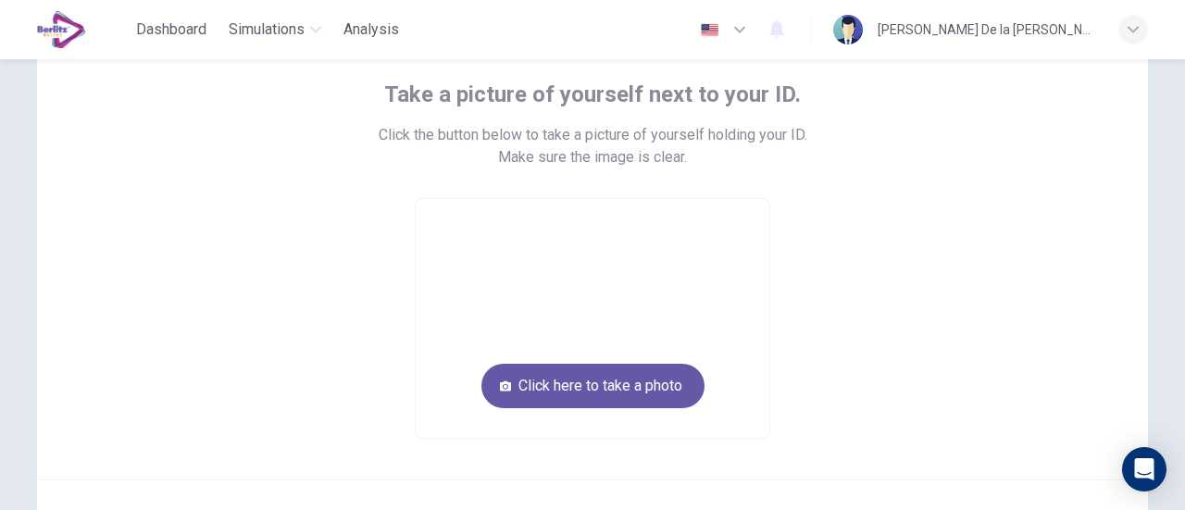
scroll to position [86, 0]
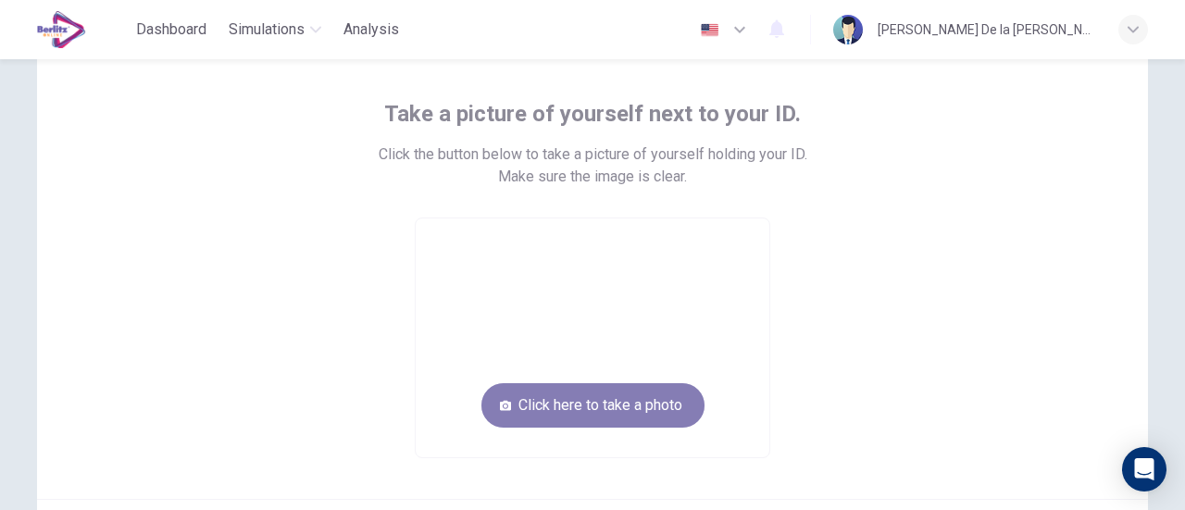
click at [641, 398] on button "Click here to take a photo" at bounding box center [593, 405] width 223 height 44
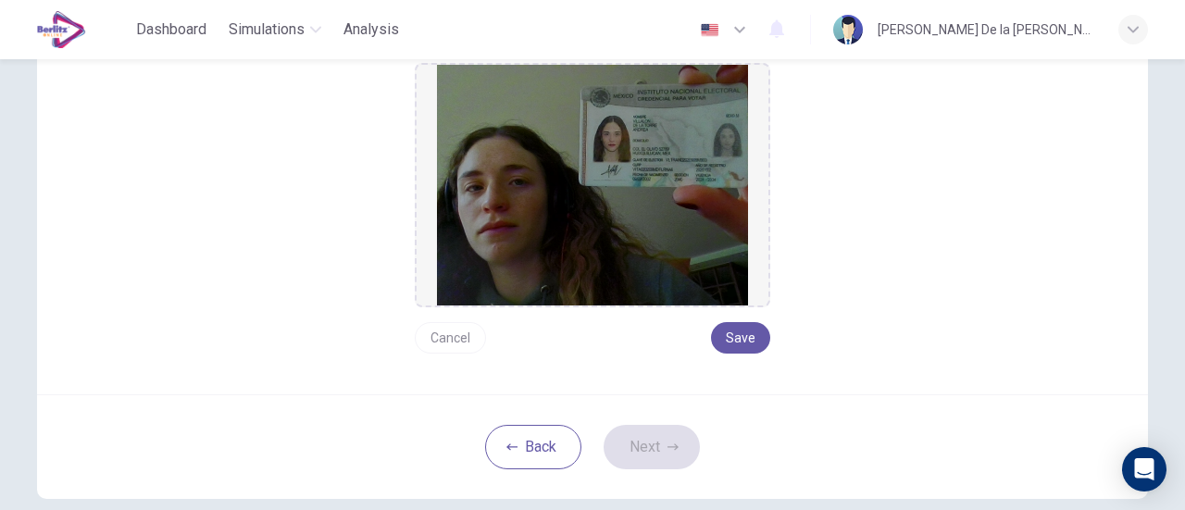
scroll to position [248, 0]
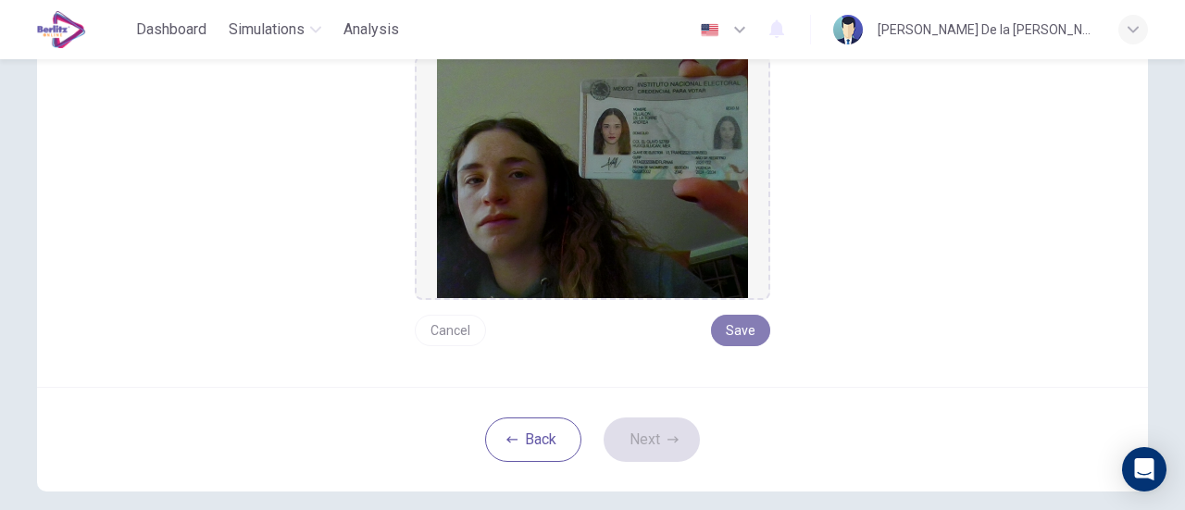
click at [735, 336] on button "Save" at bounding box center [740, 330] width 59 height 31
click at [648, 446] on button "Next" at bounding box center [652, 440] width 96 height 44
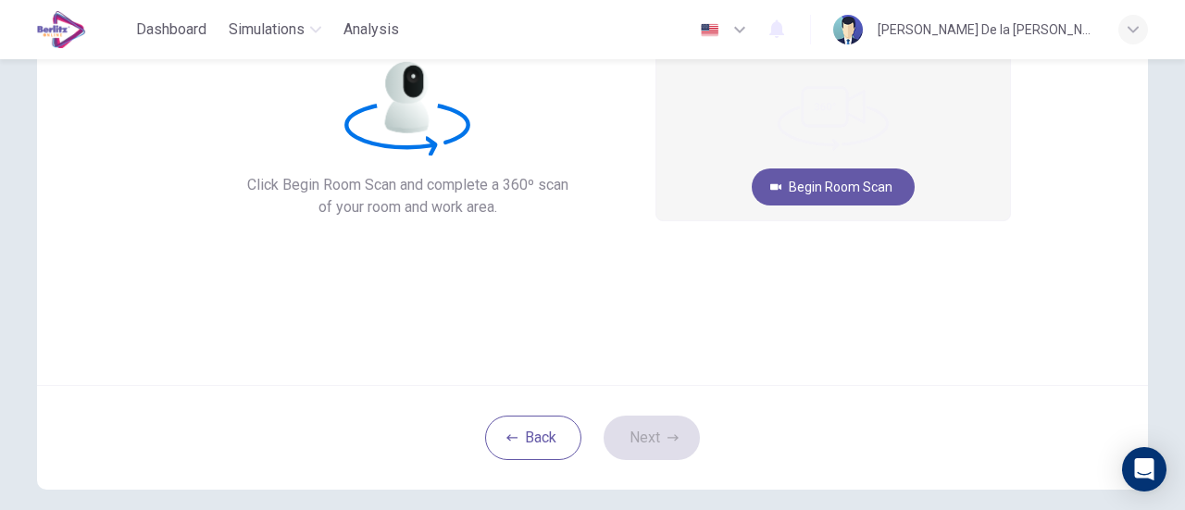
scroll to position [166, 0]
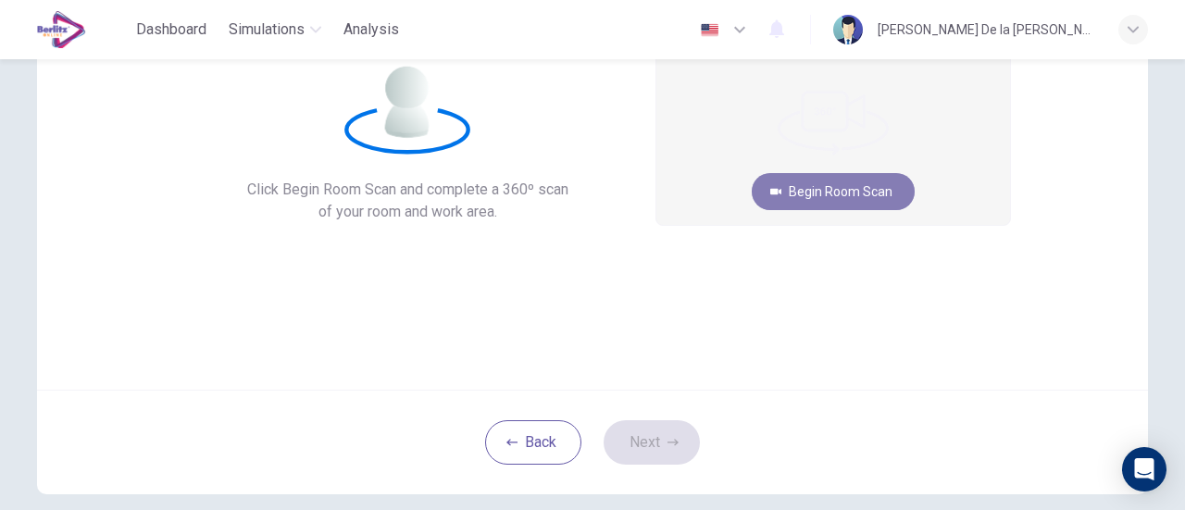
click at [833, 194] on button "Begin Room Scan" at bounding box center [833, 191] width 163 height 37
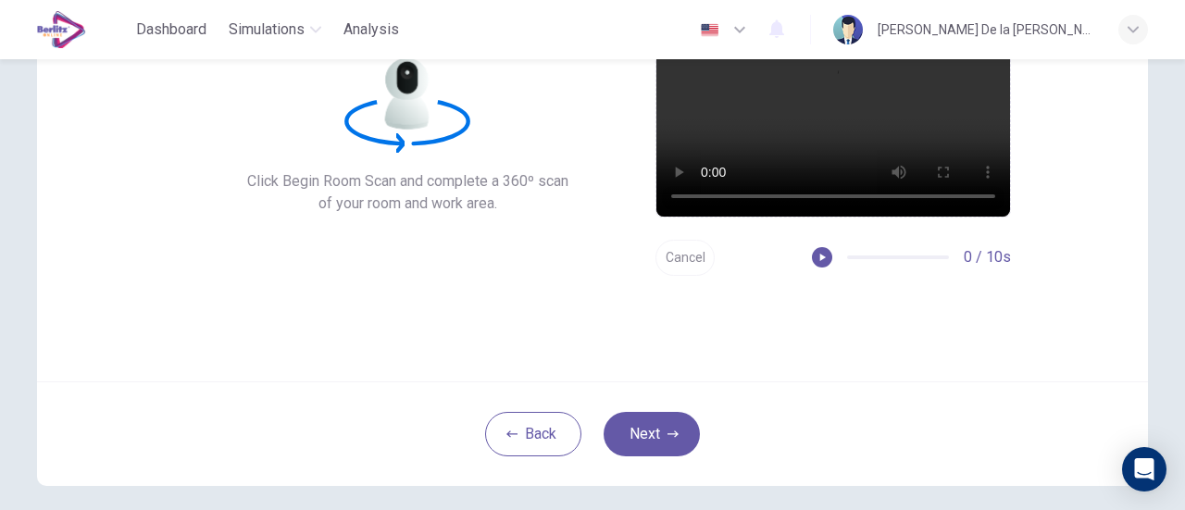
scroll to position [176, 0]
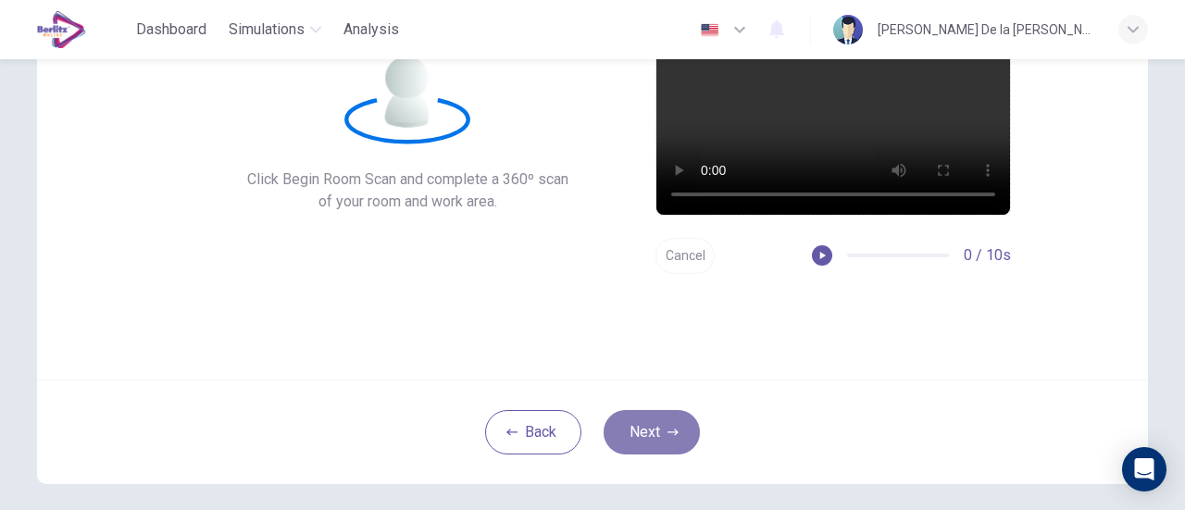
click at [628, 423] on button "Next" at bounding box center [652, 432] width 96 height 44
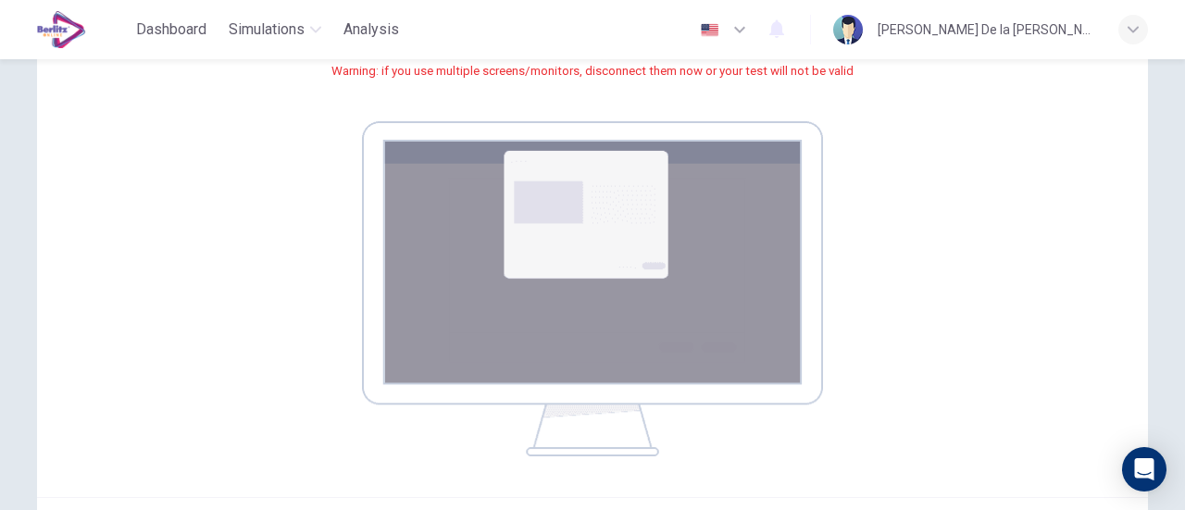
scroll to position [341, 0]
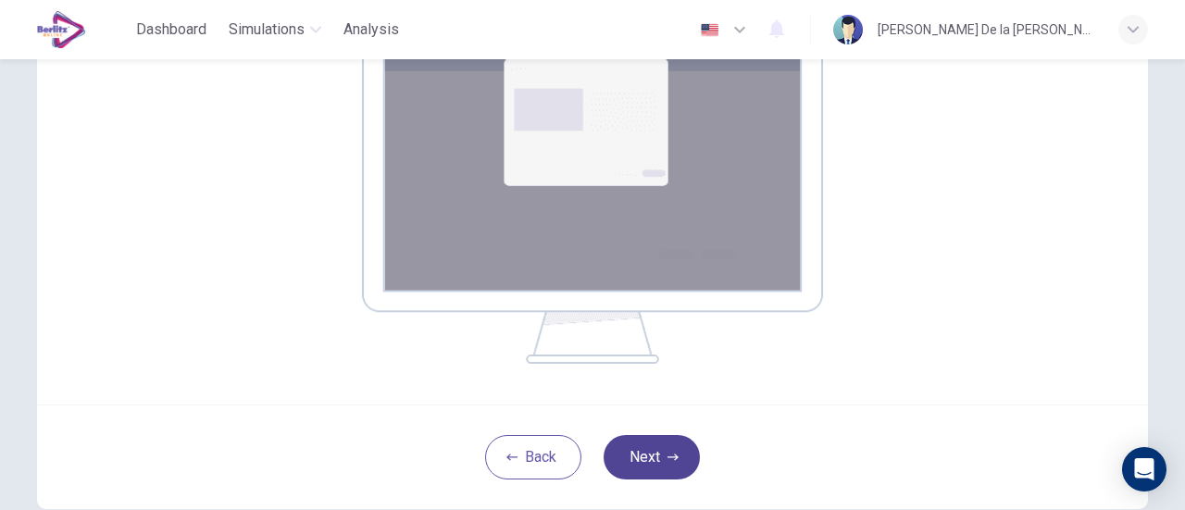
click at [652, 460] on button "Next" at bounding box center [652, 457] width 96 height 44
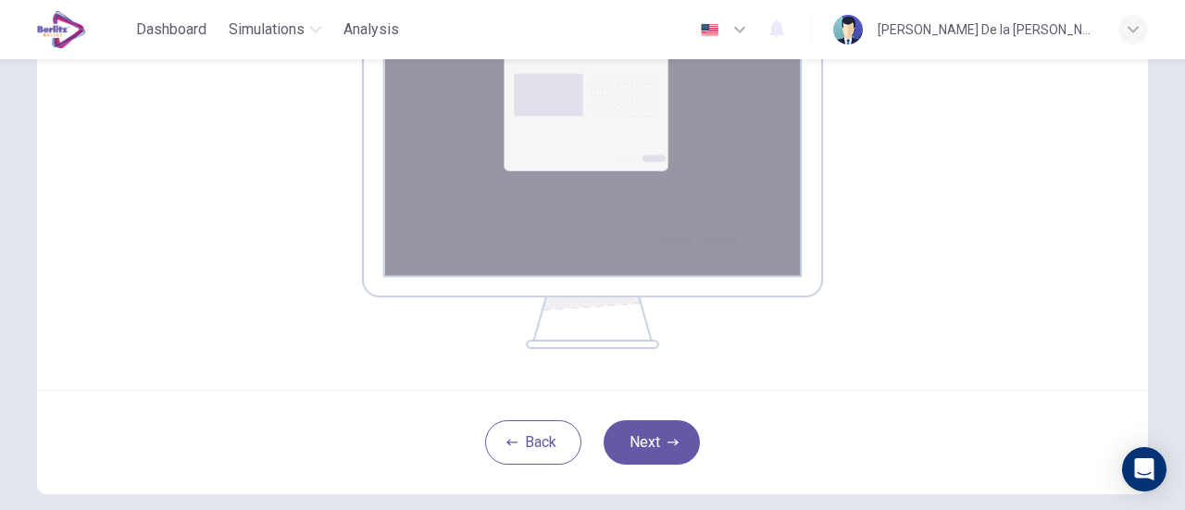
click at [632, 224] on img at bounding box center [592, 181] width 461 height 335
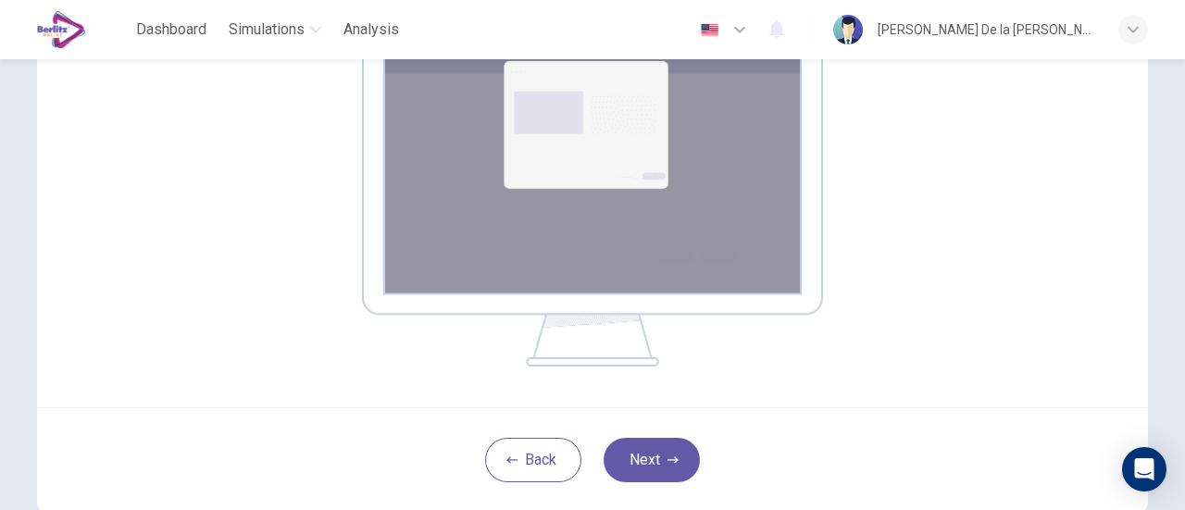
scroll to position [339, 0]
click at [654, 449] on button "Next" at bounding box center [652, 459] width 96 height 44
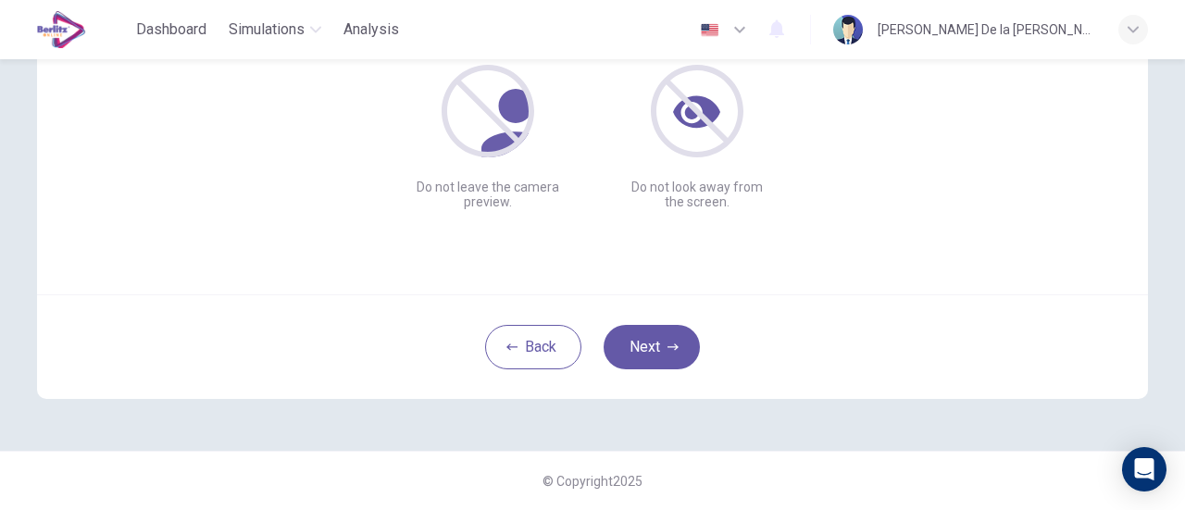
scroll to position [260, 0]
click at [645, 336] on button "Next" at bounding box center [652, 348] width 96 height 44
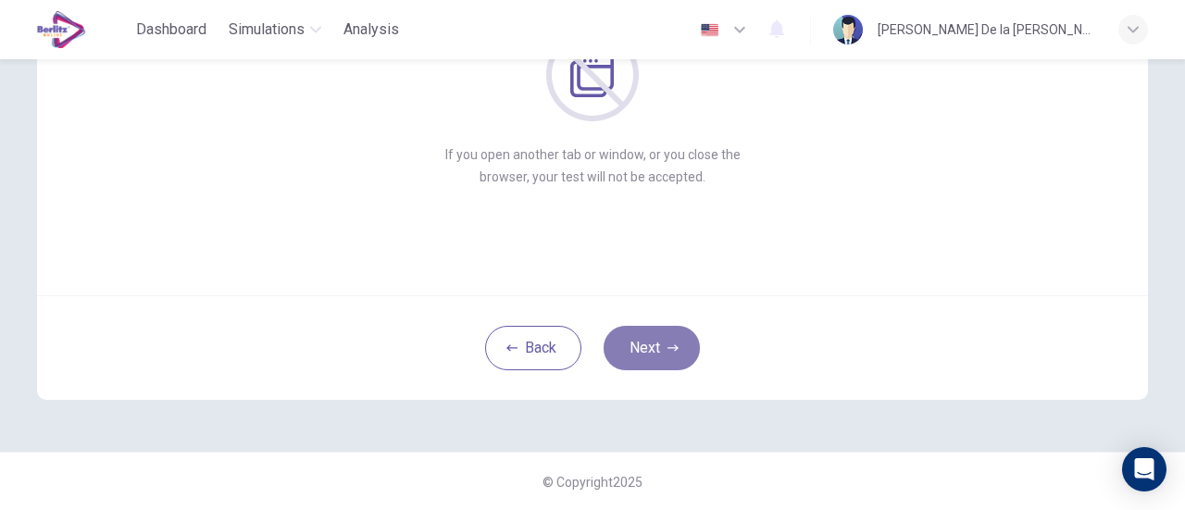
click at [645, 336] on button "Next" at bounding box center [652, 348] width 96 height 44
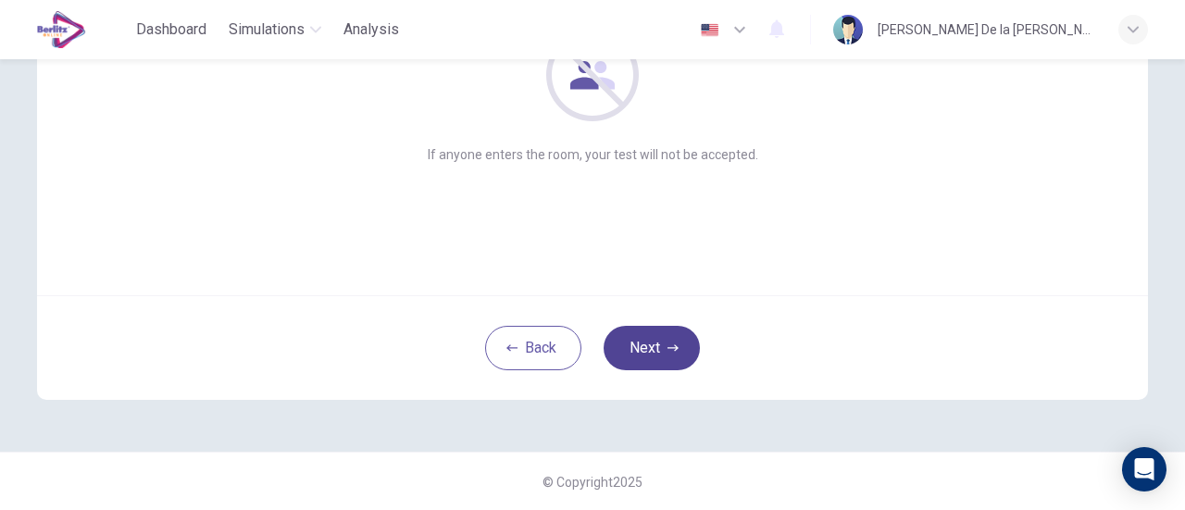
click at [645, 336] on button "Next" at bounding box center [652, 348] width 96 height 44
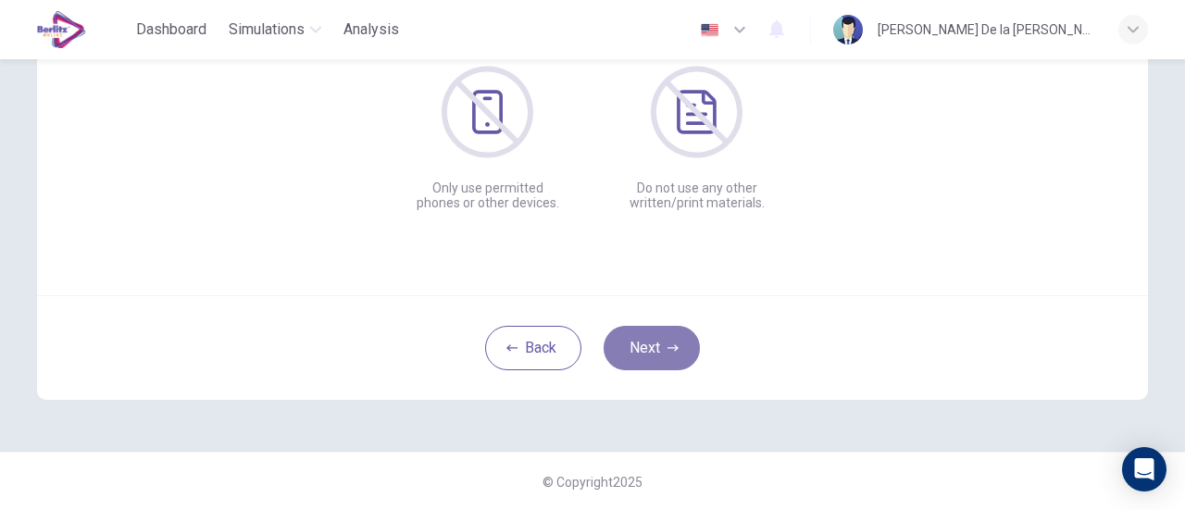
click at [645, 336] on button "Next" at bounding box center [652, 348] width 96 height 44
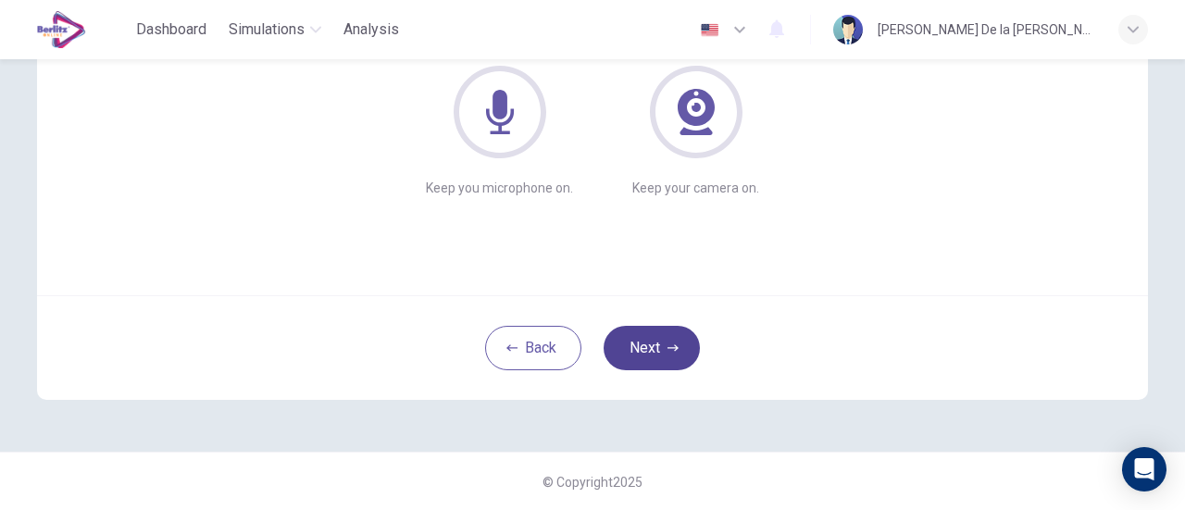
click at [645, 336] on button "Next" at bounding box center [652, 348] width 96 height 44
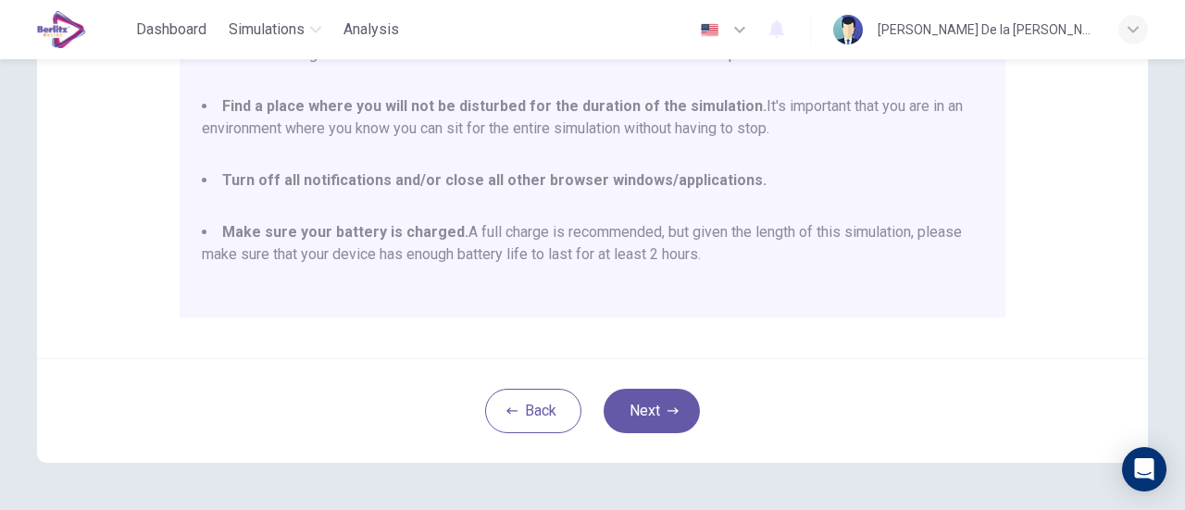
scroll to position [459, 0]
click at [661, 405] on button "Next" at bounding box center [652, 407] width 96 height 44
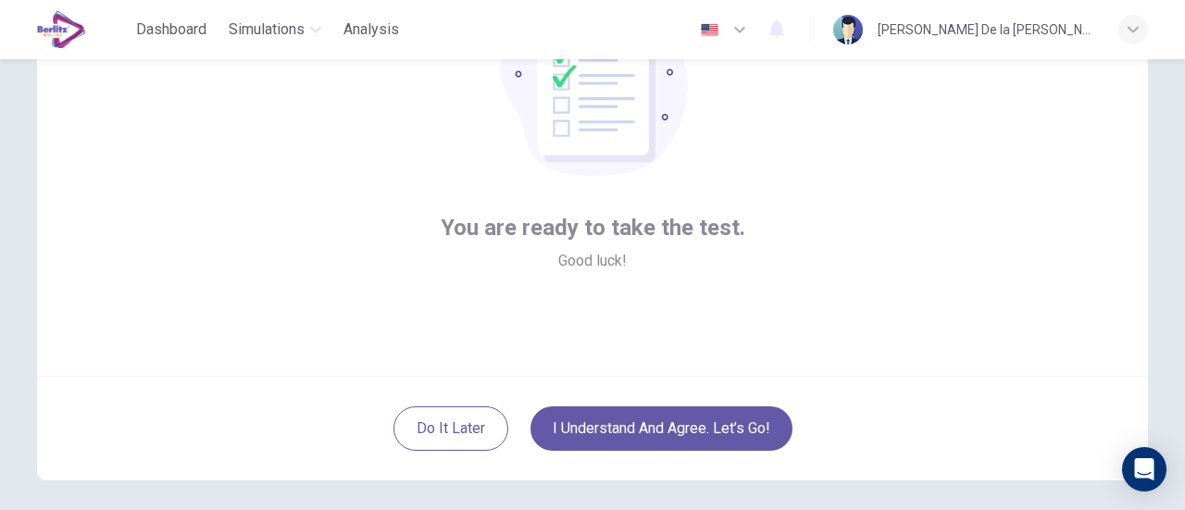
scroll to position [182, 0]
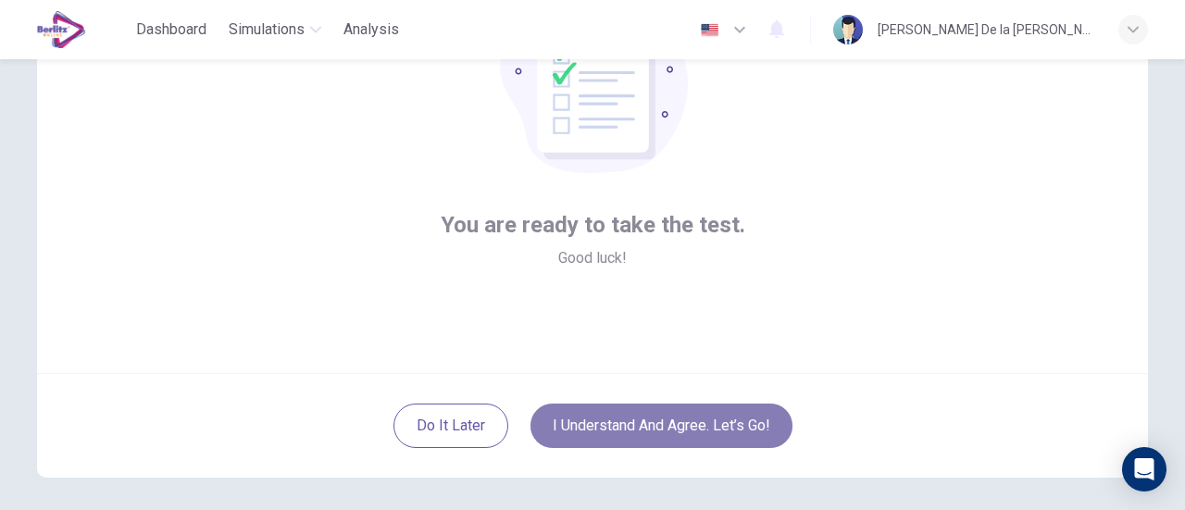
click at [713, 420] on button "I understand and agree. Let’s go!" at bounding box center [662, 426] width 262 height 44
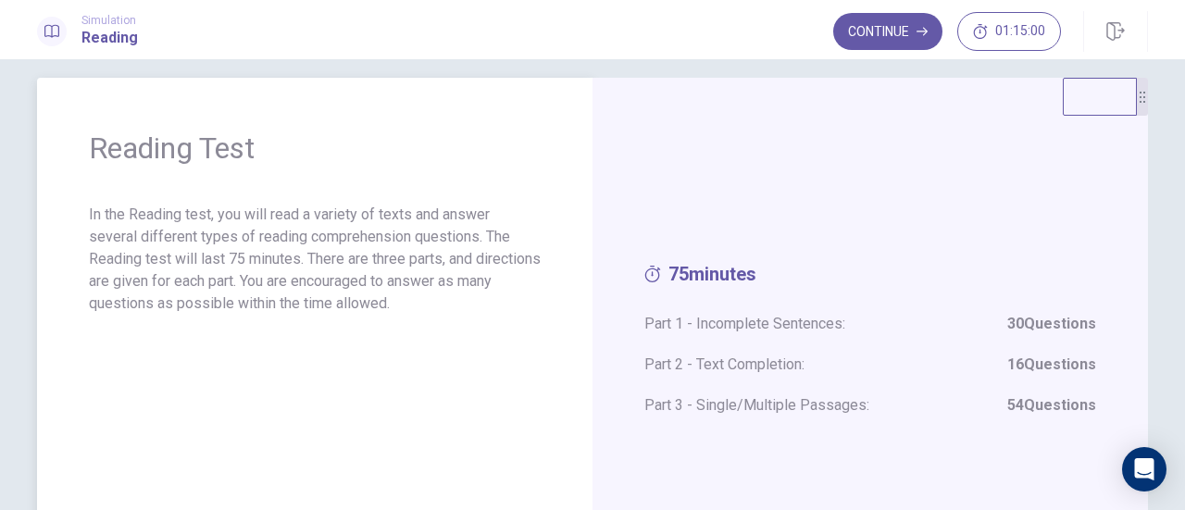
scroll to position [19, 0]
click at [884, 25] on button "Continue" at bounding box center [887, 31] width 109 height 37
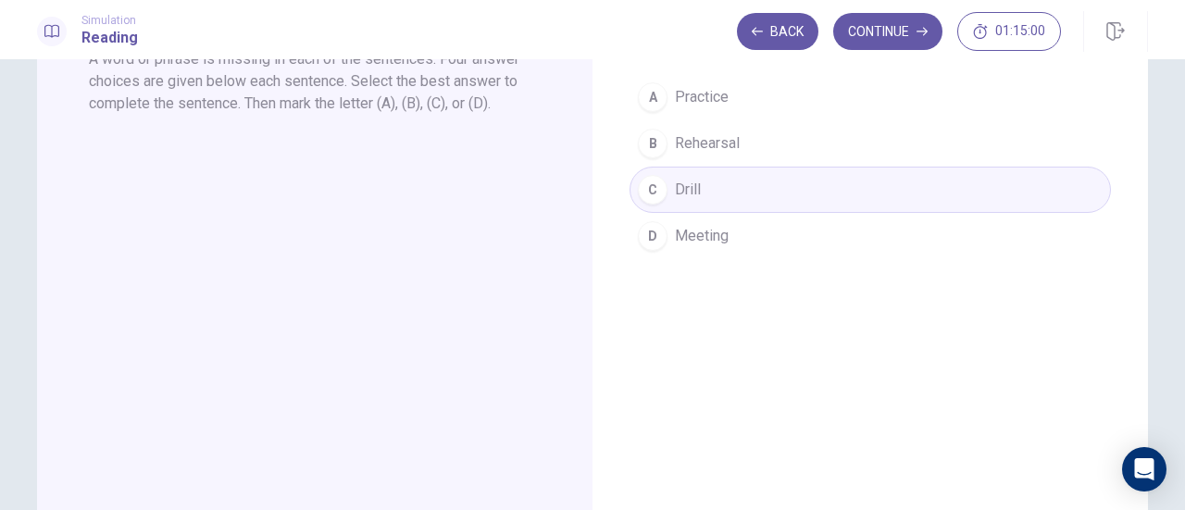
scroll to position [180, 0]
click at [883, 29] on button "Continue" at bounding box center [887, 31] width 109 height 37
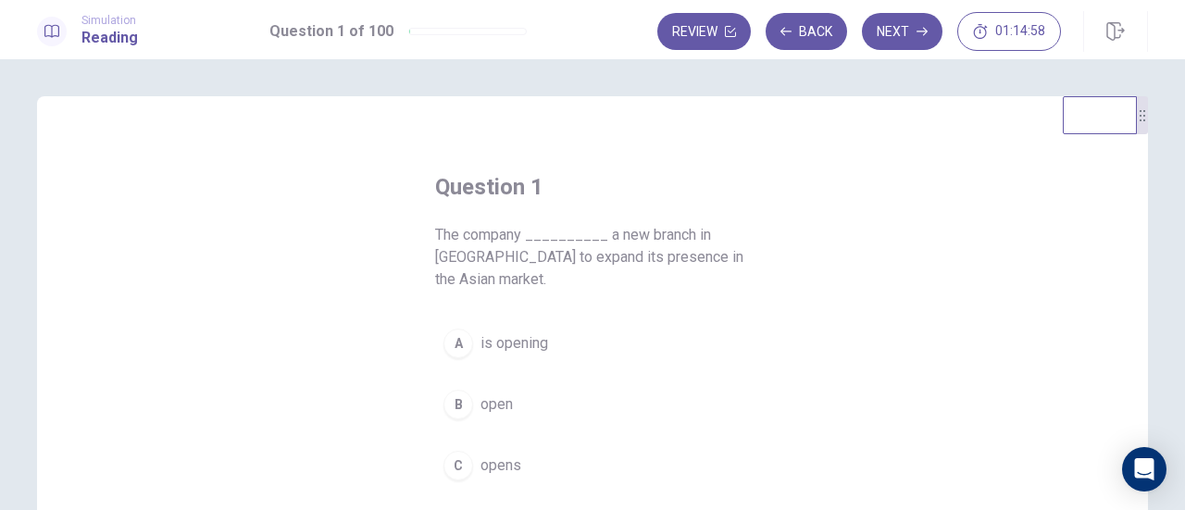
scroll to position [144, 0]
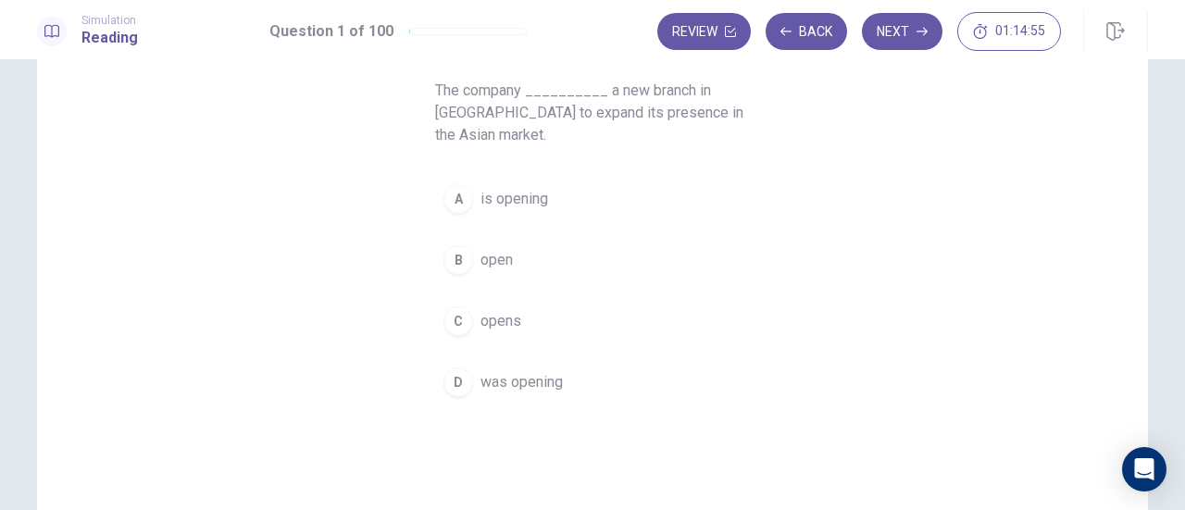
click at [454, 207] on div "A" at bounding box center [459, 199] width 30 height 30
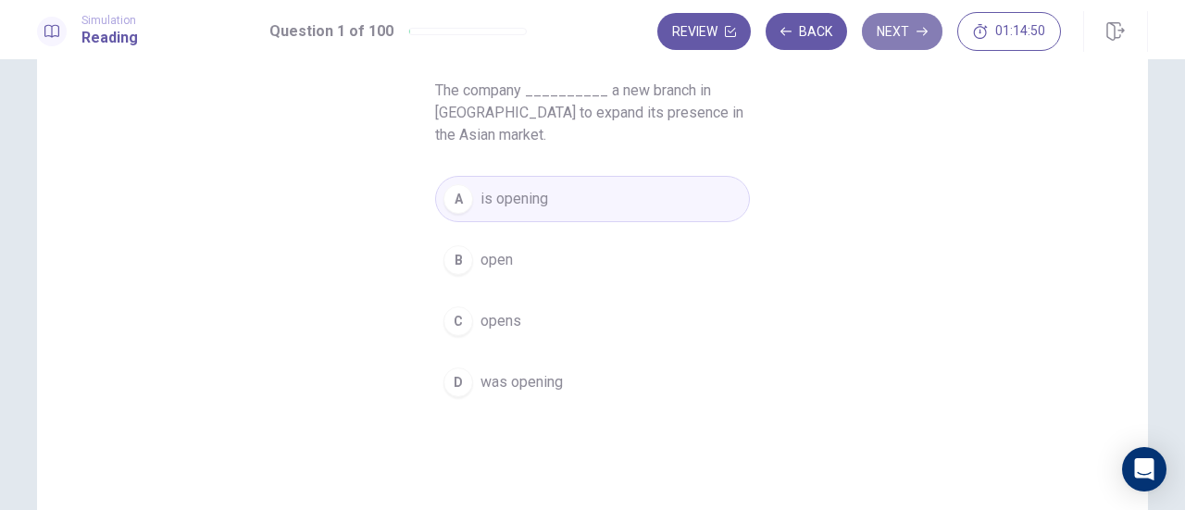
click at [893, 31] on button "Next" at bounding box center [902, 31] width 81 height 37
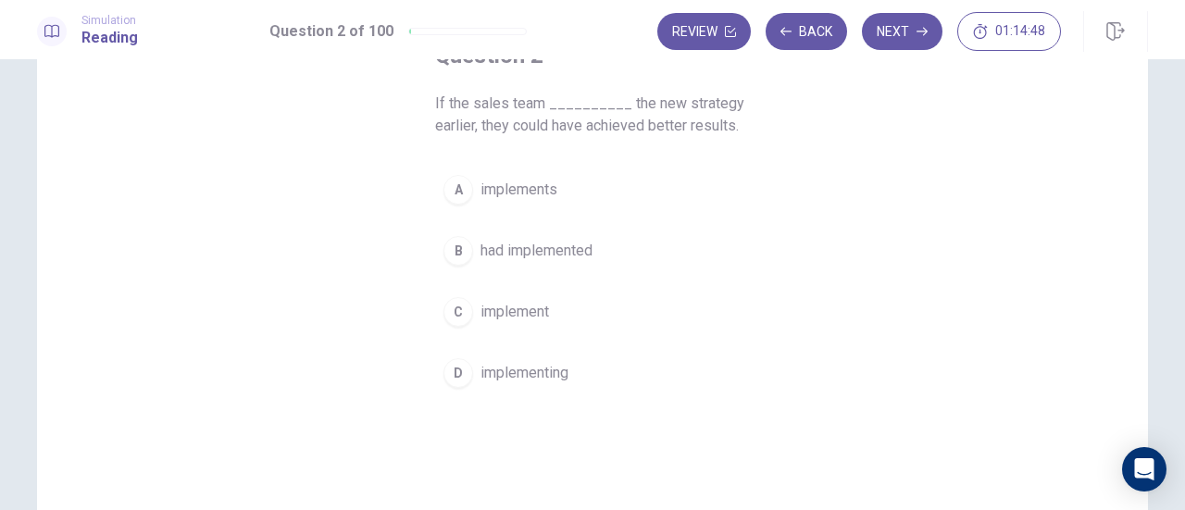
scroll to position [131, 0]
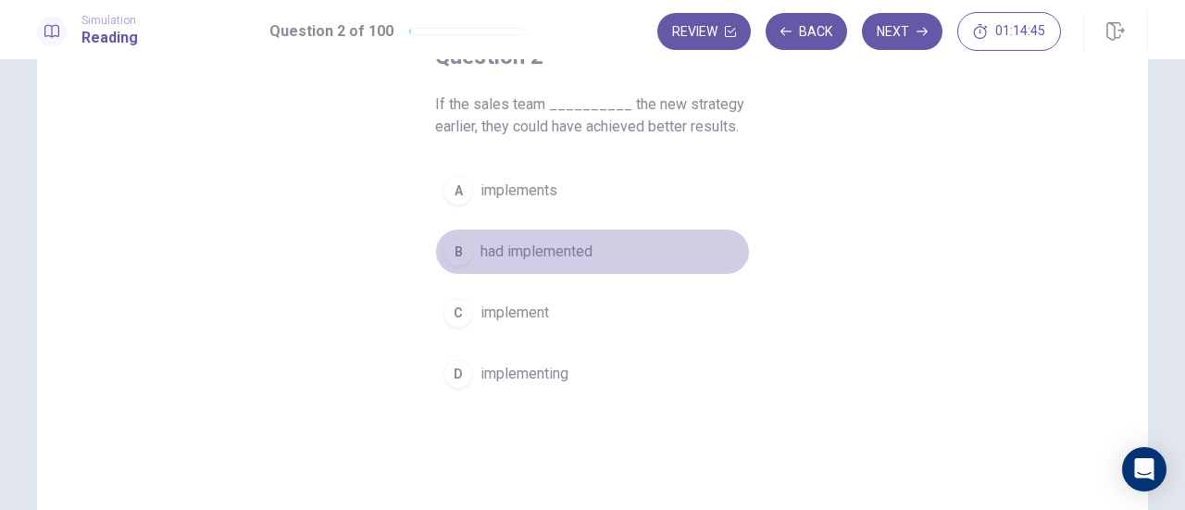
click at [584, 245] on span "had implemented" at bounding box center [537, 252] width 112 height 22
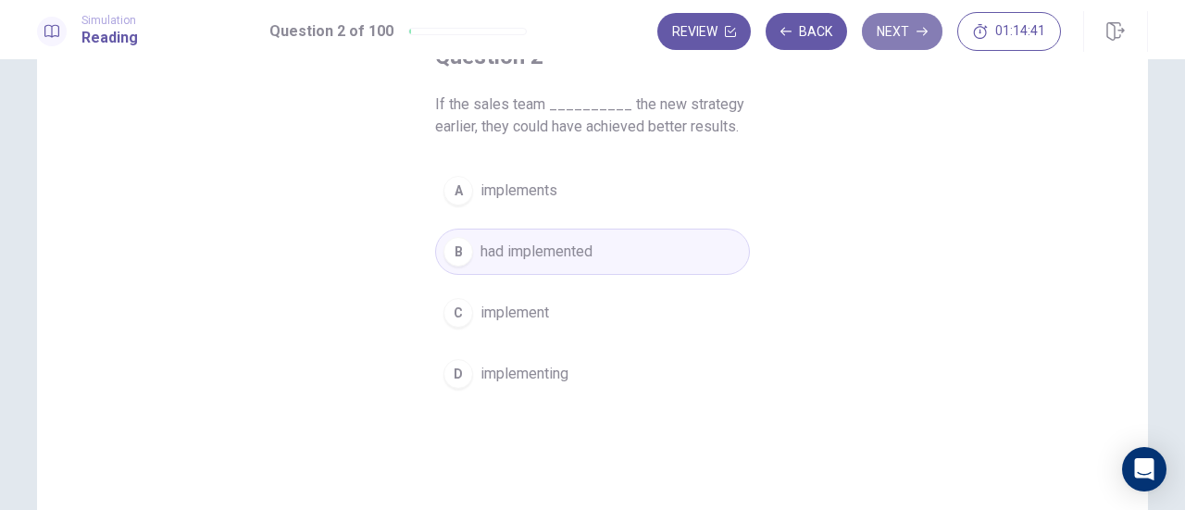
click at [903, 25] on button "Next" at bounding box center [902, 31] width 81 height 37
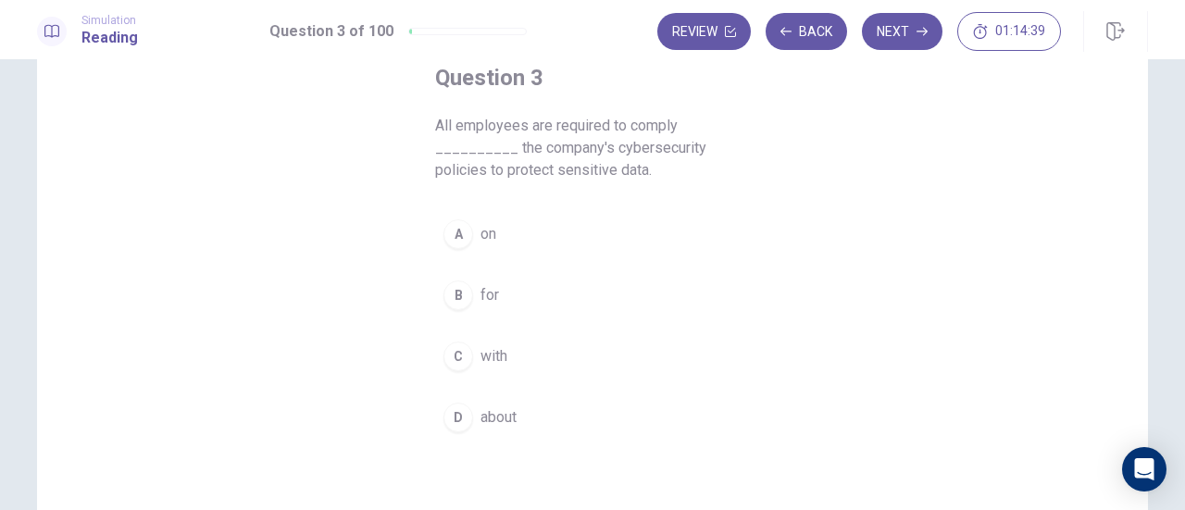
scroll to position [105, 0]
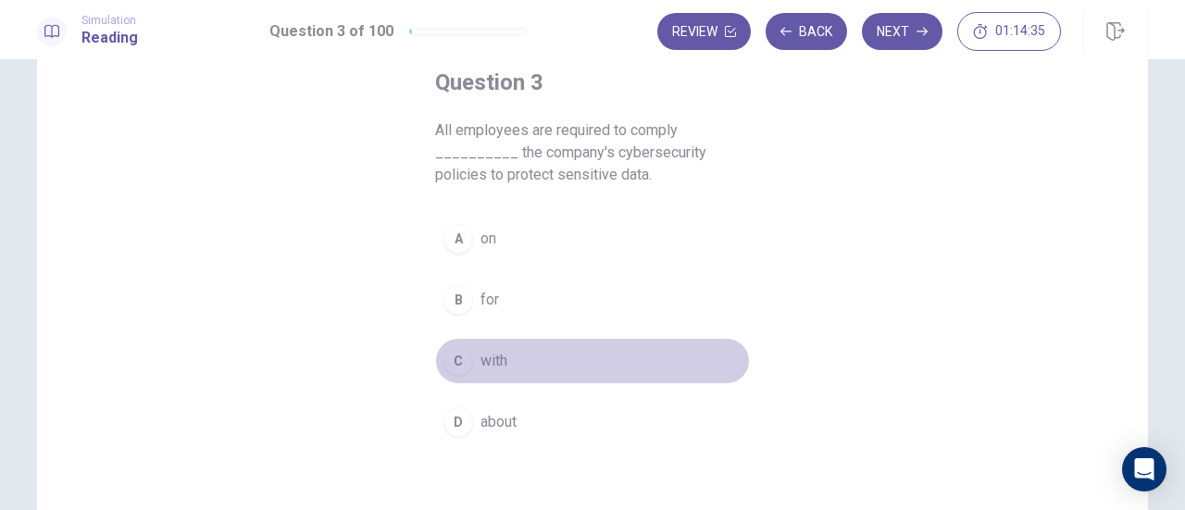
click at [495, 362] on span "with" at bounding box center [494, 361] width 27 height 22
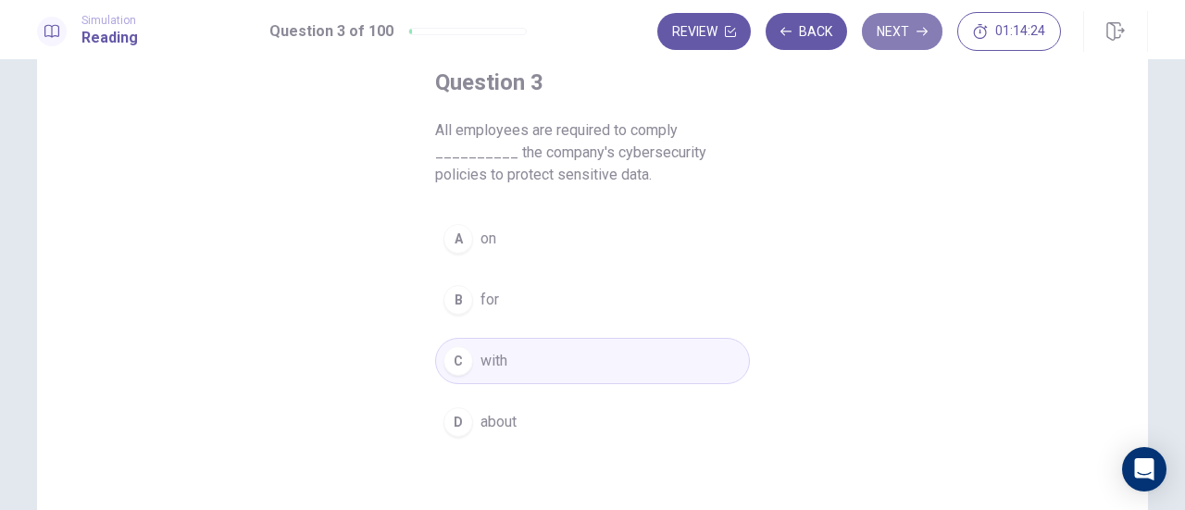
click at [906, 30] on button "Next" at bounding box center [902, 31] width 81 height 37
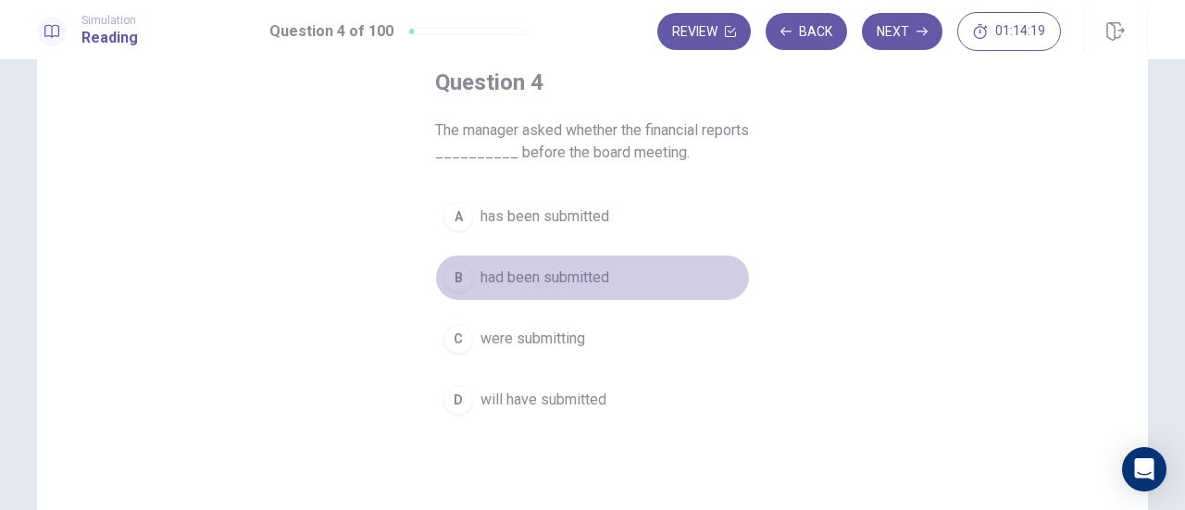
click at [574, 284] on span "had been submitted" at bounding box center [545, 278] width 129 height 22
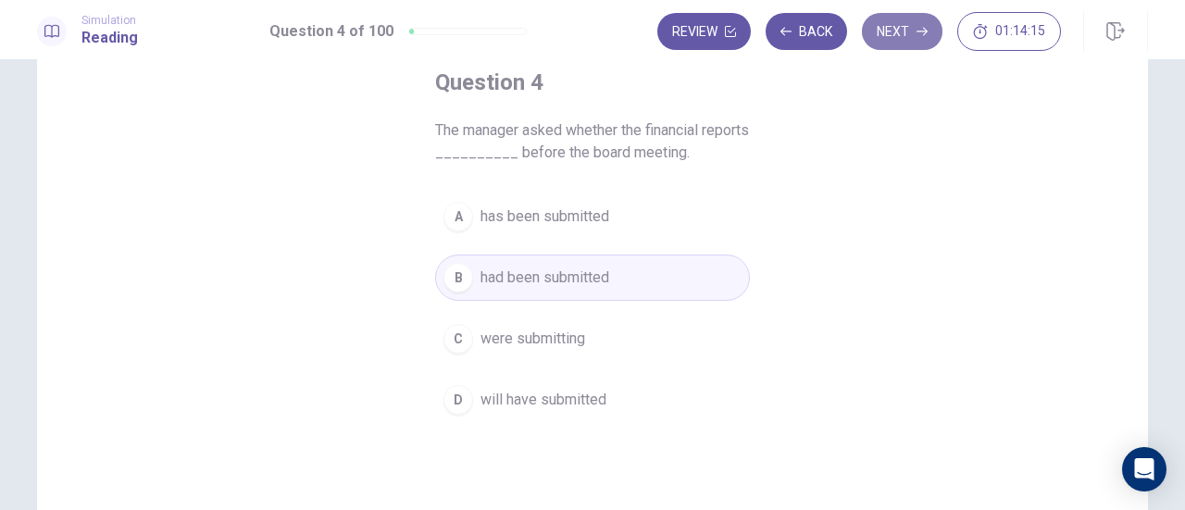
click at [902, 38] on button "Next" at bounding box center [902, 31] width 81 height 37
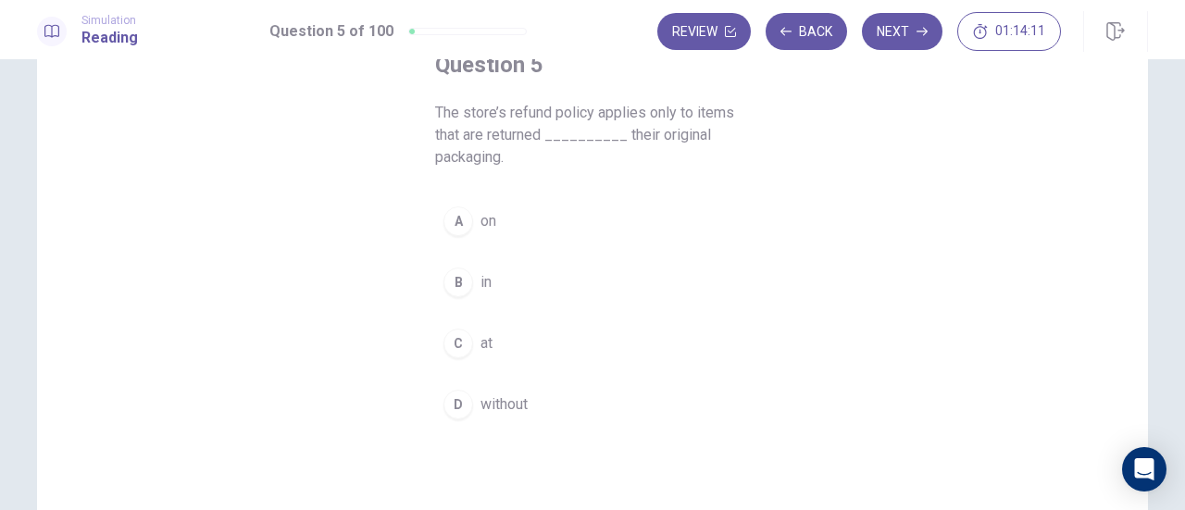
scroll to position [129, 0]
click at [466, 325] on button "C at" at bounding box center [592, 337] width 315 height 46
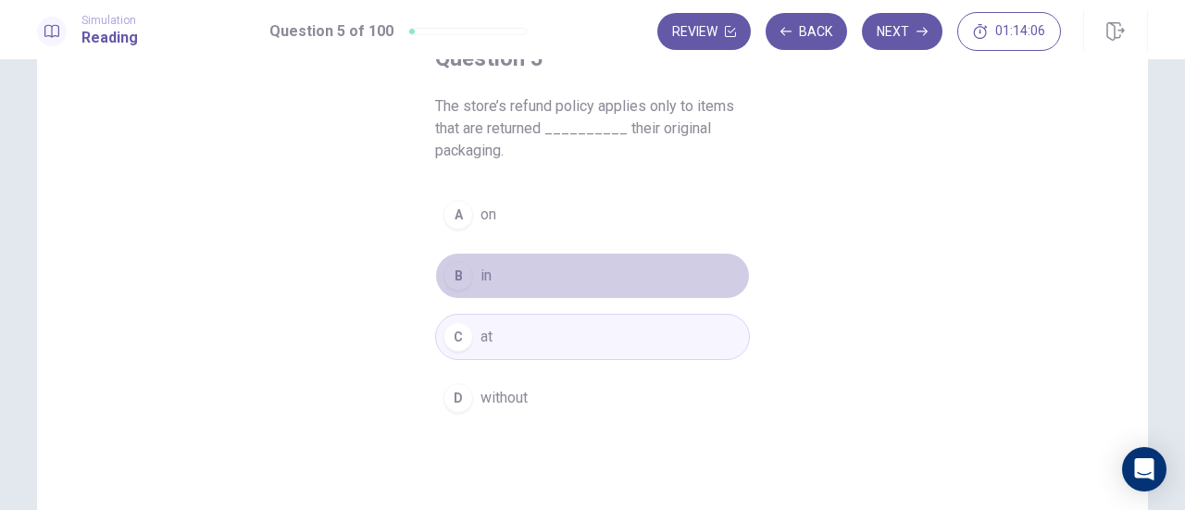
click at [459, 272] on div "B" at bounding box center [459, 276] width 30 height 30
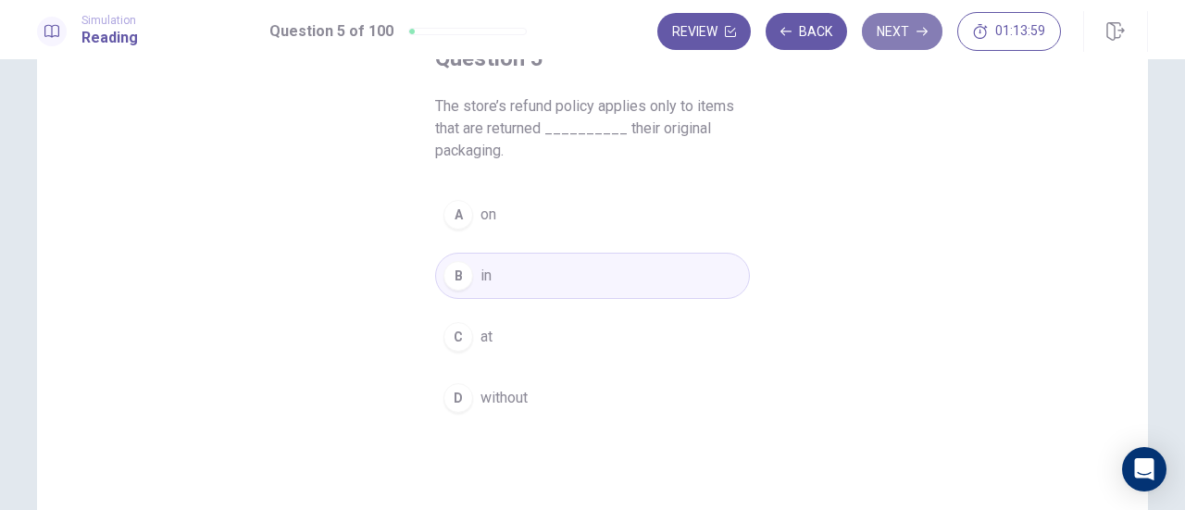
click at [896, 27] on button "Next" at bounding box center [902, 31] width 81 height 37
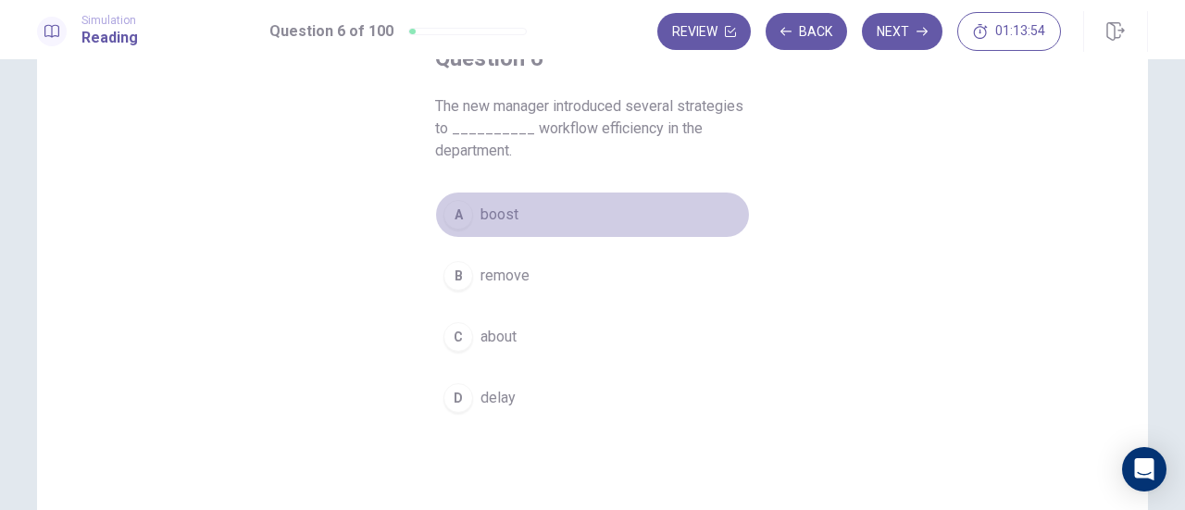
click at [515, 220] on button "A boost" at bounding box center [592, 215] width 315 height 46
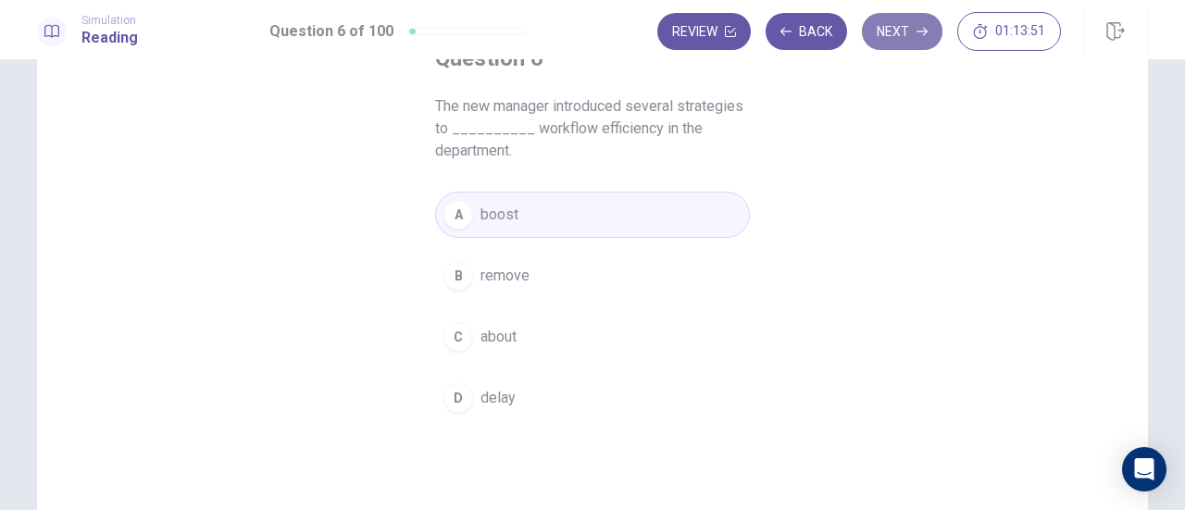
click at [892, 44] on button "Next" at bounding box center [902, 31] width 81 height 37
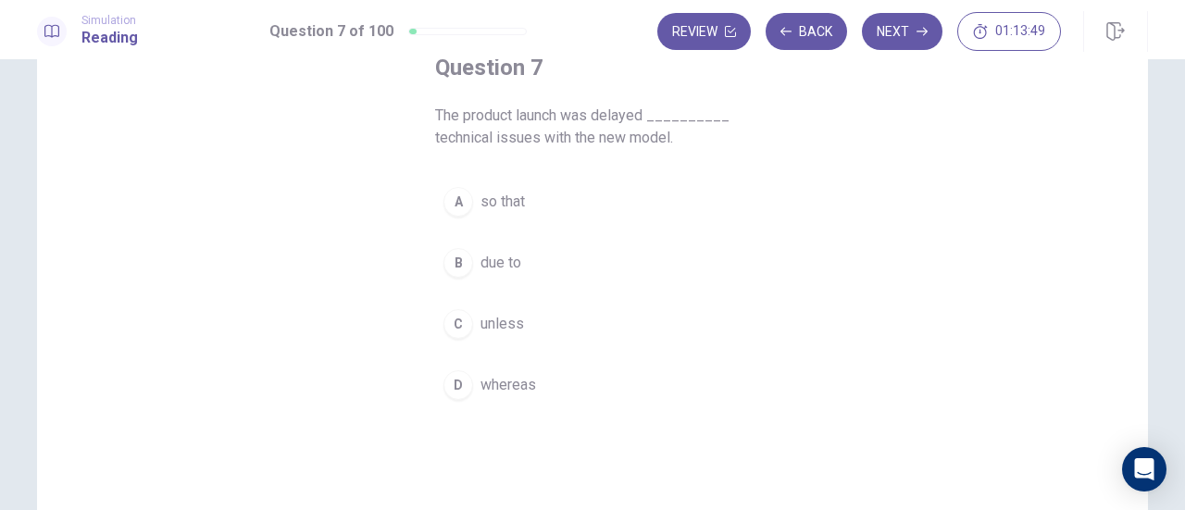
scroll to position [118, 0]
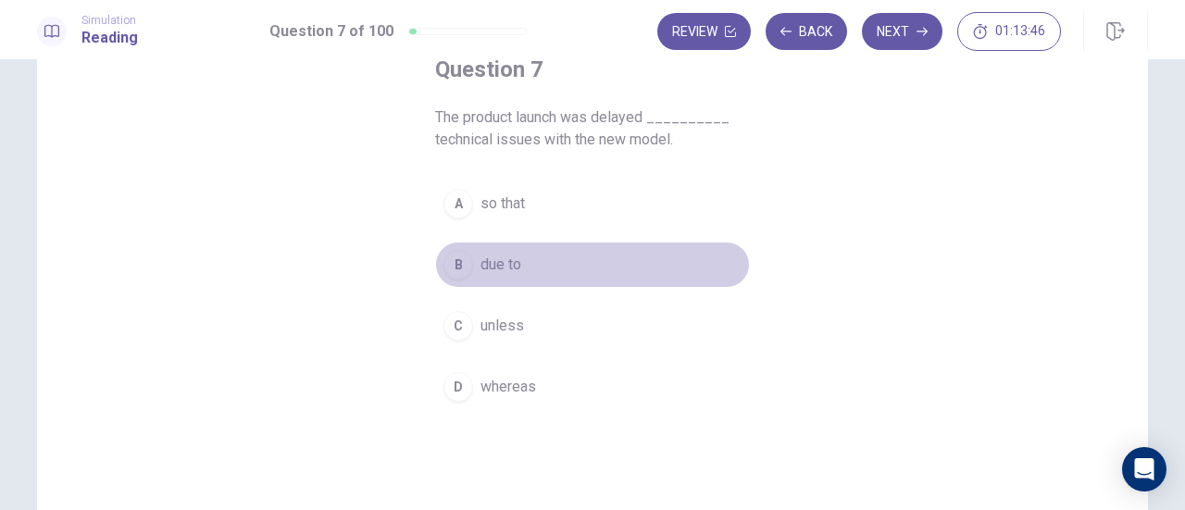
click at [456, 262] on div "B" at bounding box center [459, 265] width 30 height 30
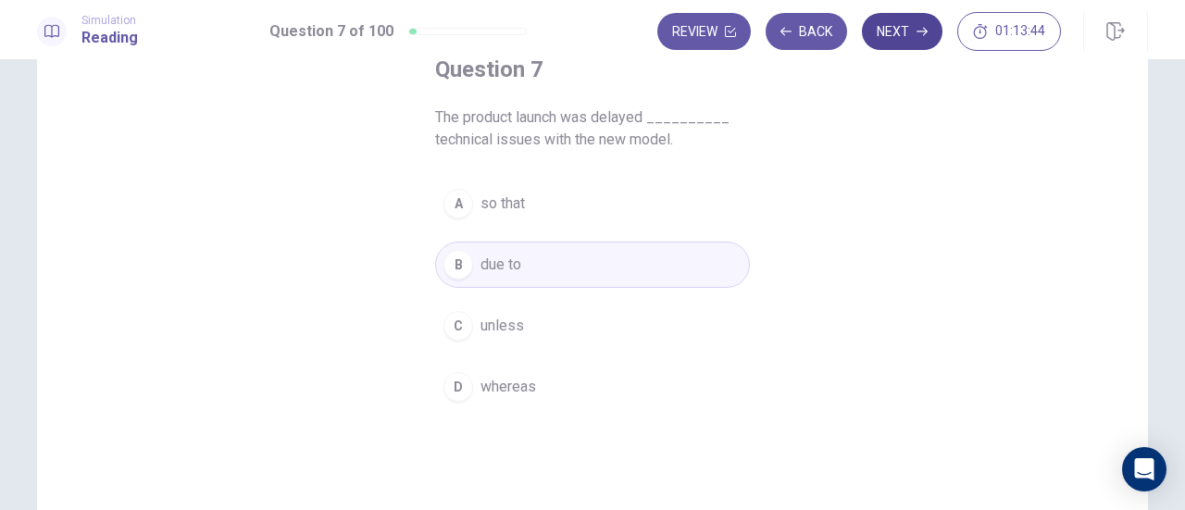
click at [899, 31] on button "Next" at bounding box center [902, 31] width 81 height 37
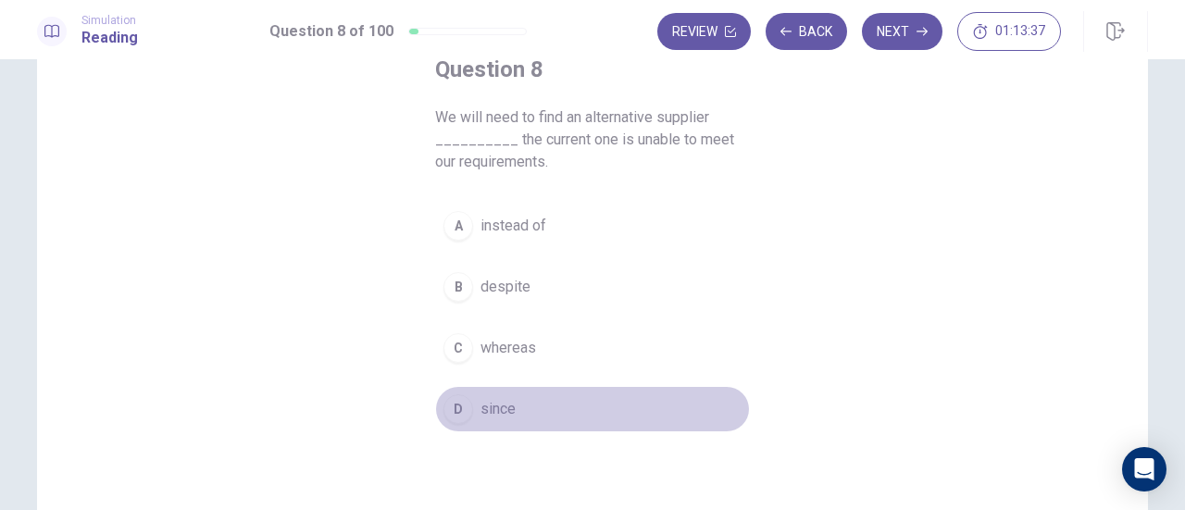
click at [493, 409] on span "since" at bounding box center [498, 409] width 35 height 22
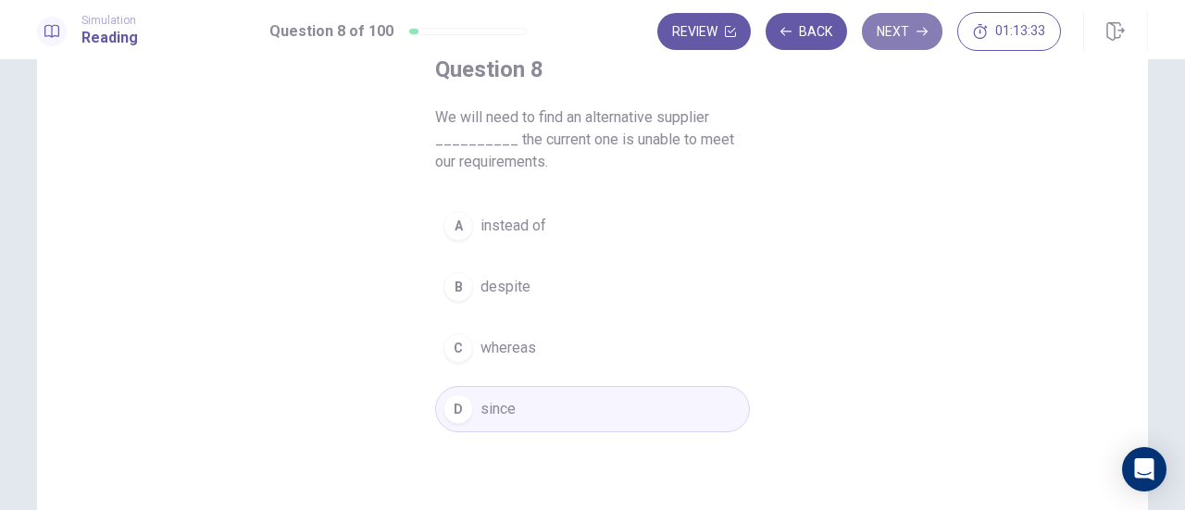
click at [899, 45] on button "Next" at bounding box center [902, 31] width 81 height 37
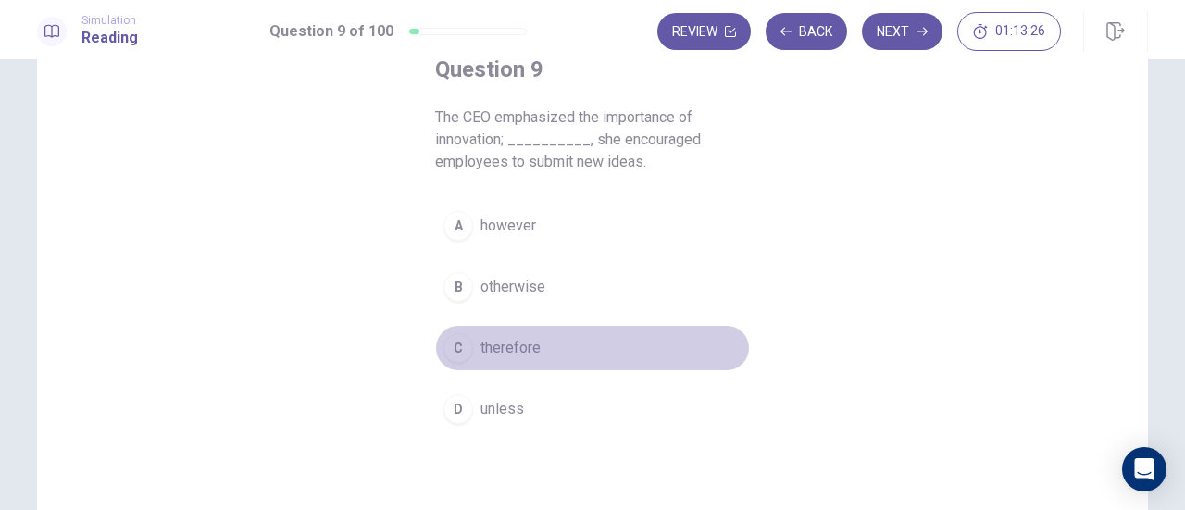
click at [503, 356] on span "therefore" at bounding box center [511, 348] width 60 height 22
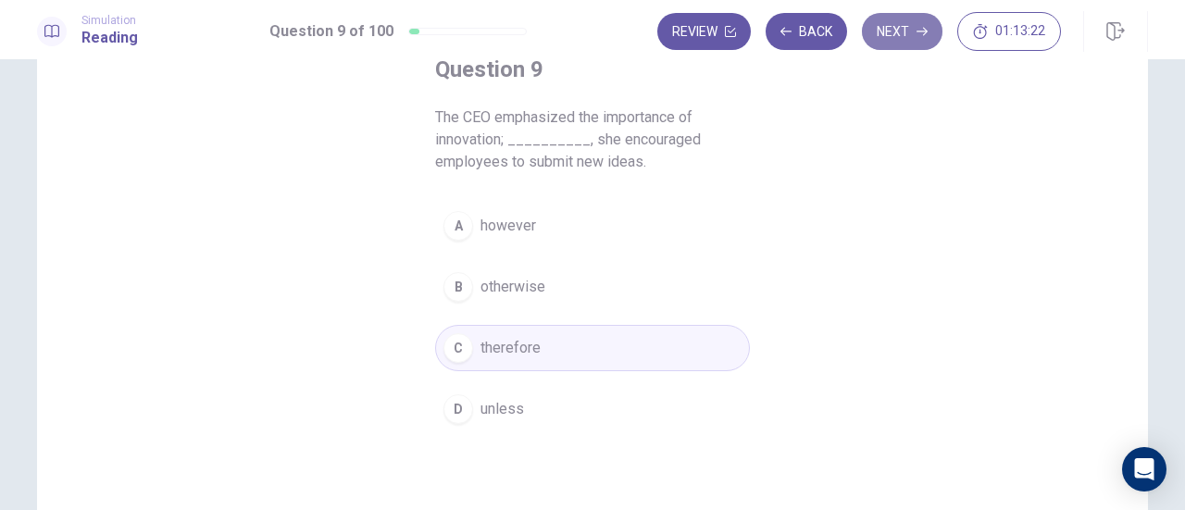
click at [902, 33] on button "Next" at bounding box center [902, 31] width 81 height 37
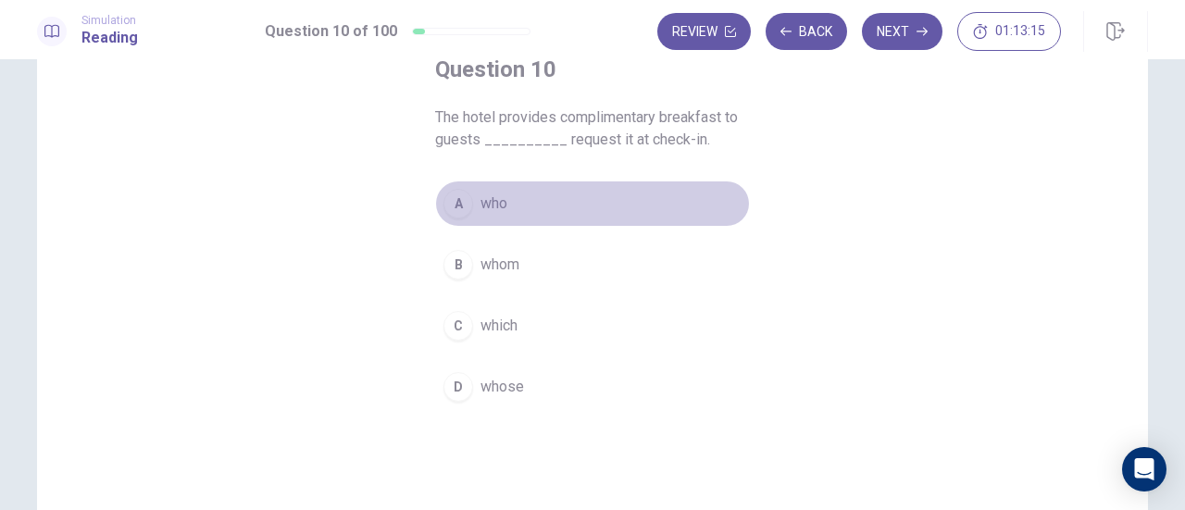
click at [461, 200] on div "A" at bounding box center [459, 204] width 30 height 30
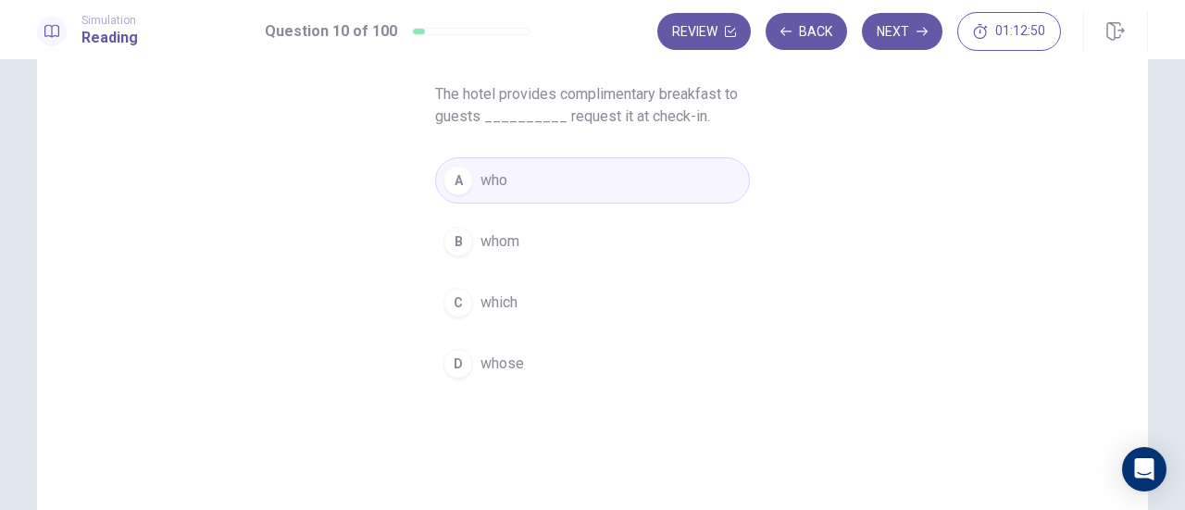
scroll to position [93, 0]
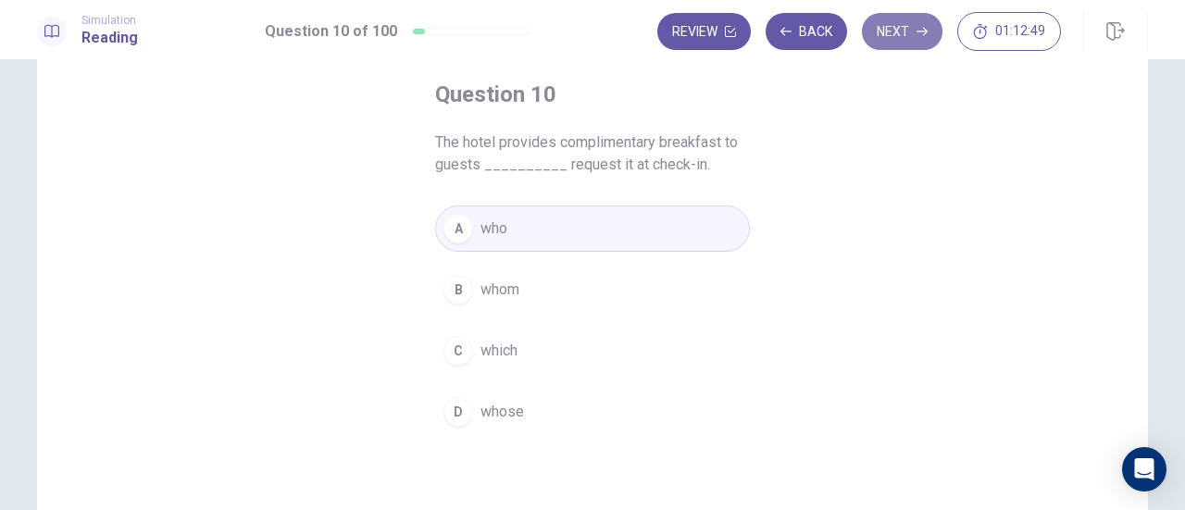
click at [889, 36] on button "Next" at bounding box center [902, 31] width 81 height 37
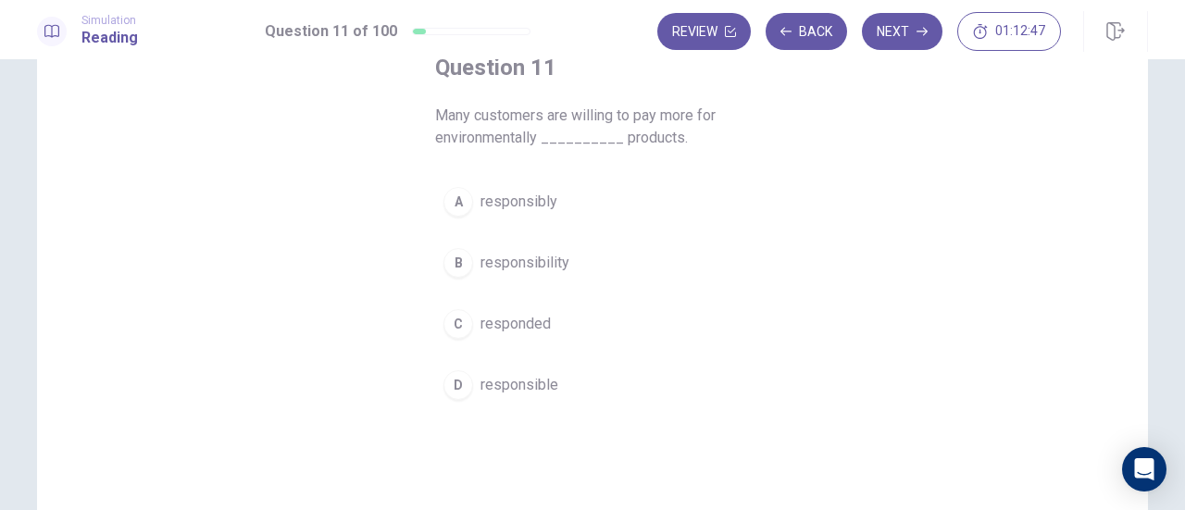
scroll to position [120, 0]
click at [556, 396] on button "D responsible" at bounding box center [592, 384] width 315 height 46
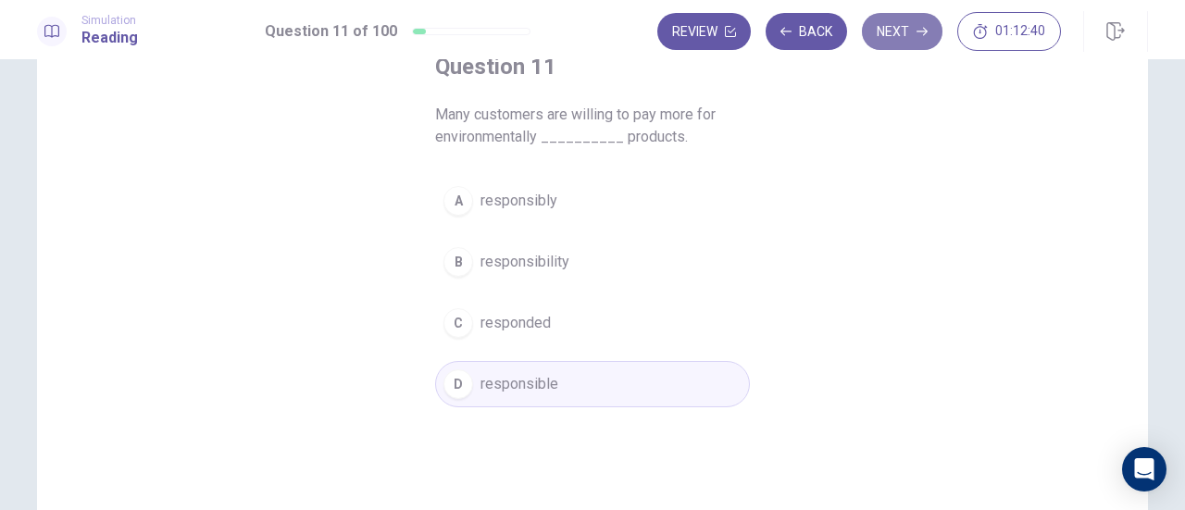
click at [903, 29] on button "Next" at bounding box center [902, 31] width 81 height 37
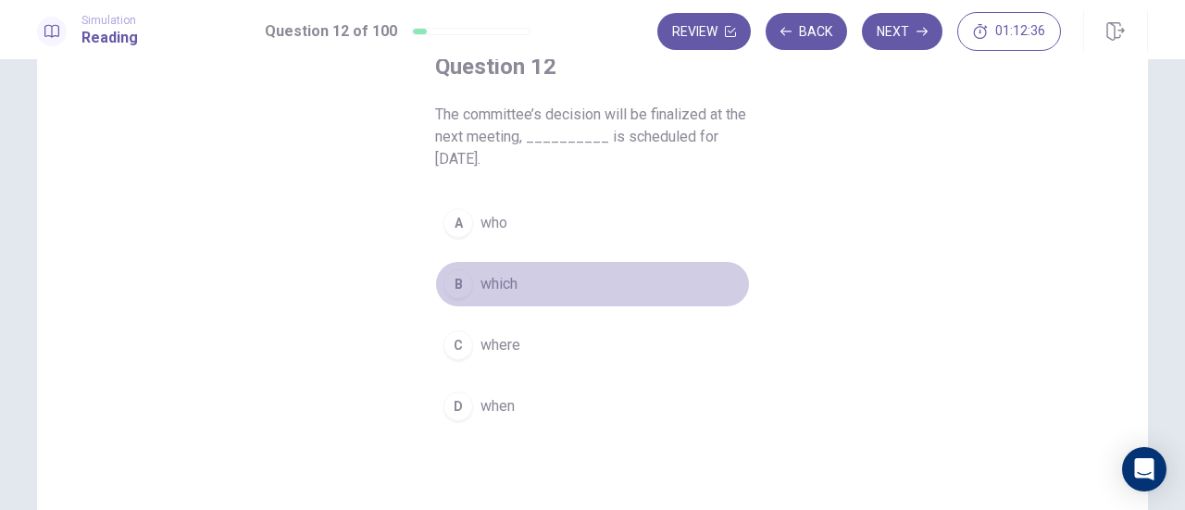
click at [500, 273] on span "which" at bounding box center [499, 284] width 37 height 22
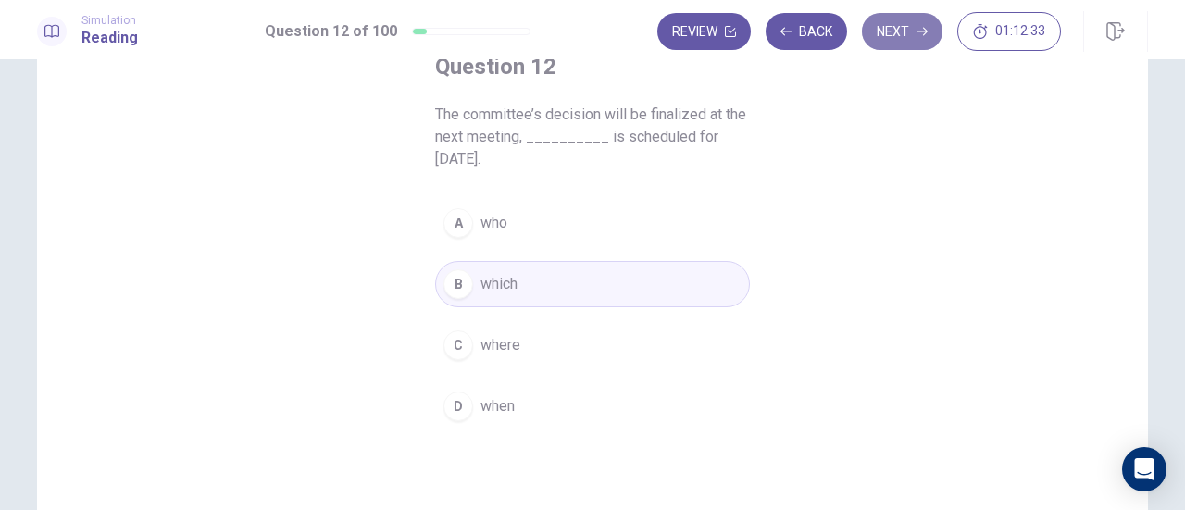
click at [900, 39] on button "Next" at bounding box center [902, 31] width 81 height 37
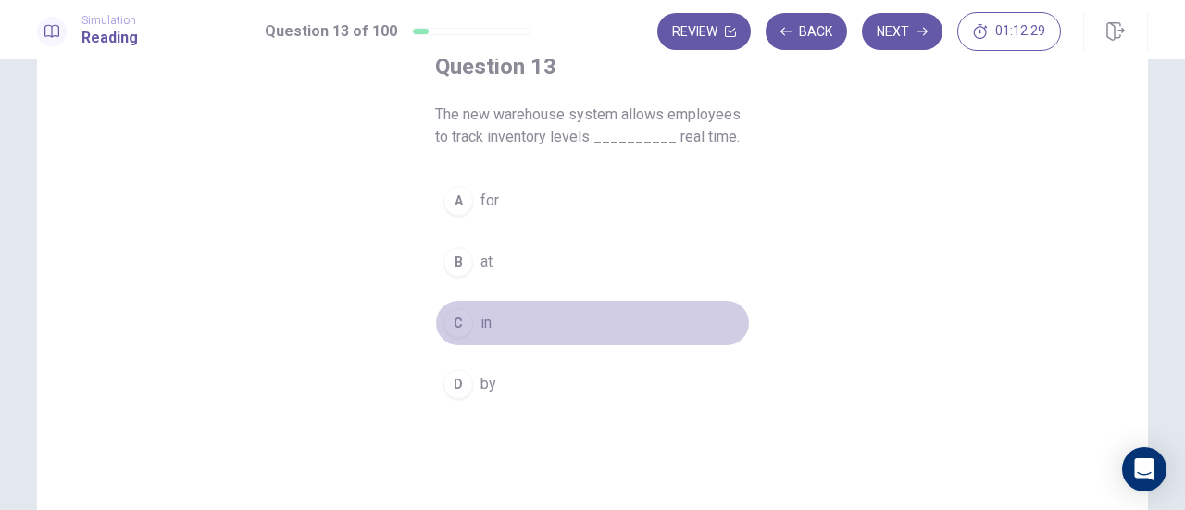
click at [473, 311] on button "C in" at bounding box center [592, 323] width 315 height 46
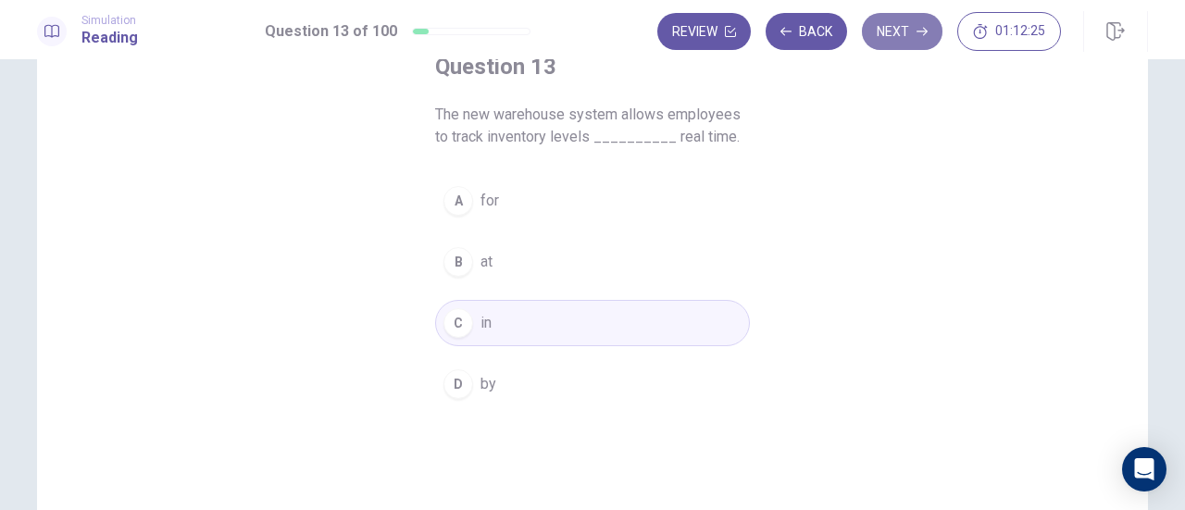
click at [896, 39] on button "Next" at bounding box center [902, 31] width 81 height 37
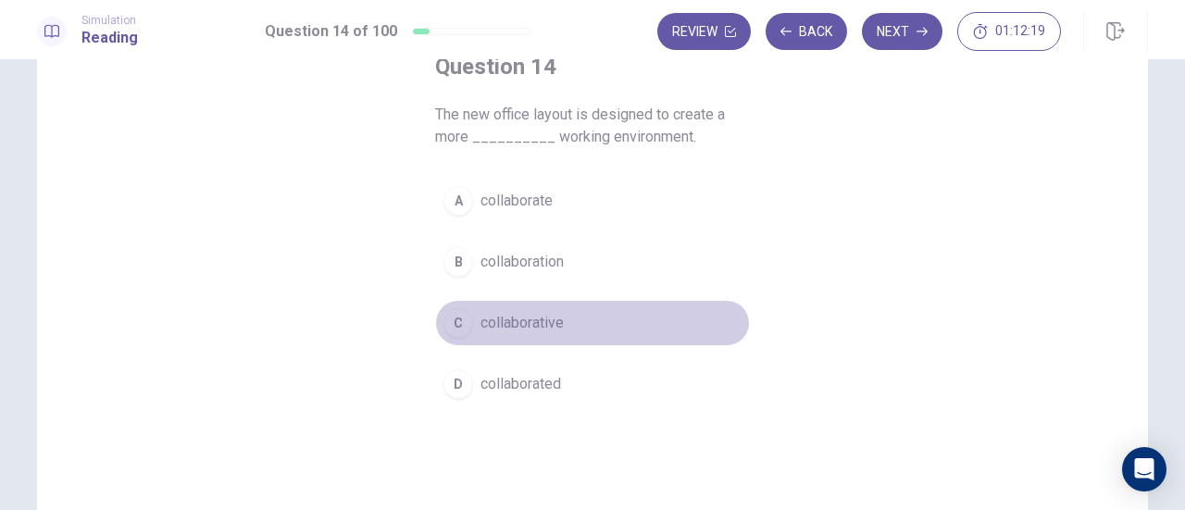
click at [542, 315] on span "collaborative" at bounding box center [522, 323] width 83 height 22
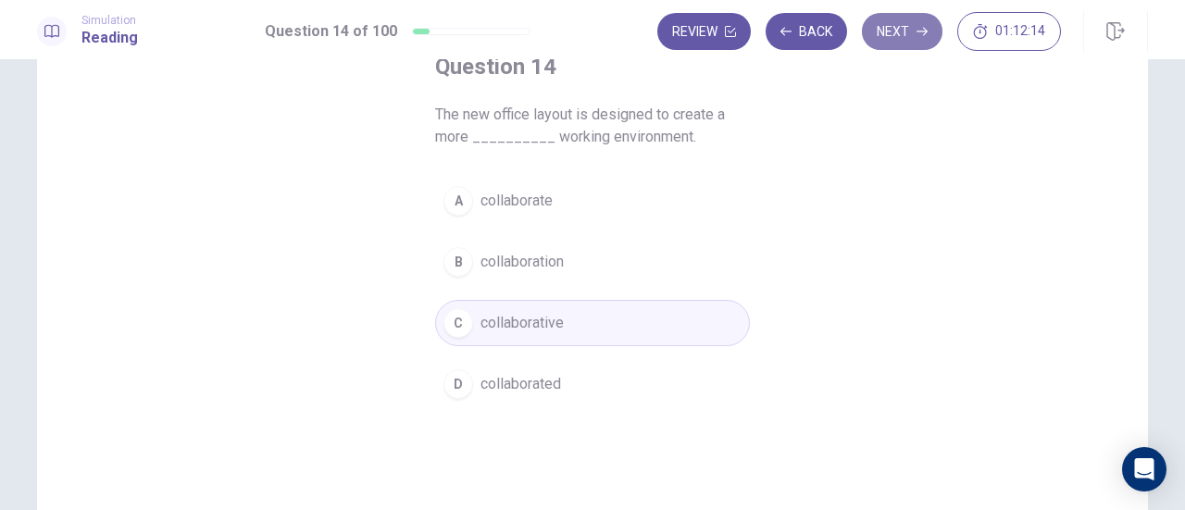
click at [901, 42] on button "Next" at bounding box center [902, 31] width 81 height 37
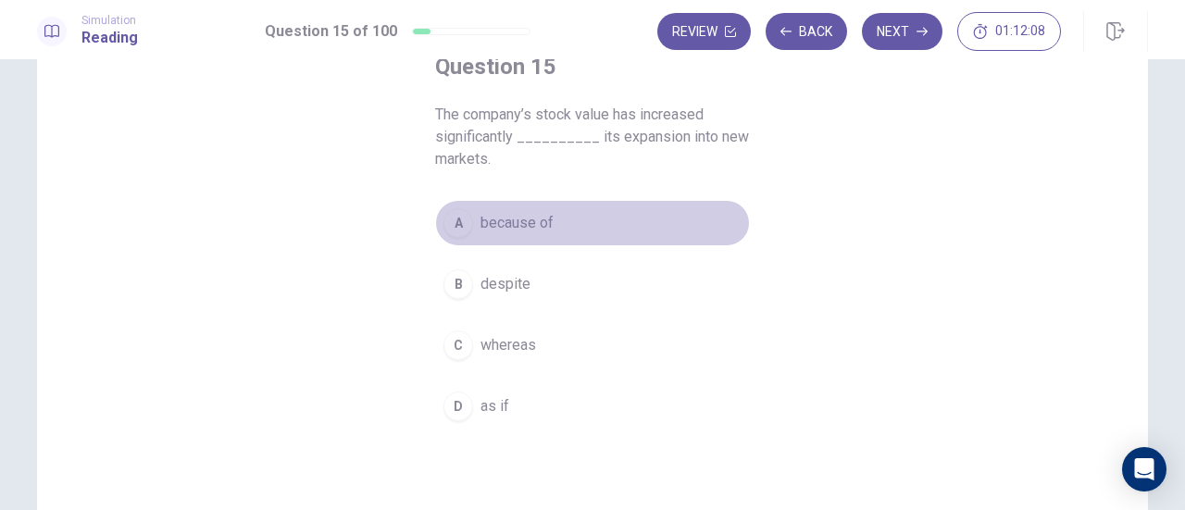
click at [541, 233] on span "because of" at bounding box center [517, 223] width 73 height 22
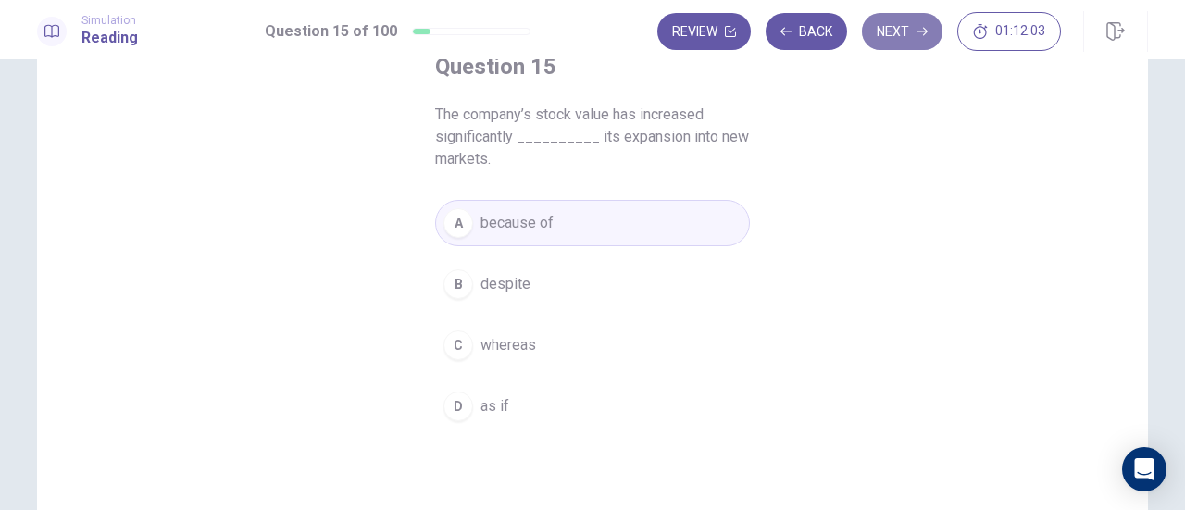
click at [895, 40] on button "Next" at bounding box center [902, 31] width 81 height 37
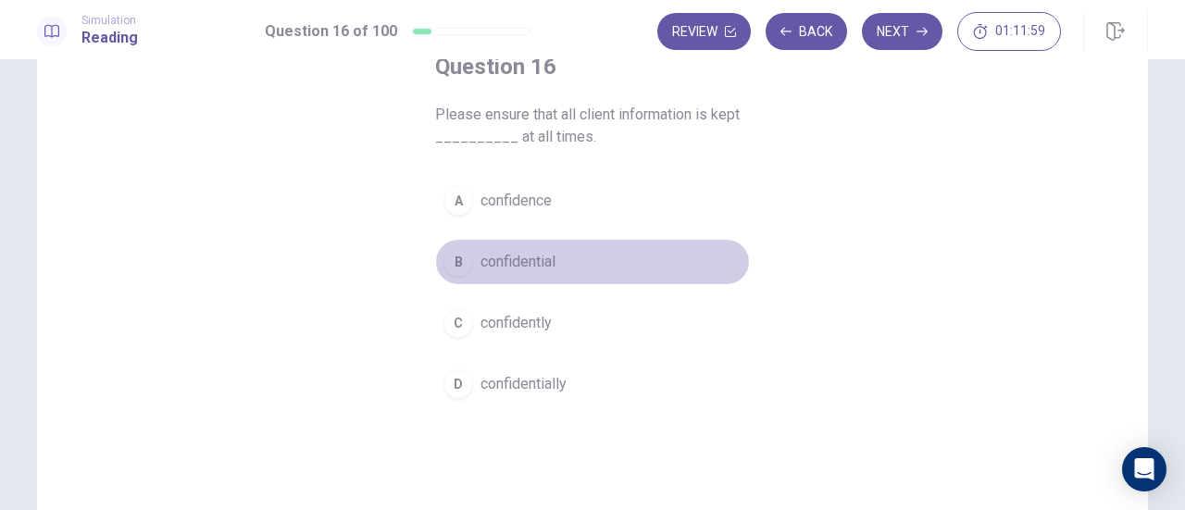
click at [533, 252] on span "confidential" at bounding box center [518, 262] width 75 height 22
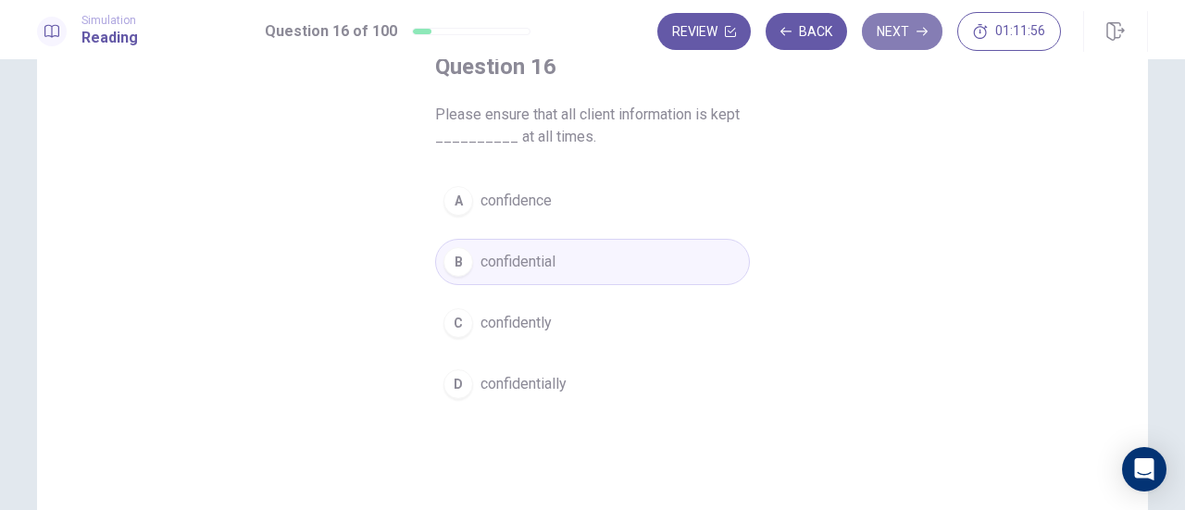
click at [893, 37] on button "Next" at bounding box center [902, 31] width 81 height 37
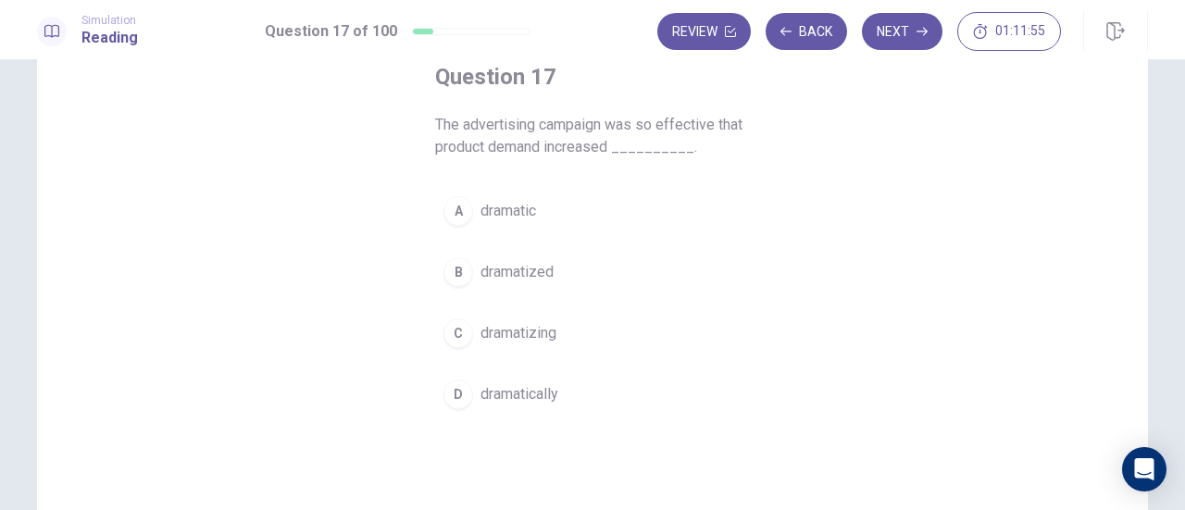
scroll to position [109, 0]
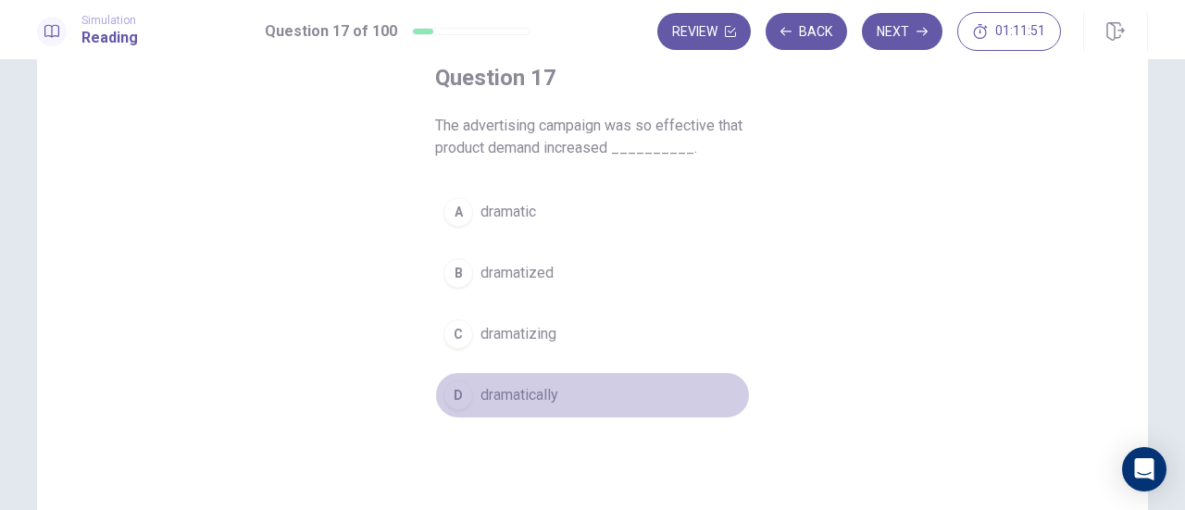
click at [556, 394] on span "dramatically" at bounding box center [520, 395] width 78 height 22
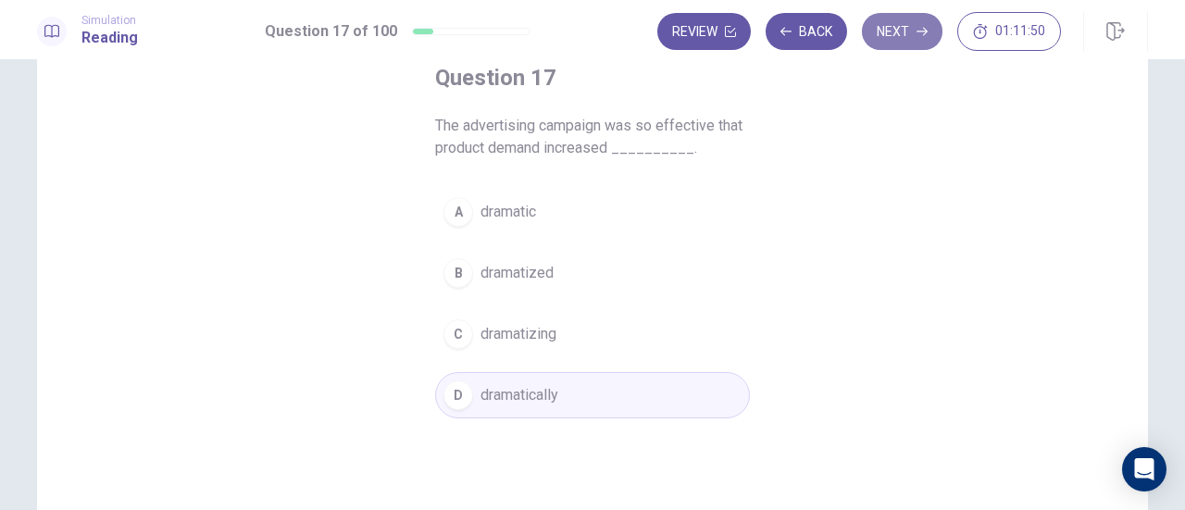
click at [894, 49] on button "Next" at bounding box center [902, 31] width 81 height 37
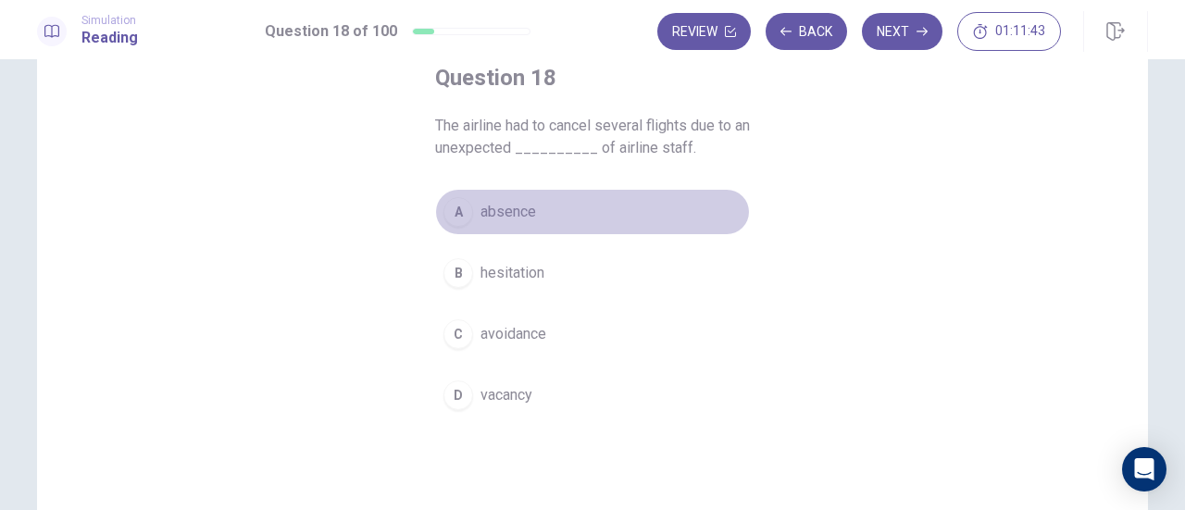
click at [539, 216] on button "A absence" at bounding box center [592, 212] width 315 height 46
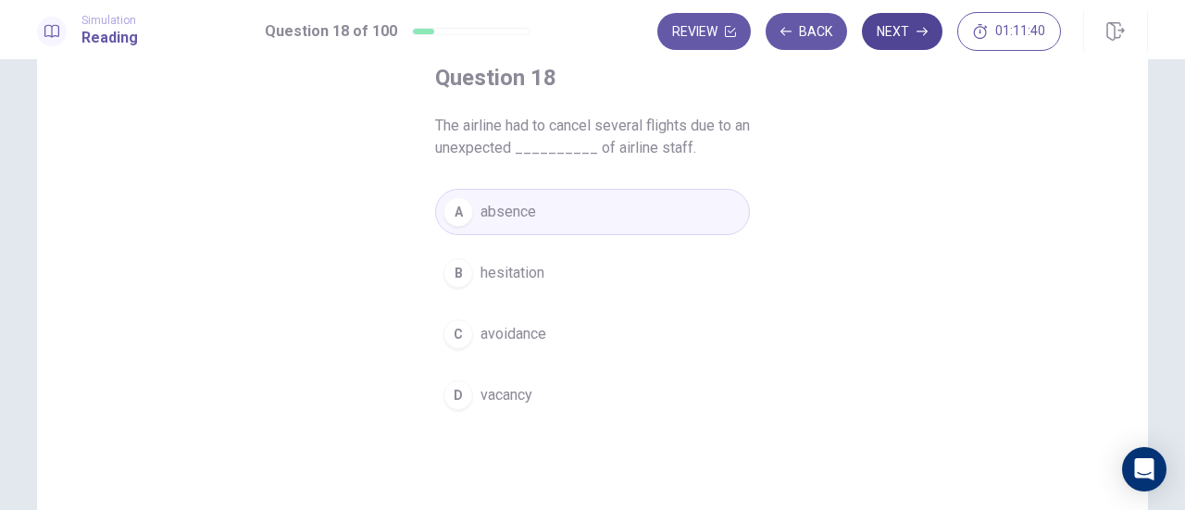
click at [885, 47] on button "Next" at bounding box center [902, 31] width 81 height 37
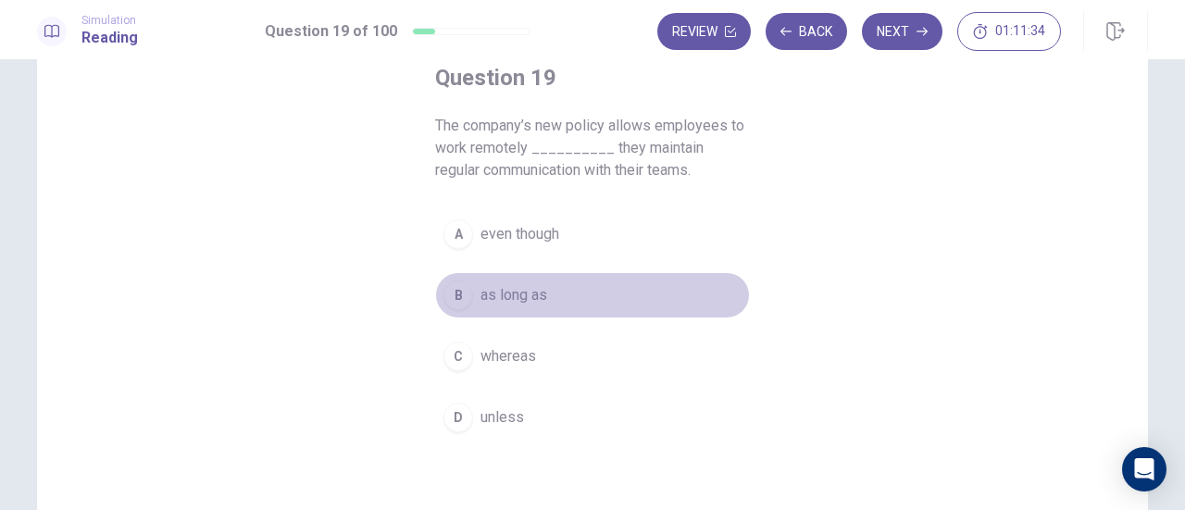
click at [530, 286] on span "as long as" at bounding box center [514, 295] width 67 height 22
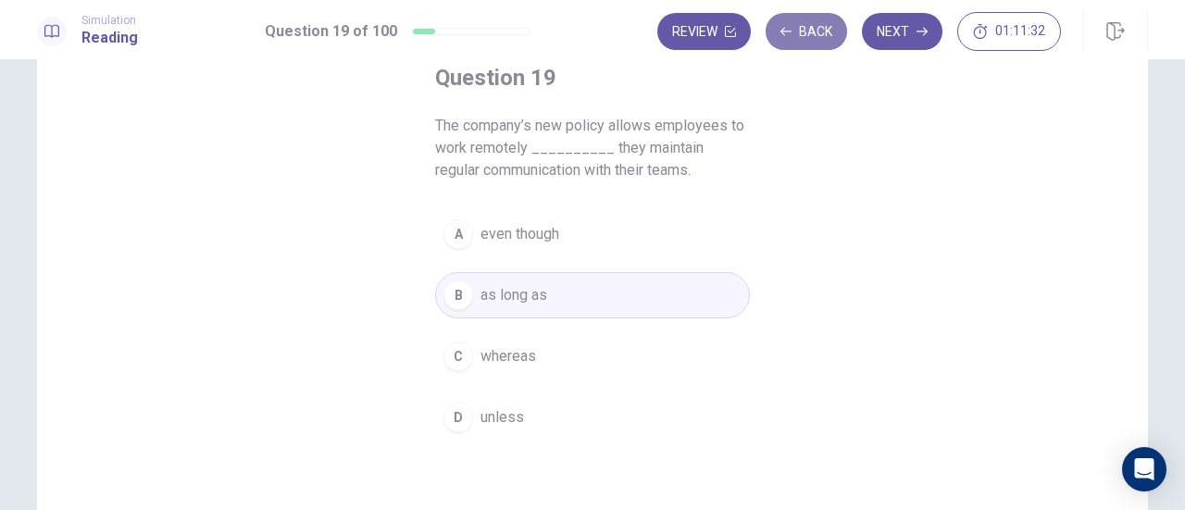
click at [811, 20] on button "Back" at bounding box center [806, 31] width 81 height 37
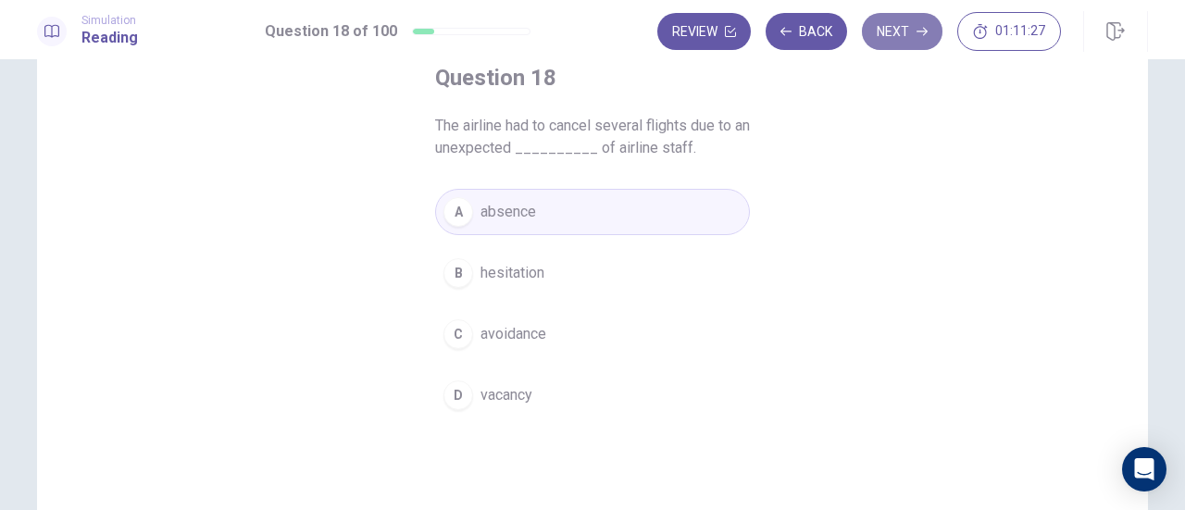
click at [885, 29] on button "Next" at bounding box center [902, 31] width 81 height 37
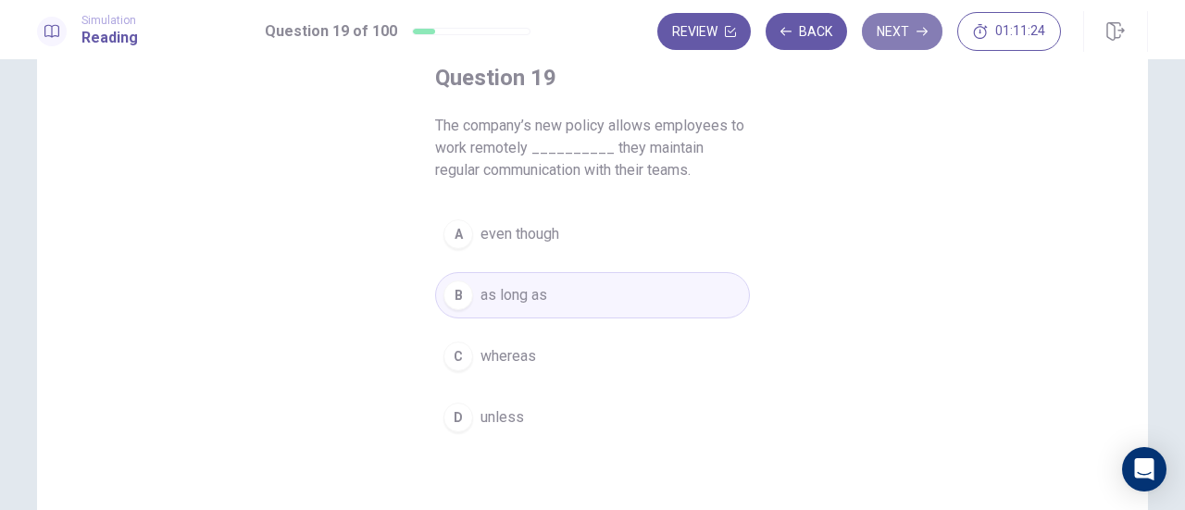
click at [899, 29] on button "Next" at bounding box center [902, 31] width 81 height 37
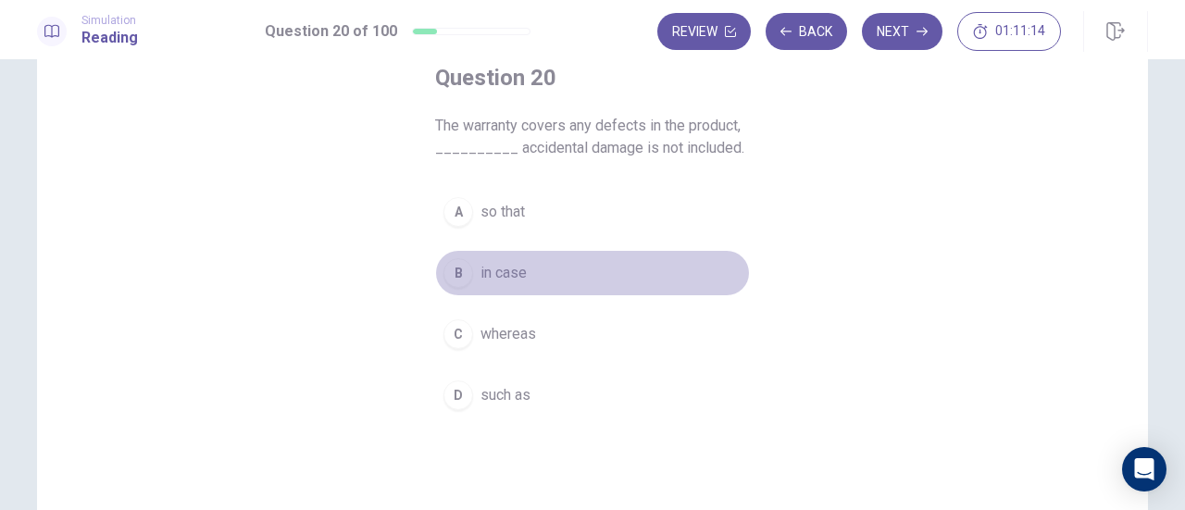
click at [535, 279] on button "B in case" at bounding box center [592, 273] width 315 height 46
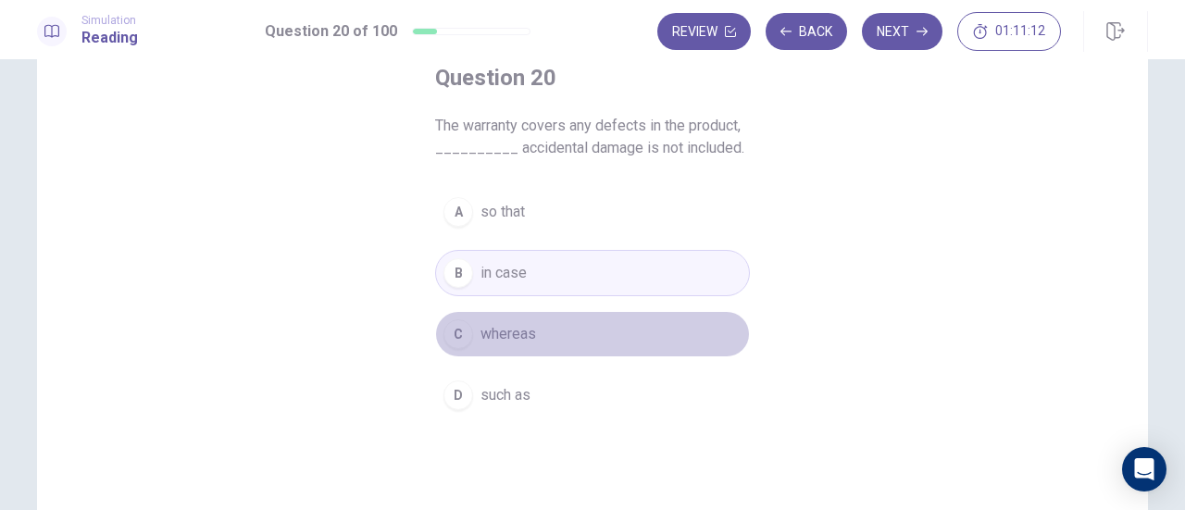
click at [546, 345] on button "C whereas" at bounding box center [592, 334] width 315 height 46
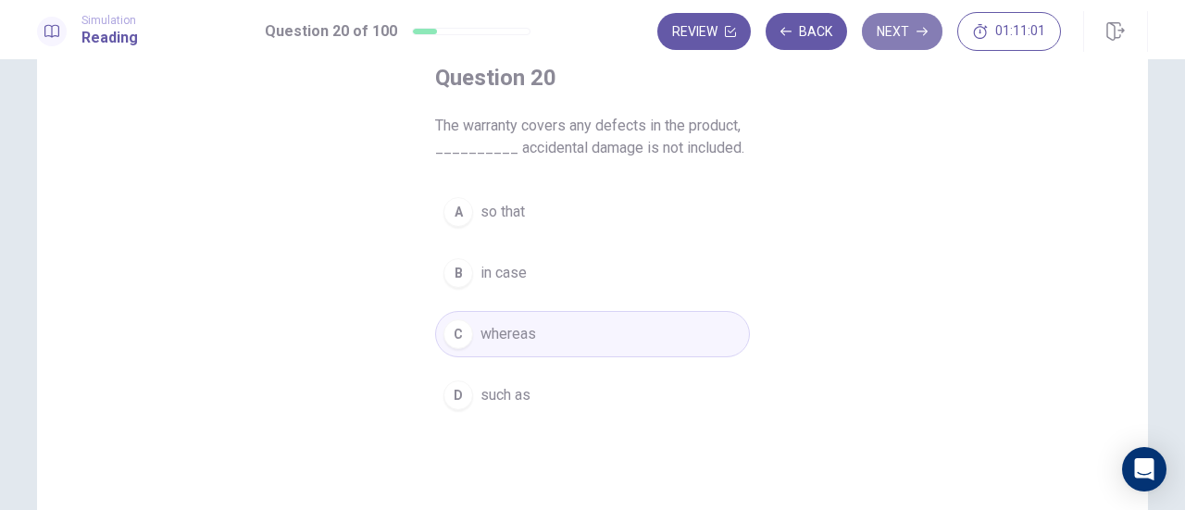
click at [898, 38] on button "Next" at bounding box center [902, 31] width 81 height 37
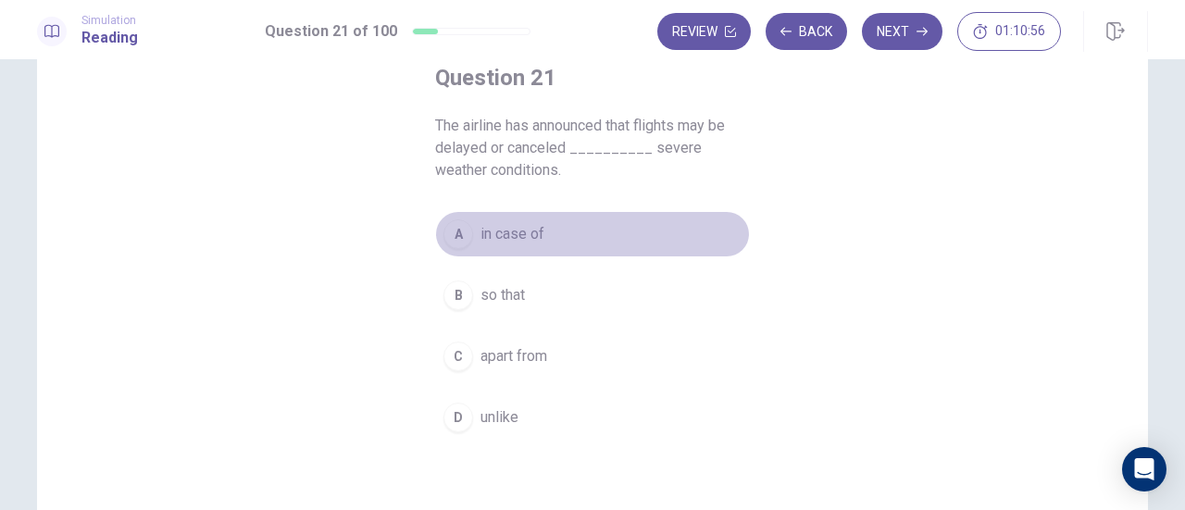
click at [545, 238] on button "A in case of" at bounding box center [592, 234] width 315 height 46
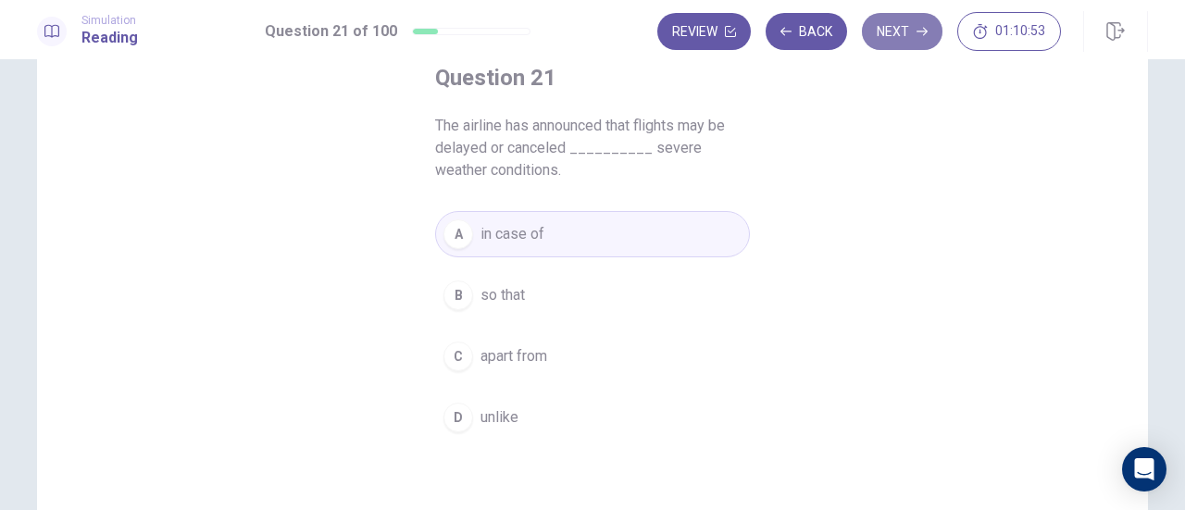
click at [890, 36] on button "Next" at bounding box center [902, 31] width 81 height 37
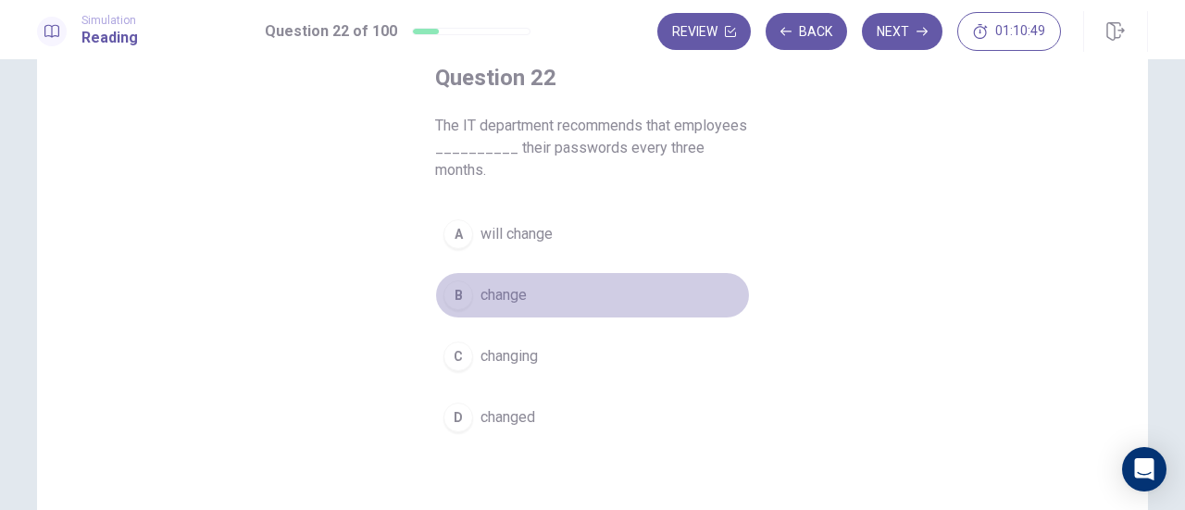
click at [552, 295] on button "B change" at bounding box center [592, 295] width 315 height 46
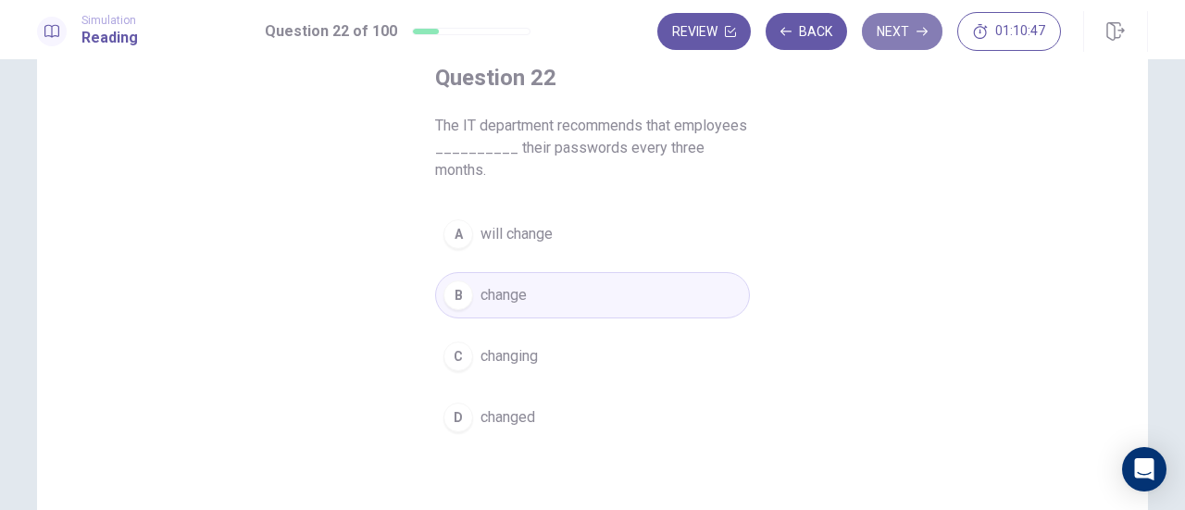
click at [902, 32] on button "Next" at bounding box center [902, 31] width 81 height 37
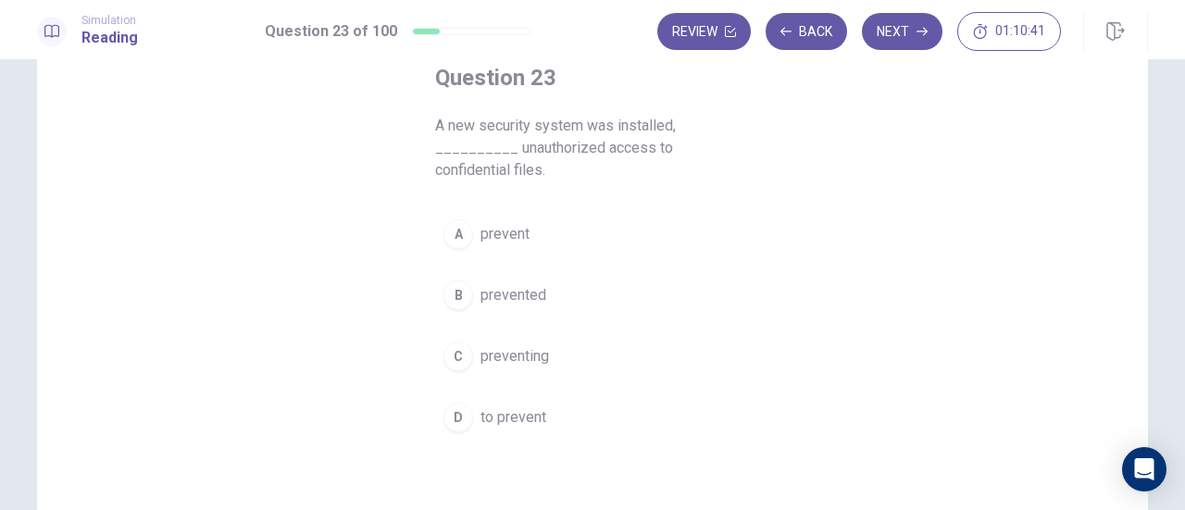
click at [541, 345] on span "preventing" at bounding box center [515, 356] width 69 height 22
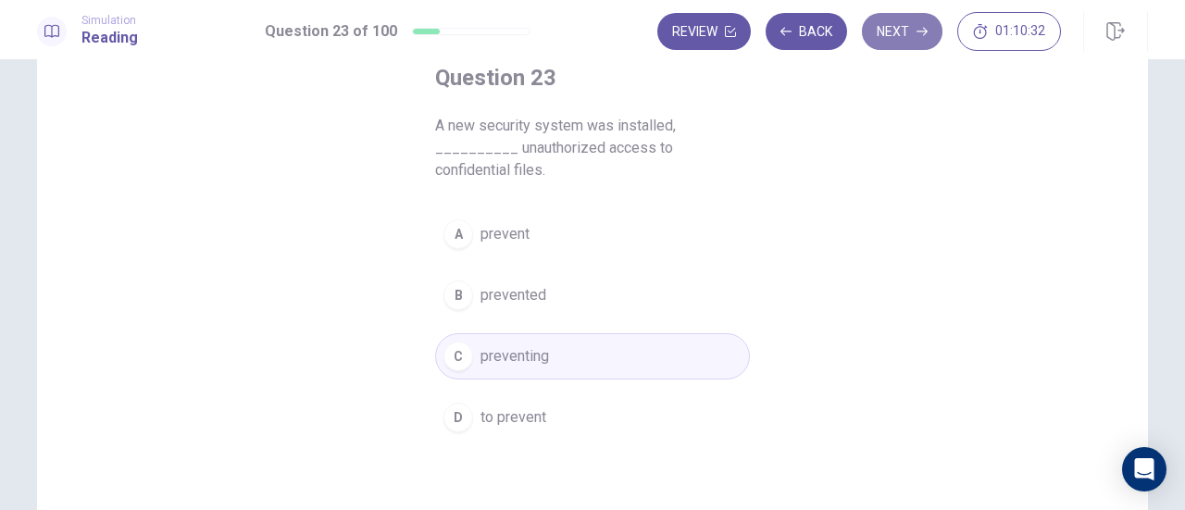
click at [900, 32] on button "Next" at bounding box center [902, 31] width 81 height 37
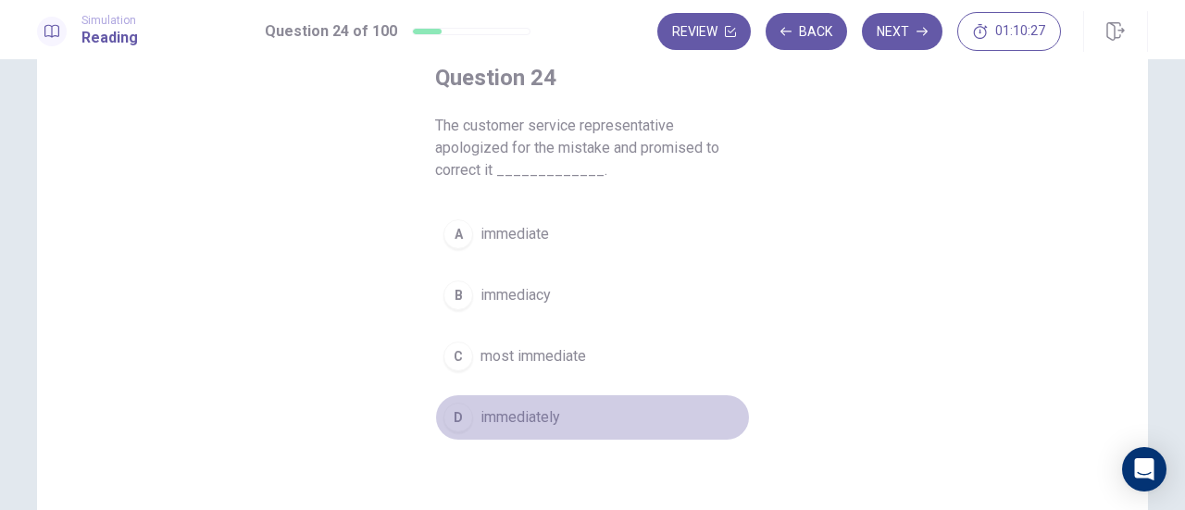
click at [536, 410] on span "immediately" at bounding box center [521, 418] width 80 height 22
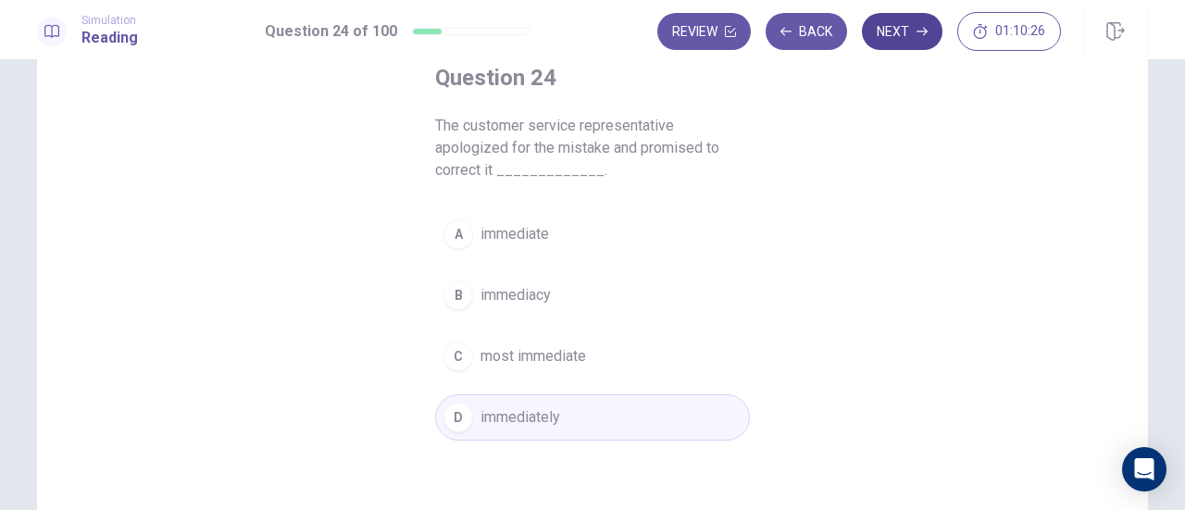
click at [897, 42] on button "Next" at bounding box center [902, 31] width 81 height 37
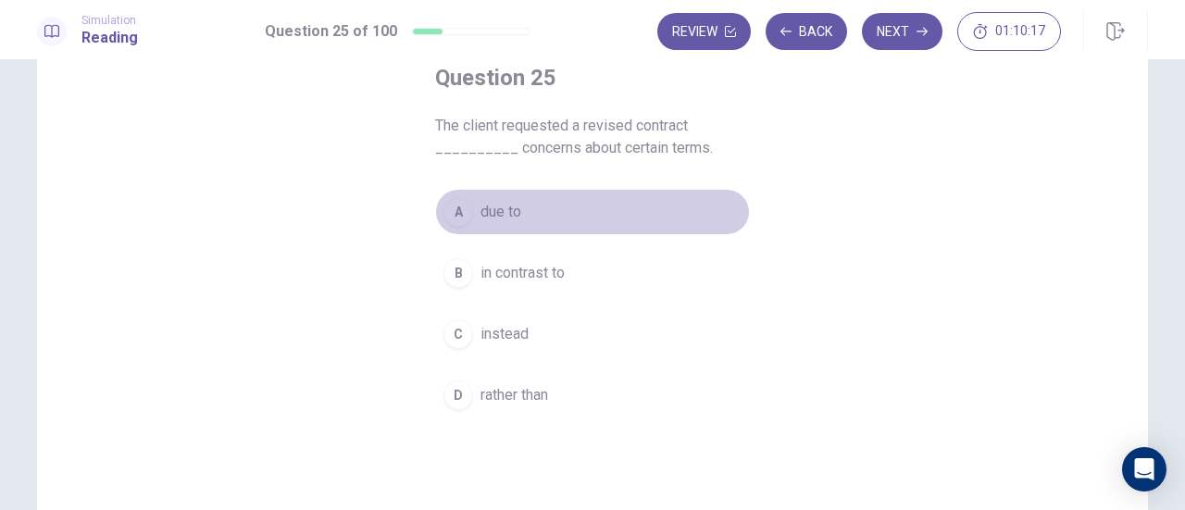
click at [557, 214] on button "A due to" at bounding box center [592, 212] width 315 height 46
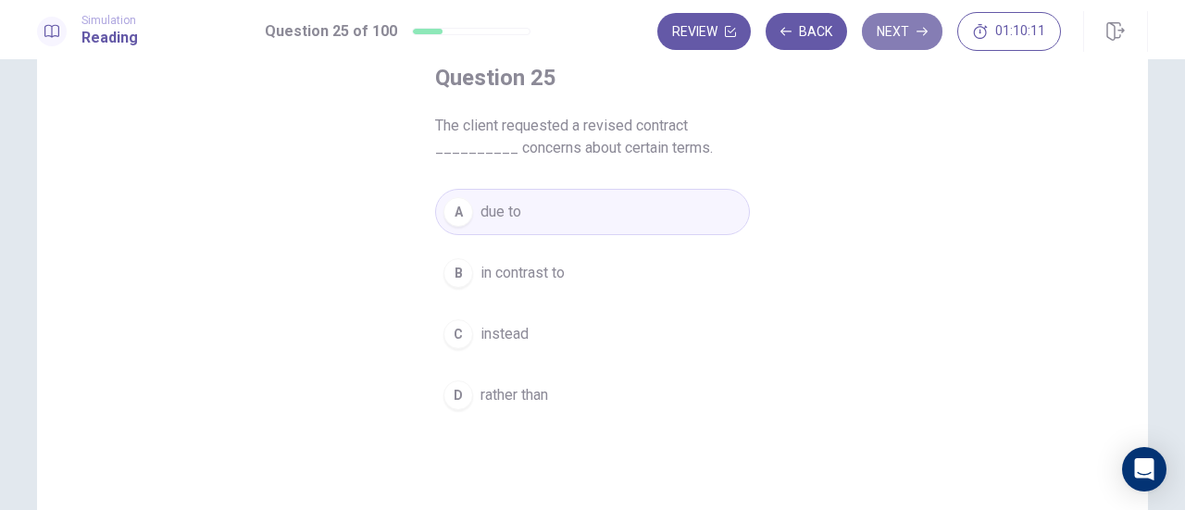
click at [888, 35] on button "Next" at bounding box center [902, 31] width 81 height 37
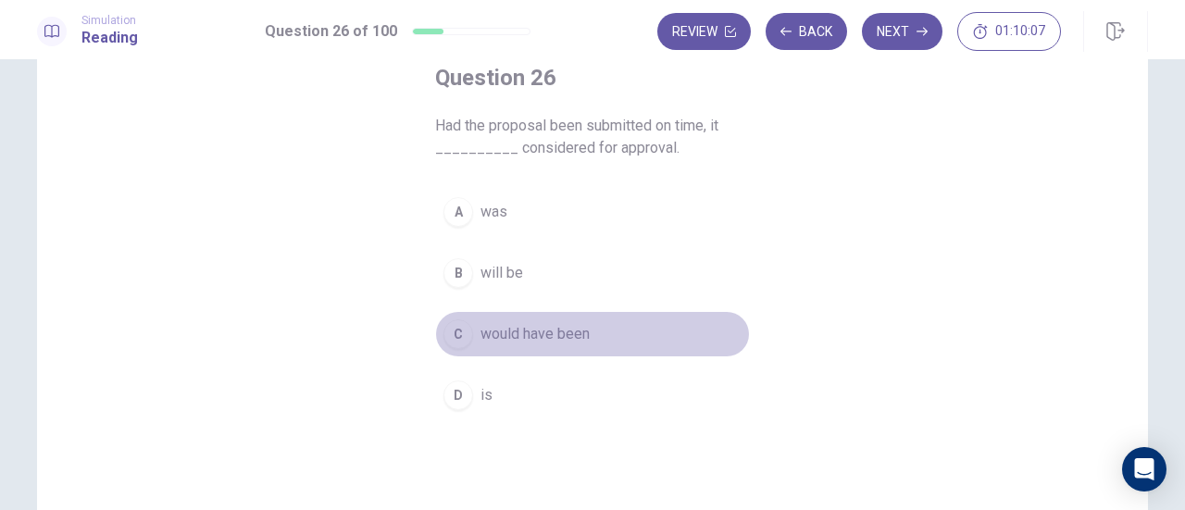
click at [513, 325] on span "would have been" at bounding box center [535, 334] width 109 height 22
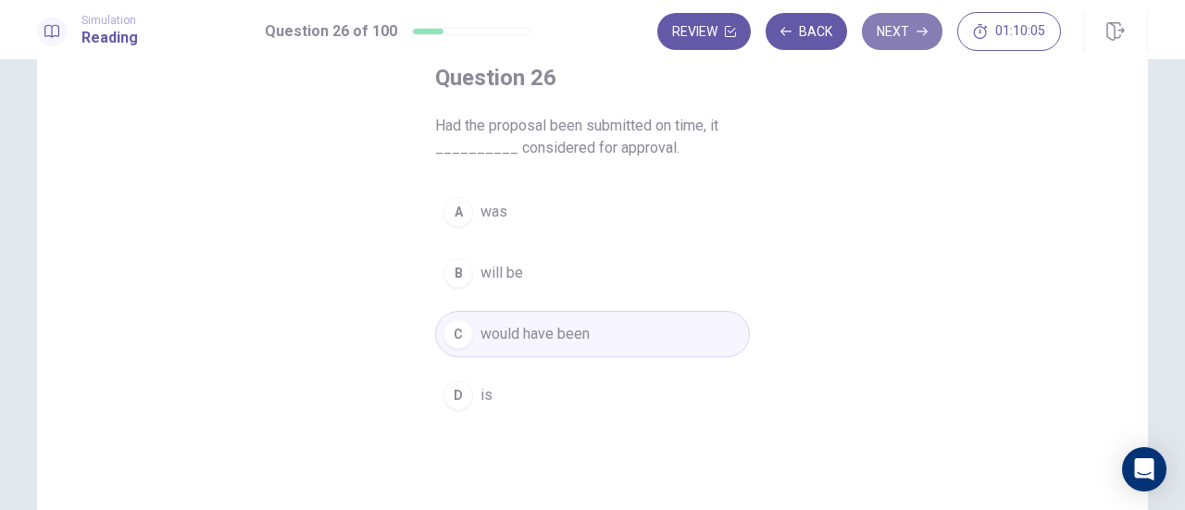
click at [905, 37] on button "Next" at bounding box center [902, 31] width 81 height 37
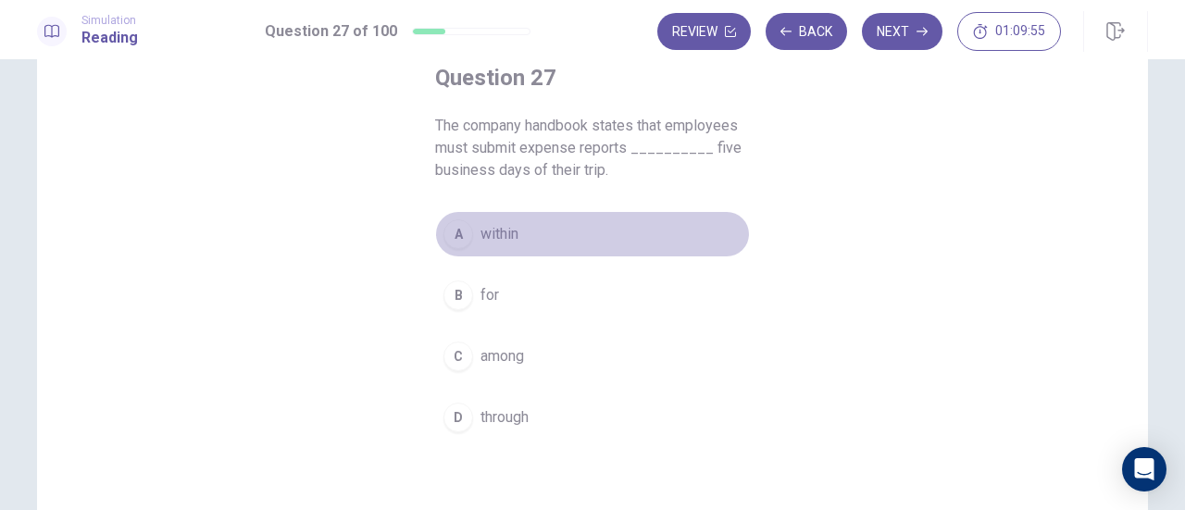
click at [532, 235] on button "A within" at bounding box center [592, 234] width 315 height 46
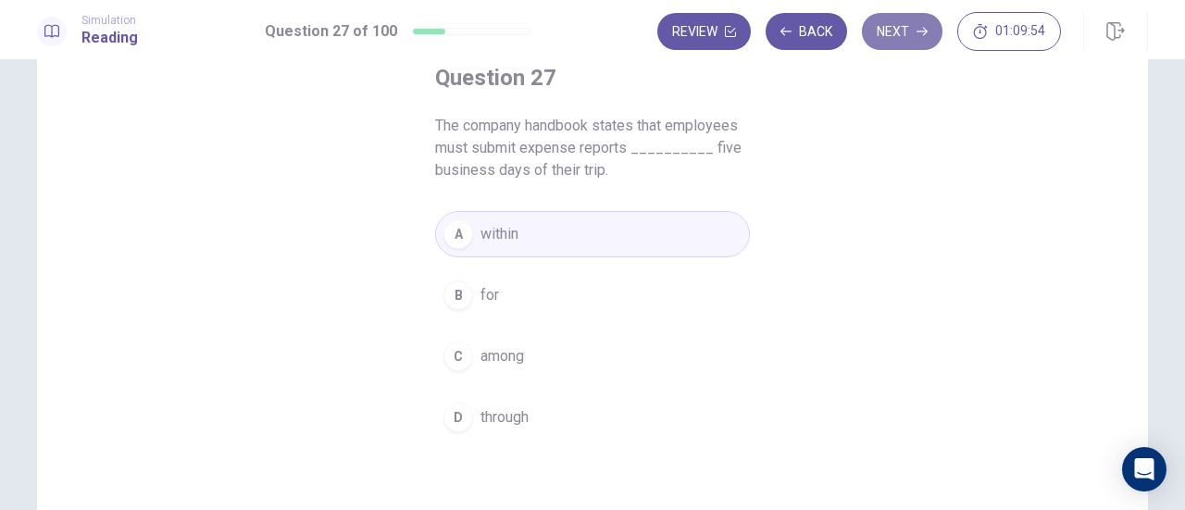
click at [902, 31] on button "Next" at bounding box center [902, 31] width 81 height 37
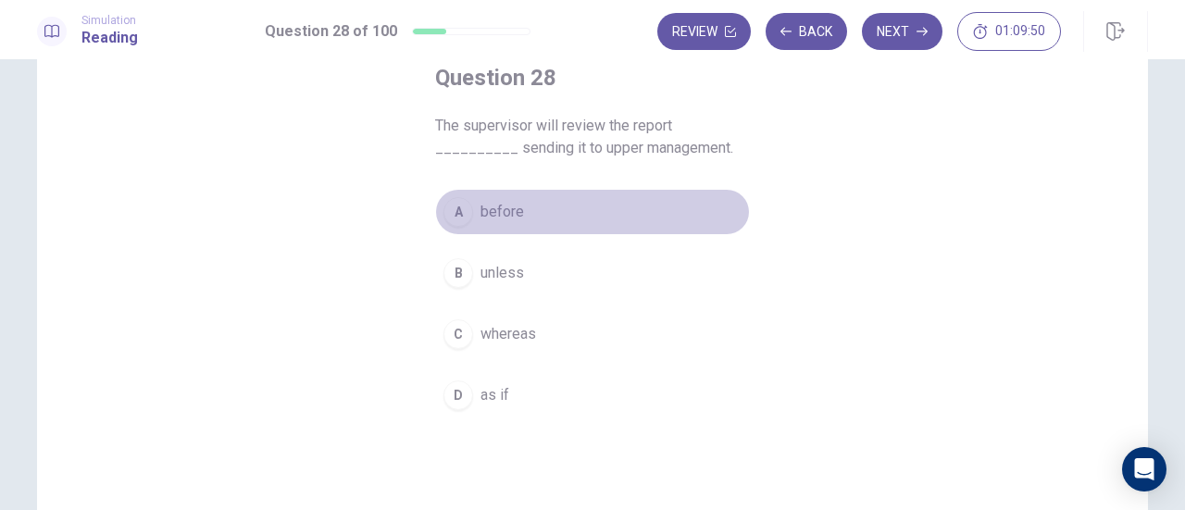
click at [571, 198] on button "A before" at bounding box center [592, 212] width 315 height 46
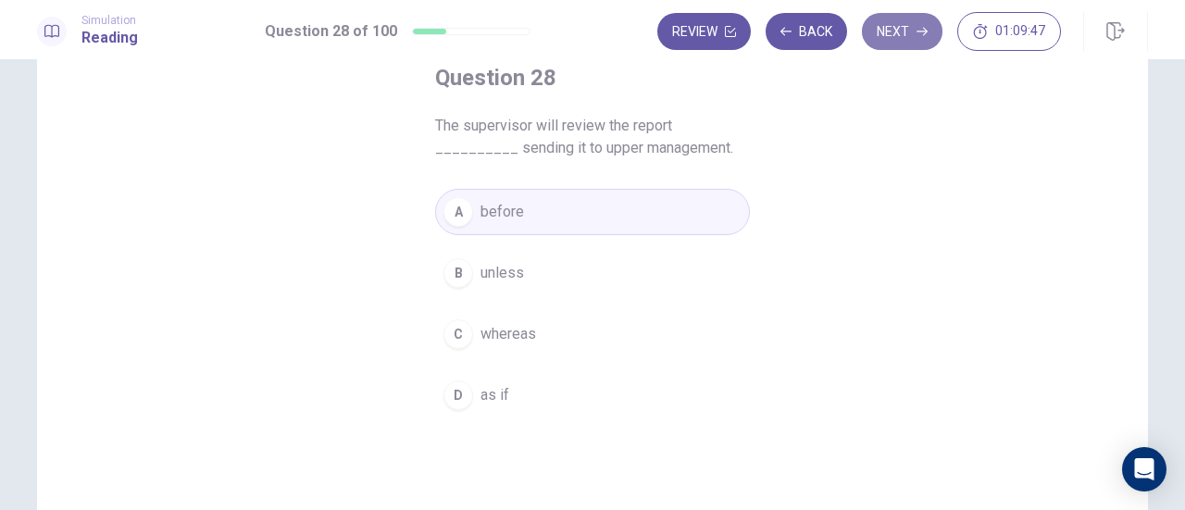
click at [889, 41] on button "Next" at bounding box center [902, 31] width 81 height 37
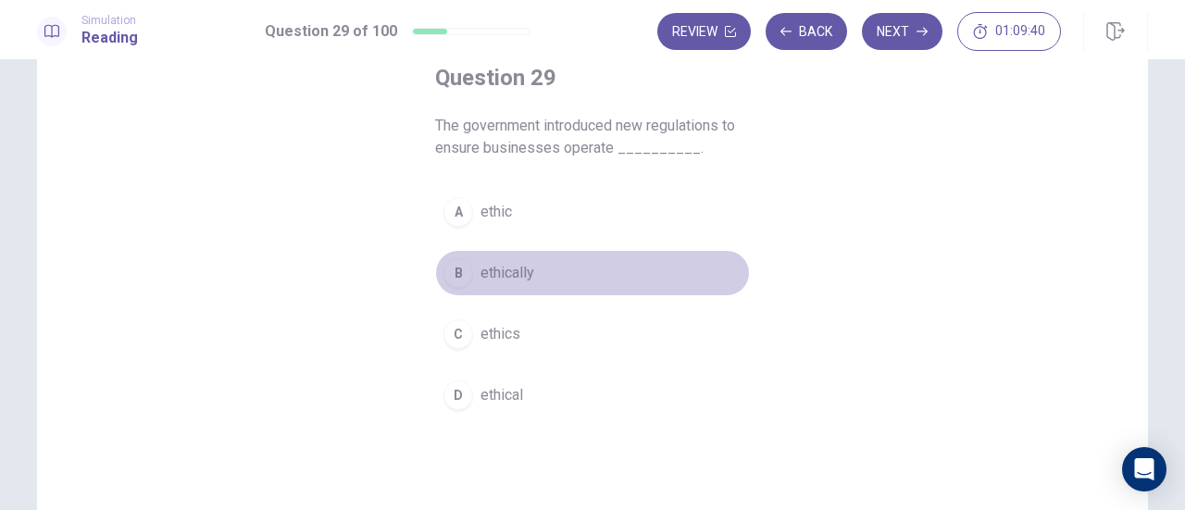
click at [522, 275] on span "ethically" at bounding box center [508, 273] width 54 height 22
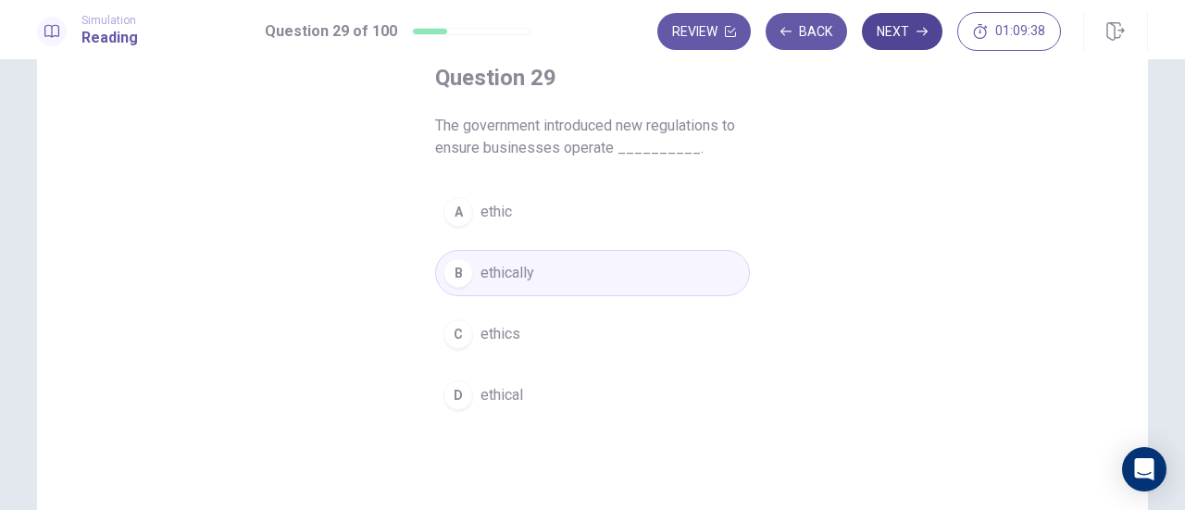
click at [903, 38] on button "Next" at bounding box center [902, 31] width 81 height 37
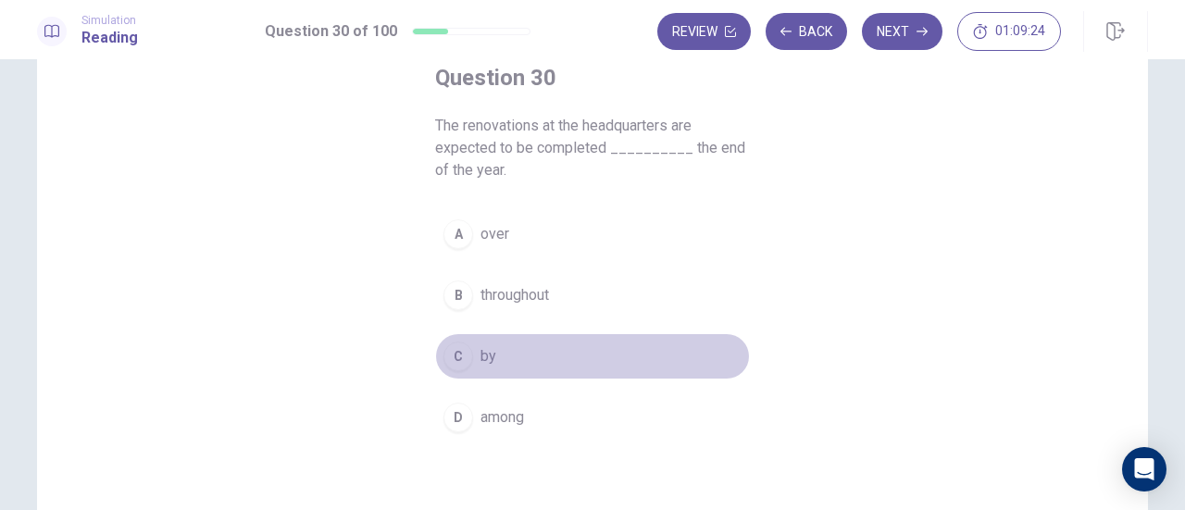
click at [450, 365] on div "C" at bounding box center [459, 357] width 30 height 30
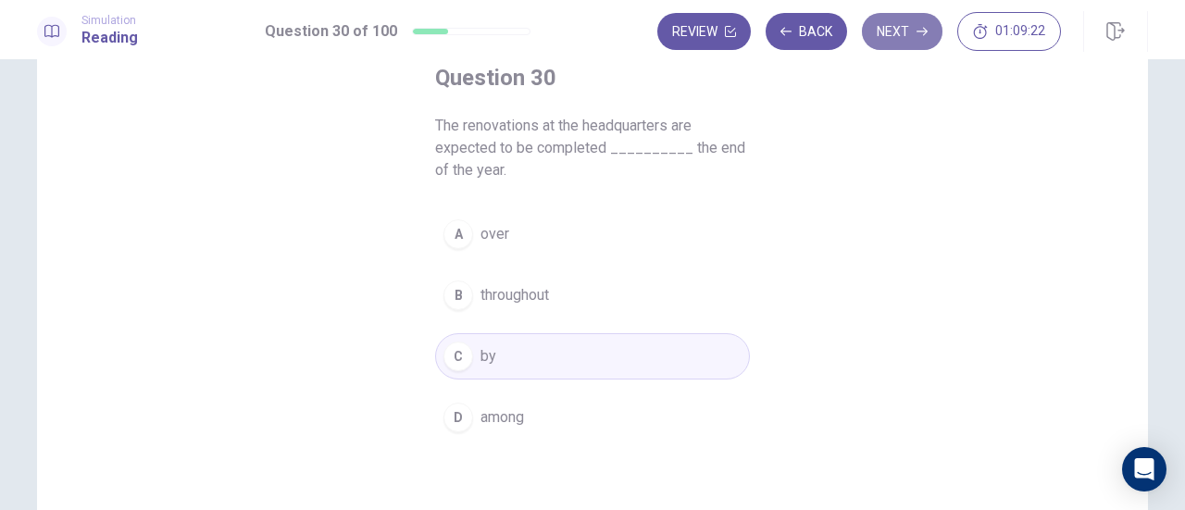
click at [904, 39] on button "Next" at bounding box center [902, 31] width 81 height 37
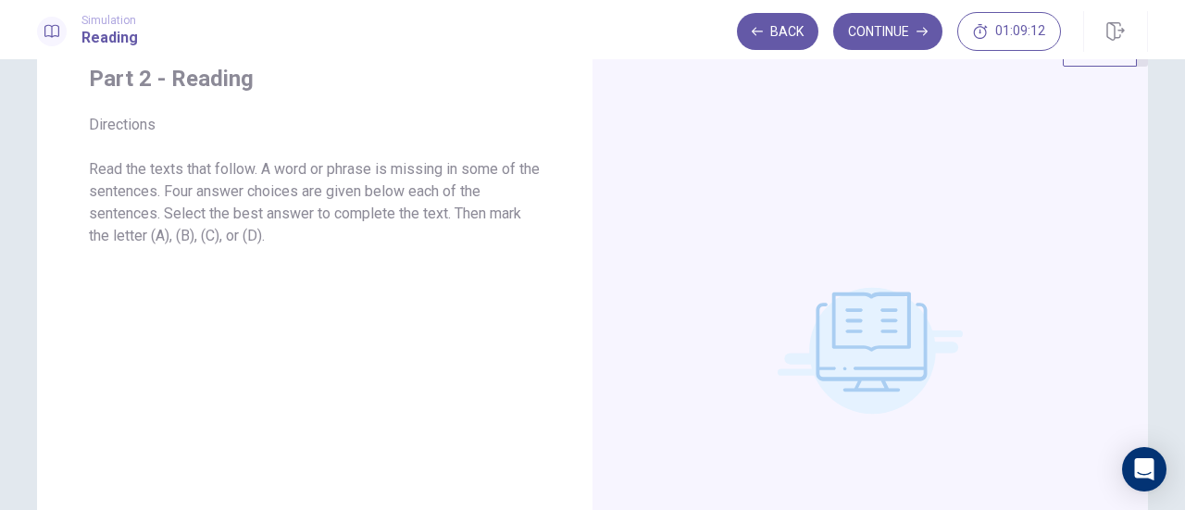
scroll to position [67, 0]
click at [882, 28] on button "Continue" at bounding box center [887, 31] width 109 height 37
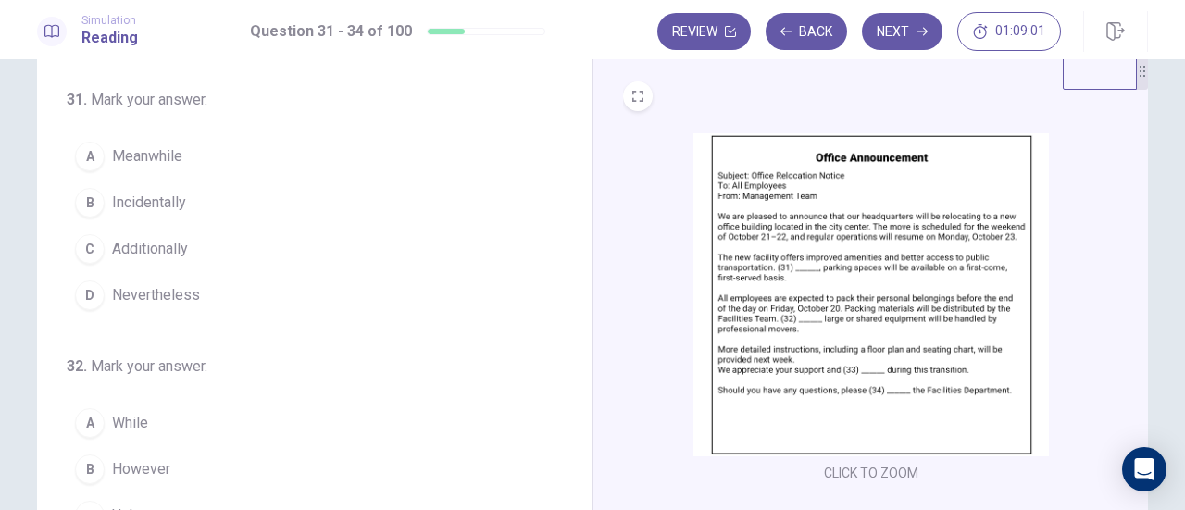
scroll to position [45, 0]
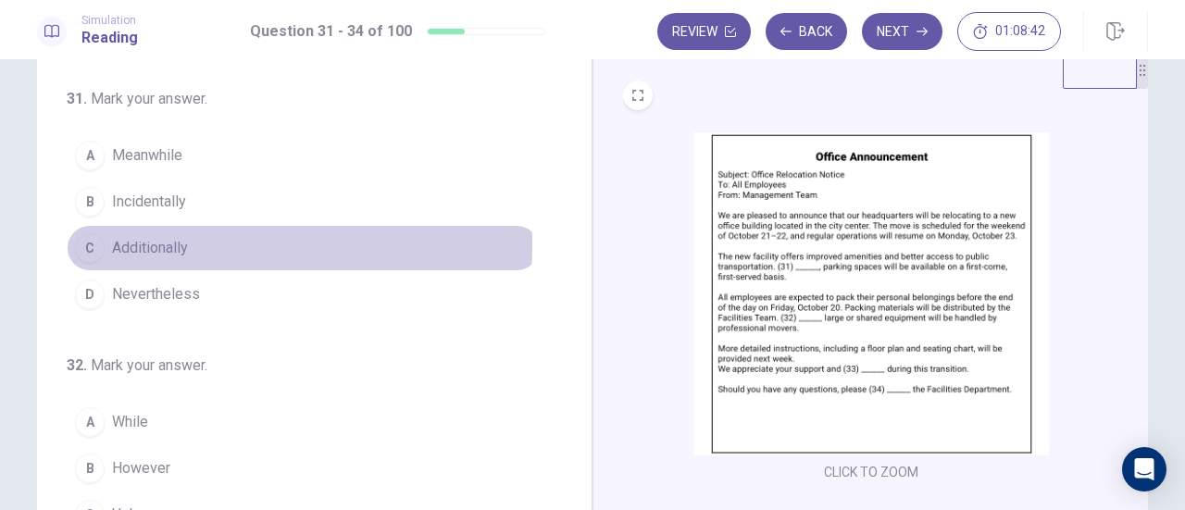
click at [152, 244] on span "Additionally" at bounding box center [150, 248] width 76 height 22
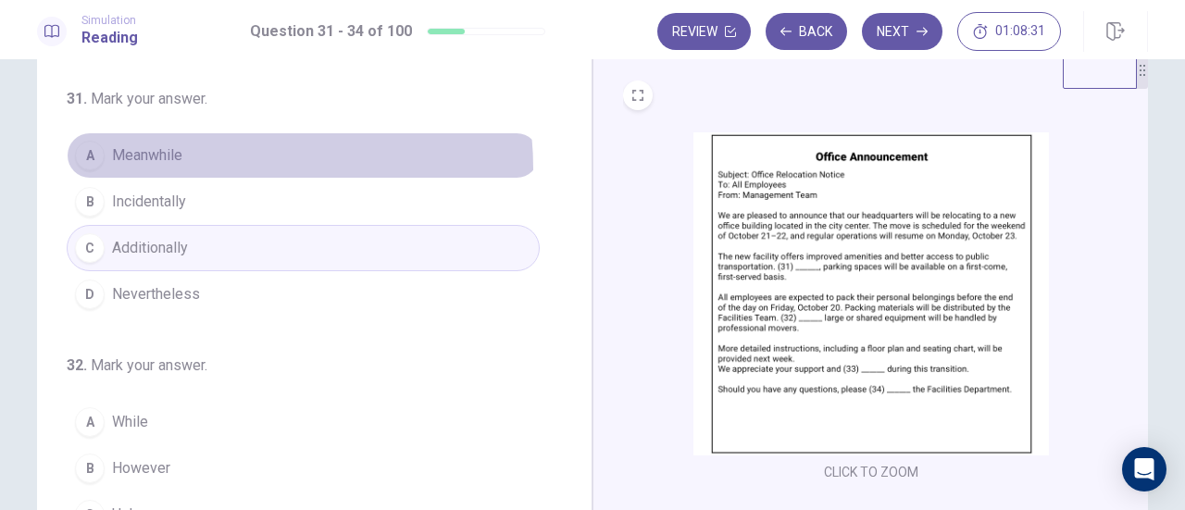
click at [201, 168] on button "A Meanwhile" at bounding box center [303, 155] width 473 height 46
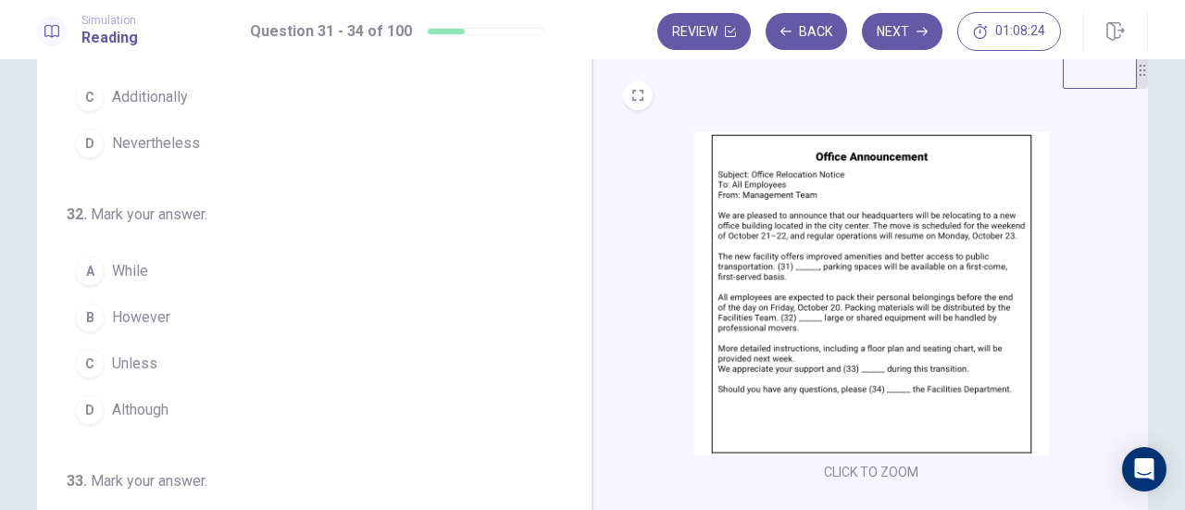
scroll to position [162, 0]
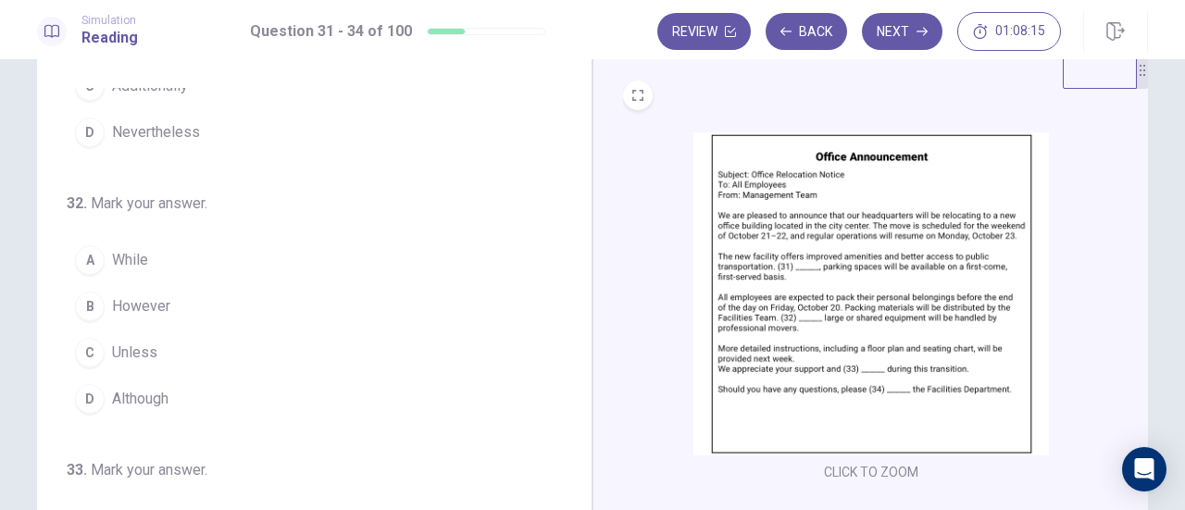
click at [264, 271] on button "A While" at bounding box center [303, 260] width 473 height 46
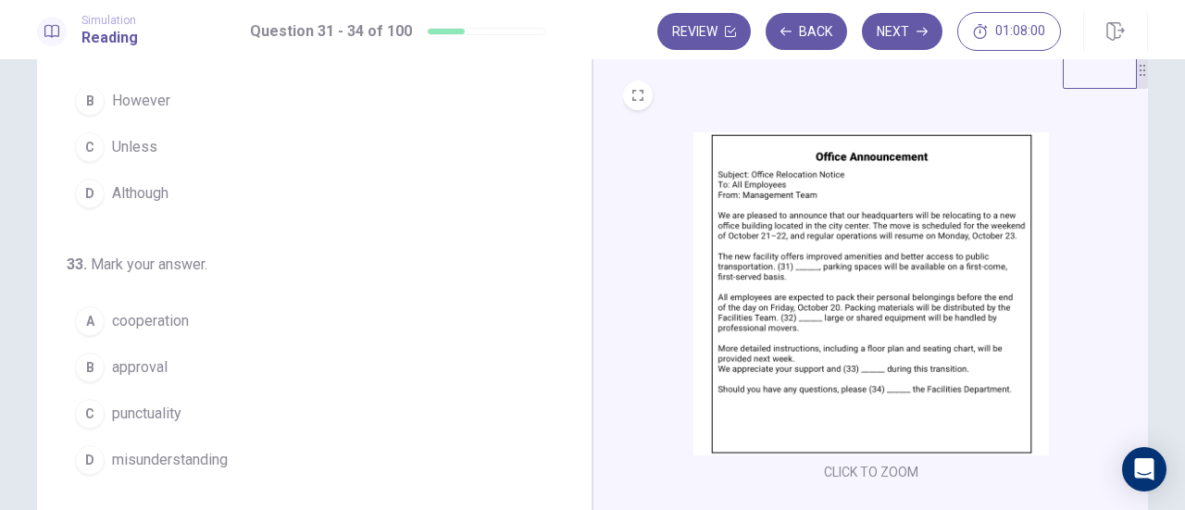
scroll to position [369, 0]
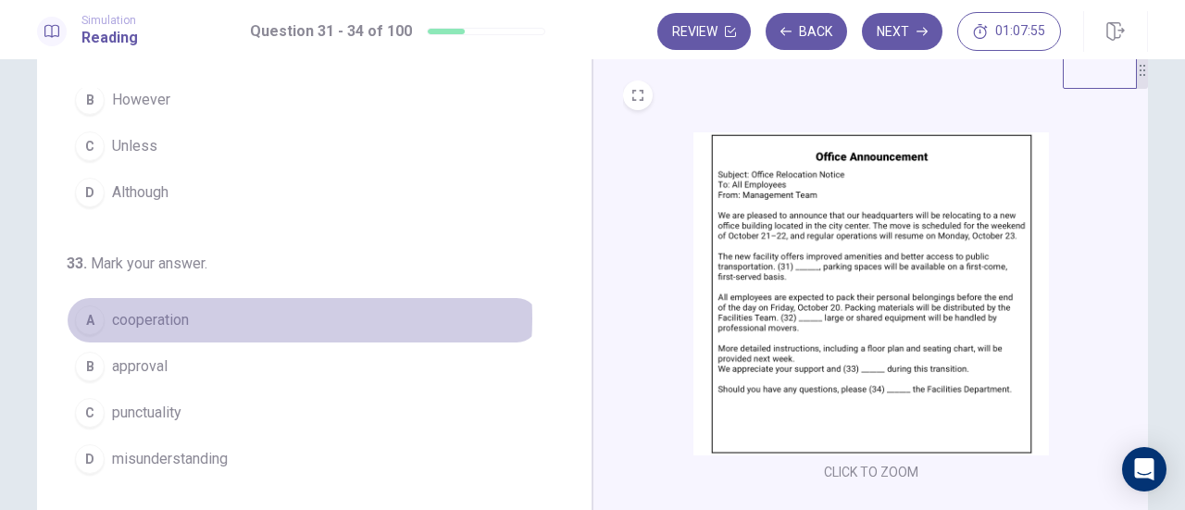
click at [227, 313] on button "A cooperation" at bounding box center [303, 320] width 473 height 46
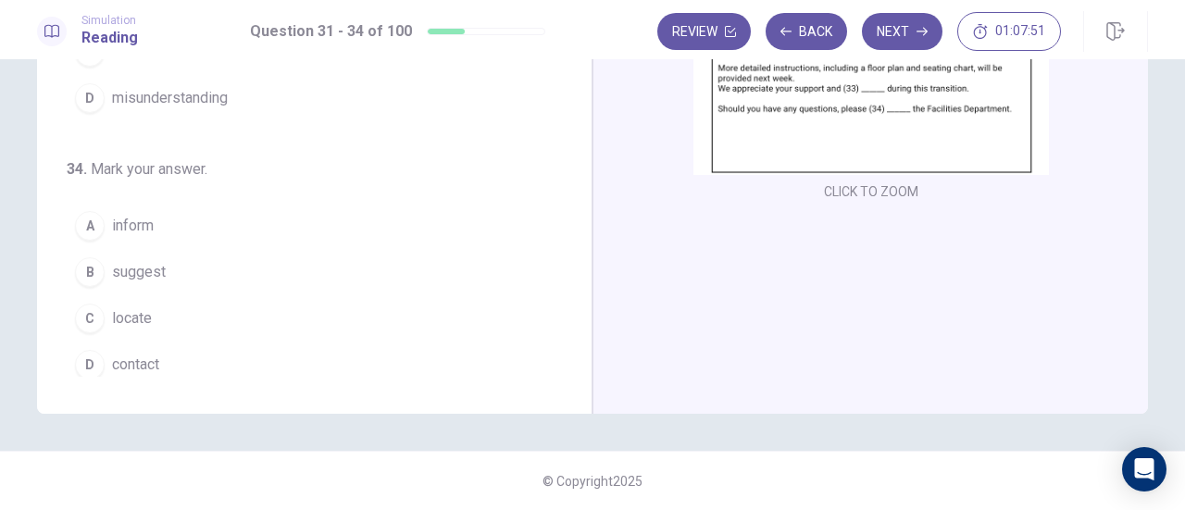
scroll to position [450, 0]
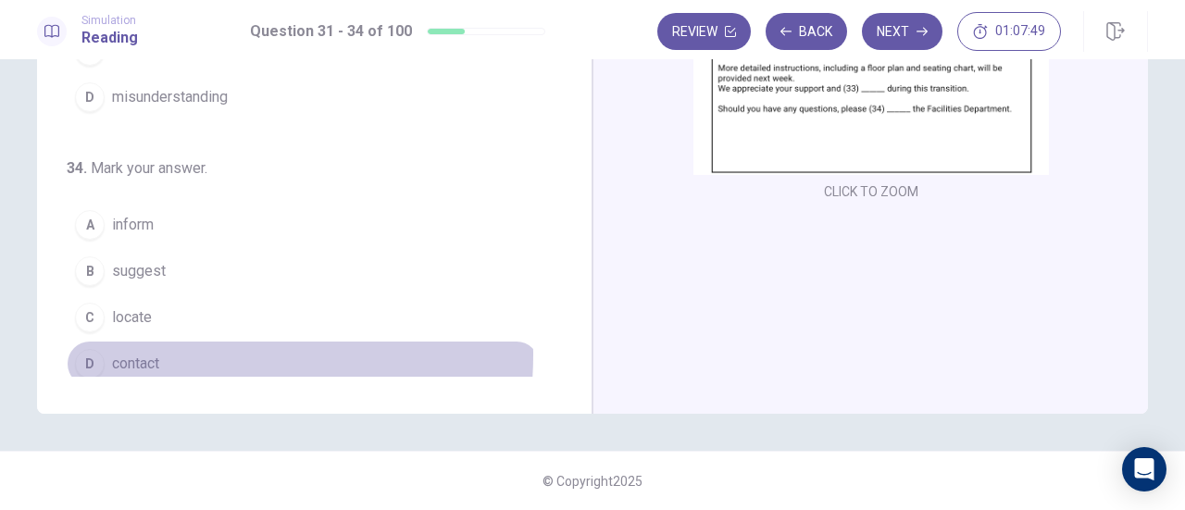
click at [178, 345] on button "D contact" at bounding box center [303, 364] width 473 height 46
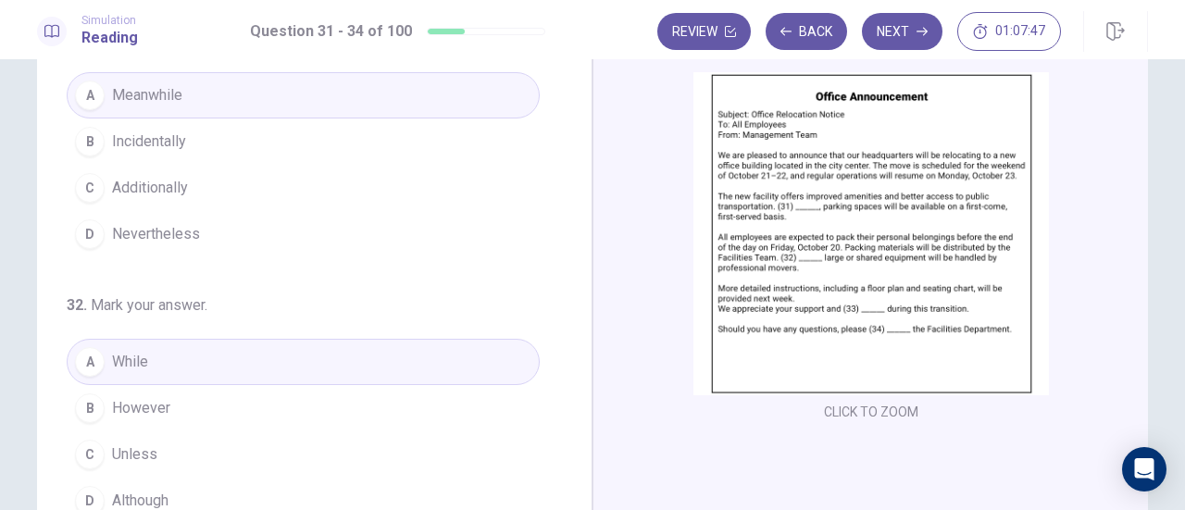
scroll to position [98, 0]
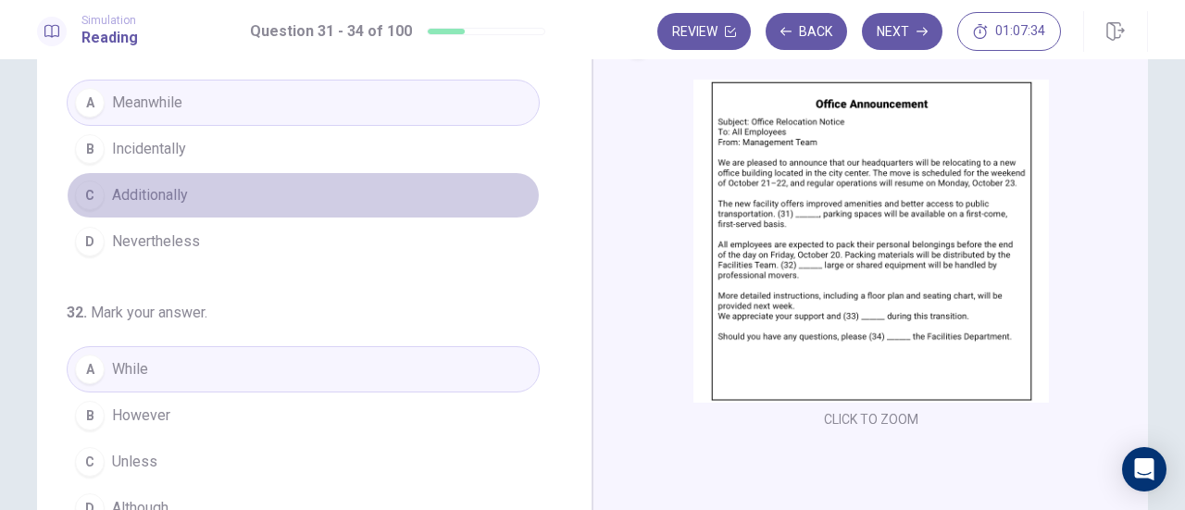
click at [298, 206] on button "C Additionally" at bounding box center [303, 195] width 473 height 46
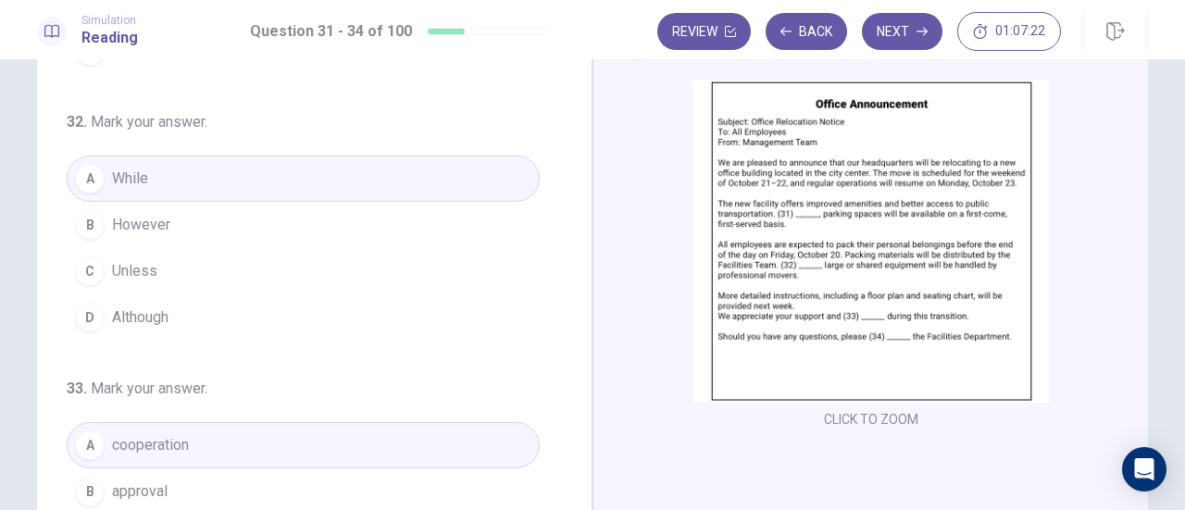
scroll to position [192, 0]
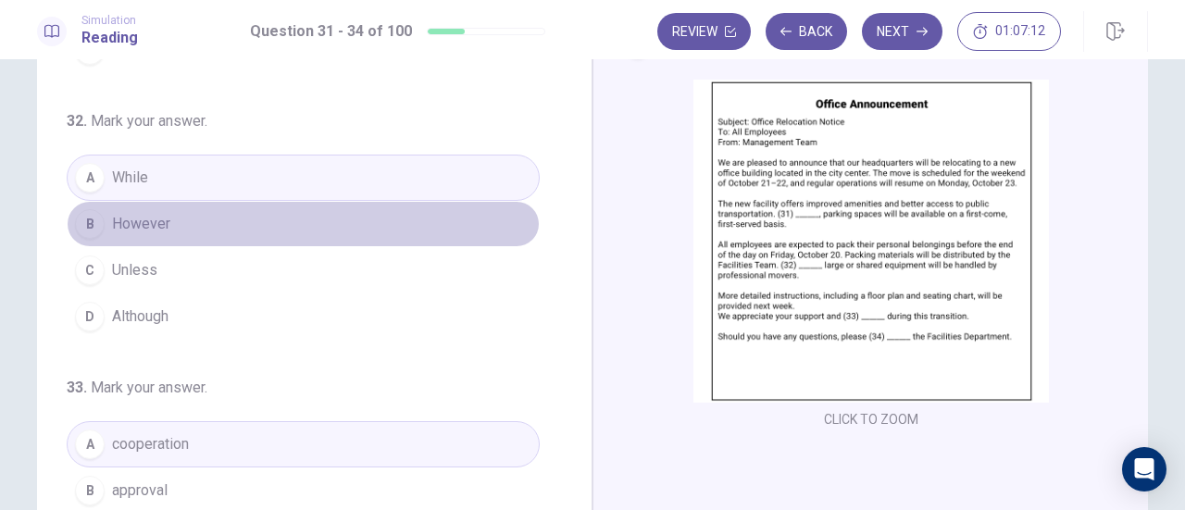
click at [332, 222] on button "B However" at bounding box center [303, 224] width 473 height 46
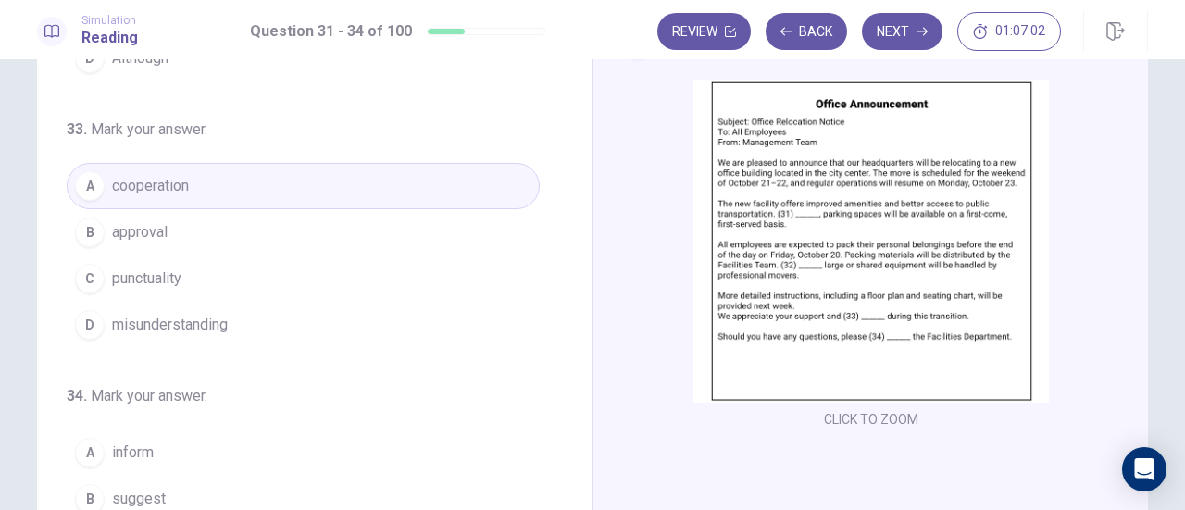
scroll to position [326, 0]
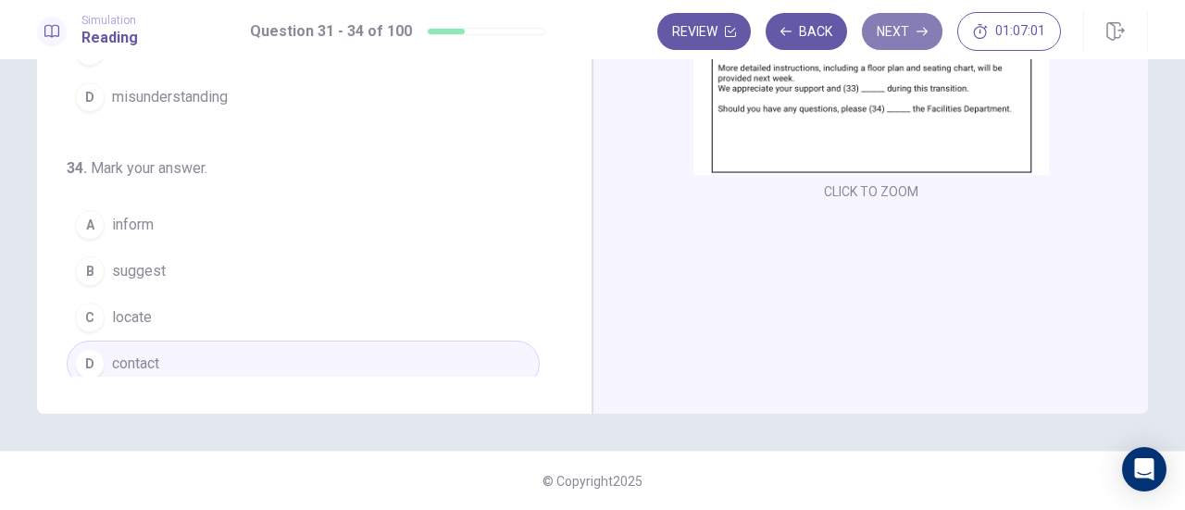
click at [887, 32] on button "Next" at bounding box center [902, 31] width 81 height 37
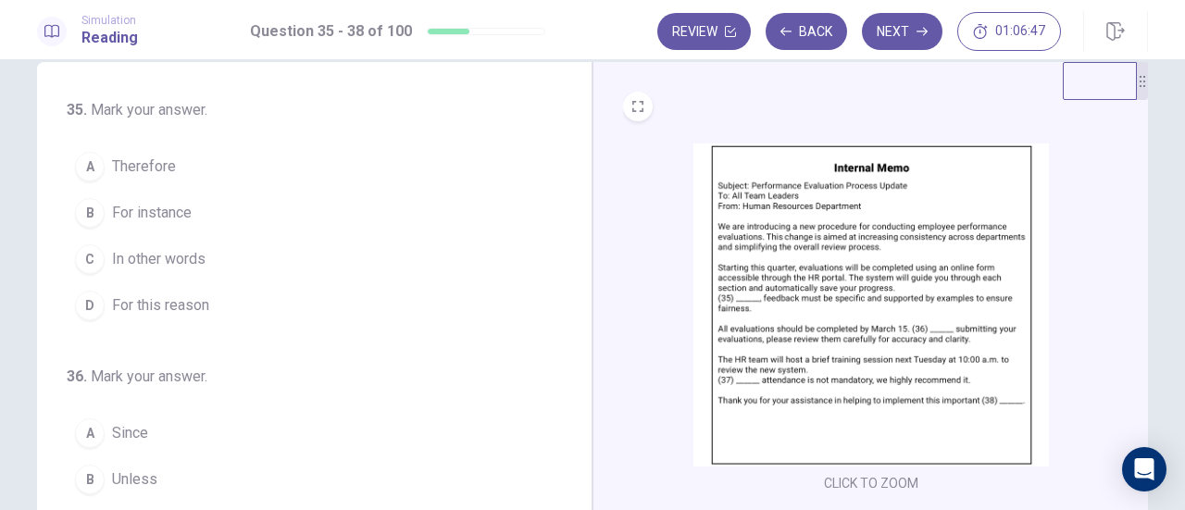
scroll to position [35, 0]
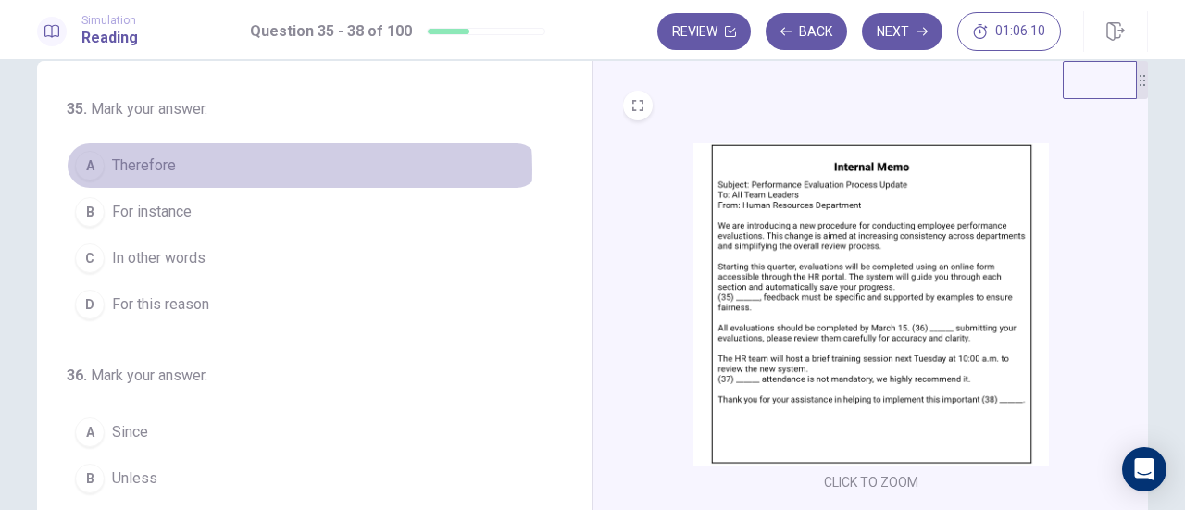
click at [235, 169] on button "A Therefore" at bounding box center [303, 166] width 473 height 46
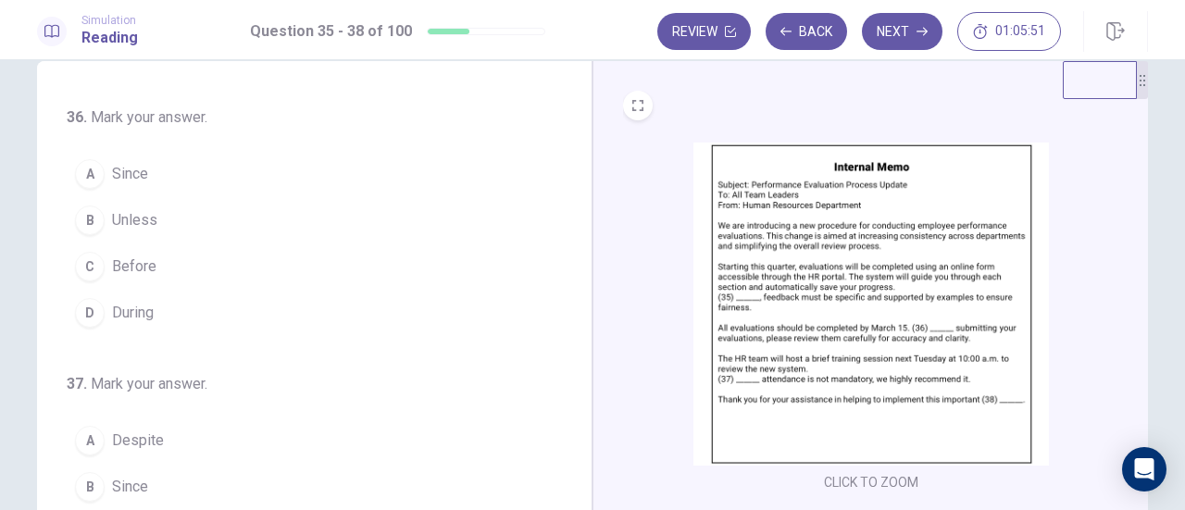
scroll to position [260, 0]
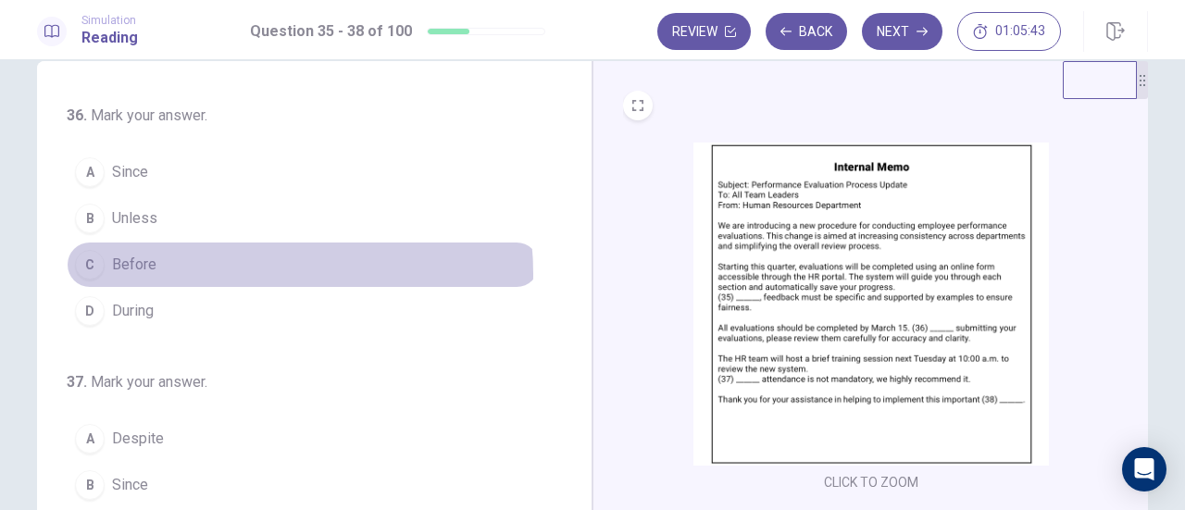
click at [220, 269] on button "C Before" at bounding box center [303, 265] width 473 height 46
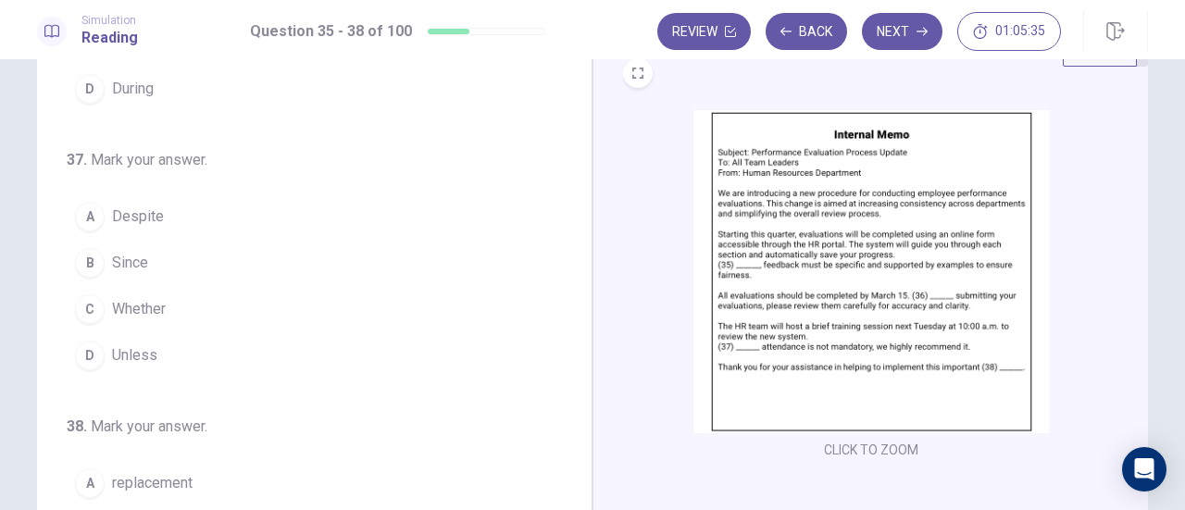
scroll to position [69, 0]
click at [191, 212] on button "A Despite" at bounding box center [303, 216] width 473 height 46
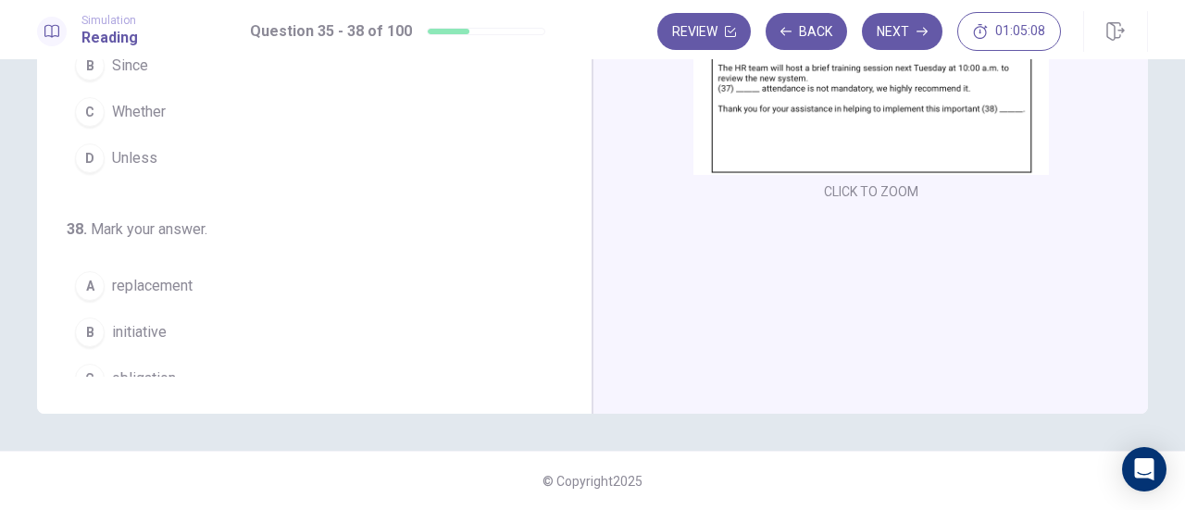
scroll to position [450, 0]
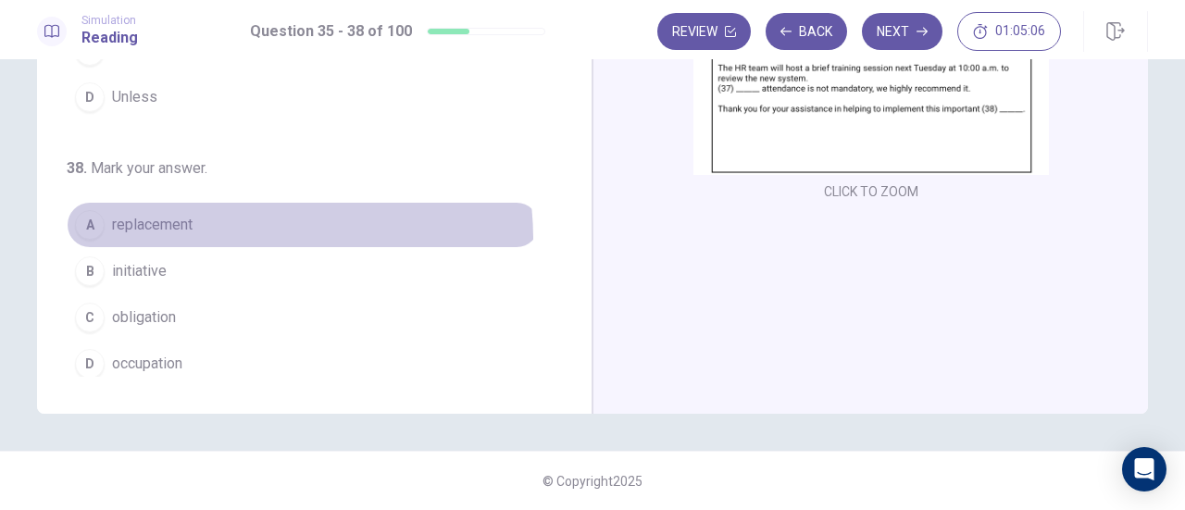
click at [228, 232] on button "A replacement" at bounding box center [303, 225] width 473 height 46
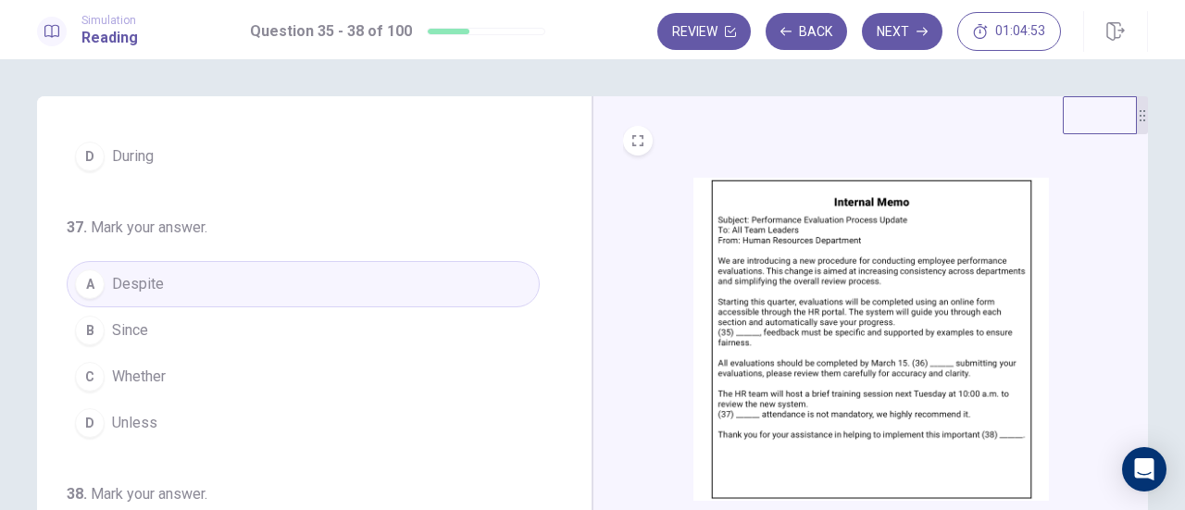
scroll to position [326, 0]
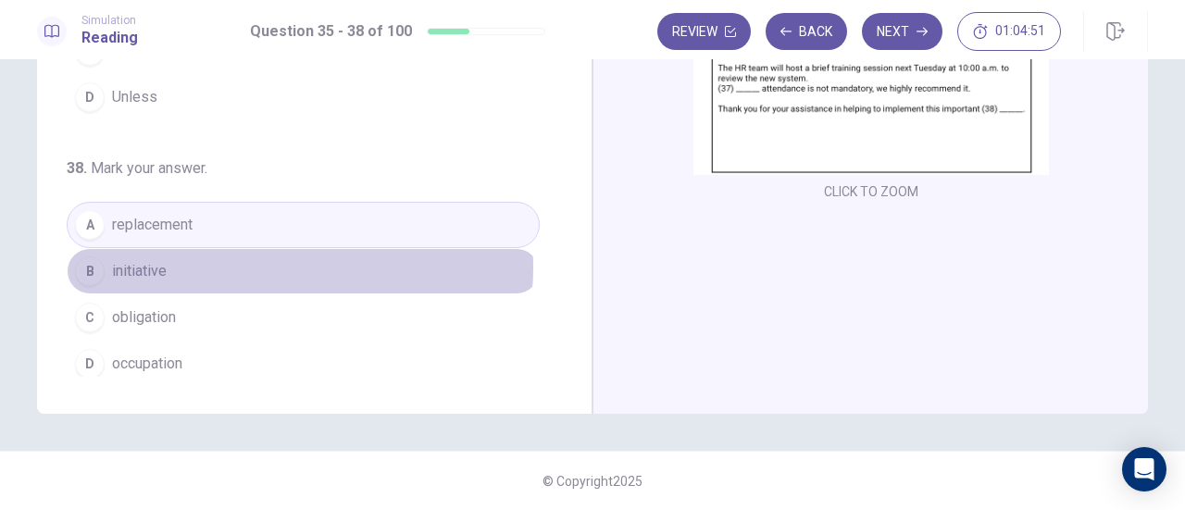
click at [283, 259] on button "B initiative" at bounding box center [303, 271] width 473 height 46
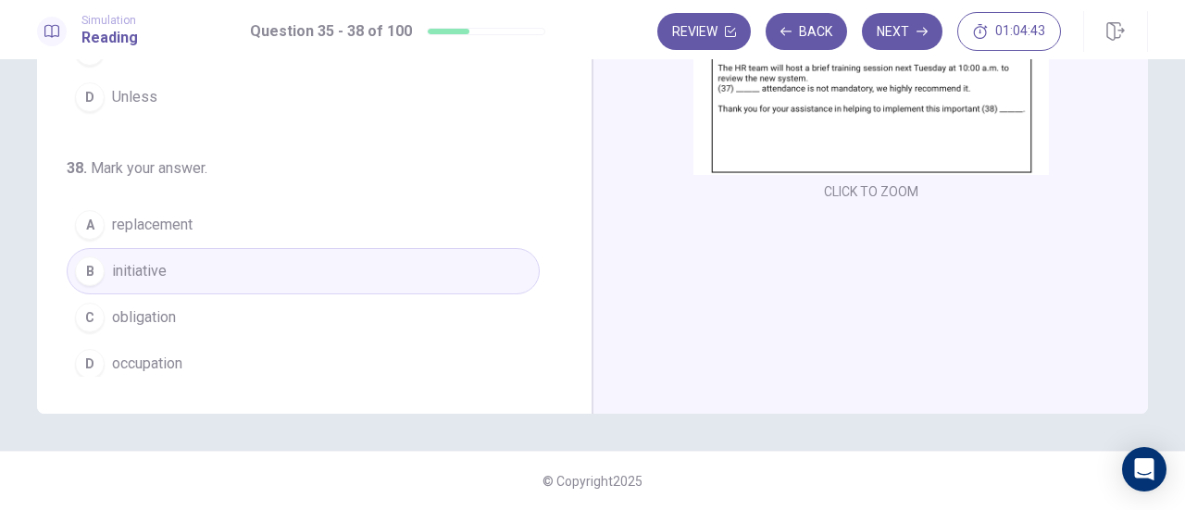
click at [838, 232] on div "CLICK TO ZOOM" at bounding box center [871, 92] width 556 height 644
click at [894, 27] on button "Next" at bounding box center [902, 31] width 81 height 37
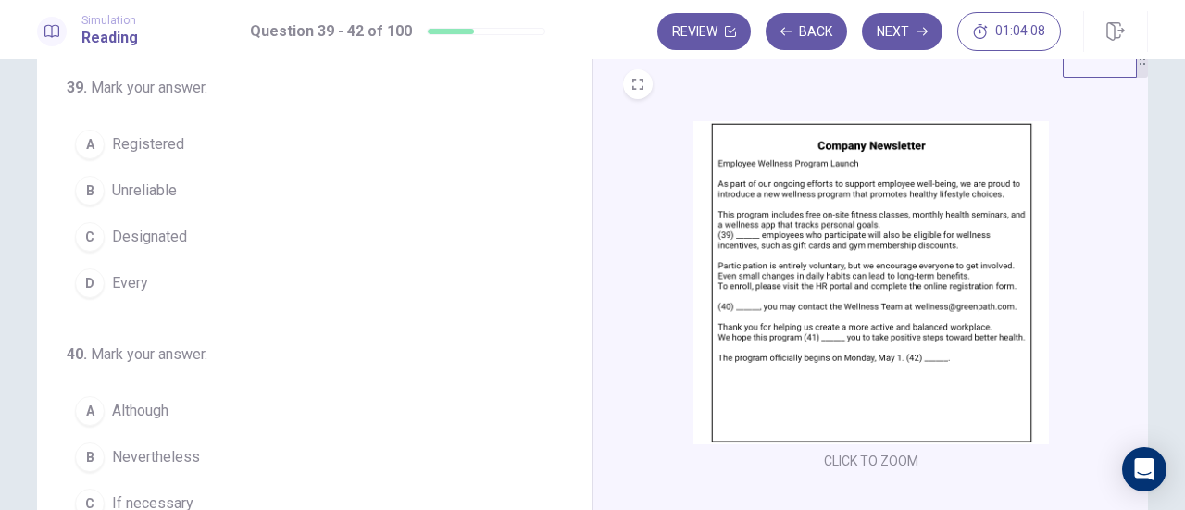
scroll to position [79, 0]
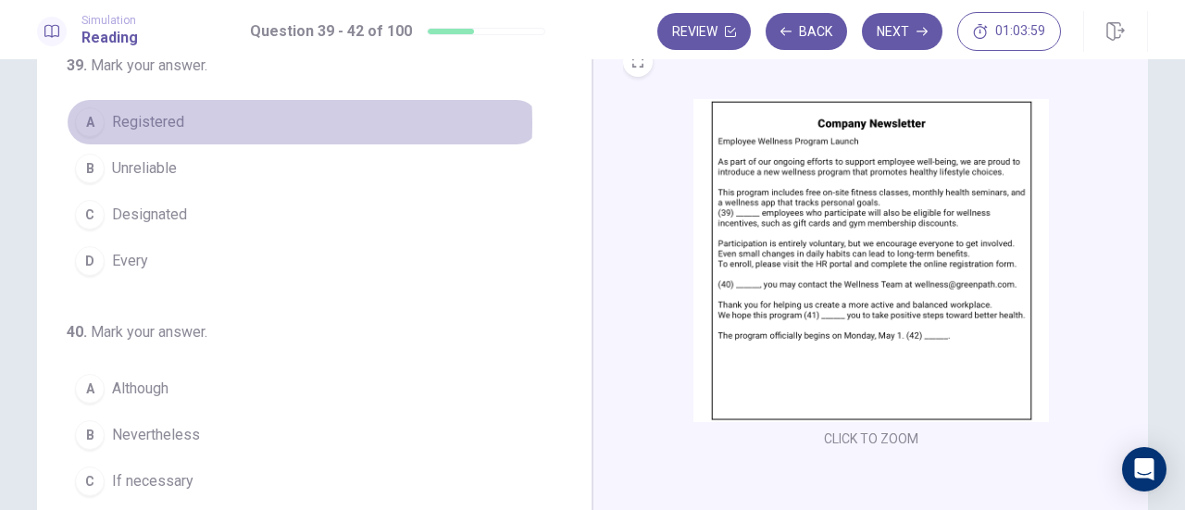
click at [176, 122] on span "Registered" at bounding box center [148, 122] width 72 height 22
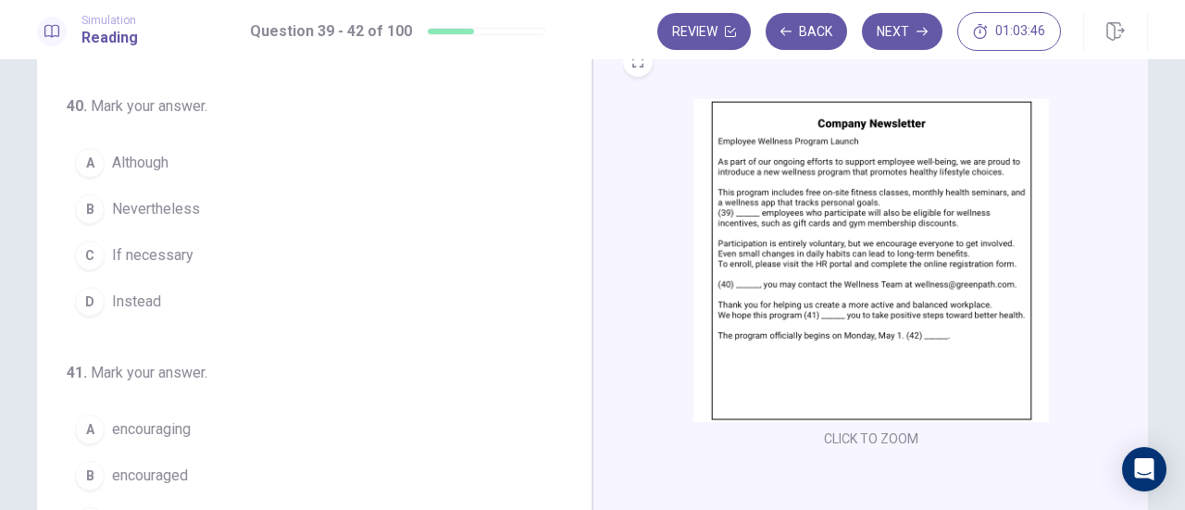
scroll to position [230, 0]
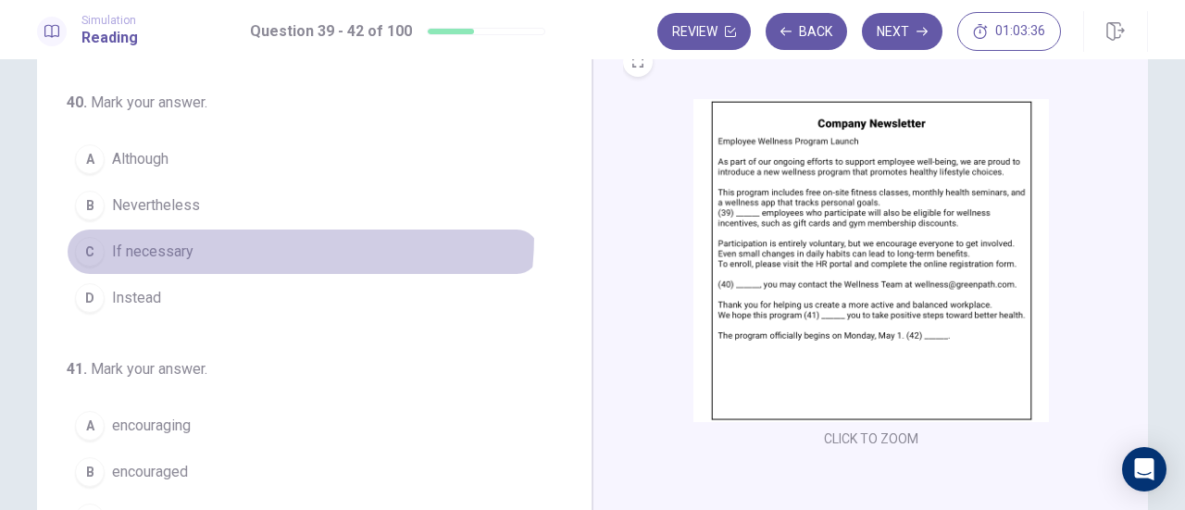
click at [206, 231] on button "C If necessary" at bounding box center [303, 252] width 473 height 46
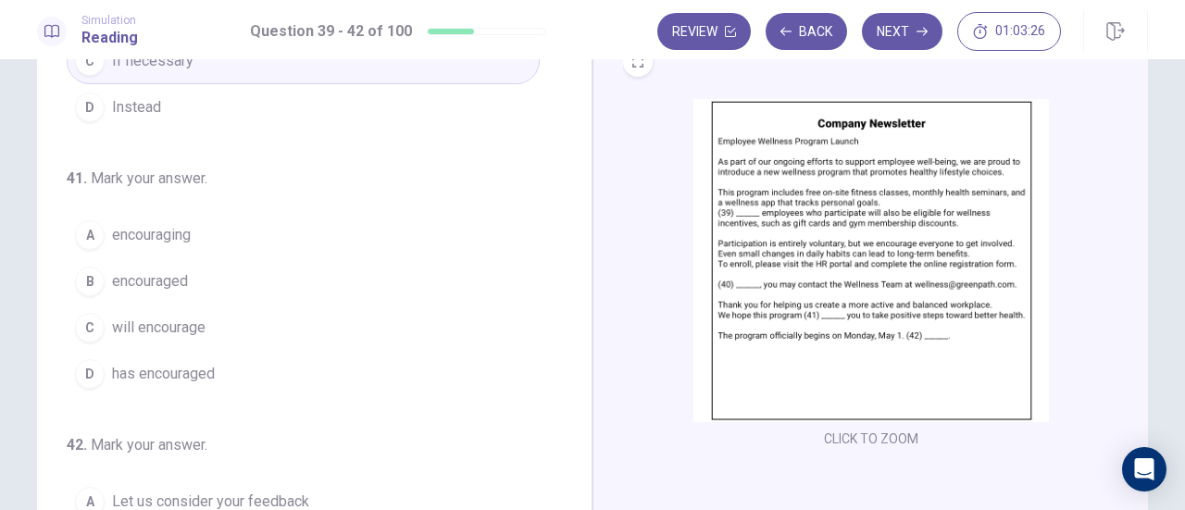
scroll to position [450, 0]
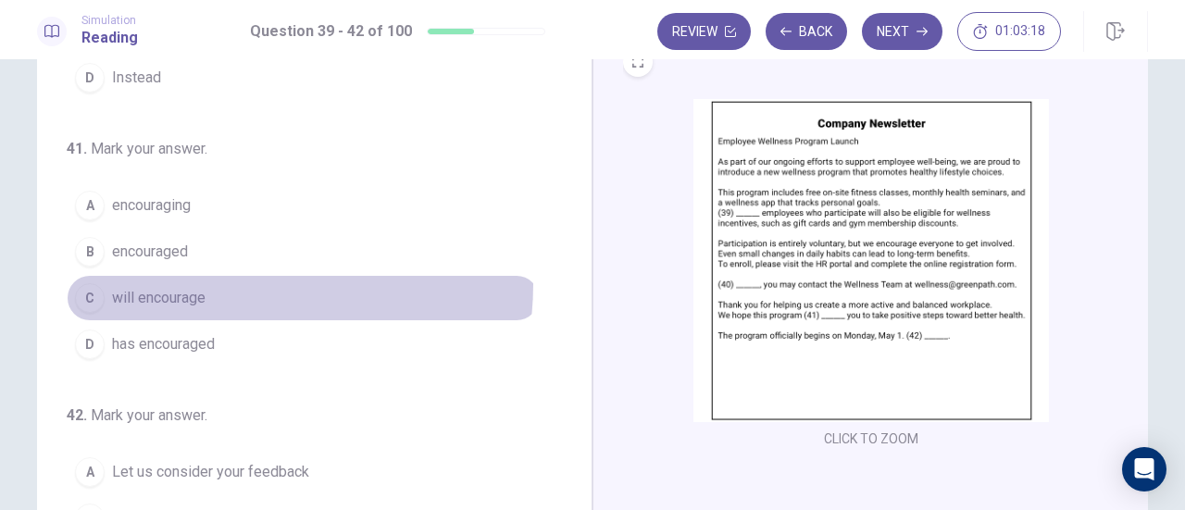
click at [220, 278] on button "C will encourage" at bounding box center [303, 298] width 473 height 46
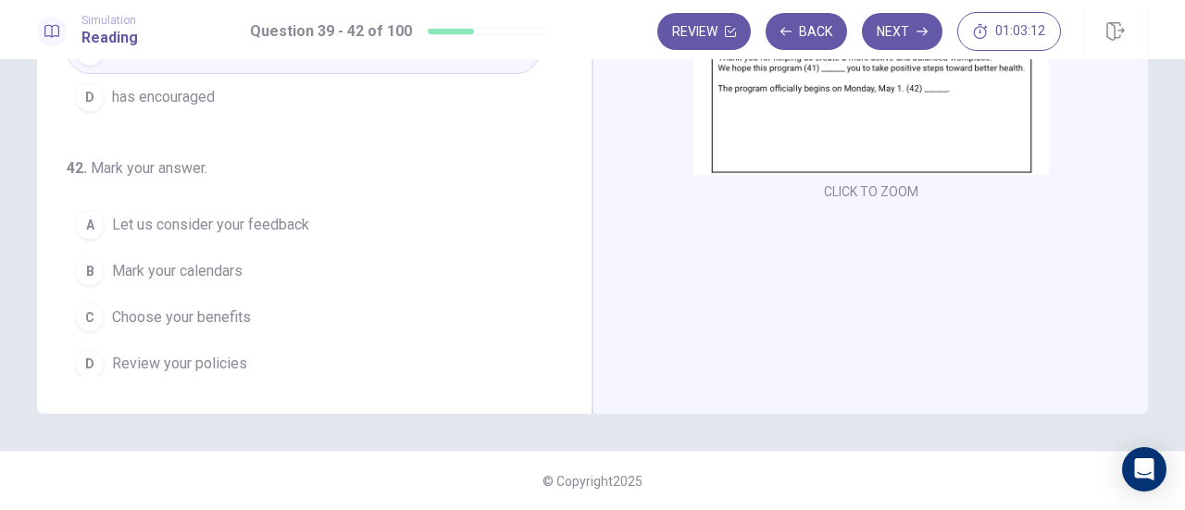
click at [230, 260] on span "Mark your calendars" at bounding box center [177, 271] width 131 height 22
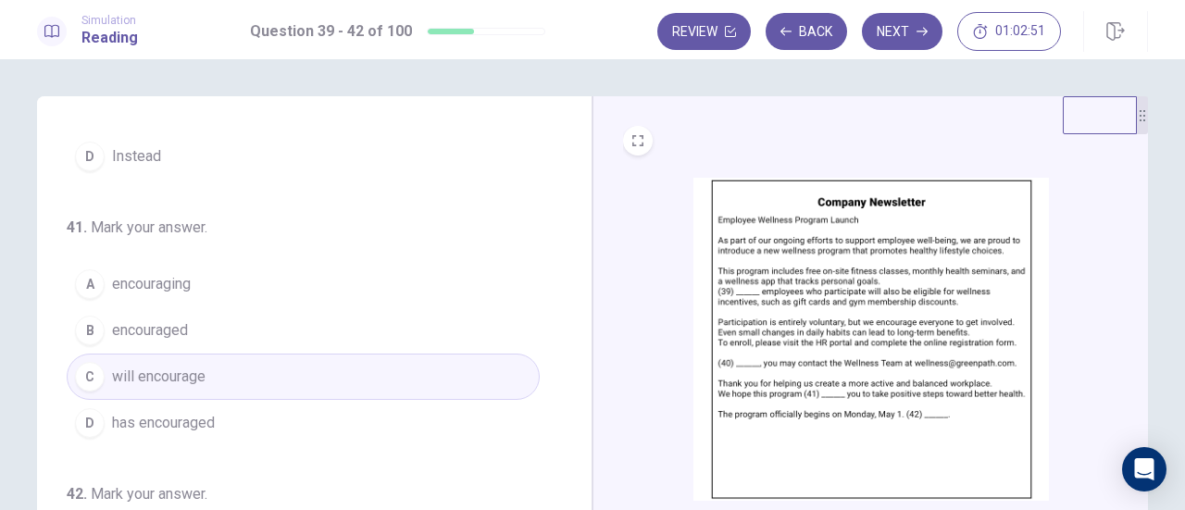
scroll to position [326, 0]
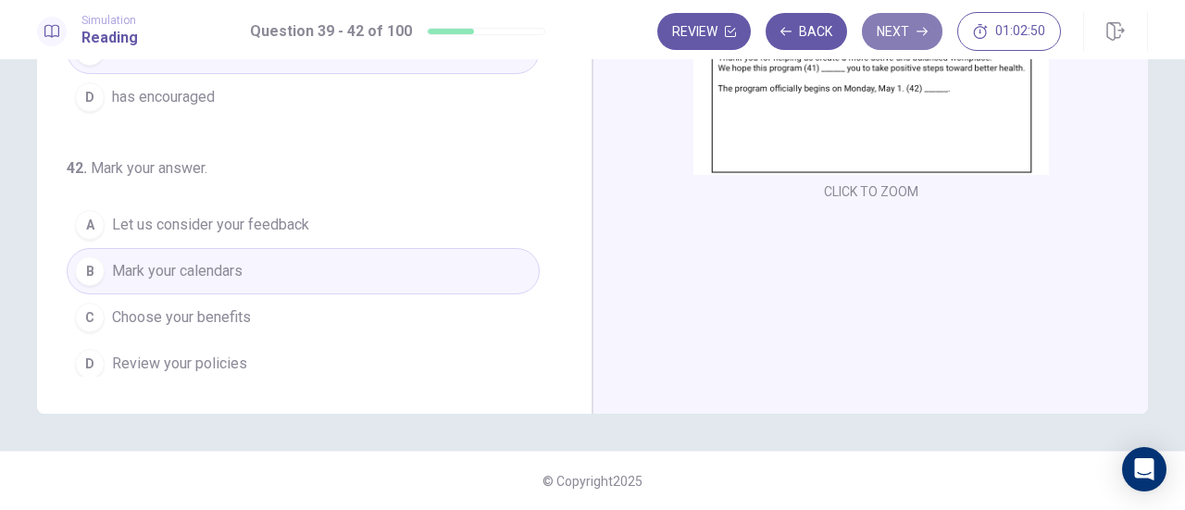
click at [892, 31] on button "Next" at bounding box center [902, 31] width 81 height 37
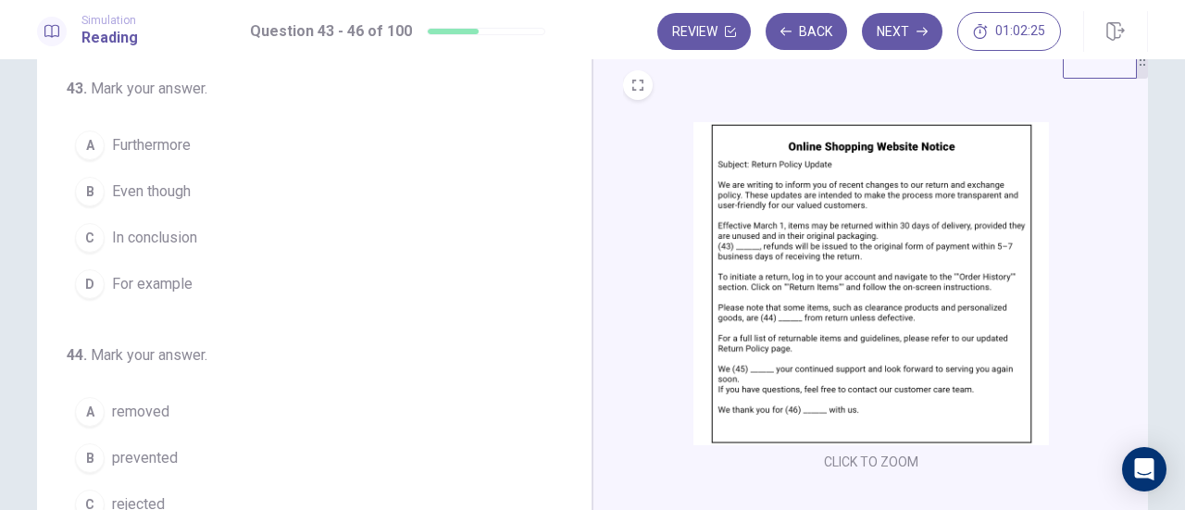
scroll to position [56, 0]
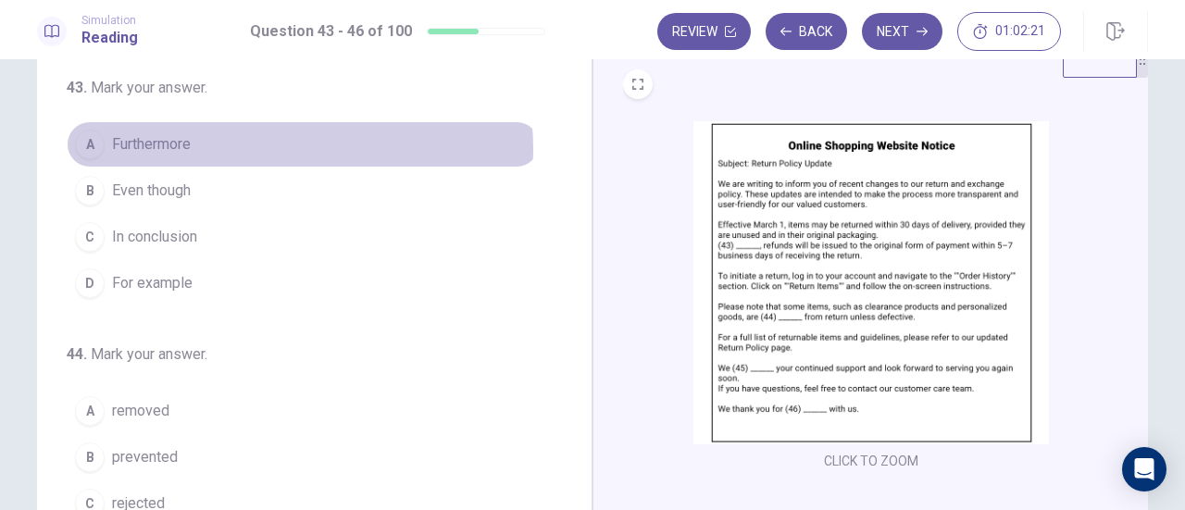
click at [270, 147] on button "A Furthermore" at bounding box center [303, 144] width 473 height 46
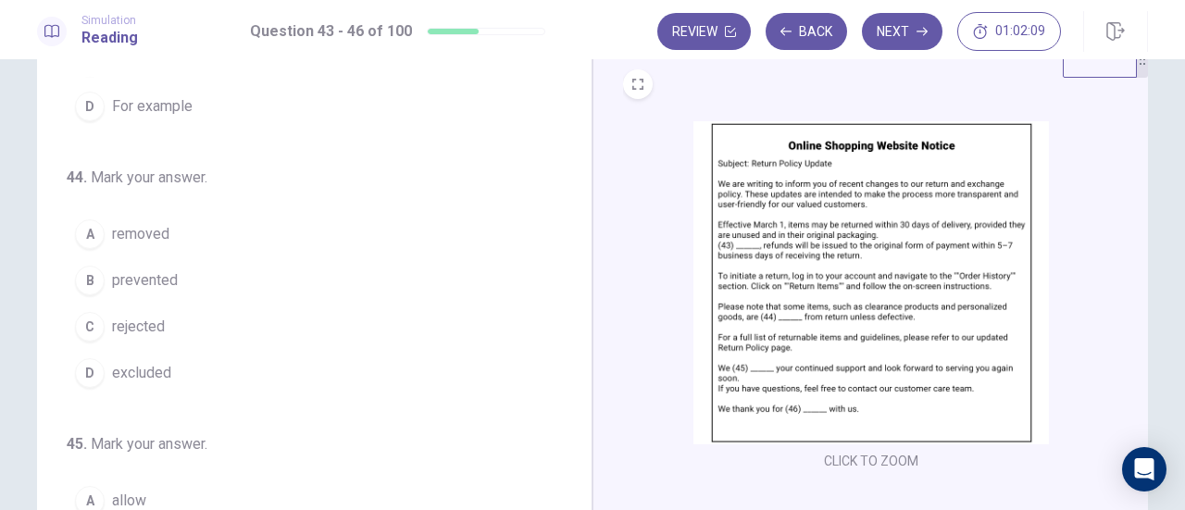
scroll to position [189, 0]
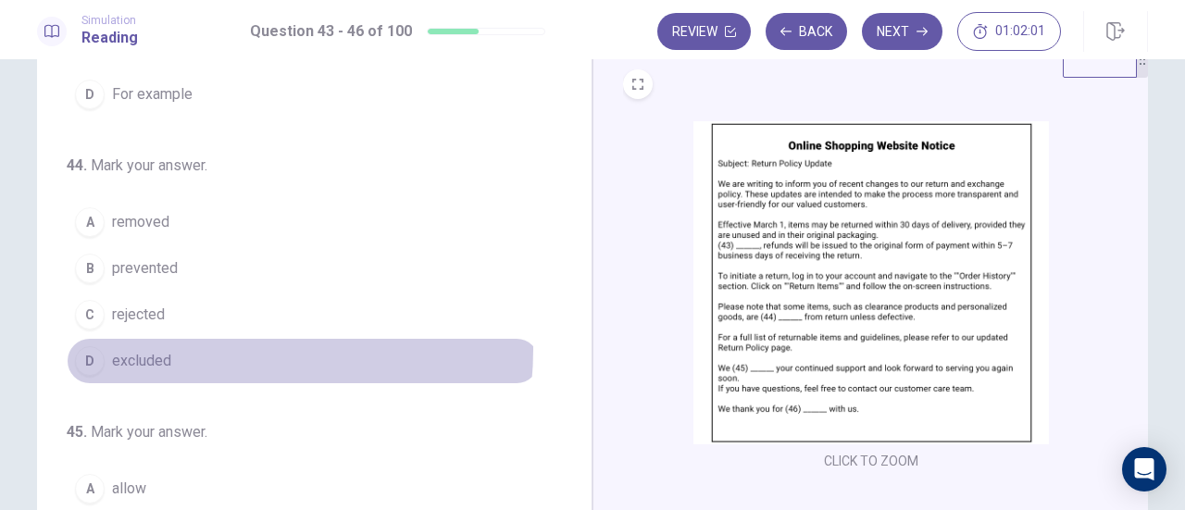
click at [183, 344] on button "D excluded" at bounding box center [303, 361] width 473 height 46
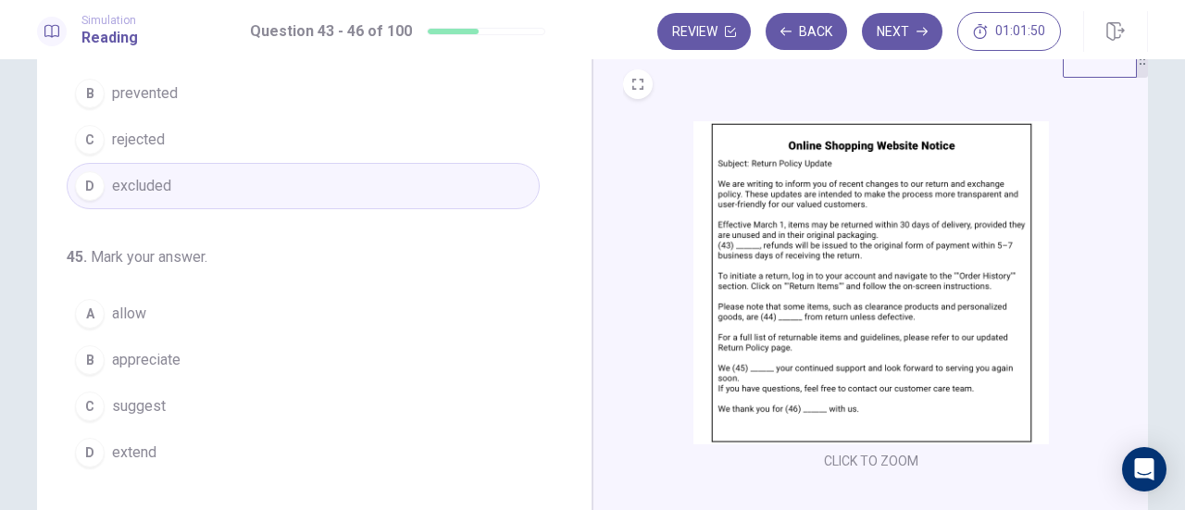
scroll to position [450, 0]
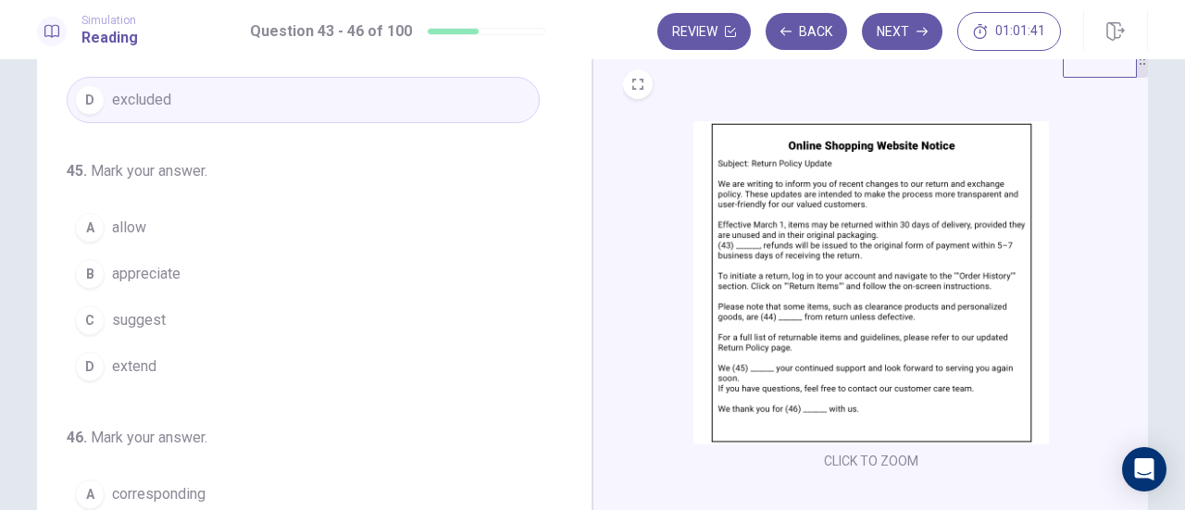
click at [207, 269] on button "B appreciate" at bounding box center [303, 274] width 473 height 46
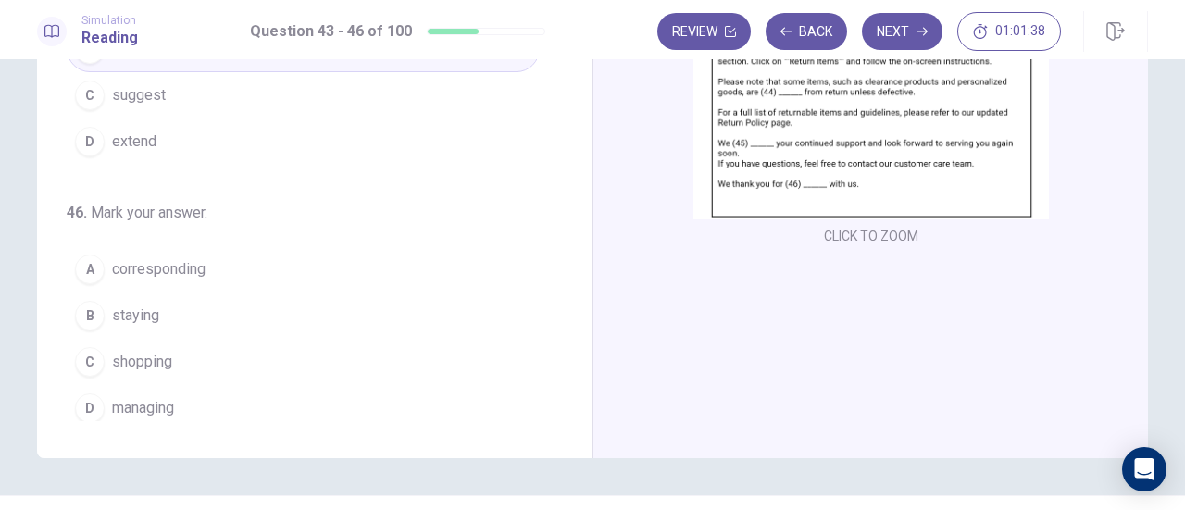
scroll to position [296, 0]
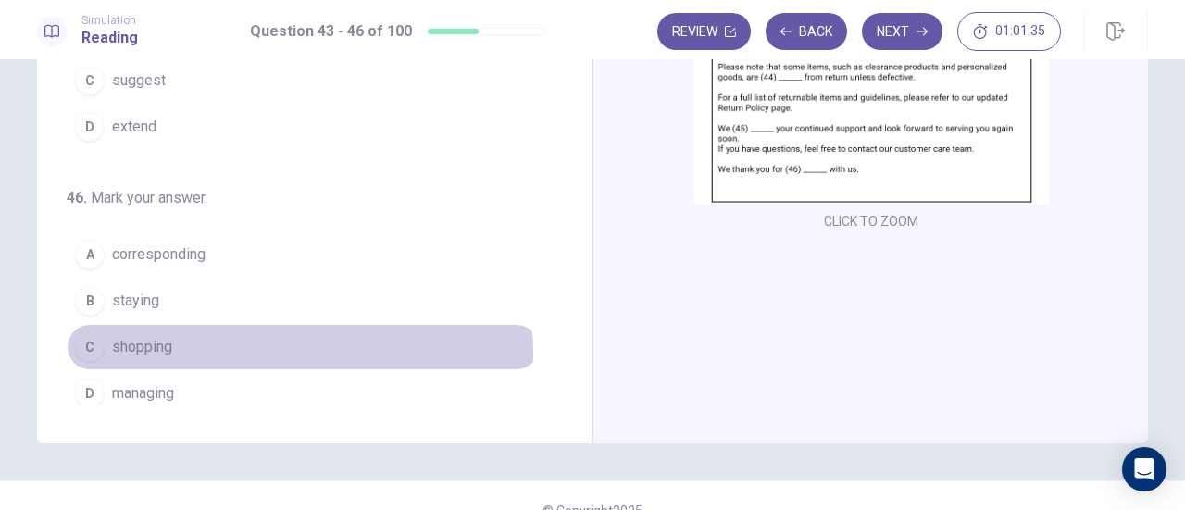
click at [191, 345] on button "C shopping" at bounding box center [303, 347] width 473 height 46
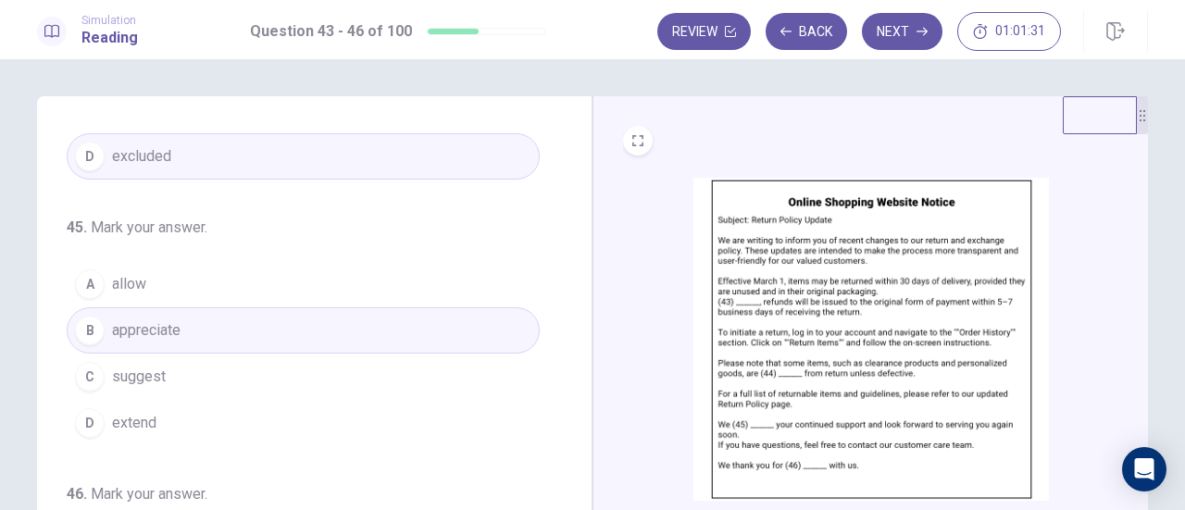
scroll to position [326, 0]
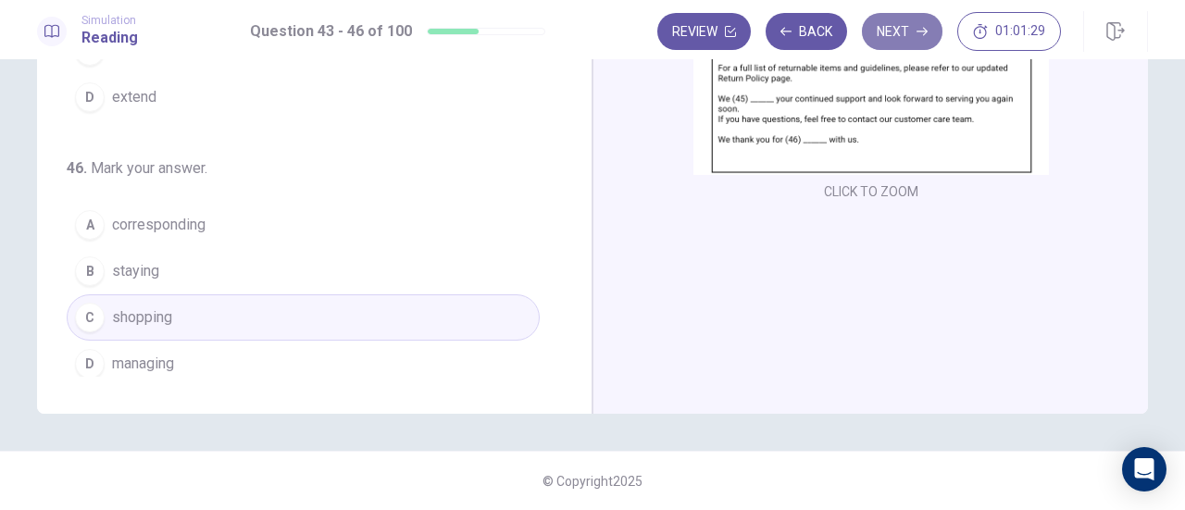
click at [907, 31] on button "Next" at bounding box center [902, 31] width 81 height 37
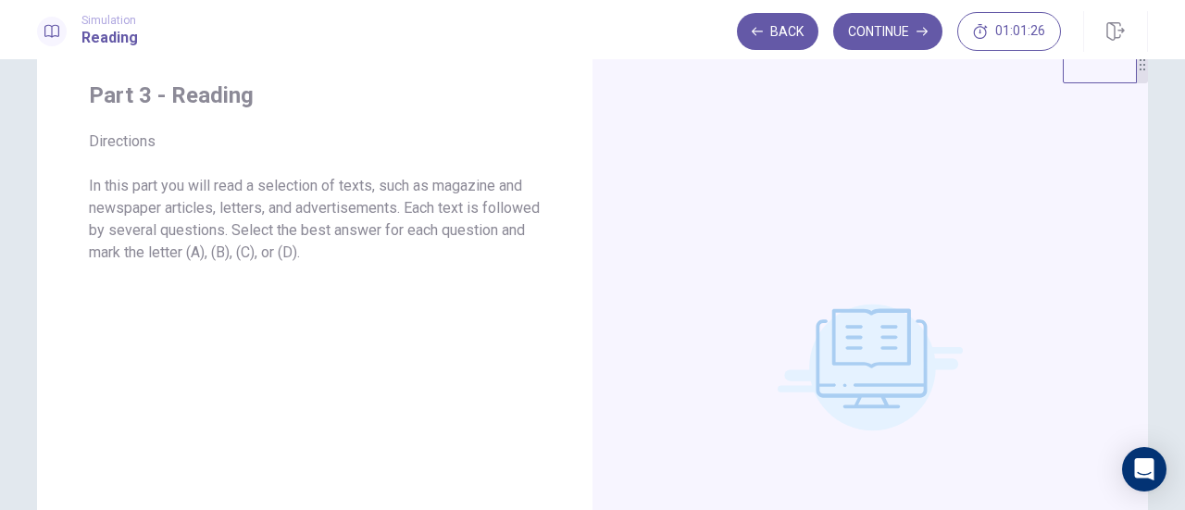
scroll to position [0, 0]
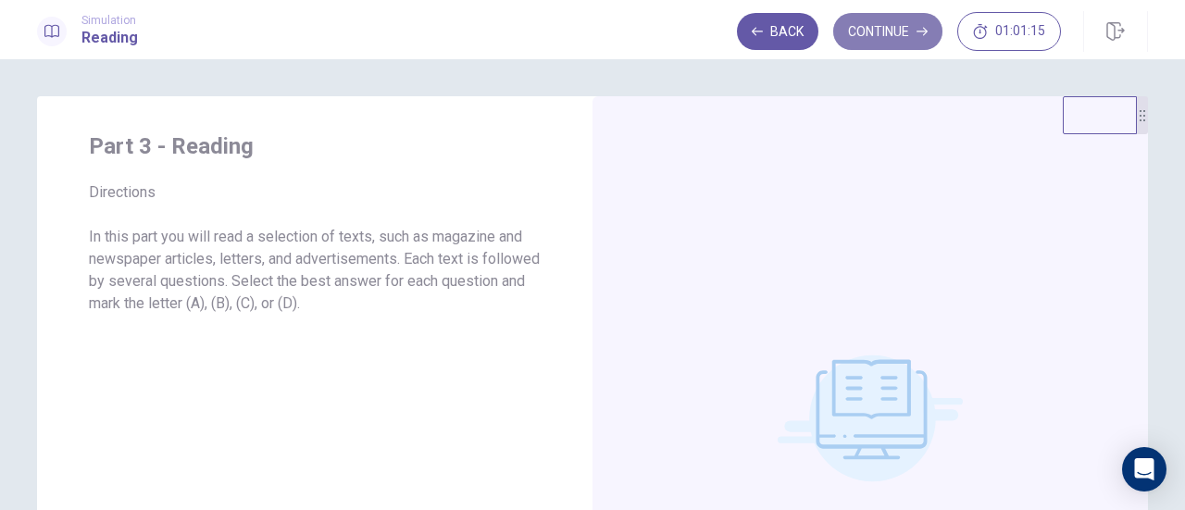
click at [907, 32] on button "Continue" at bounding box center [887, 31] width 109 height 37
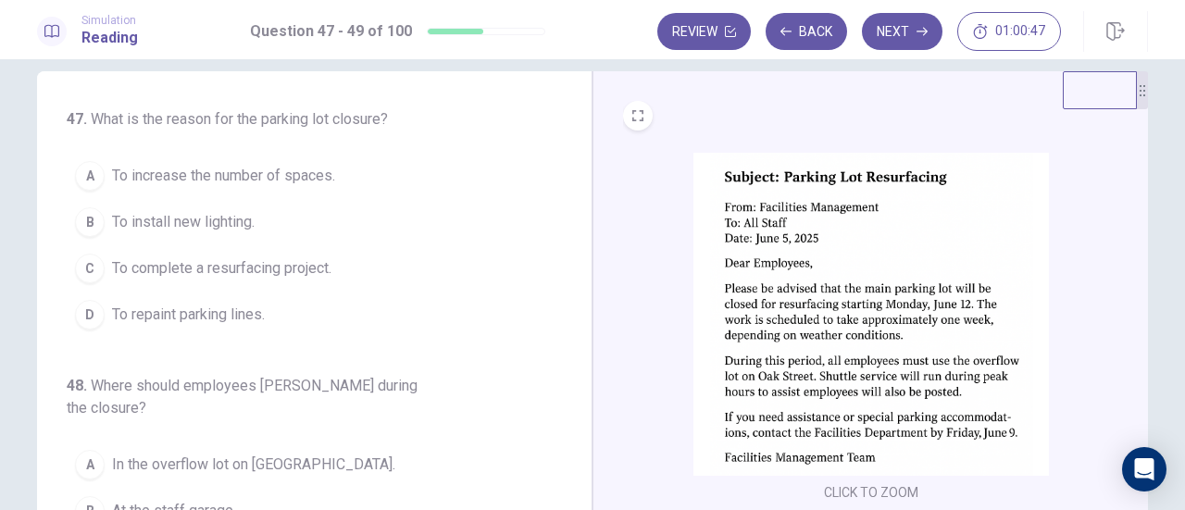
scroll to position [24, 0]
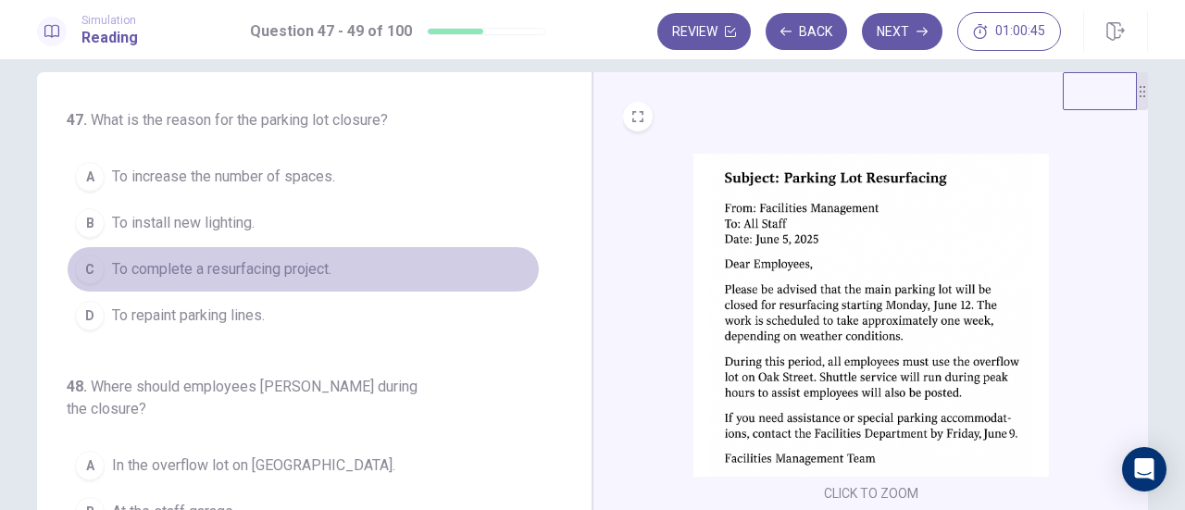
click at [319, 255] on button "C To complete a resurfacing project." at bounding box center [303, 269] width 473 height 46
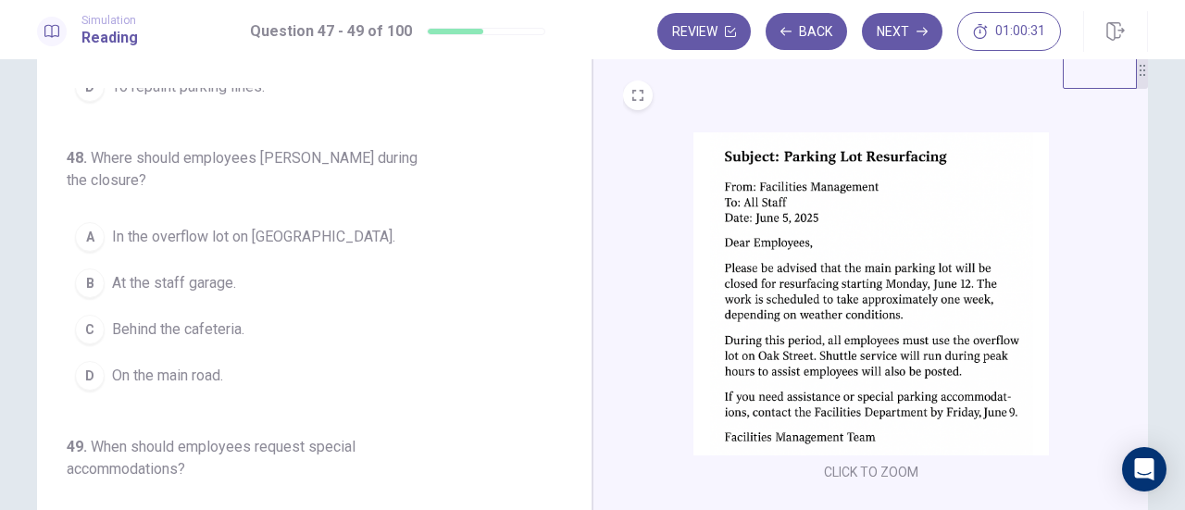
scroll to position [46, 0]
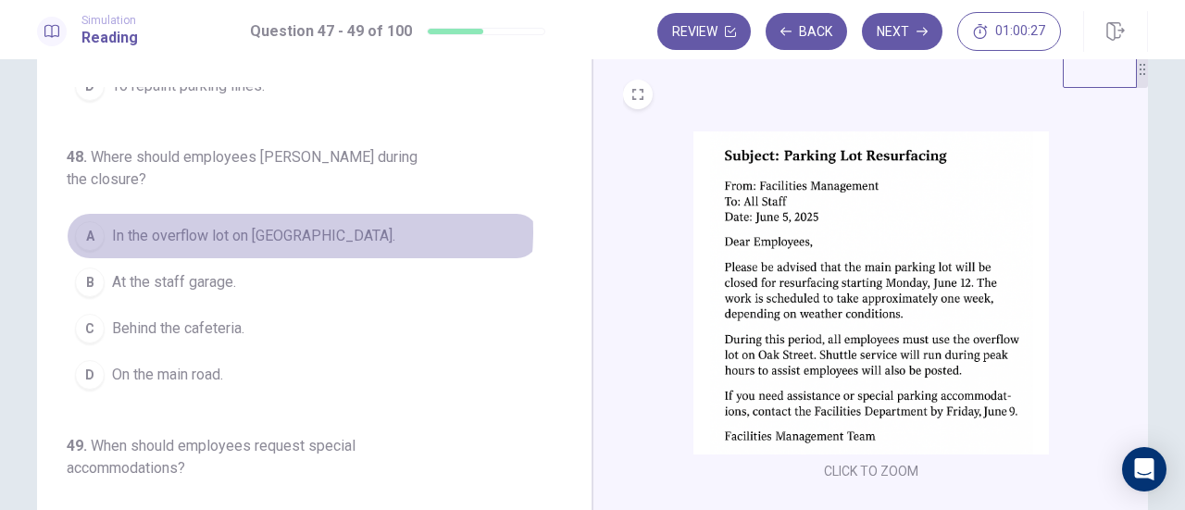
click at [284, 225] on span "In the overflow lot on [GEOGRAPHIC_DATA]." at bounding box center [253, 236] width 283 height 22
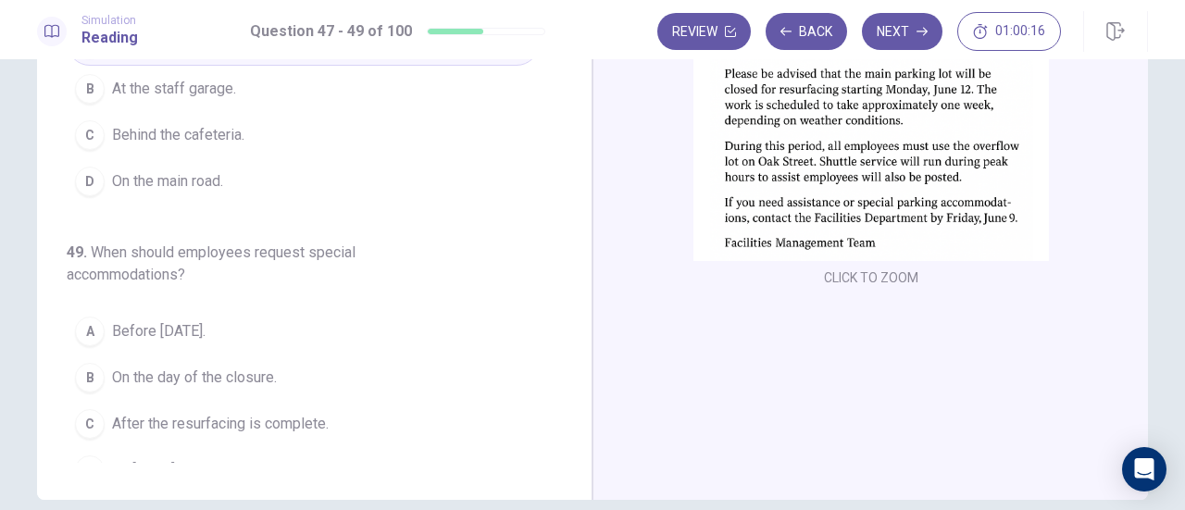
scroll to position [207, 0]
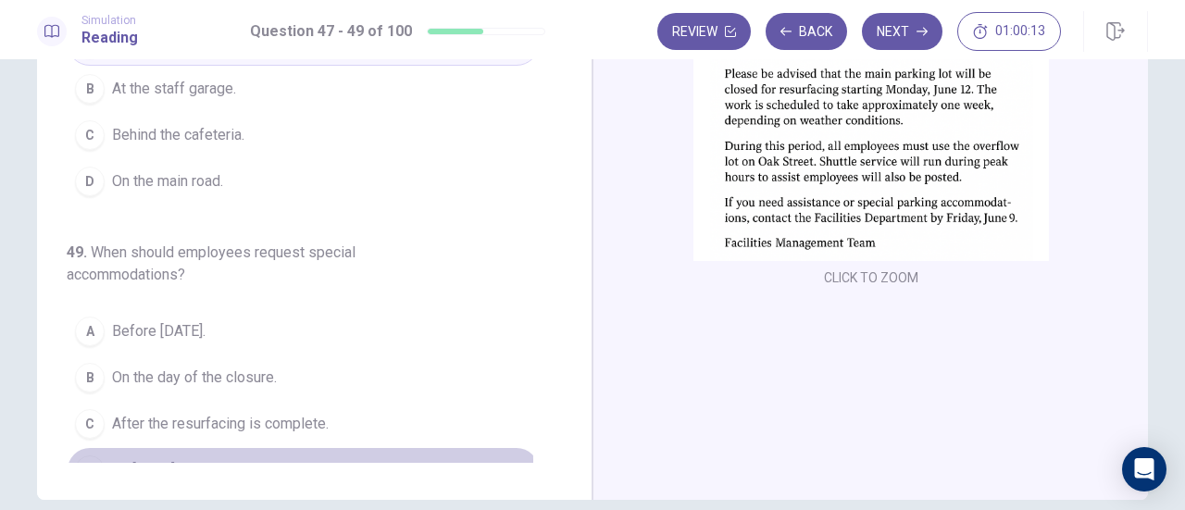
click at [194, 447] on button "D By [DATE]." at bounding box center [303, 470] width 473 height 46
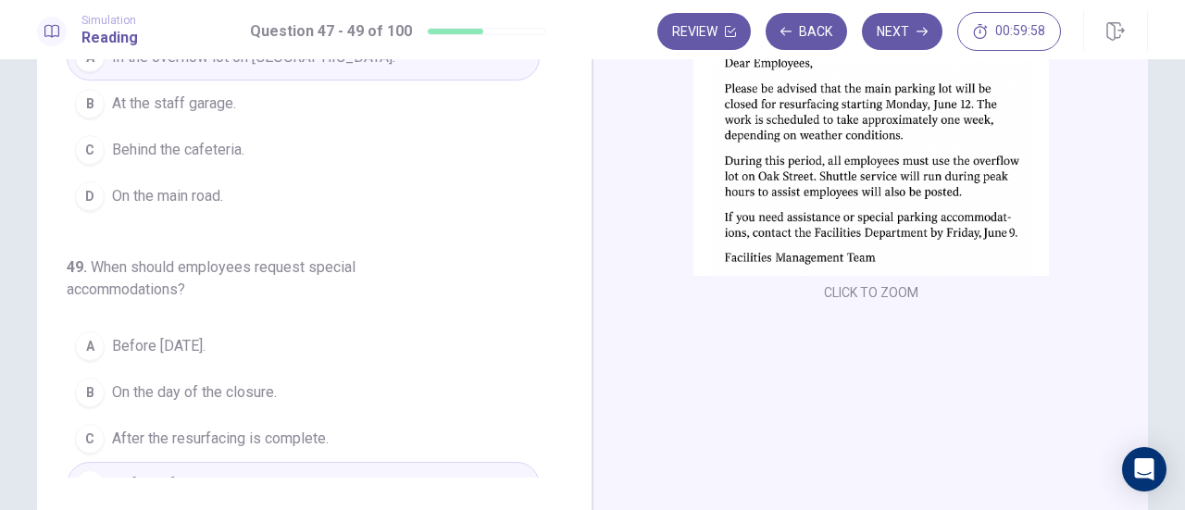
scroll to position [326, 0]
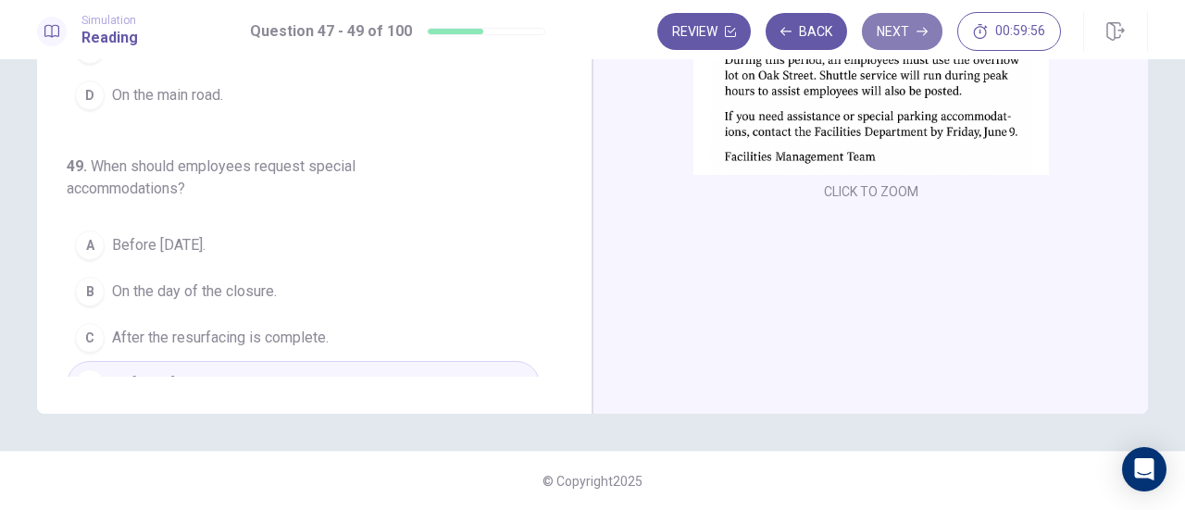
click at [895, 36] on button "Next" at bounding box center [902, 31] width 81 height 37
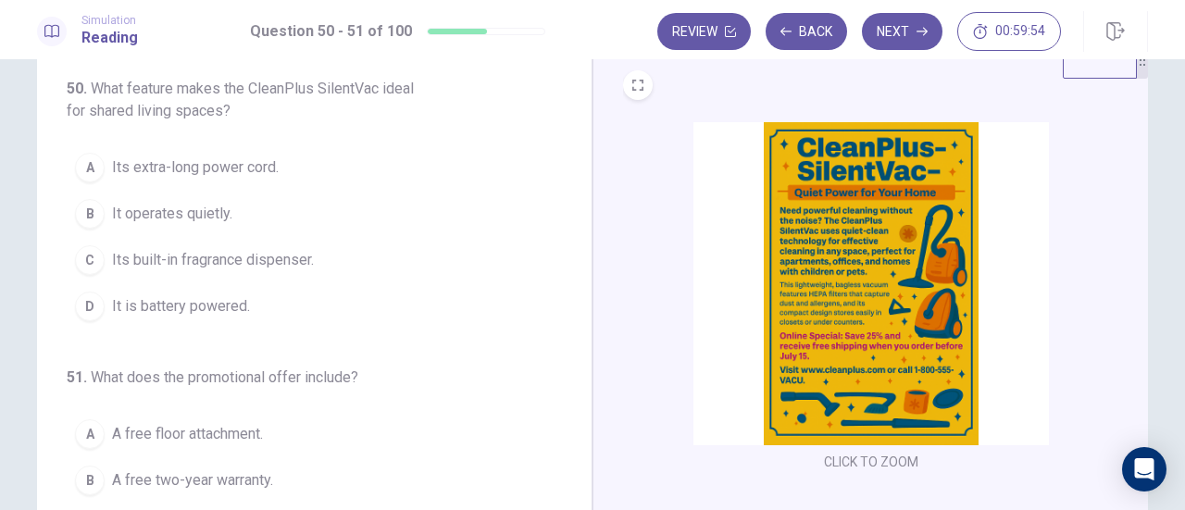
scroll to position [51, 0]
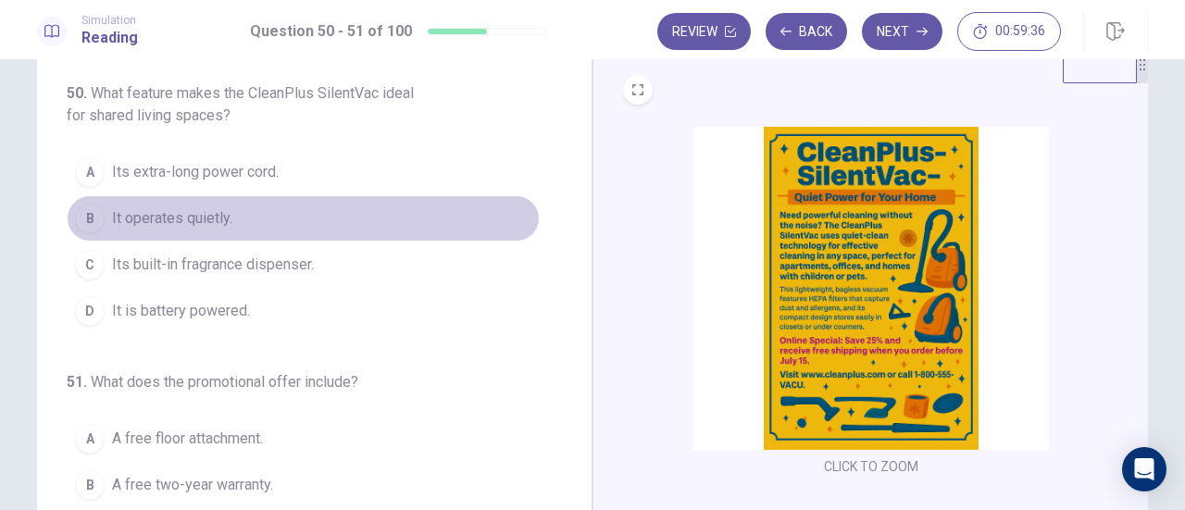
click at [232, 224] on button "B It operates quietly." at bounding box center [303, 218] width 473 height 46
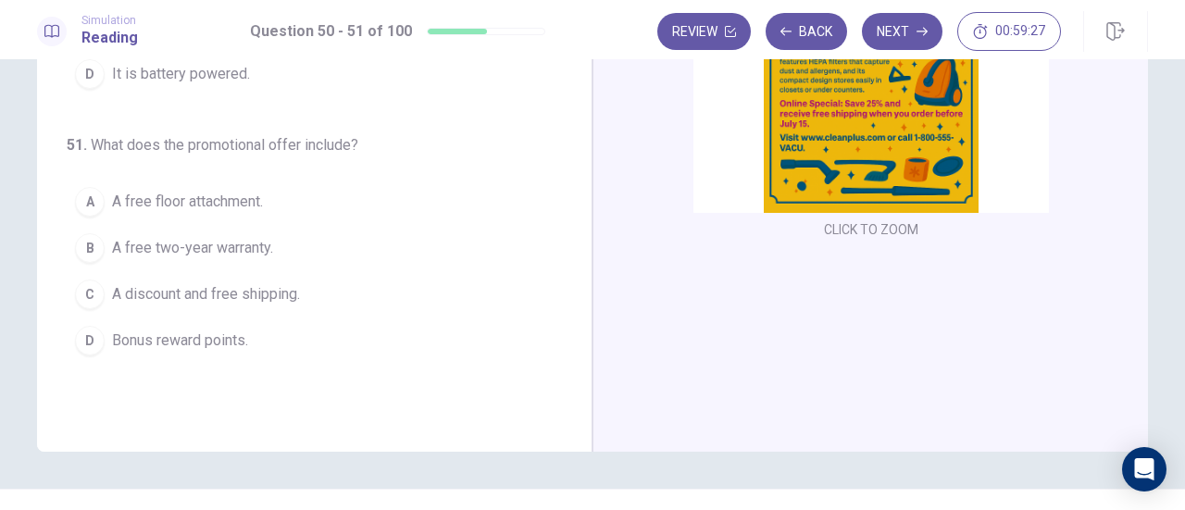
scroll to position [280, 0]
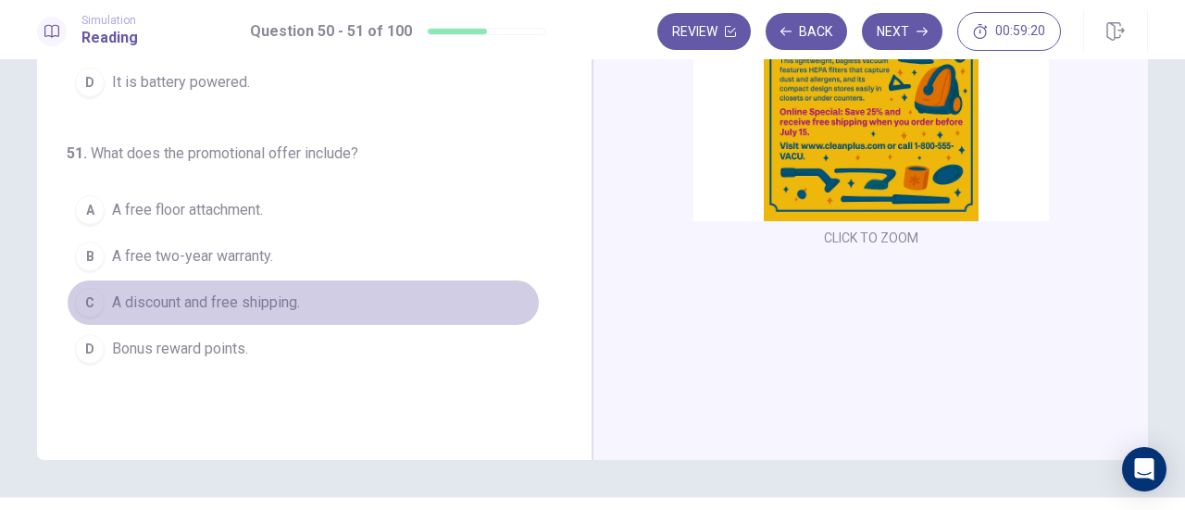
click at [209, 299] on span "A discount and free shipping." at bounding box center [206, 303] width 188 height 22
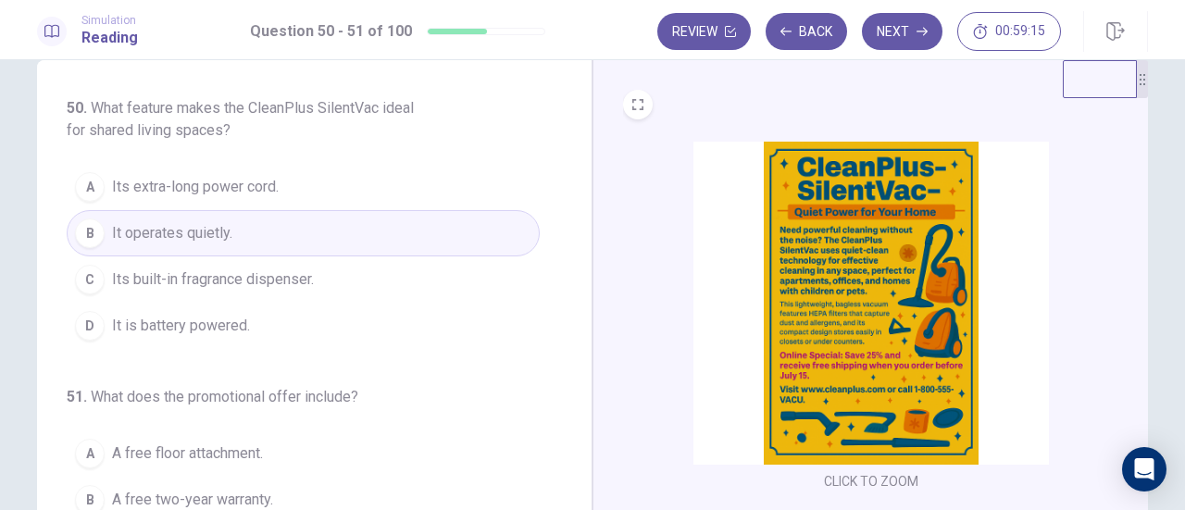
scroll to position [0, 0]
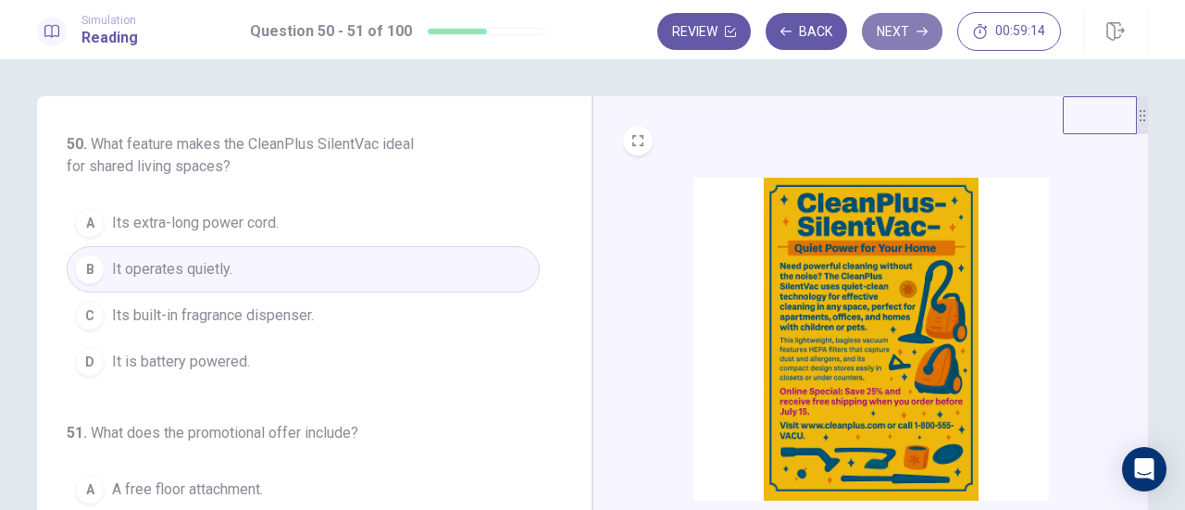
click at [902, 34] on button "Next" at bounding box center [902, 31] width 81 height 37
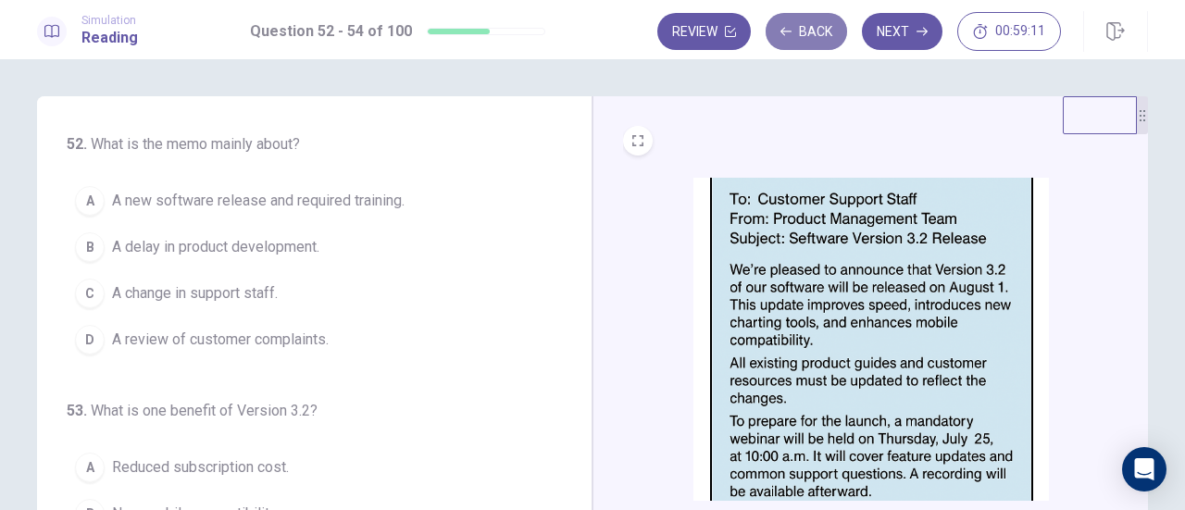
click at [811, 42] on button "Back" at bounding box center [806, 31] width 81 height 37
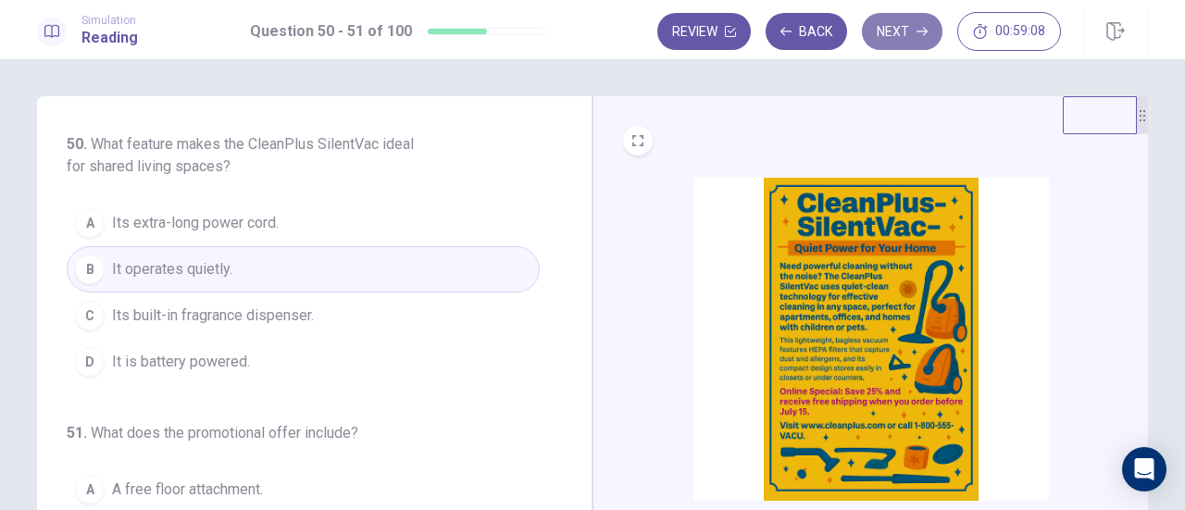
click at [895, 32] on button "Next" at bounding box center [902, 31] width 81 height 37
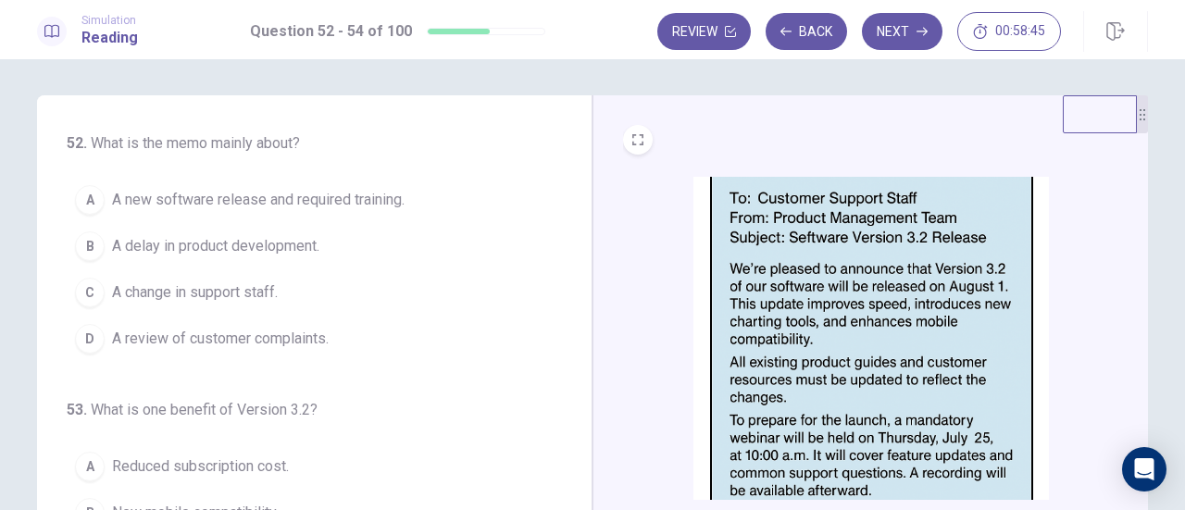
scroll to position [5, 0]
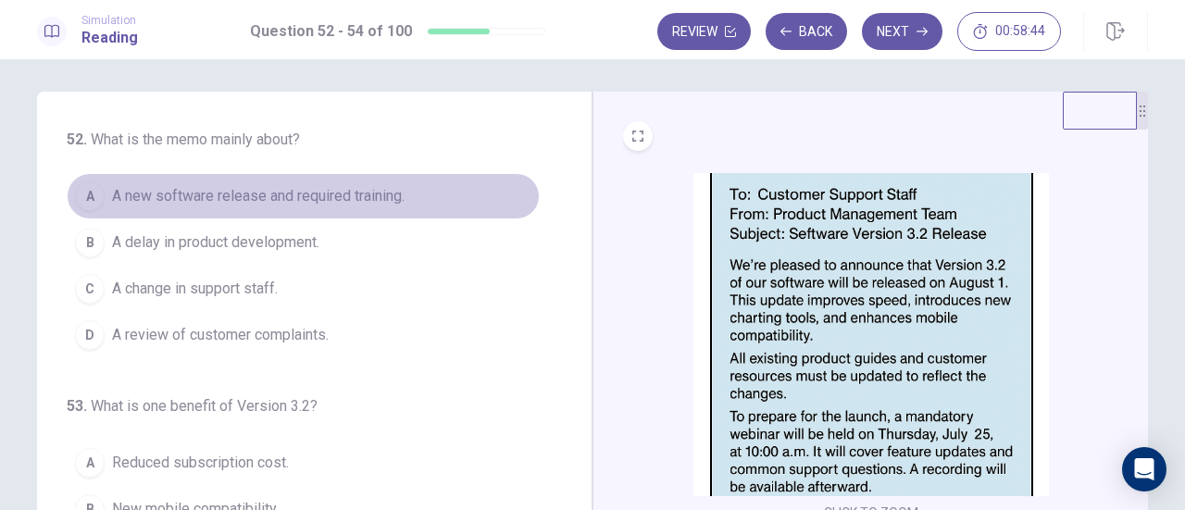
click at [323, 195] on span "A new software release and required training." at bounding box center [258, 196] width 293 height 22
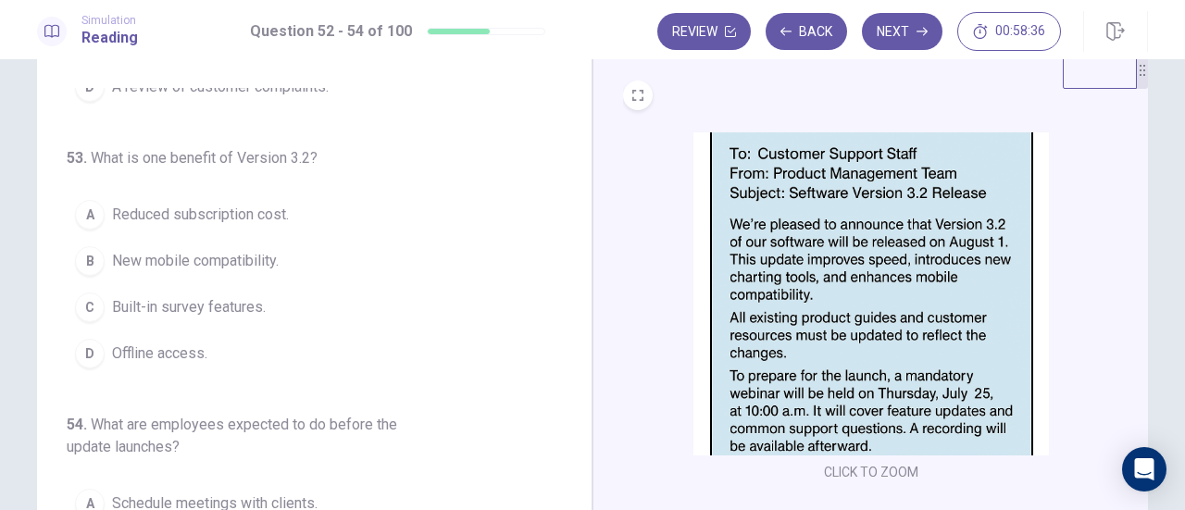
scroll to position [46, 0]
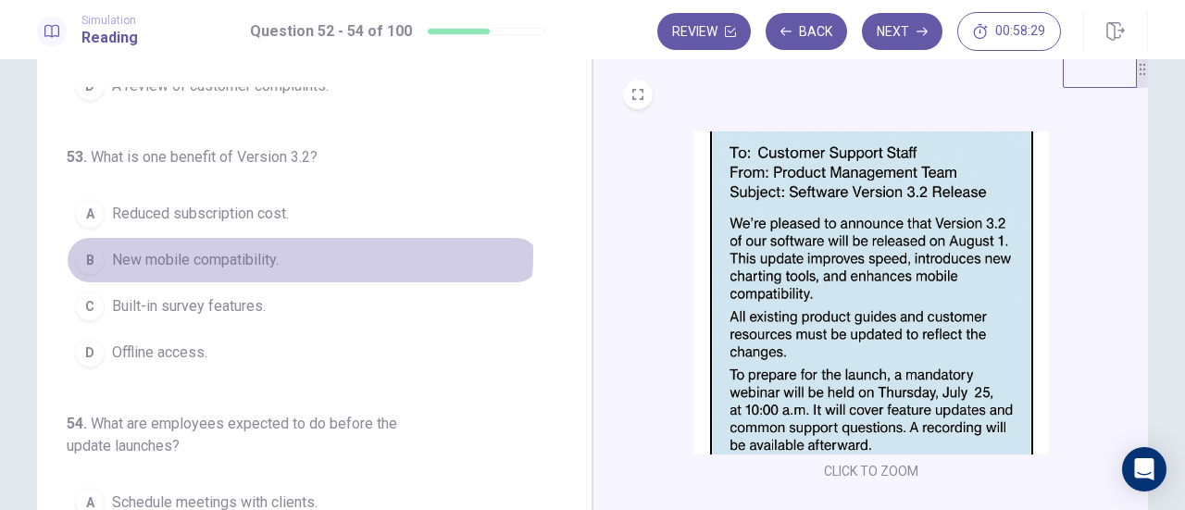
click at [276, 251] on span "New mobile compatibility." at bounding box center [195, 260] width 167 height 22
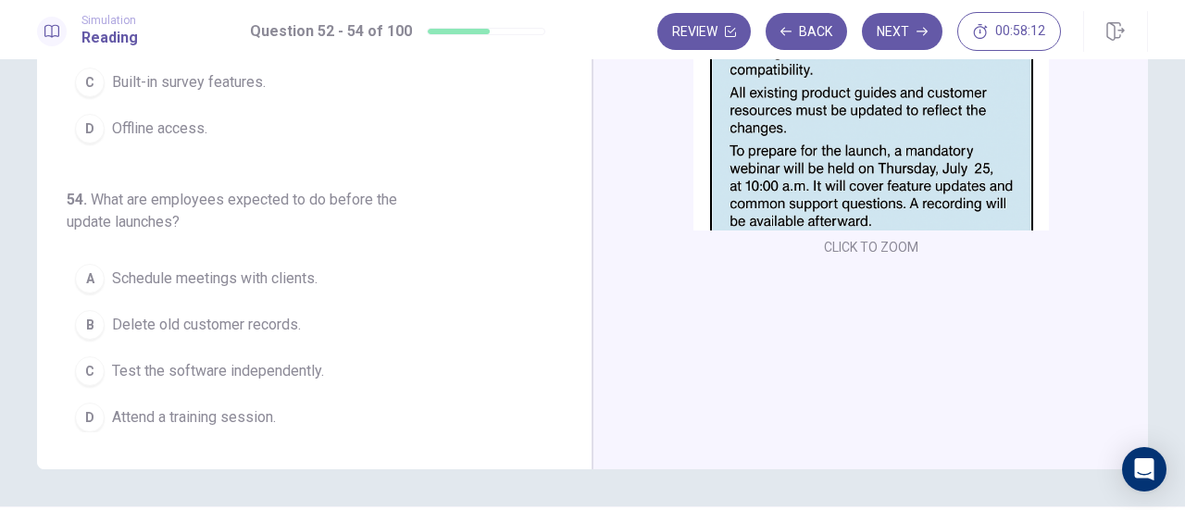
scroll to position [269, 0]
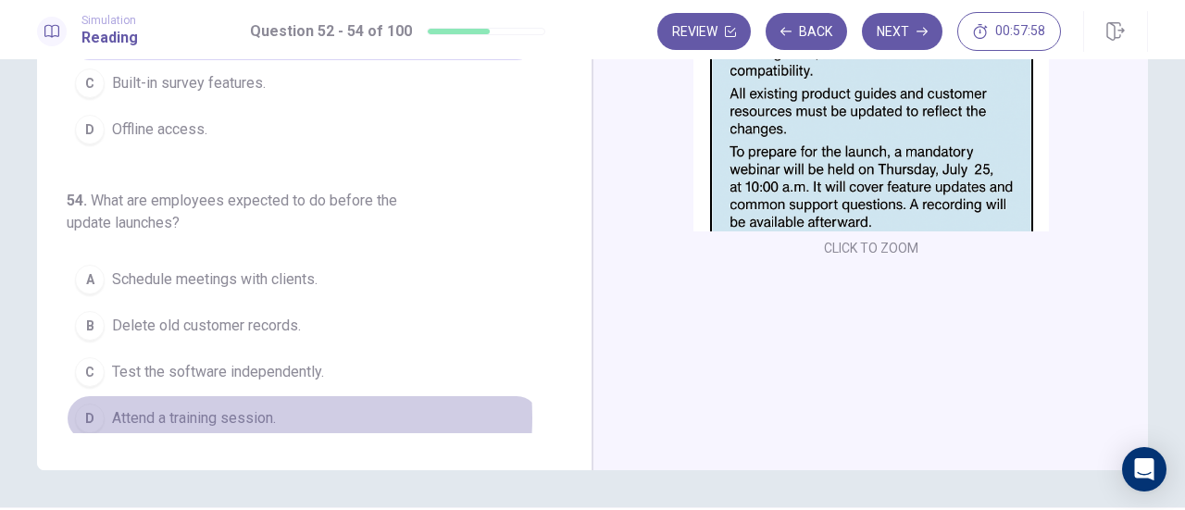
click at [235, 409] on span "Attend a training session." at bounding box center [194, 418] width 164 height 22
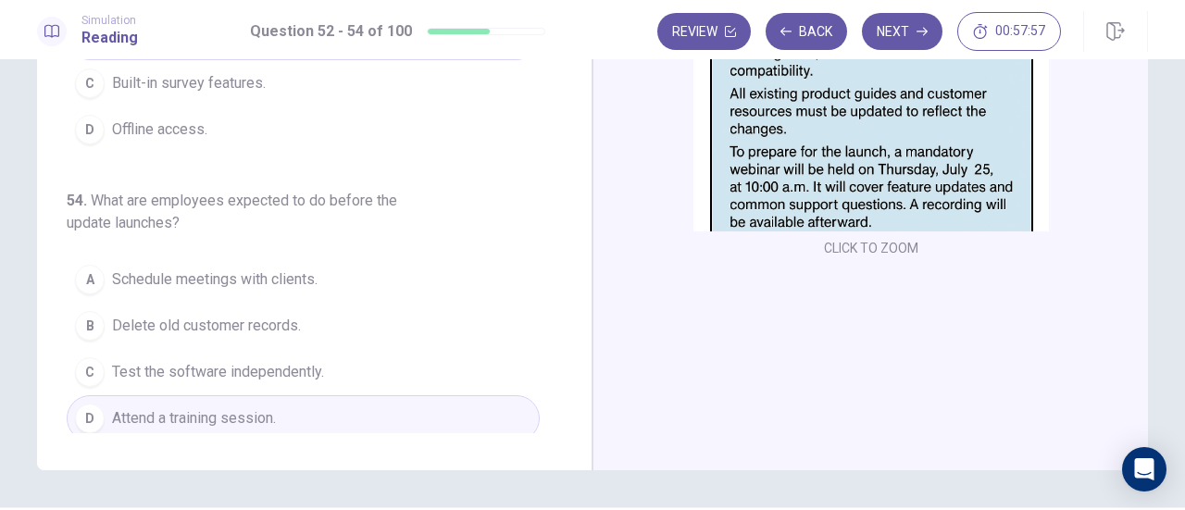
scroll to position [326, 0]
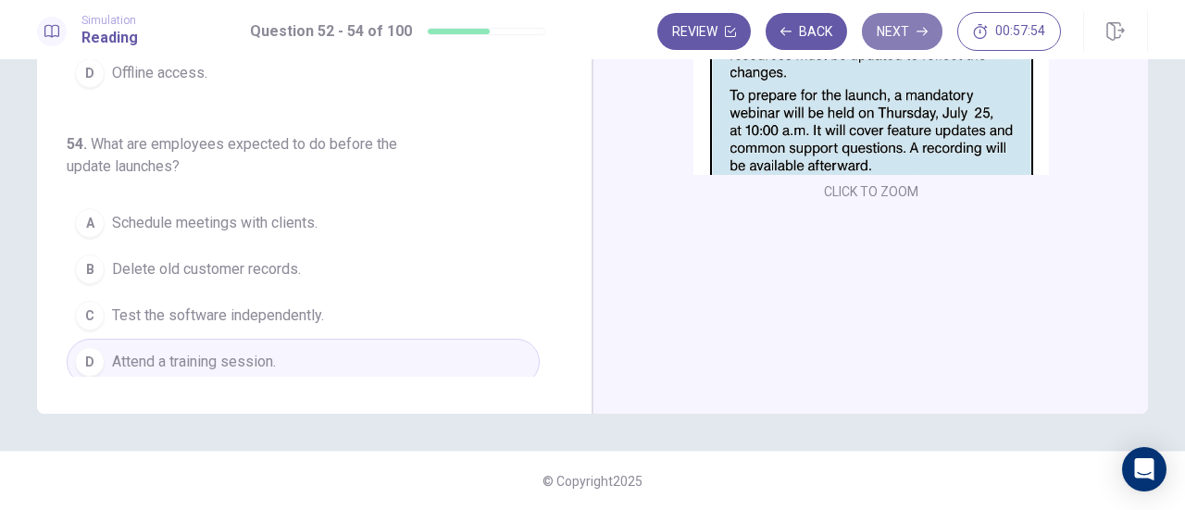
click at [889, 34] on button "Next" at bounding box center [902, 31] width 81 height 37
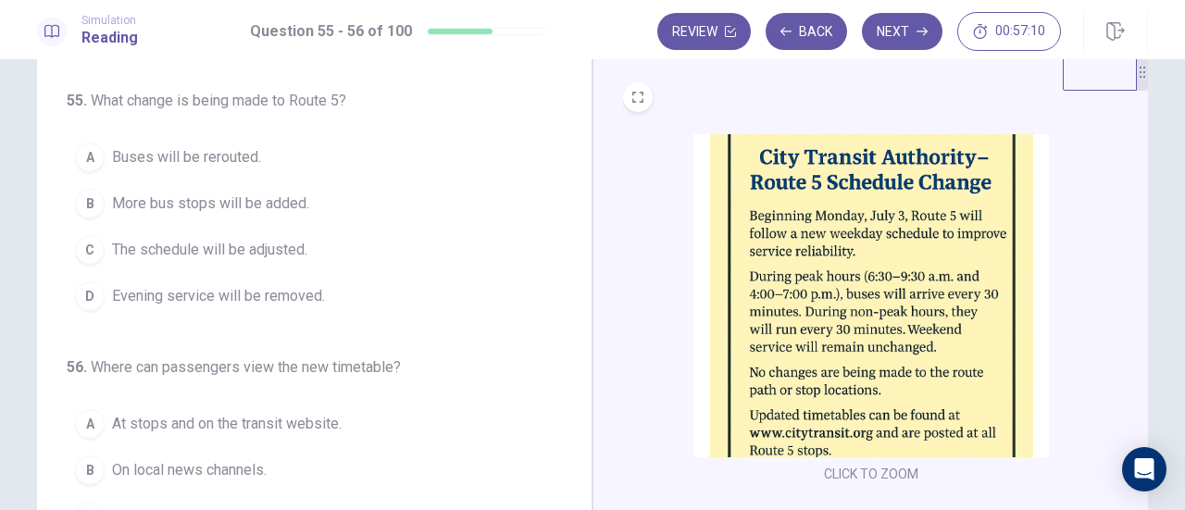
scroll to position [44, 0]
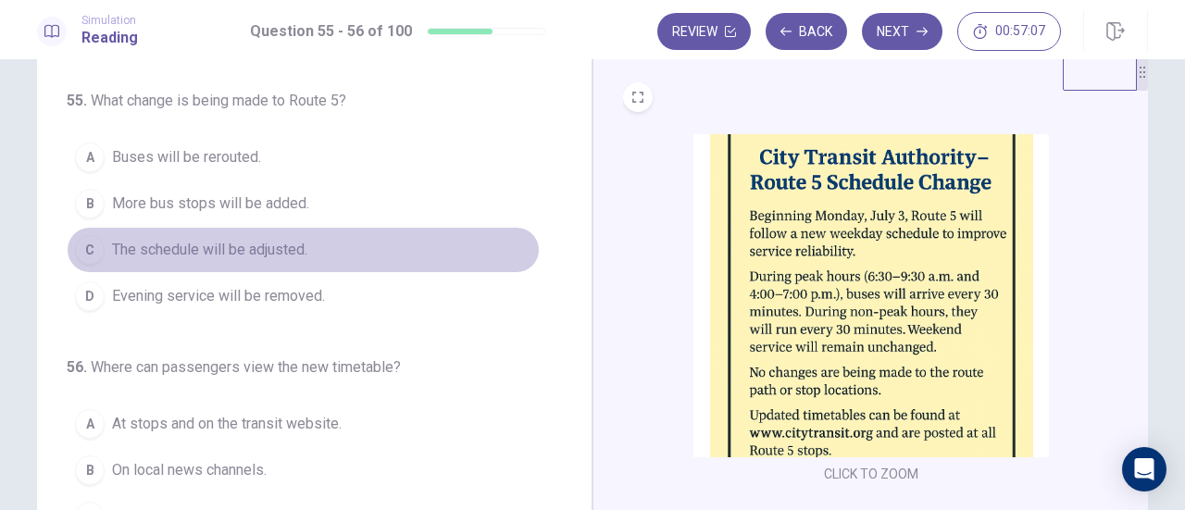
click at [272, 244] on span "The schedule will be adjusted." at bounding box center [209, 250] width 195 height 22
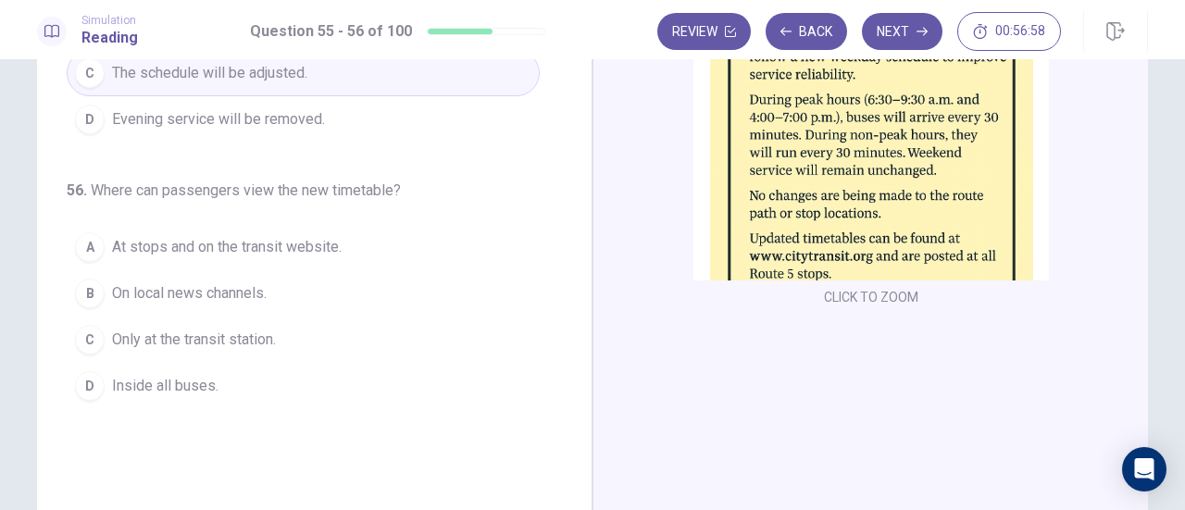
scroll to position [224, 0]
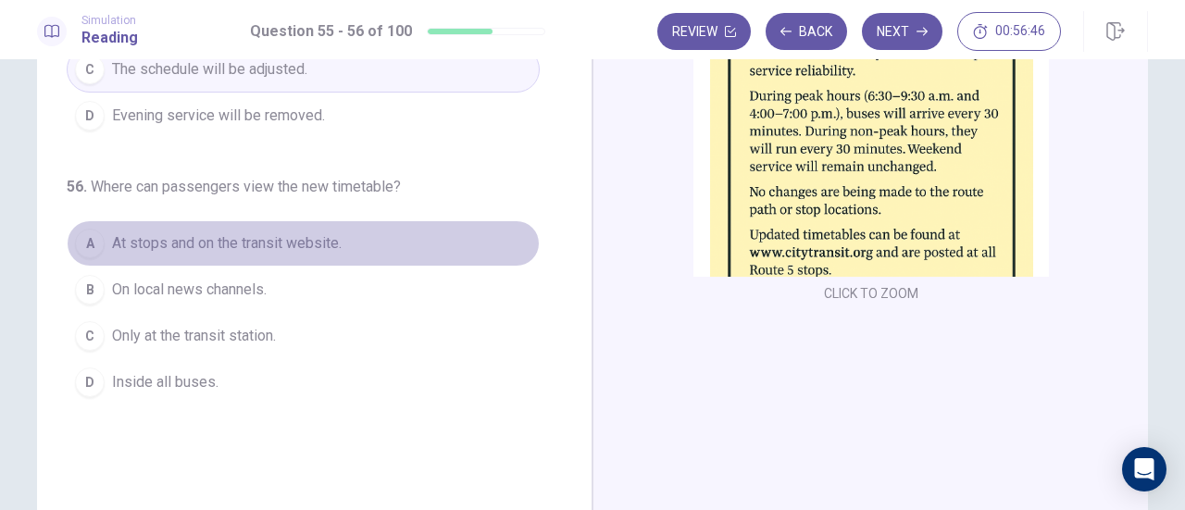
click at [265, 232] on span "At stops and on the transit website." at bounding box center [227, 243] width 230 height 22
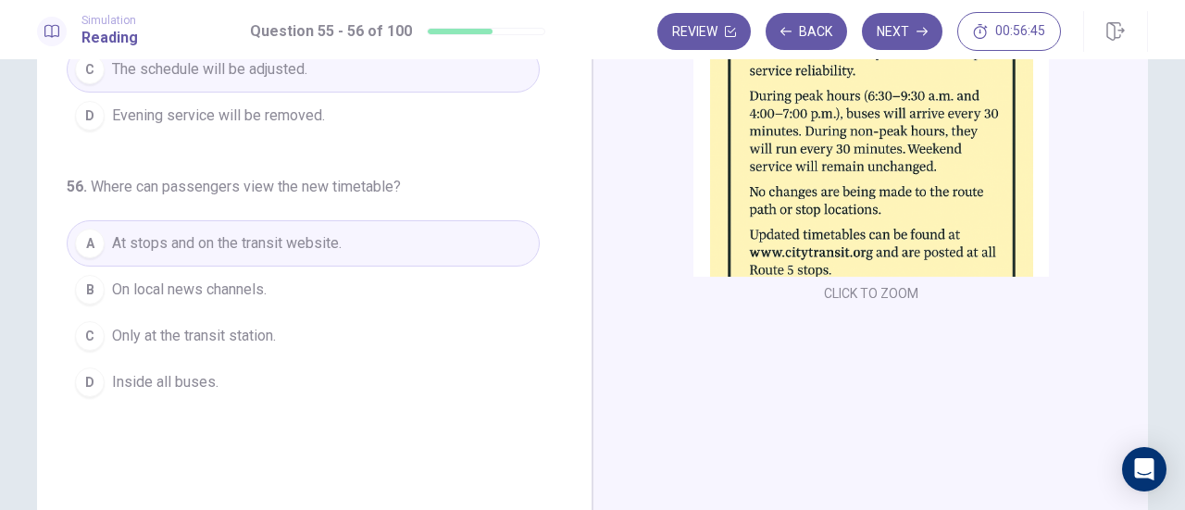
scroll to position [0, 0]
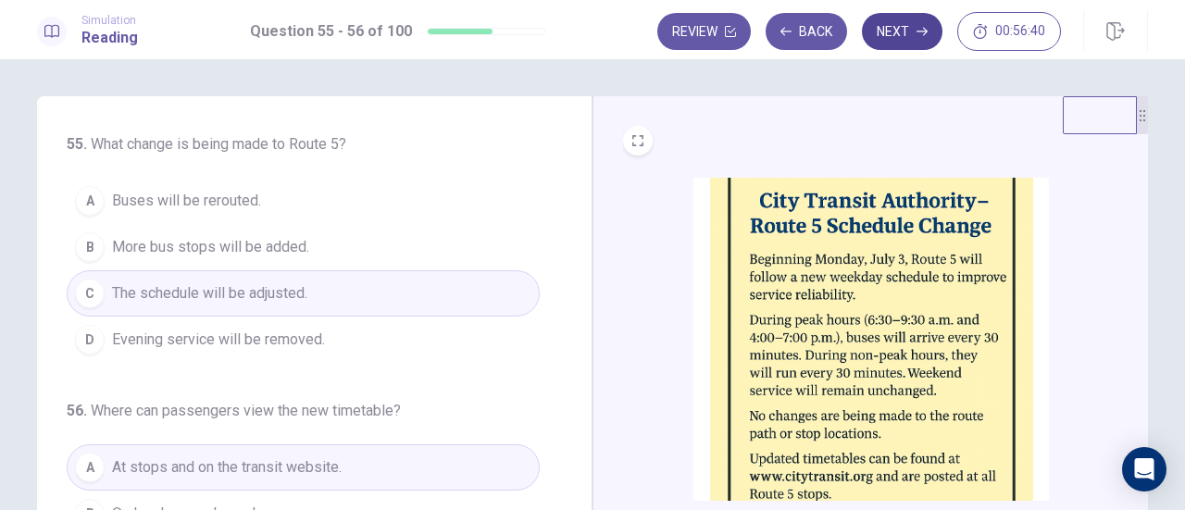
click at [895, 31] on button "Next" at bounding box center [902, 31] width 81 height 37
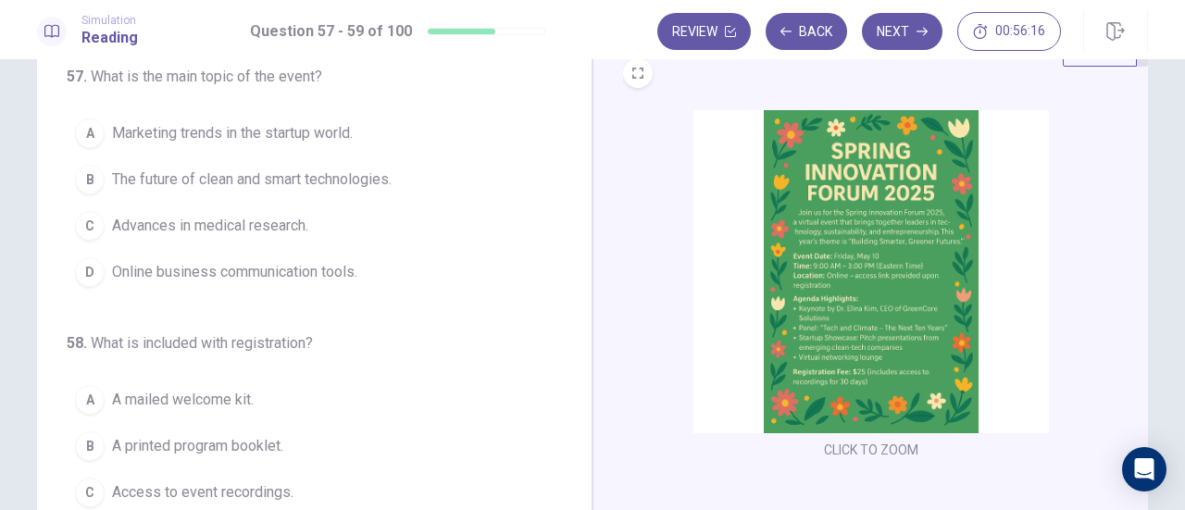
scroll to position [67, 0]
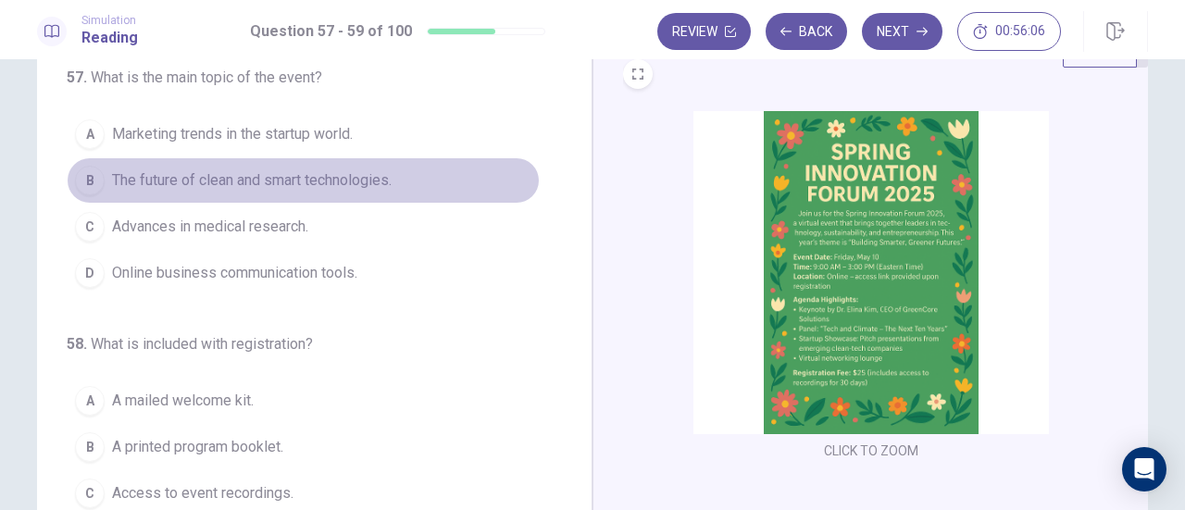
click at [343, 179] on span "The future of clean and smart technologies." at bounding box center [252, 180] width 280 height 22
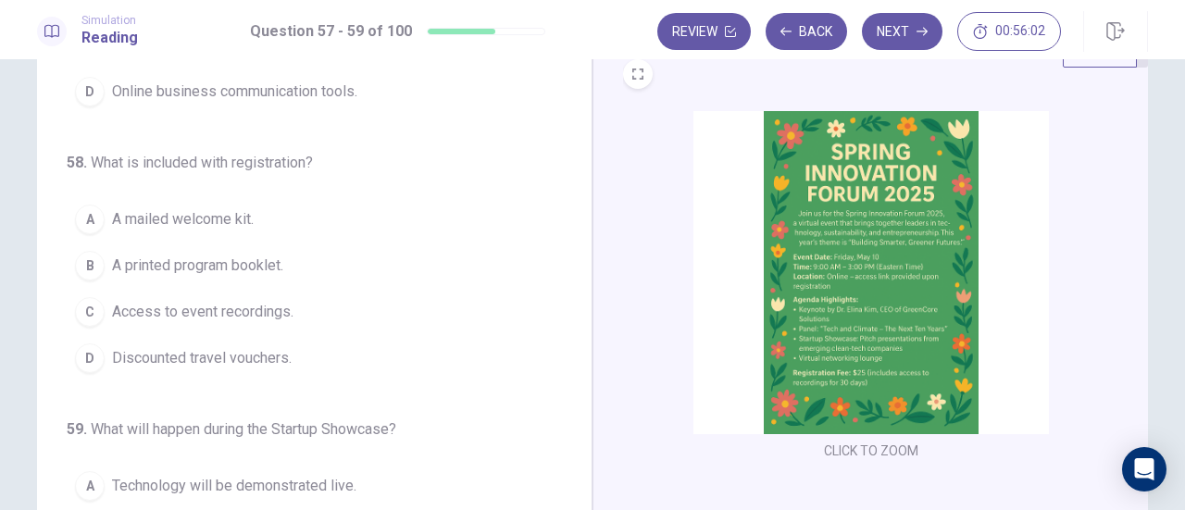
scroll to position [185, 0]
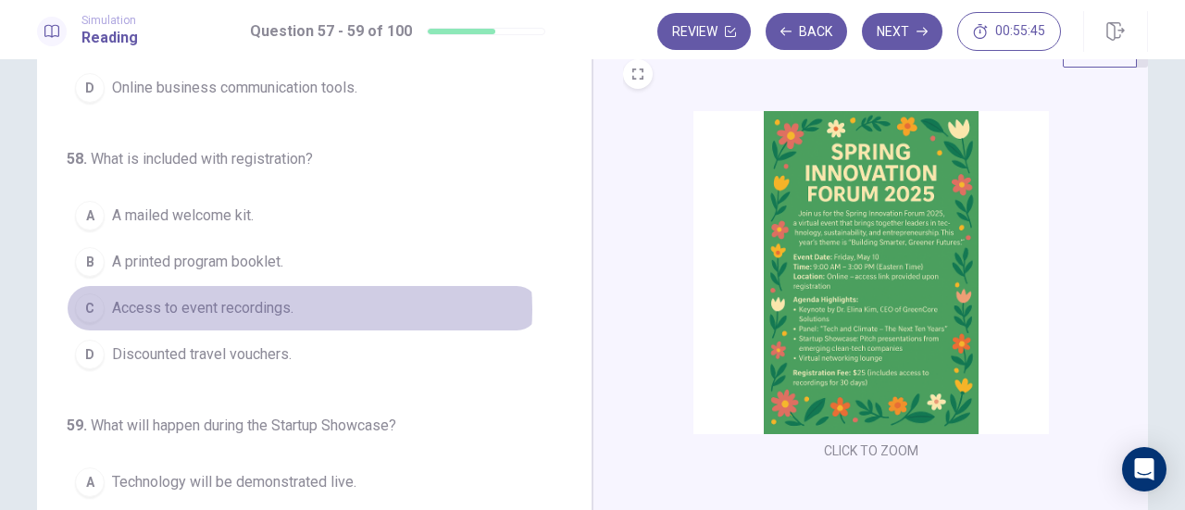
click at [292, 305] on button "C Access to event recordings." at bounding box center [303, 308] width 473 height 46
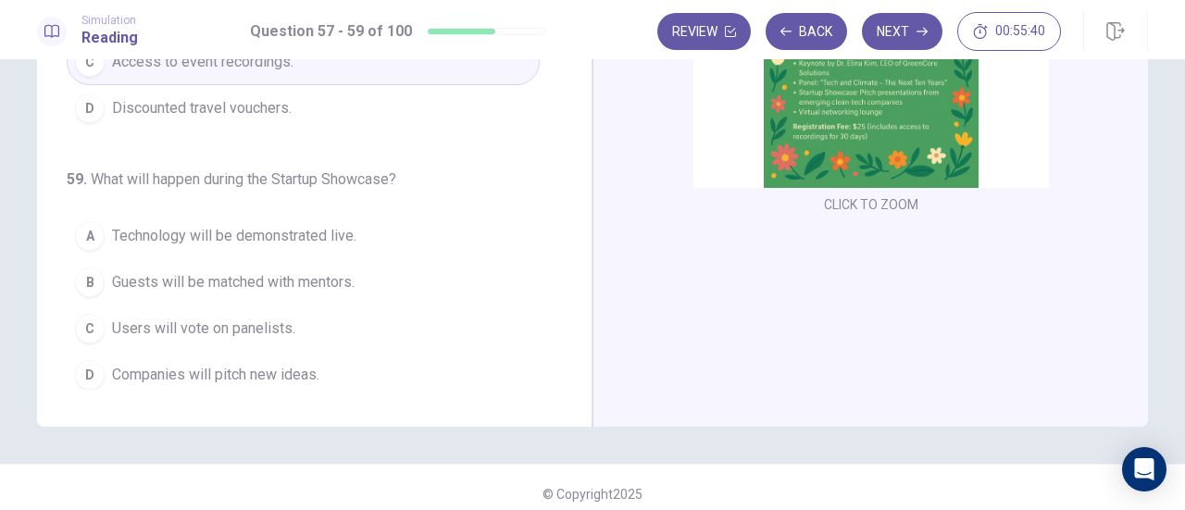
scroll to position [326, 0]
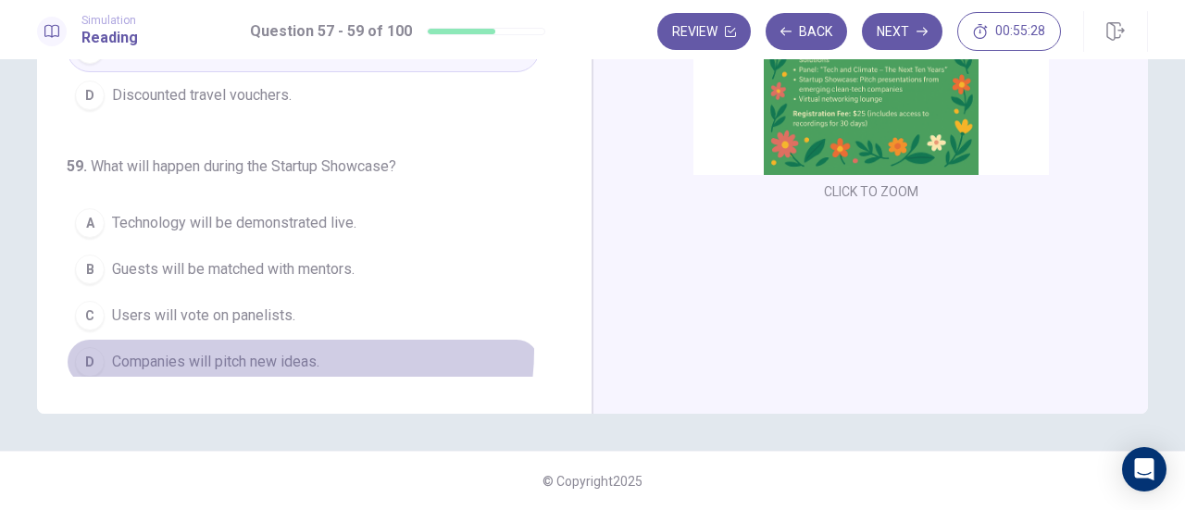
click at [294, 351] on span "Companies will pitch new ideas." at bounding box center [215, 362] width 207 height 22
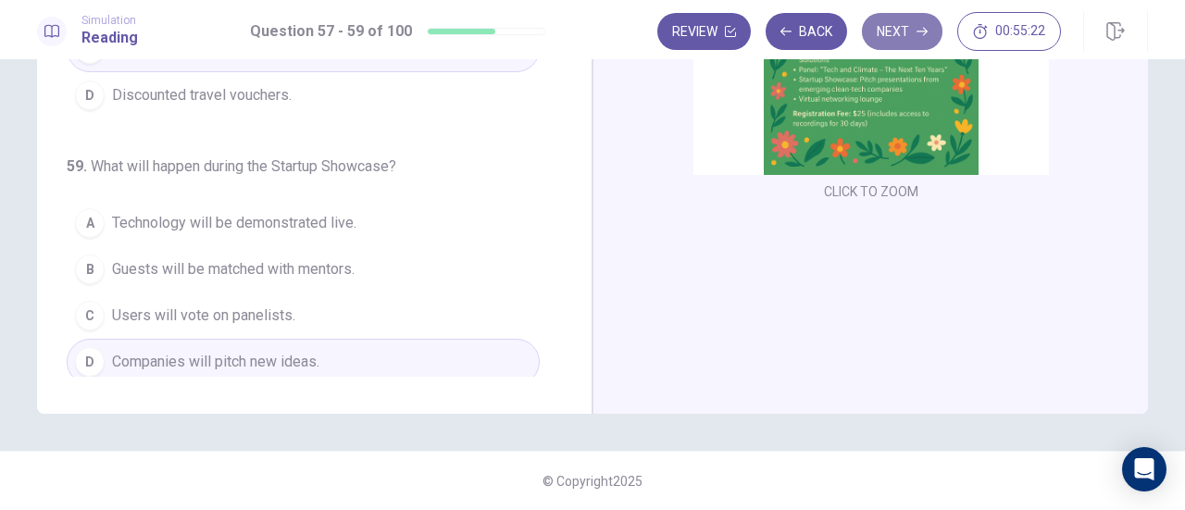
click at [898, 25] on button "Next" at bounding box center [902, 31] width 81 height 37
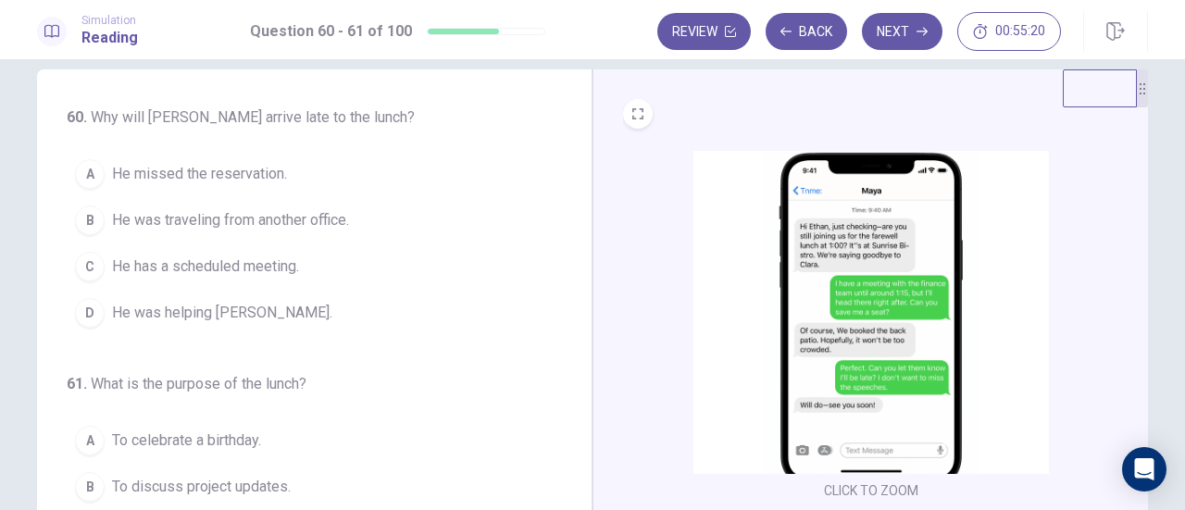
scroll to position [31, 0]
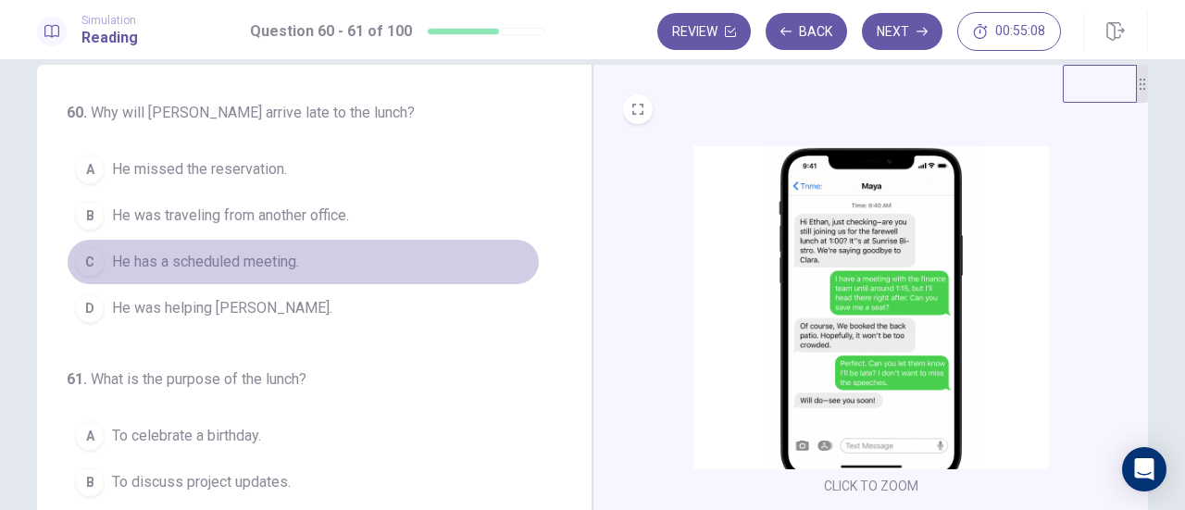
click at [263, 260] on span "He has a scheduled meeting." at bounding box center [205, 262] width 187 height 22
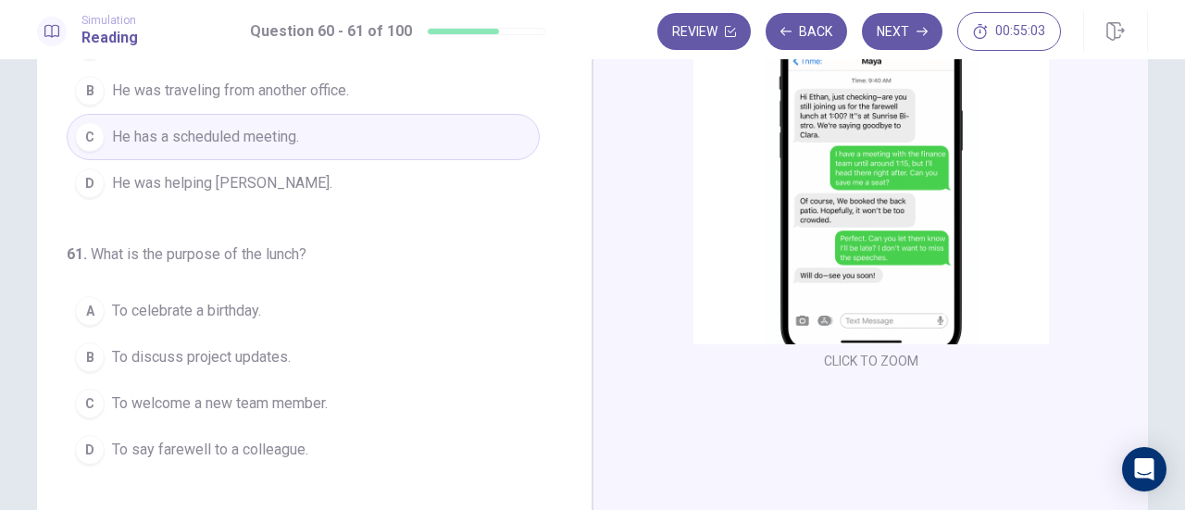
scroll to position [157, 0]
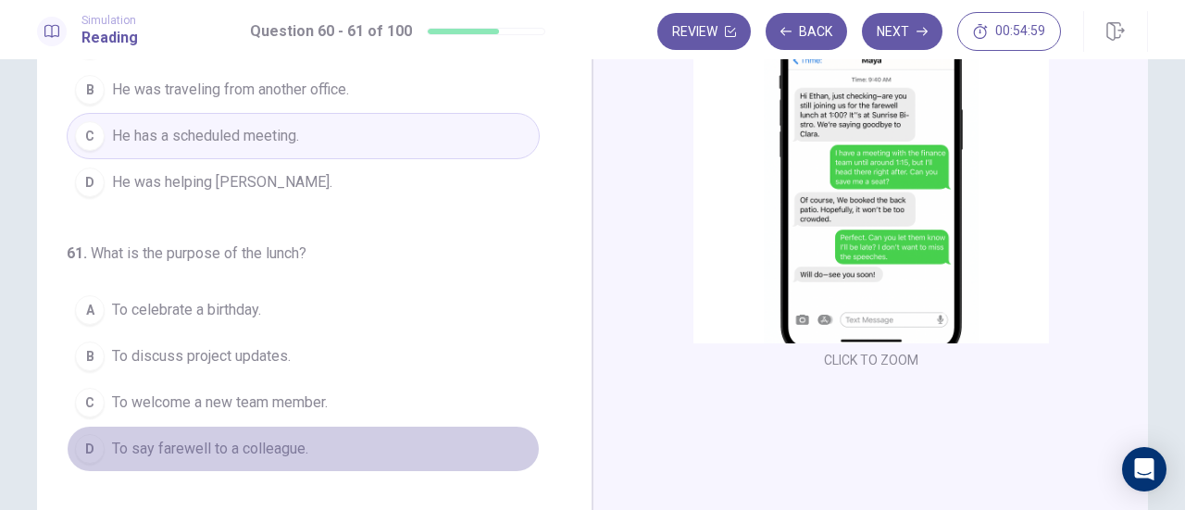
click at [282, 442] on span "To say farewell to a colleague." at bounding box center [210, 449] width 196 height 22
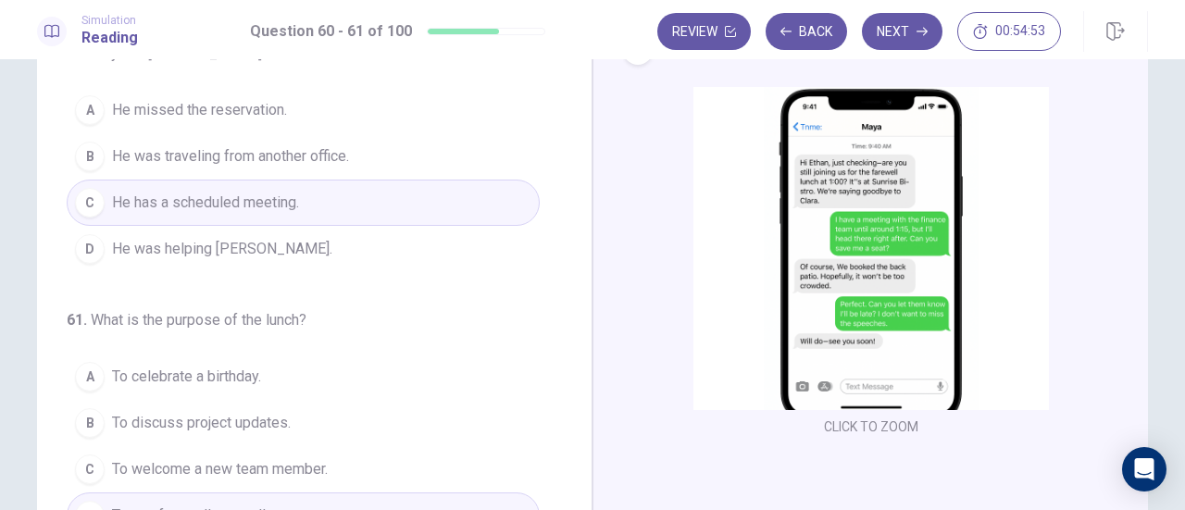
scroll to position [0, 0]
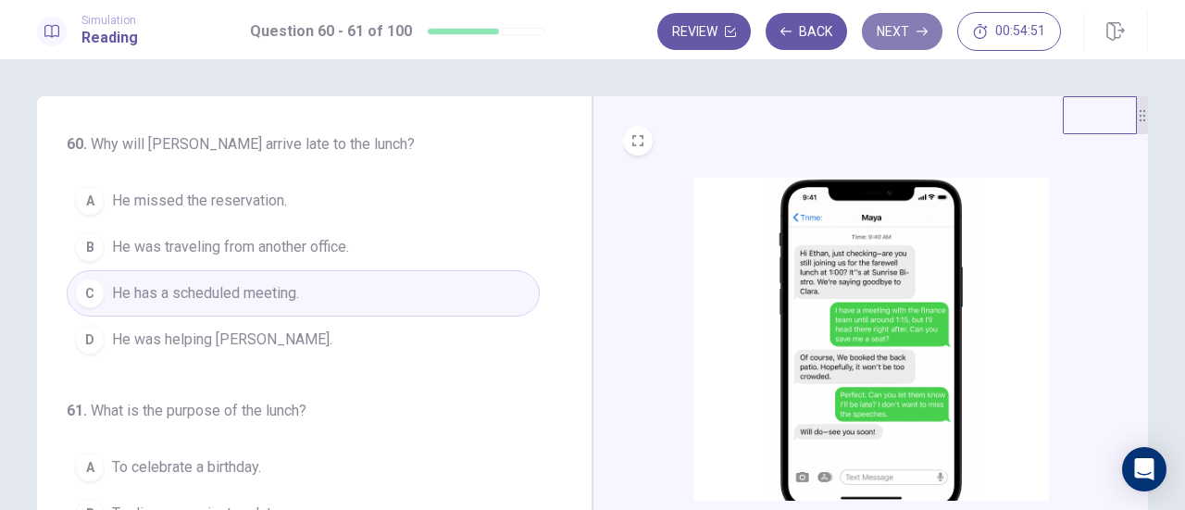
click at [886, 30] on button "Next" at bounding box center [902, 31] width 81 height 37
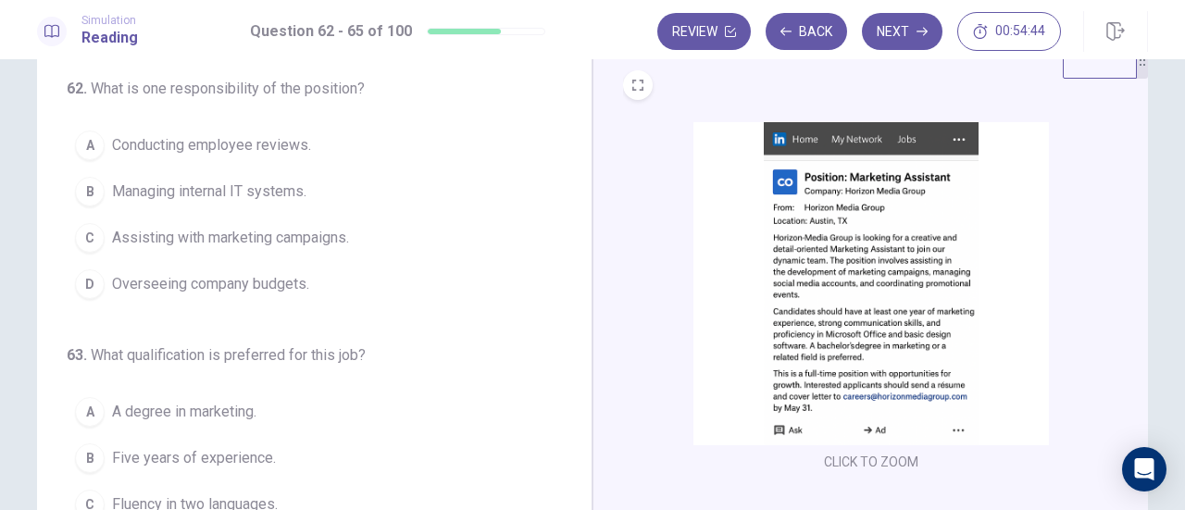
scroll to position [56, 0]
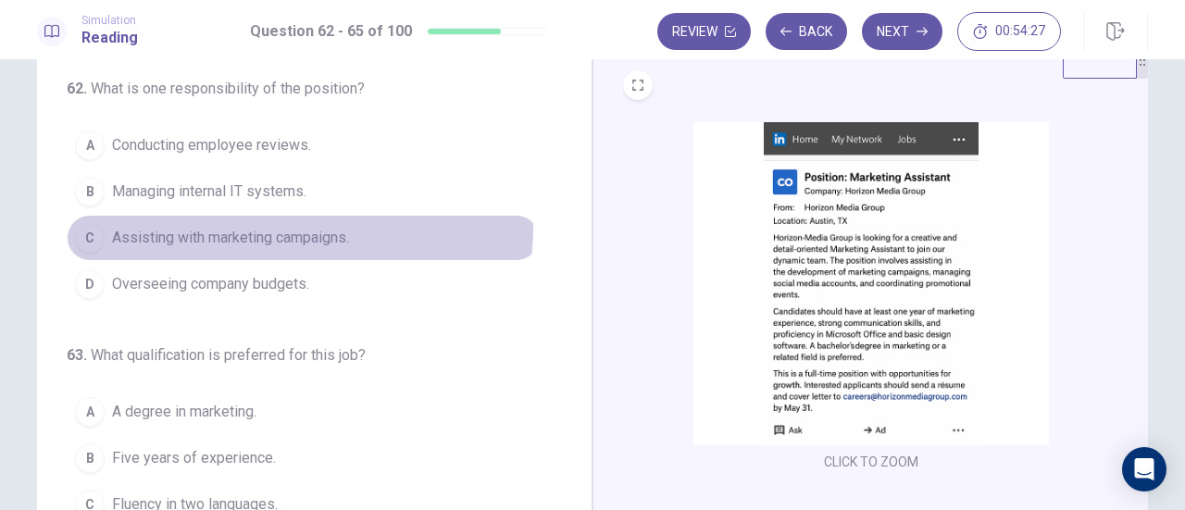
click at [269, 227] on span "Assisting with marketing campaigns." at bounding box center [230, 238] width 237 height 22
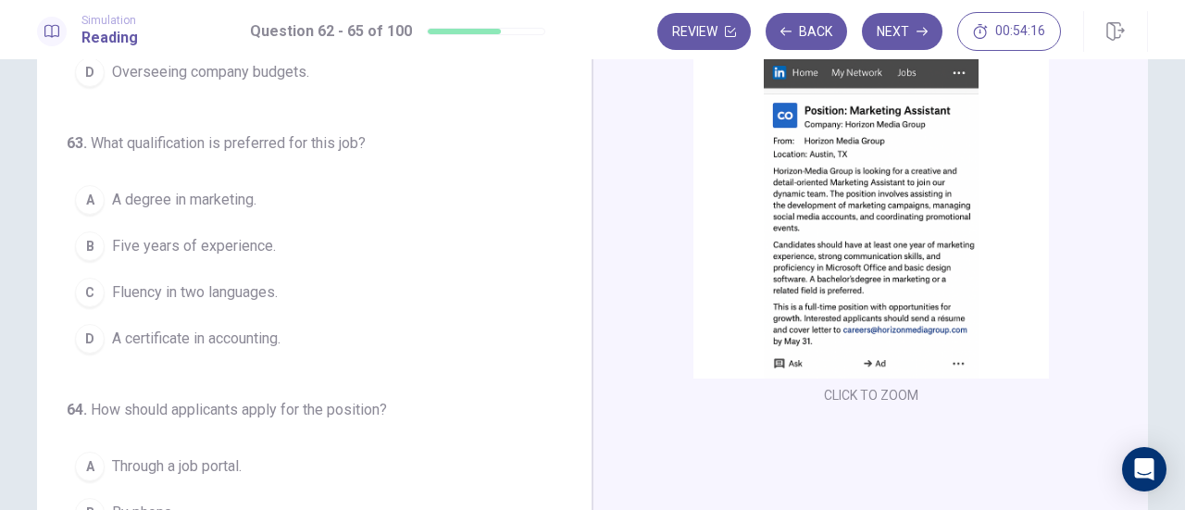
scroll to position [151, 0]
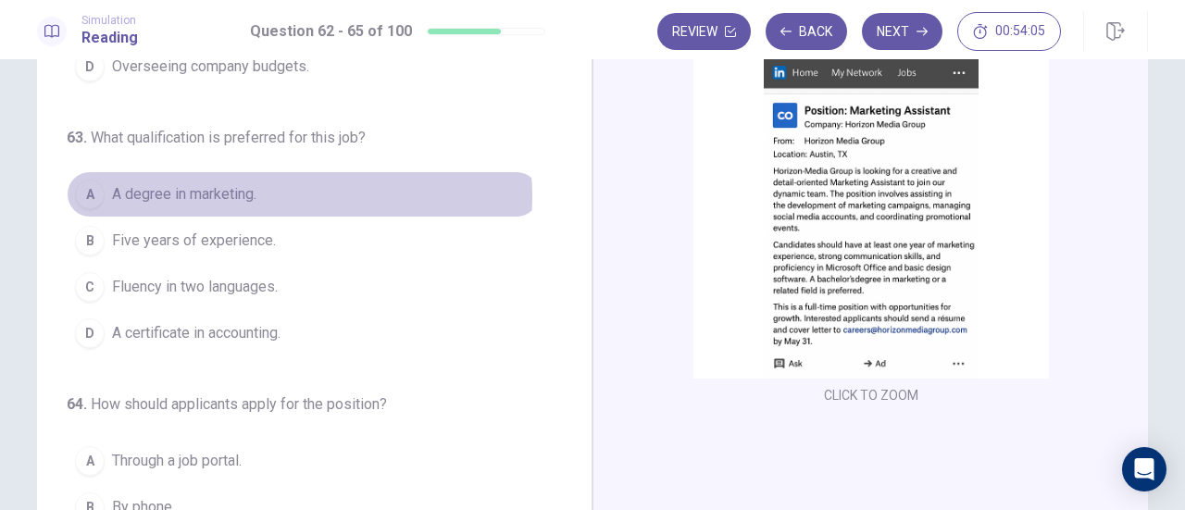
click at [275, 194] on button "A A degree in marketing." at bounding box center [303, 194] width 473 height 46
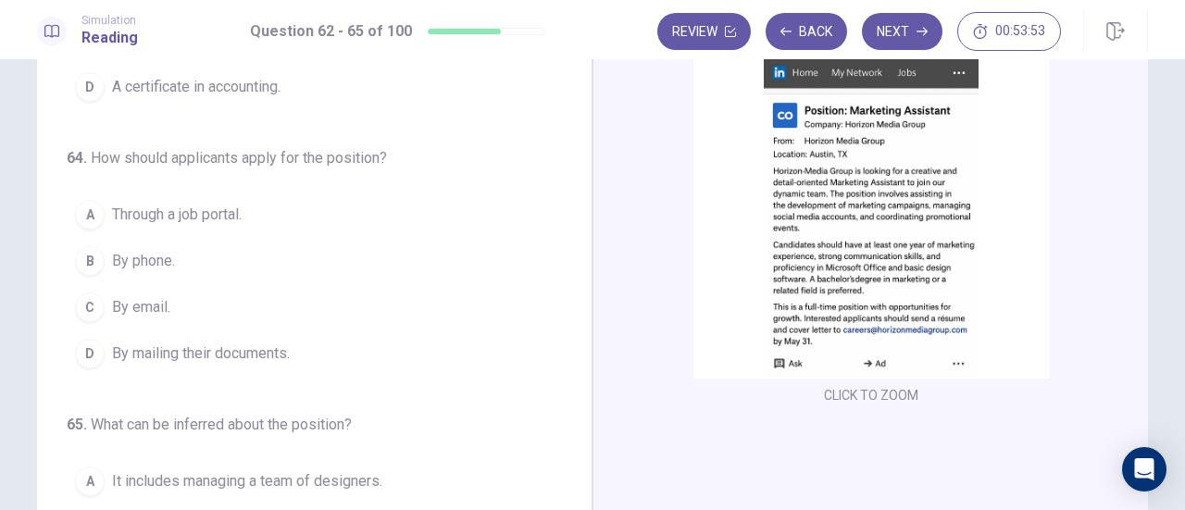
scroll to position [430, 0]
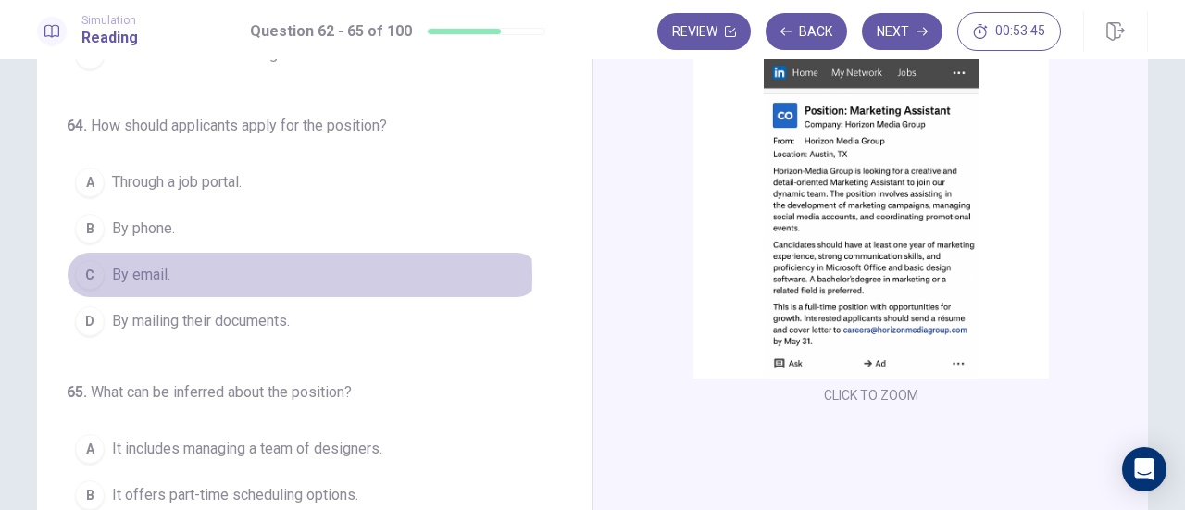
click at [210, 269] on button "C By email." at bounding box center [303, 275] width 473 height 46
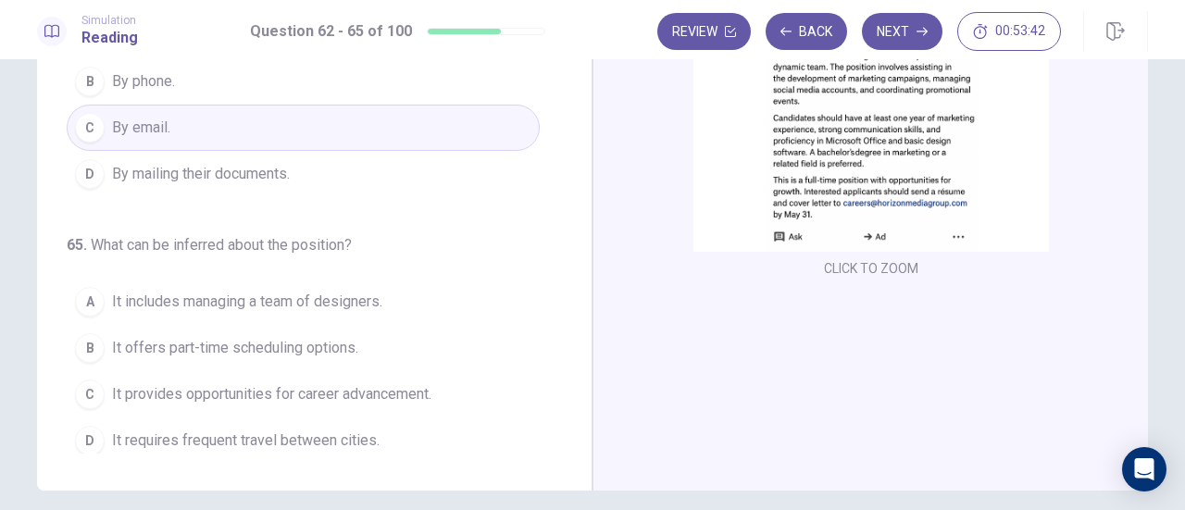
scroll to position [250, 0]
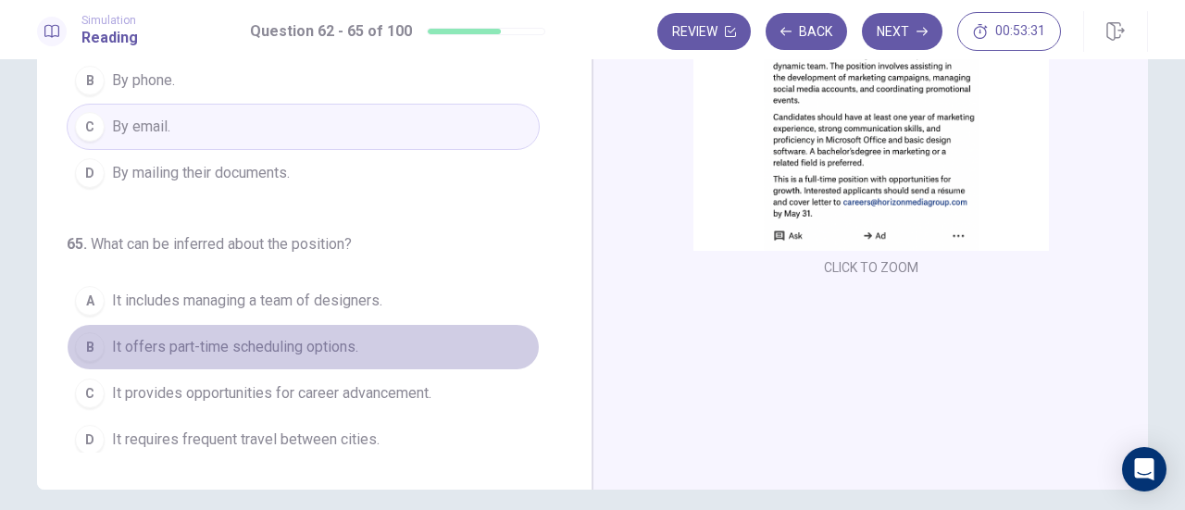
click at [361, 337] on button "B It offers part-time scheduling options." at bounding box center [303, 347] width 473 height 46
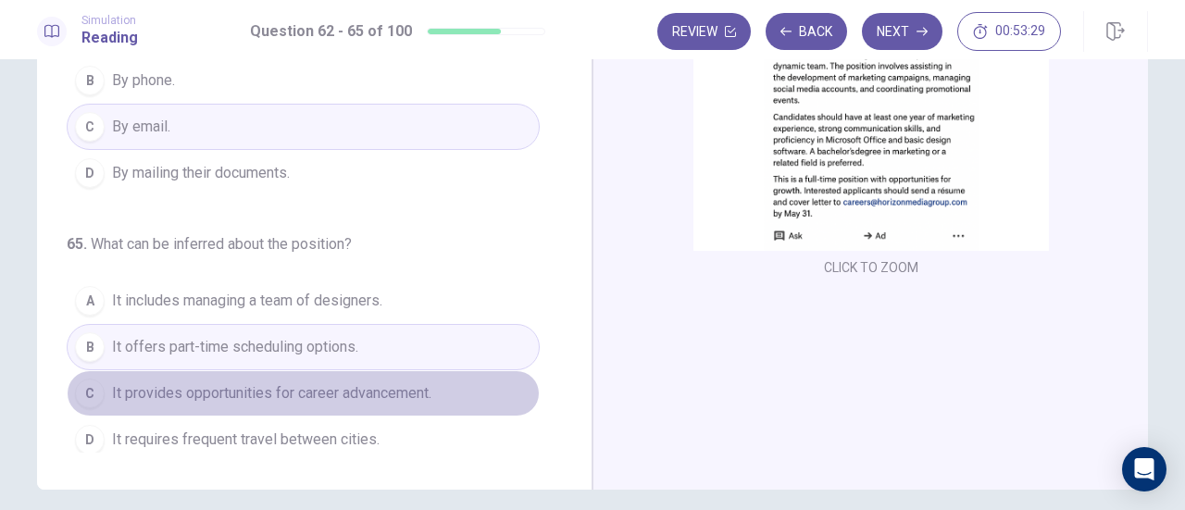
click at [370, 395] on span "It provides opportunities for career advancement." at bounding box center [271, 393] width 319 height 22
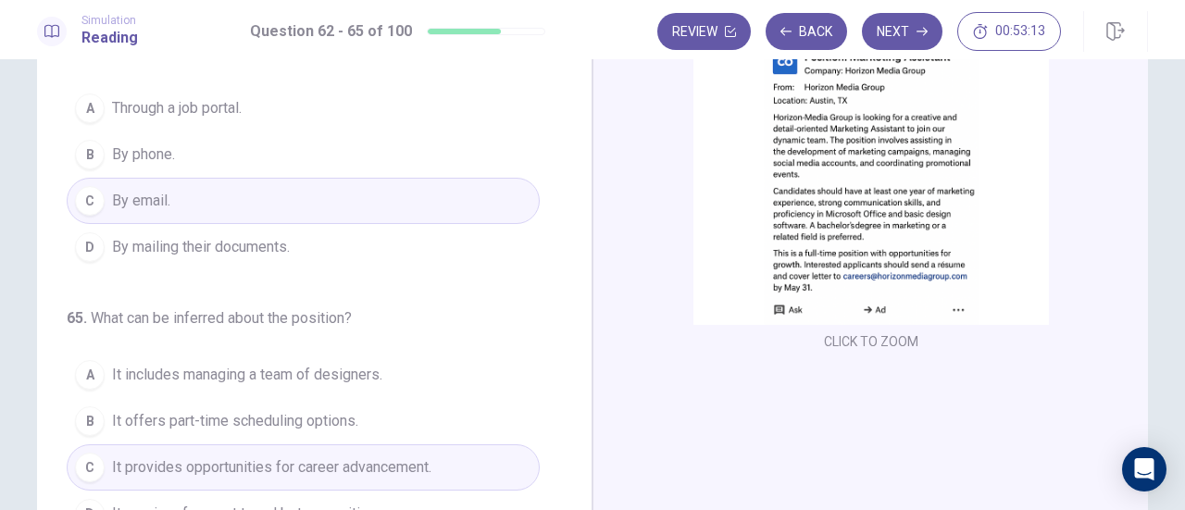
scroll to position [326, 0]
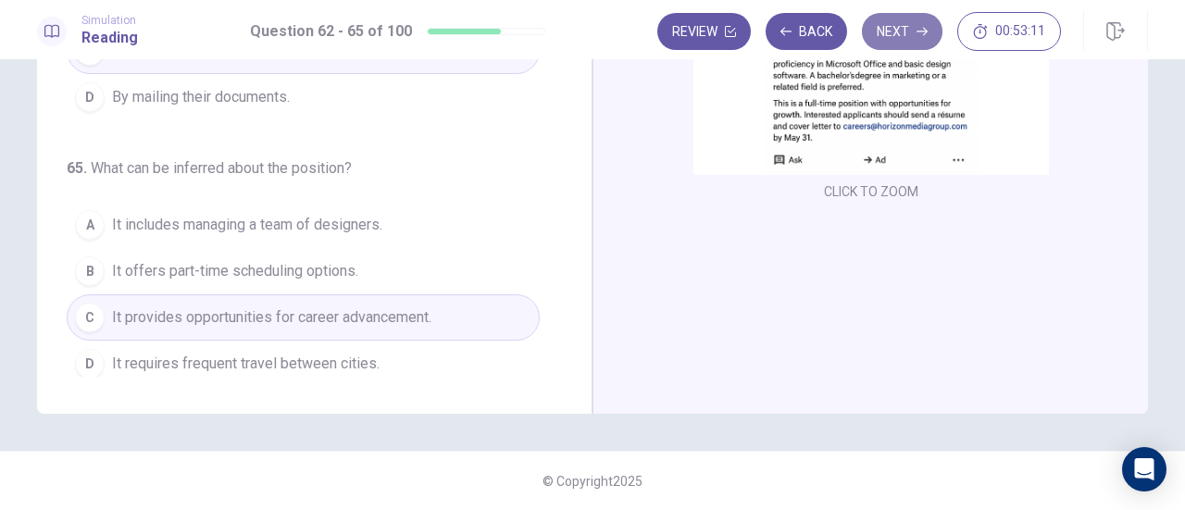
click at [908, 38] on button "Next" at bounding box center [902, 31] width 81 height 37
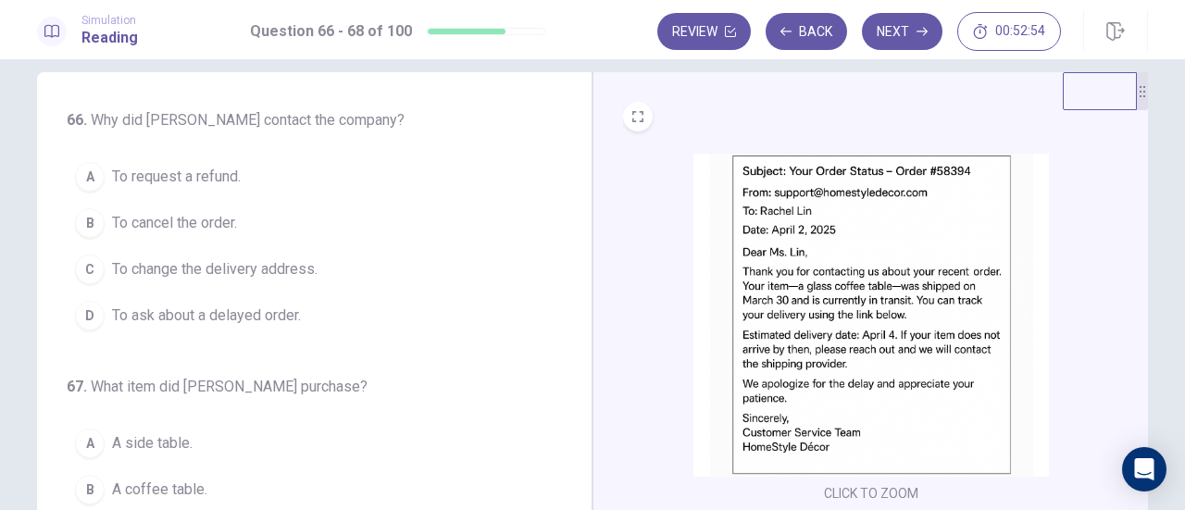
scroll to position [25, 0]
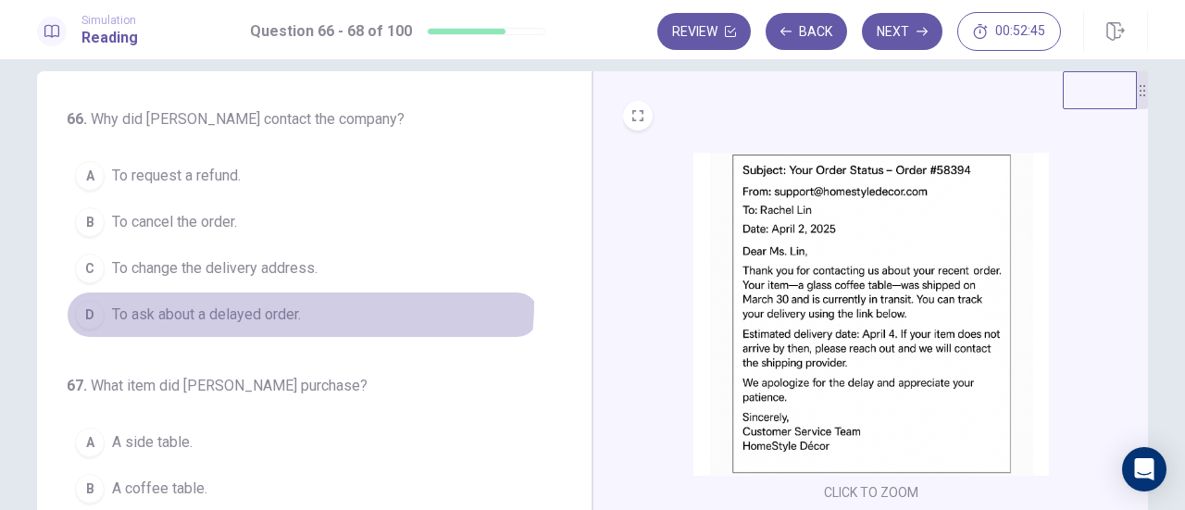
click at [263, 300] on button "D To ask about a delayed order." at bounding box center [303, 315] width 473 height 46
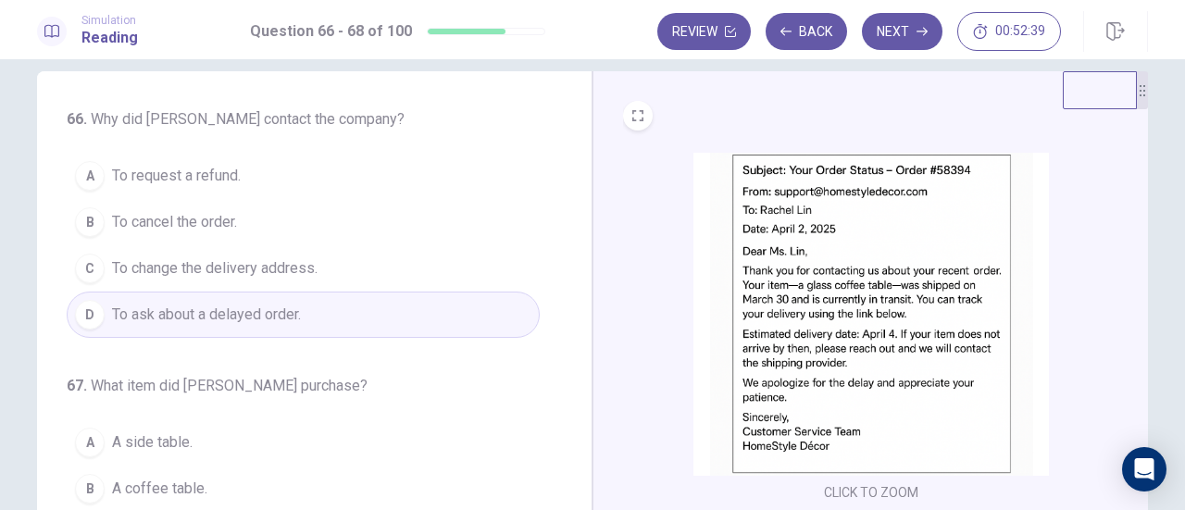
scroll to position [207, 0]
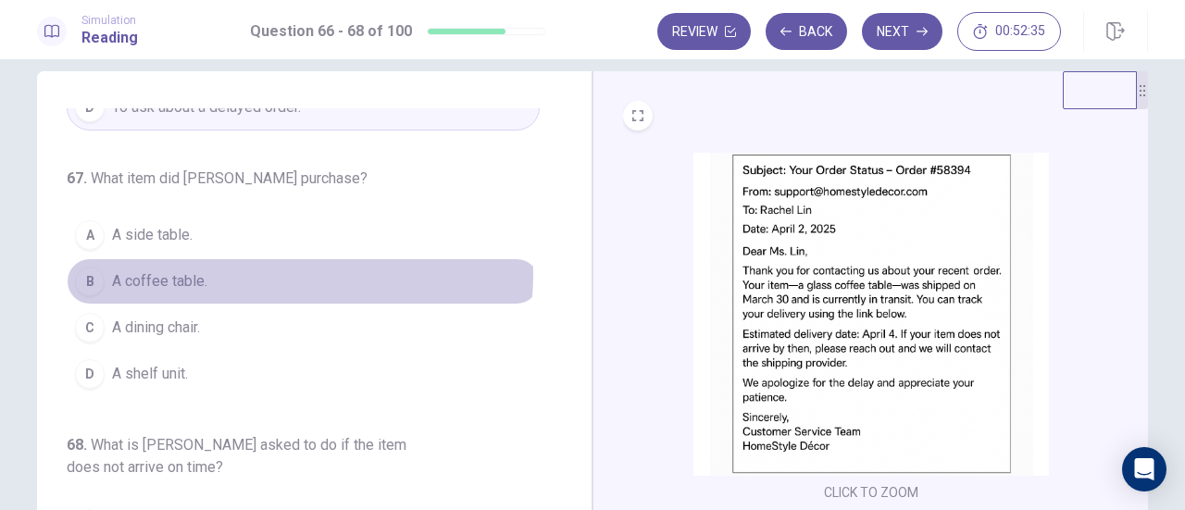
click at [265, 269] on button "B A coffee table." at bounding box center [303, 281] width 473 height 46
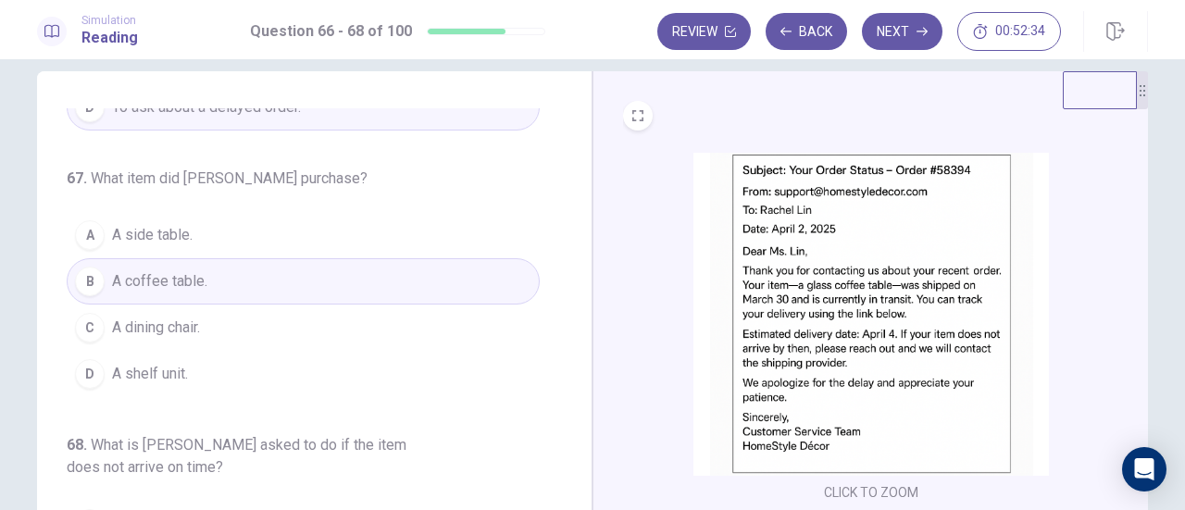
scroll to position [257, 0]
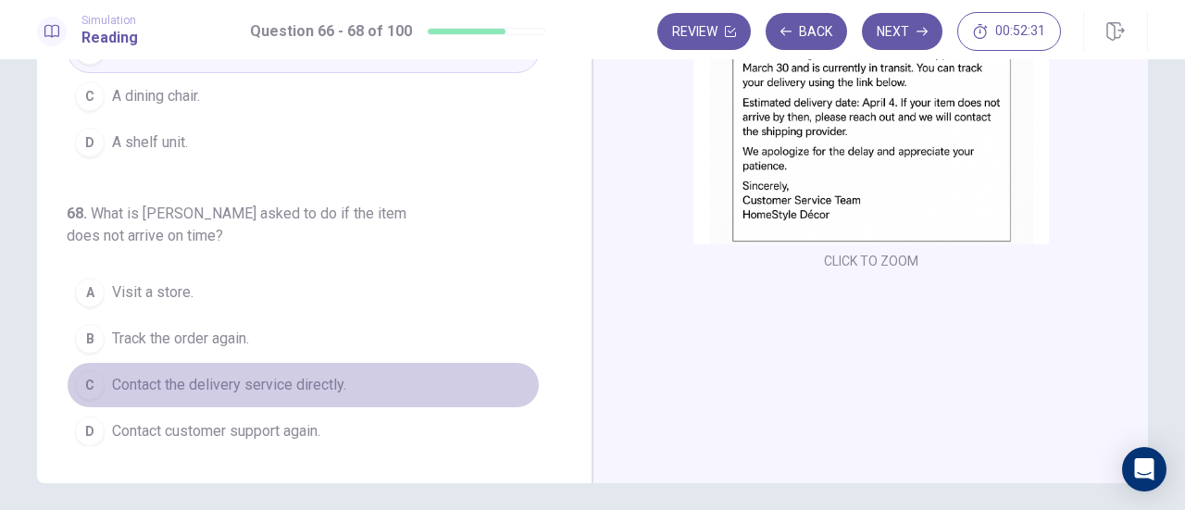
click at [309, 374] on span "Contact the delivery service directly." at bounding box center [229, 385] width 234 height 22
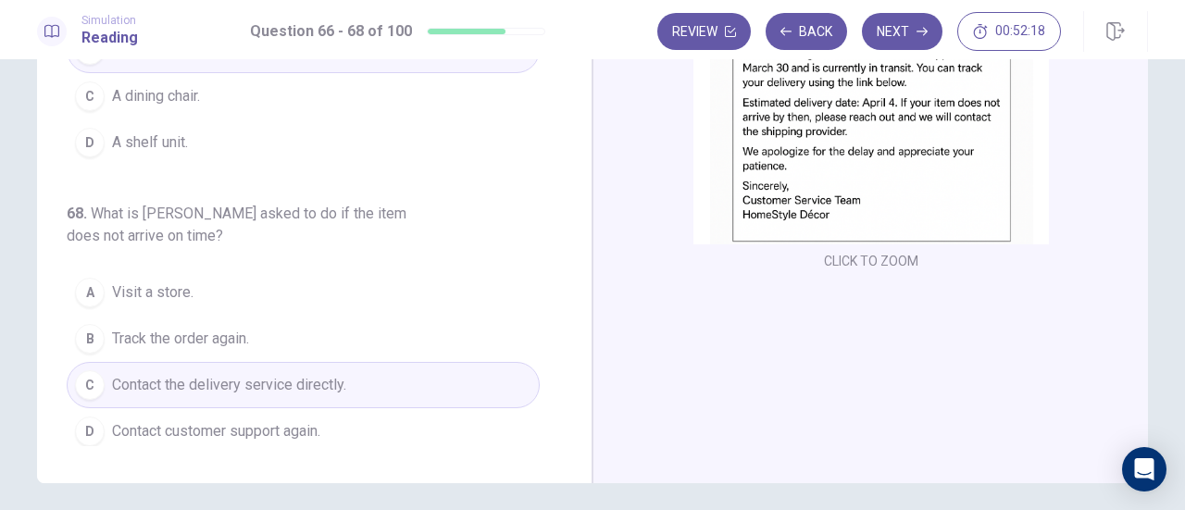
click at [376, 399] on button "C Contact the delivery service directly." at bounding box center [303, 385] width 473 height 46
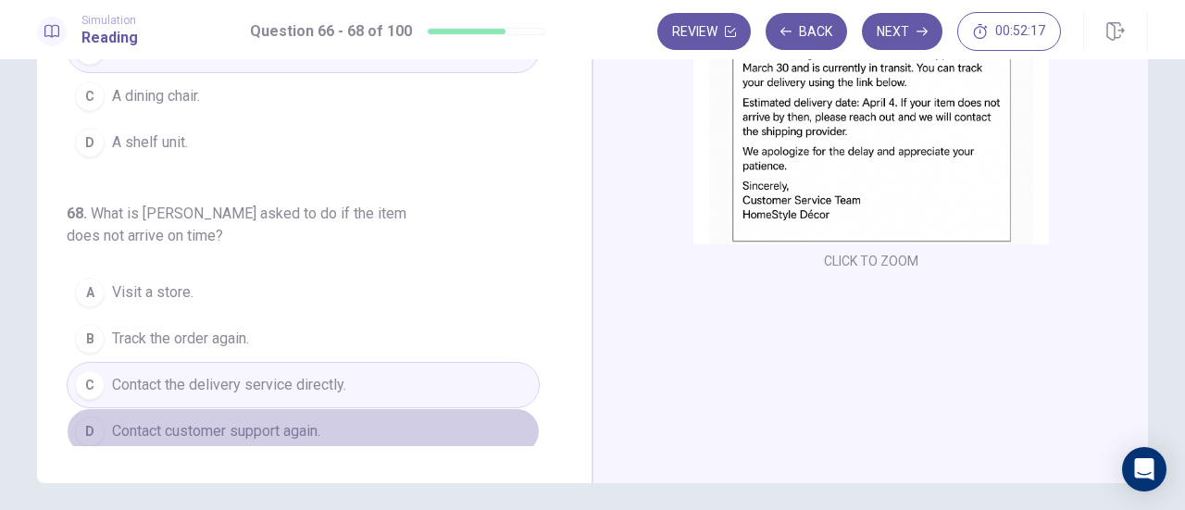
click at [334, 426] on button "D Contact customer support again." at bounding box center [303, 431] width 473 height 46
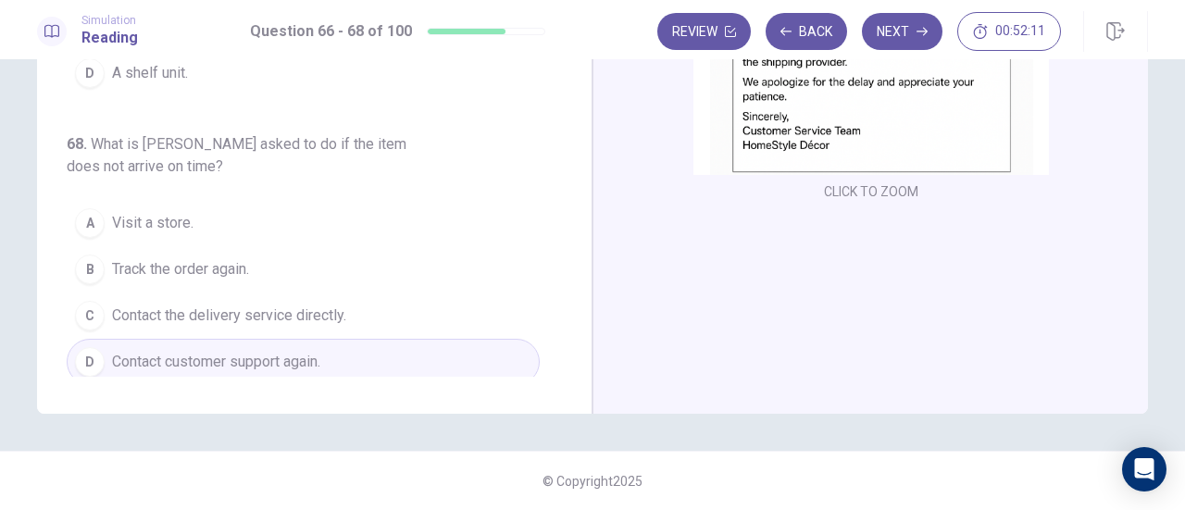
scroll to position [0, 0]
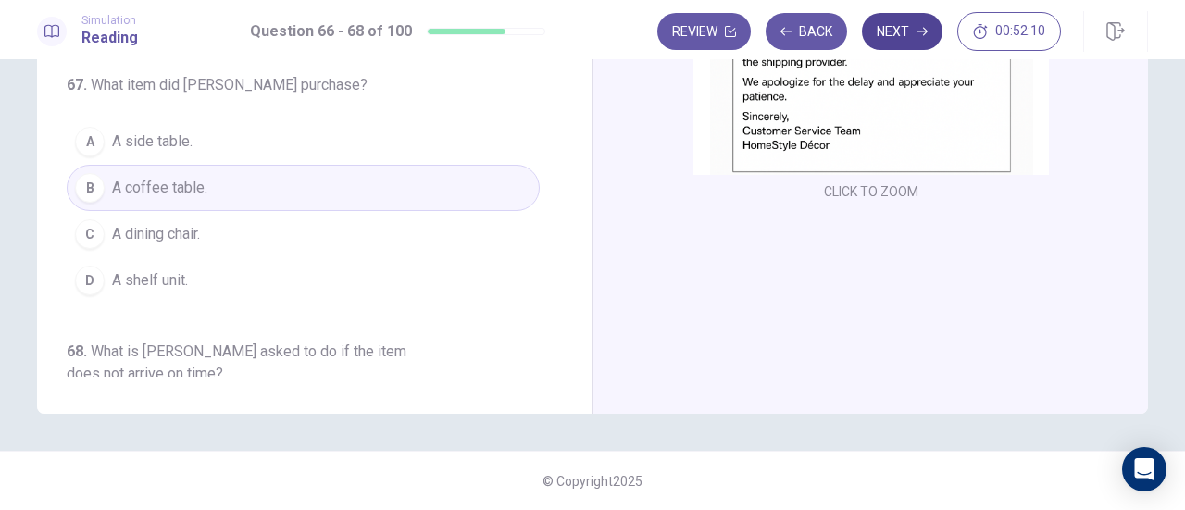
click at [889, 34] on button "Next" at bounding box center [902, 31] width 81 height 37
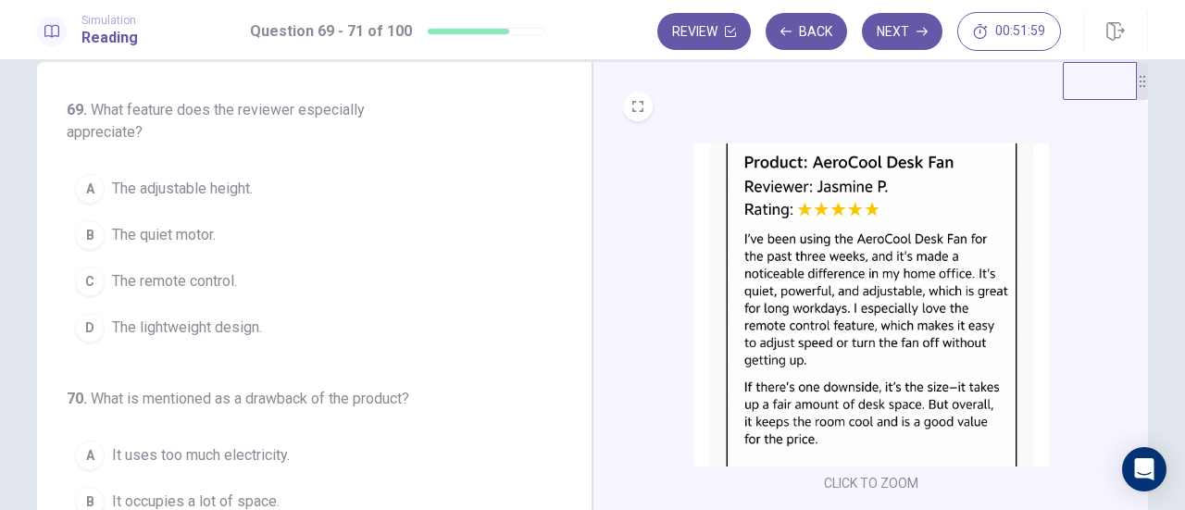
scroll to position [38, 0]
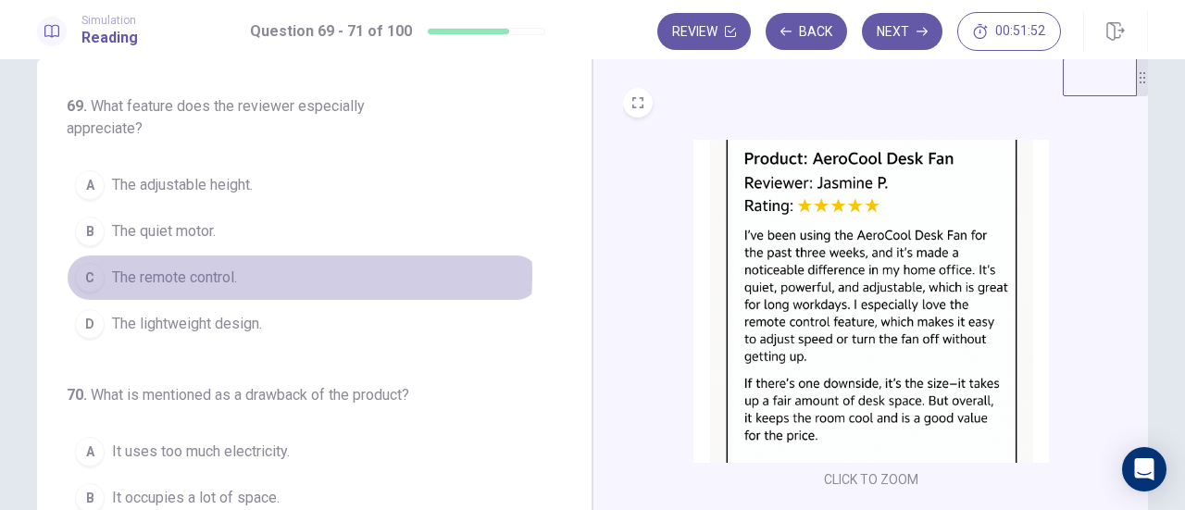
click at [251, 274] on button "C The remote control." at bounding box center [303, 278] width 473 height 46
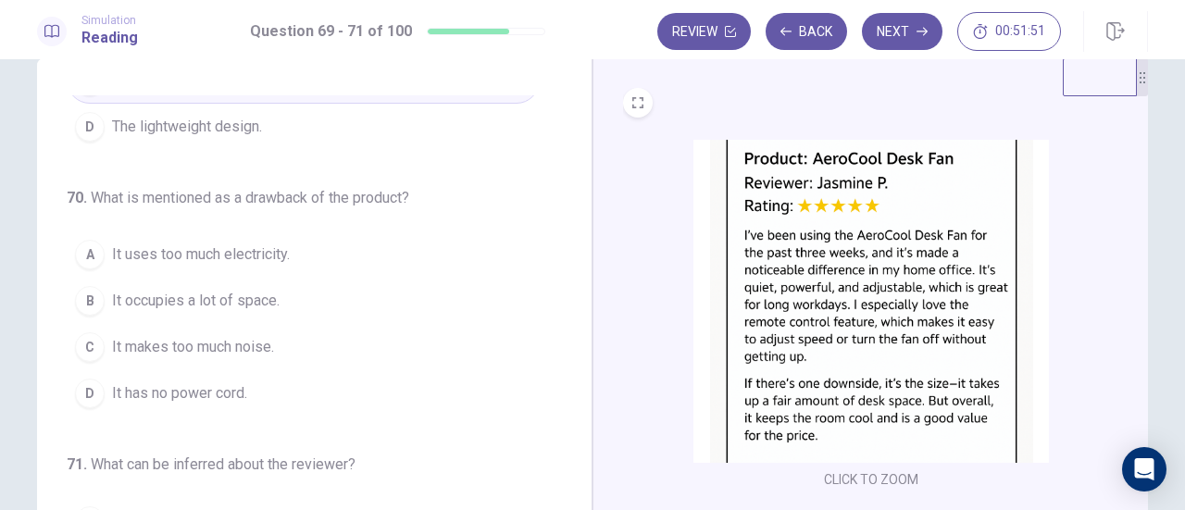
scroll to position [198, 0]
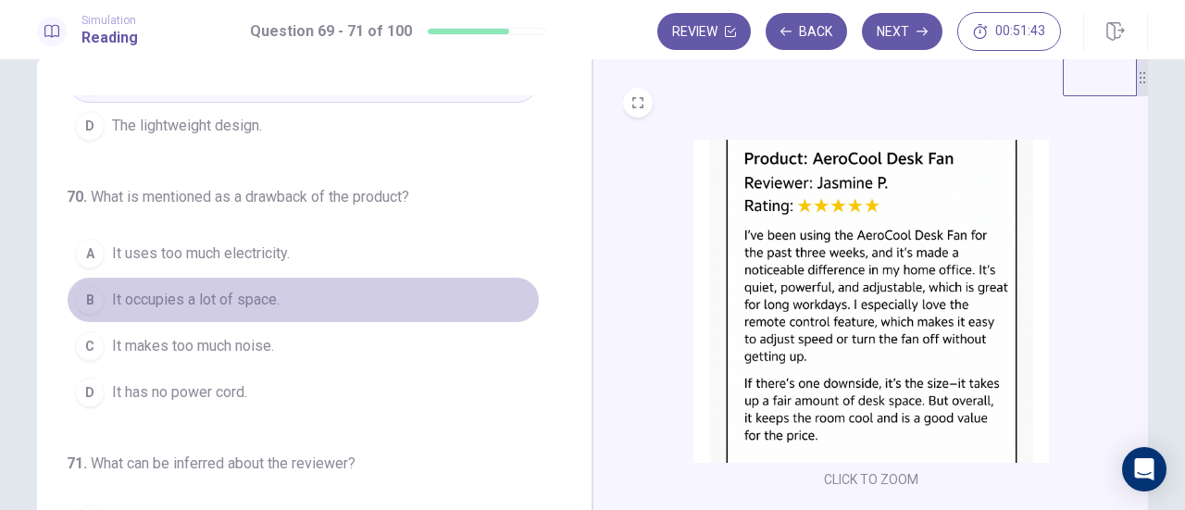
click at [300, 288] on button "B It occupies a lot of space." at bounding box center [303, 300] width 473 height 46
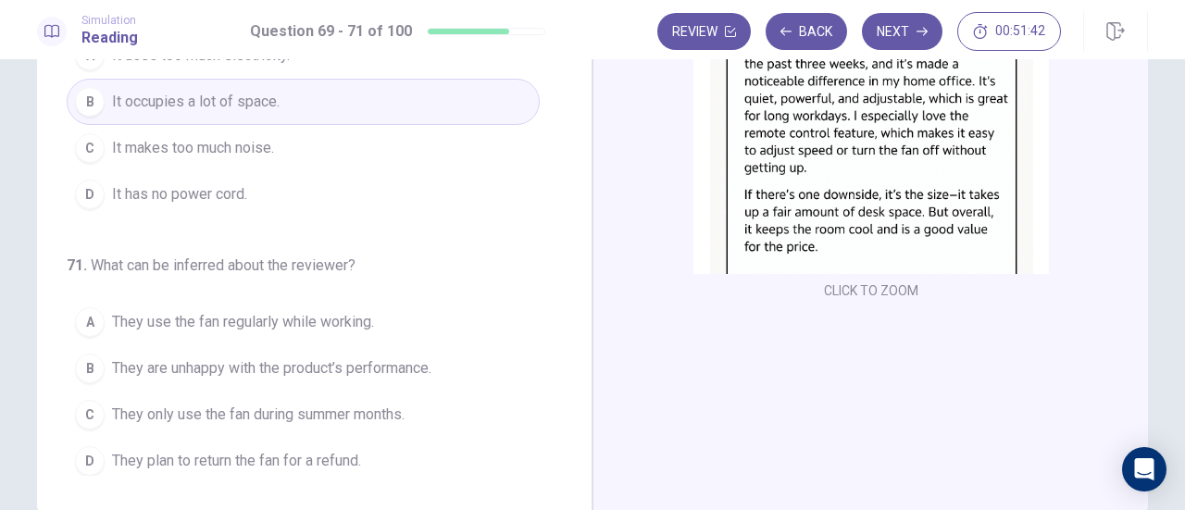
scroll to position [230, 0]
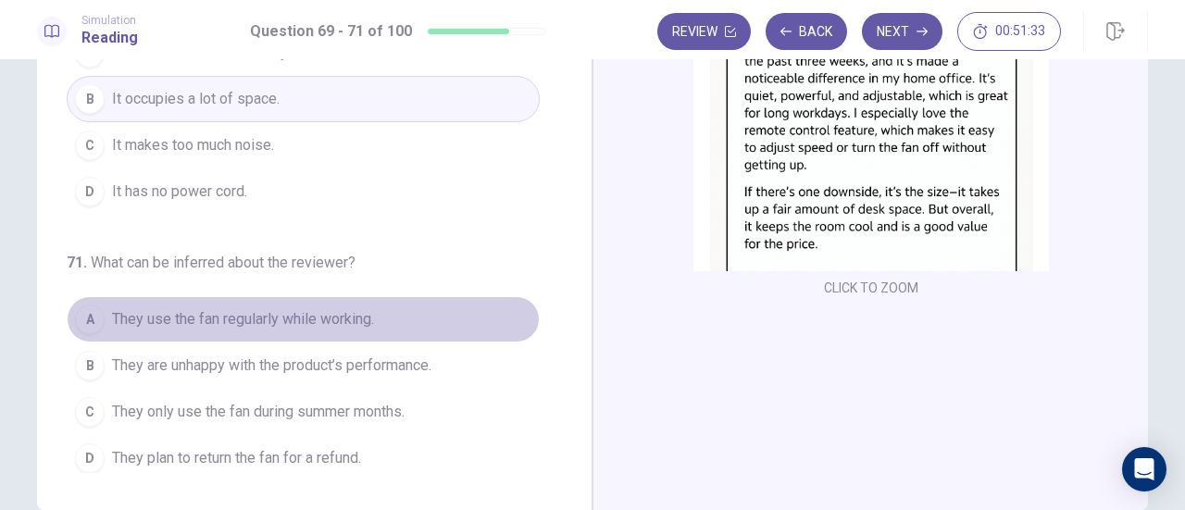
click at [321, 323] on span "They use the fan regularly while working." at bounding box center [243, 319] width 262 height 22
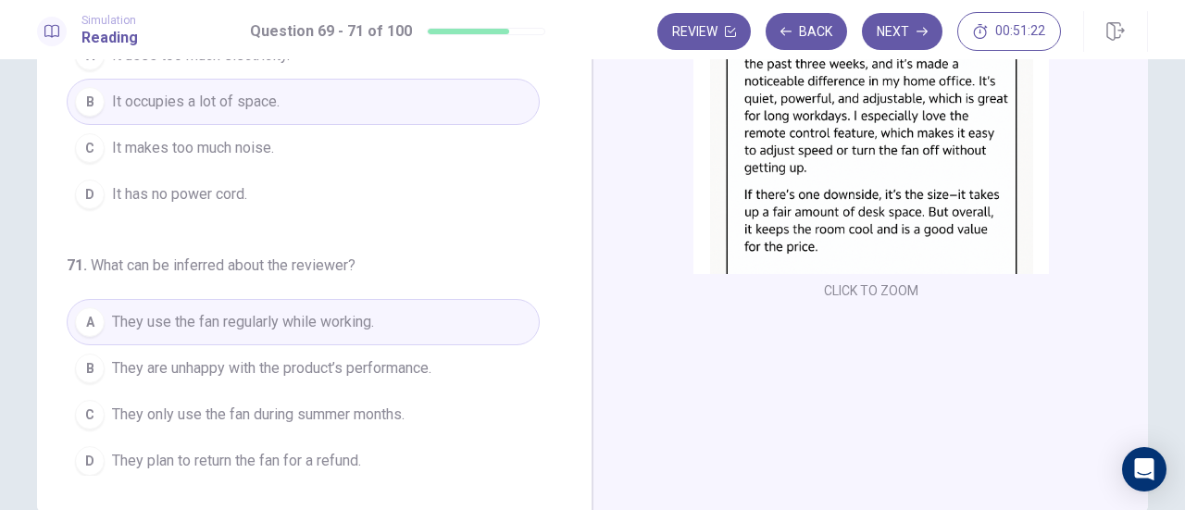
scroll to position [326, 0]
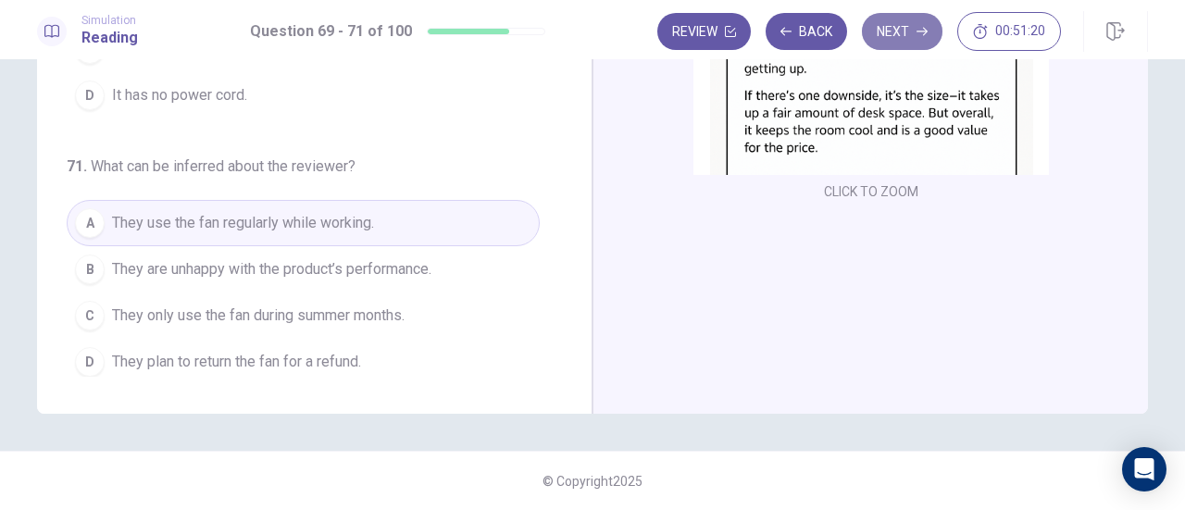
click at [906, 32] on button "Next" at bounding box center [902, 31] width 81 height 37
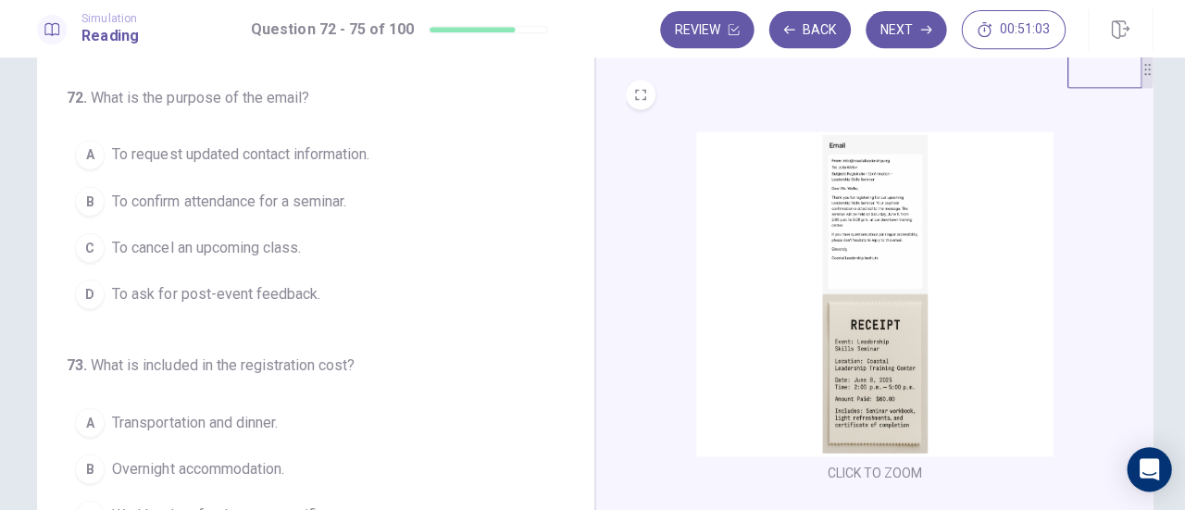
scroll to position [0, 0]
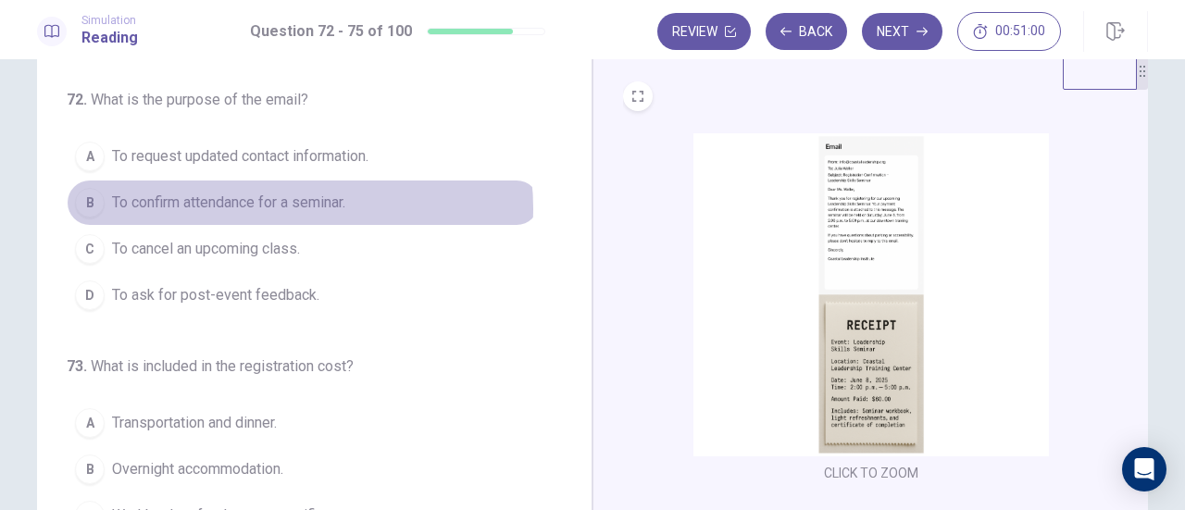
click at [287, 207] on span "To confirm attendance for a seminar." at bounding box center [228, 203] width 233 height 22
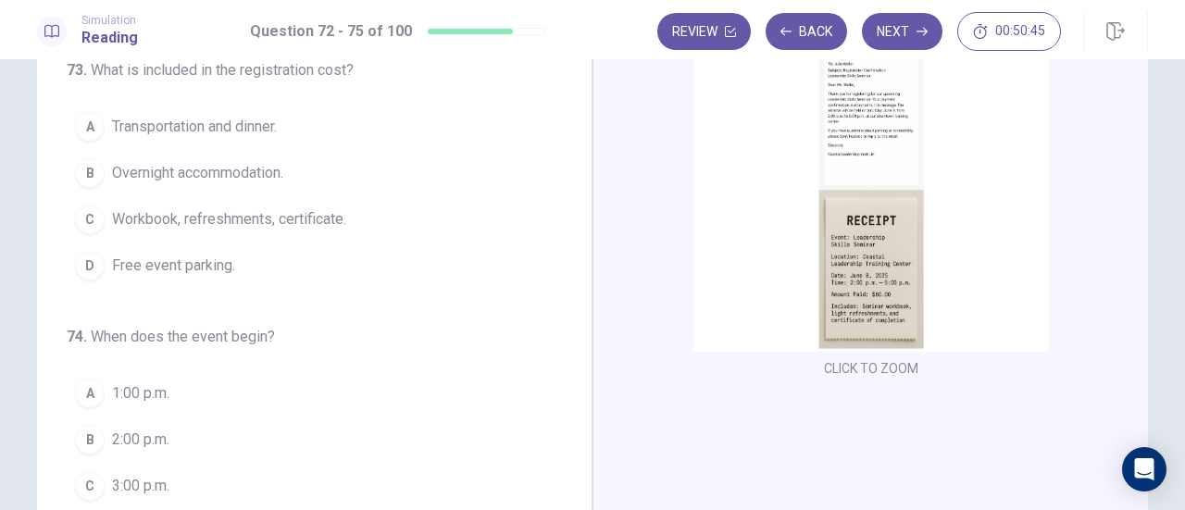
scroll to position [190, 0]
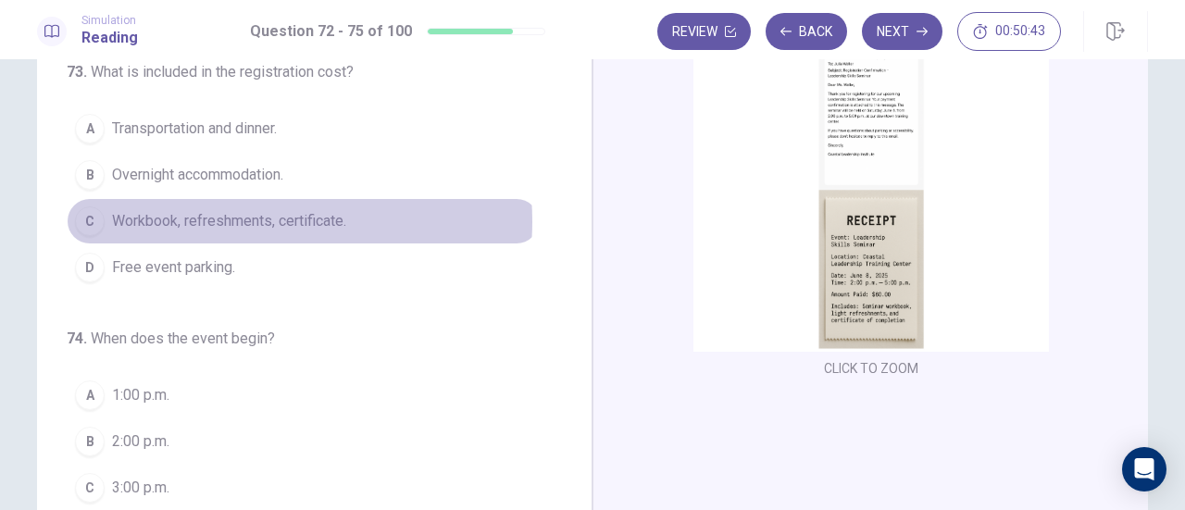
click at [243, 217] on span "Workbook, refreshments, certificate." at bounding box center [229, 221] width 234 height 22
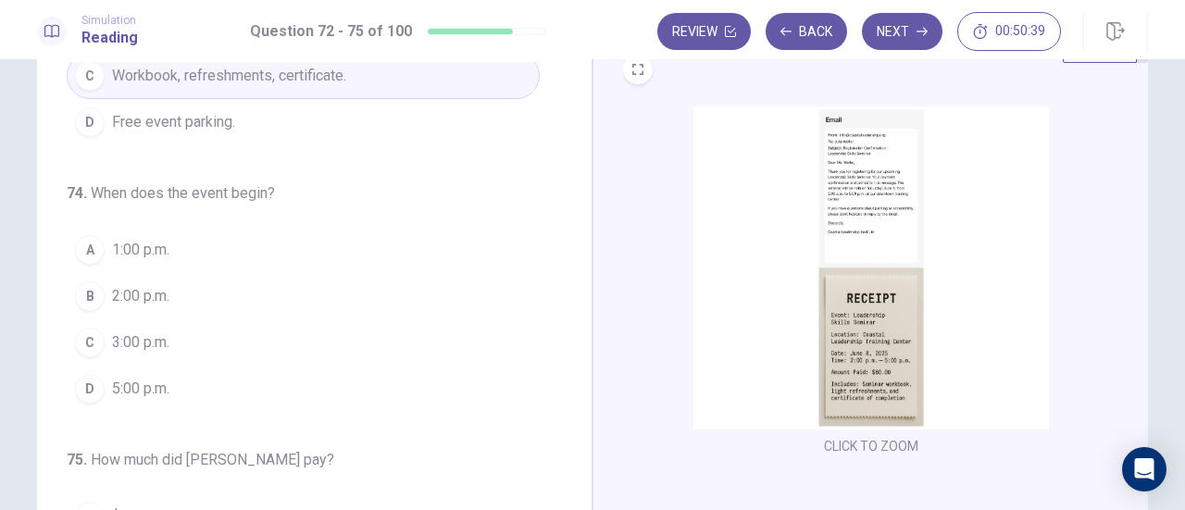
scroll to position [64, 0]
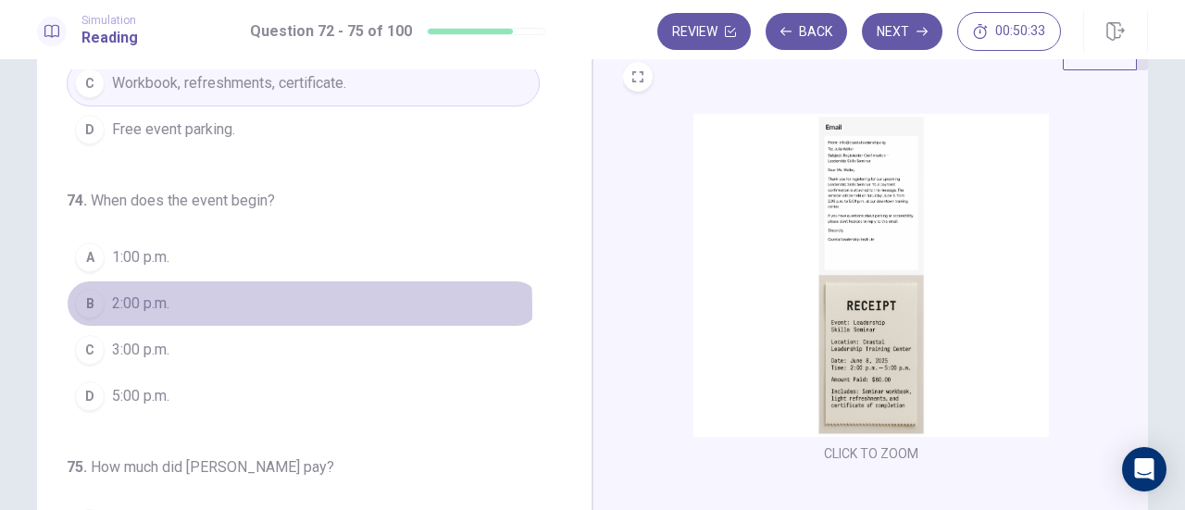
click at [168, 301] on span "2:00 p.m." at bounding box center [140, 304] width 57 height 22
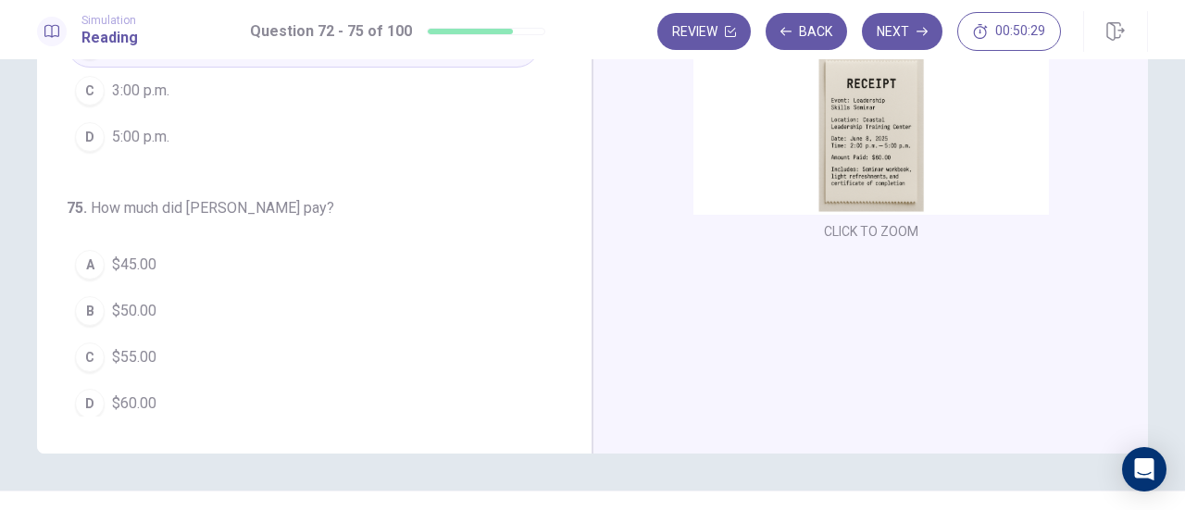
scroll to position [287, 0]
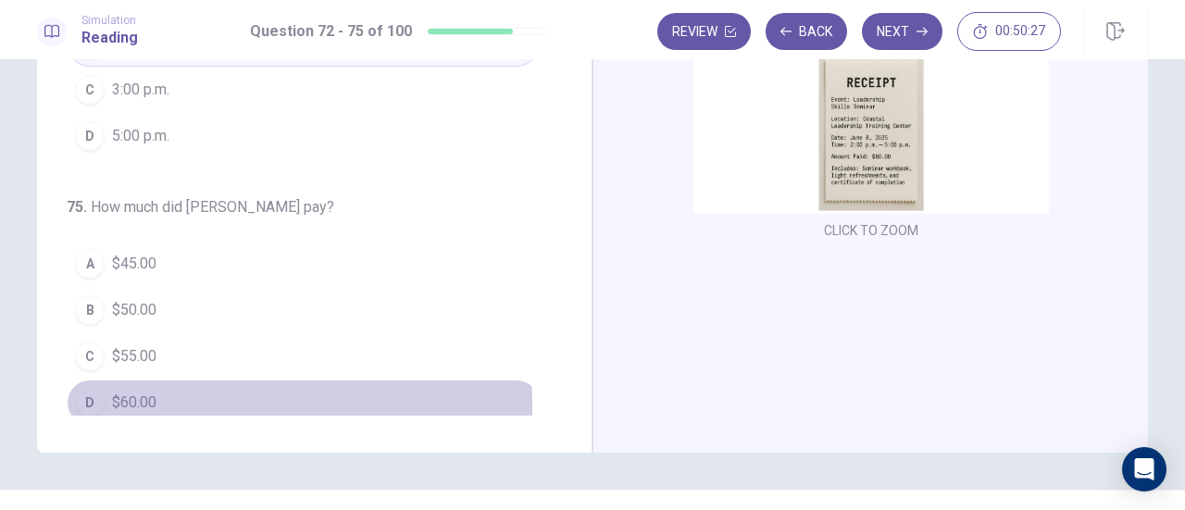
click at [151, 397] on span "$60.00" at bounding box center [134, 403] width 44 height 22
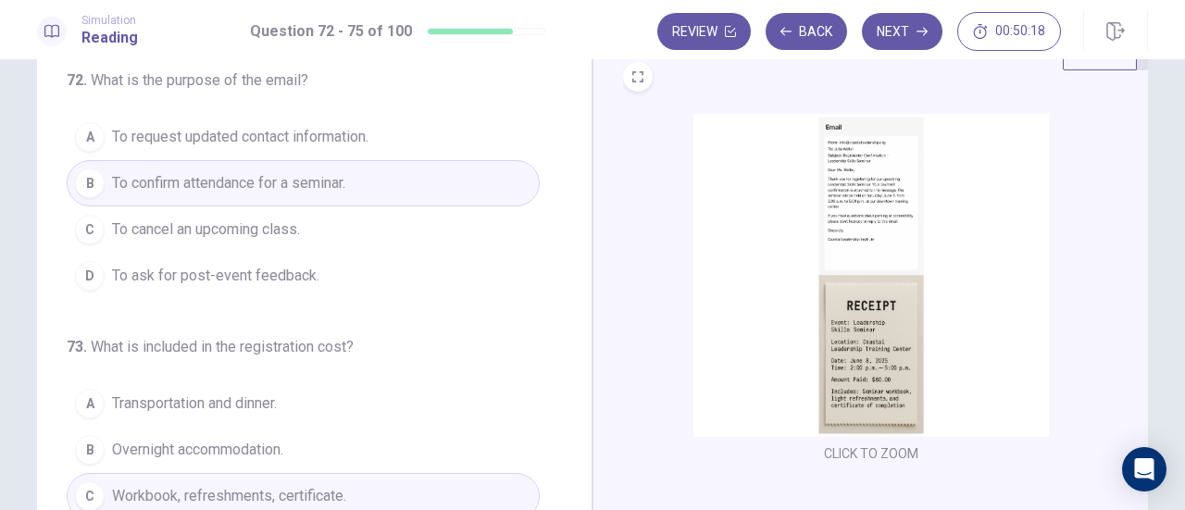
scroll to position [0, 0]
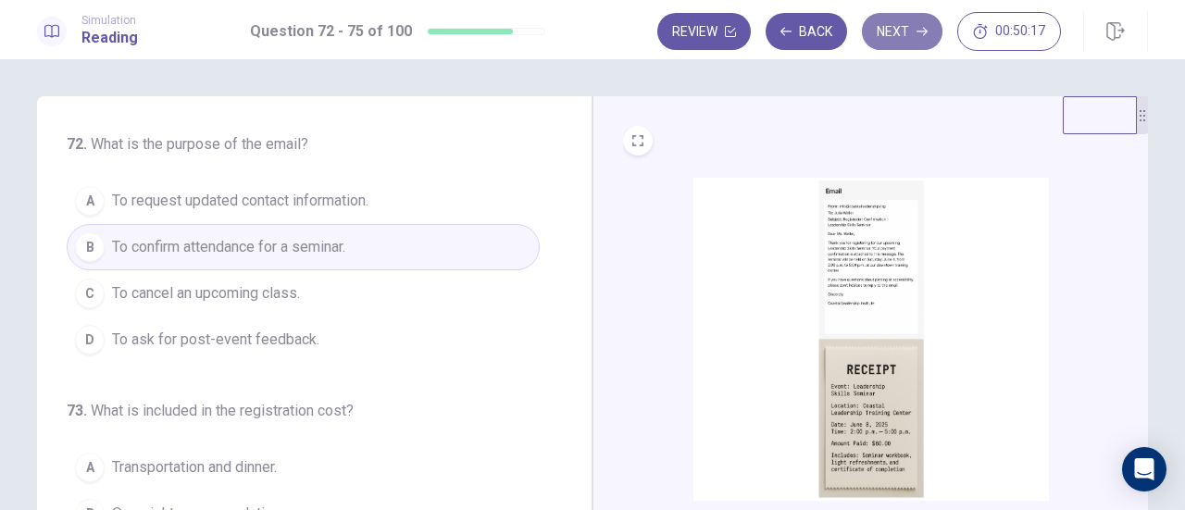
click at [884, 44] on button "Next" at bounding box center [902, 31] width 81 height 37
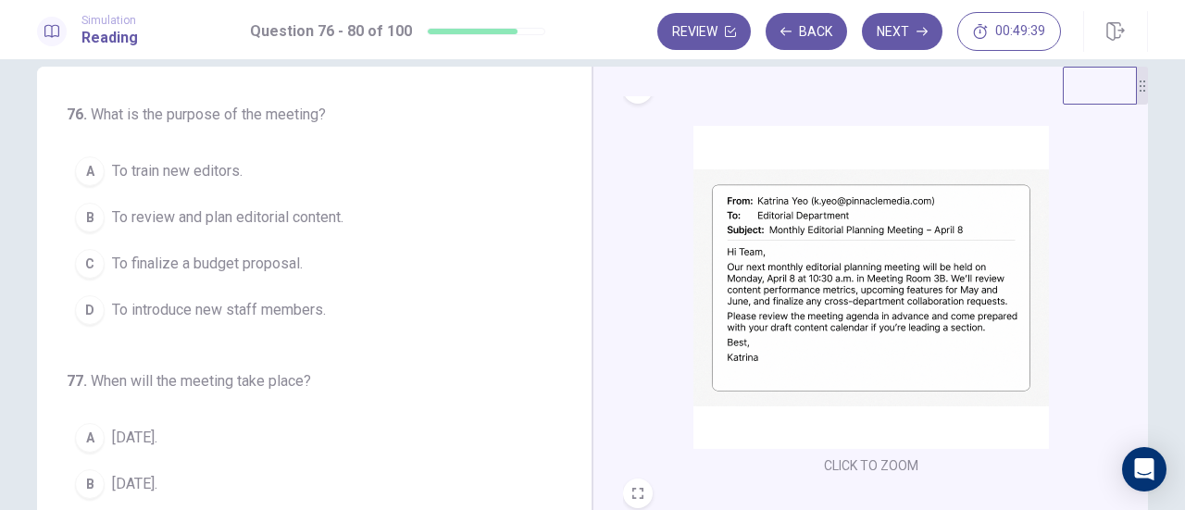
scroll to position [23, 0]
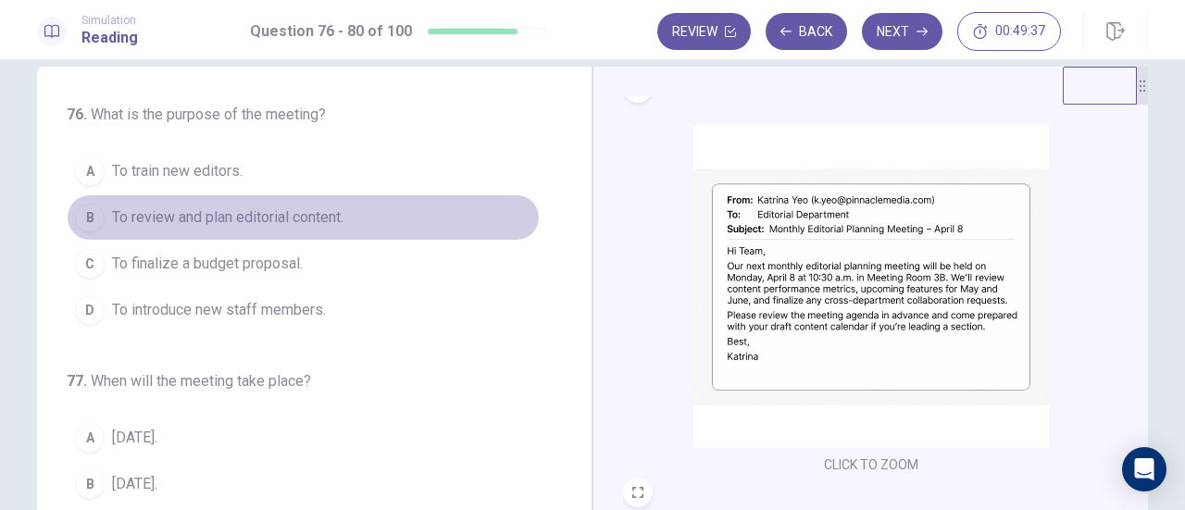
click at [302, 230] on button "B To review and plan editorial content." at bounding box center [303, 217] width 473 height 46
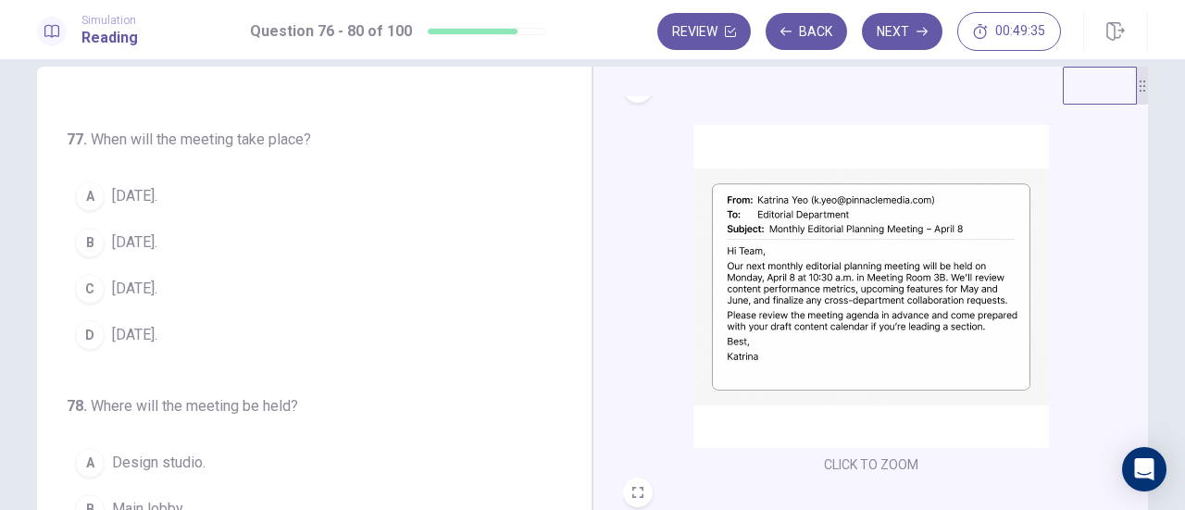
scroll to position [243, 0]
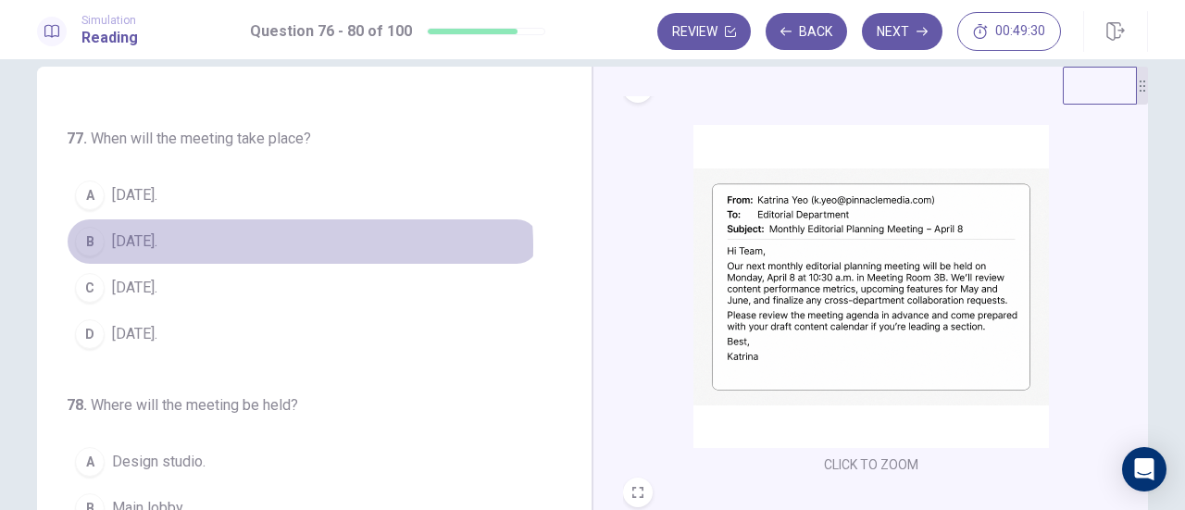
click at [257, 243] on button "B [DATE]." at bounding box center [303, 242] width 473 height 46
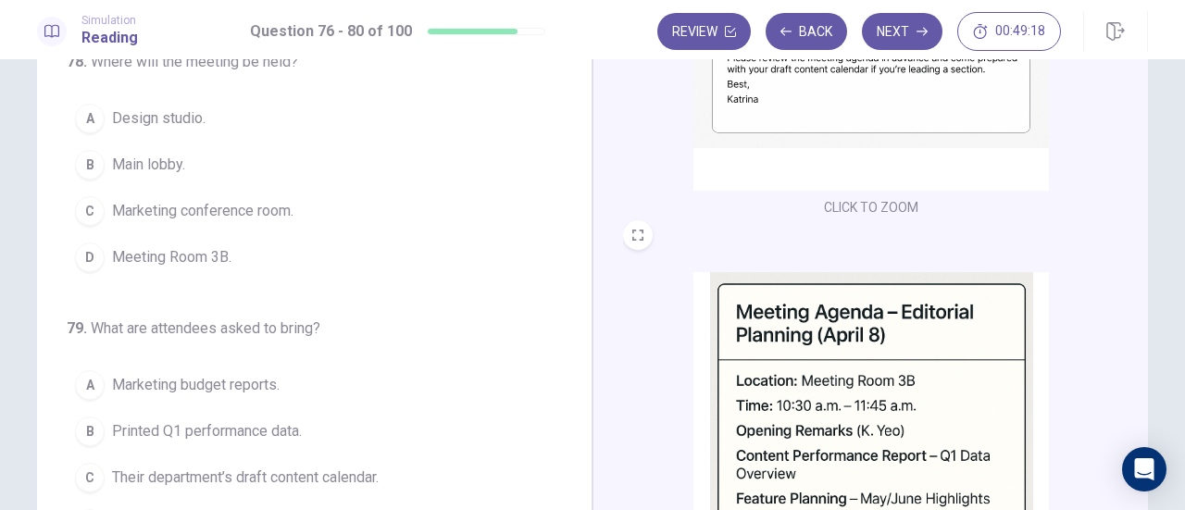
scroll to position [206, 0]
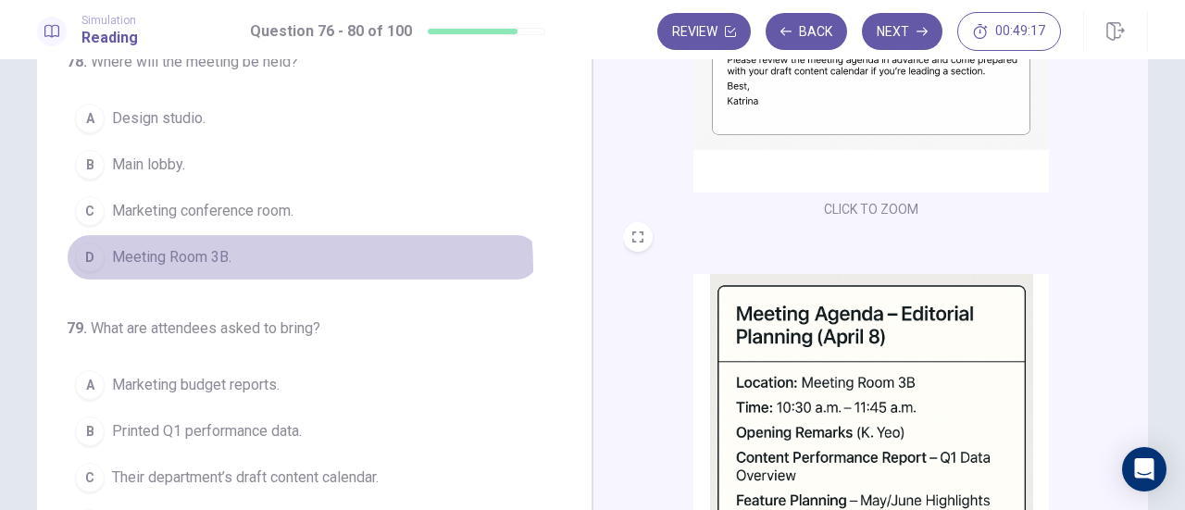
click at [232, 260] on button "D Meeting Room 3B." at bounding box center [303, 257] width 473 height 46
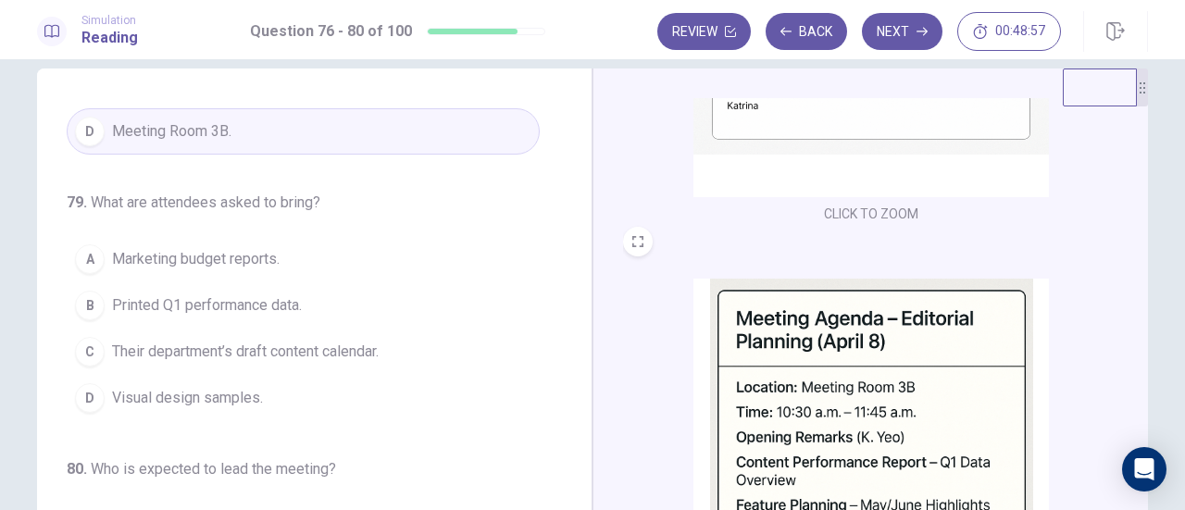
scroll to position [34, 0]
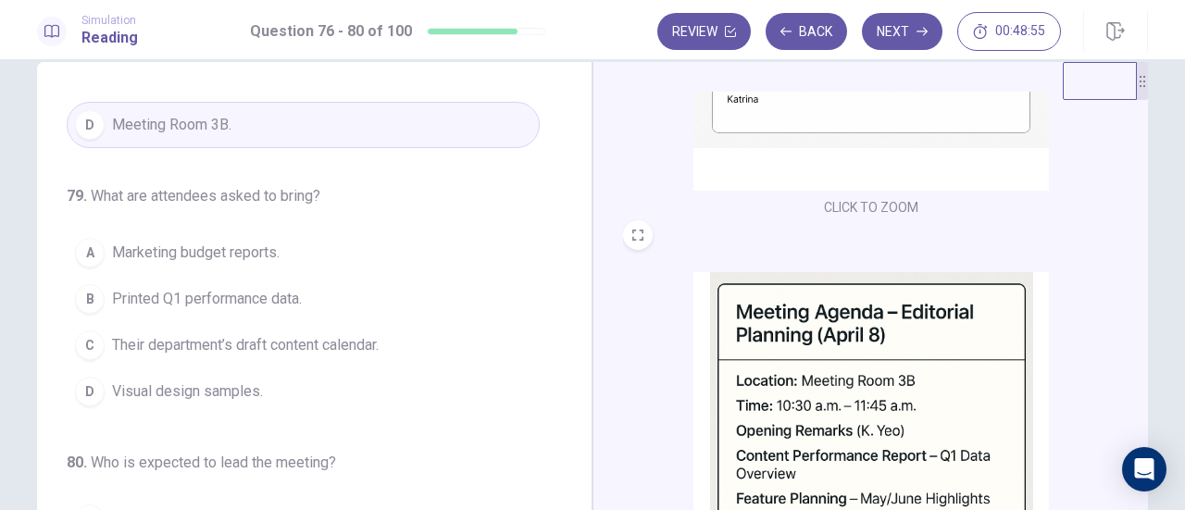
click at [296, 342] on span "Their department’s draft content calendar." at bounding box center [245, 345] width 267 height 22
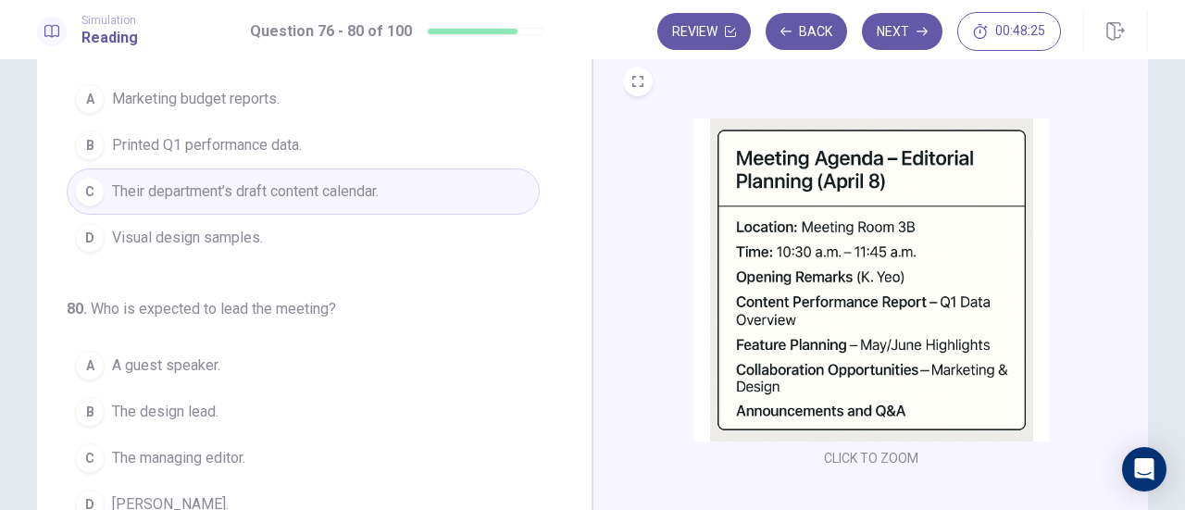
scroll to position [326, 0]
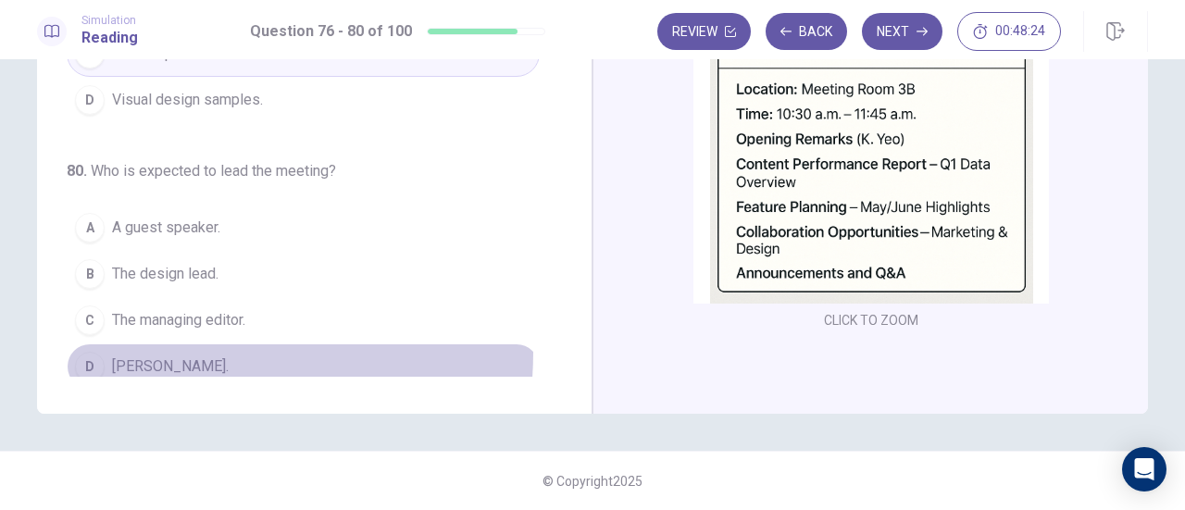
click at [161, 344] on button "D [PERSON_NAME]." at bounding box center [303, 367] width 473 height 46
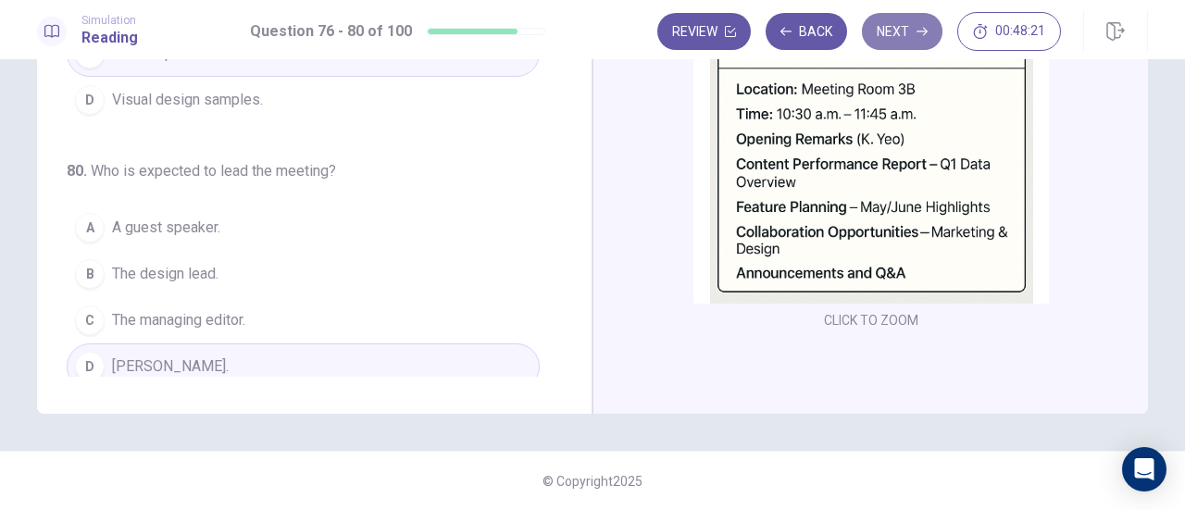
click at [899, 44] on button "Next" at bounding box center [902, 31] width 81 height 37
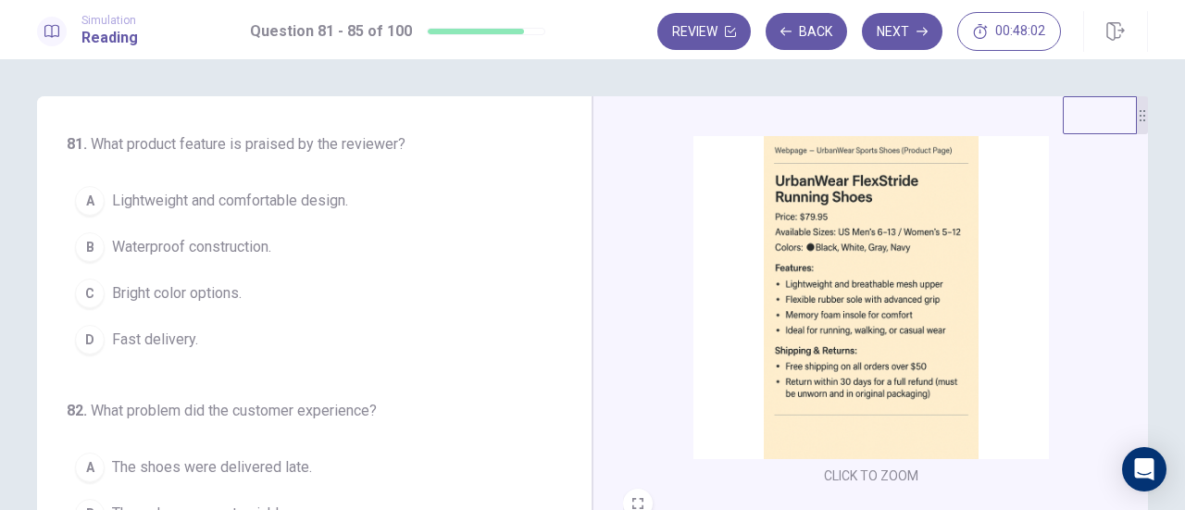
scroll to position [56, 0]
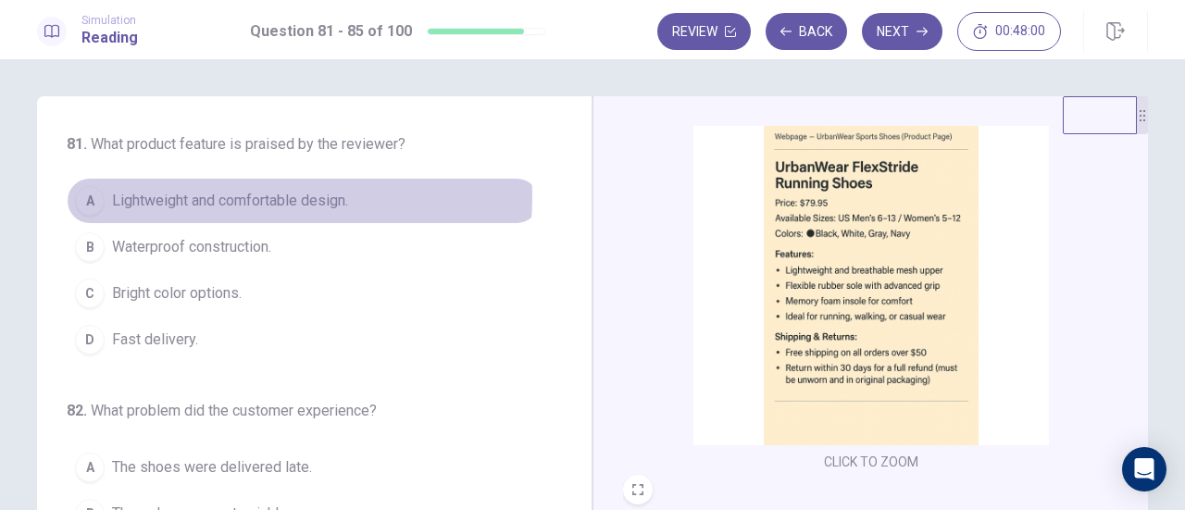
click at [266, 197] on span "Lightweight and comfortable design." at bounding box center [230, 201] width 236 height 22
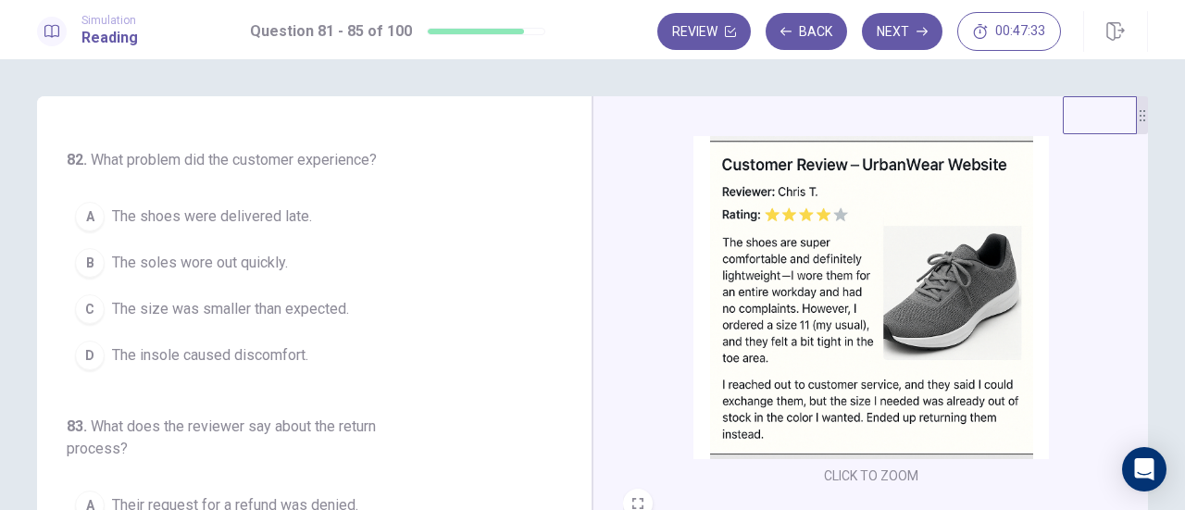
scroll to position [257, 0]
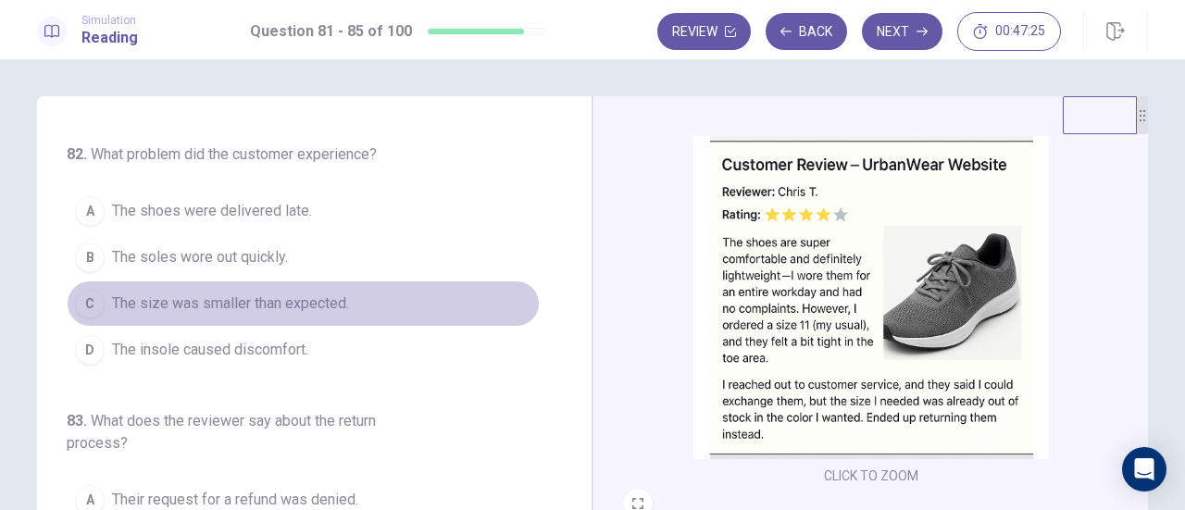
click at [312, 302] on span "The size was smaller than expected." at bounding box center [230, 304] width 237 height 22
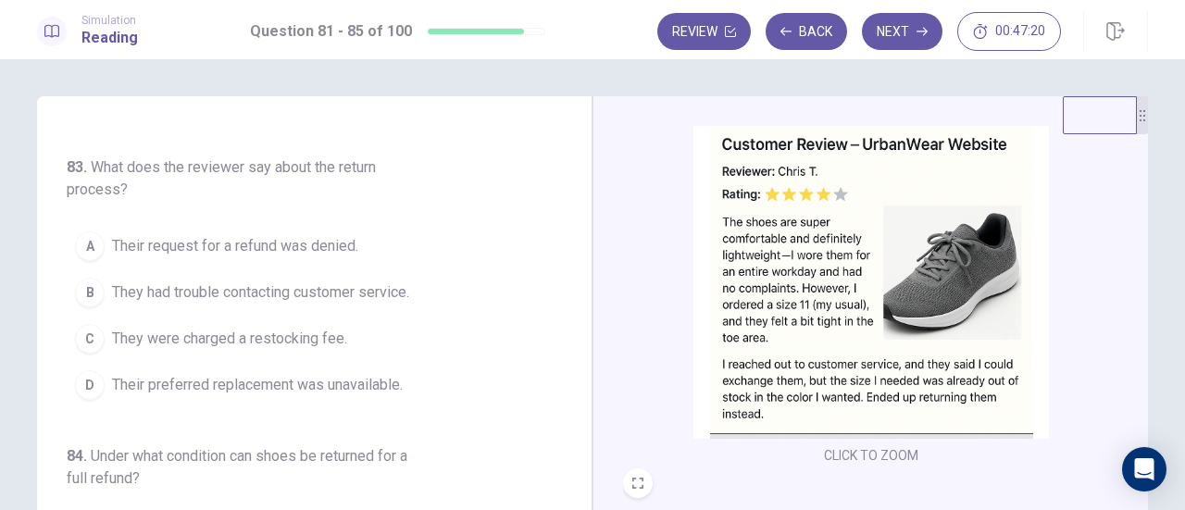
scroll to position [470, 0]
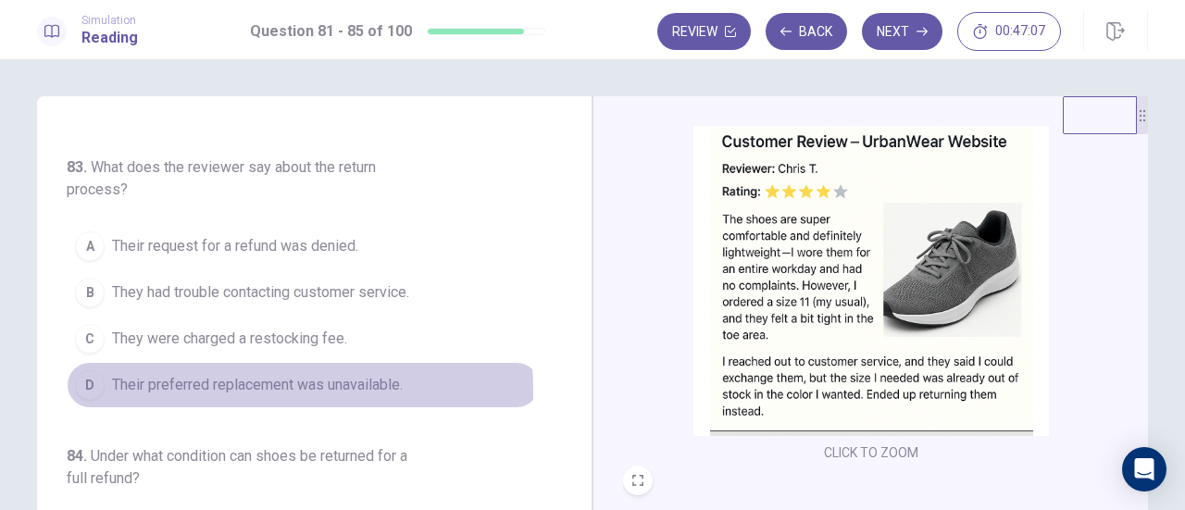
click at [267, 382] on span "Their preferred replacement was unavailable." at bounding box center [257, 385] width 291 height 22
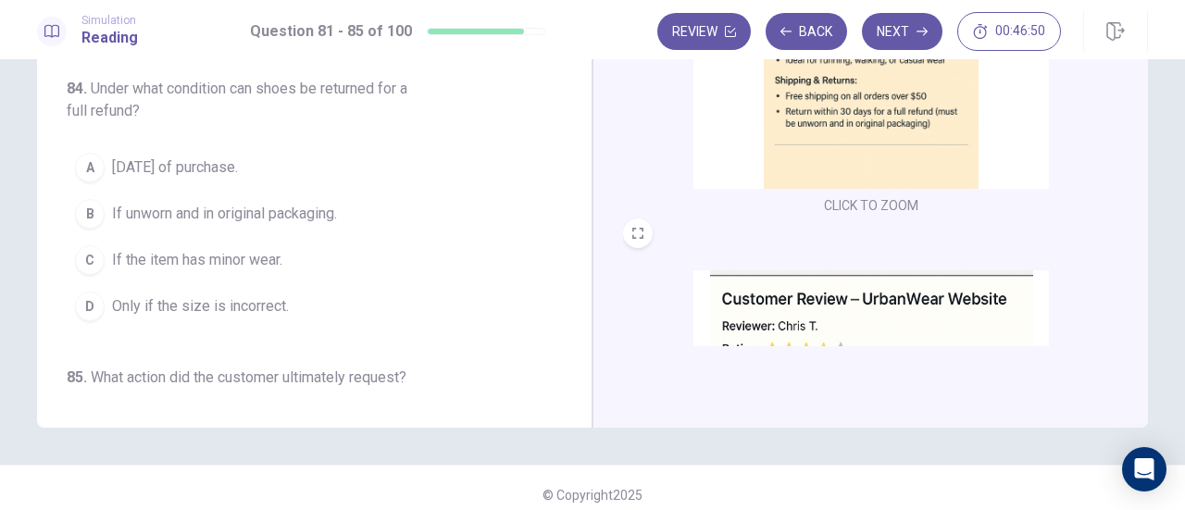
scroll to position [565, 0]
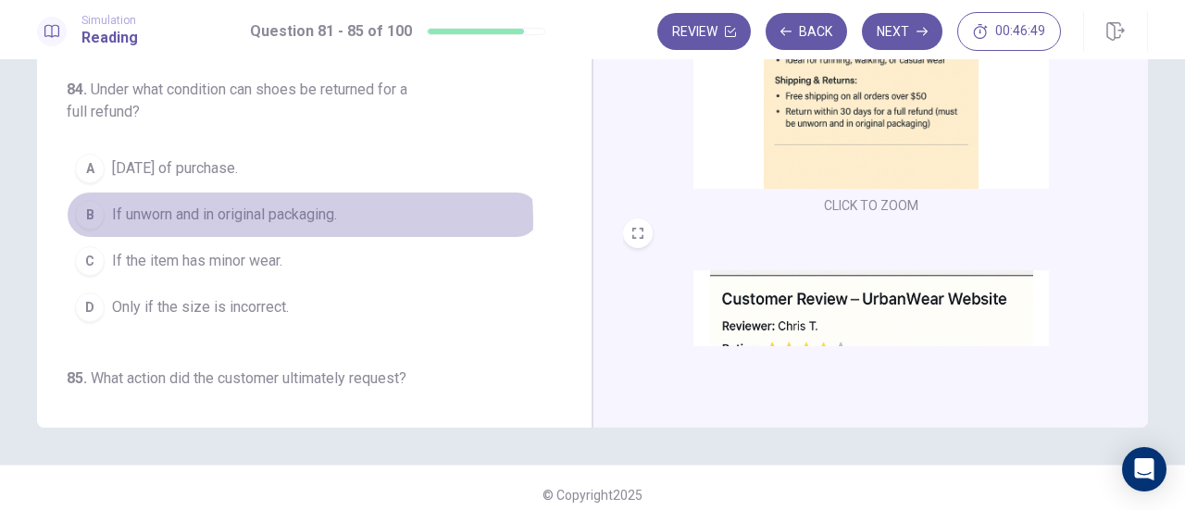
click at [293, 211] on span "If unworn and in original packaging." at bounding box center [224, 215] width 225 height 22
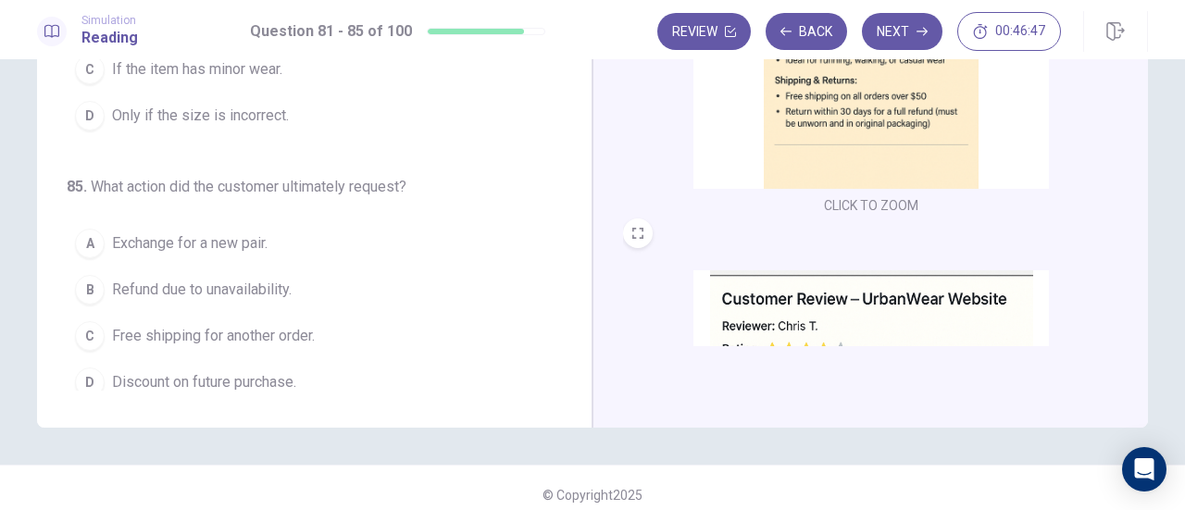
scroll to position [758, 0]
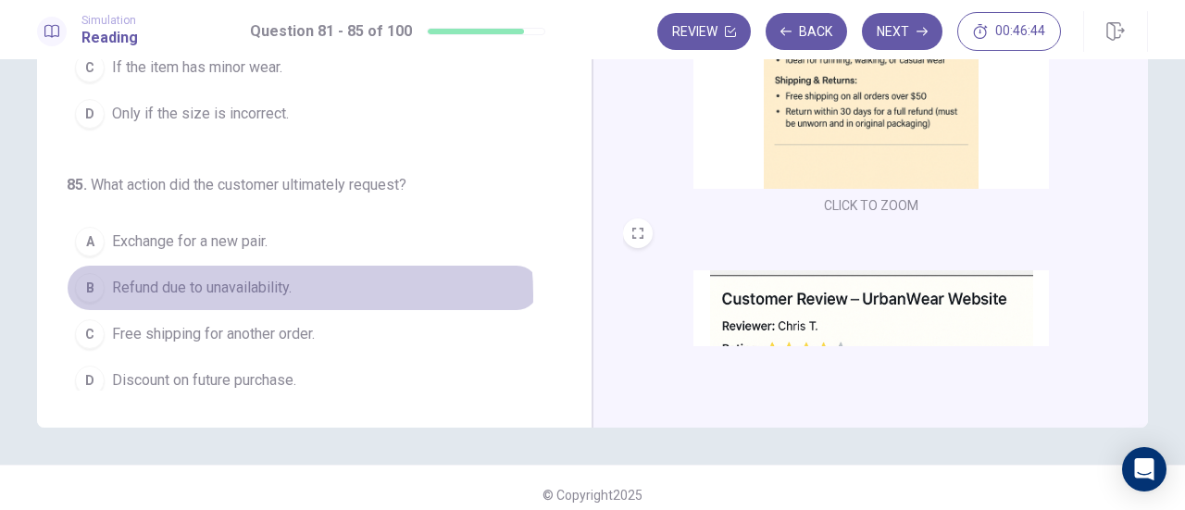
click at [244, 284] on span "Refund due to unavailability." at bounding box center [202, 288] width 180 height 22
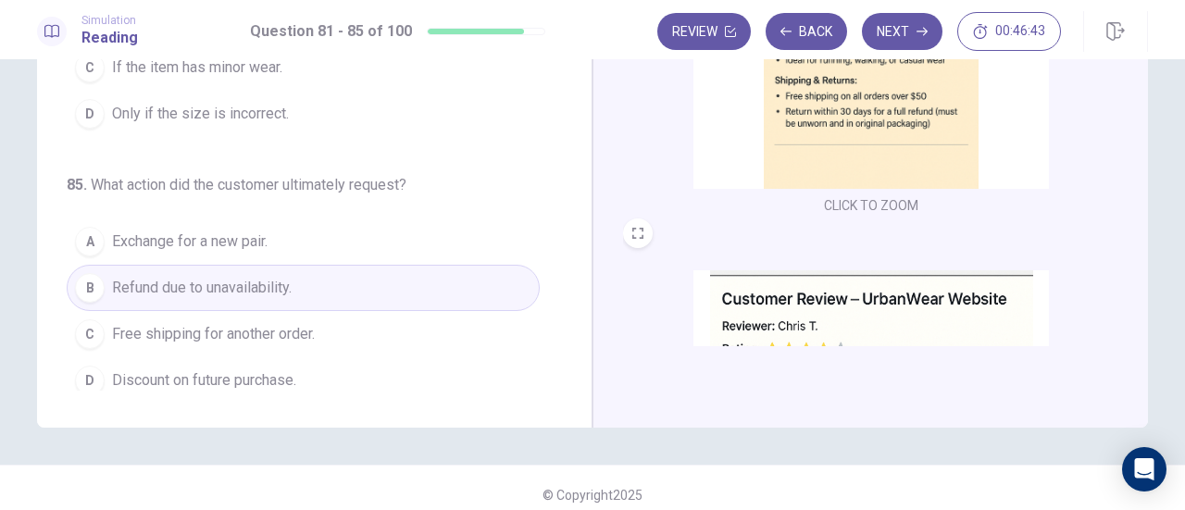
scroll to position [326, 0]
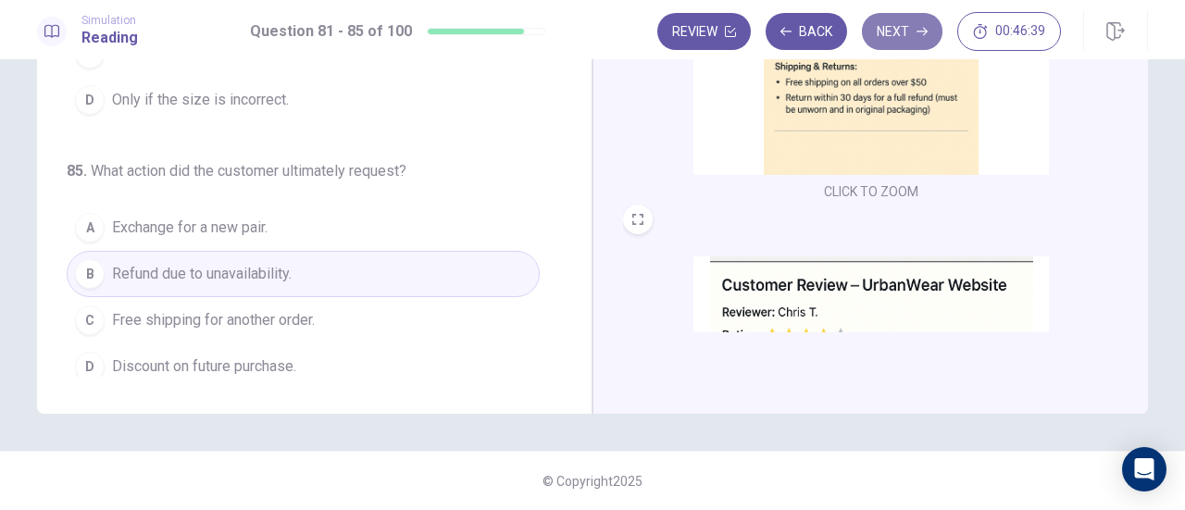
click at [892, 35] on button "Next" at bounding box center [902, 31] width 81 height 37
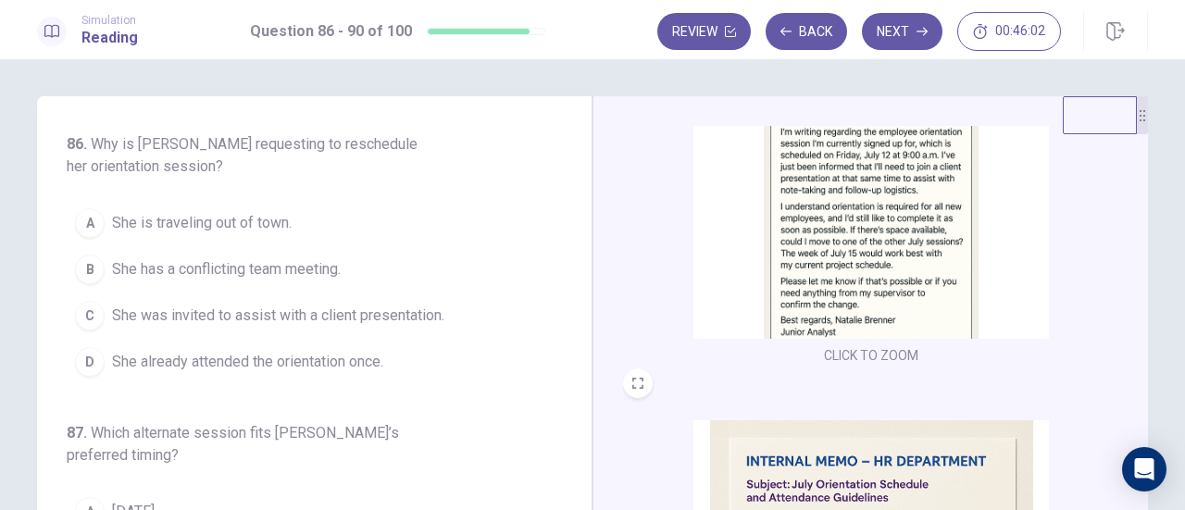
scroll to position [0, 0]
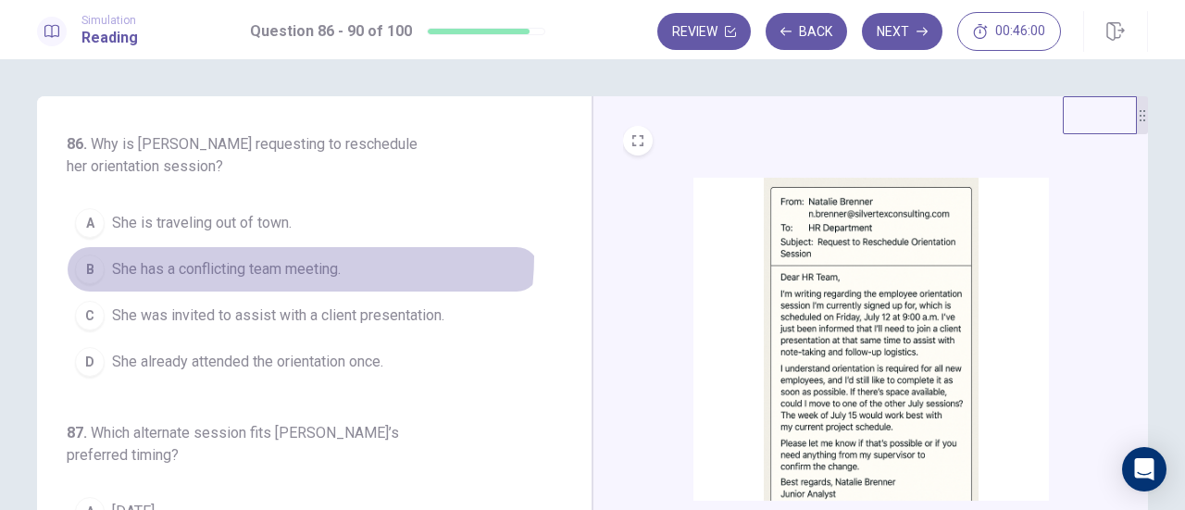
click at [270, 256] on button "B She has a conflicting team meeting." at bounding box center [303, 269] width 473 height 46
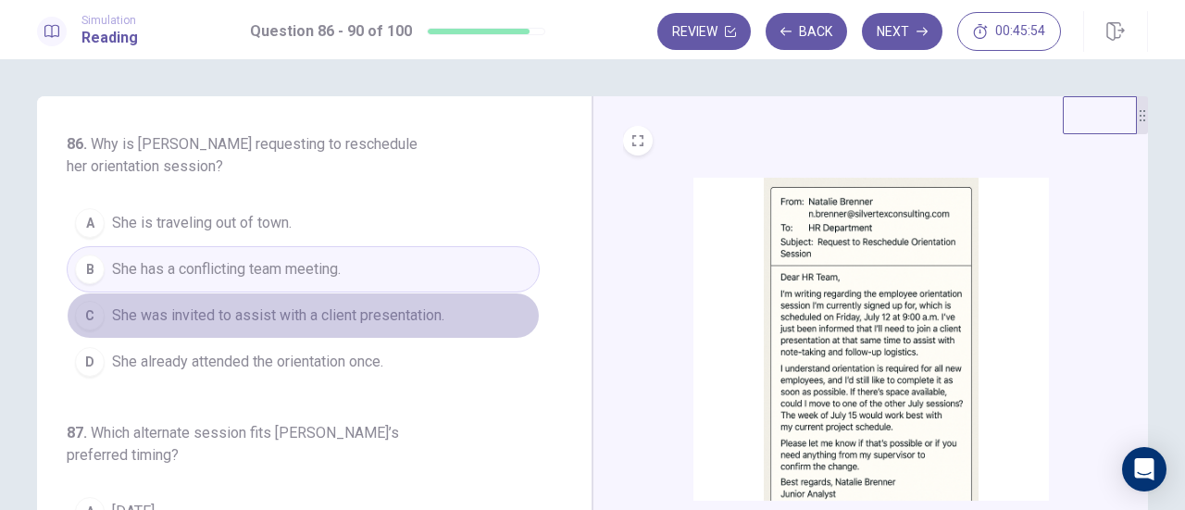
click at [383, 308] on span "She was invited to assist with a client presentation." at bounding box center [278, 316] width 332 height 22
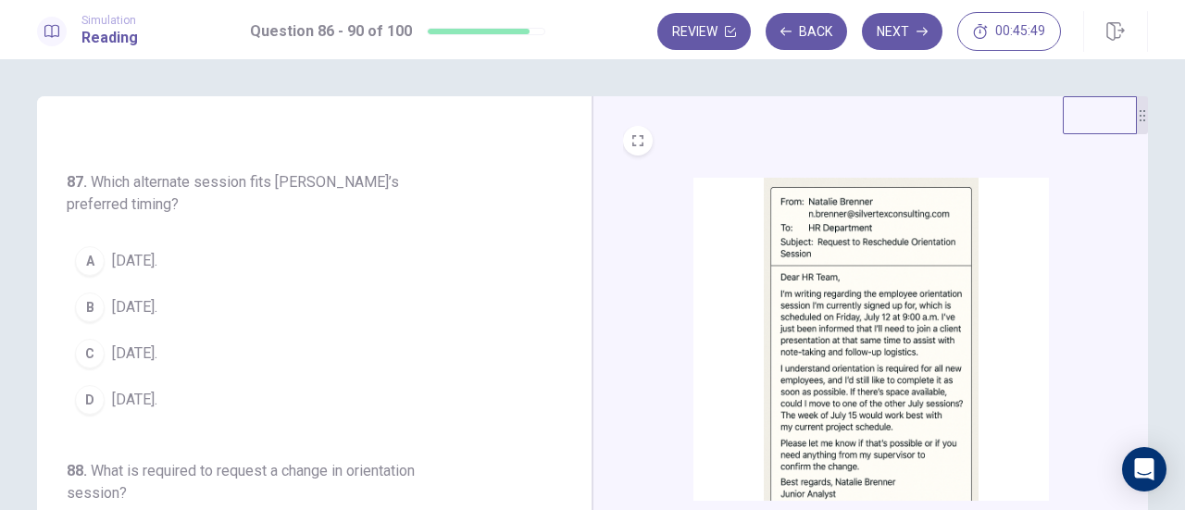
scroll to position [269, 0]
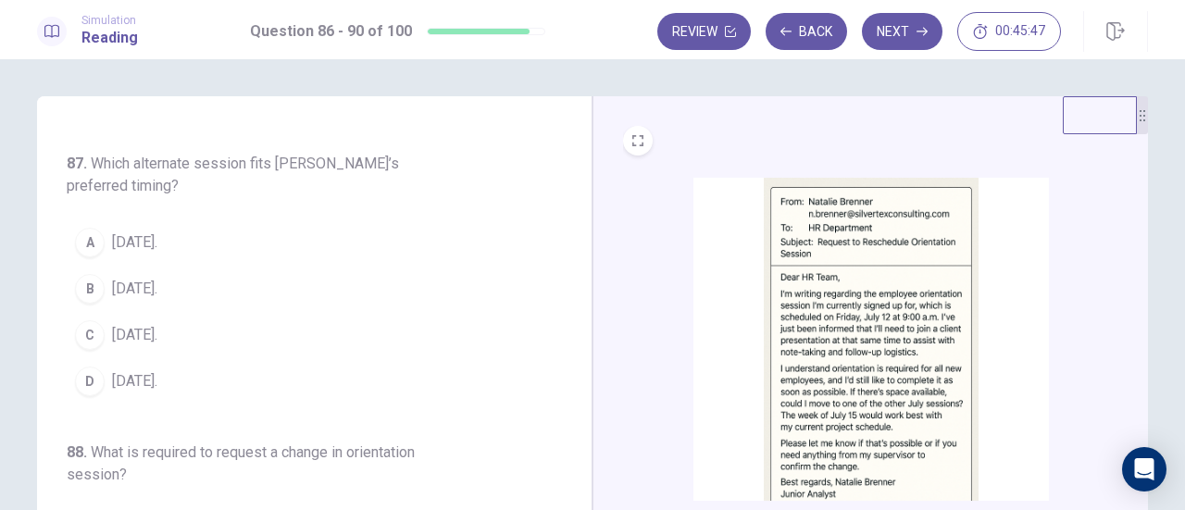
click at [182, 236] on button "A [DATE]." at bounding box center [303, 242] width 473 height 46
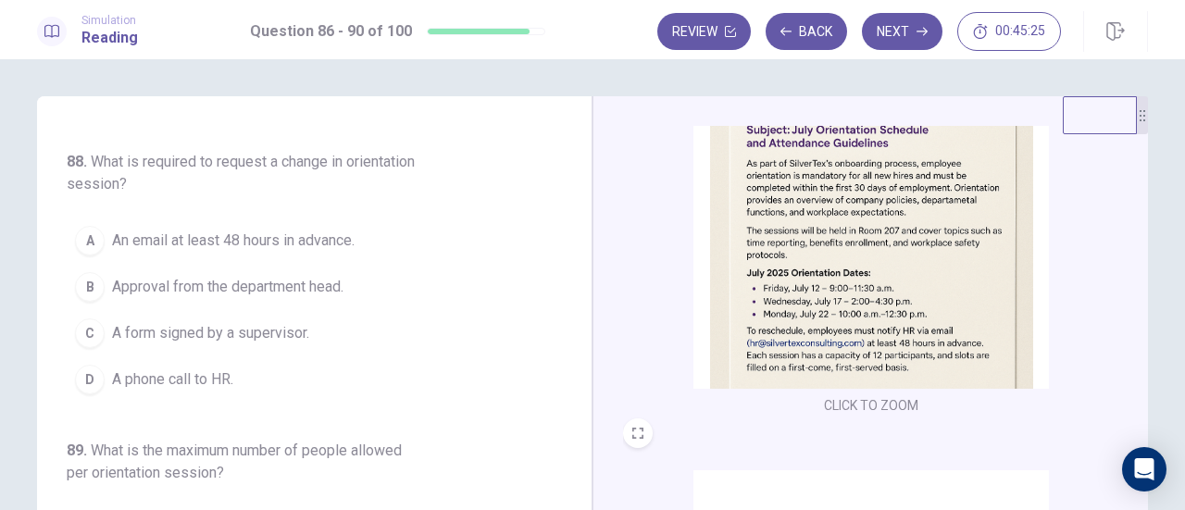
scroll to position [520, 0]
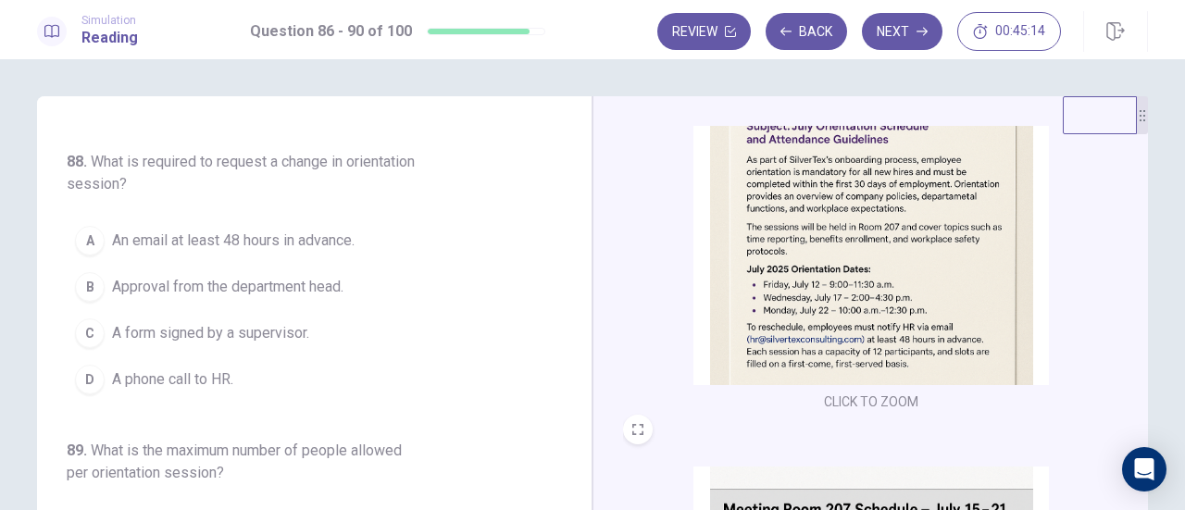
click at [285, 235] on span "An email at least 48 hours in advance." at bounding box center [233, 241] width 243 height 22
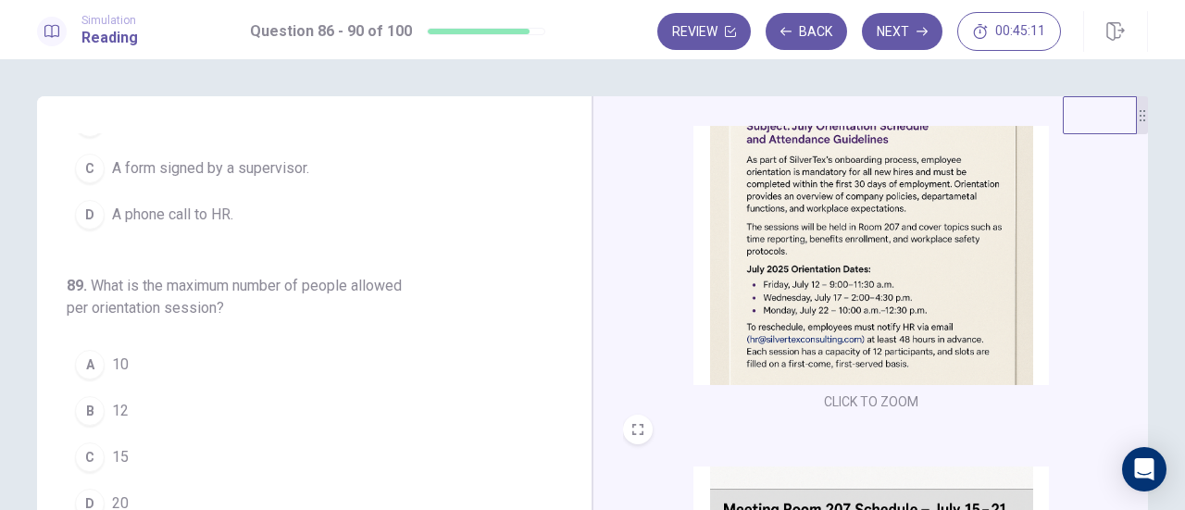
scroll to position [825, 0]
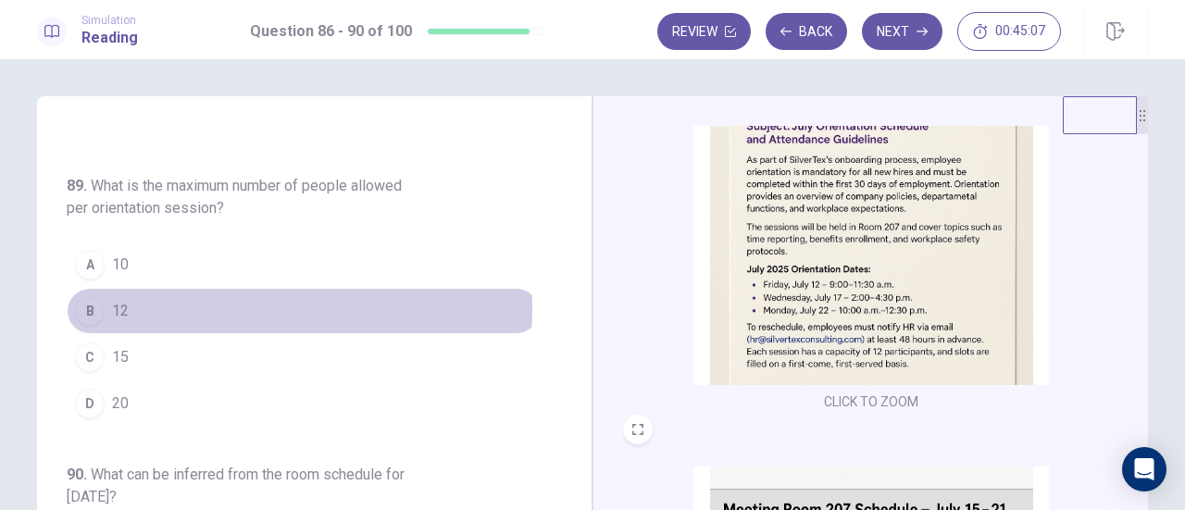
click at [205, 301] on button "B 12" at bounding box center [303, 311] width 473 height 46
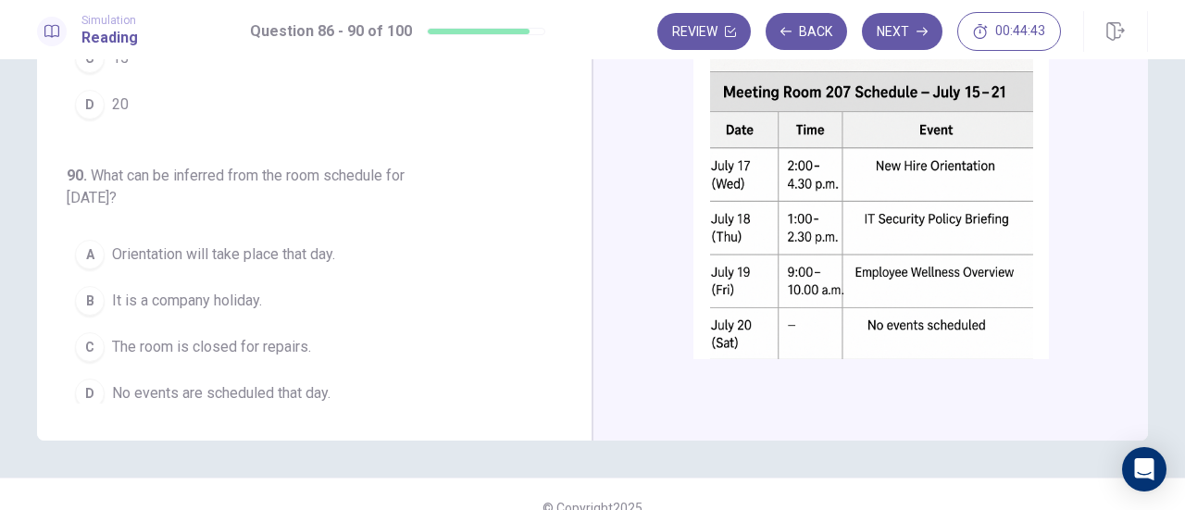
scroll to position [682, 0]
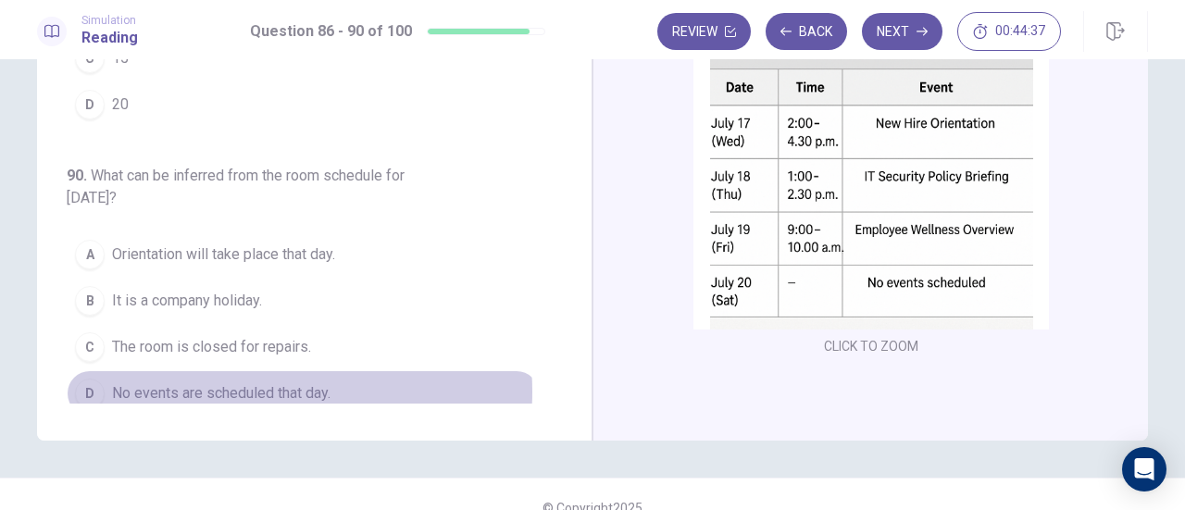
click at [263, 382] on span "No events are scheduled that day." at bounding box center [221, 393] width 219 height 22
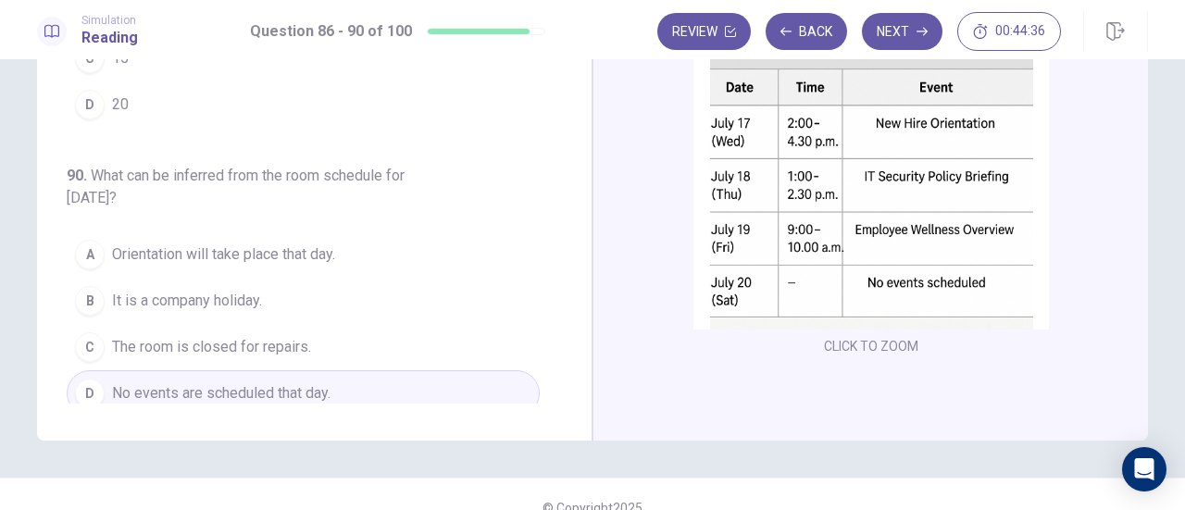
scroll to position [326, 0]
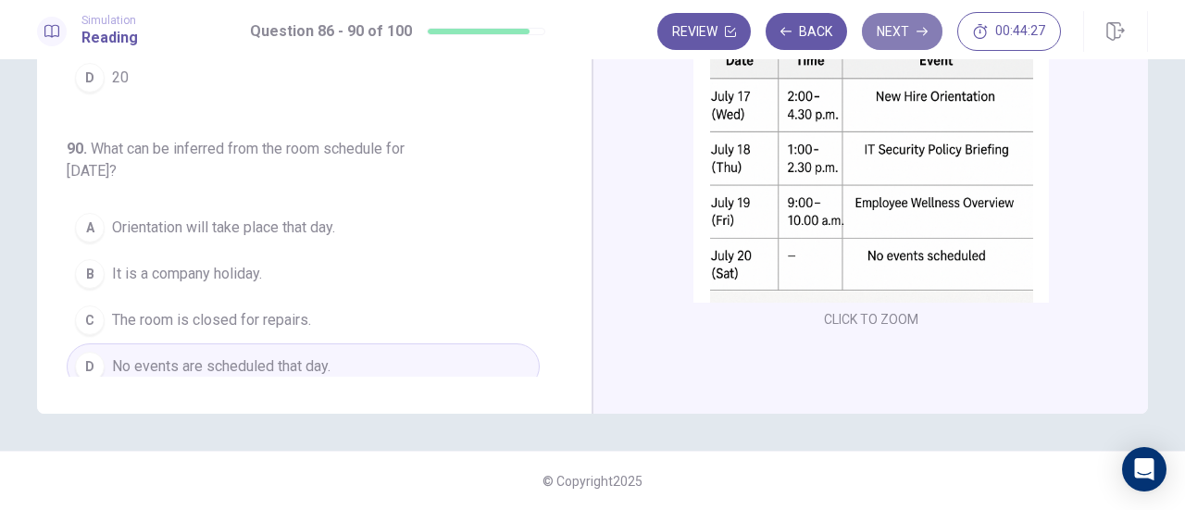
click at [902, 36] on button "Next" at bounding box center [902, 31] width 81 height 37
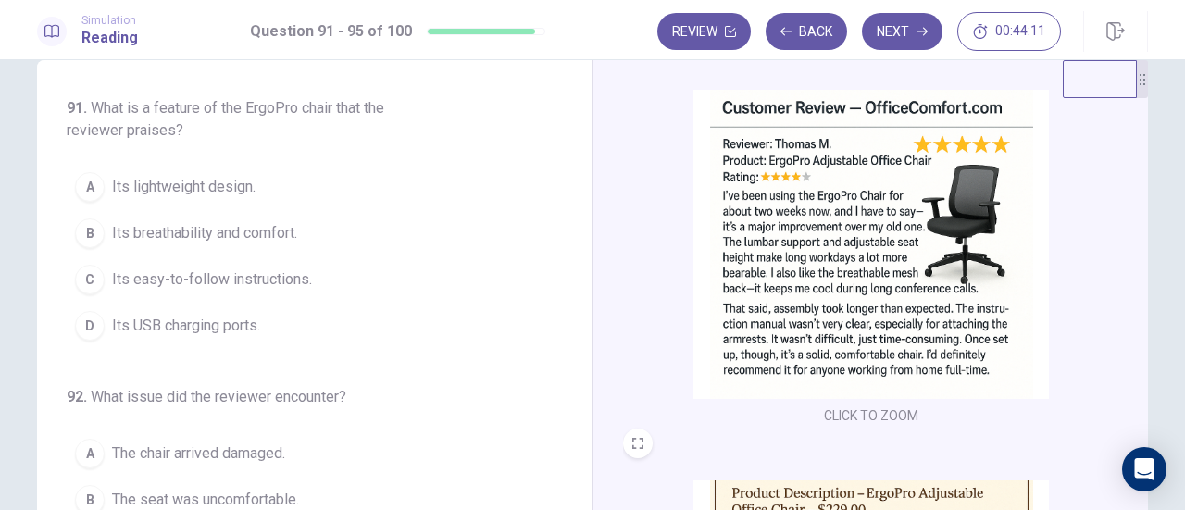
scroll to position [72, 0]
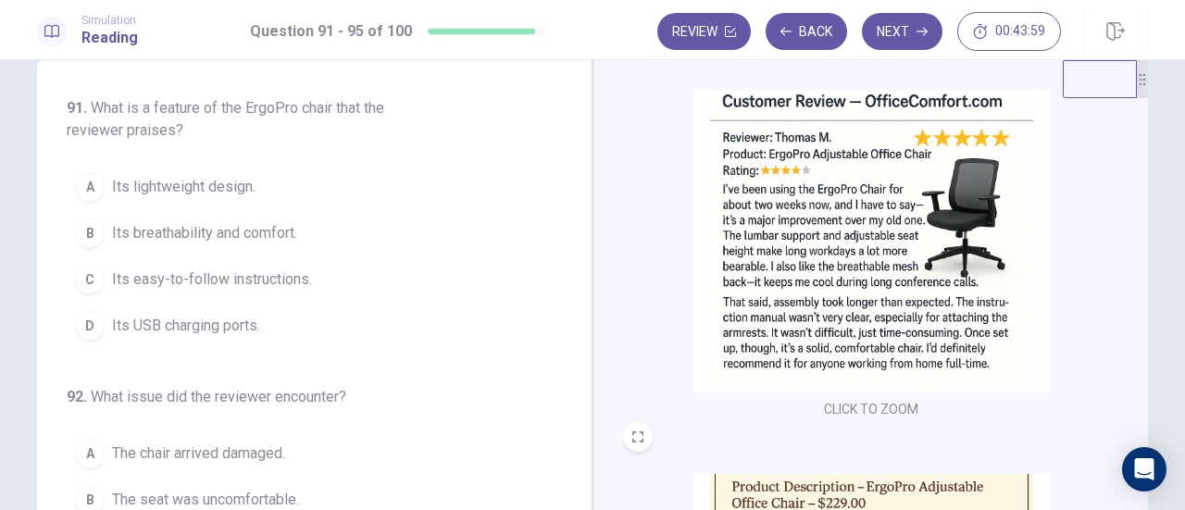
click at [257, 225] on span "Its breathability and comfort." at bounding box center [204, 233] width 185 height 22
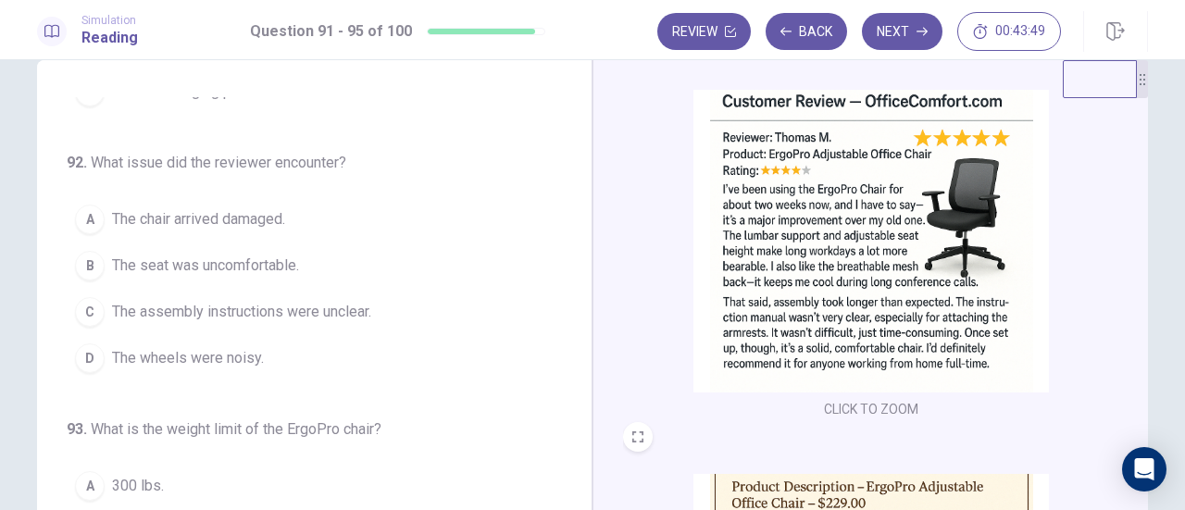
scroll to position [241, 0]
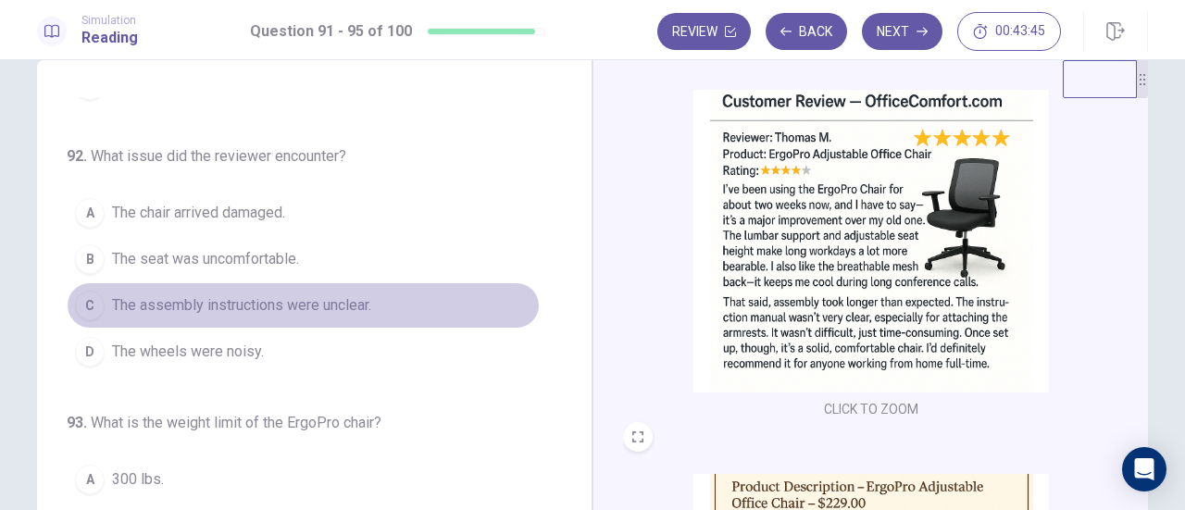
click at [313, 297] on span "The assembly instructions were unclear." at bounding box center [241, 305] width 259 height 22
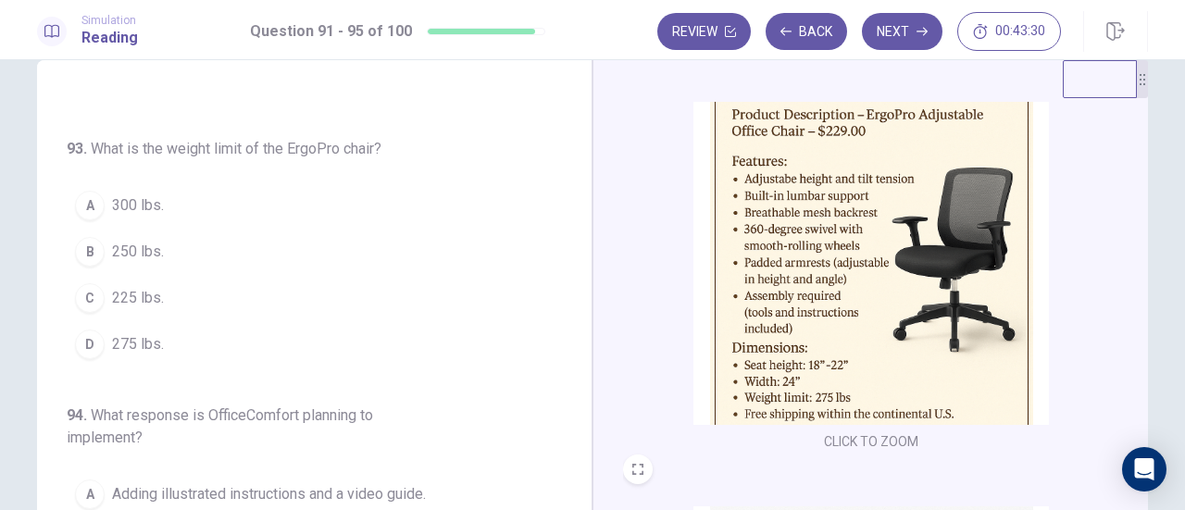
scroll to position [444, 0]
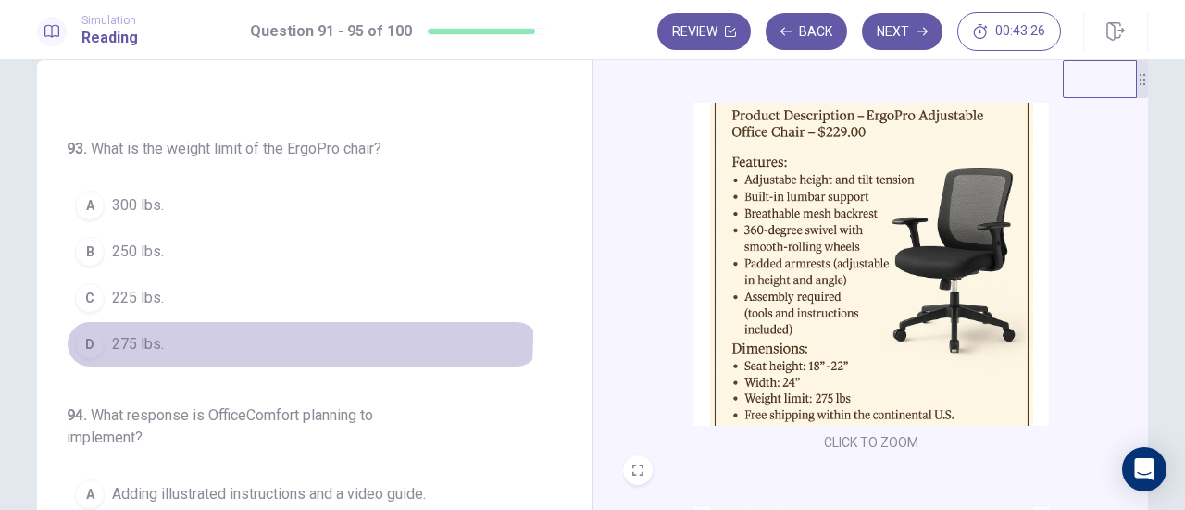
click at [163, 327] on button "D 275 lbs." at bounding box center [303, 344] width 473 height 46
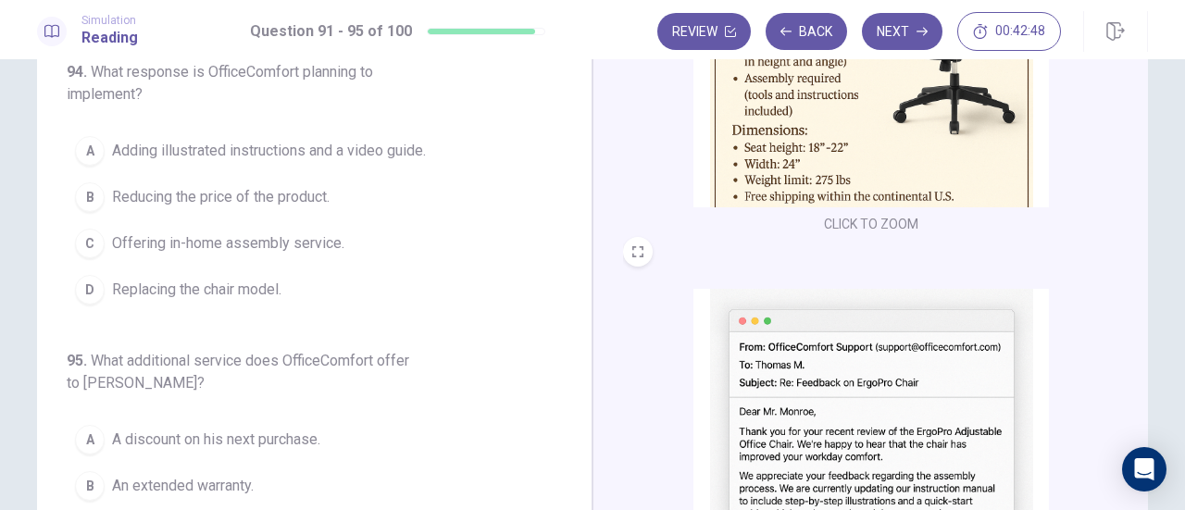
scroll to position [113, 0]
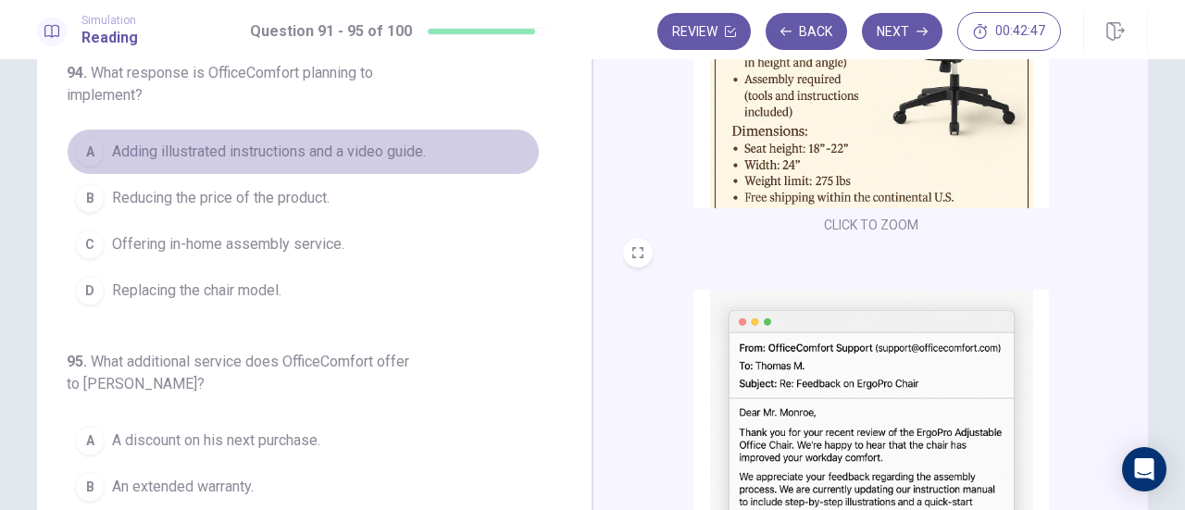
click at [382, 144] on span "Adding illustrated instructions and a video guide." at bounding box center [269, 152] width 314 height 22
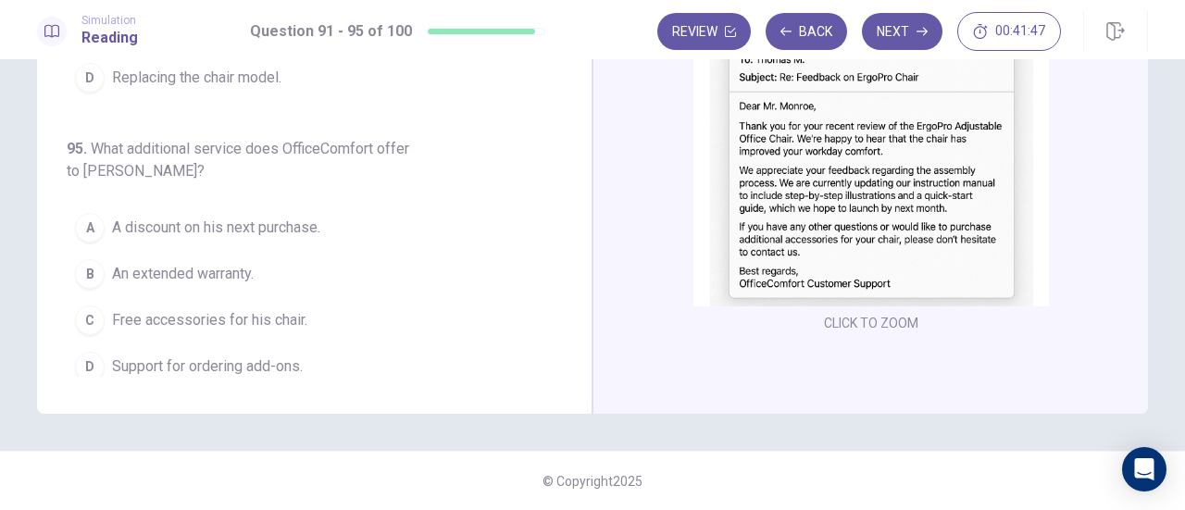
scroll to position [682, 0]
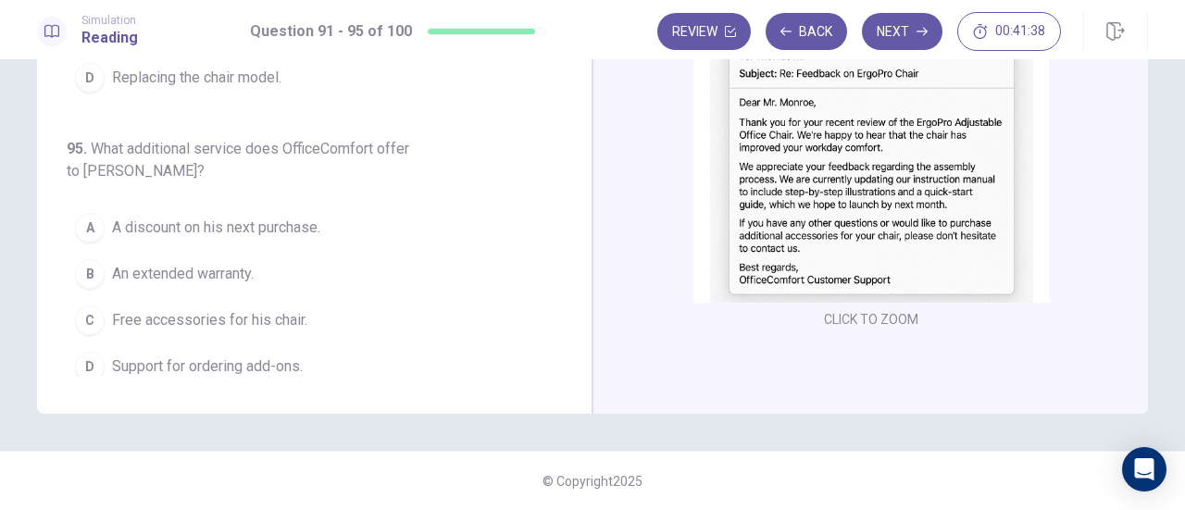
click at [288, 360] on span "Support for ordering add-ons." at bounding box center [207, 367] width 191 height 22
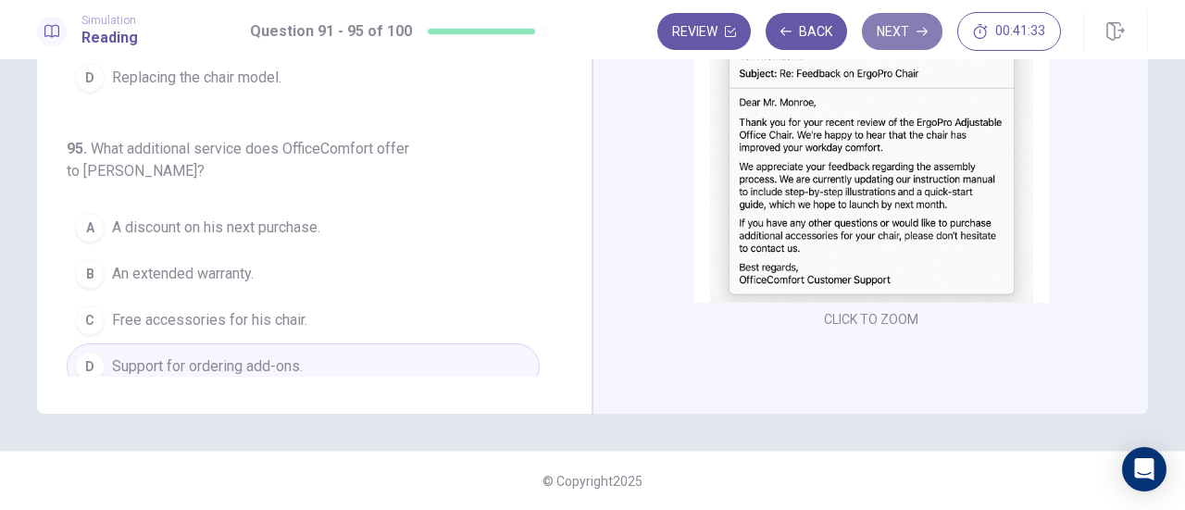
click at [910, 31] on button "Next" at bounding box center [902, 31] width 81 height 37
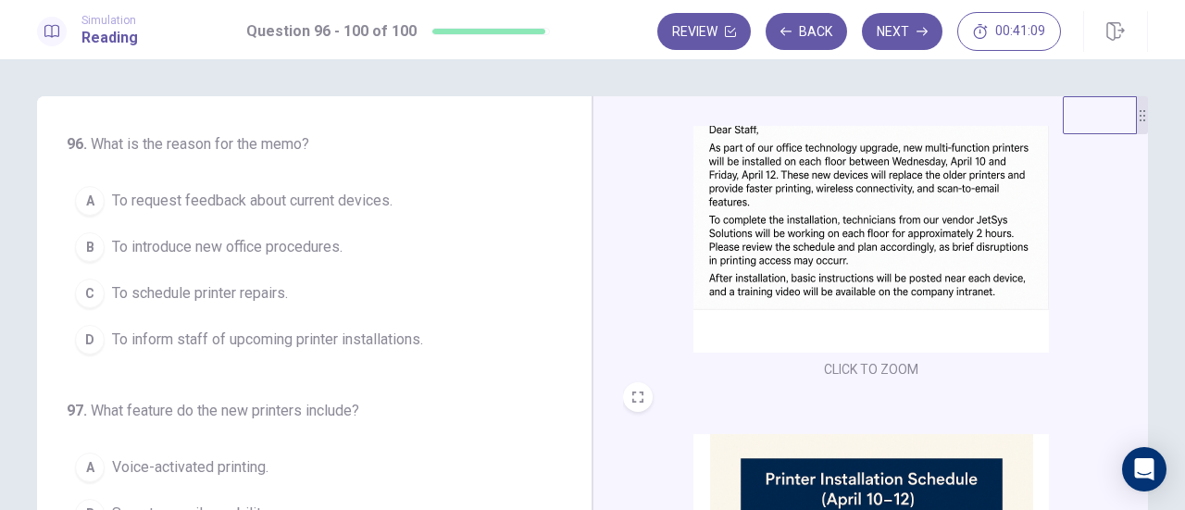
scroll to position [155, 0]
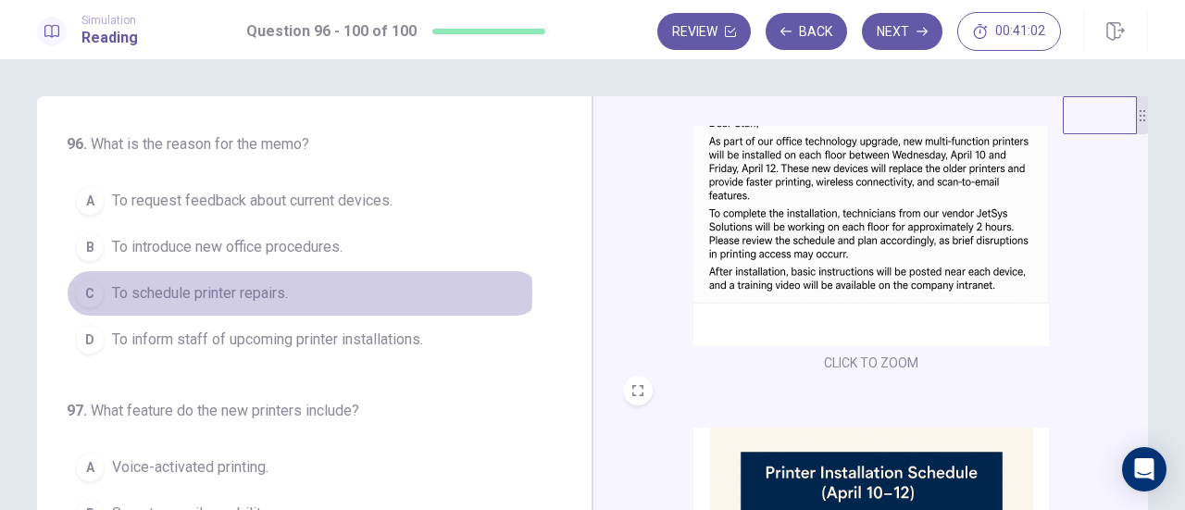
click at [289, 291] on button "C To schedule printer repairs." at bounding box center [303, 293] width 473 height 46
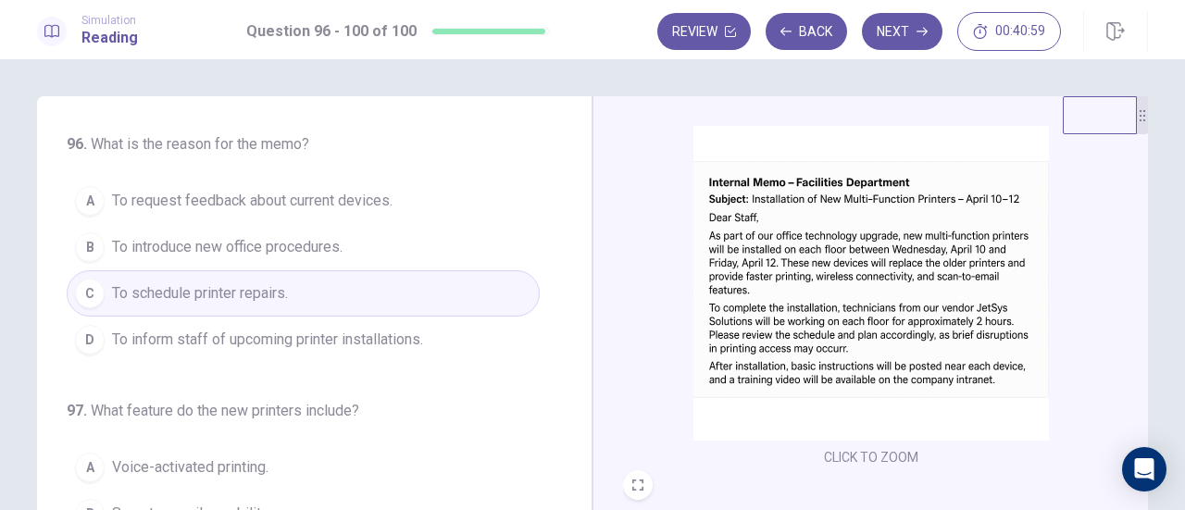
scroll to position [62, 0]
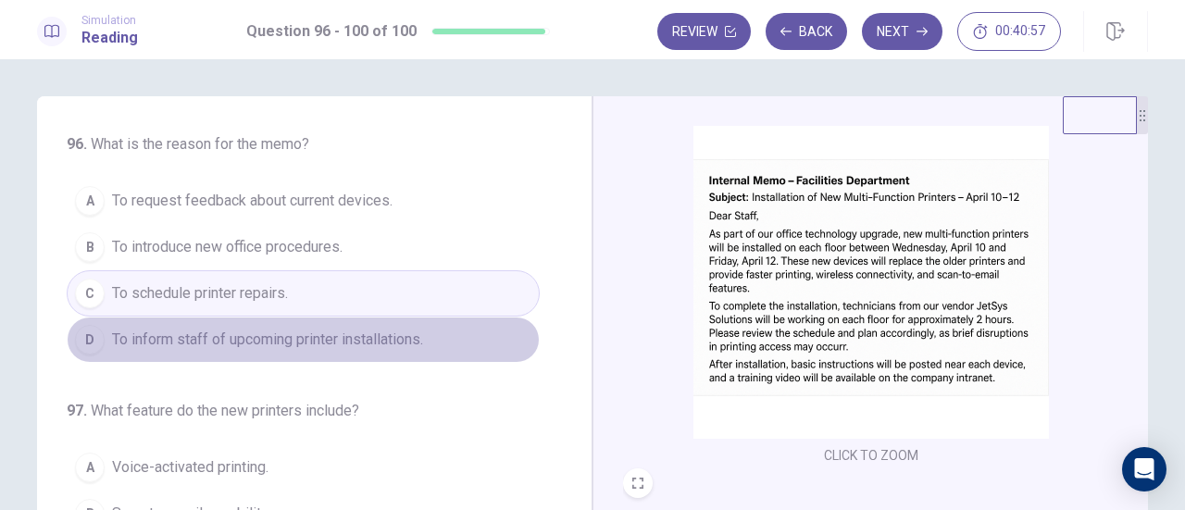
click at [372, 344] on span "To inform staff of upcoming printer installations." at bounding box center [267, 340] width 311 height 22
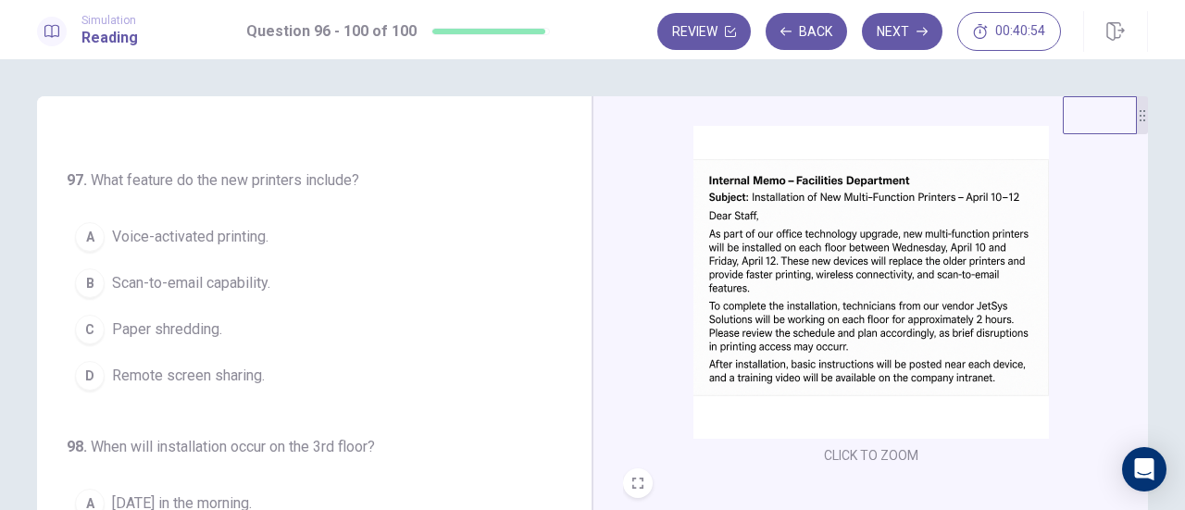
scroll to position [232, 0]
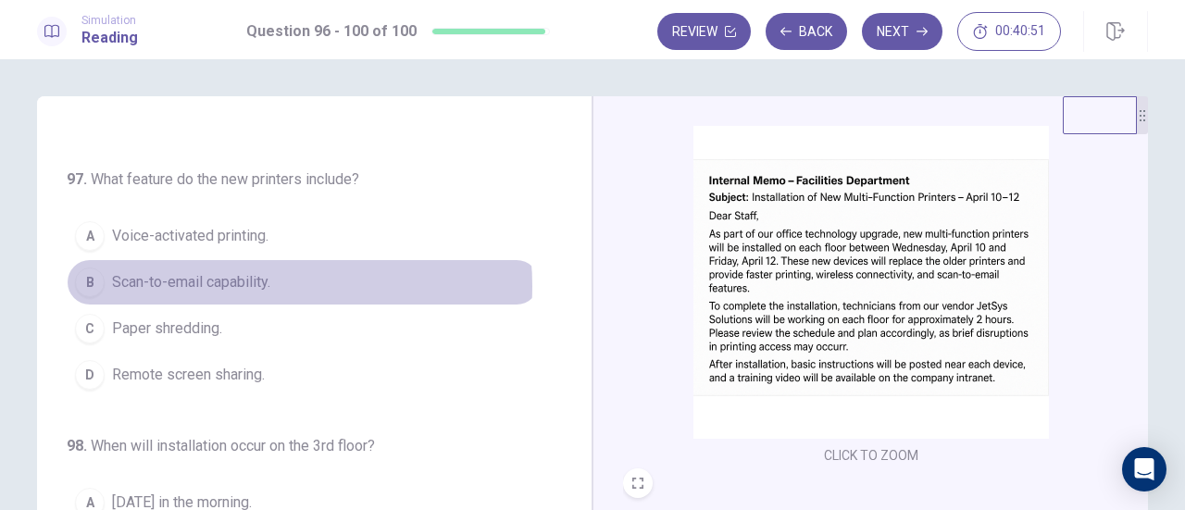
click at [250, 282] on span "Scan-to-email capability." at bounding box center [191, 282] width 158 height 22
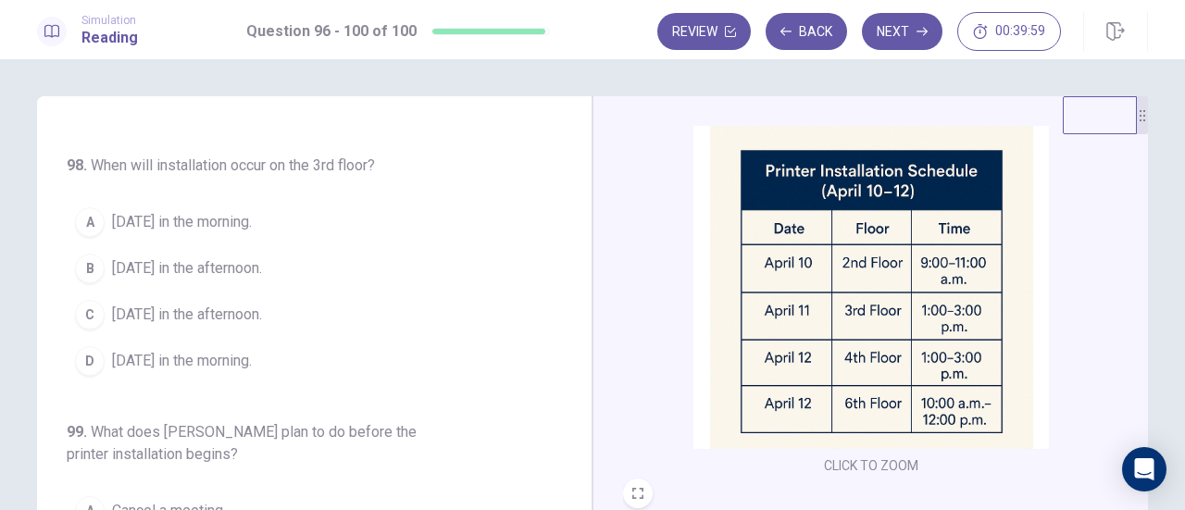
scroll to position [461, 0]
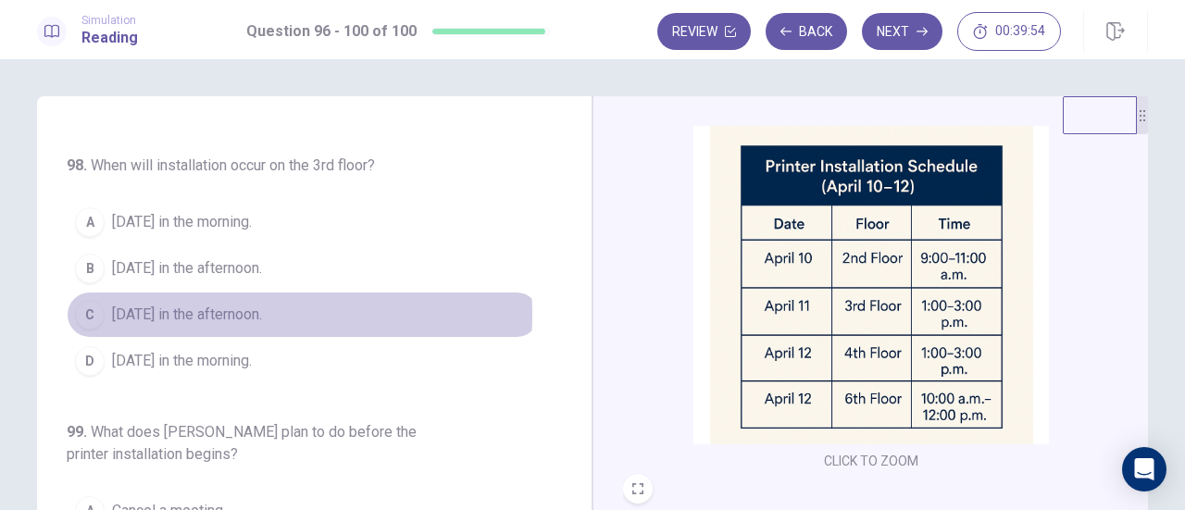
click at [216, 308] on span "[DATE] in the afternoon." at bounding box center [187, 315] width 150 height 22
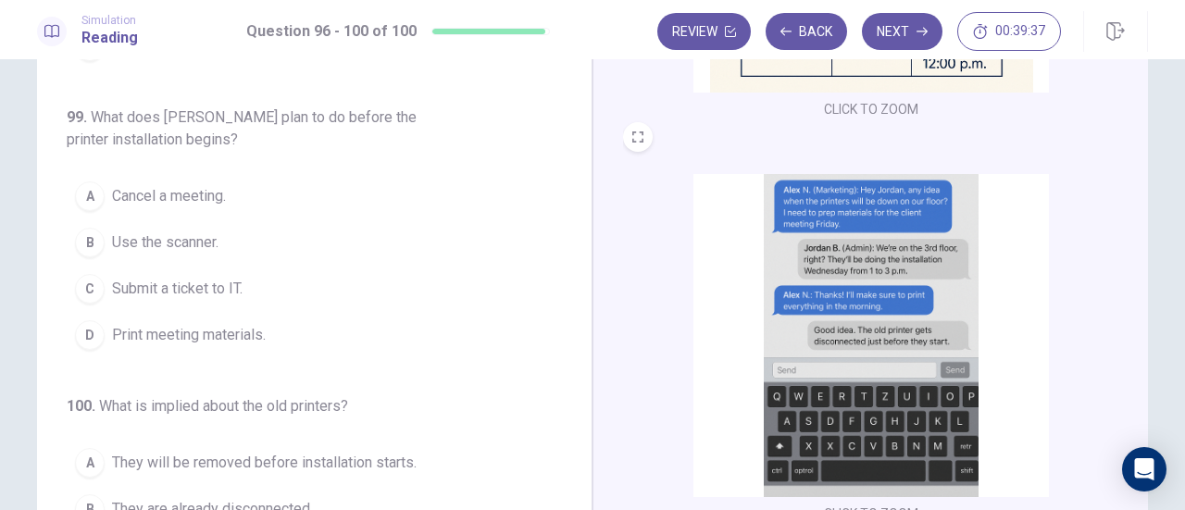
scroll to position [698, 0]
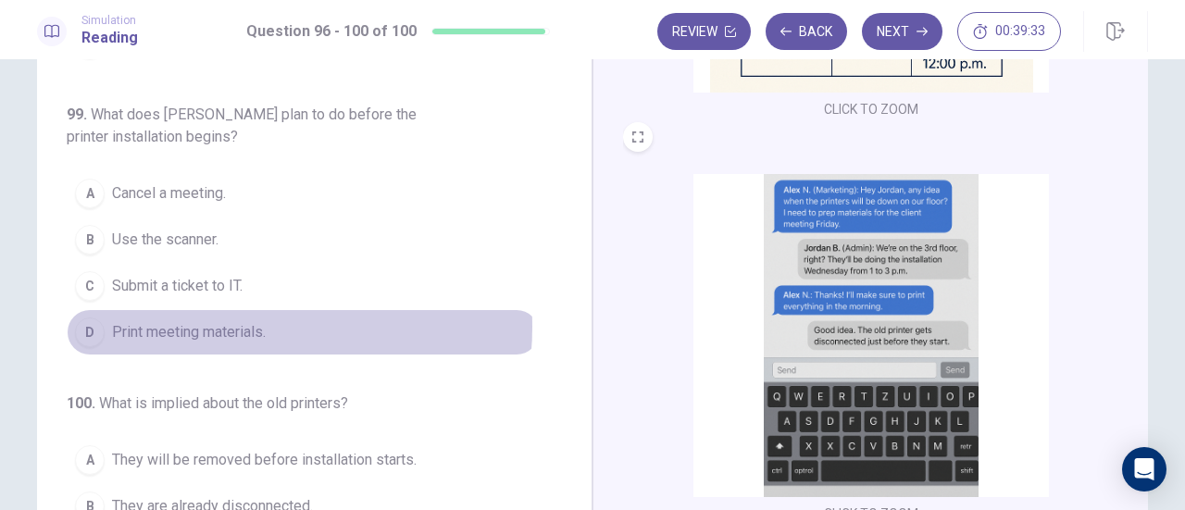
click at [217, 321] on span "Print meeting materials." at bounding box center [189, 332] width 154 height 22
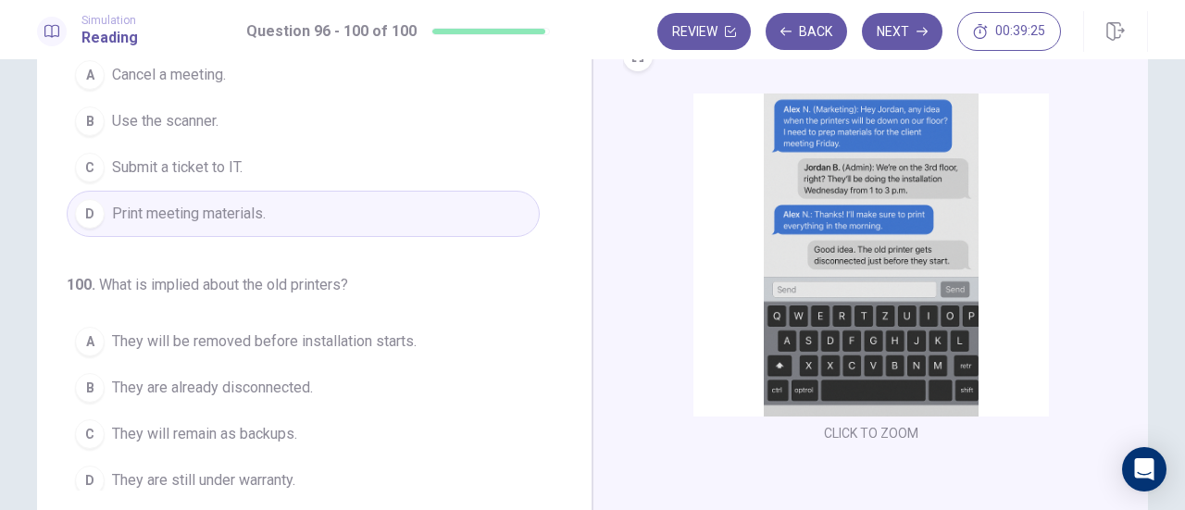
scroll to position [264, 0]
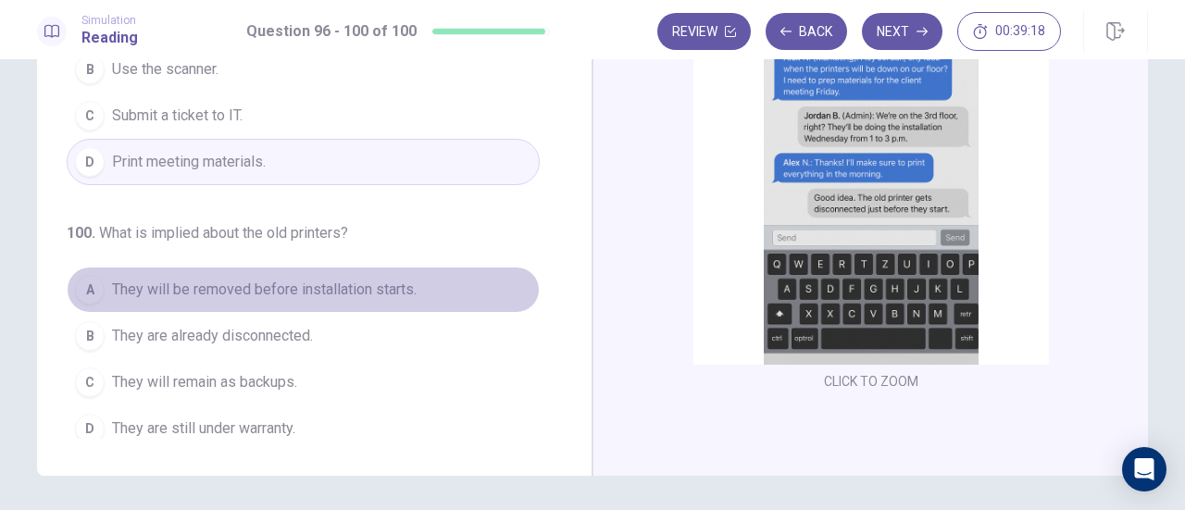
click at [334, 267] on button "A They will be removed before installation starts." at bounding box center [303, 290] width 473 height 46
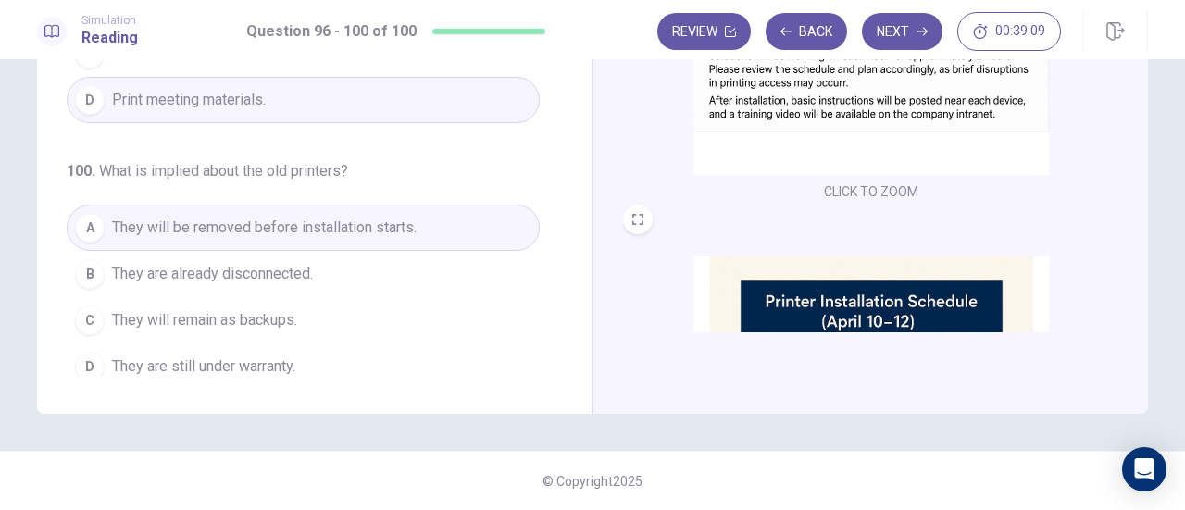
scroll to position [0, 0]
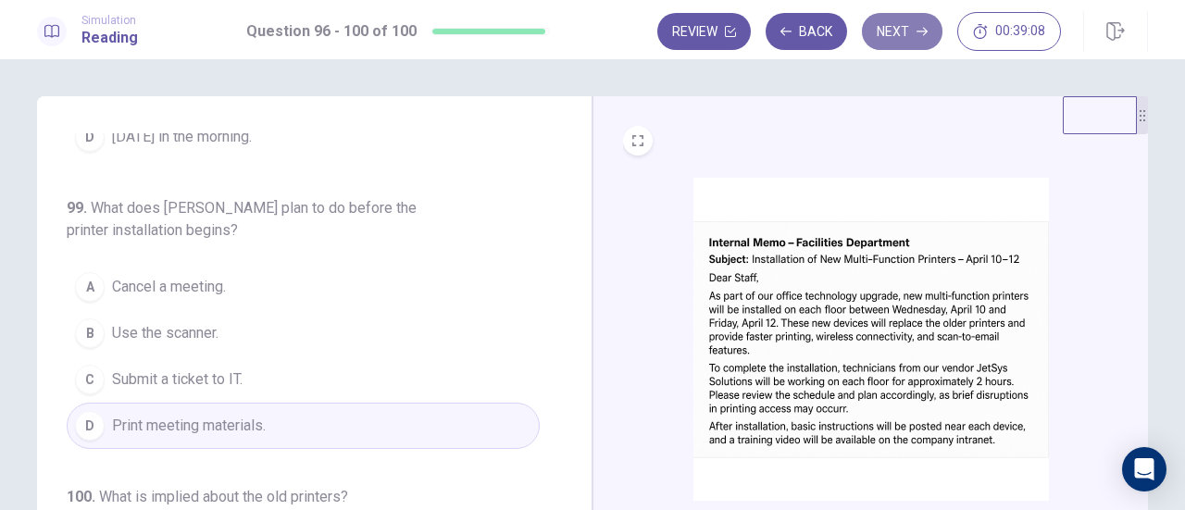
click at [895, 28] on button "Next" at bounding box center [902, 31] width 81 height 37
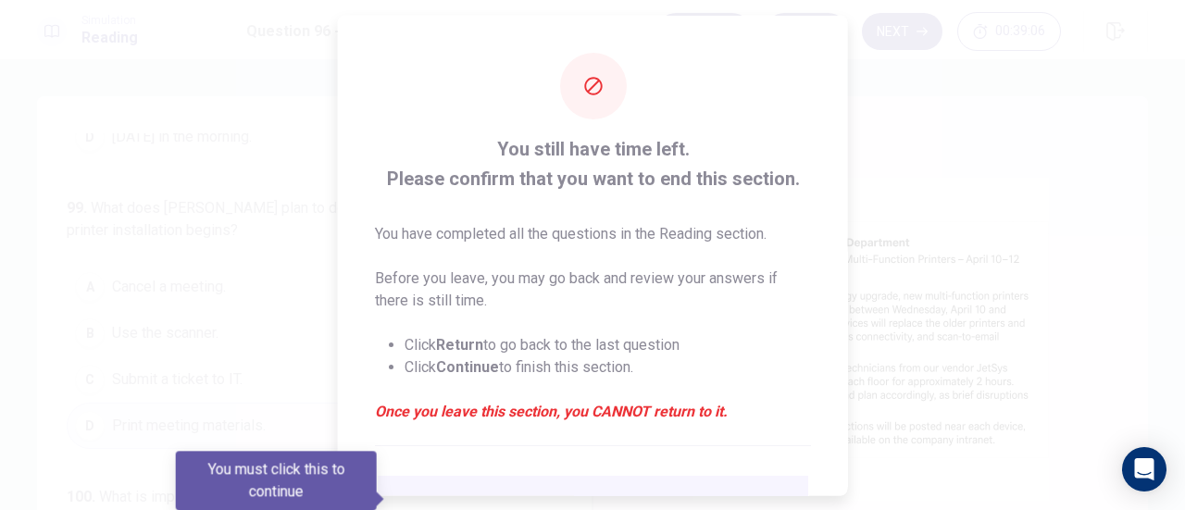
scroll to position [180, 0]
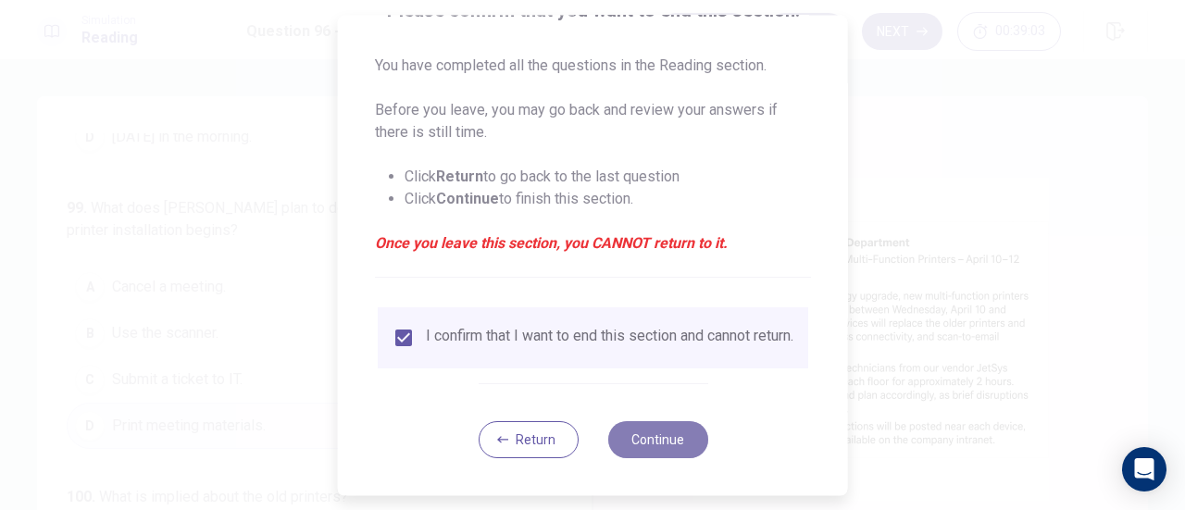
click at [662, 438] on button "Continue" at bounding box center [657, 439] width 100 height 37
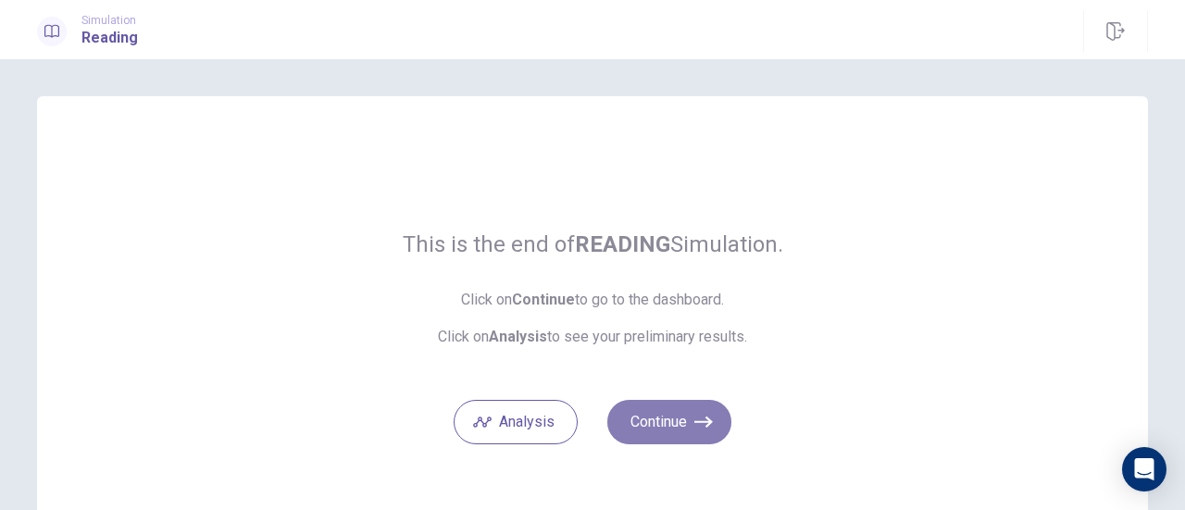
click at [674, 423] on button "Continue" at bounding box center [669, 422] width 124 height 44
